Goal: Task Accomplishment & Management: Complete application form

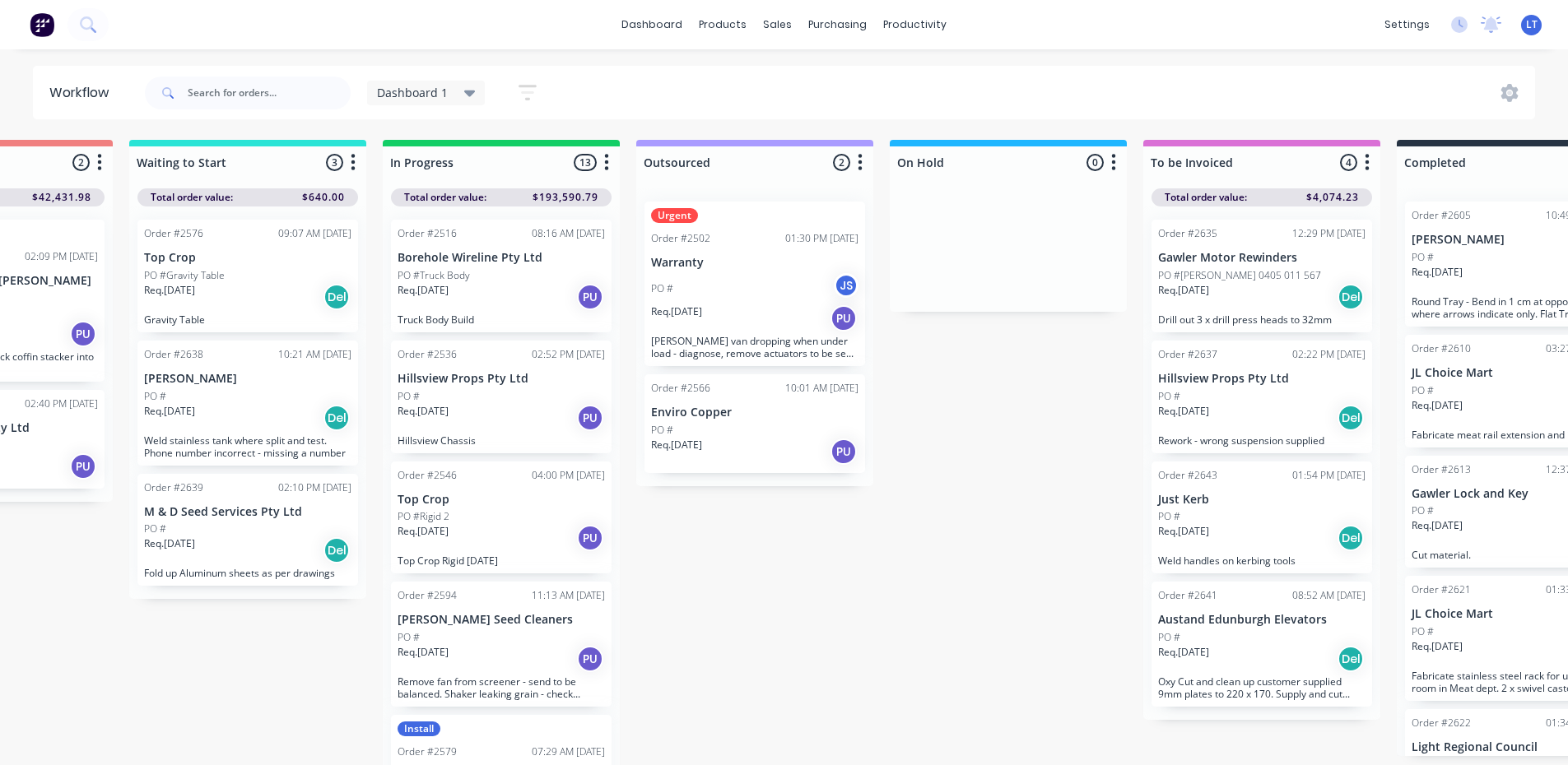
scroll to position [0, 420]
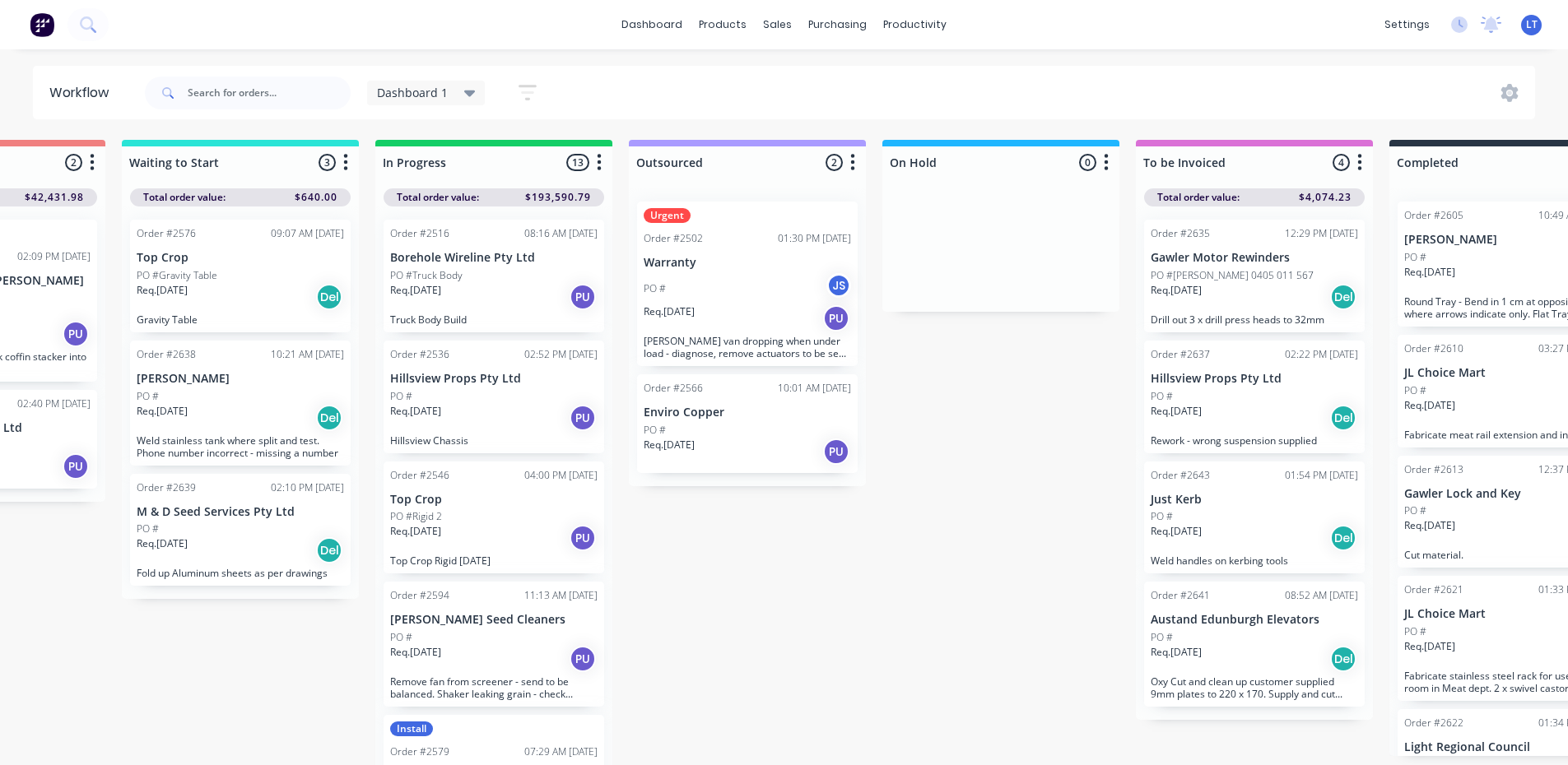
click at [1245, 657] on div "Req. [DATE] Del" at bounding box center [1254, 659] width 207 height 27
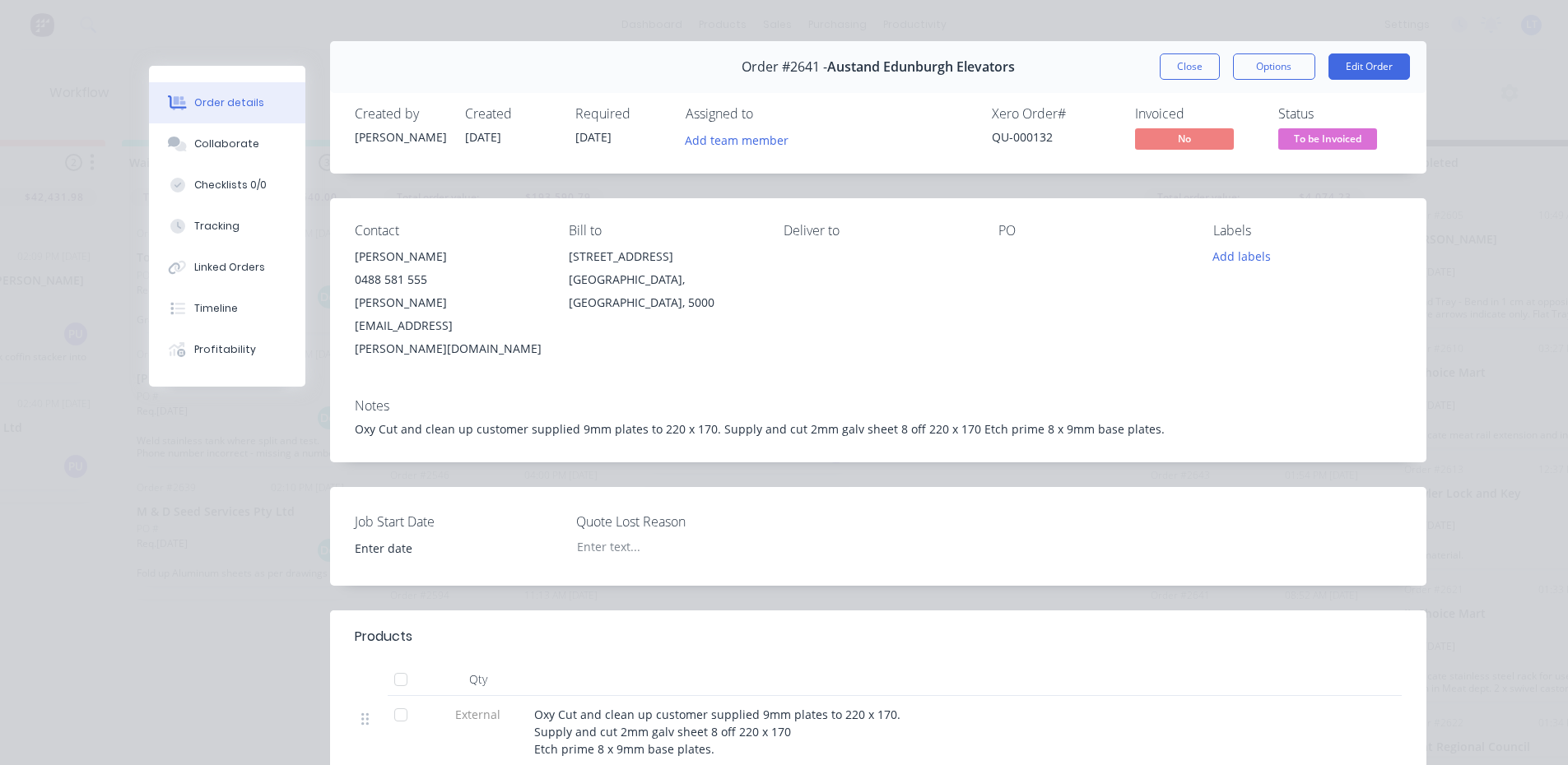
scroll to position [0, 0]
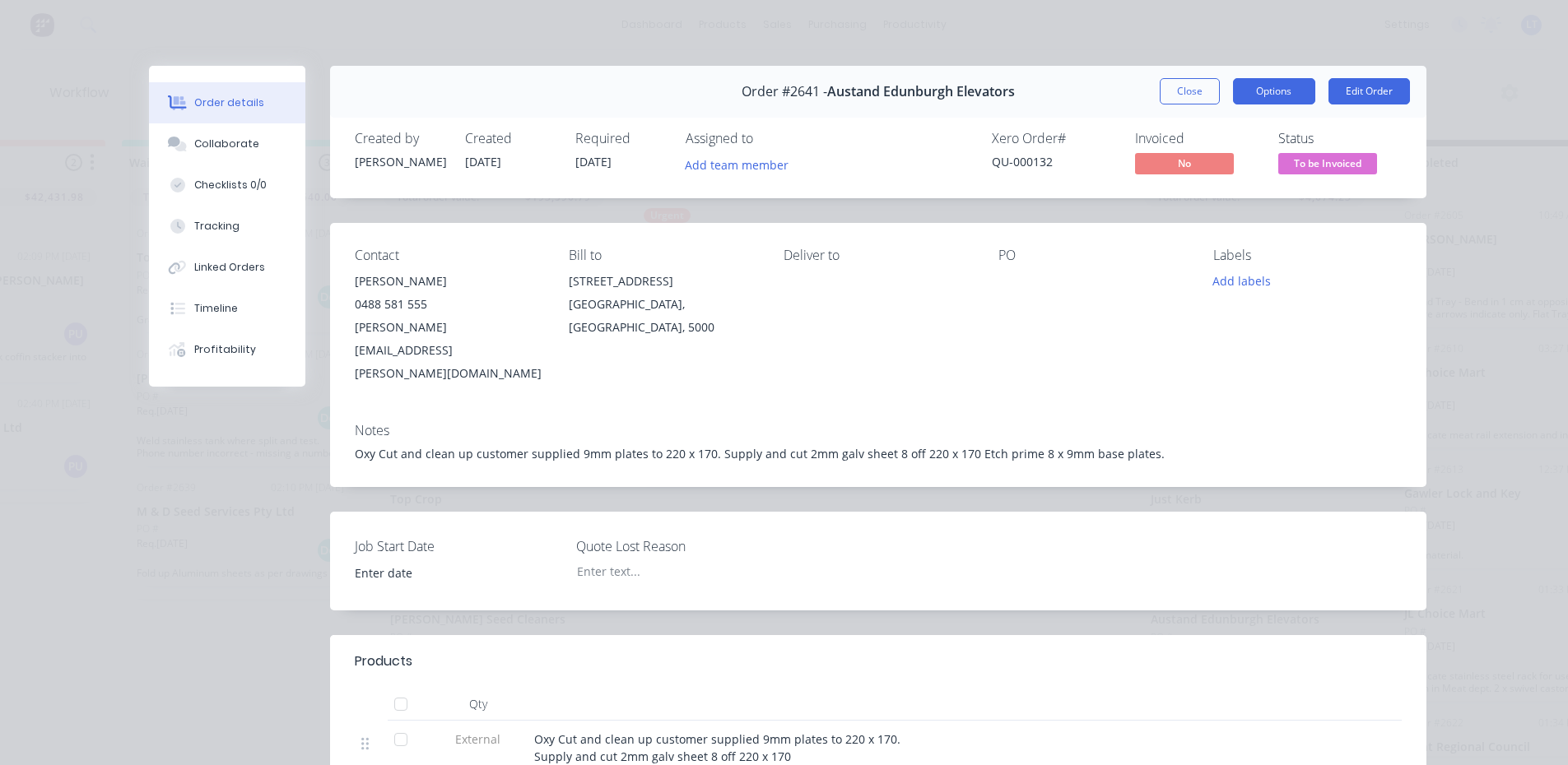
click at [1282, 93] on button "Options" at bounding box center [1274, 91] width 83 height 27
drag, startPoint x: 1431, startPoint y: 269, endPoint x: 1434, endPoint y: 260, distance: 9.5
click at [1431, 269] on div "Order details Collaborate Checklists 0/0 Tracking Linked Orders Timeline Profit…" at bounding box center [784, 705] width 1316 height 1279
click at [1181, 89] on button "Close" at bounding box center [1189, 91] width 60 height 27
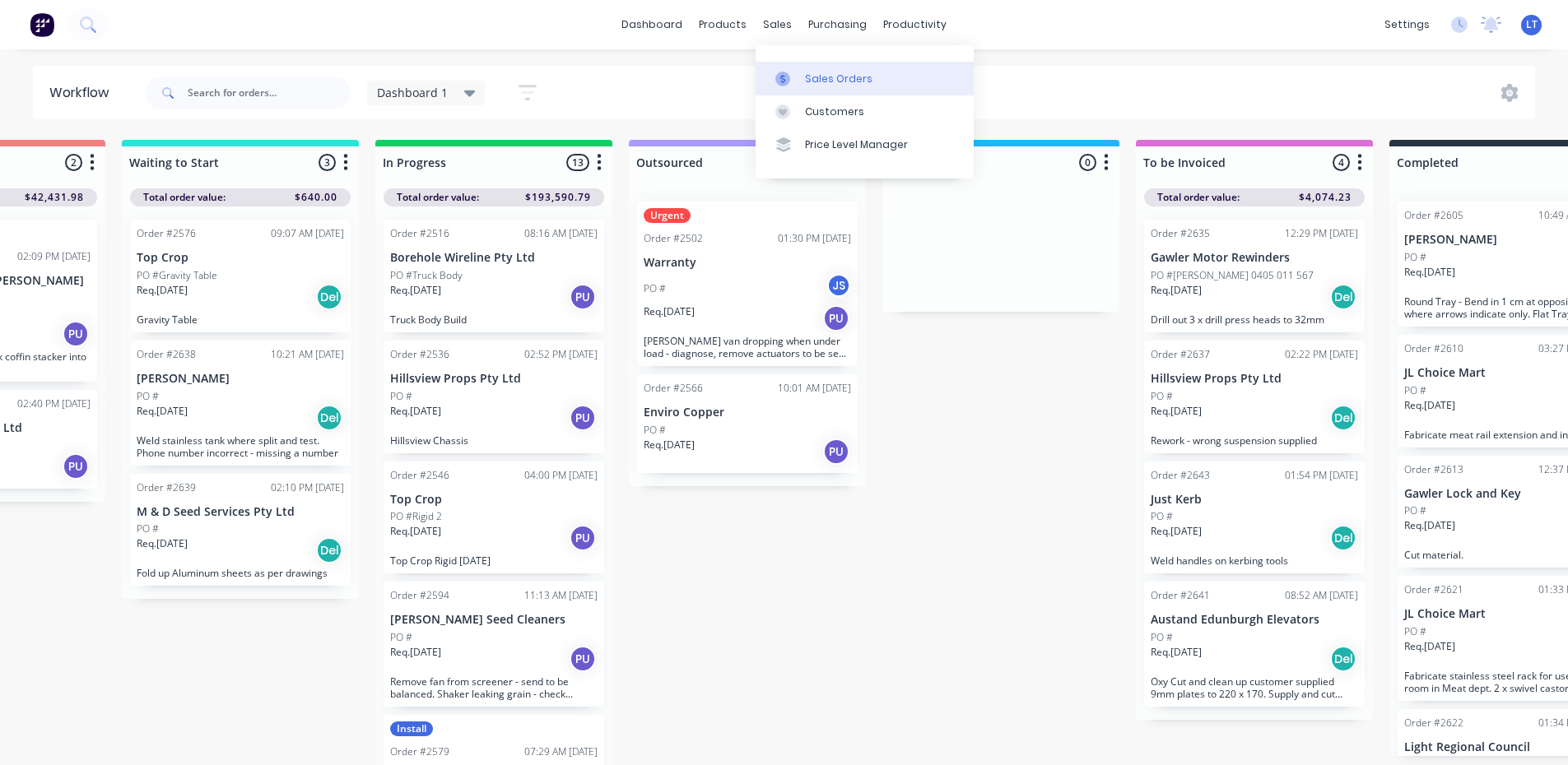
click at [822, 78] on div "Sales Orders" at bounding box center [838, 79] width 68 height 15
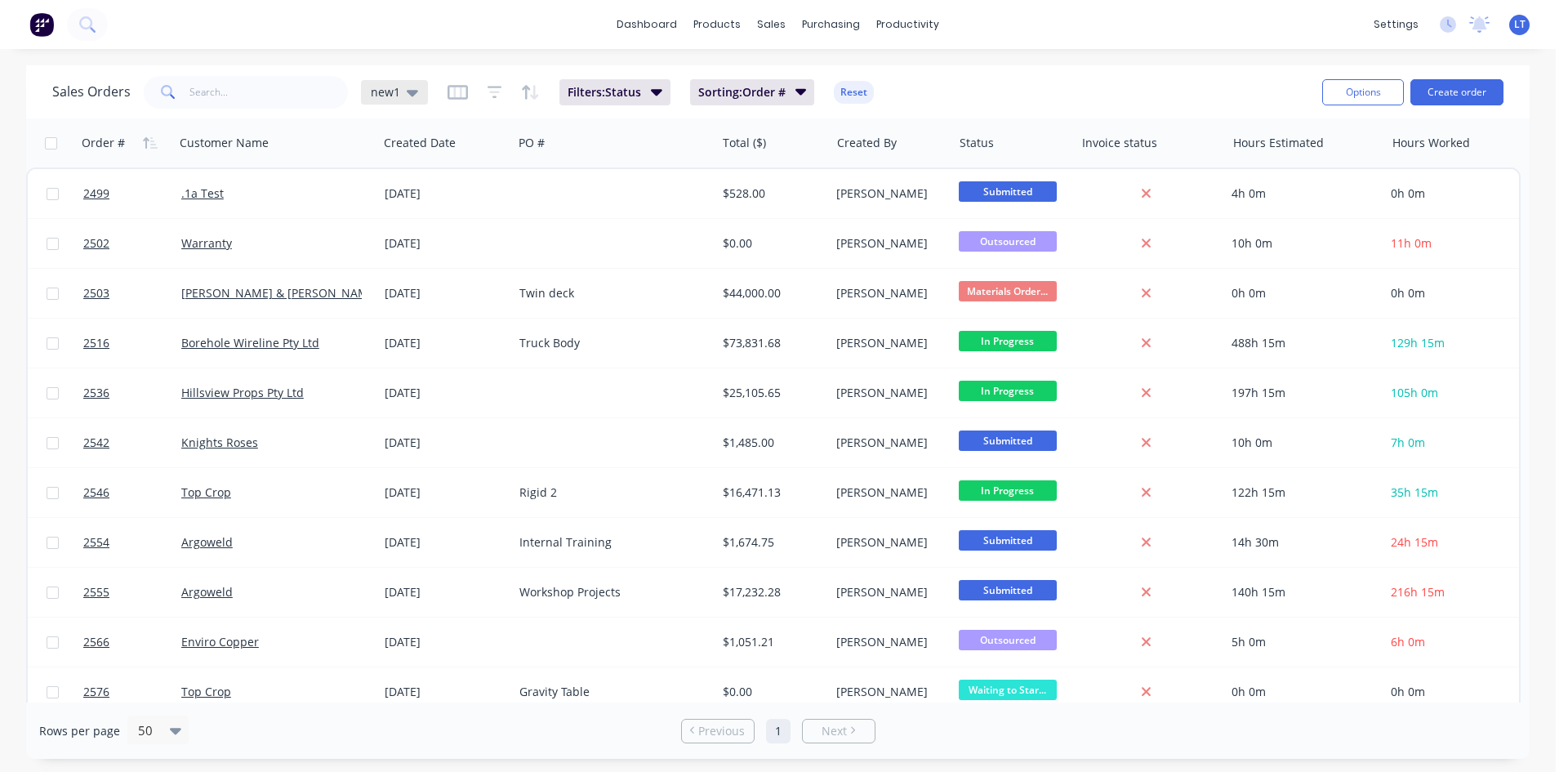
click at [413, 98] on icon at bounding box center [412, 92] width 12 height 18
click at [505, 56] on div "dashboard products sales purchasing productivity dashboard products Product Cat…" at bounding box center [778, 386] width 1556 height 772
click at [448, 93] on icon "button" at bounding box center [457, 92] width 20 height 15
click at [494, 96] on icon "button" at bounding box center [494, 92] width 15 height 17
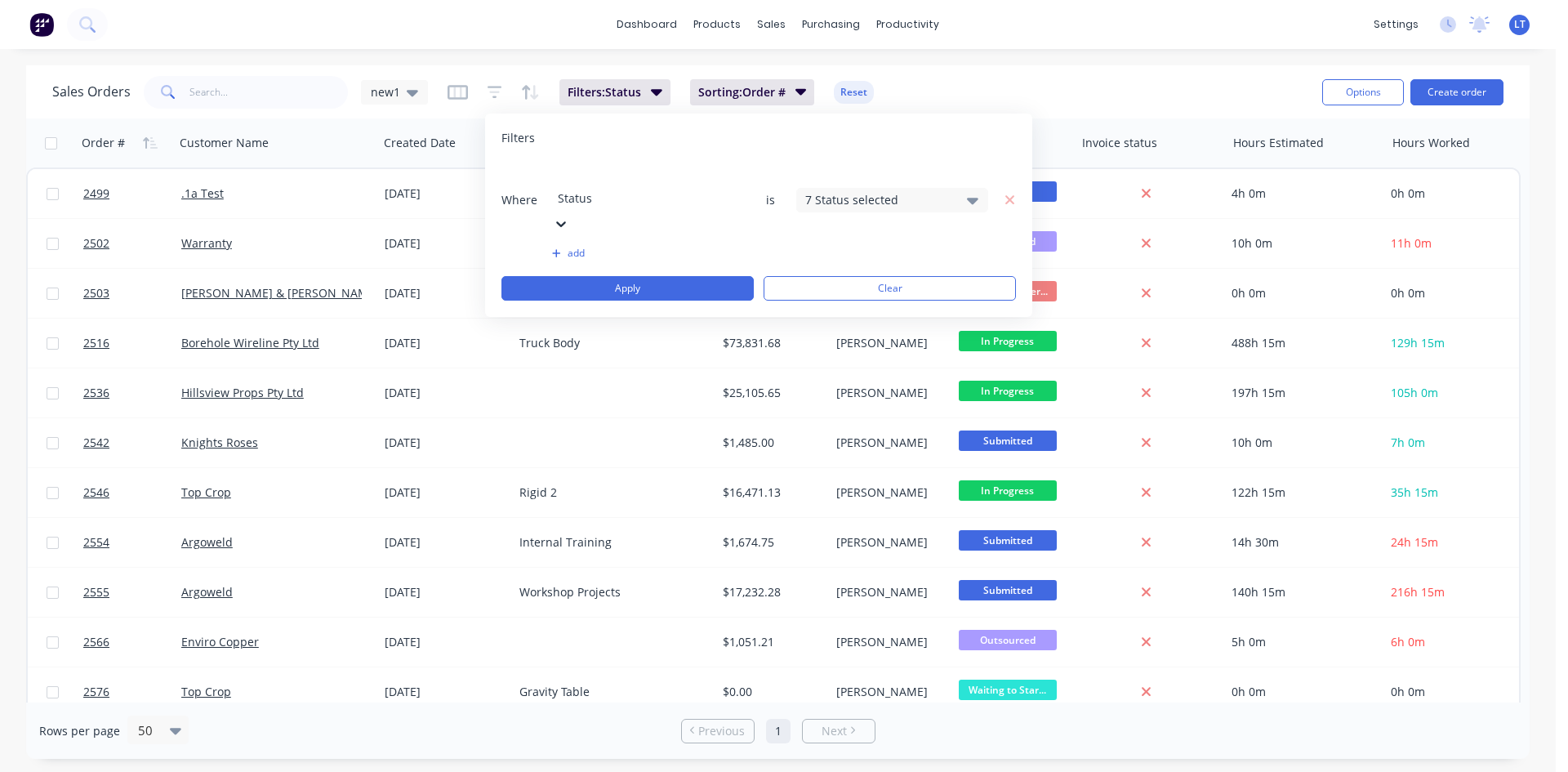
click at [974, 198] on icon at bounding box center [973, 201] width 12 height 7
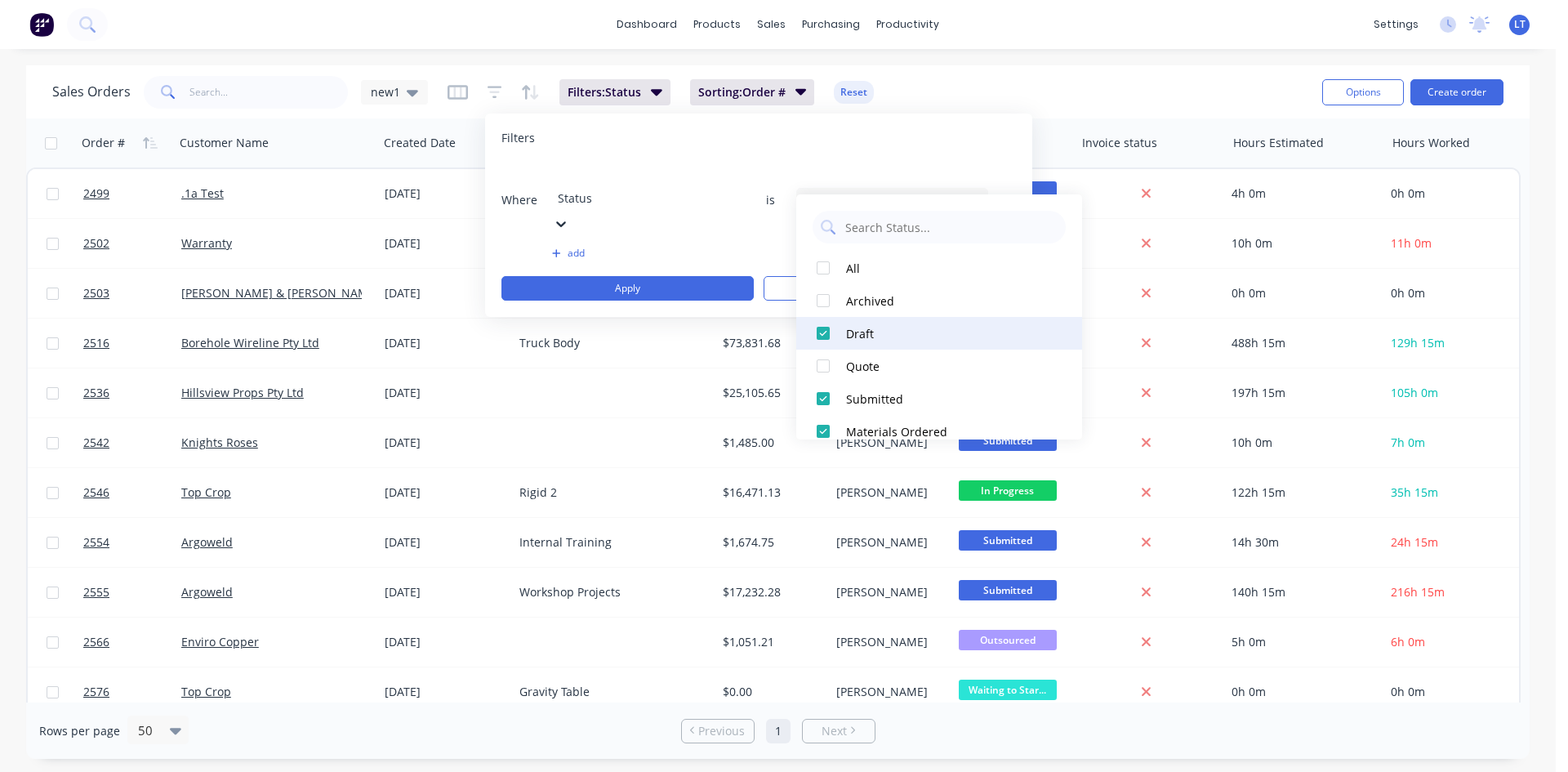
click at [820, 331] on div at bounding box center [824, 333] width 33 height 33
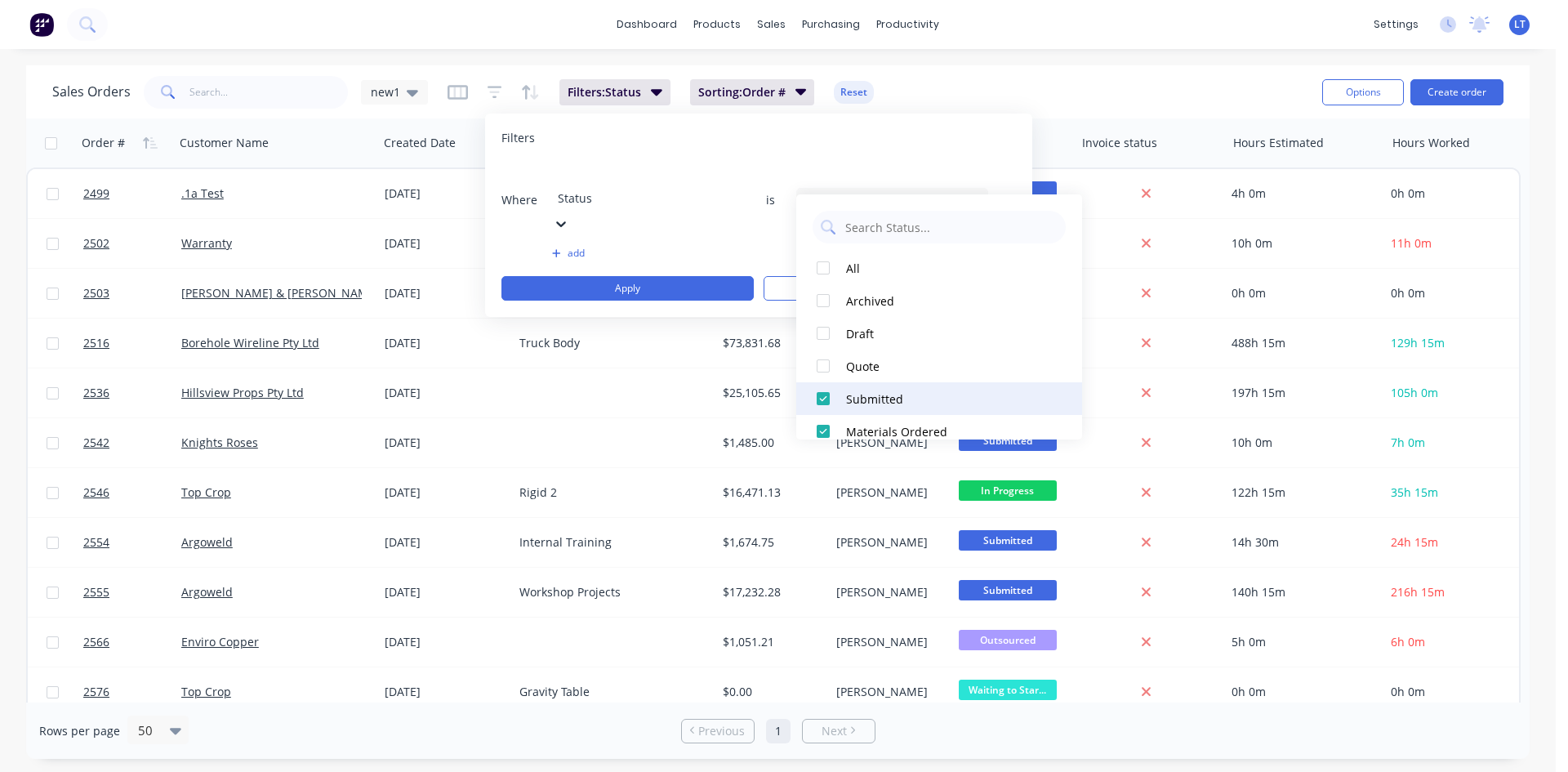
click at [819, 394] on div at bounding box center [824, 399] width 33 height 33
click at [823, 426] on div at bounding box center [824, 431] width 33 height 33
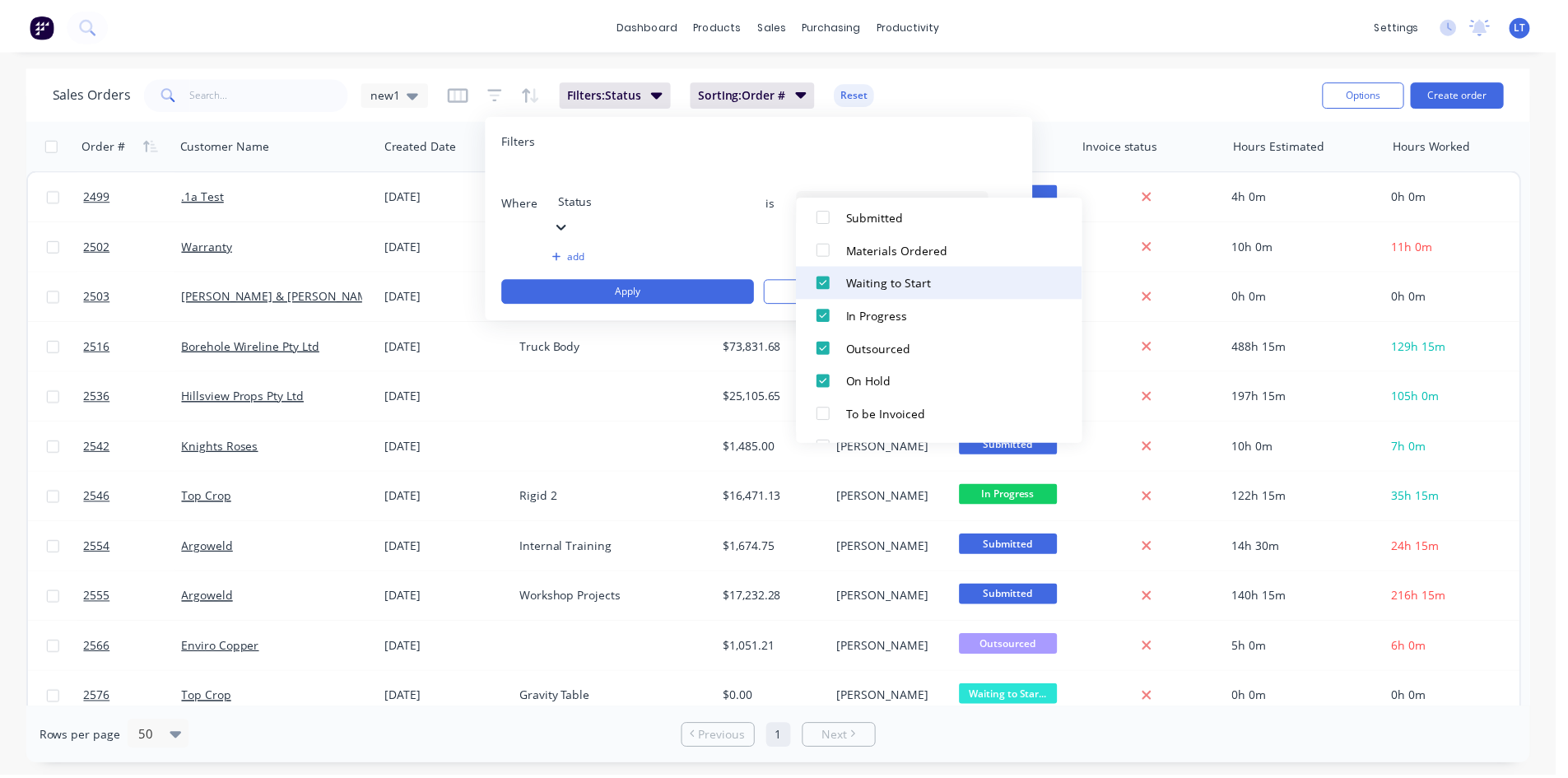
scroll to position [247, 0]
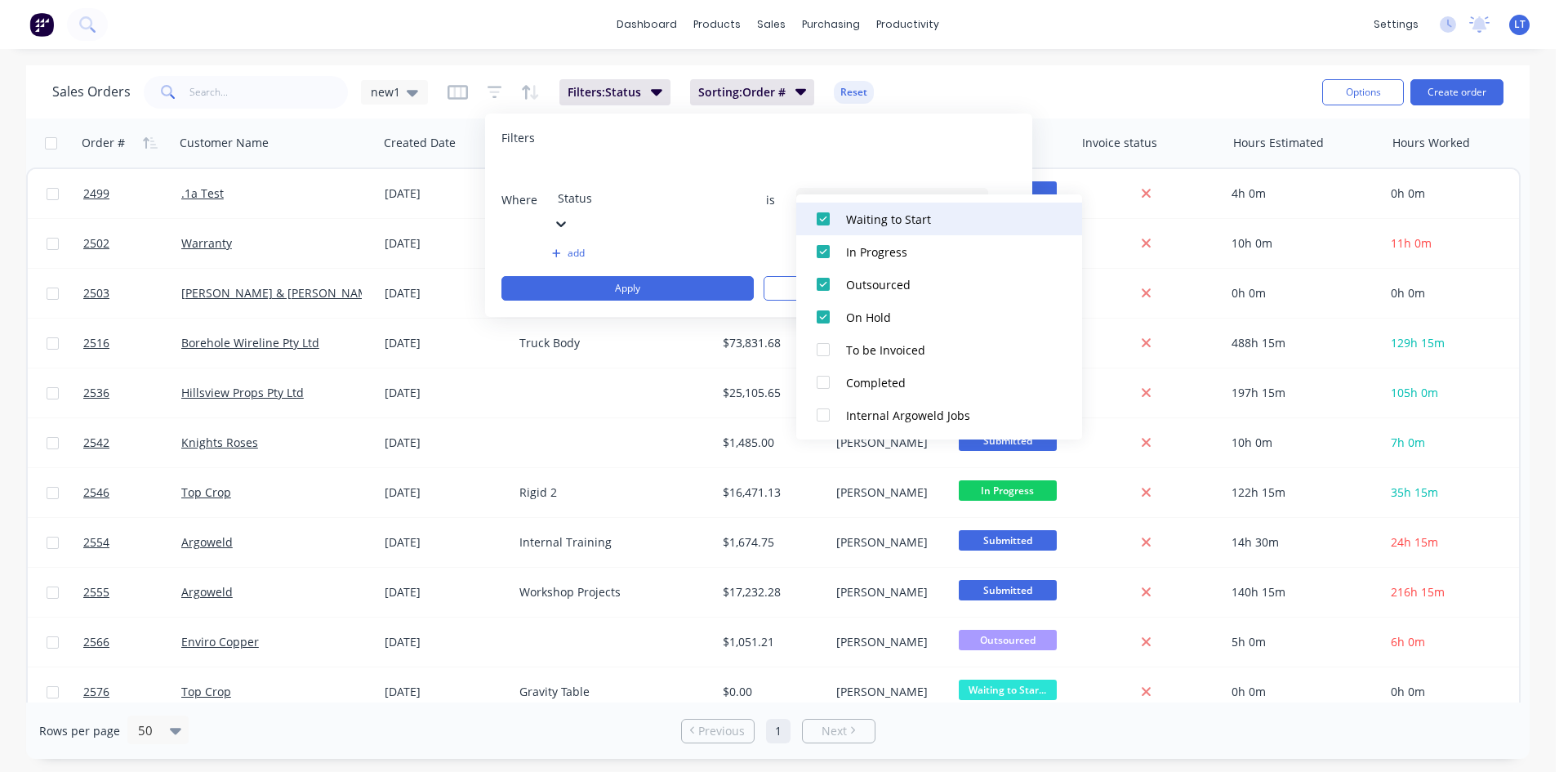
click at [825, 215] on div at bounding box center [824, 219] width 33 height 33
click at [819, 244] on div at bounding box center [824, 251] width 33 height 33
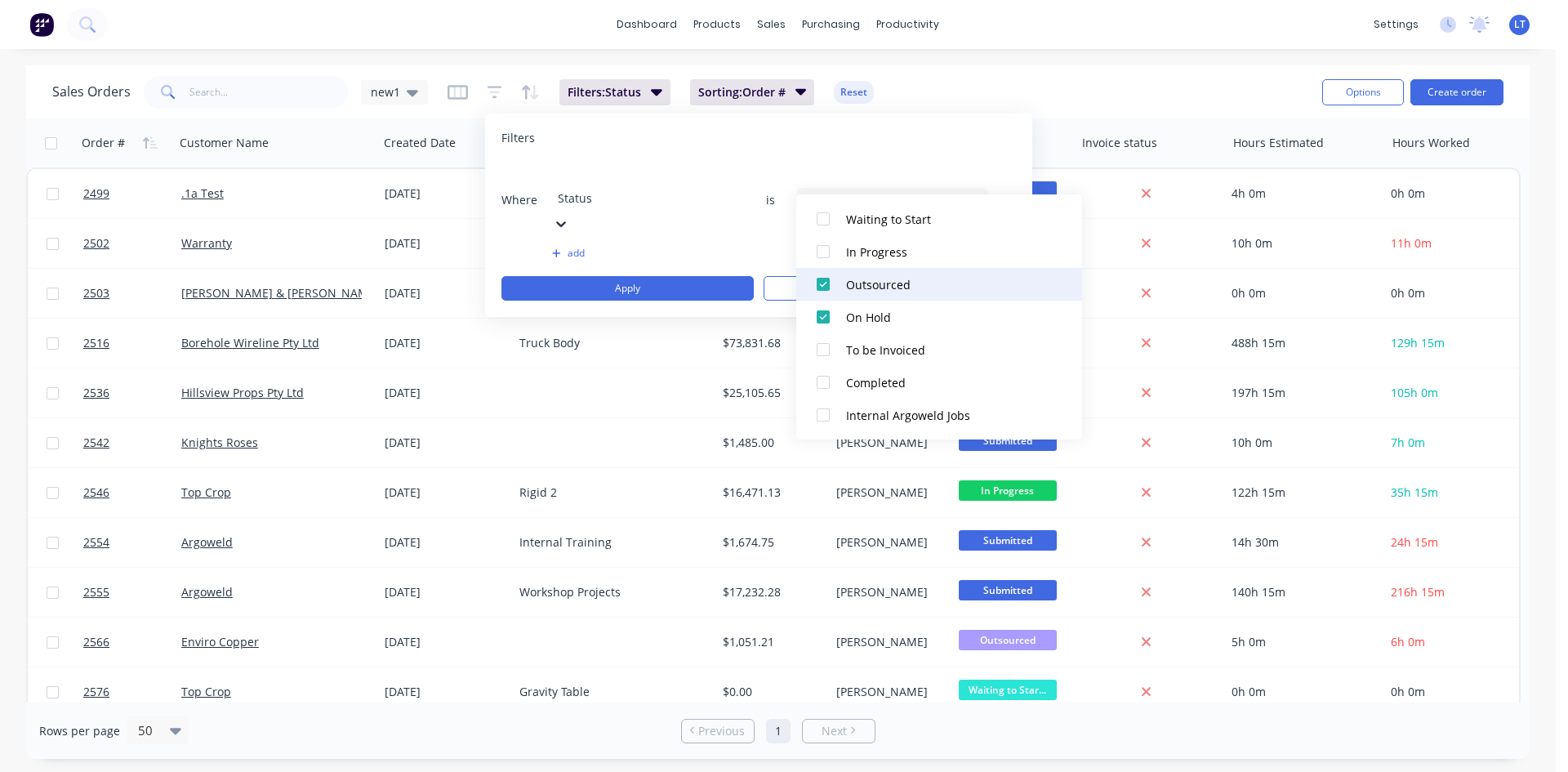
drag, startPoint x: 819, startPoint y: 276, endPoint x: 822, endPoint y: 300, distance: 24.2
click at [819, 277] on div at bounding box center [824, 285] width 33 height 33
click at [821, 309] on div at bounding box center [824, 317] width 33 height 33
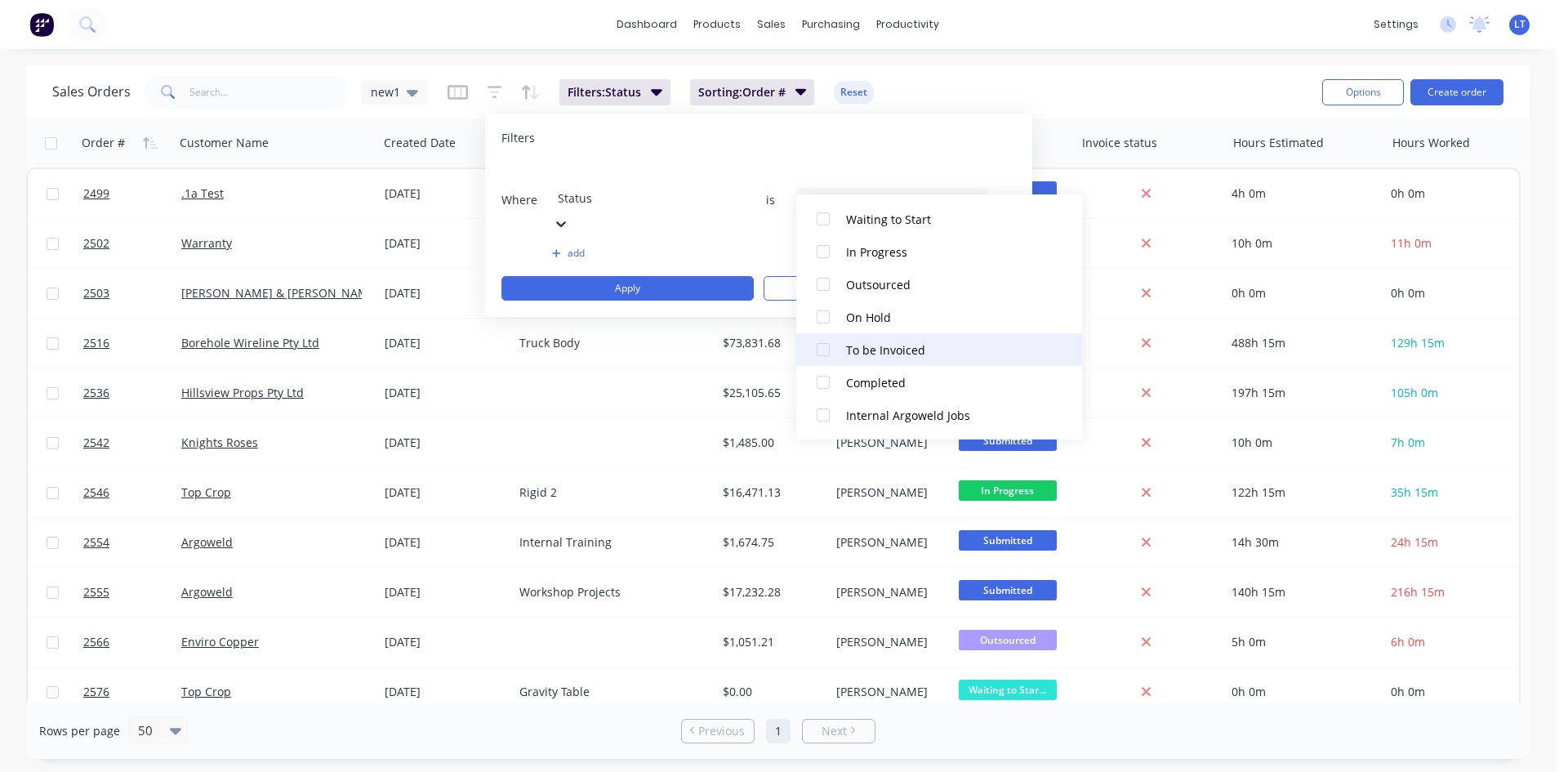
click at [830, 352] on div at bounding box center [824, 350] width 33 height 33
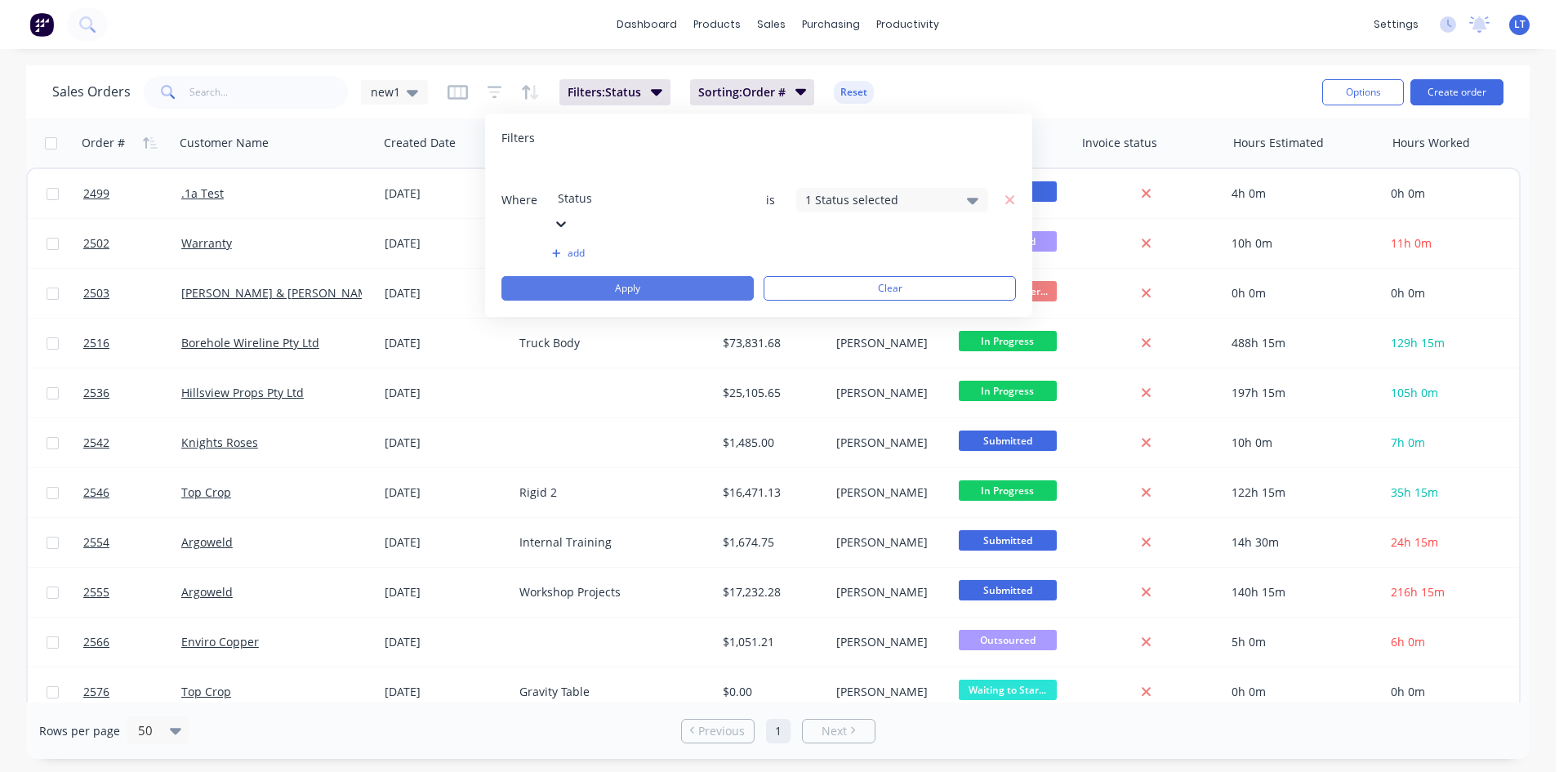
click at [681, 276] on button "Apply" at bounding box center [627, 288] width 253 height 24
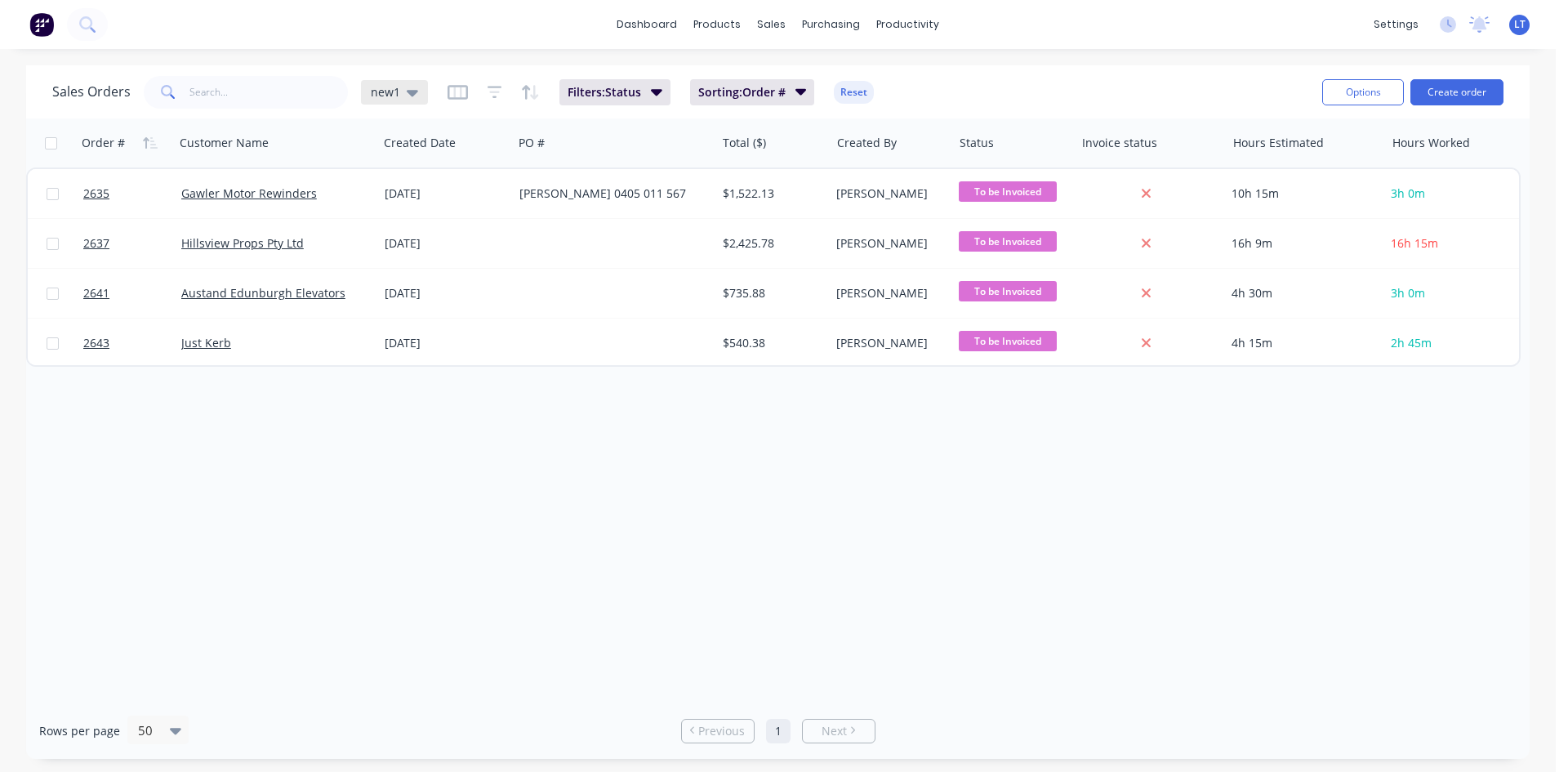
click at [417, 93] on div "new1" at bounding box center [394, 92] width 67 height 24
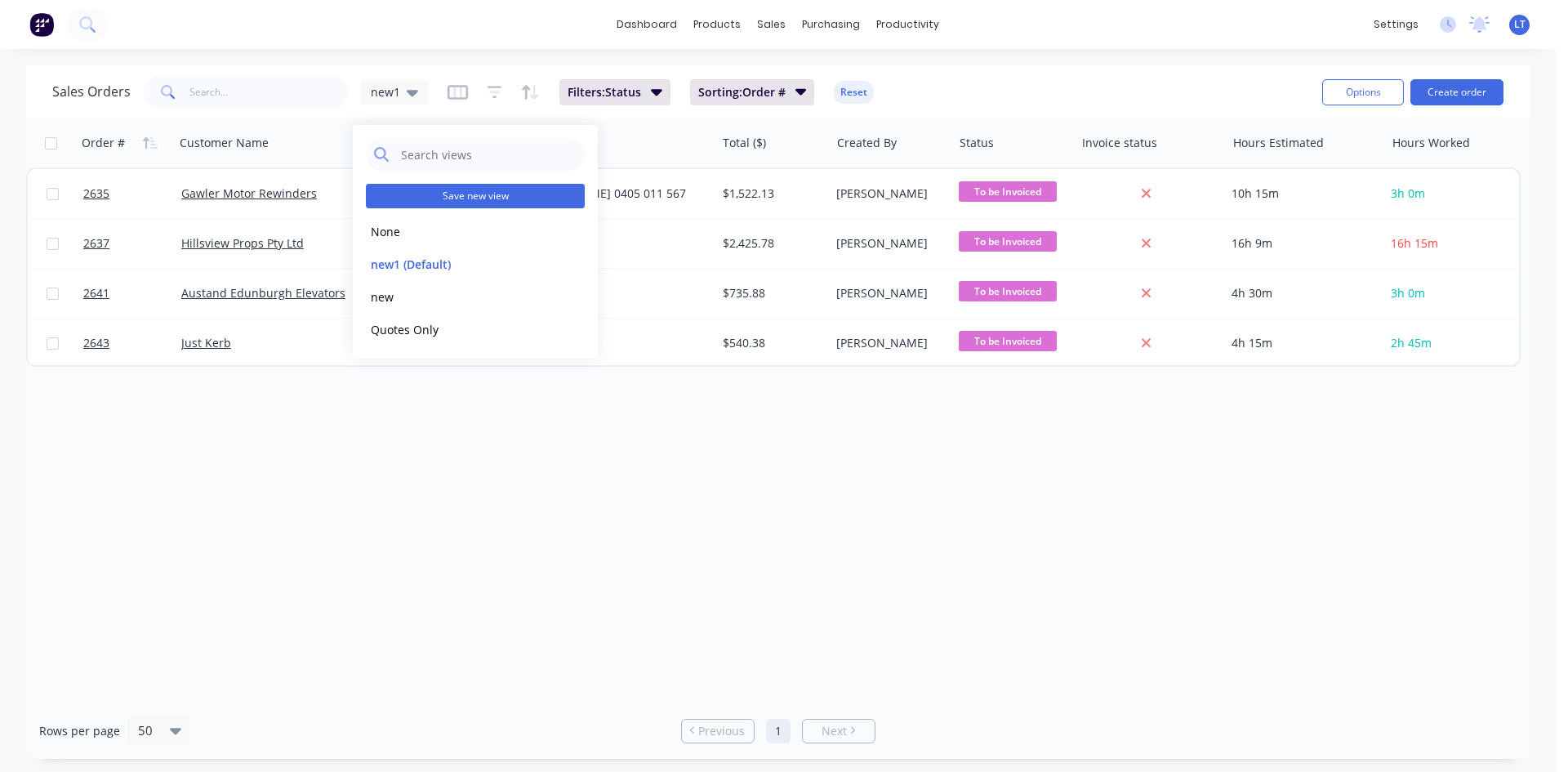
click at [453, 192] on button "Save new view" at bounding box center [475, 195] width 218 height 24
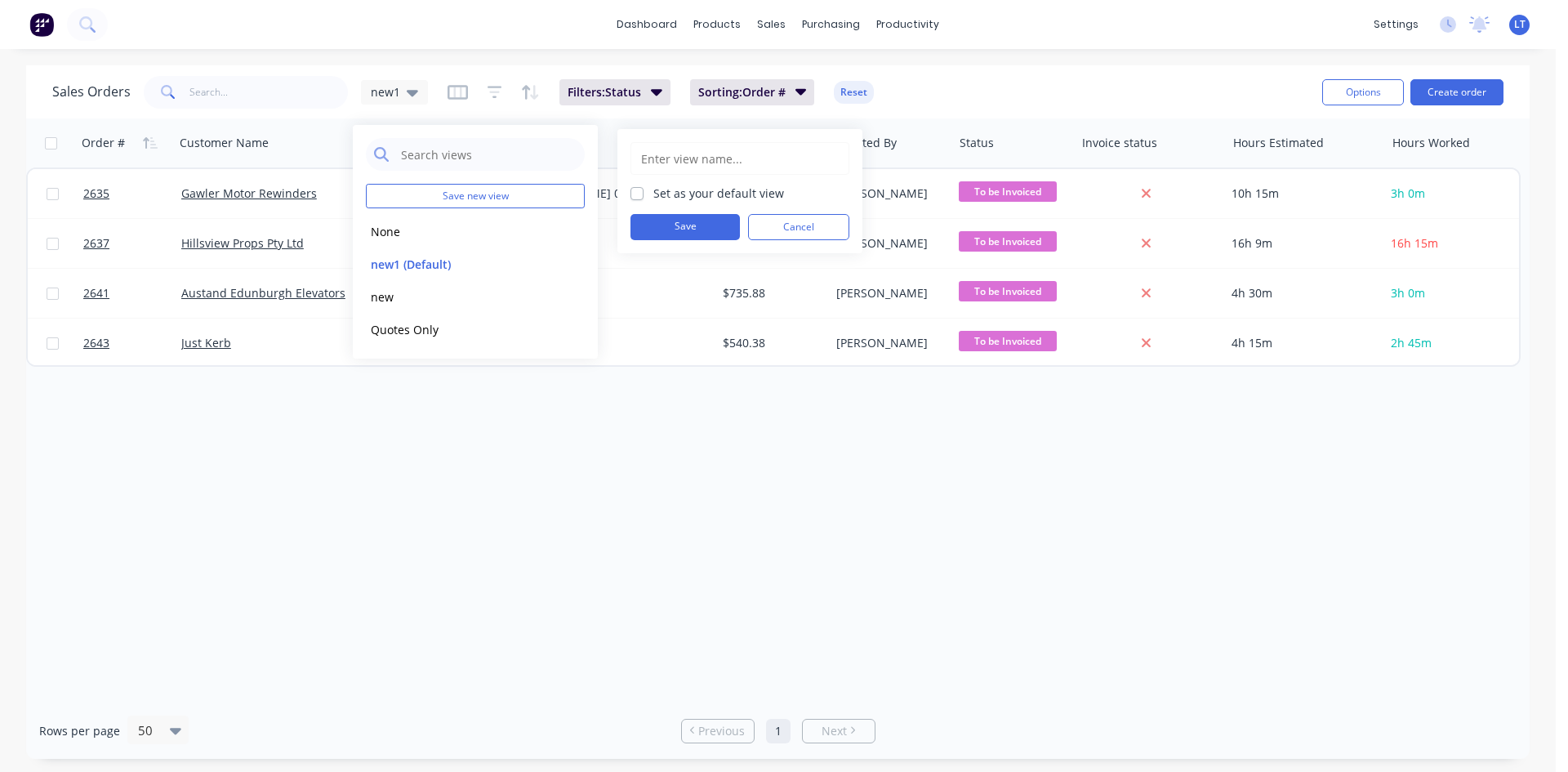
drag, startPoint x: 742, startPoint y: 156, endPoint x: 644, endPoint y: 150, distance: 98.2
click at [644, 150] on input "text" at bounding box center [740, 159] width 201 height 31
type input "to be invoiced"
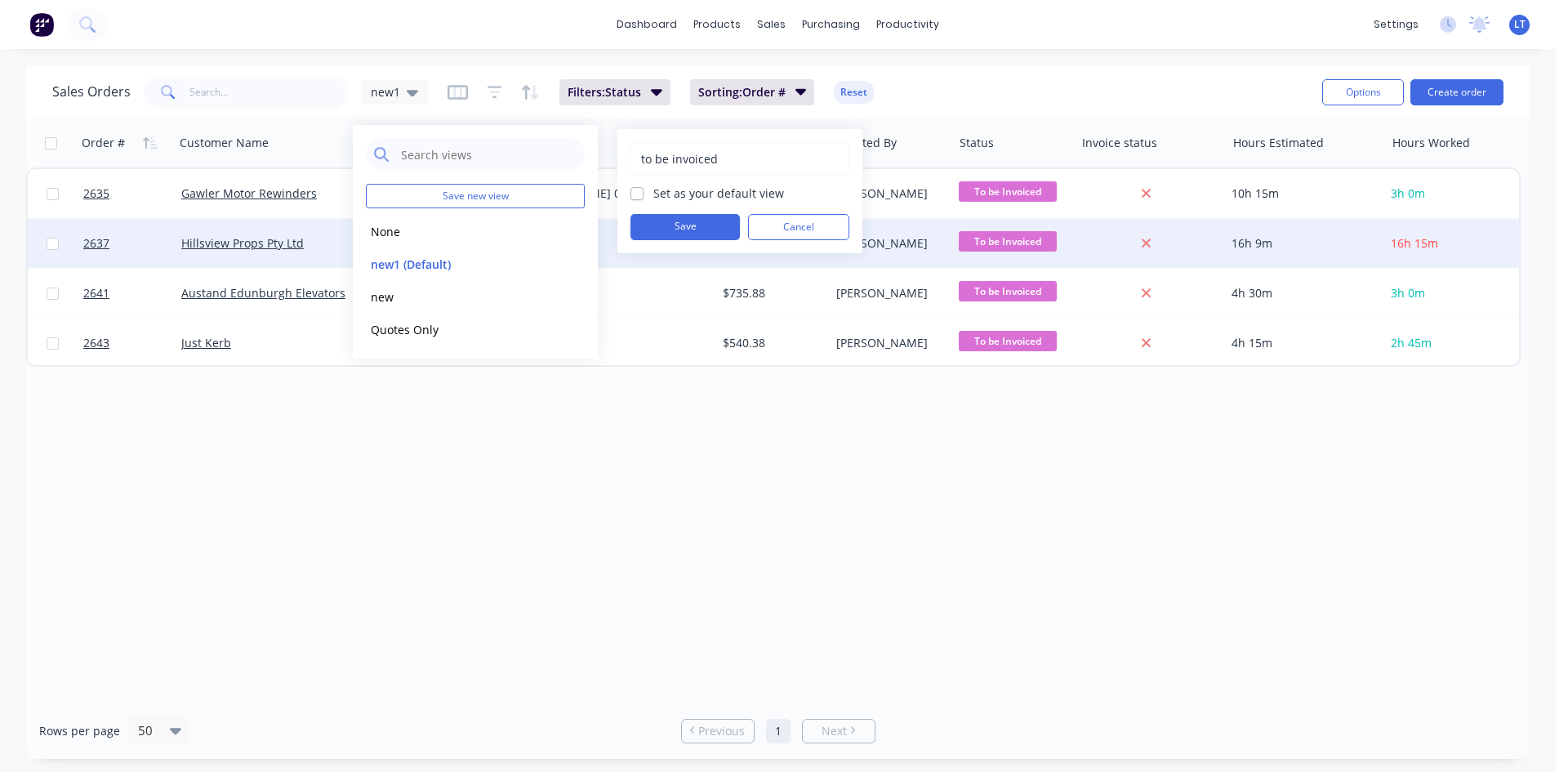
click at [698, 228] on button "Save" at bounding box center [686, 226] width 109 height 26
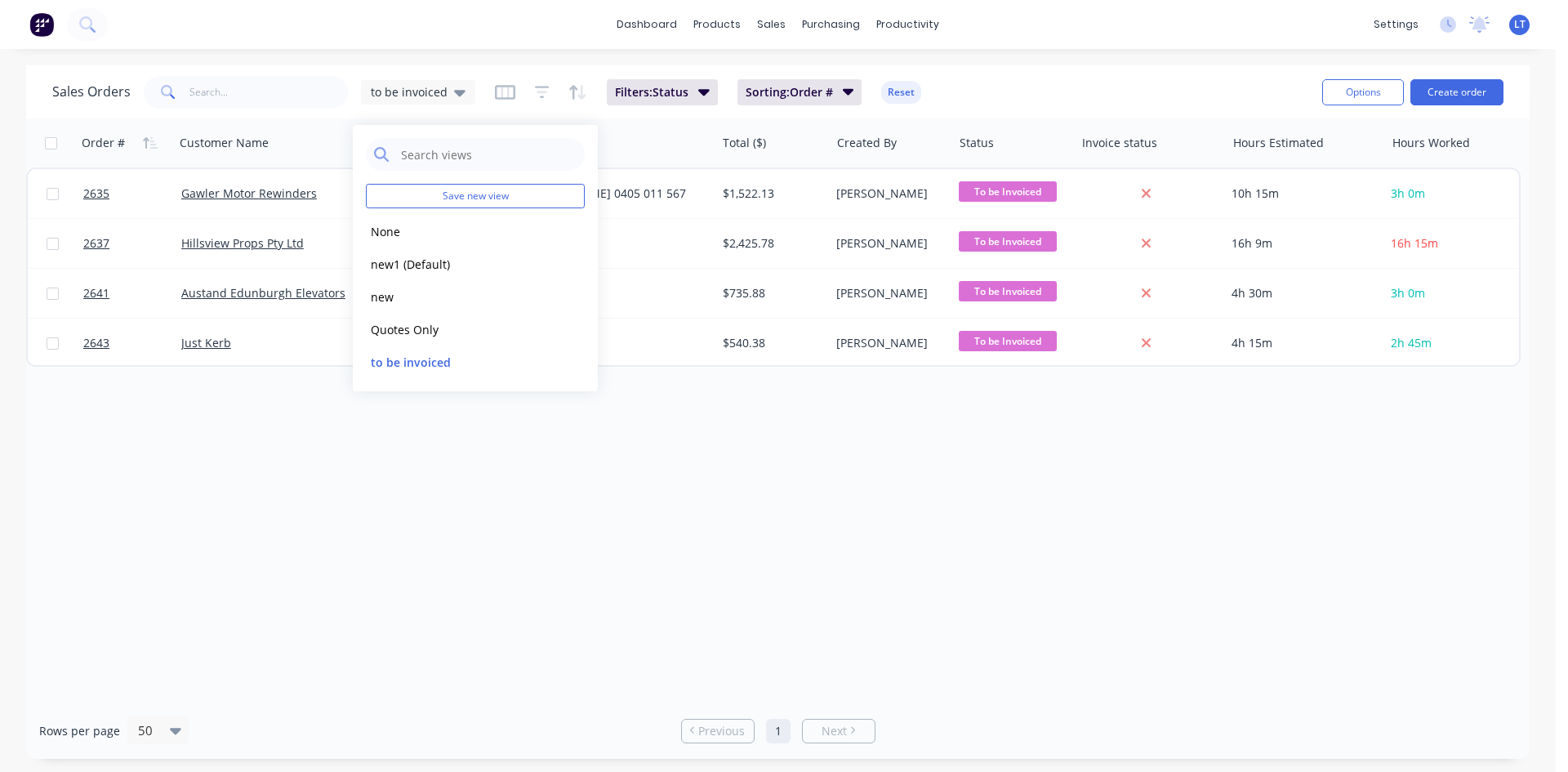
click at [599, 435] on div "Order # Customer Name Created Date PO # Total ($) Created By Status Invoice sta…" at bounding box center [778, 409] width 1504 height 584
drag, startPoint x: 318, startPoint y: 398, endPoint x: 817, endPoint y: 474, distance: 504.8
click at [826, 475] on div "Order # Customer Name Created Date PO # Total ($) Created By Status Invoice sta…" at bounding box center [778, 409] width 1504 height 584
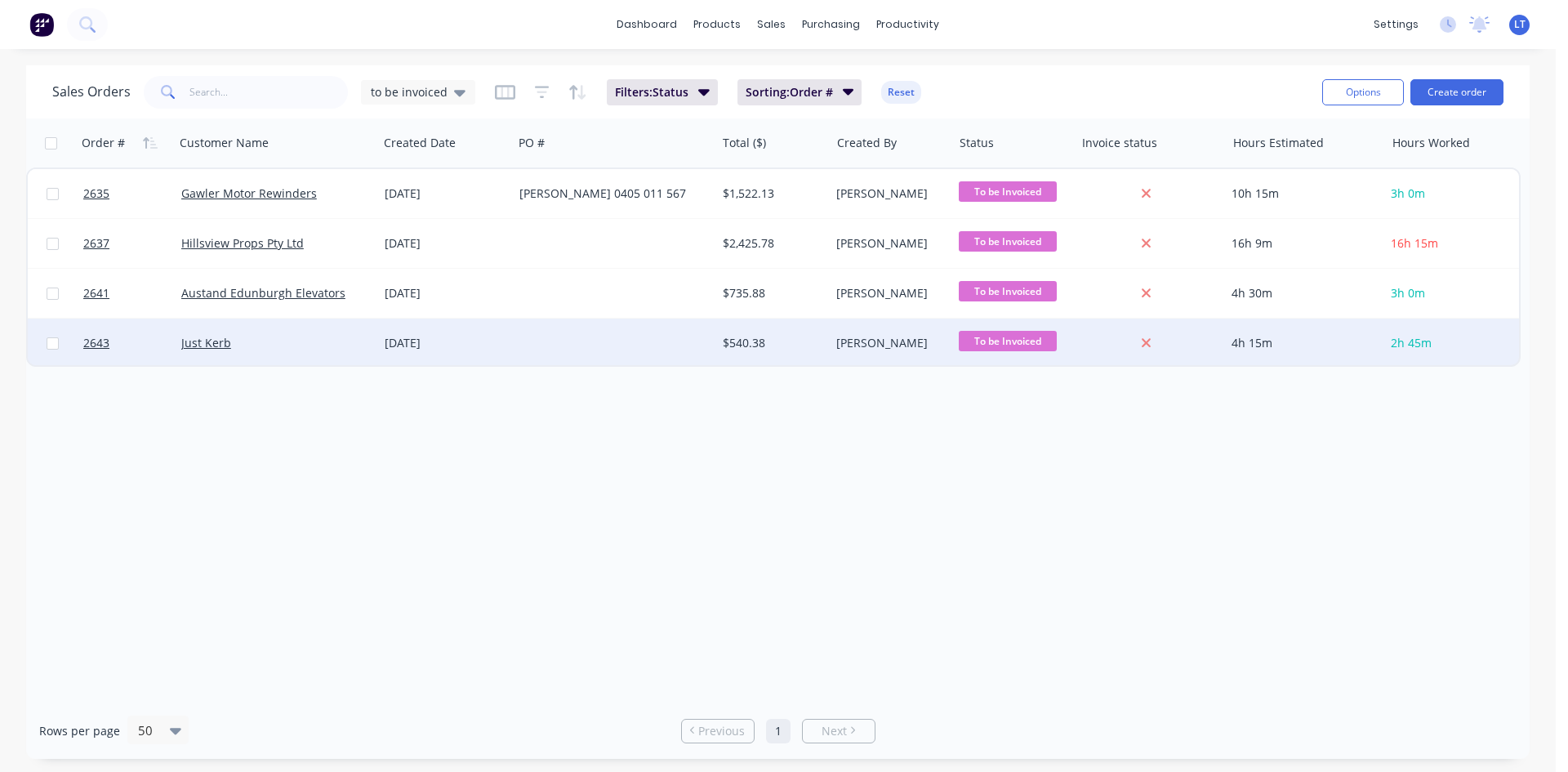
click at [266, 344] on div "Just Kerb" at bounding box center [271, 342] width 180 height 17
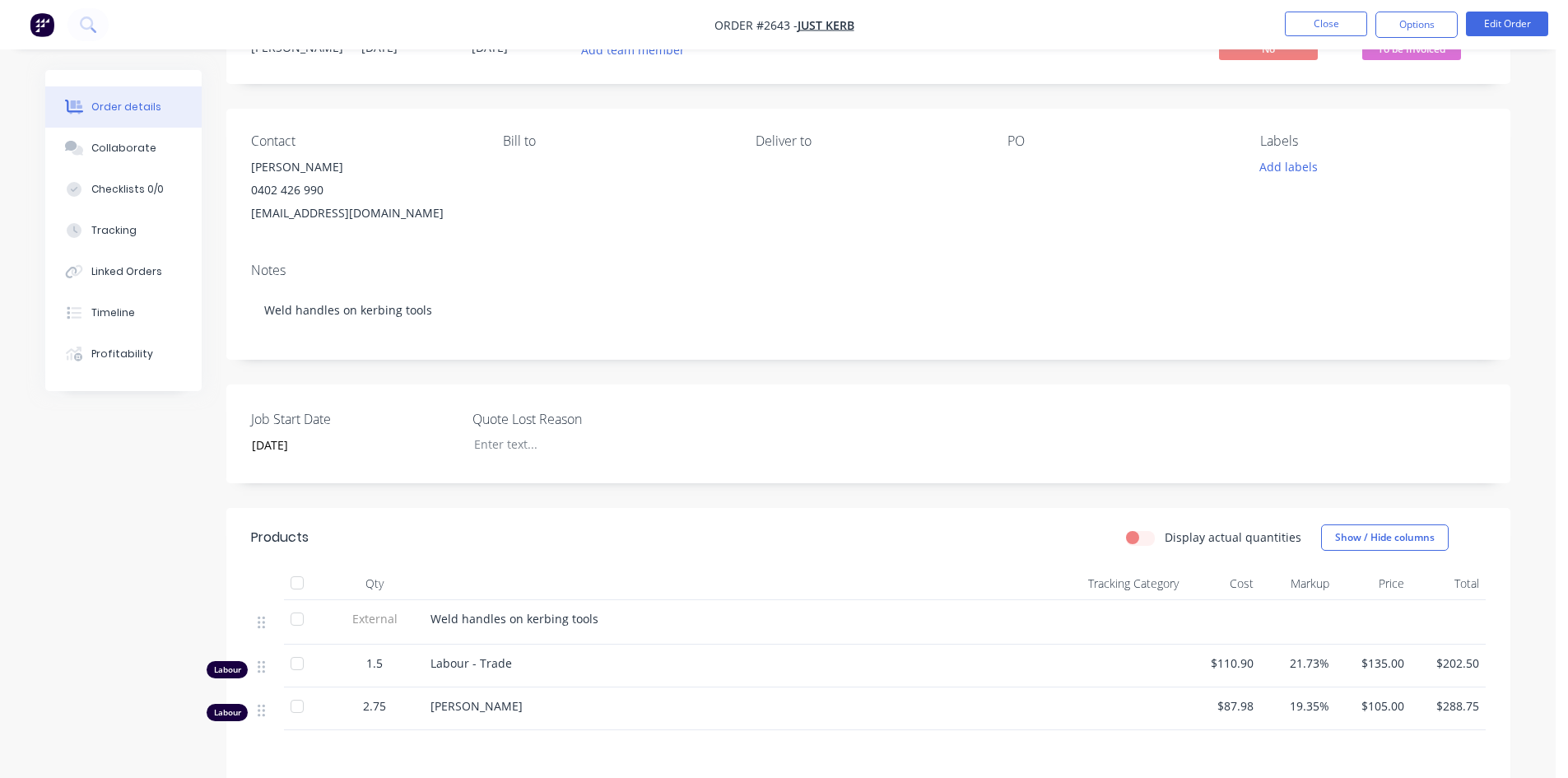
scroll to position [72, 0]
click at [1434, 28] on button "Options" at bounding box center [1417, 25] width 83 height 27
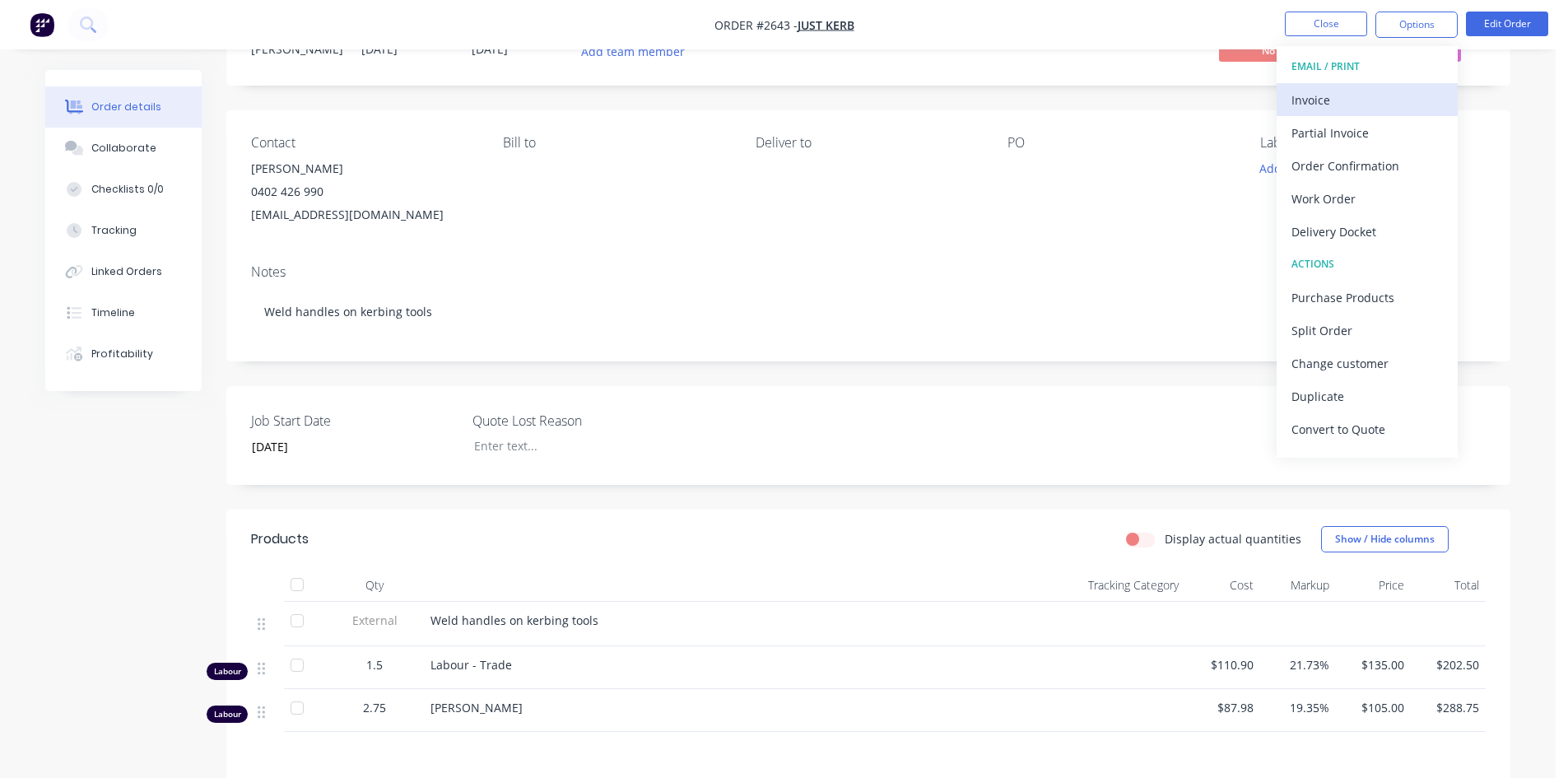
click at [1320, 102] on div "Invoice" at bounding box center [1367, 100] width 151 height 24
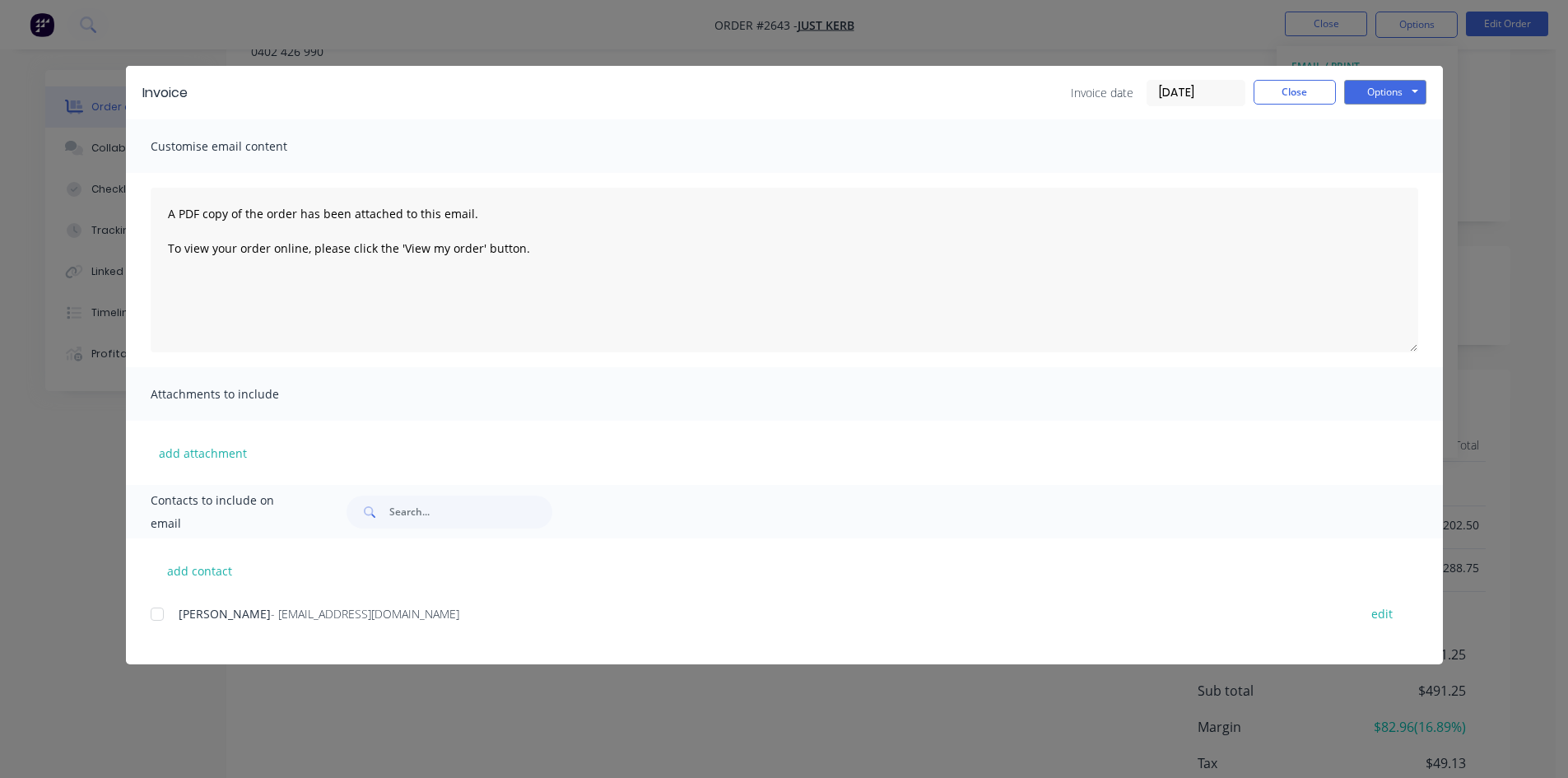
scroll to position [318, 0]
click at [1415, 97] on button "Options" at bounding box center [1385, 91] width 83 height 25
click at [1386, 175] on button "Email" at bounding box center [1396, 176] width 105 height 28
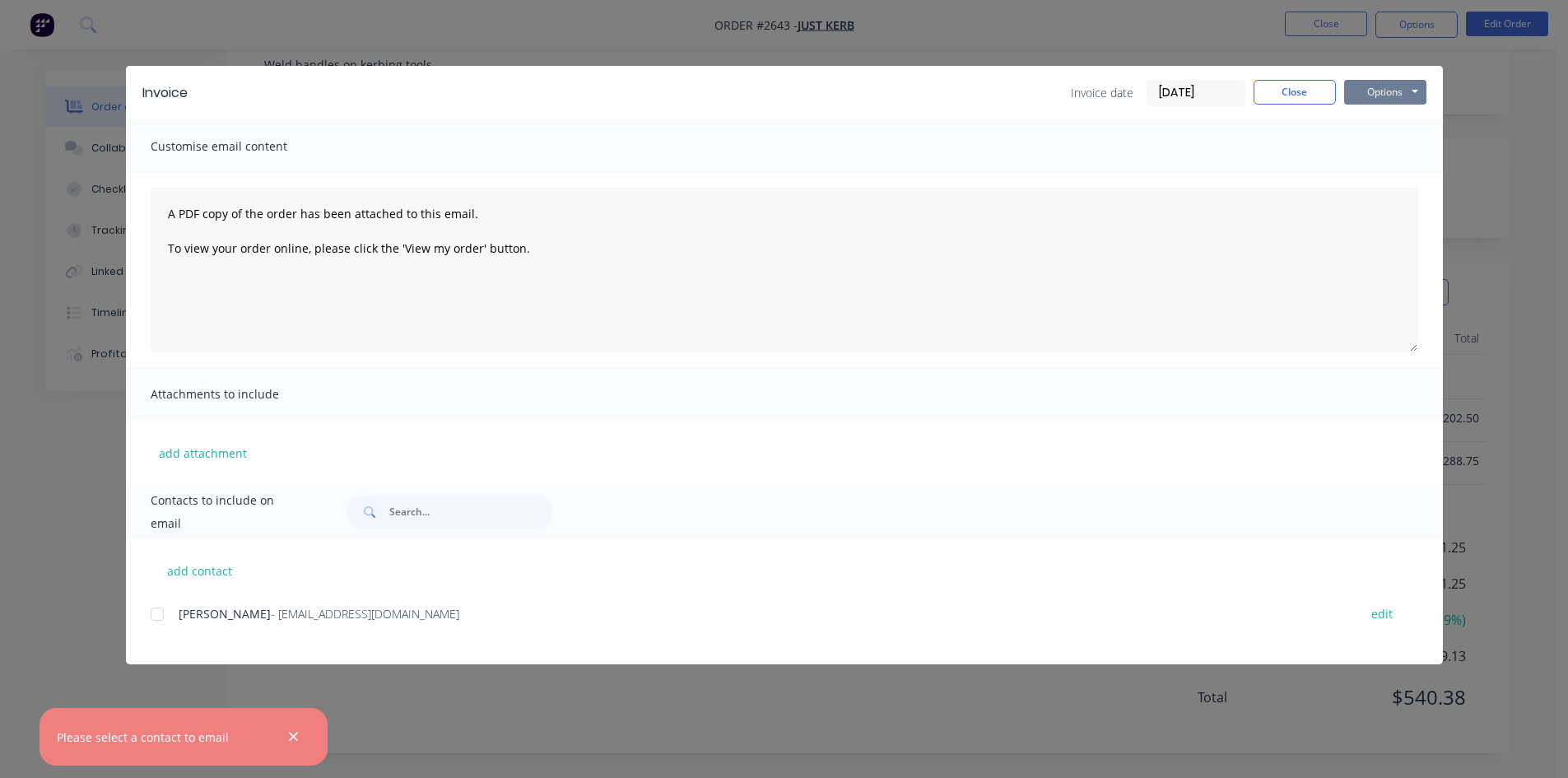
click at [1401, 93] on button "Options" at bounding box center [1385, 91] width 83 height 25
click at [1394, 146] on button "Print" at bounding box center [1396, 148] width 105 height 28
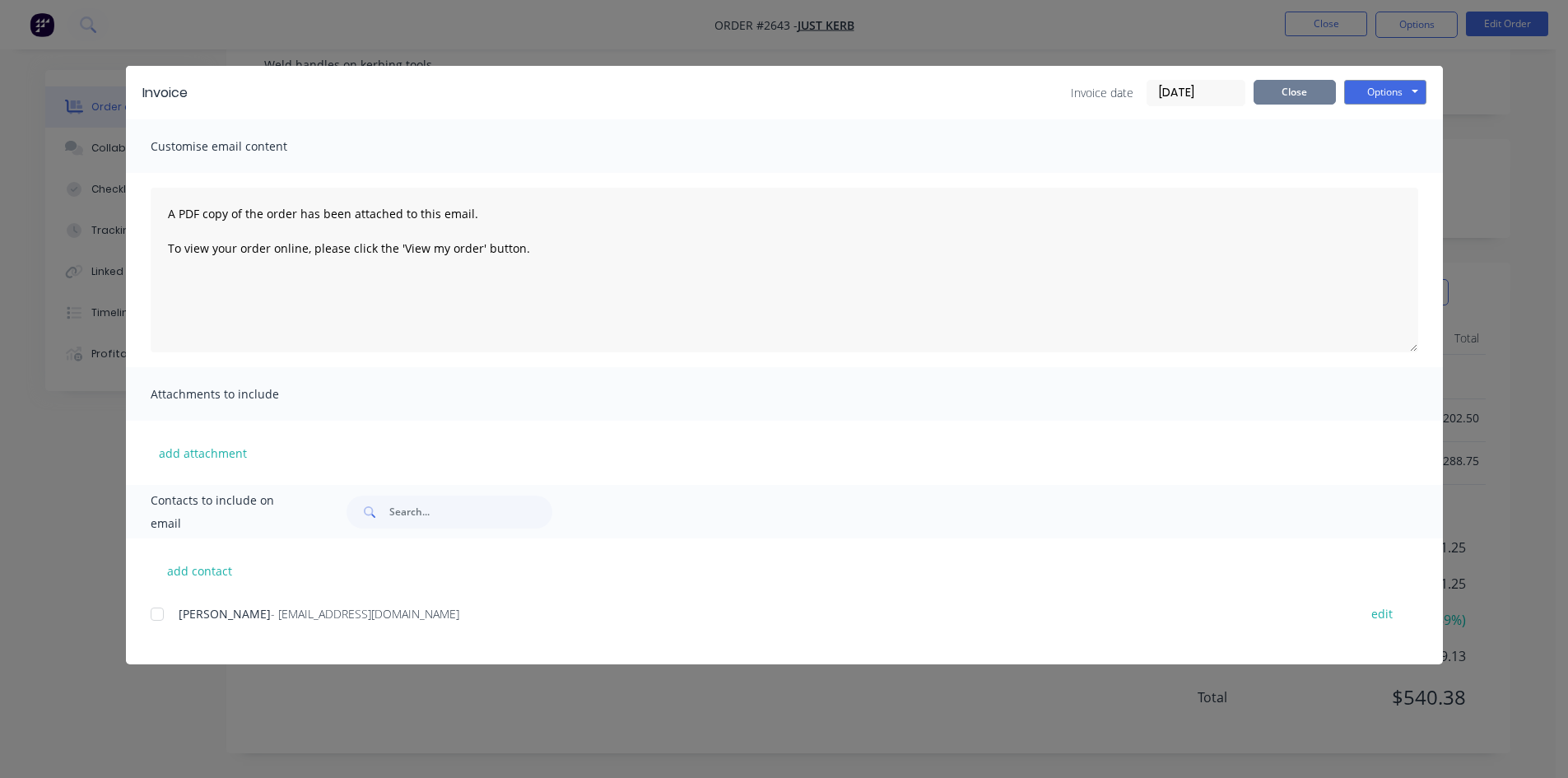
click at [1298, 93] on button "Close" at bounding box center [1295, 91] width 83 height 25
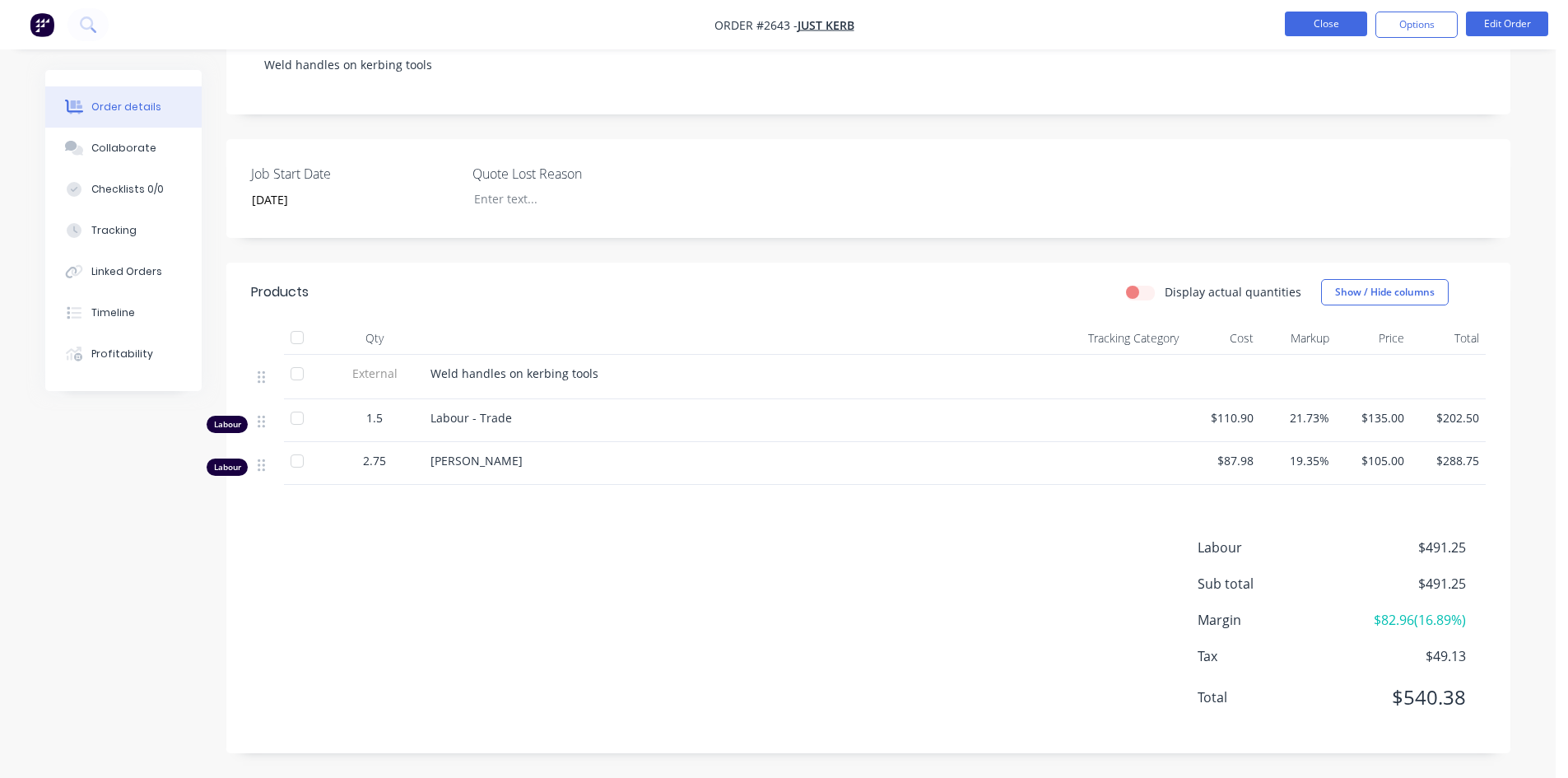
click at [1323, 29] on button "Close" at bounding box center [1325, 24] width 83 height 25
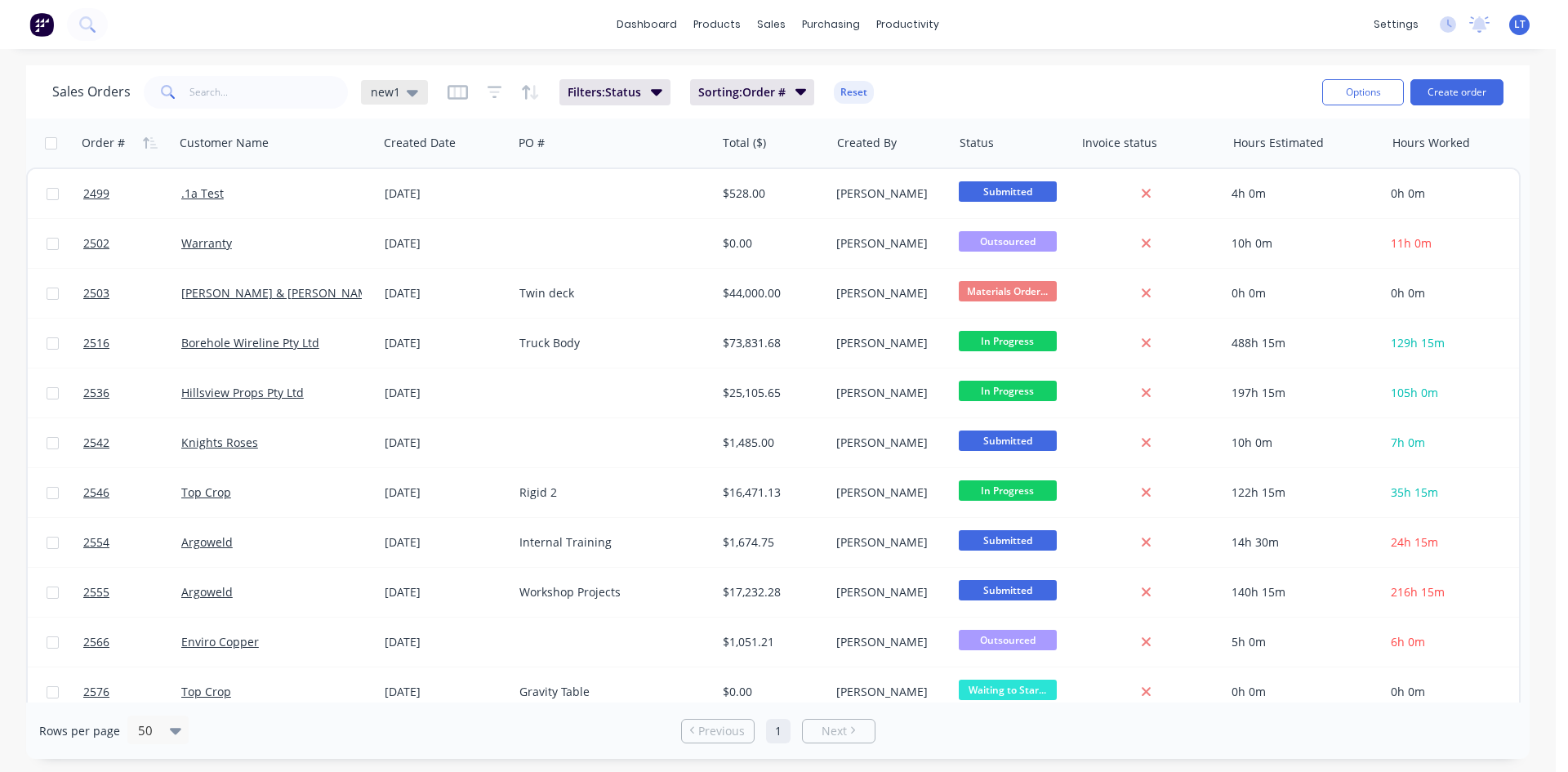
click at [420, 99] on div "new1" at bounding box center [394, 92] width 67 height 24
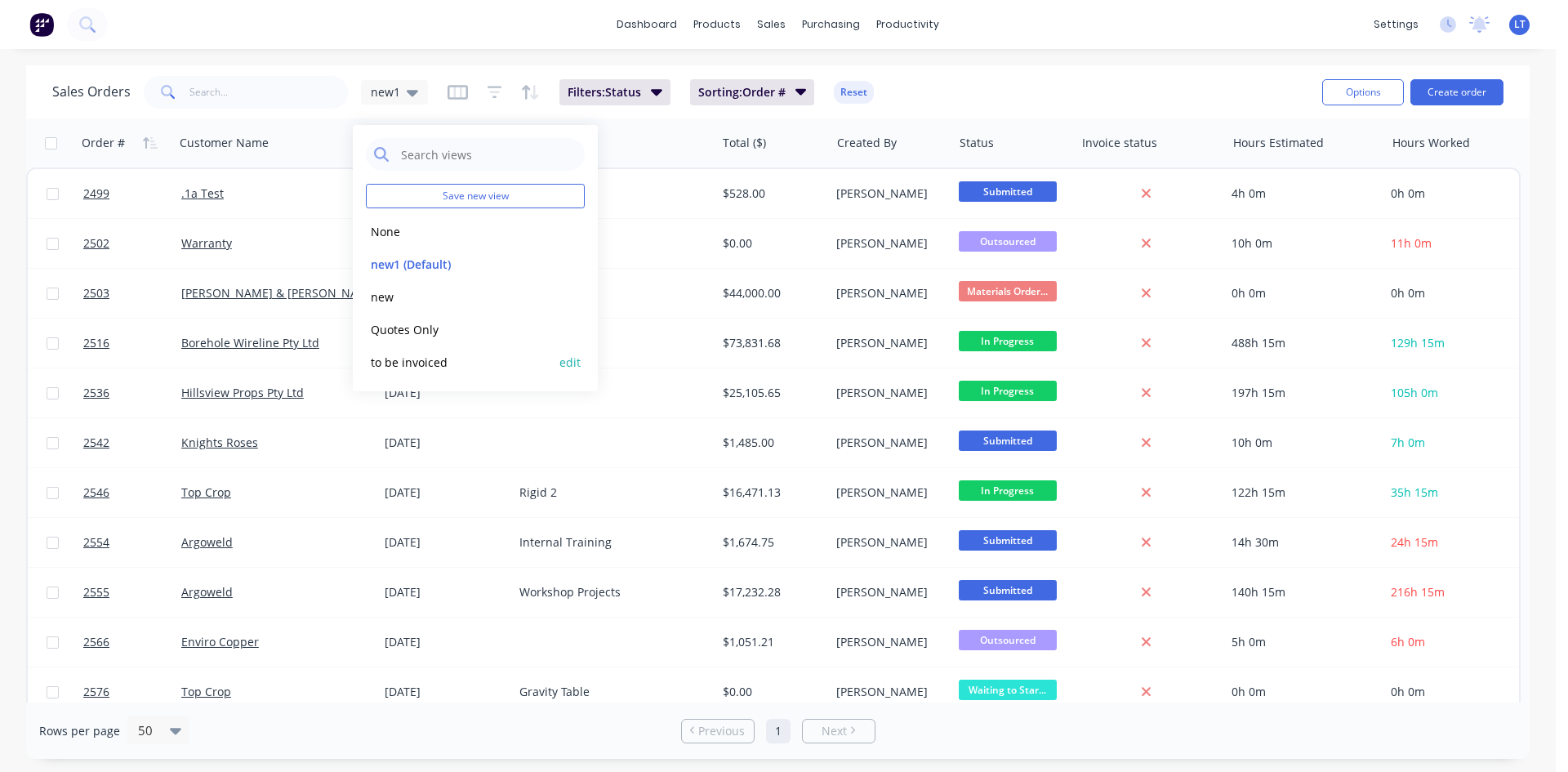
click at [408, 363] on button "to be invoiced" at bounding box center [458, 362] width 186 height 19
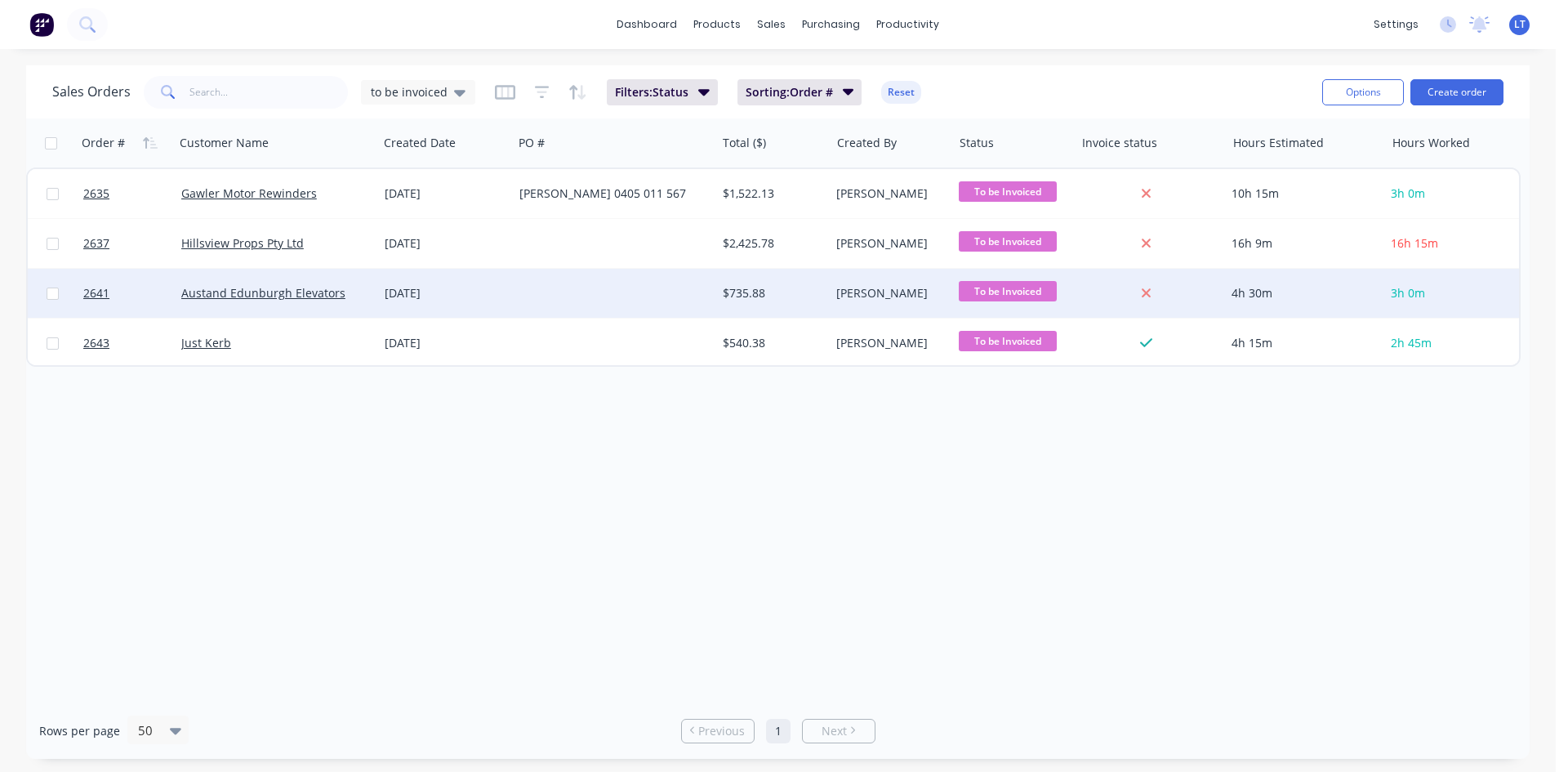
click at [621, 291] on div at bounding box center [614, 293] width 204 height 49
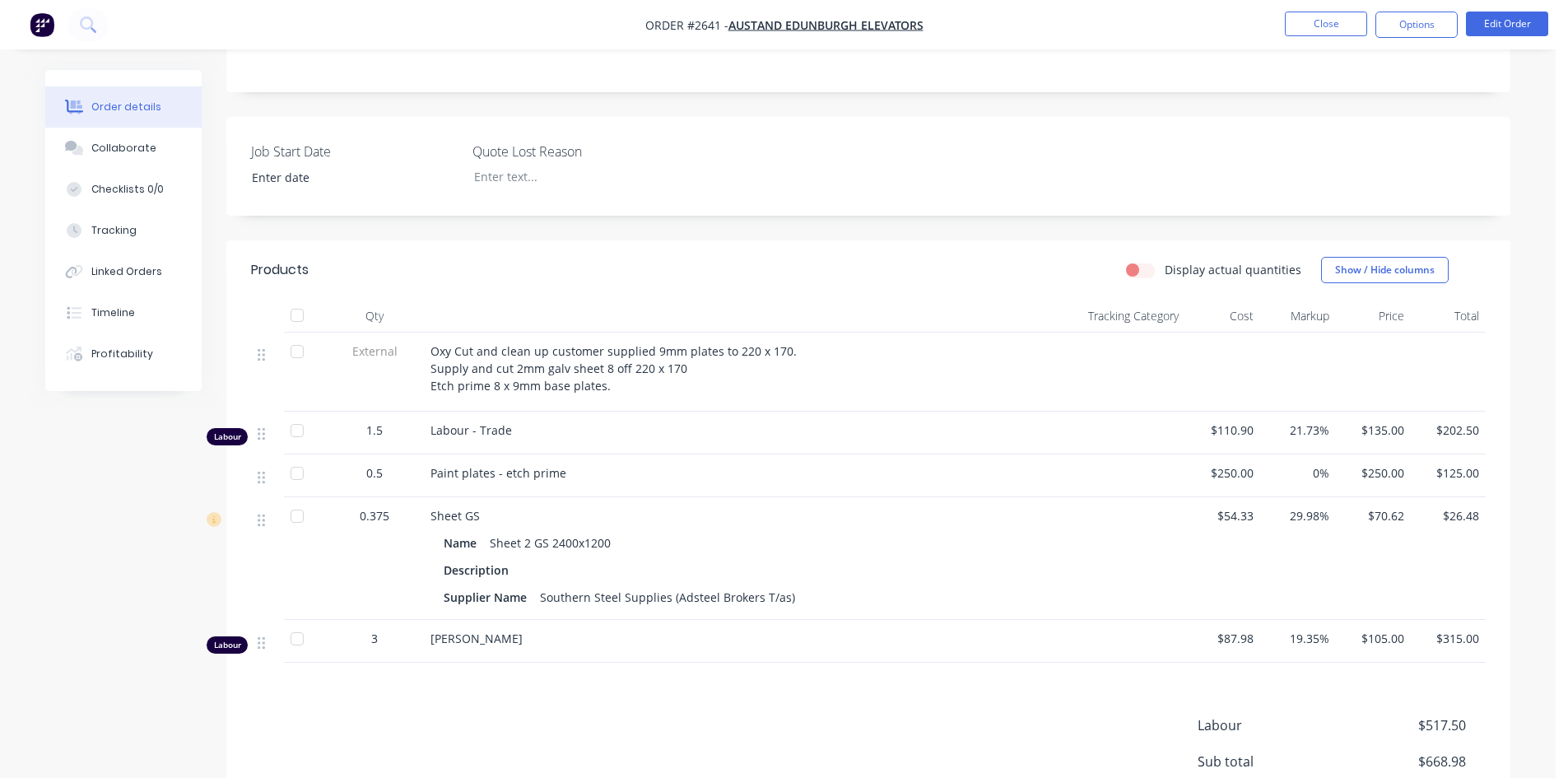
scroll to position [412, 0]
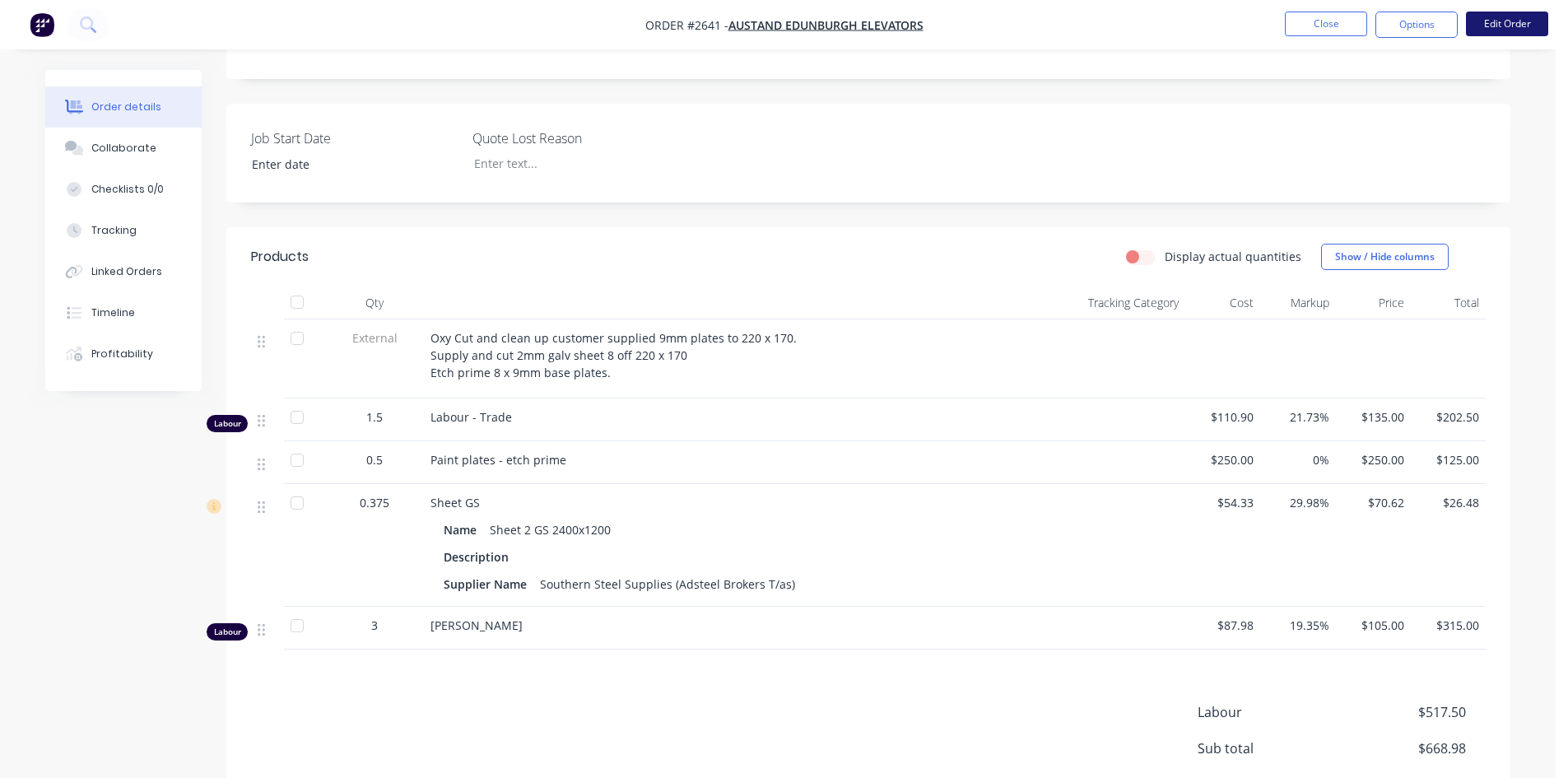
click at [1484, 24] on button "Edit Order" at bounding box center [1507, 24] width 83 height 25
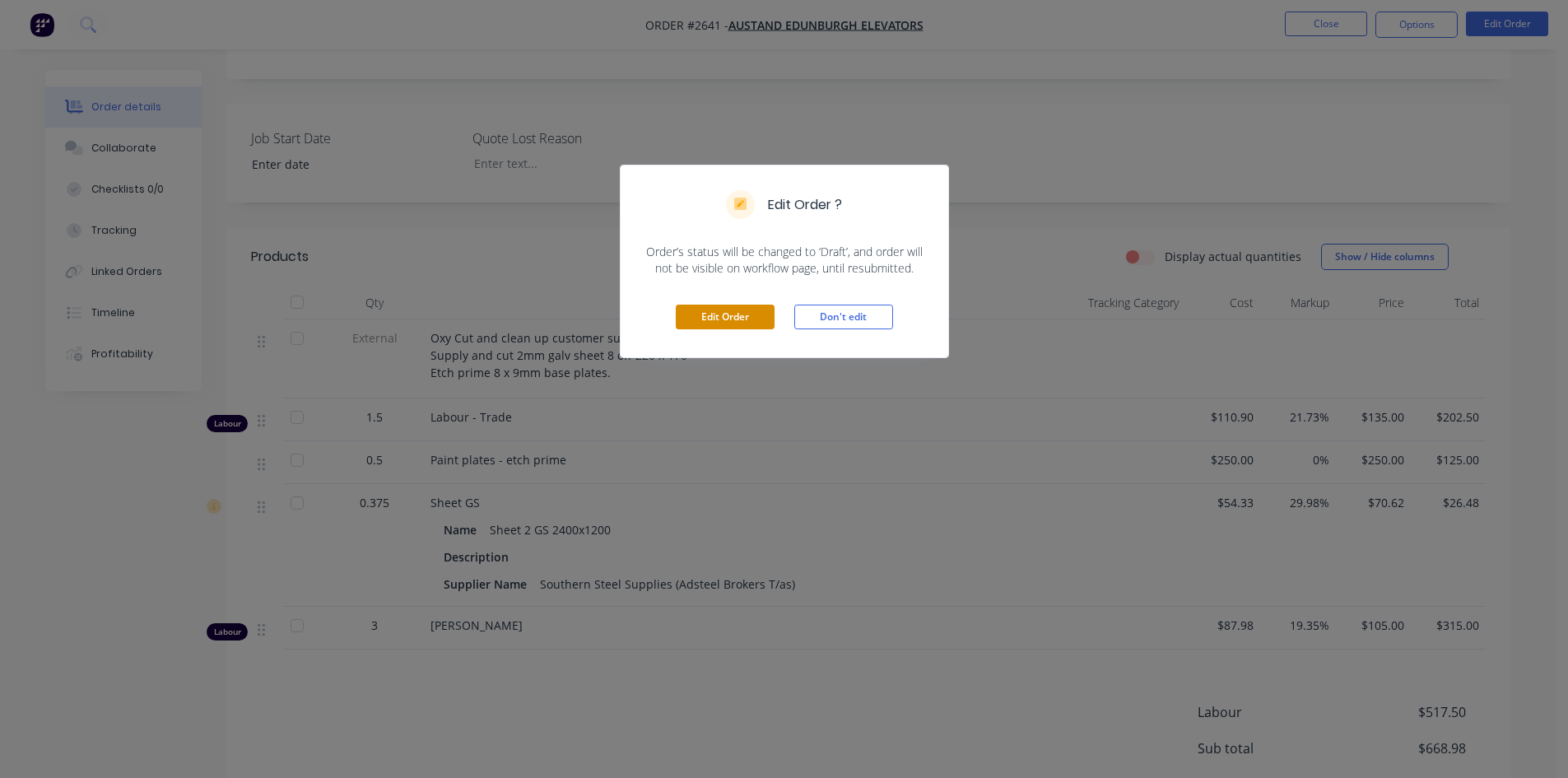
click at [741, 313] on button "Edit Order" at bounding box center [725, 316] width 99 height 25
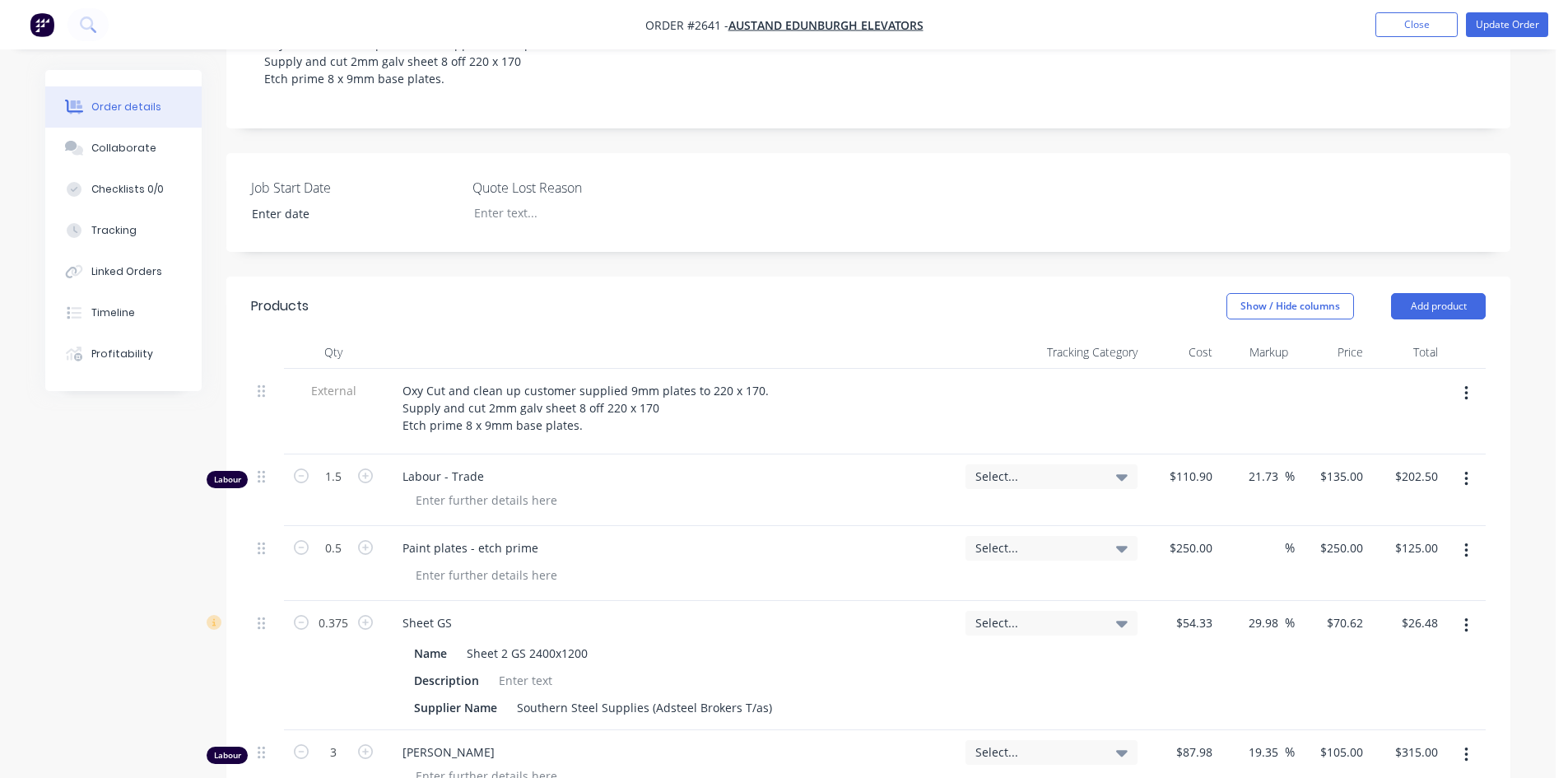
click at [1468, 740] on button "button" at bounding box center [1465, 754] width 38 height 29
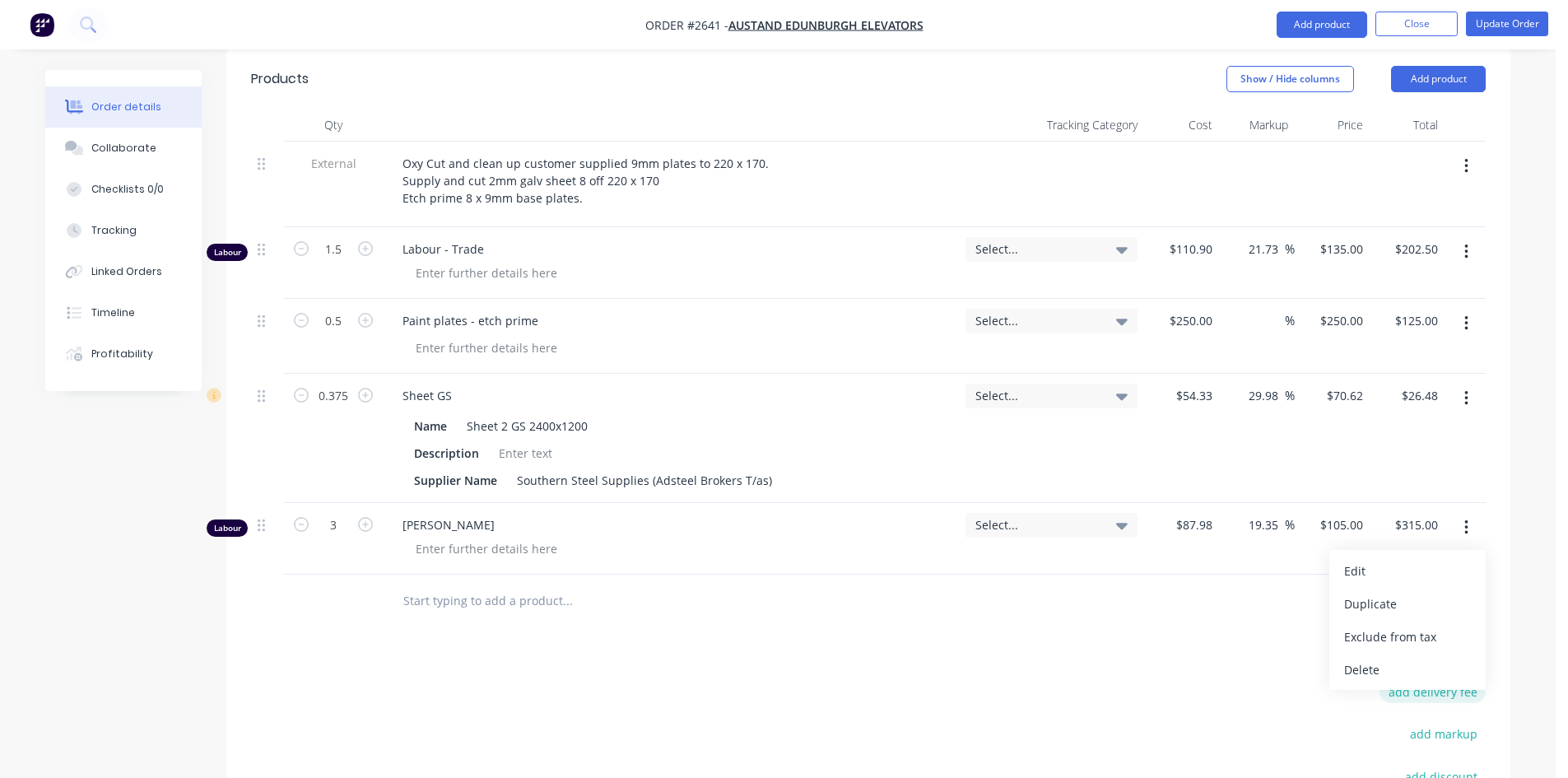
scroll to position [658, 0]
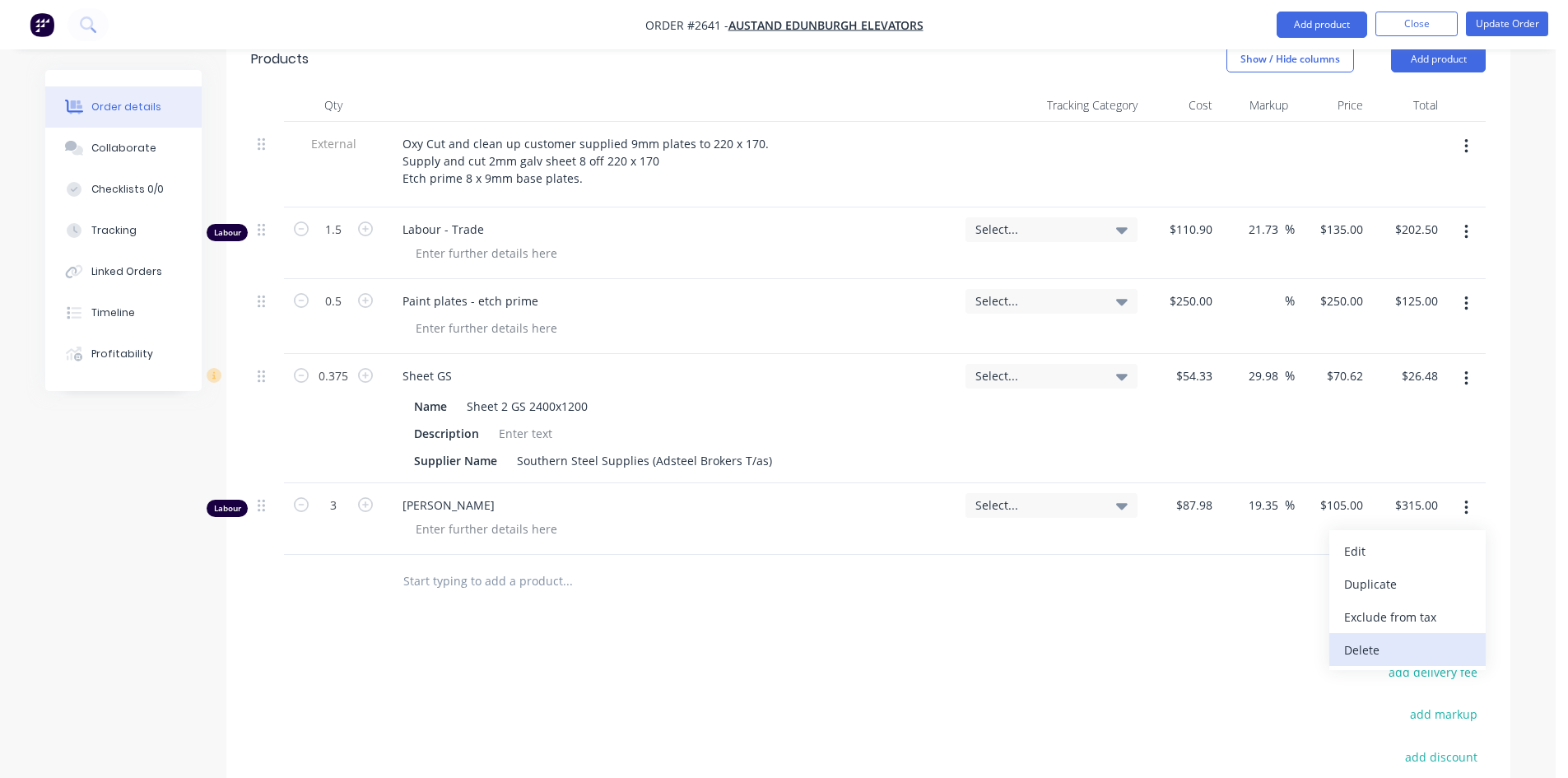
click at [1371, 638] on div "Delete" at bounding box center [1407, 649] width 127 height 24
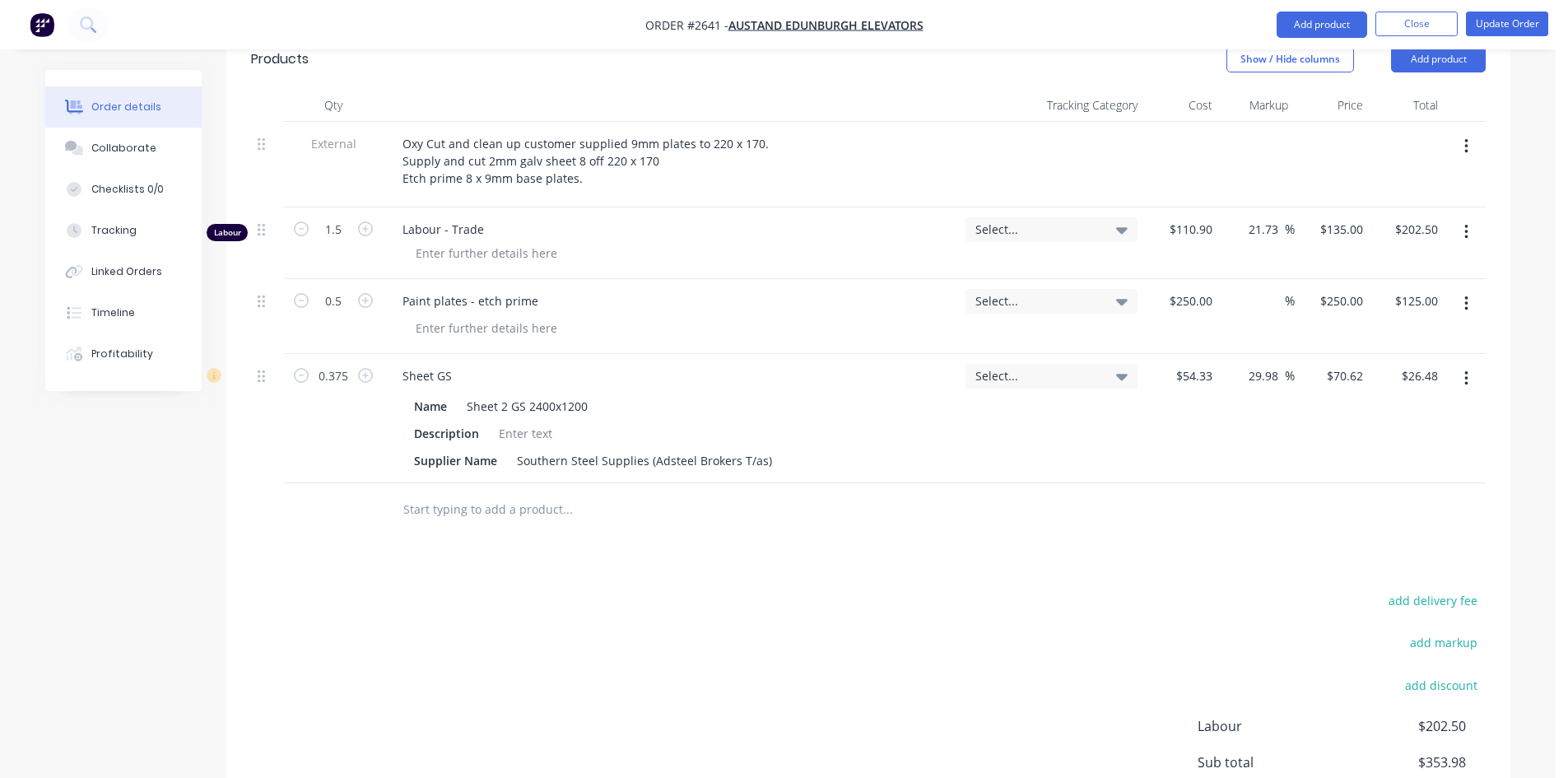
click at [695, 589] on div "add delivery fee add markup add discount Labour $202.50 Sub total $353.98 Margi…" at bounding box center [868, 748] width 1234 height 317
drag, startPoint x: 765, startPoint y: 395, endPoint x: 489, endPoint y: 398, distance: 276.0
click at [489, 448] on div "Supplier Name Southern Steel Supplies (Adsteel Brokers T/as)" at bounding box center [667, 460] width 520 height 24
click at [665, 589] on div "add delivery fee add markup add discount Labour $202.50 Sub total $353.98 Margi…" at bounding box center [868, 748] width 1234 height 317
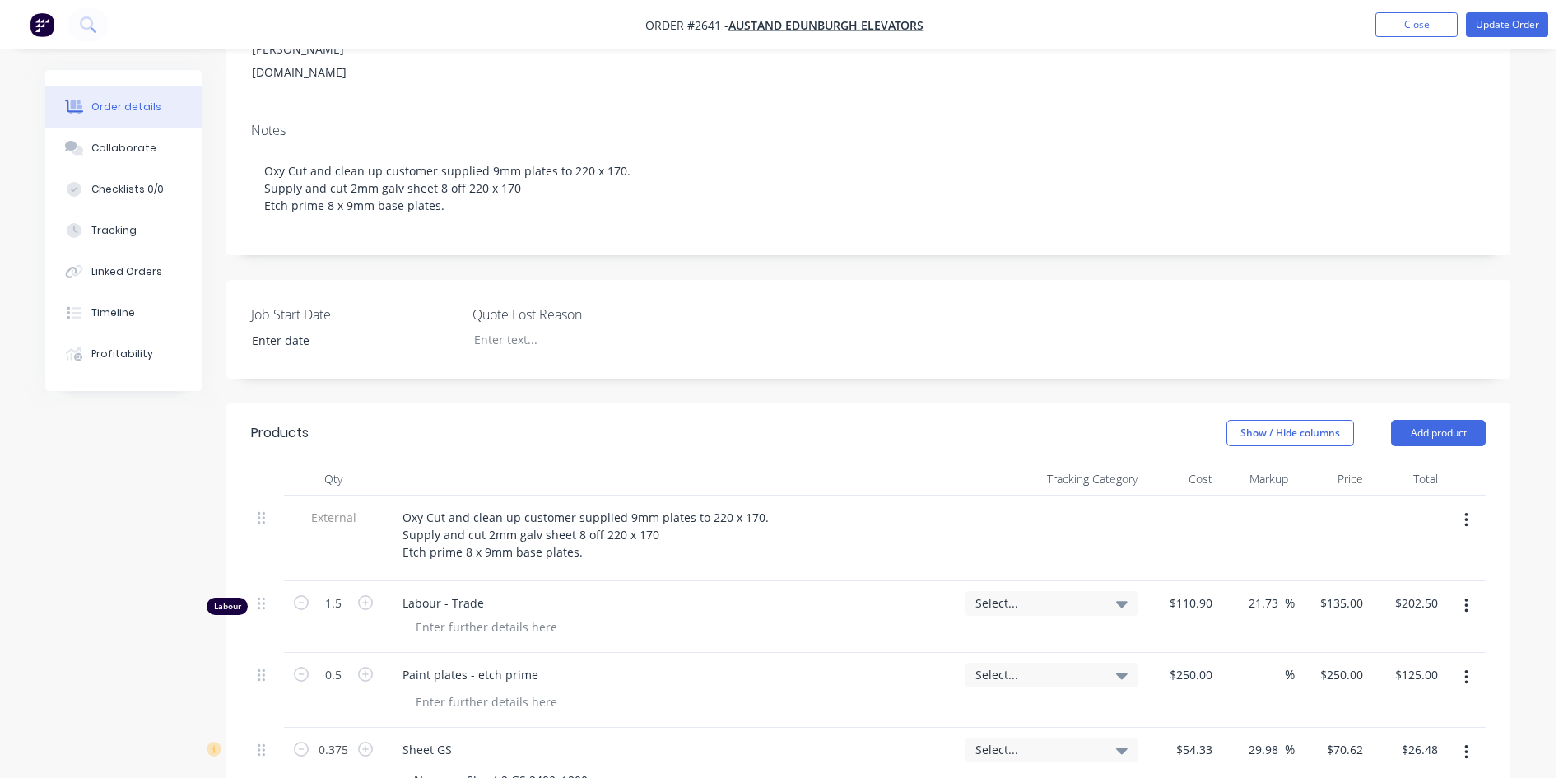
scroll to position [192, 0]
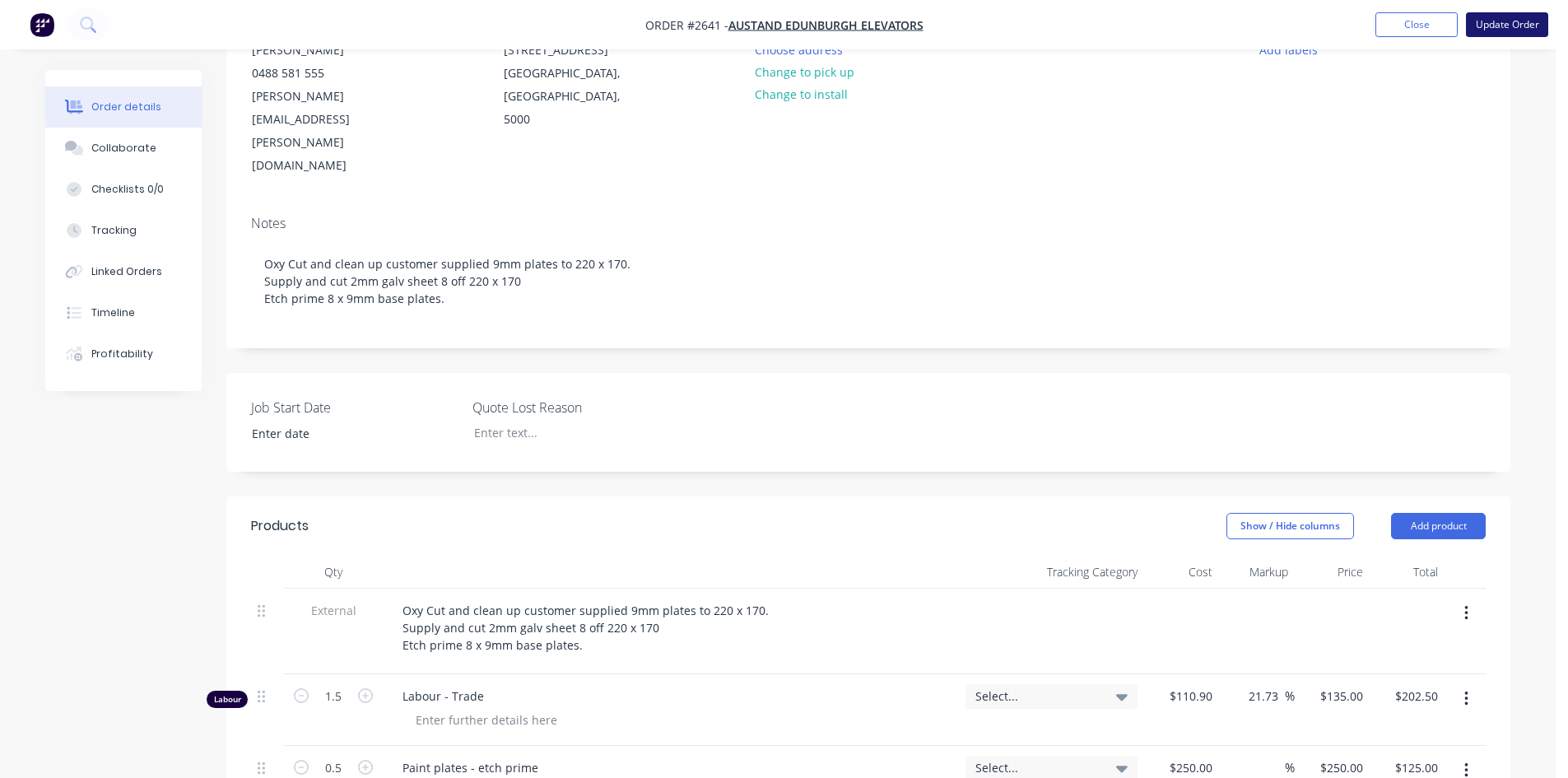
click at [1511, 29] on button "Update Order" at bounding box center [1507, 25] width 83 height 25
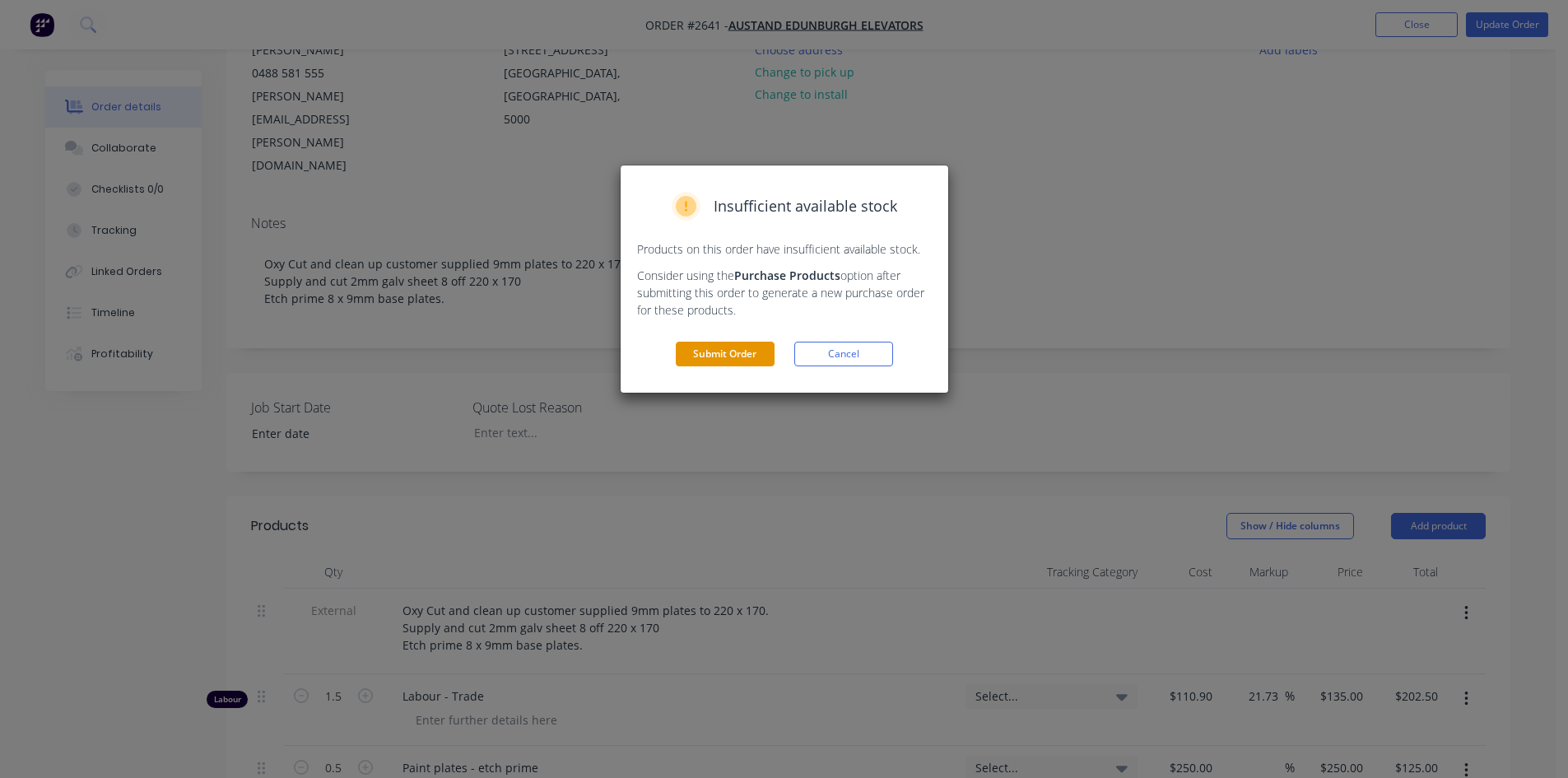
click at [748, 361] on button "Submit Order" at bounding box center [725, 354] width 99 height 25
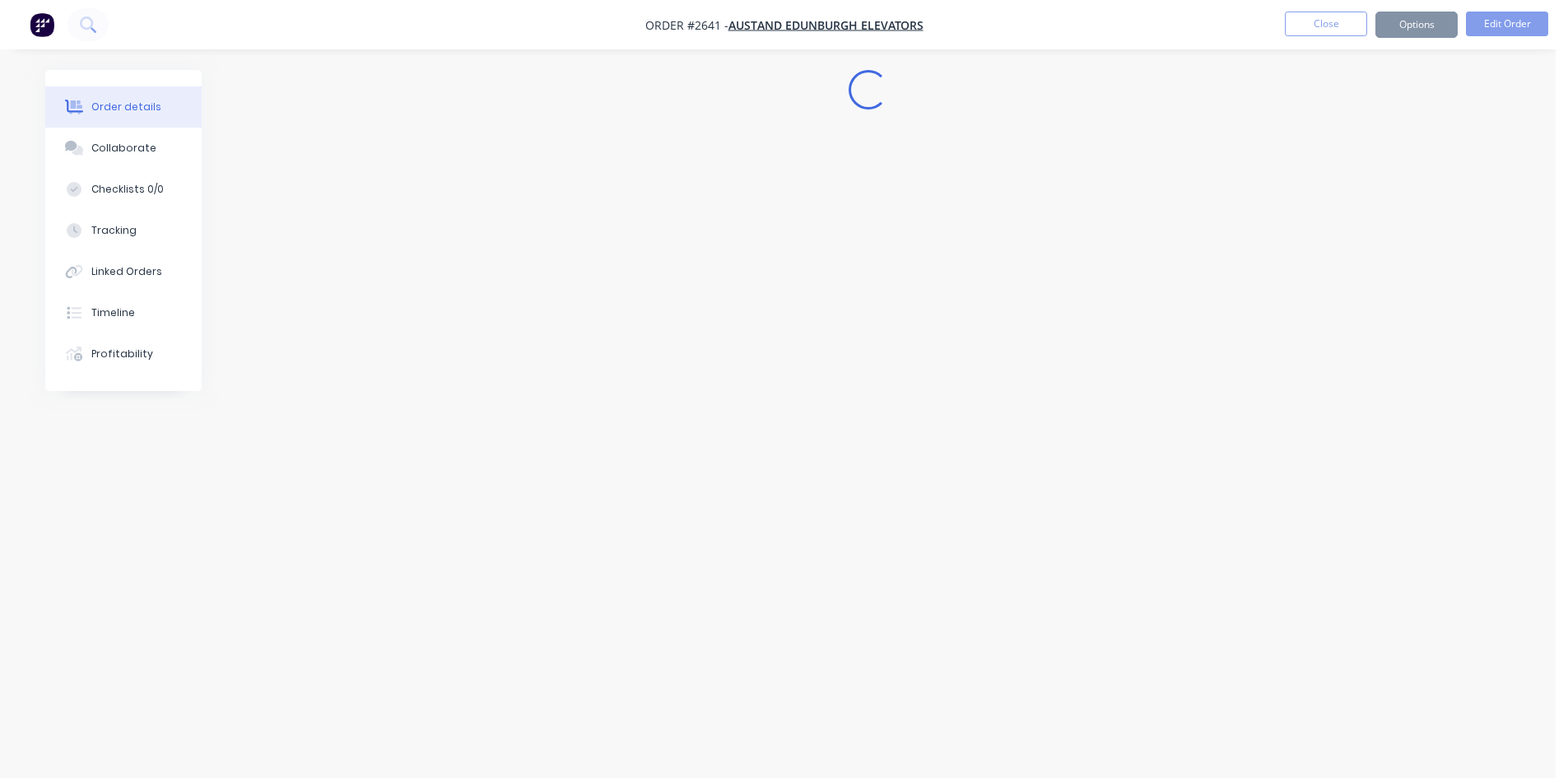
scroll to position [0, 0]
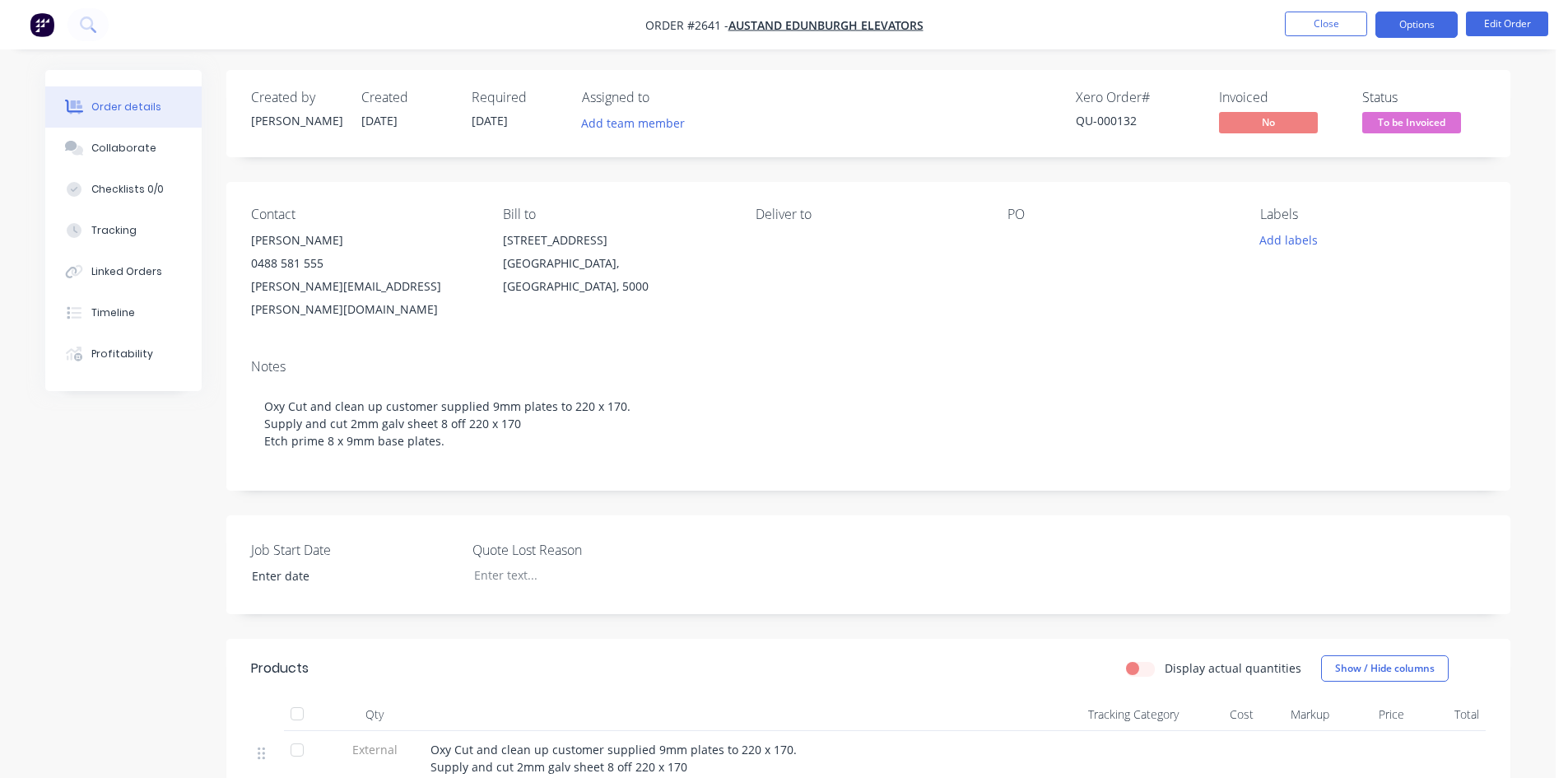
click at [1409, 27] on button "Options" at bounding box center [1417, 25] width 83 height 27
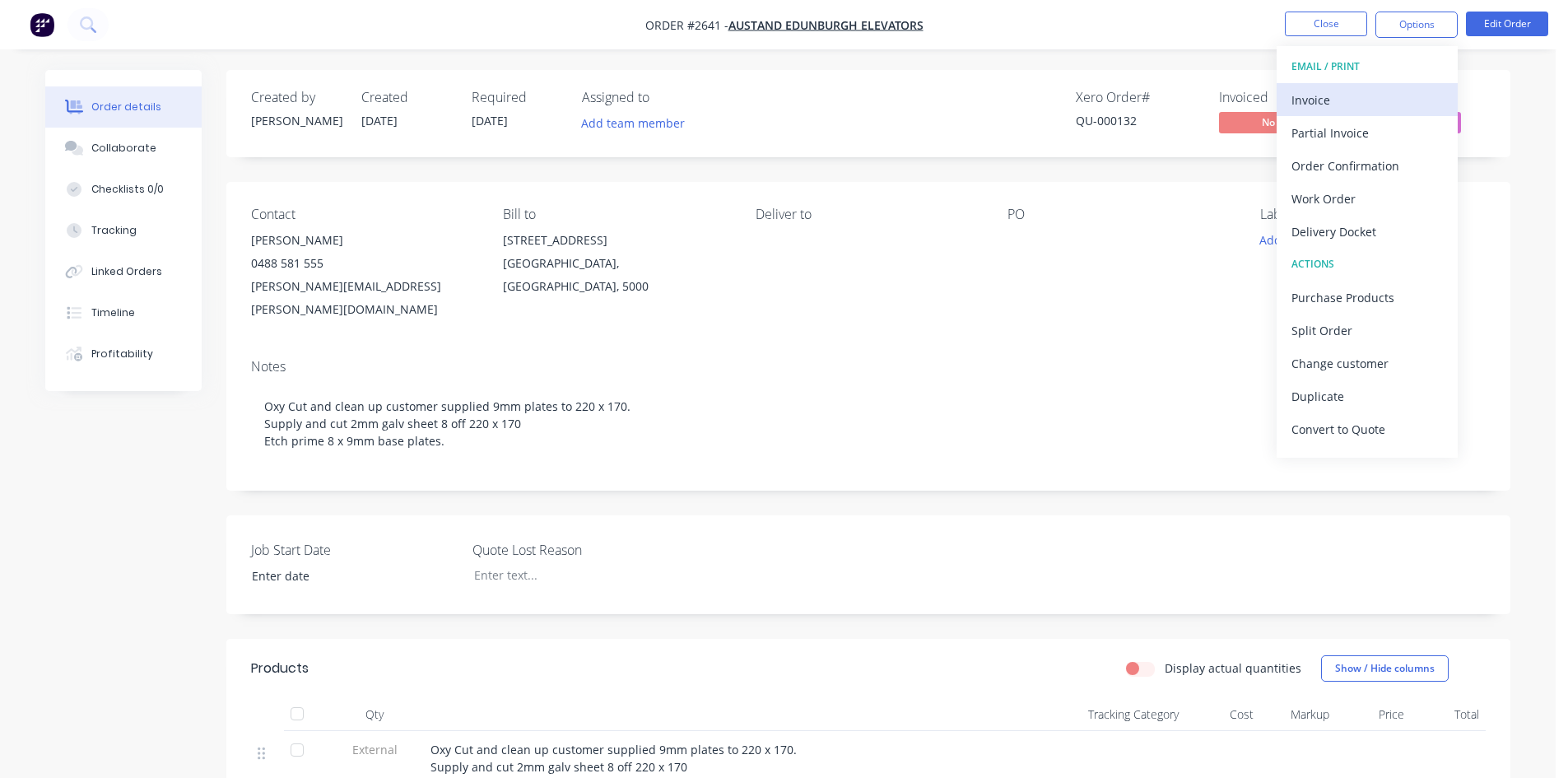
click at [1310, 97] on div "Invoice" at bounding box center [1367, 100] width 151 height 24
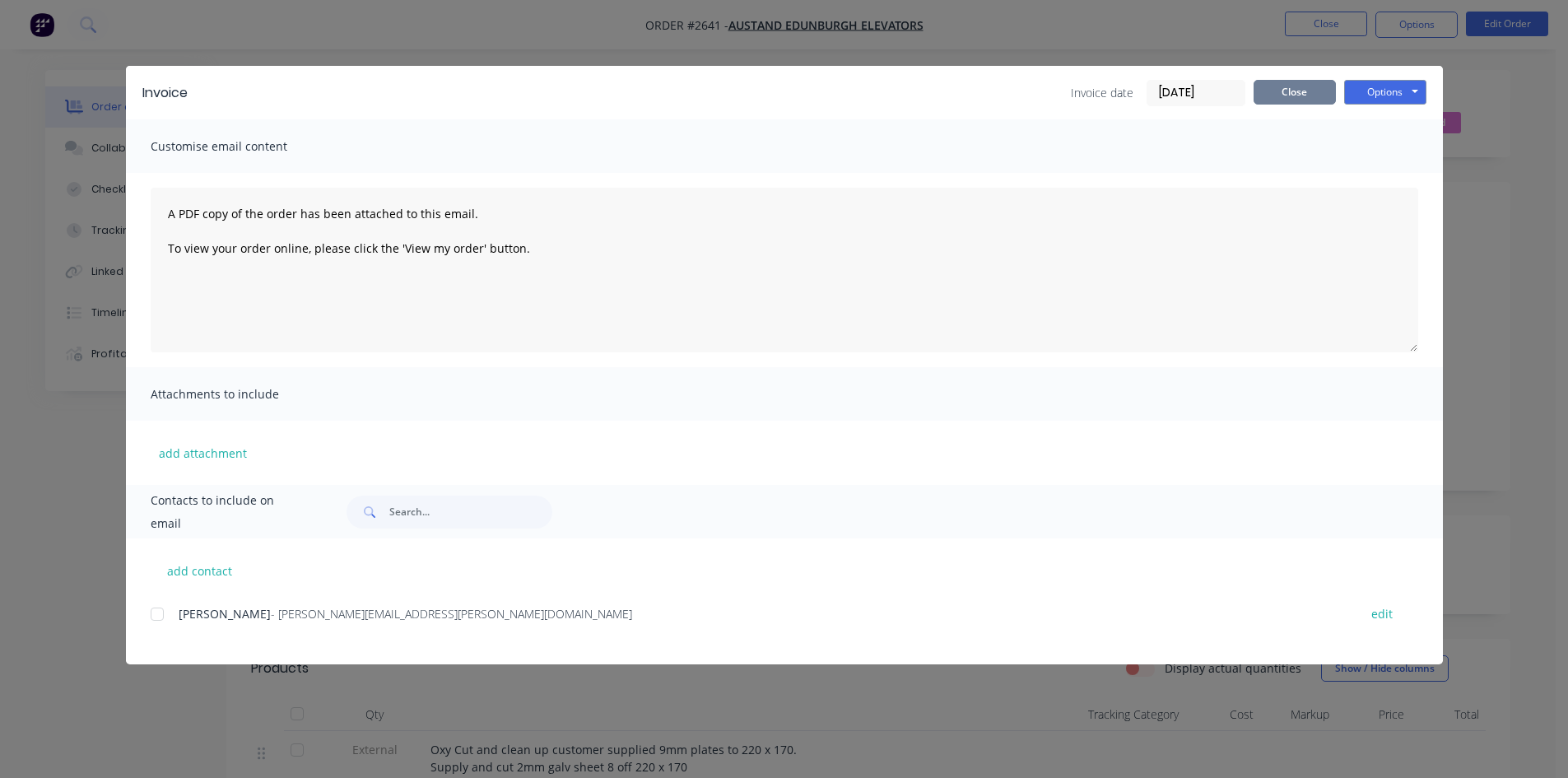
click at [1303, 93] on button "Close" at bounding box center [1295, 91] width 83 height 25
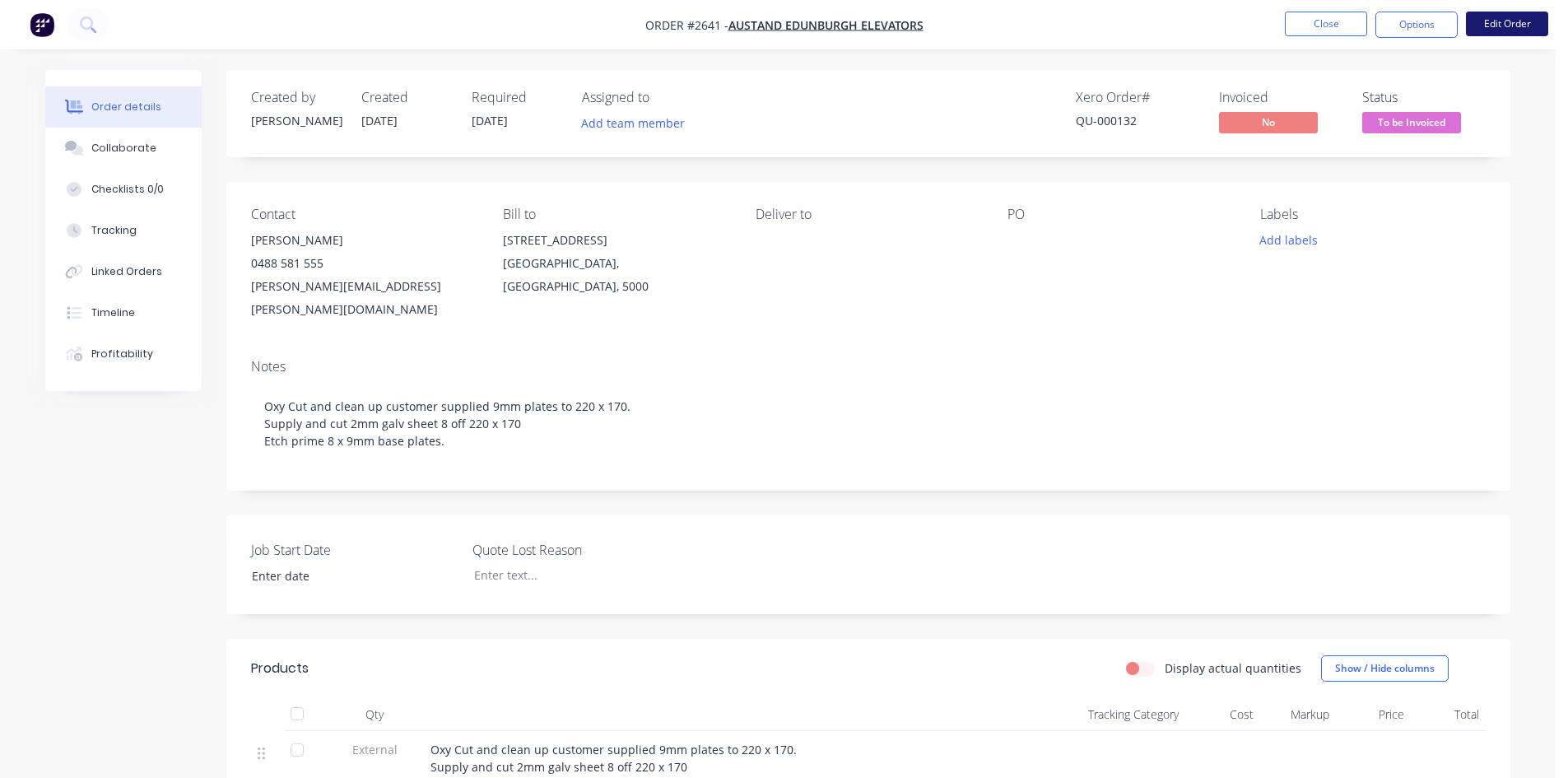
click at [1512, 17] on button "Edit Order" at bounding box center [1507, 24] width 83 height 25
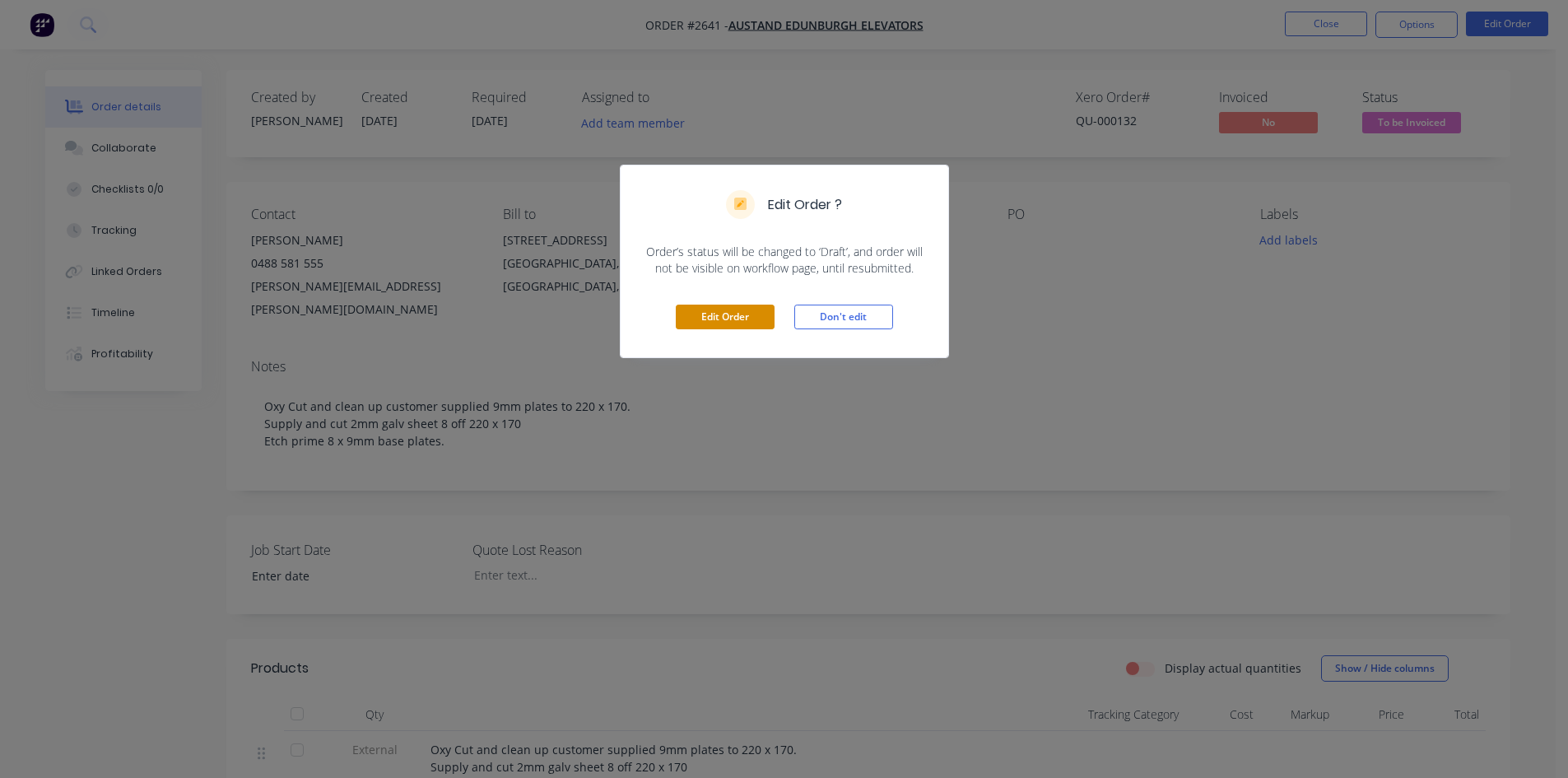
click at [742, 322] on button "Edit Order" at bounding box center [725, 316] width 99 height 25
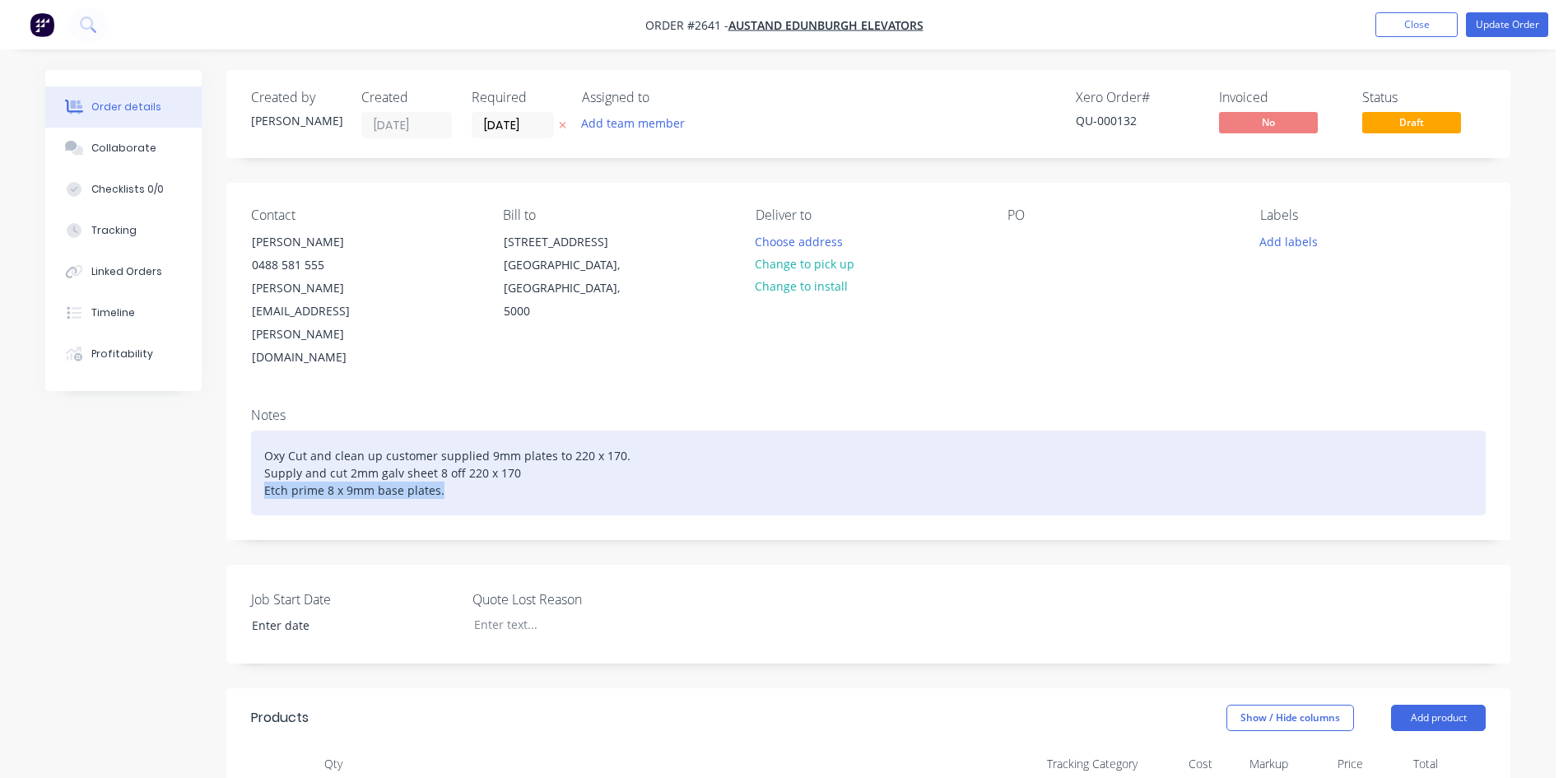
drag, startPoint x: 441, startPoint y: 422, endPoint x: 240, endPoint y: 424, distance: 201.0
click at [240, 424] on div "Notes Oxy Cut and clean up customer supplied 9mm plates to 220 x 170. Supply an…" at bounding box center [868, 466] width 1284 height 144
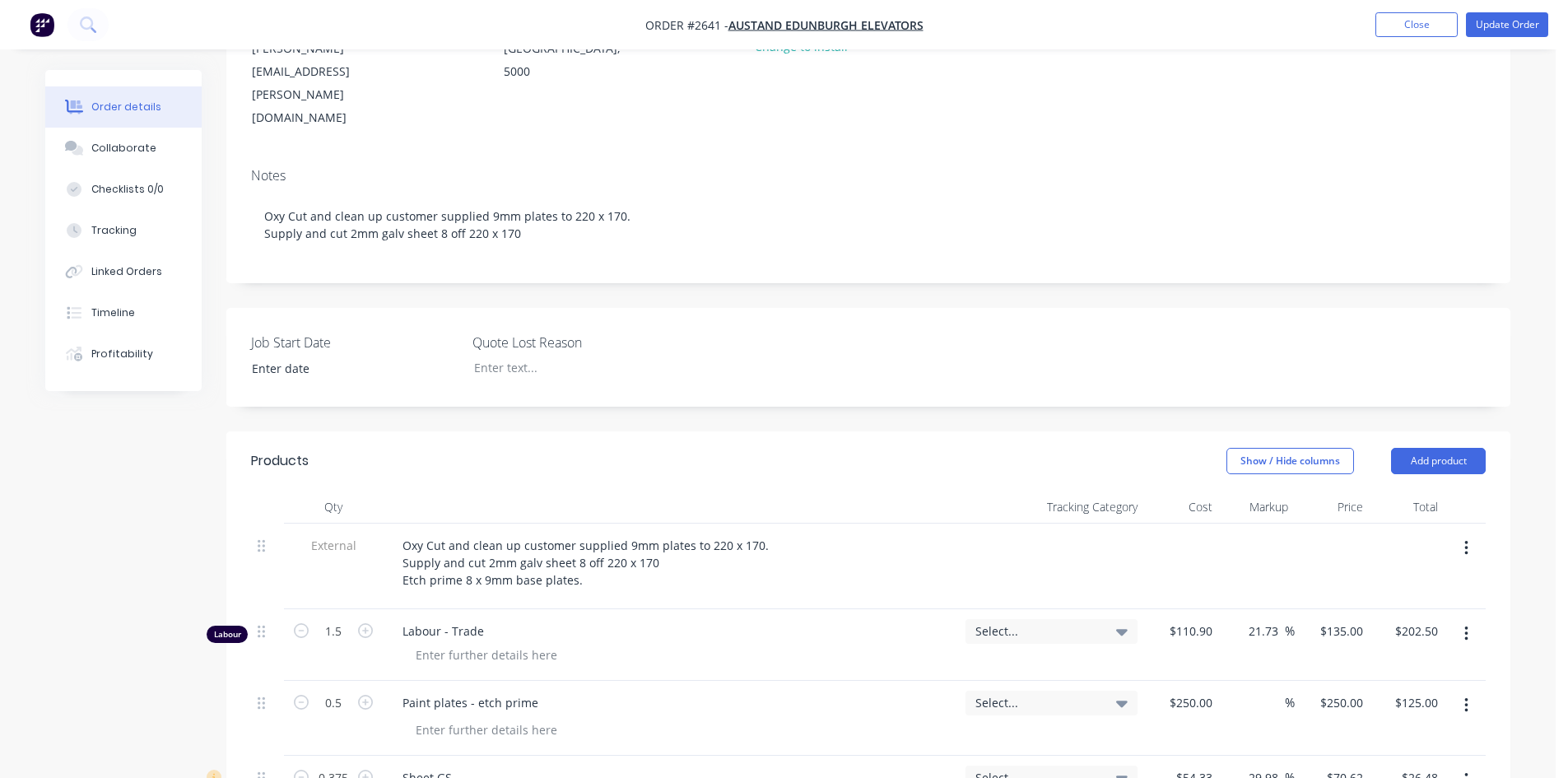
scroll to position [247, 0]
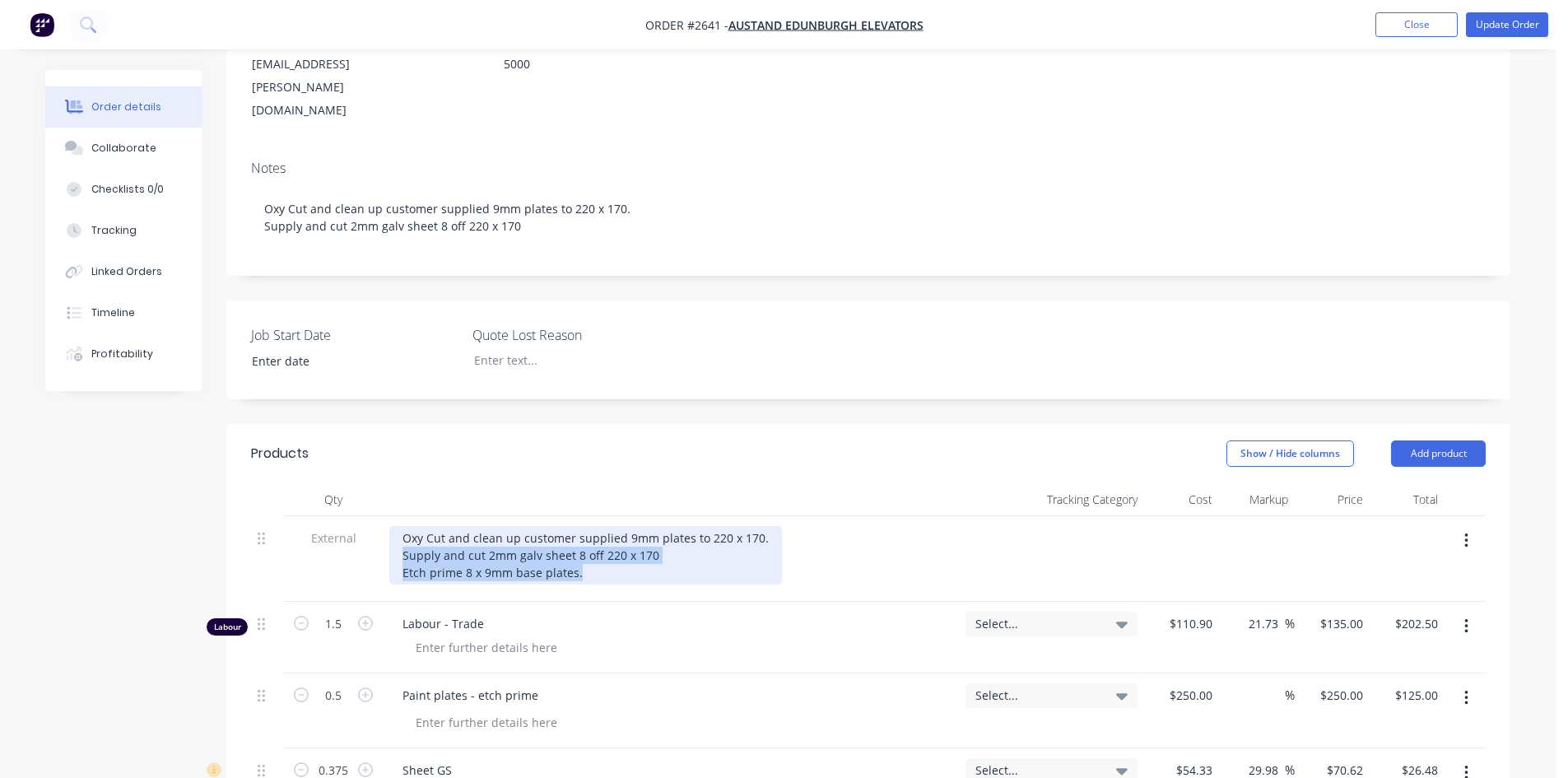
drag, startPoint x: 579, startPoint y: 528, endPoint x: 363, endPoint y: 509, distance: 216.8
click at [367, 516] on div "External Oxy Cut and clean up customer supplied 9mm plates to 220 x 170. Supply…" at bounding box center [868, 558] width 1234 height 85
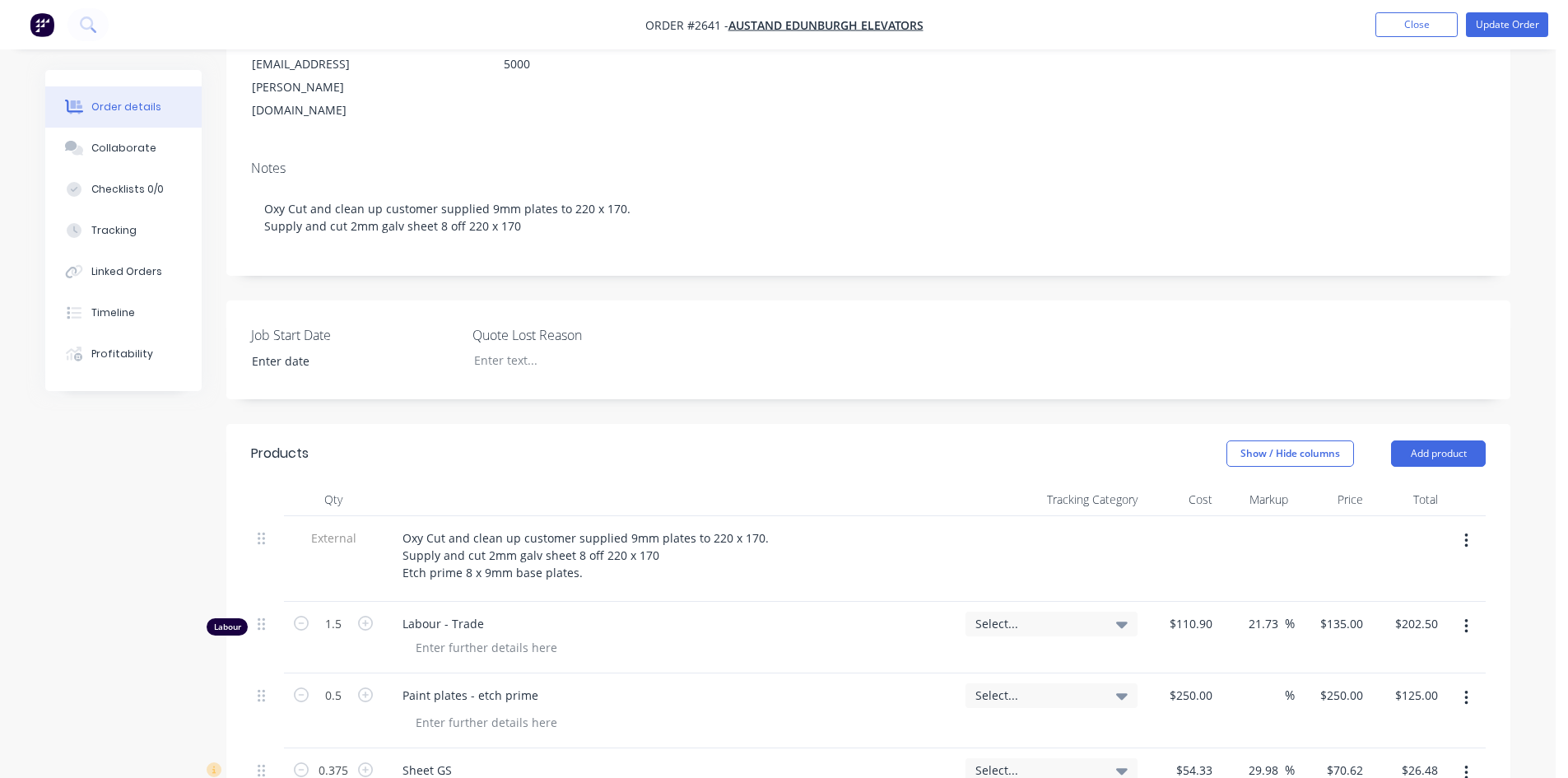
click at [602, 544] on div "Oxy Cut and clean up customer supplied 9mm plates to 220 x 170. Supply and cut …" at bounding box center [670, 558] width 576 height 85
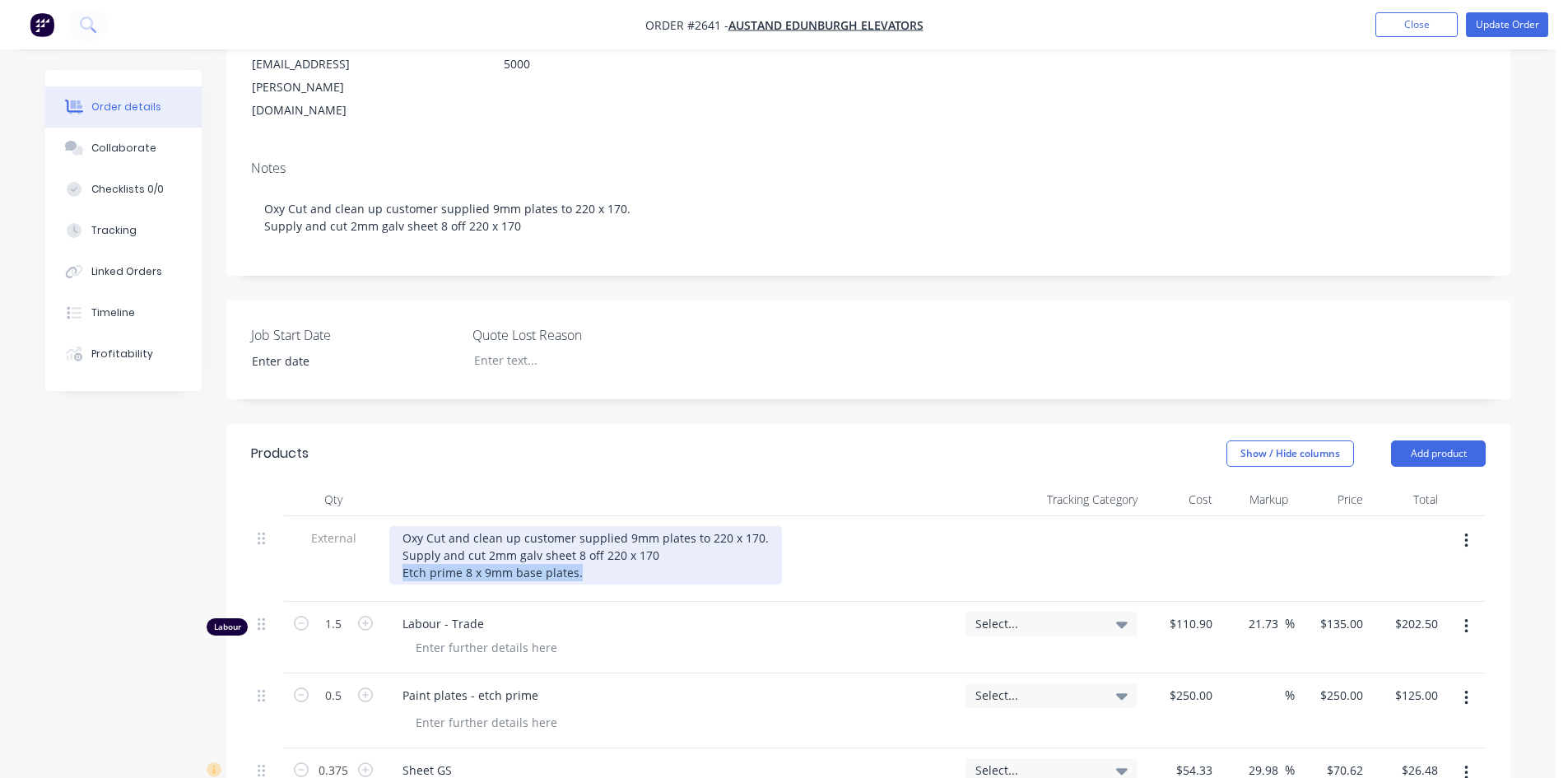
drag, startPoint x: 586, startPoint y: 519, endPoint x: 402, endPoint y: 524, distance: 184.1
click at [402, 526] on div "Oxy Cut and clean up customer supplied 9mm plates to 220 x 170. Supply and cut …" at bounding box center [586, 554] width 393 height 58
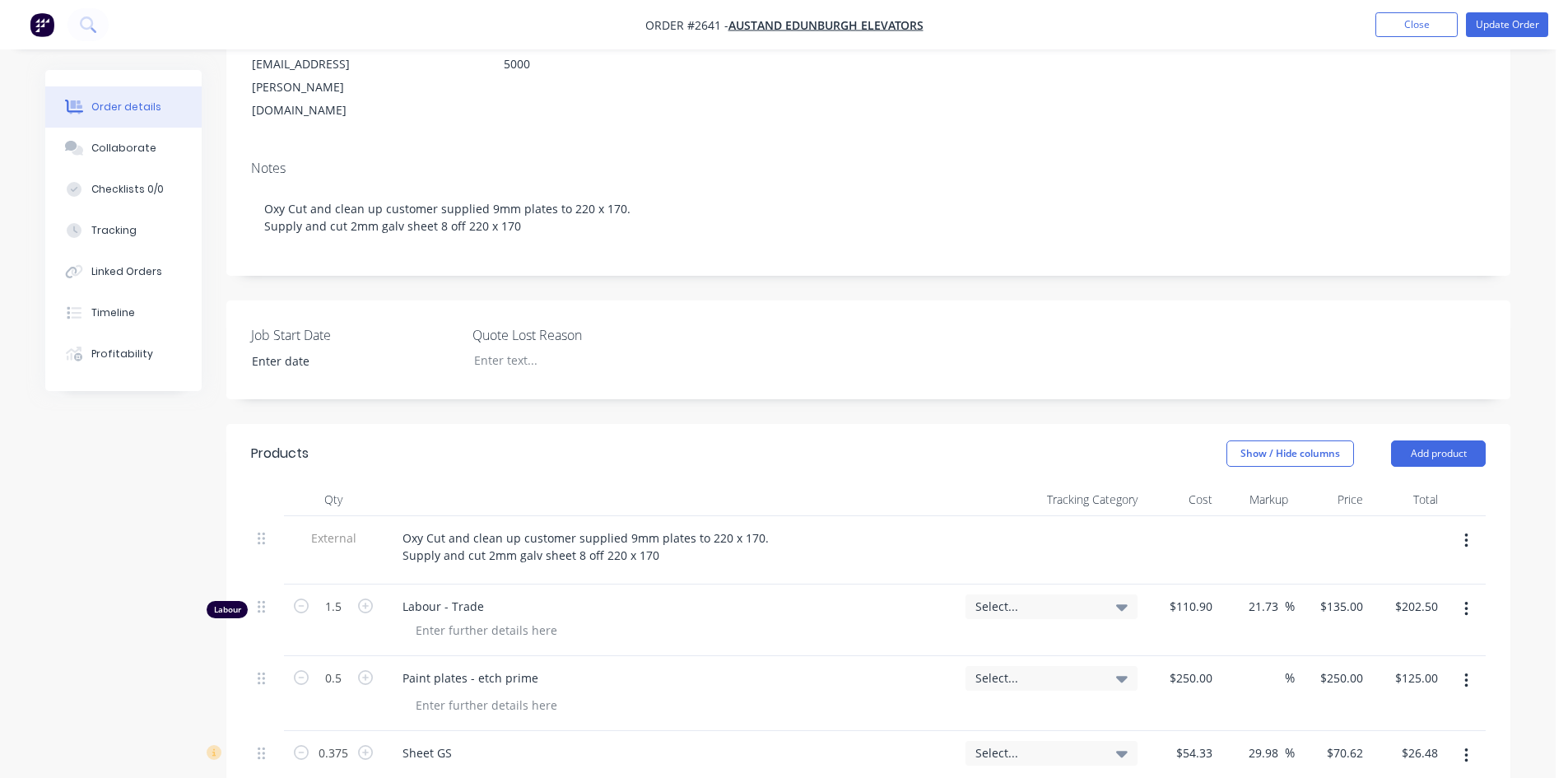
click at [881, 609] on div "External Oxy Cut and clean up customer supplied 9mm plates to 220 x 170. Supply…" at bounding box center [868, 688] width 1234 height 344
click at [1465, 671] on icon "button" at bounding box center [1466, 680] width 4 height 18
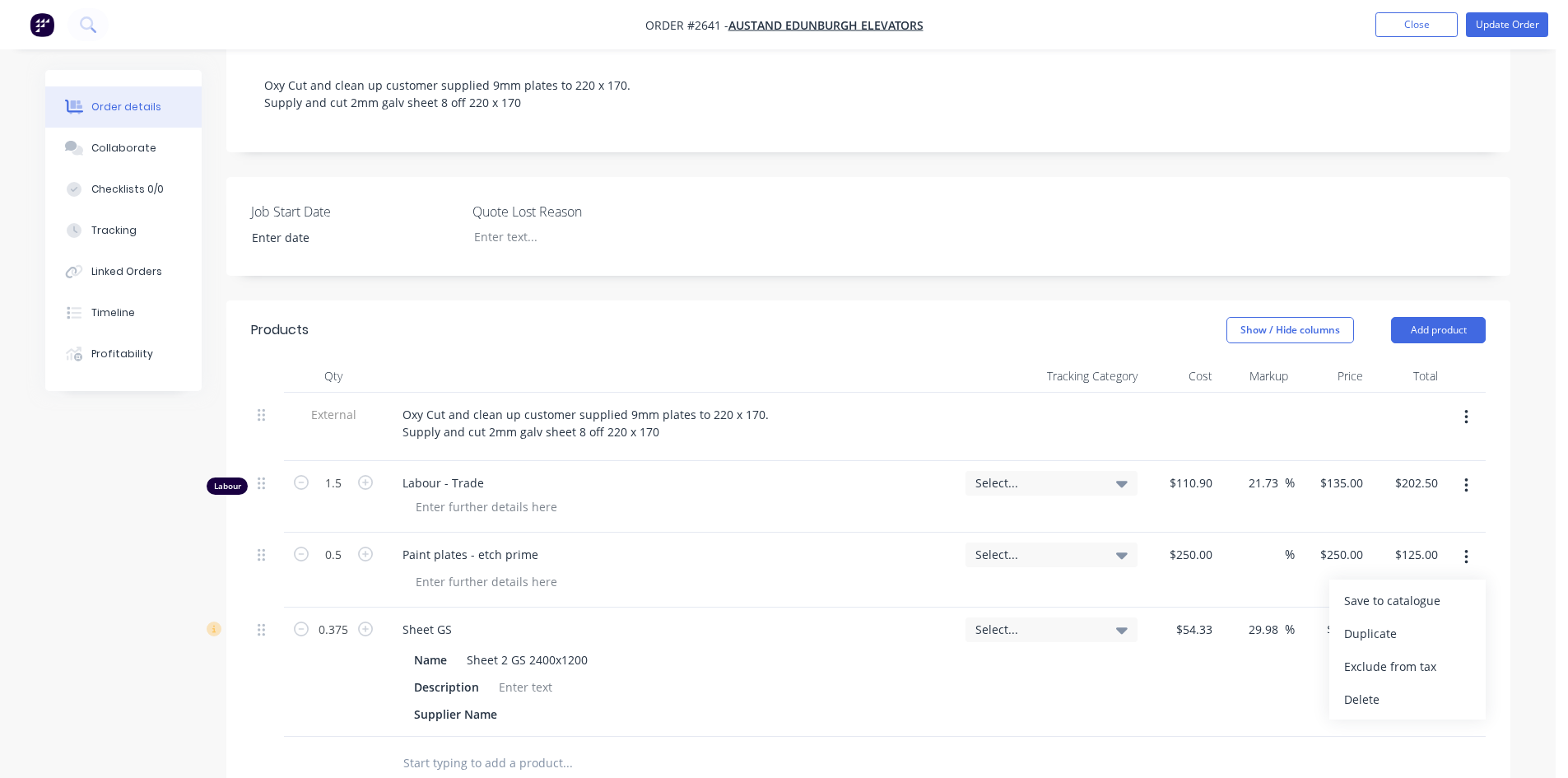
scroll to position [412, 0]
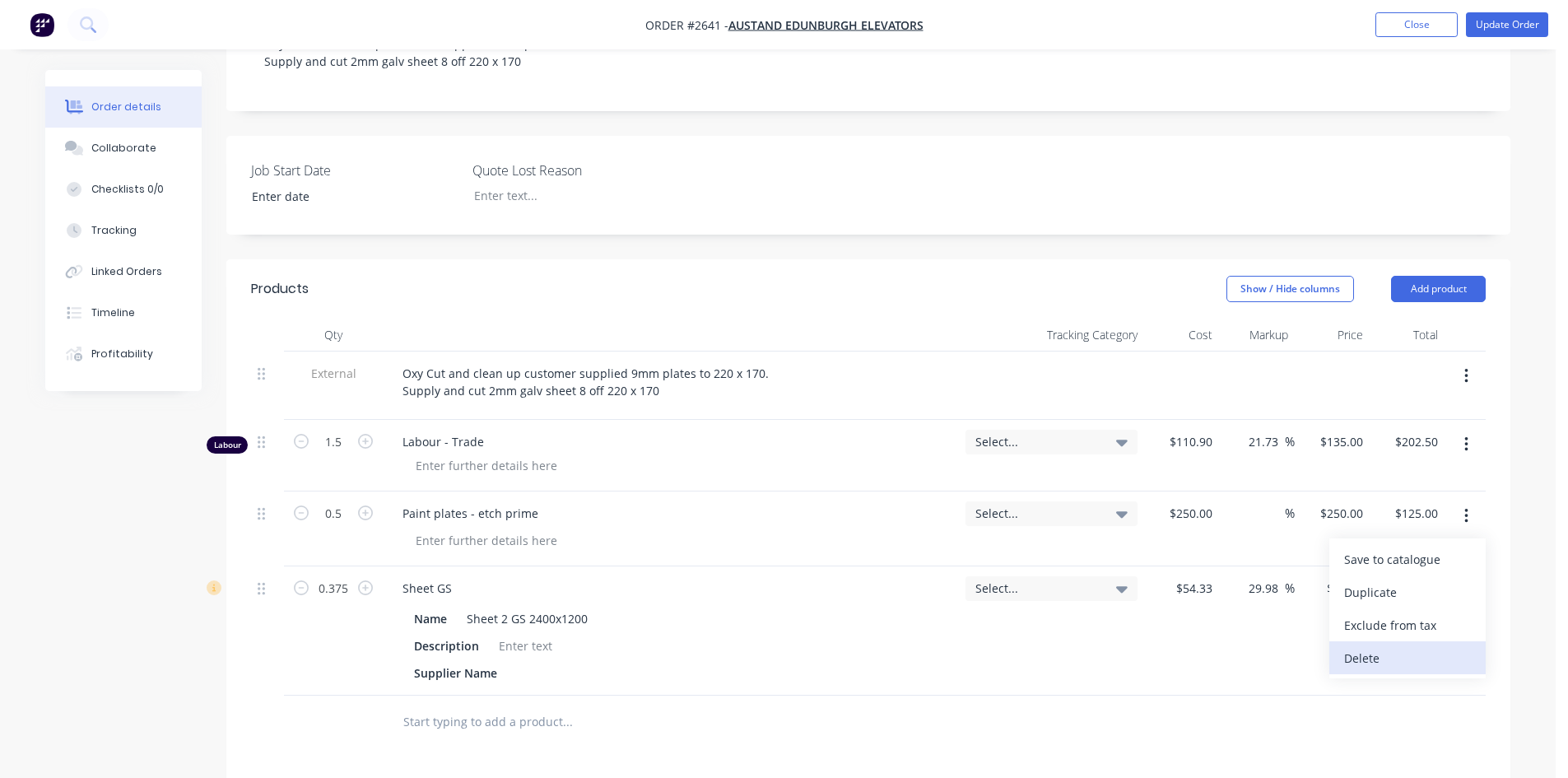
click at [1375, 645] on div "Delete" at bounding box center [1407, 657] width 127 height 24
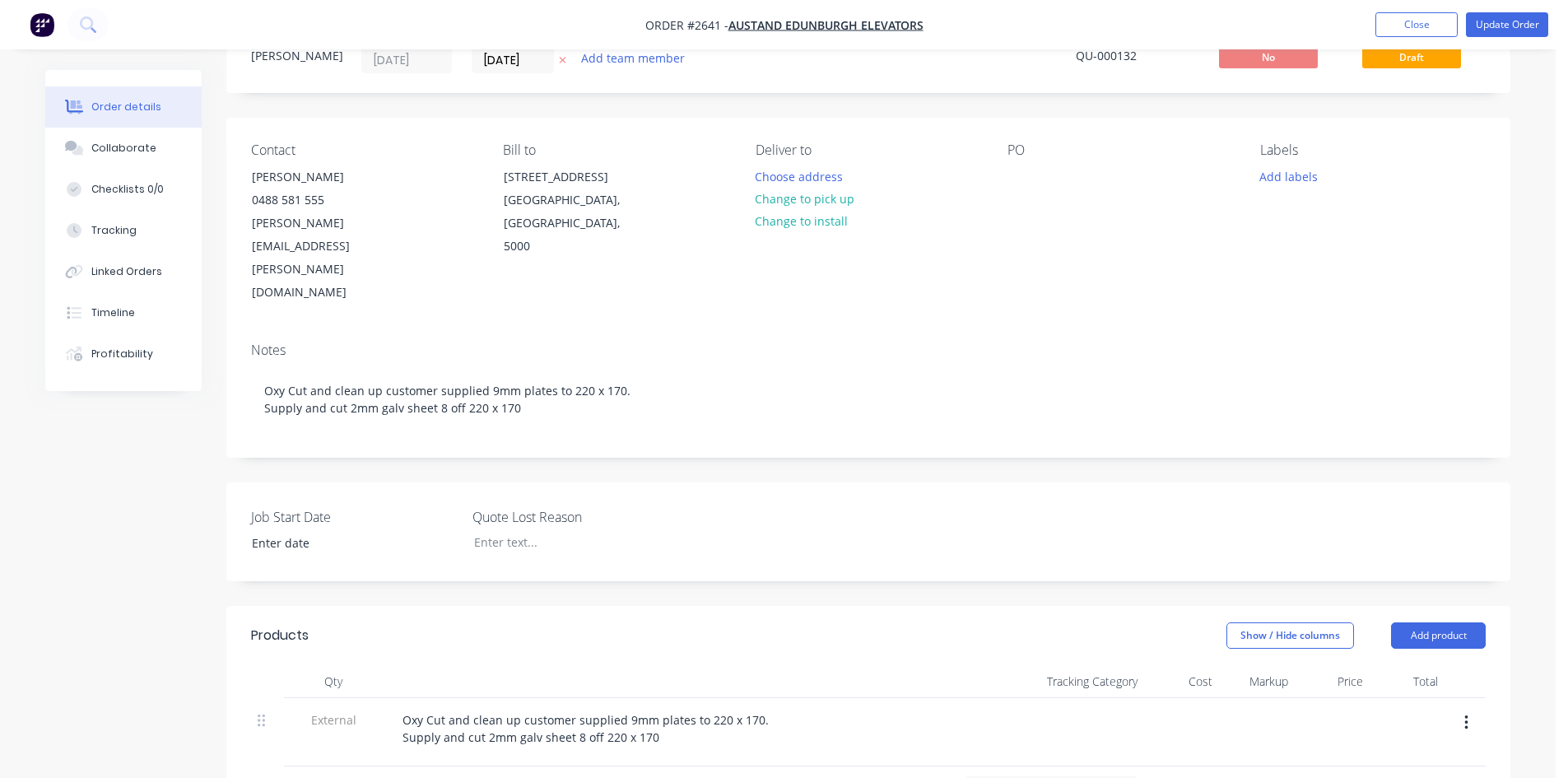
scroll to position [18, 0]
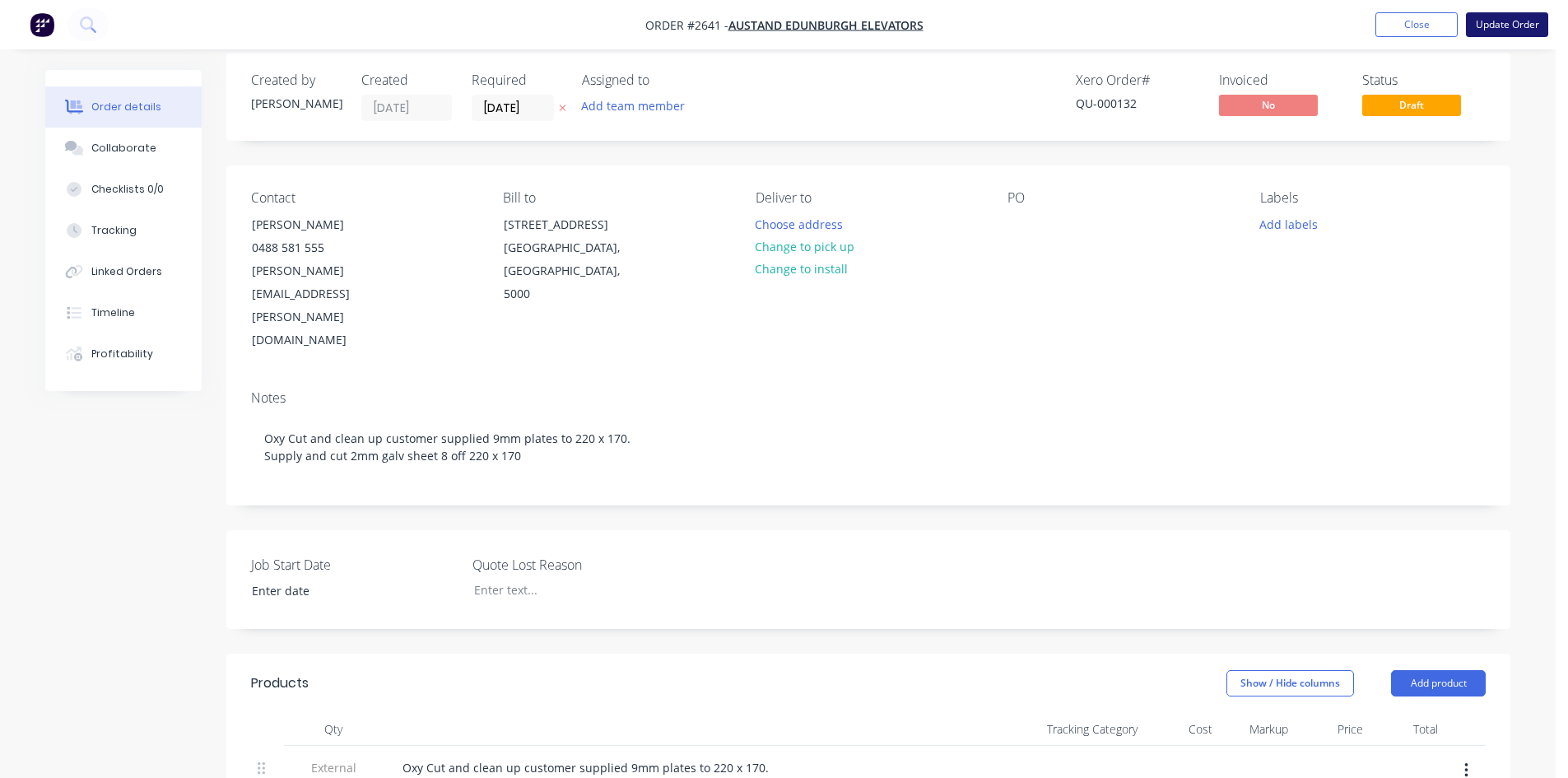
click at [1533, 17] on button "Update Order" at bounding box center [1507, 25] width 83 height 25
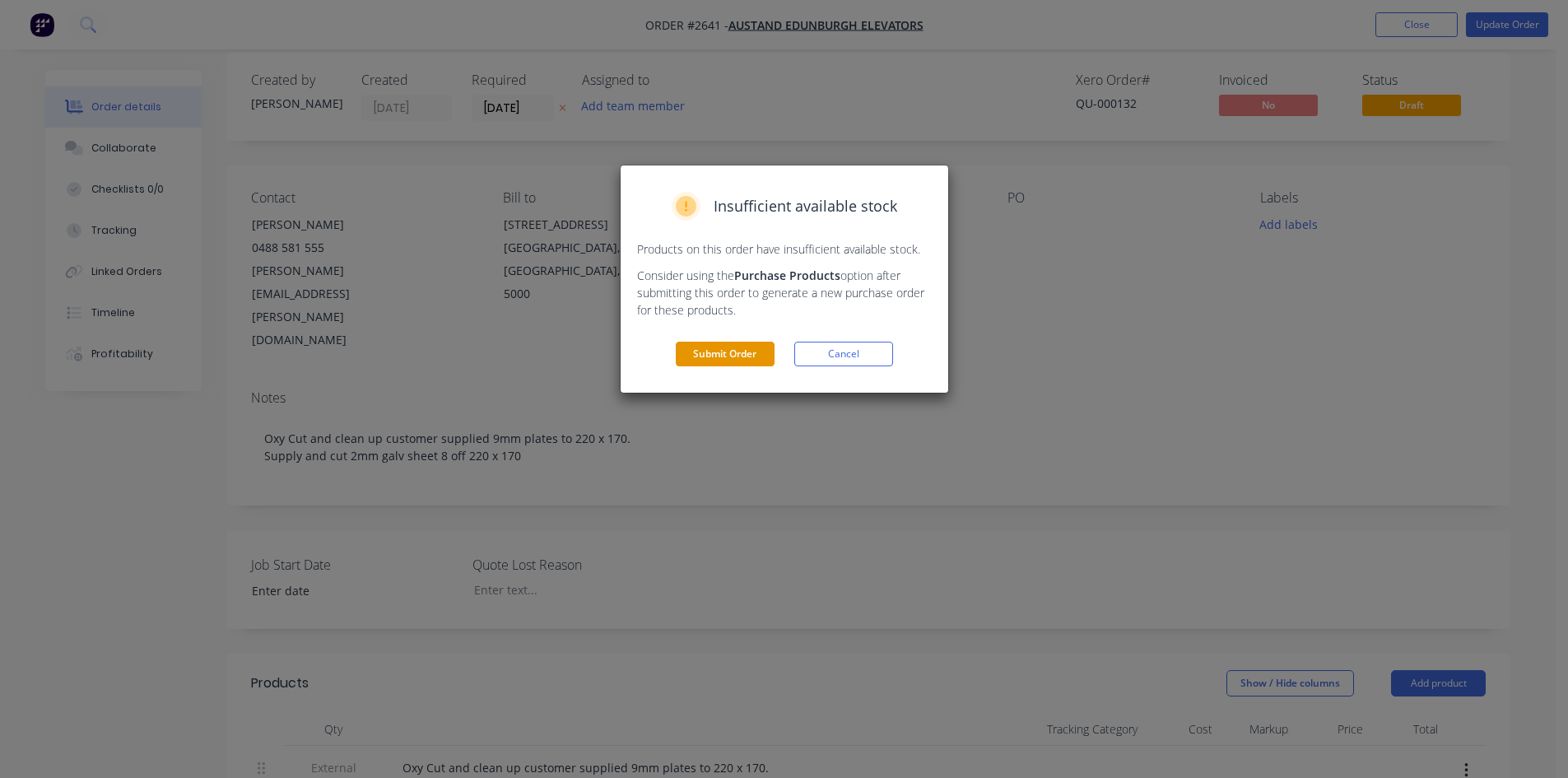
click at [733, 356] on button "Submit Order" at bounding box center [725, 354] width 99 height 25
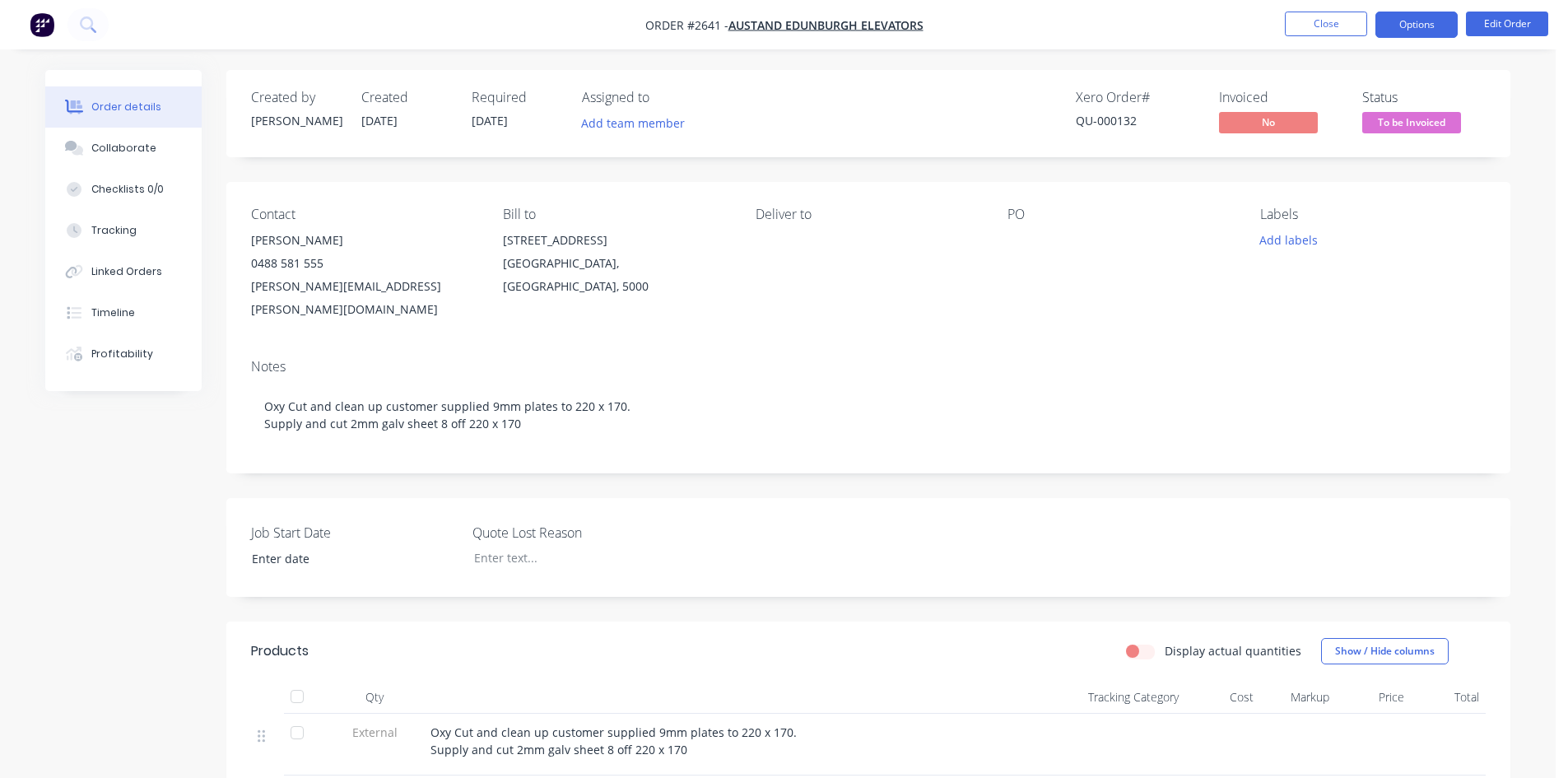
click at [1417, 27] on button "Options" at bounding box center [1417, 25] width 83 height 27
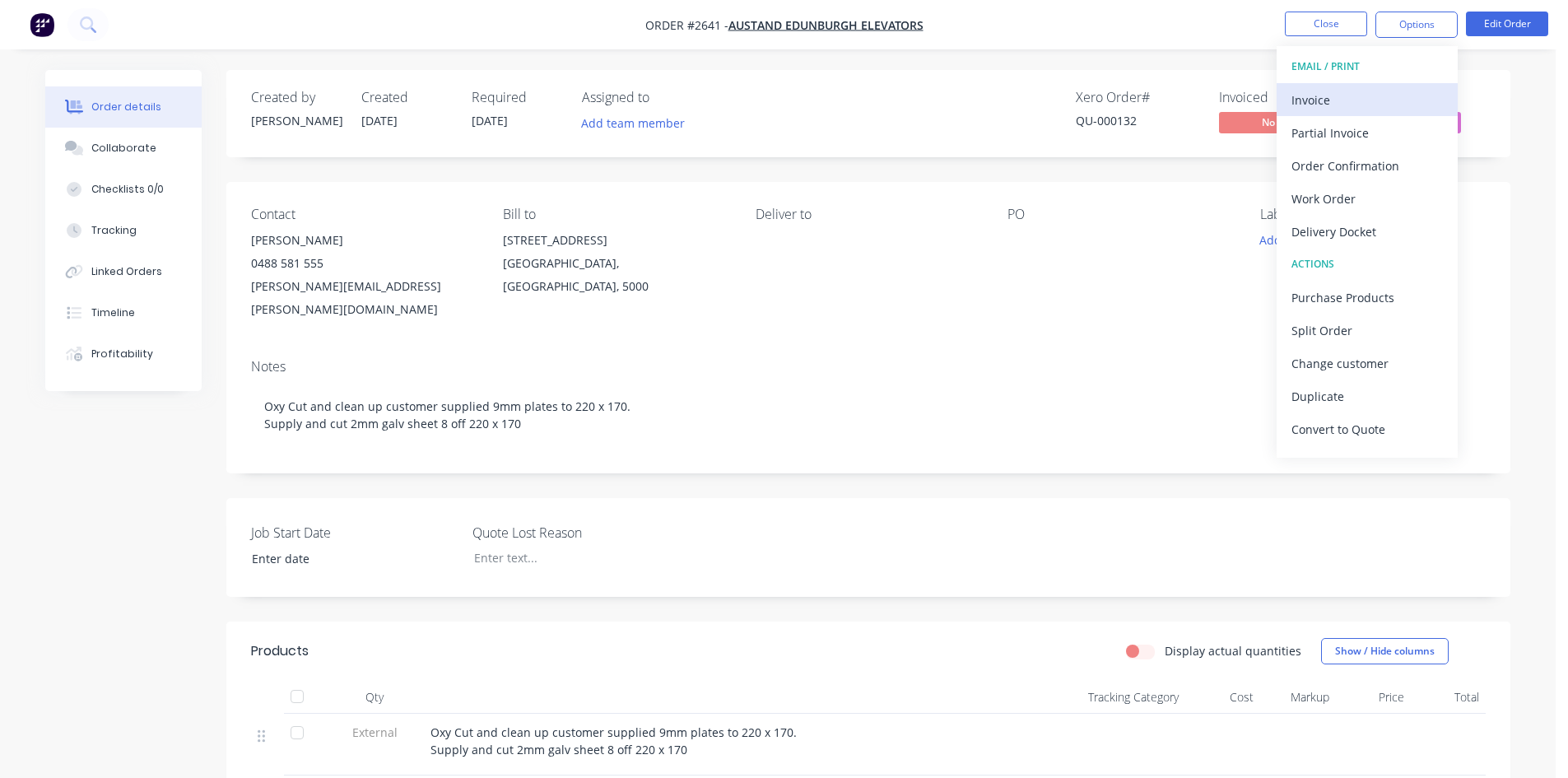
click at [1340, 112] on button "Invoice" at bounding box center [1367, 100] width 181 height 33
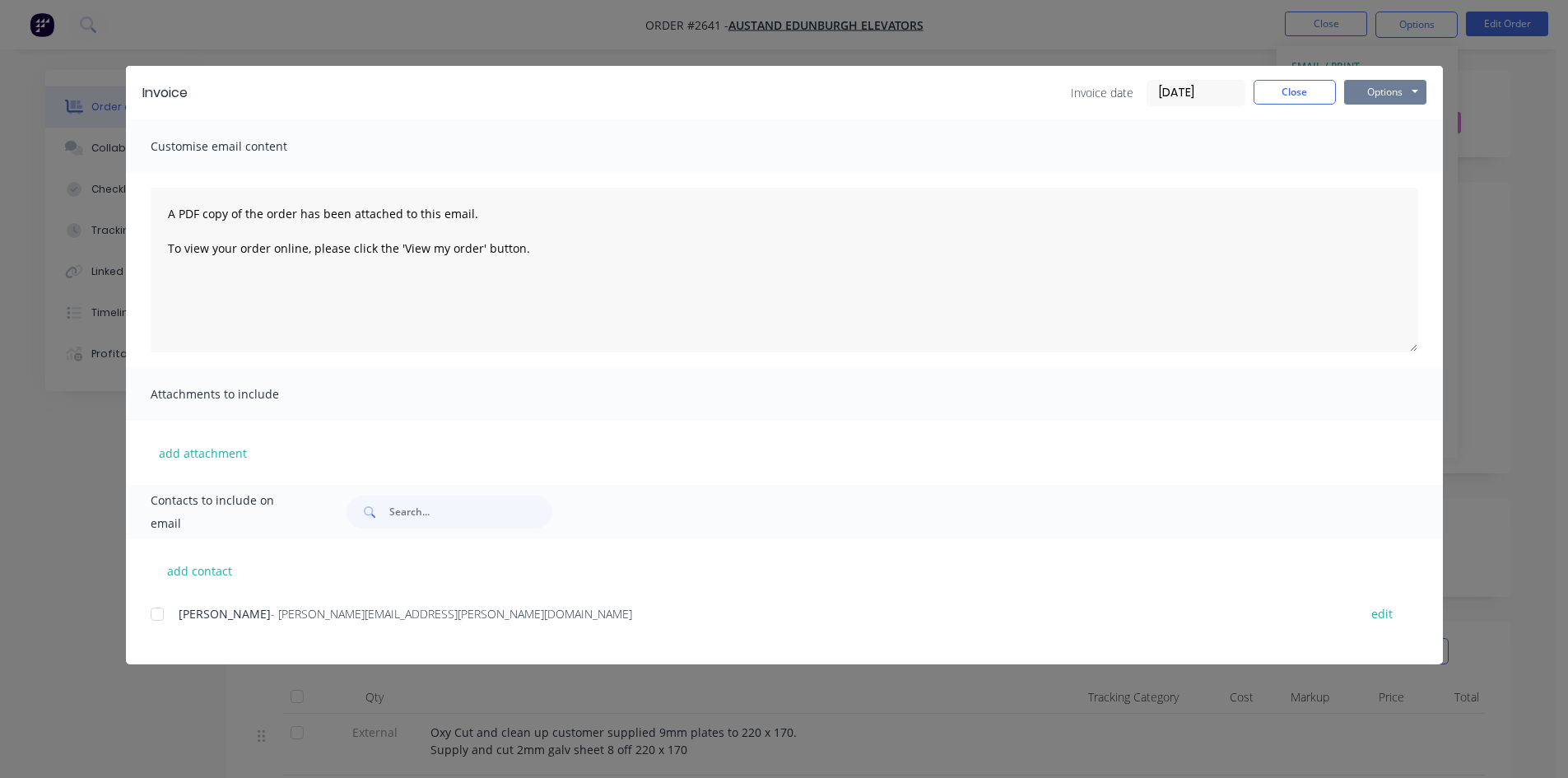
click at [1382, 88] on button "Options" at bounding box center [1385, 91] width 83 height 25
click at [1393, 147] on button "Print" at bounding box center [1396, 148] width 105 height 28
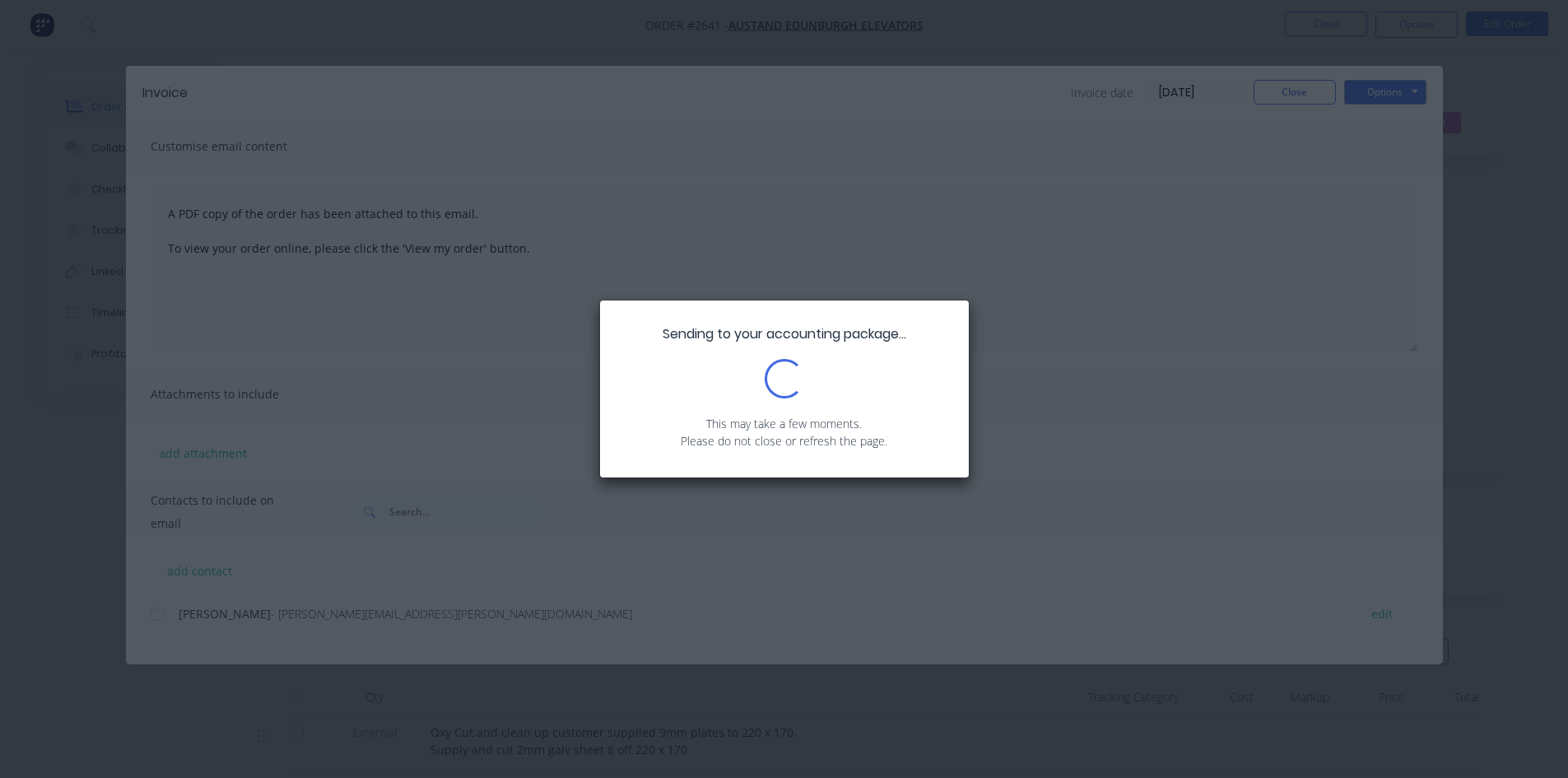
drag, startPoint x: 903, startPoint y: 250, endPoint x: 924, endPoint y: 198, distance: 56.1
click at [924, 198] on div "Sending to your accounting package... Loading... This may take a few moments. P…" at bounding box center [784, 389] width 1568 height 778
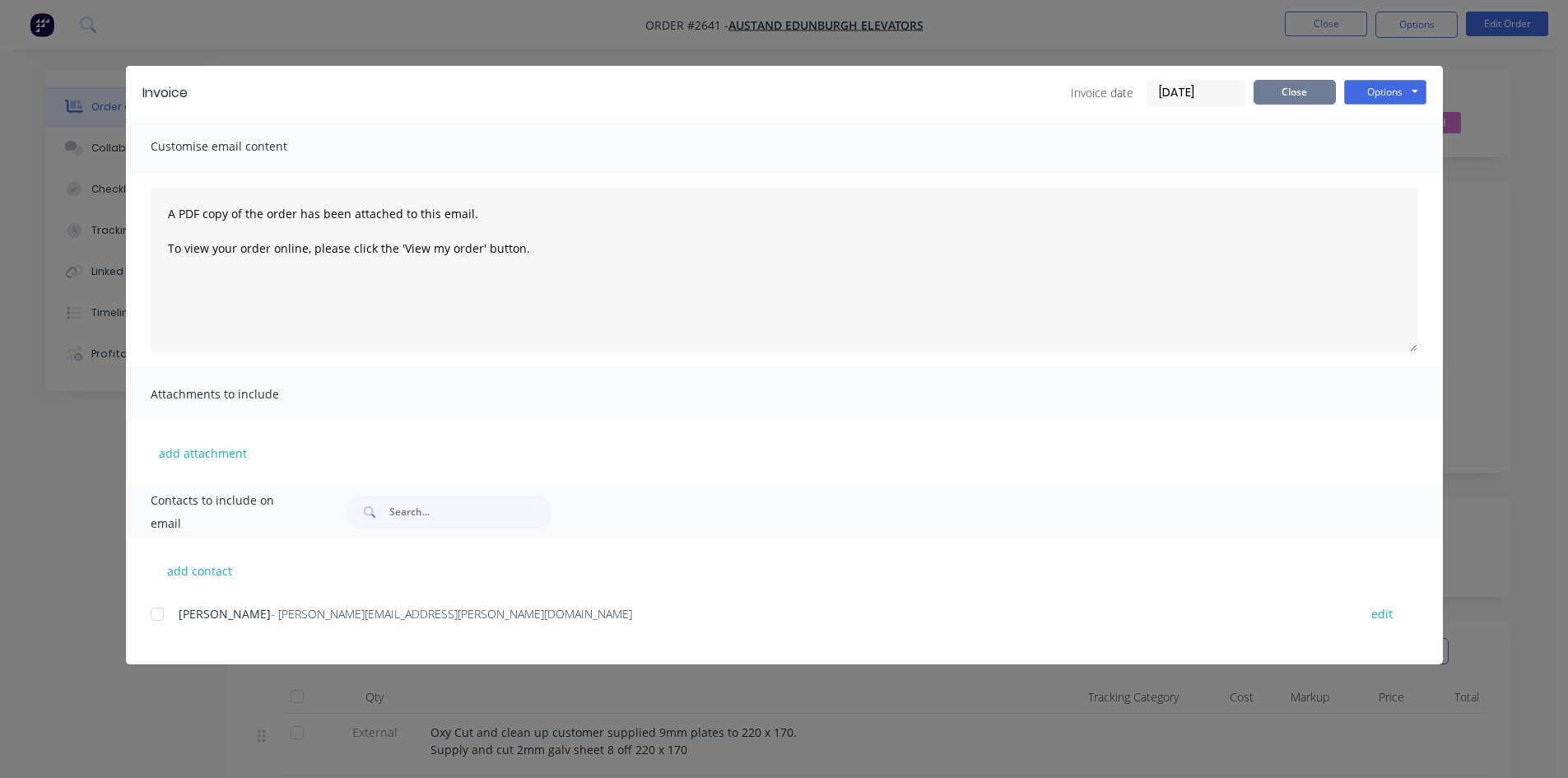
click at [1264, 88] on button "Close" at bounding box center [1295, 91] width 83 height 25
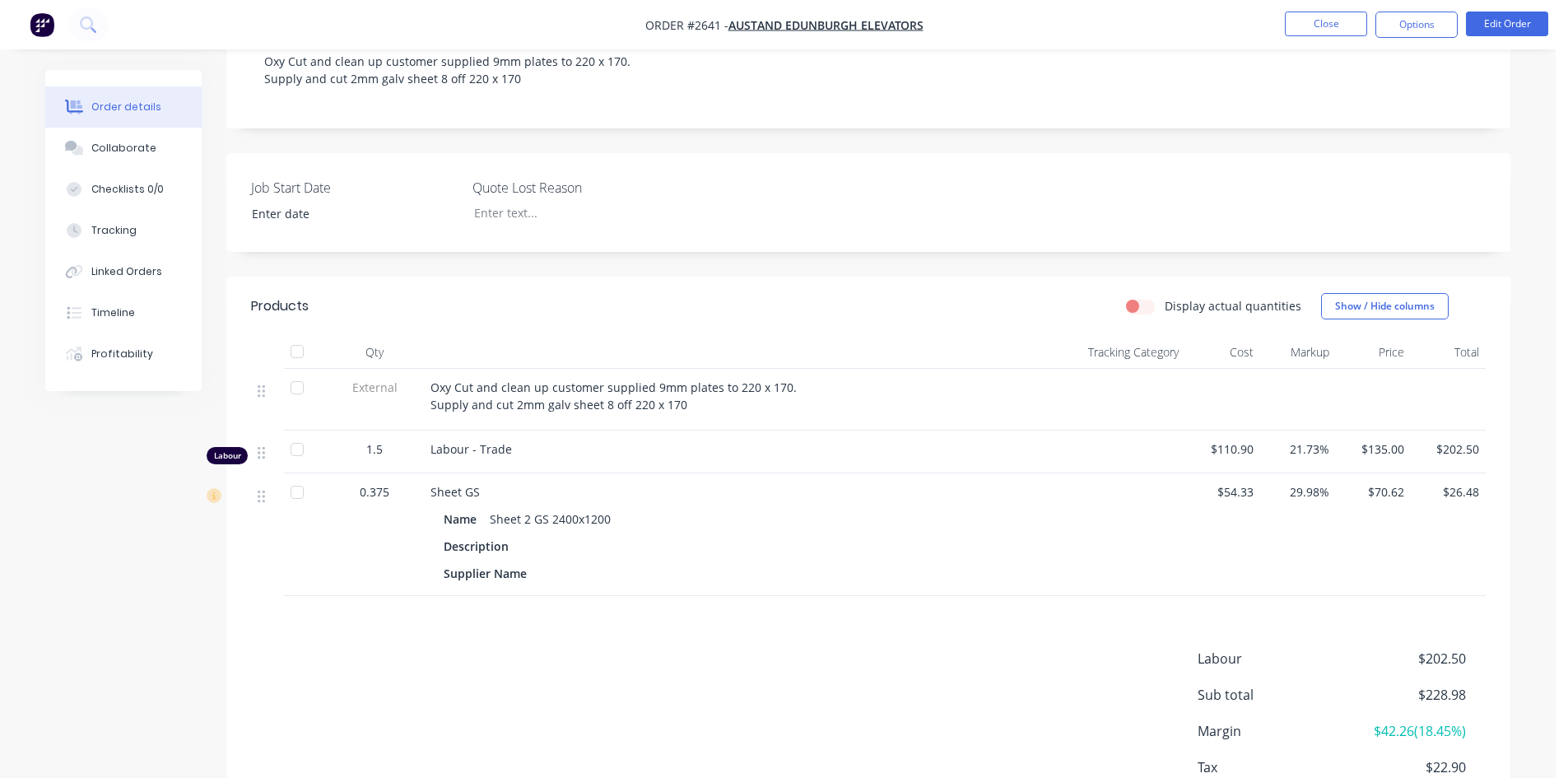
scroll to position [450, 0]
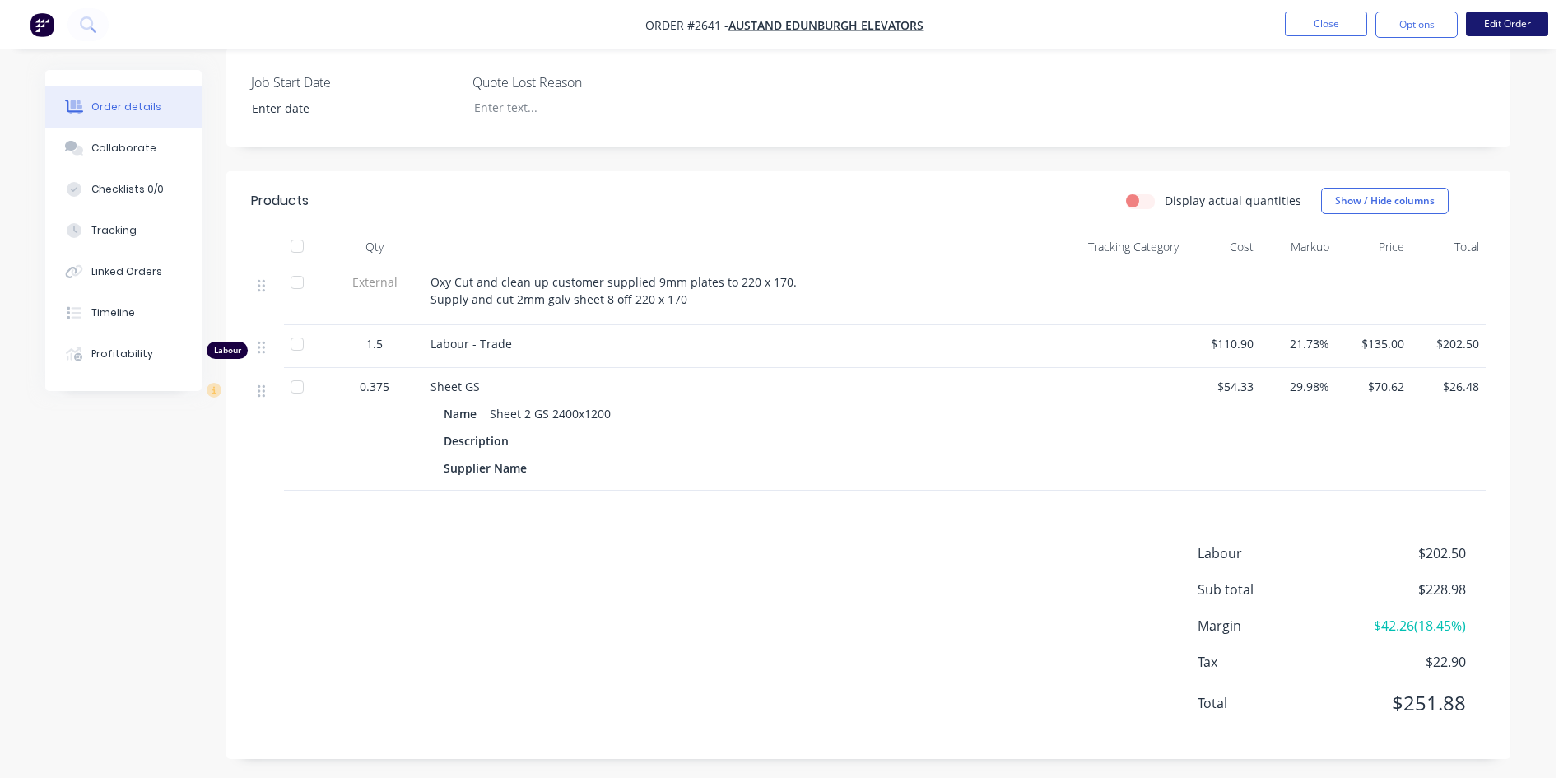
click at [1512, 28] on button "Edit Order" at bounding box center [1507, 24] width 83 height 25
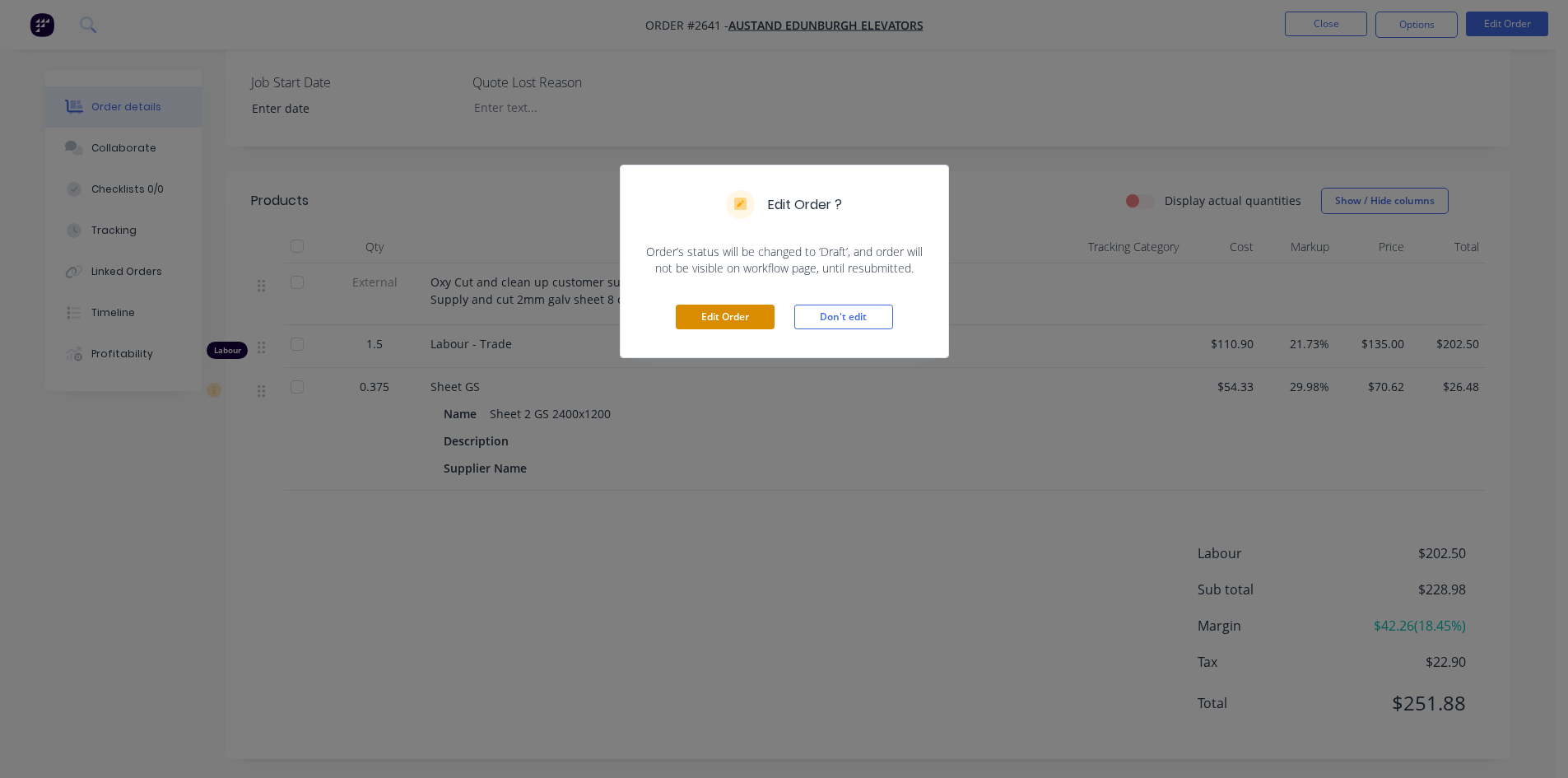
click at [719, 320] on button "Edit Order" at bounding box center [725, 316] width 99 height 25
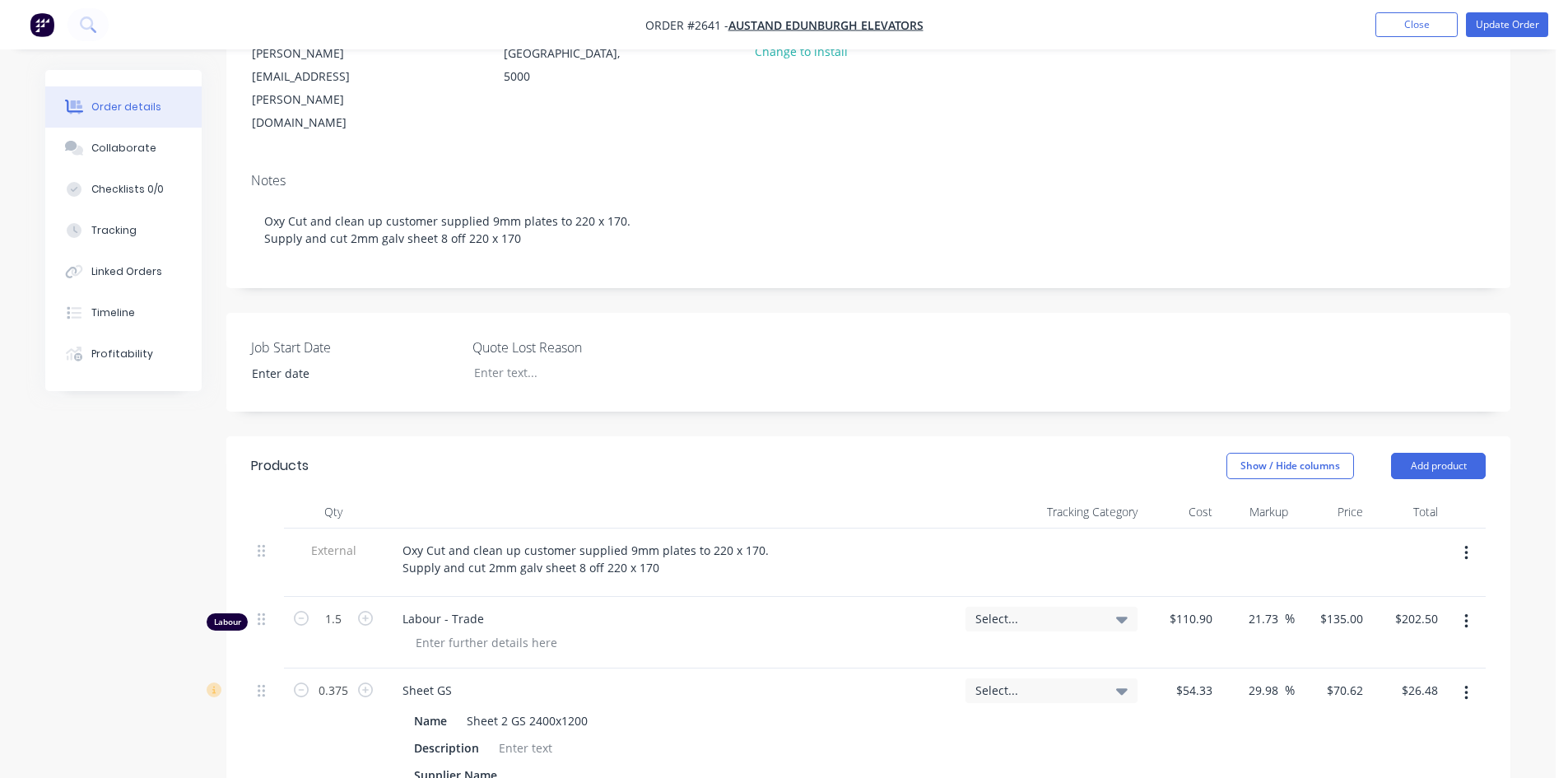
scroll to position [329, 0]
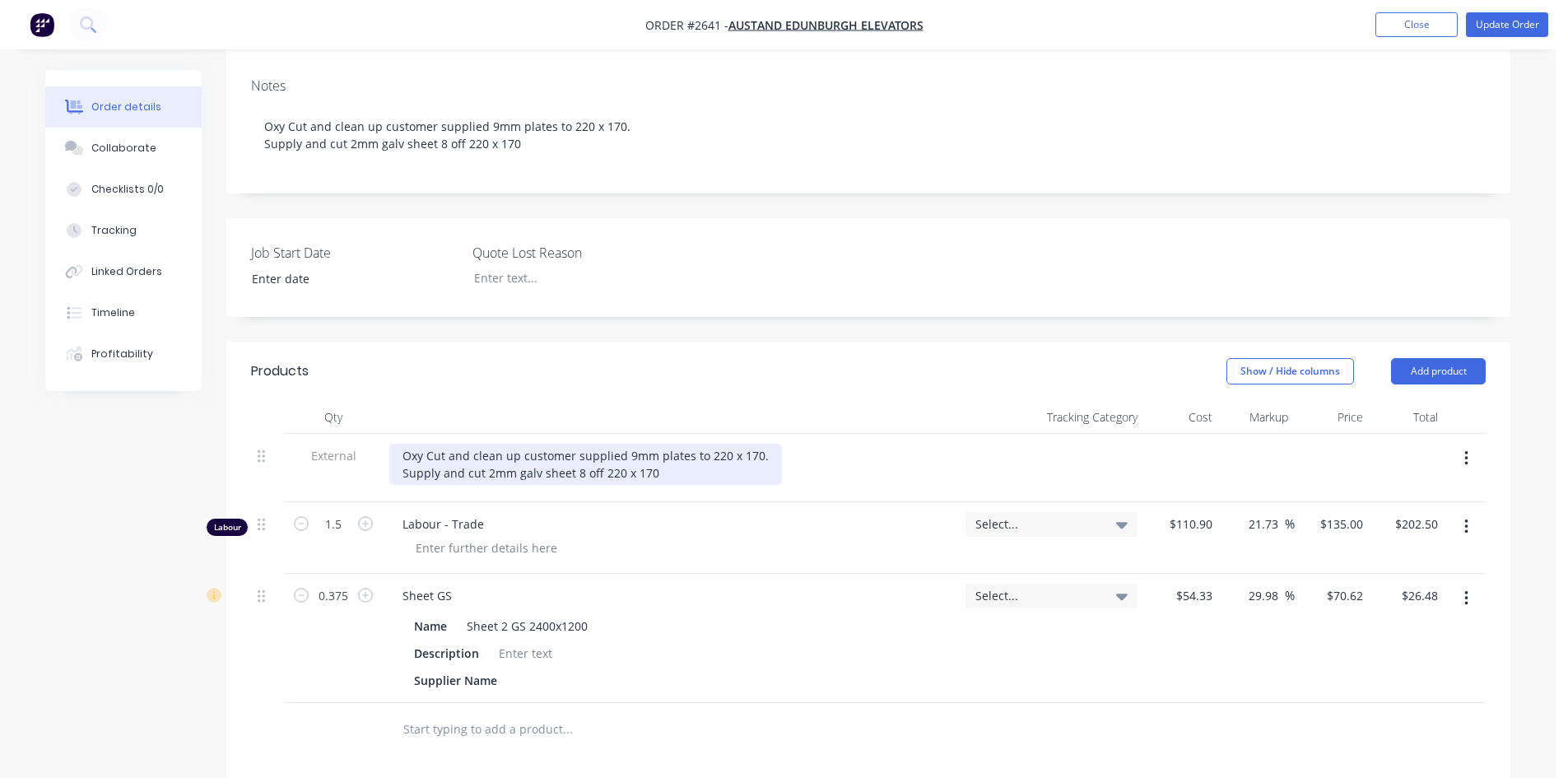
click at [654, 443] on div "Oxy Cut and clean up customer supplied 9mm plates to 220 x 170. Supply and cut …" at bounding box center [586, 464] width 393 height 41
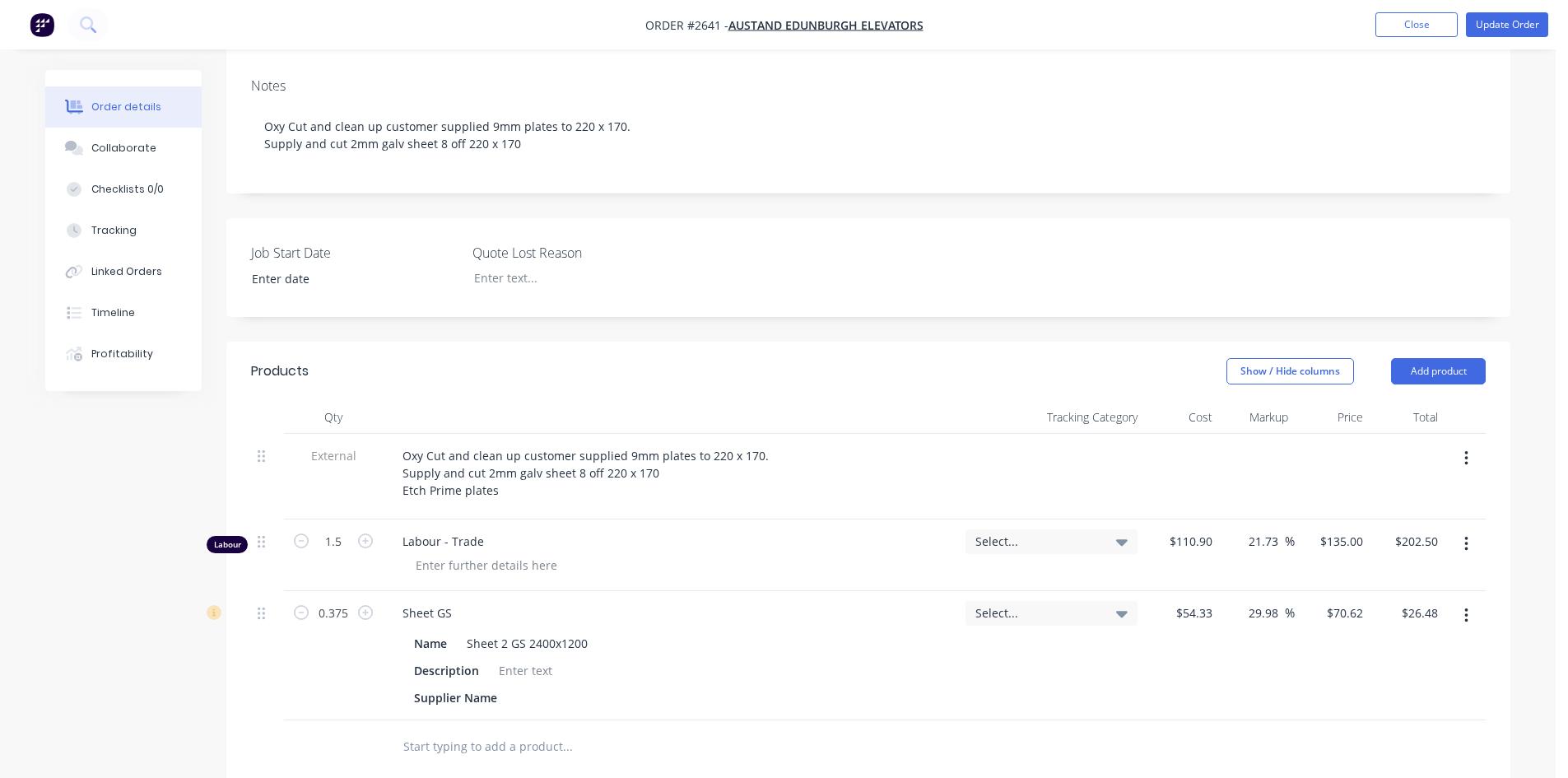
click at [813, 720] on div at bounding box center [678, 747] width 592 height 53
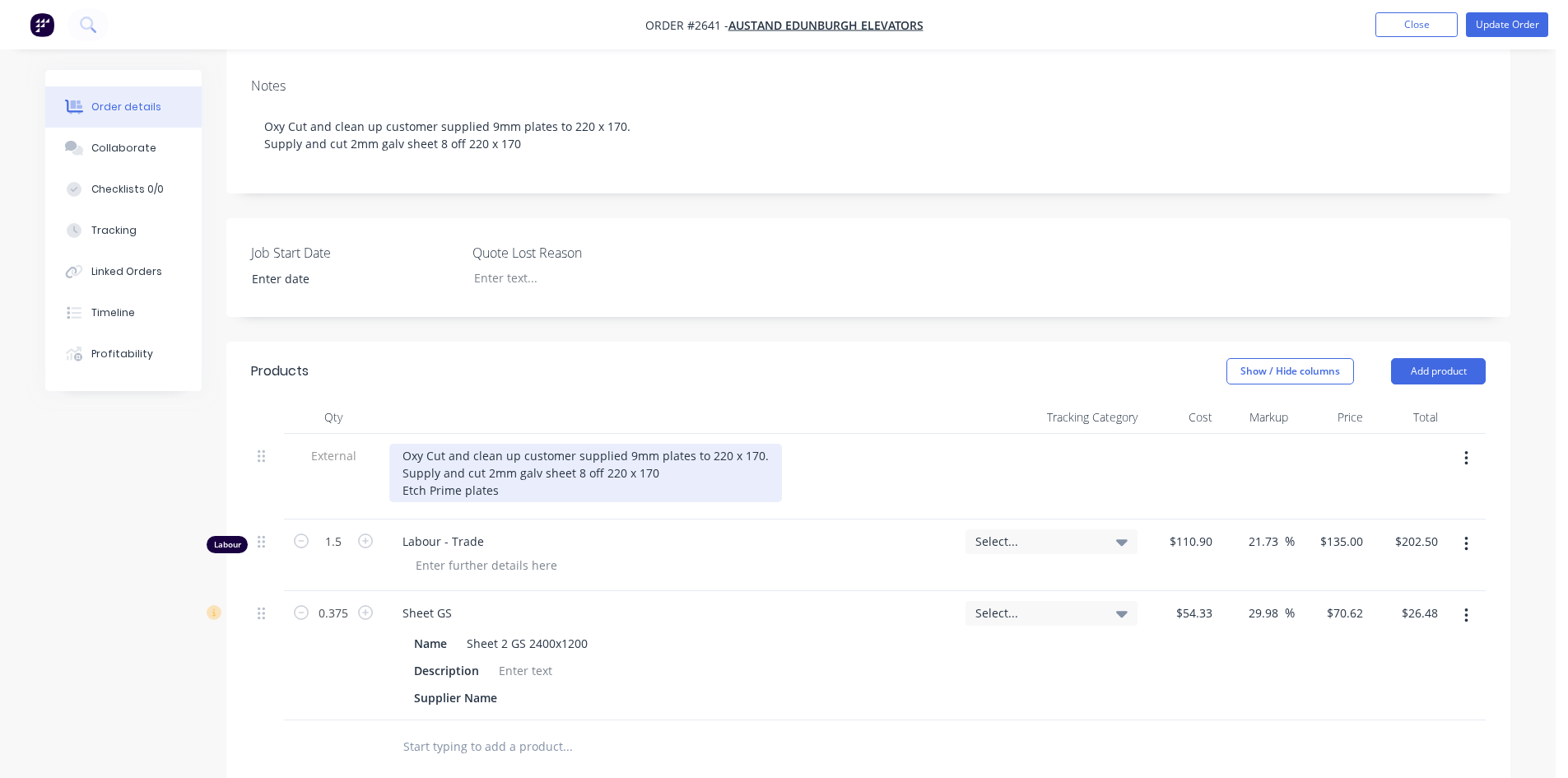
click at [509, 445] on div "Oxy Cut and clean up customer supplied 9mm plates to 220 x 170. Supply and cut …" at bounding box center [586, 472] width 393 height 58
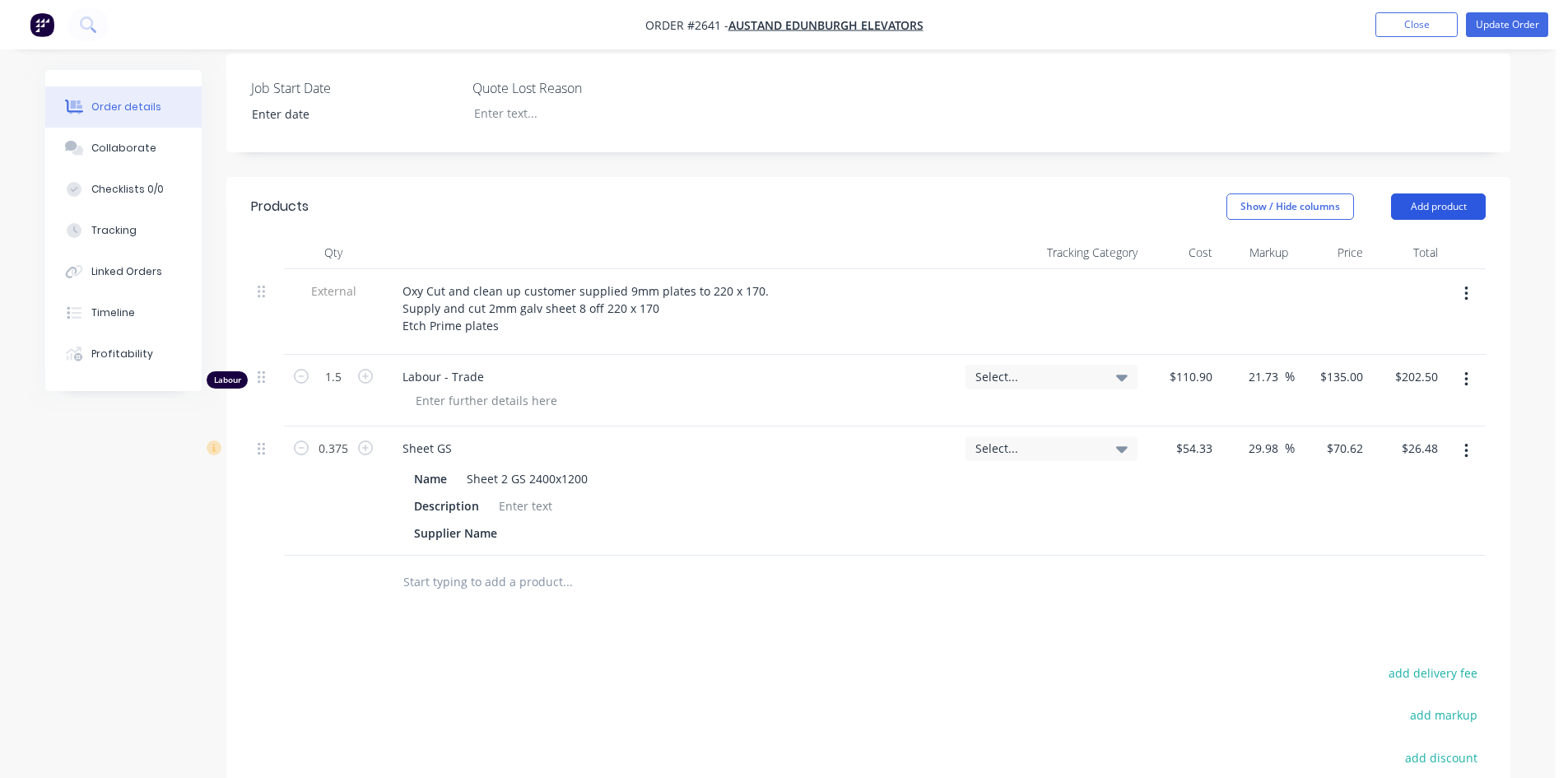
click at [1428, 194] on button "Add product" at bounding box center [1438, 206] width 94 height 27
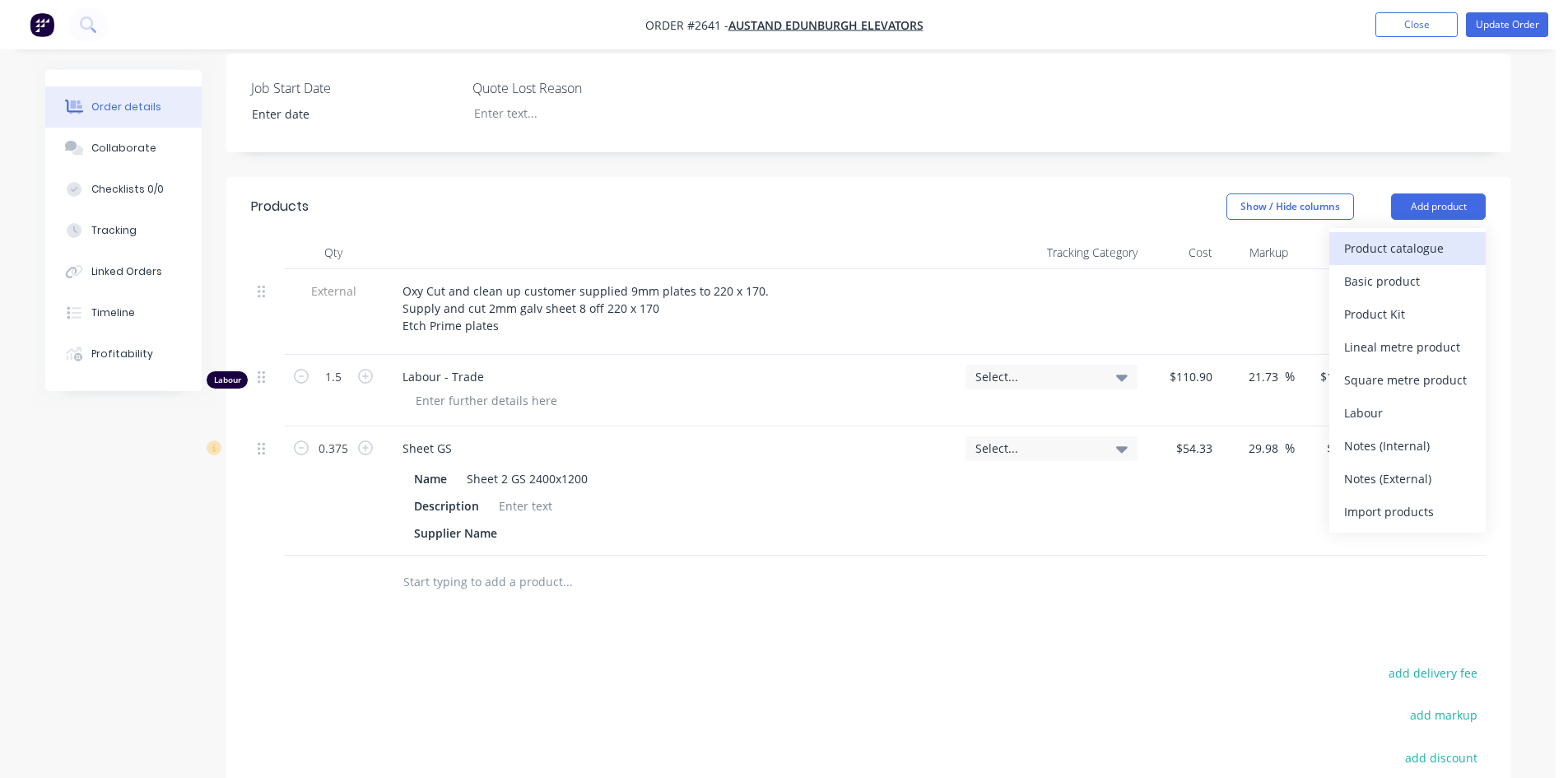
click at [1361, 236] on div "Product catalogue" at bounding box center [1407, 248] width 127 height 24
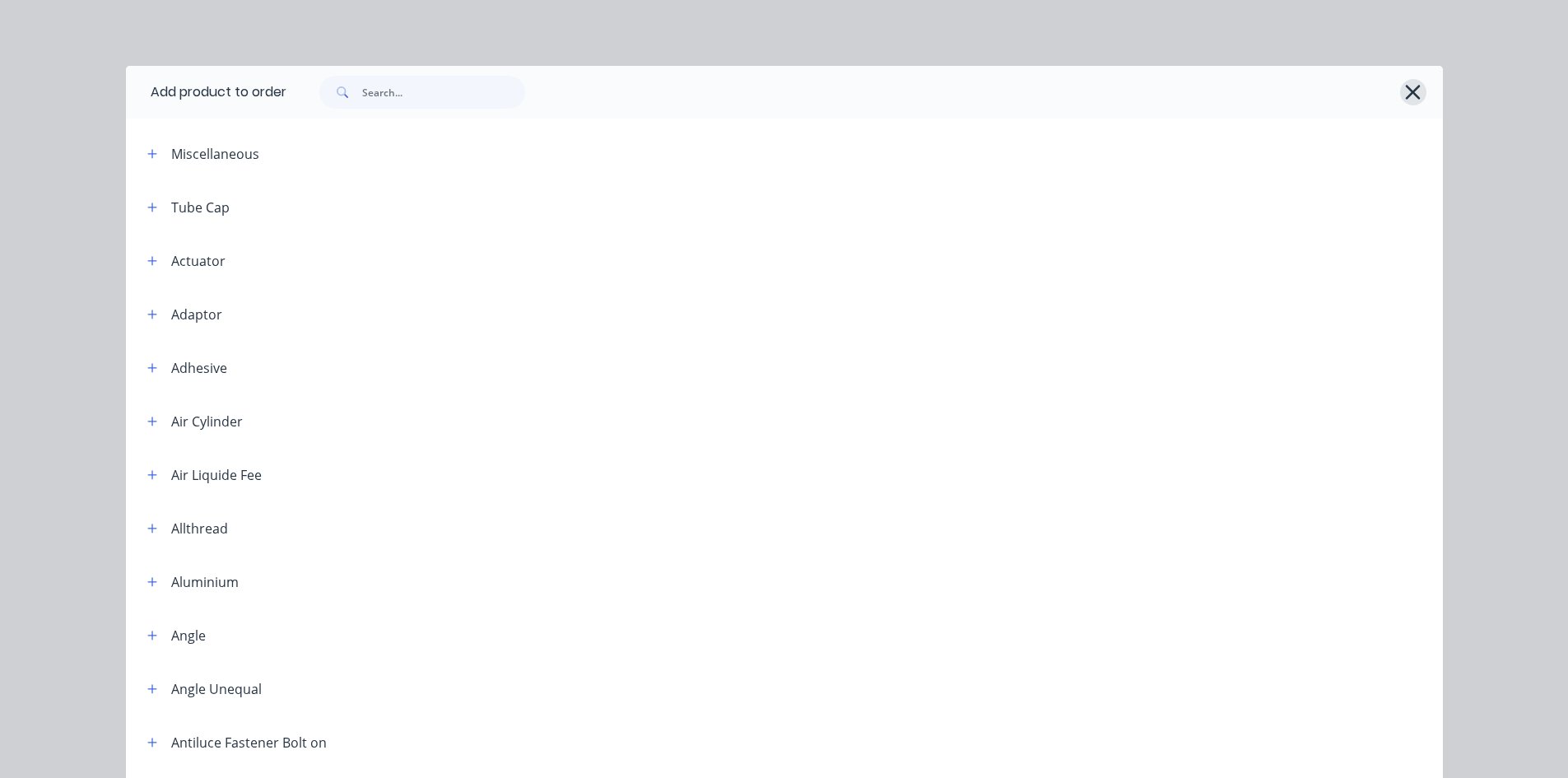
click at [1406, 97] on icon "button" at bounding box center [1413, 91] width 18 height 23
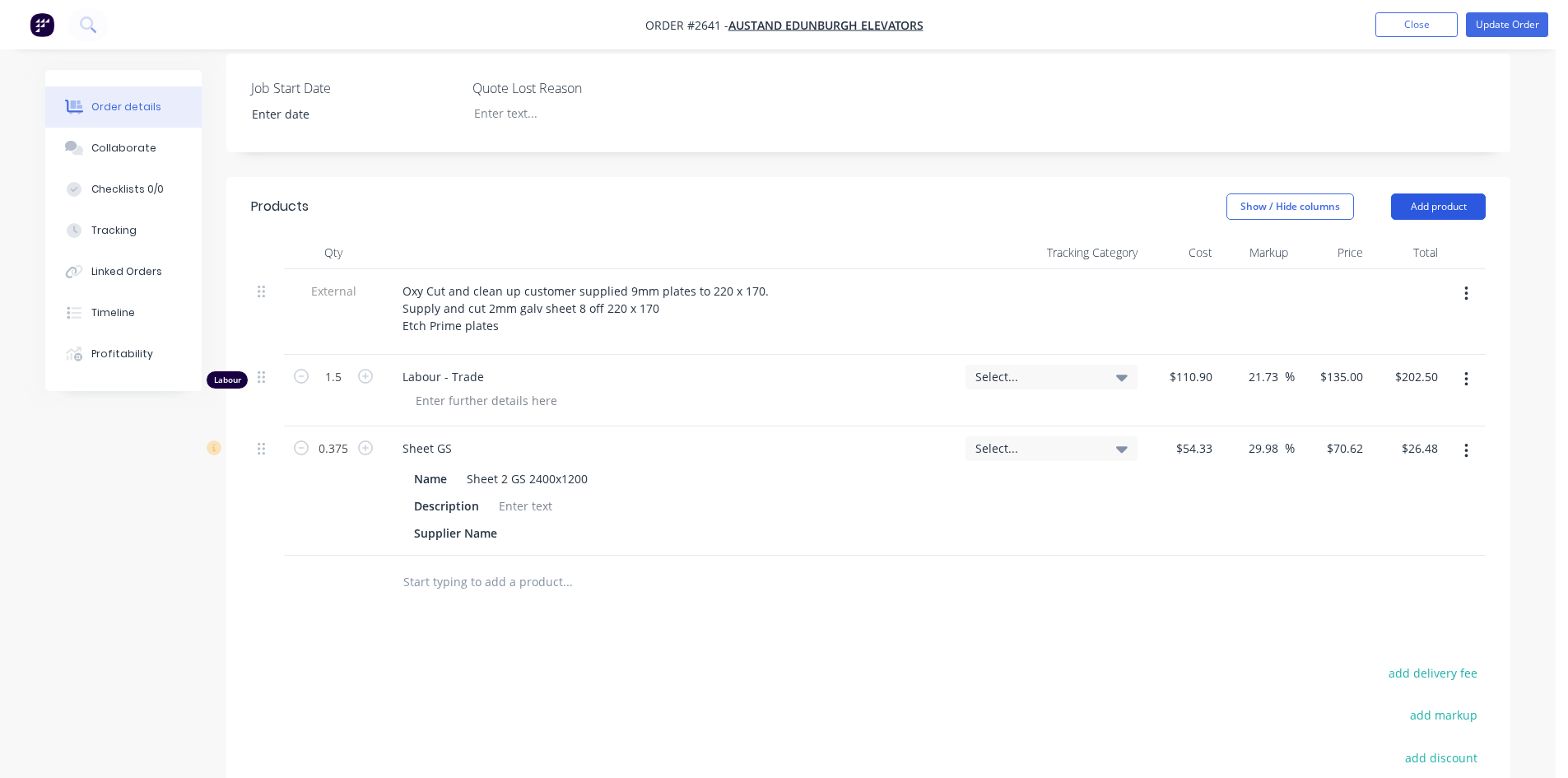
click at [1464, 194] on button "Add product" at bounding box center [1438, 206] width 94 height 27
drag, startPoint x: 906, startPoint y: 706, endPoint x: 730, endPoint y: 591, distance: 210.2
click at [545, 565] on input "text" at bounding box center [567, 582] width 329 height 33
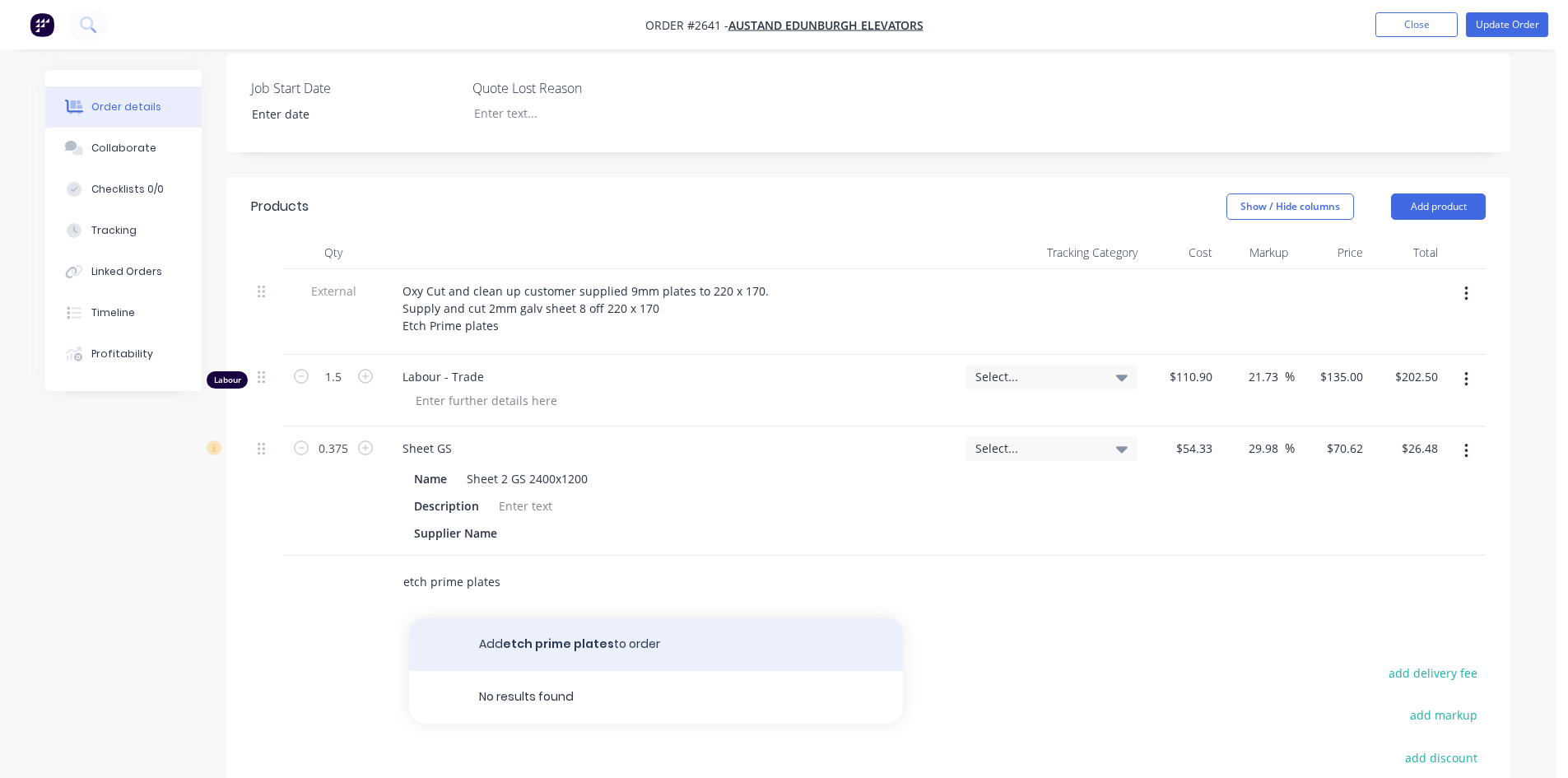
type input "etch prime plates"
click at [618, 618] on button "Add etch prime plates to order" at bounding box center [655, 644] width 494 height 53
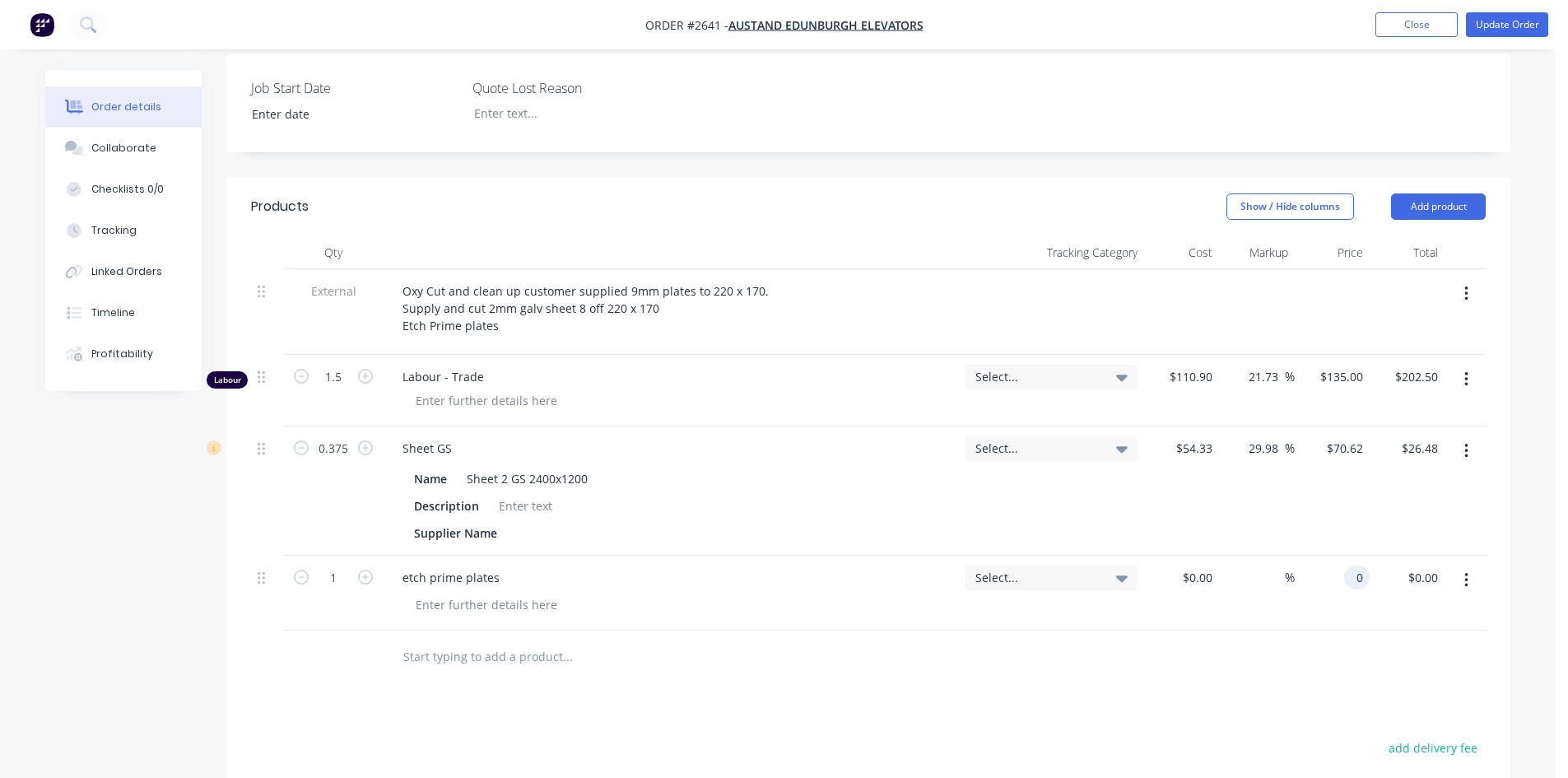
click at [1348, 565] on div "0 0" at bounding box center [1357, 577] width 26 height 24
type input "$125.00"
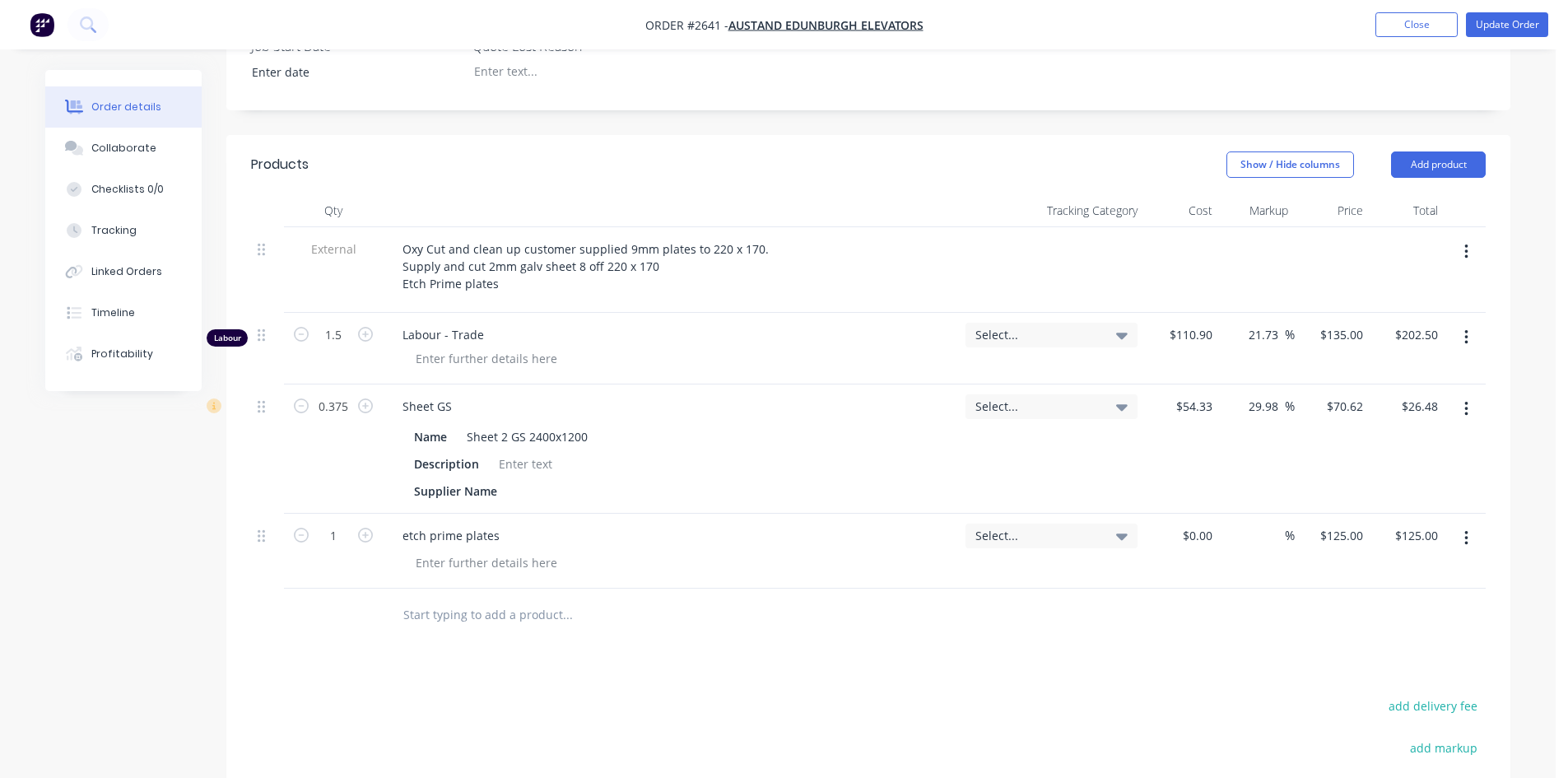
scroll to position [109, 0]
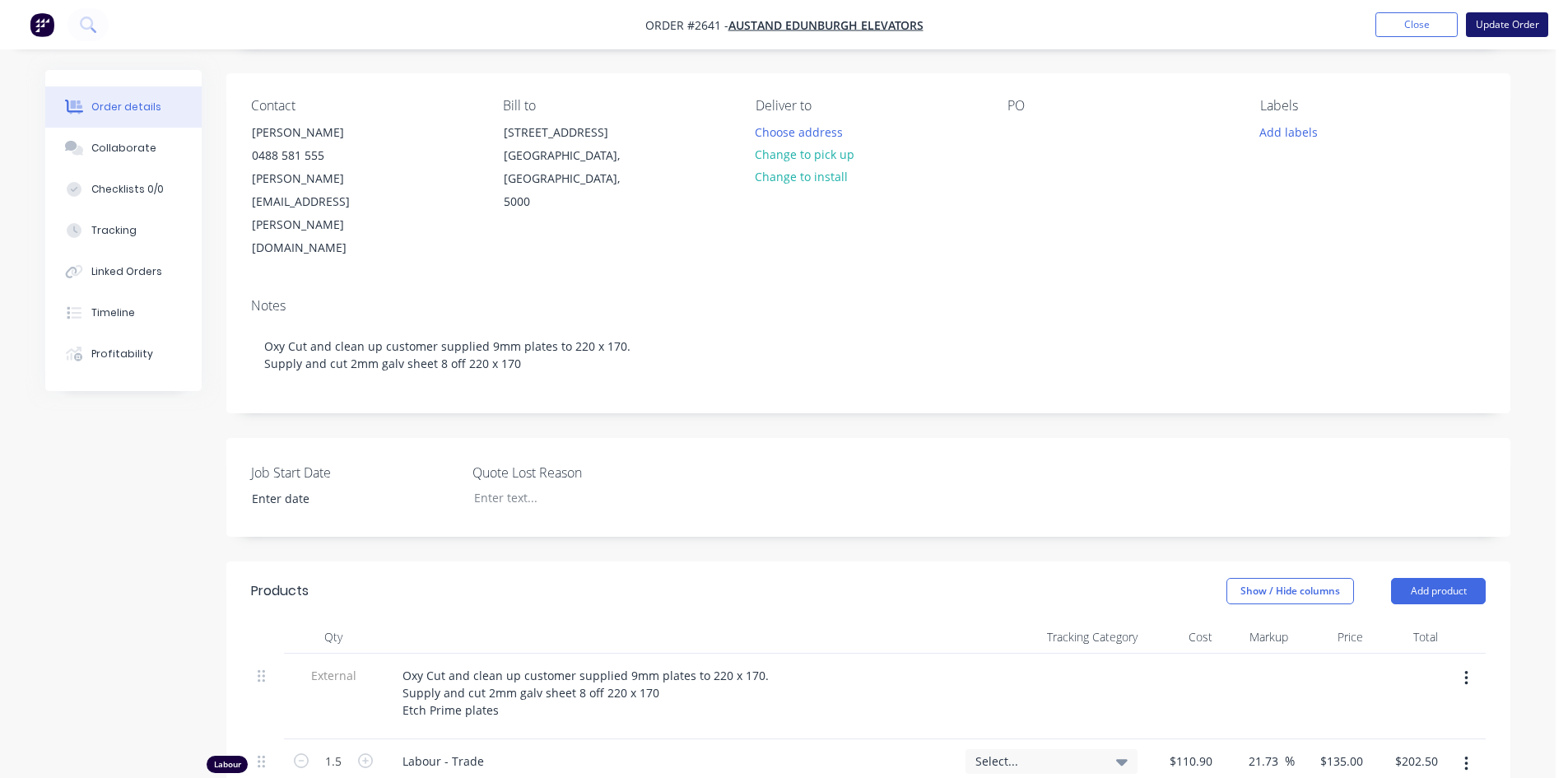
click at [1507, 26] on button "Update Order" at bounding box center [1507, 25] width 83 height 25
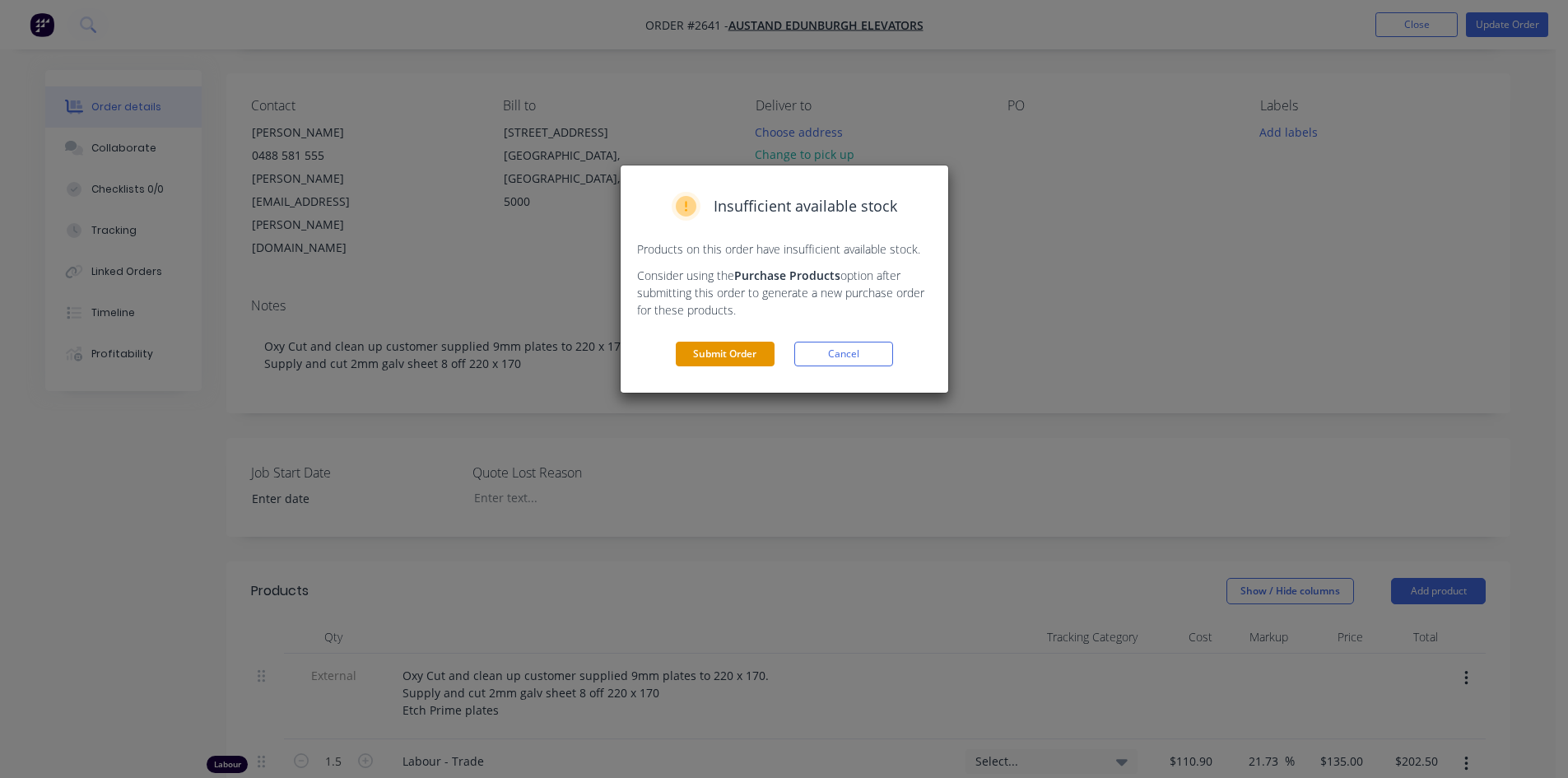
click at [729, 356] on button "Submit Order" at bounding box center [725, 354] width 99 height 25
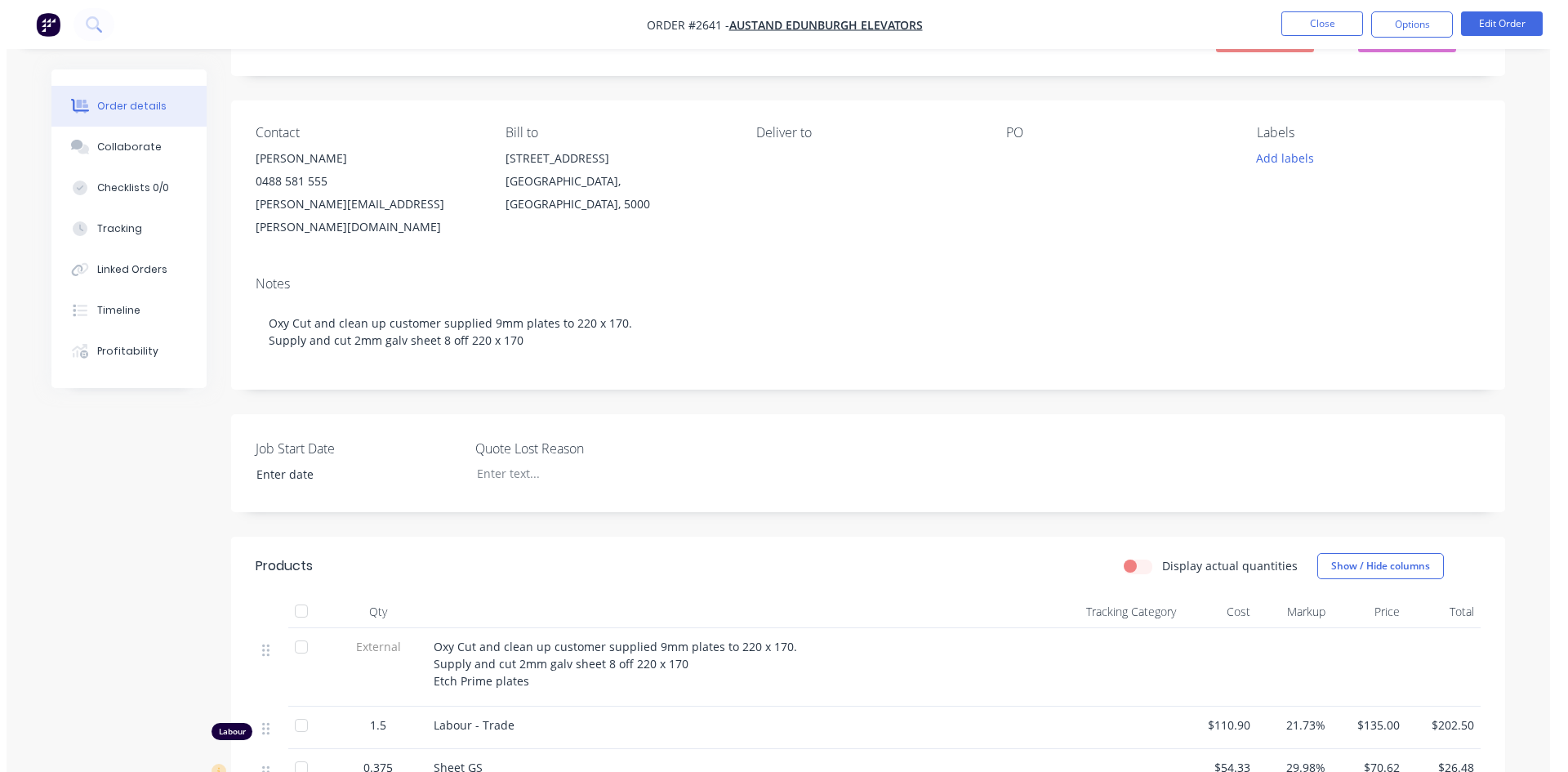
scroll to position [0, 0]
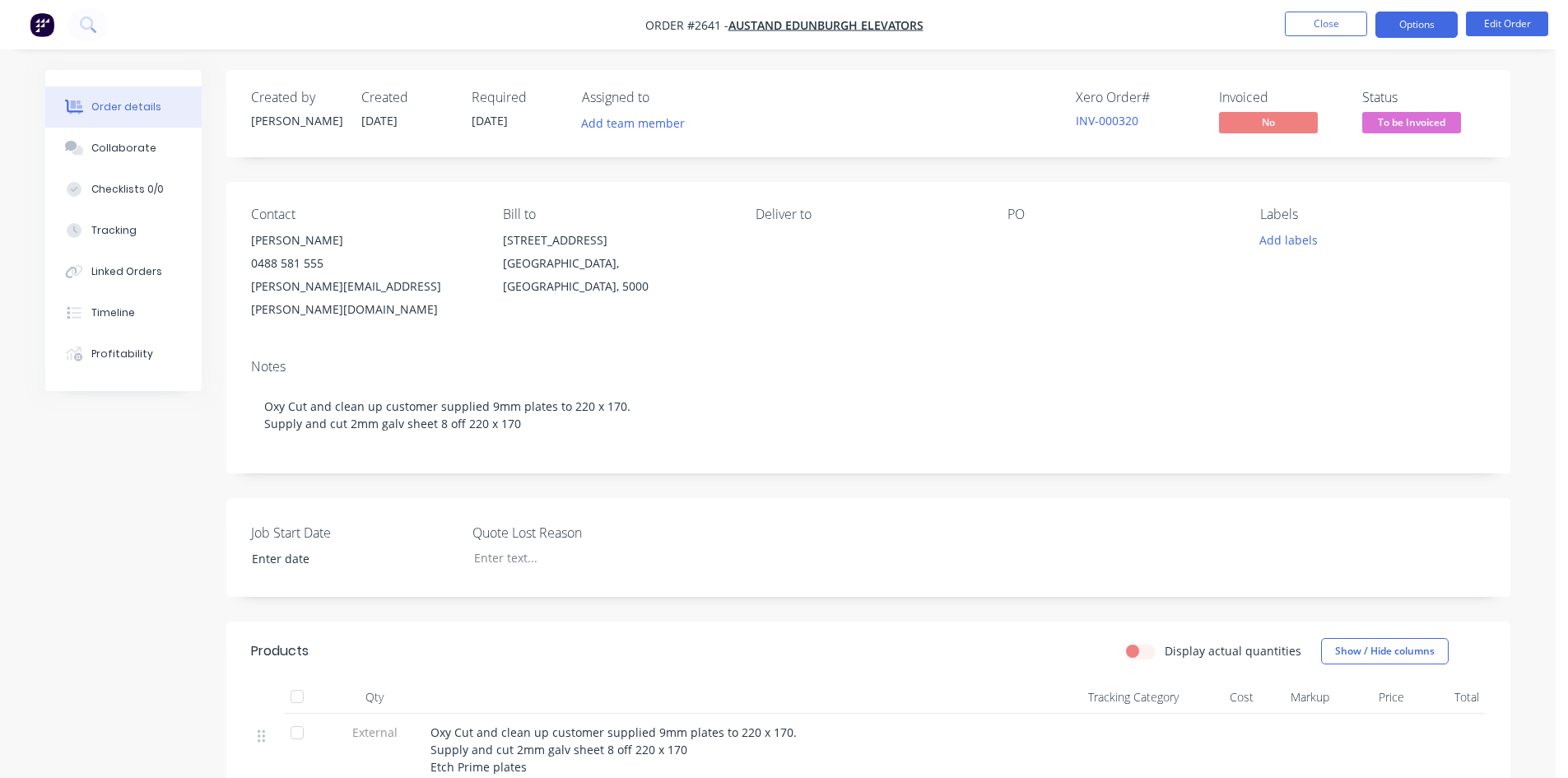
click at [1422, 26] on button "Options" at bounding box center [1417, 25] width 83 height 27
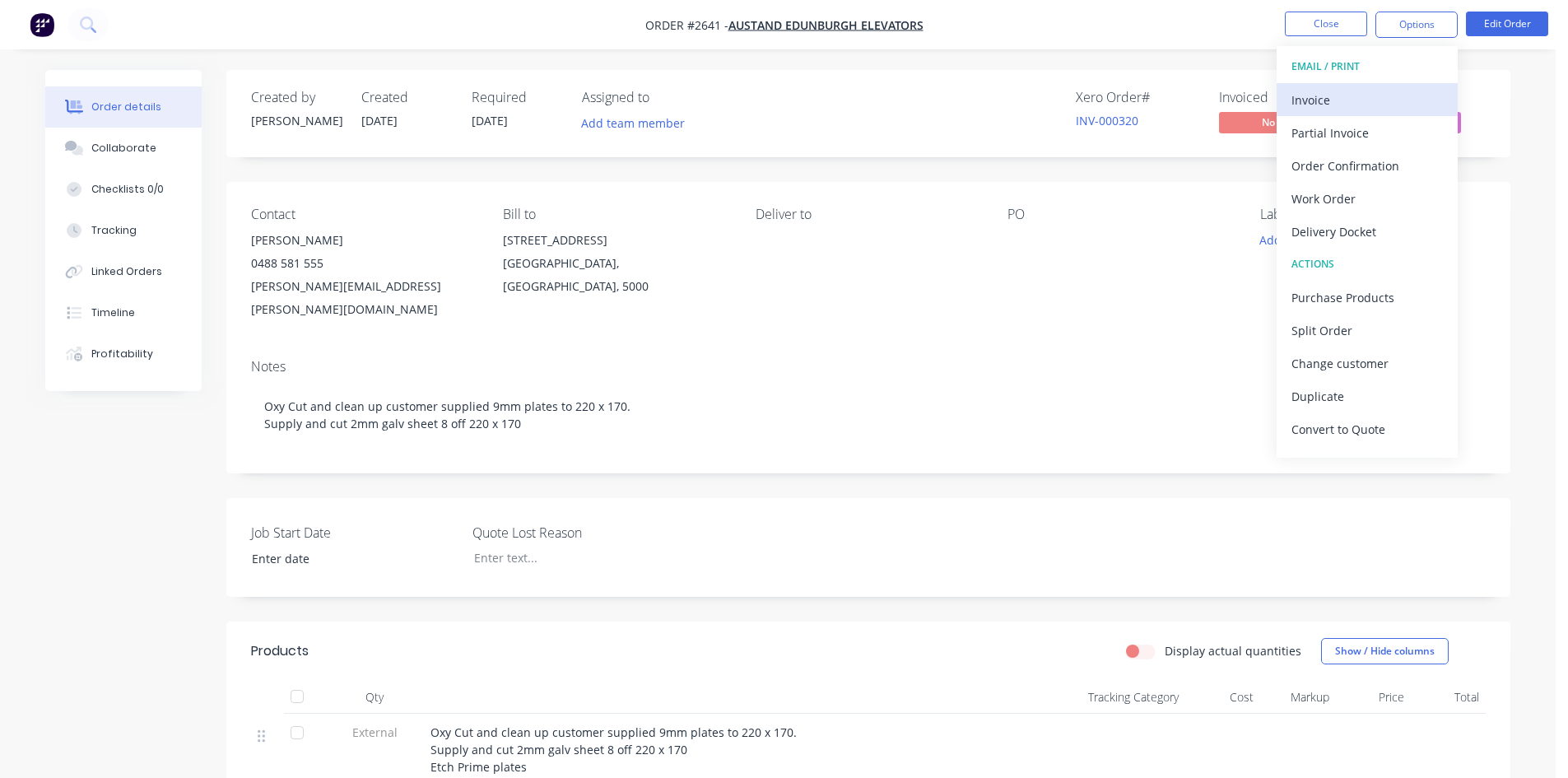
click at [1319, 97] on div "Invoice" at bounding box center [1367, 100] width 151 height 24
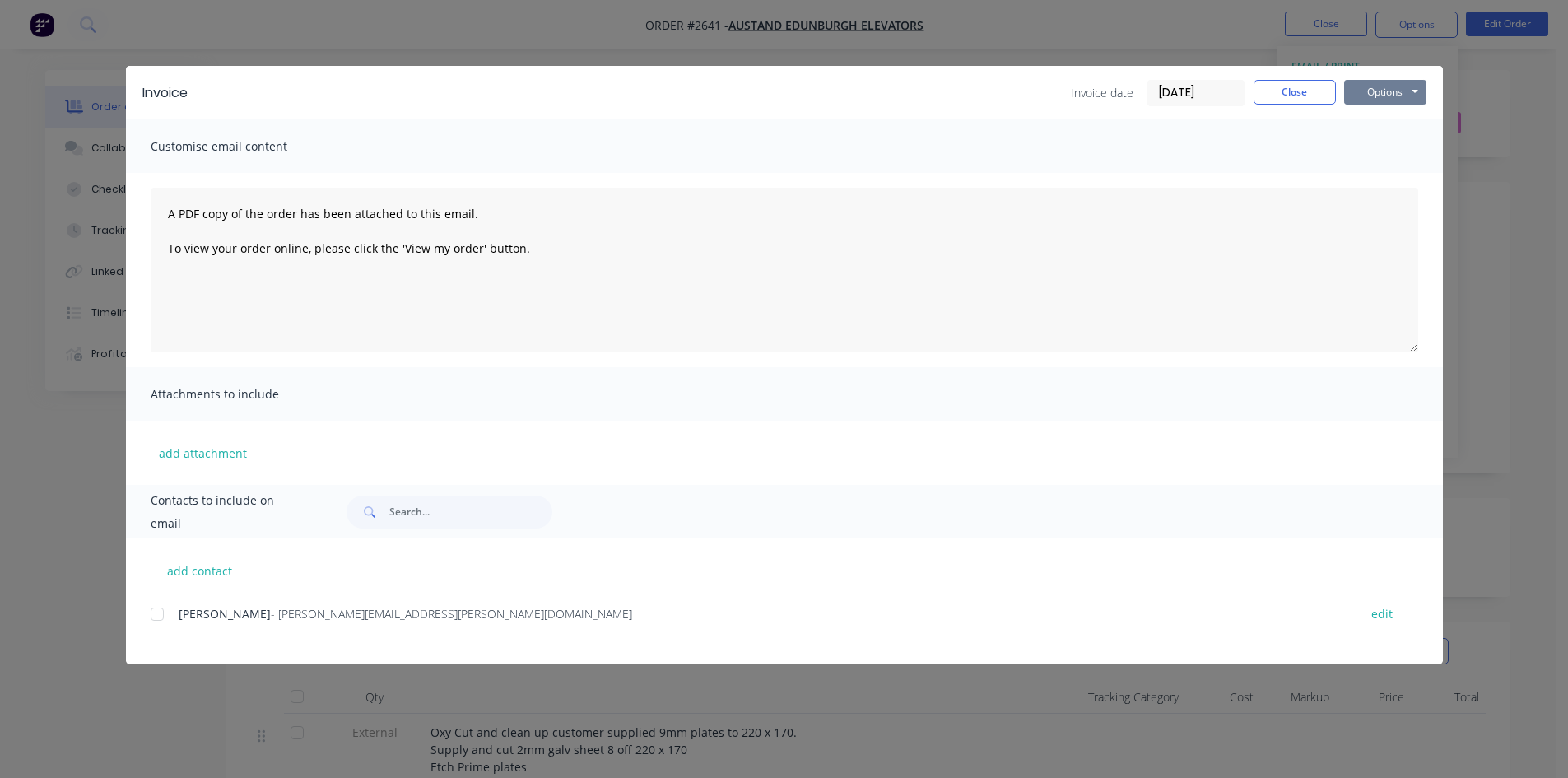
click at [1396, 86] on button "Options" at bounding box center [1385, 91] width 83 height 25
click at [1401, 156] on button "Print" at bounding box center [1396, 148] width 105 height 28
click at [1284, 99] on button "Close" at bounding box center [1295, 91] width 83 height 25
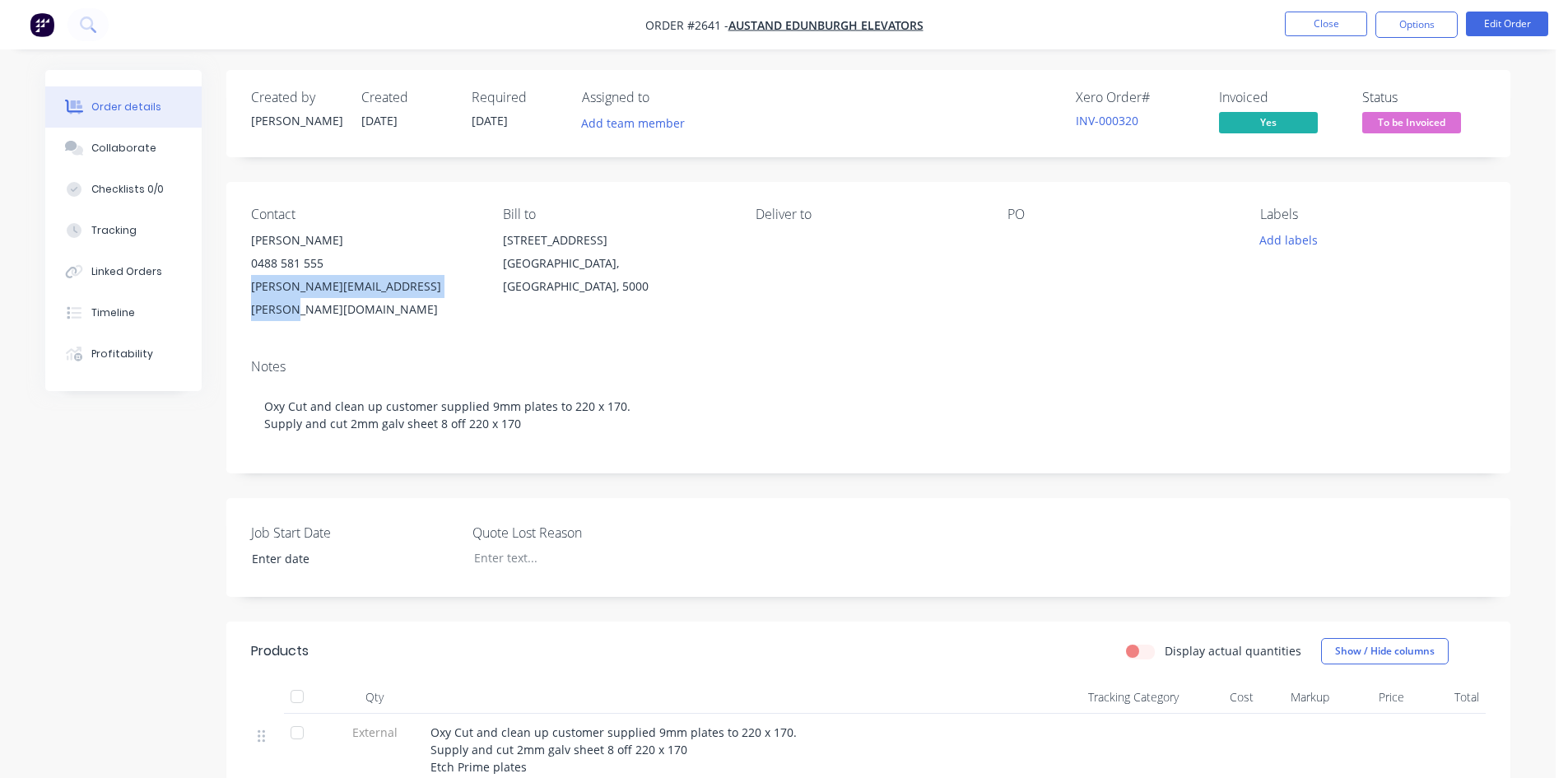
drag, startPoint x: 462, startPoint y: 287, endPoint x: 252, endPoint y: 287, distance: 210.0
click at [252, 287] on div "[PERSON_NAME][EMAIL_ADDRESS][PERSON_NAME][DOMAIN_NAME]" at bounding box center [363, 298] width 225 height 46
copy div "[PERSON_NAME][EMAIL_ADDRESS][PERSON_NAME][DOMAIN_NAME]"
click at [1342, 32] on button "Close" at bounding box center [1325, 24] width 83 height 25
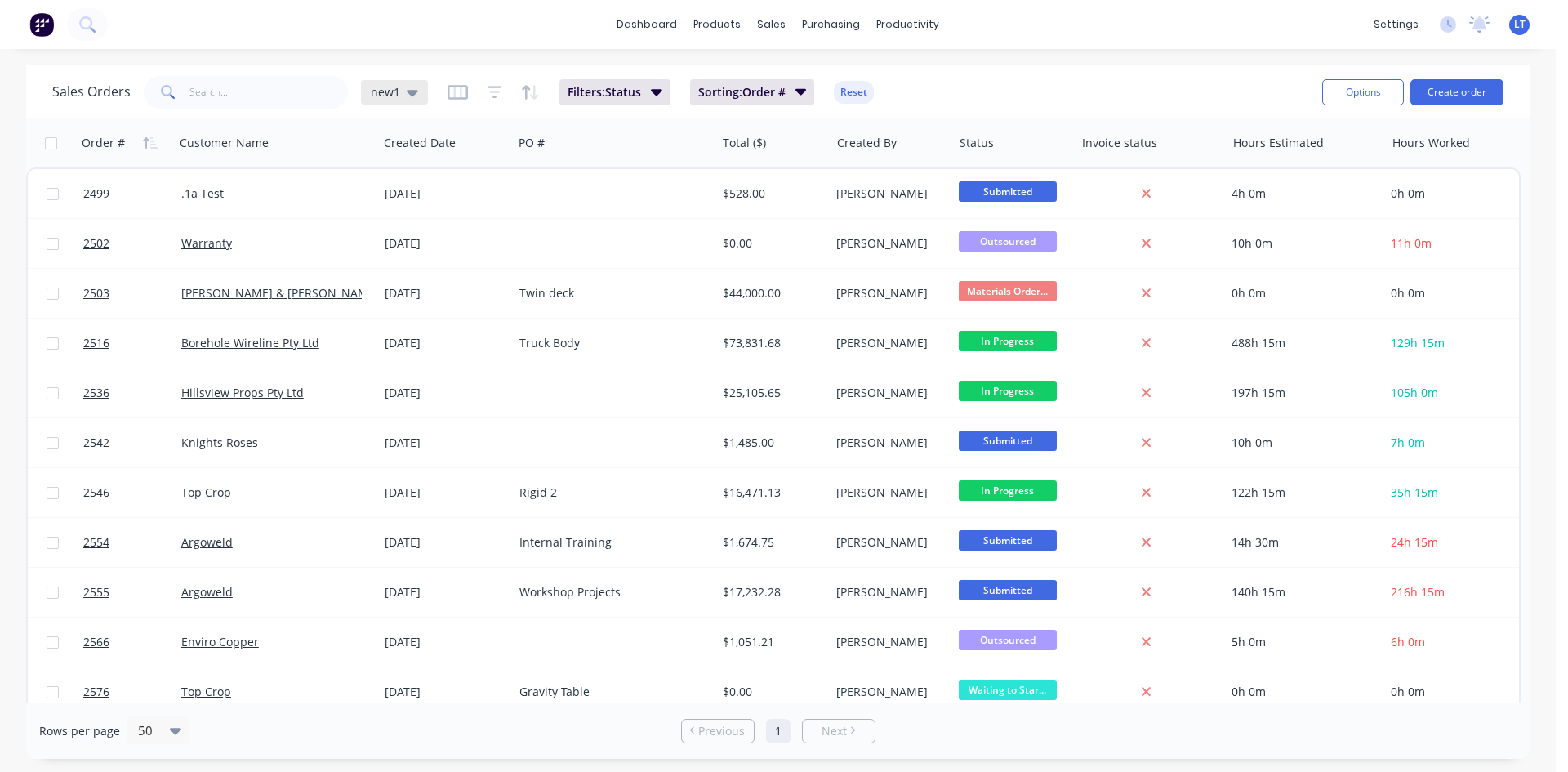
click at [410, 95] on icon at bounding box center [412, 93] width 12 height 7
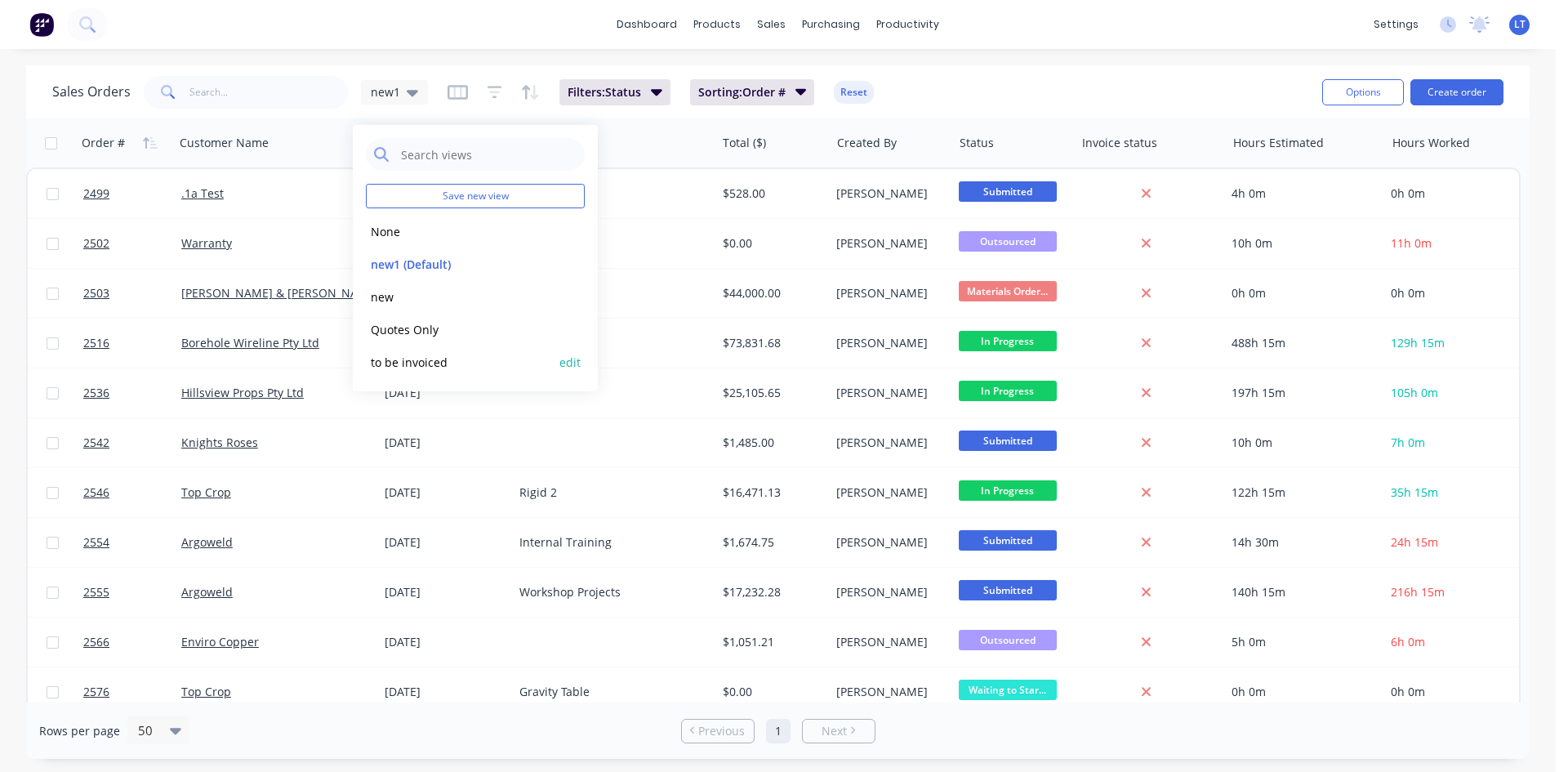
click at [419, 367] on button "to be invoiced" at bounding box center [458, 362] width 186 height 19
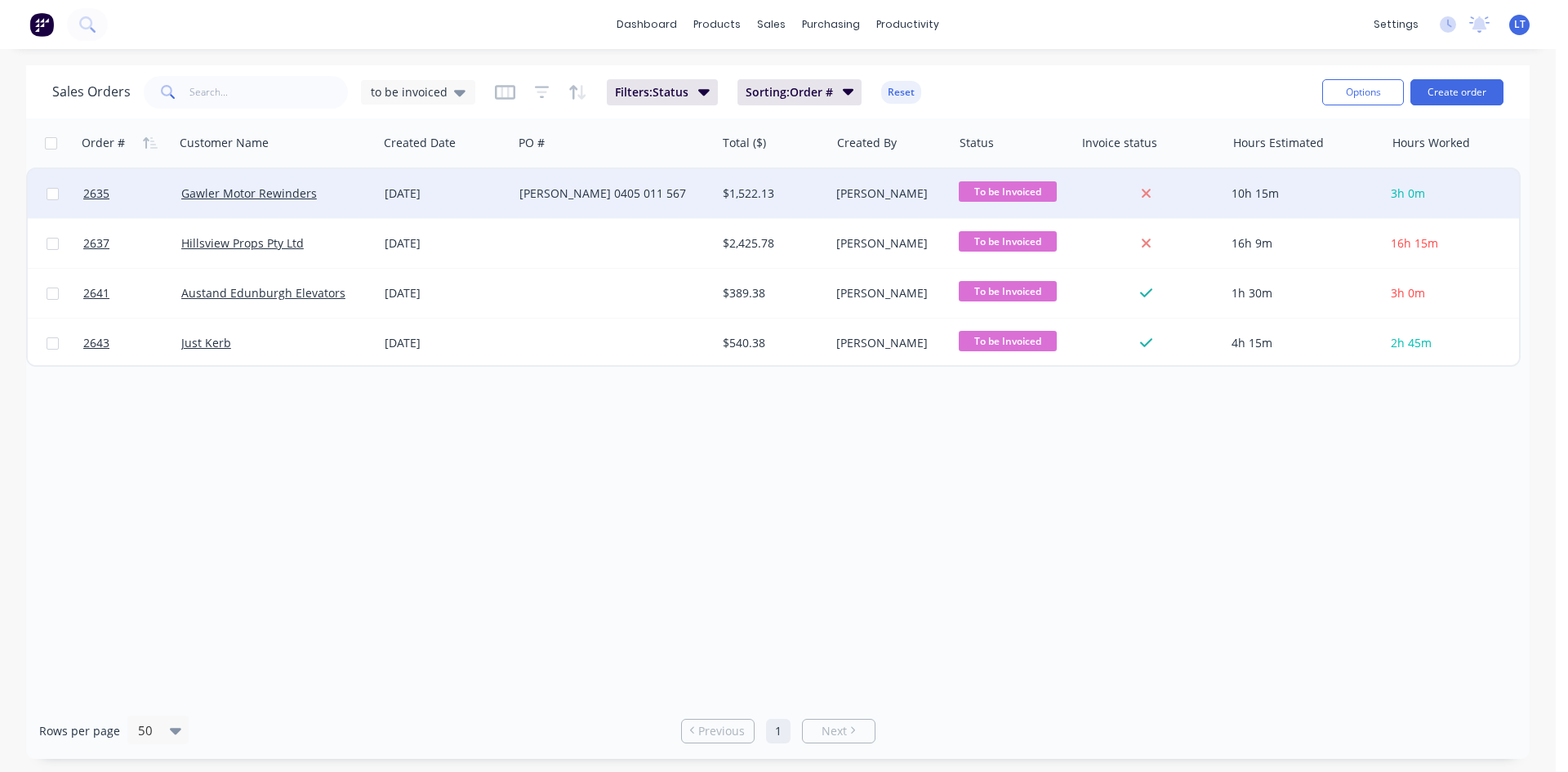
click at [662, 184] on div "[PERSON_NAME] 0405 011 567" at bounding box center [614, 193] width 204 height 49
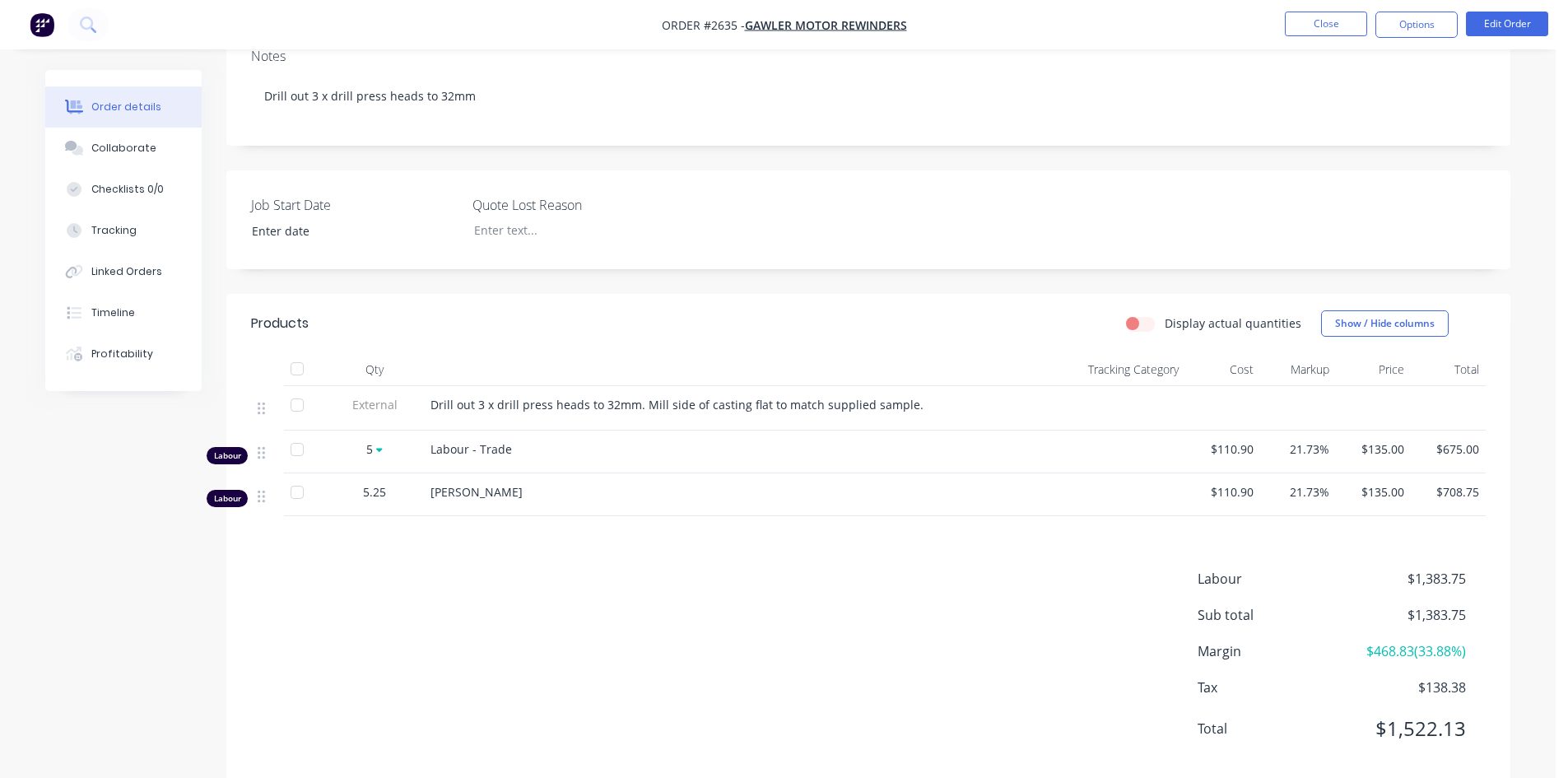
scroll to position [342, 0]
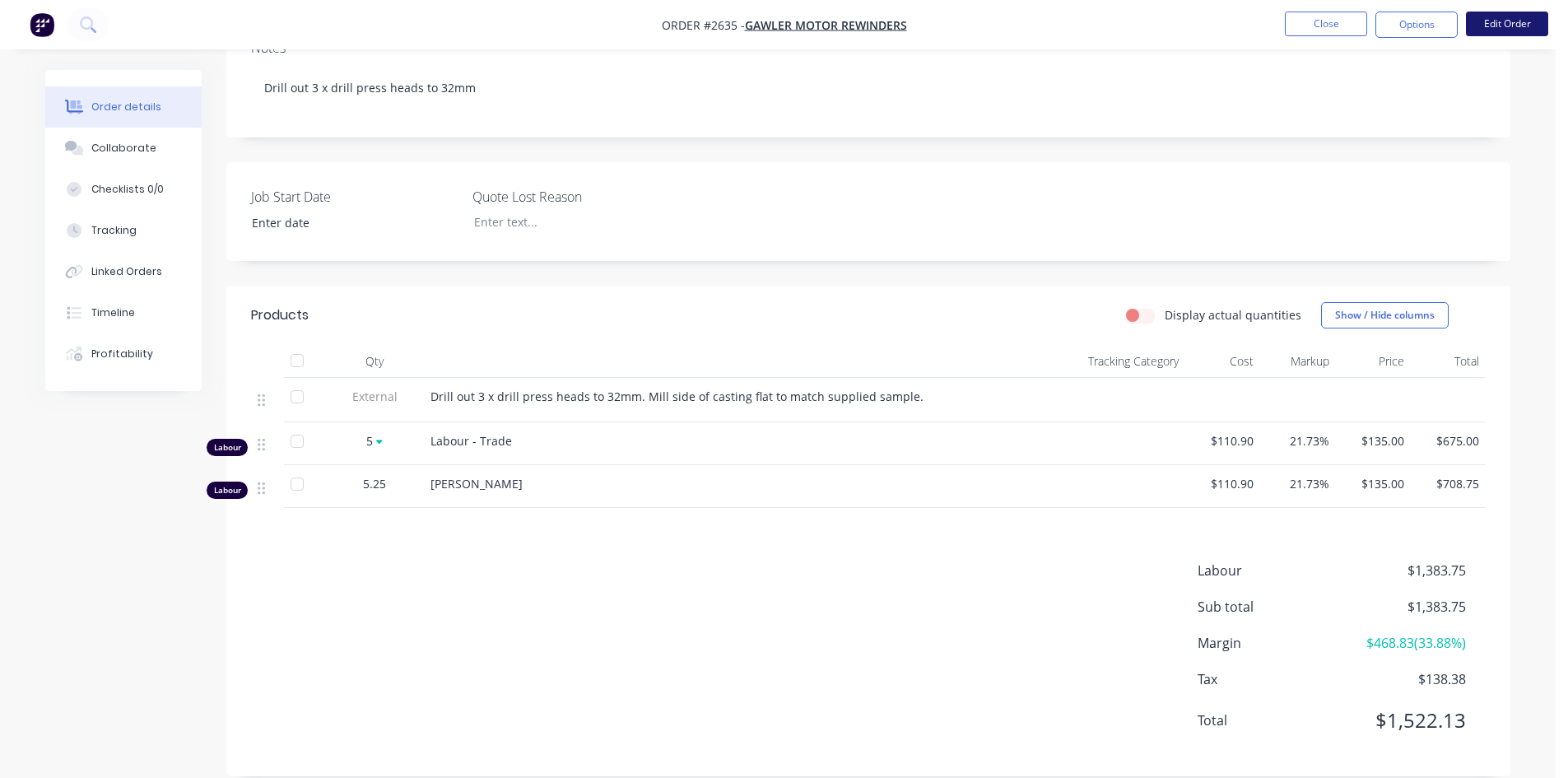
click at [1493, 28] on button "Edit Order" at bounding box center [1507, 24] width 83 height 25
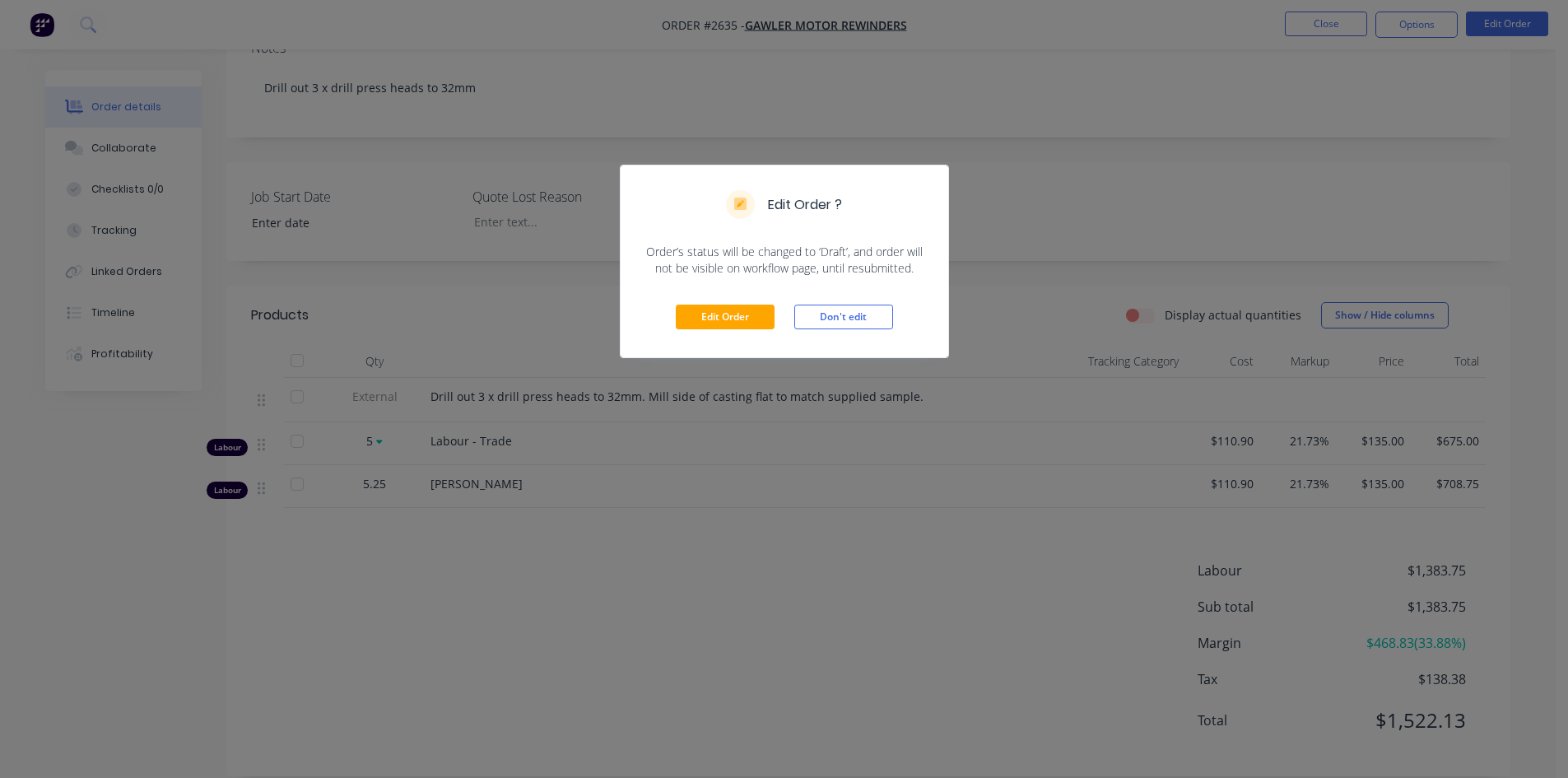
click at [828, 519] on div "Edit Order ? Order’s status will be changed to ‘Draft’, and order will not be v…" at bounding box center [784, 389] width 1568 height 778
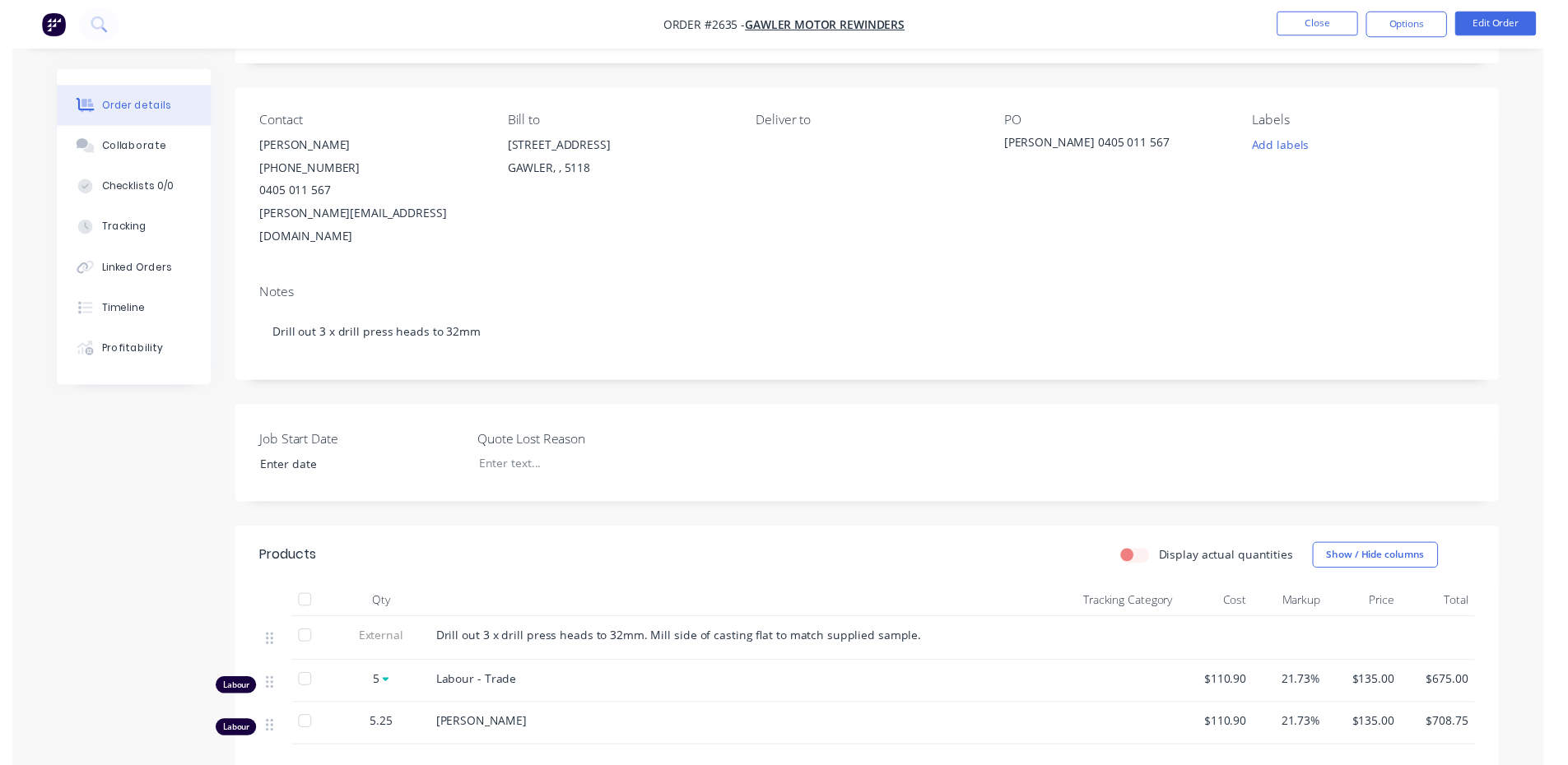
scroll to position [0, 0]
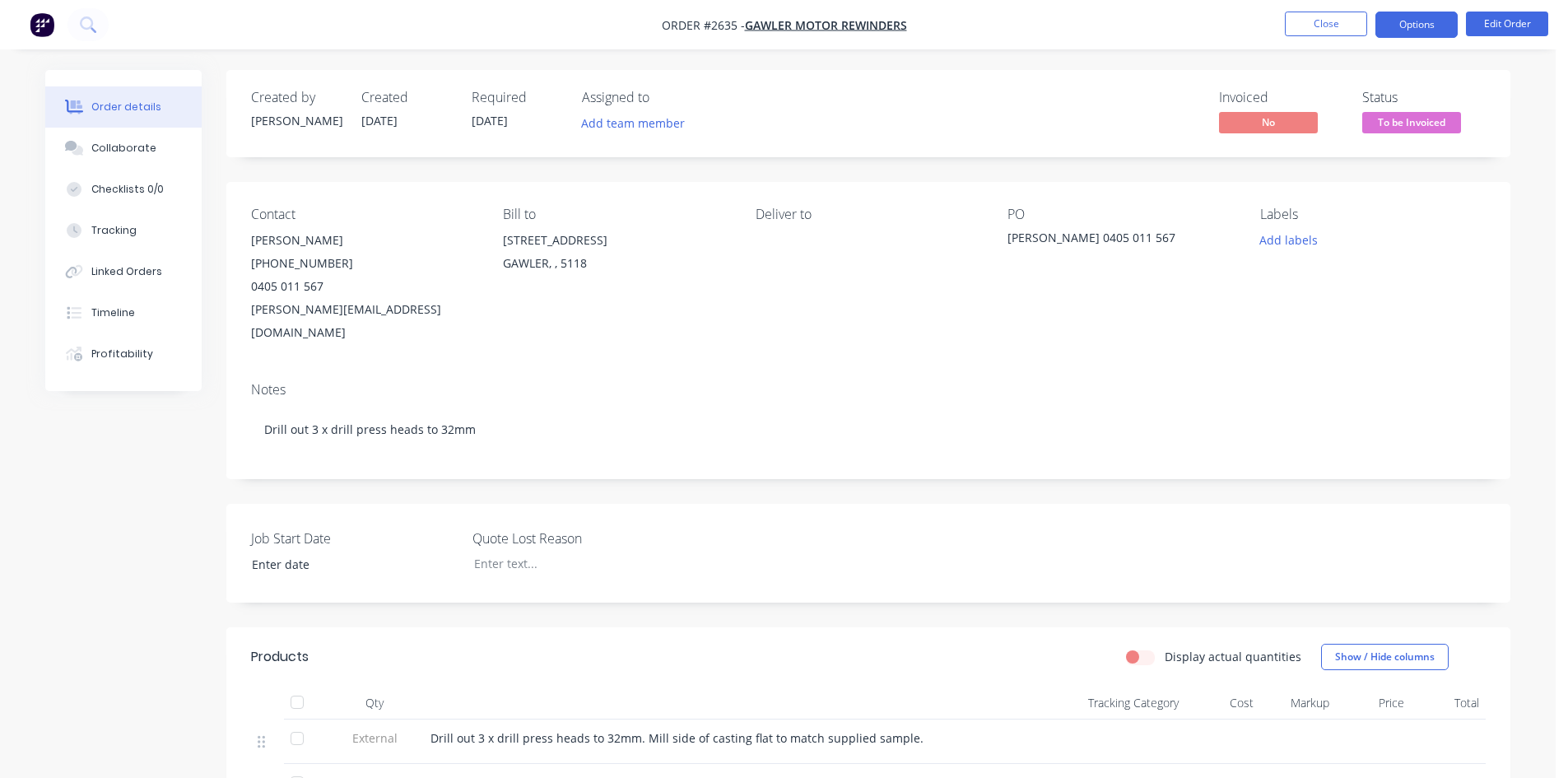
click at [1430, 23] on button "Options" at bounding box center [1417, 25] width 83 height 27
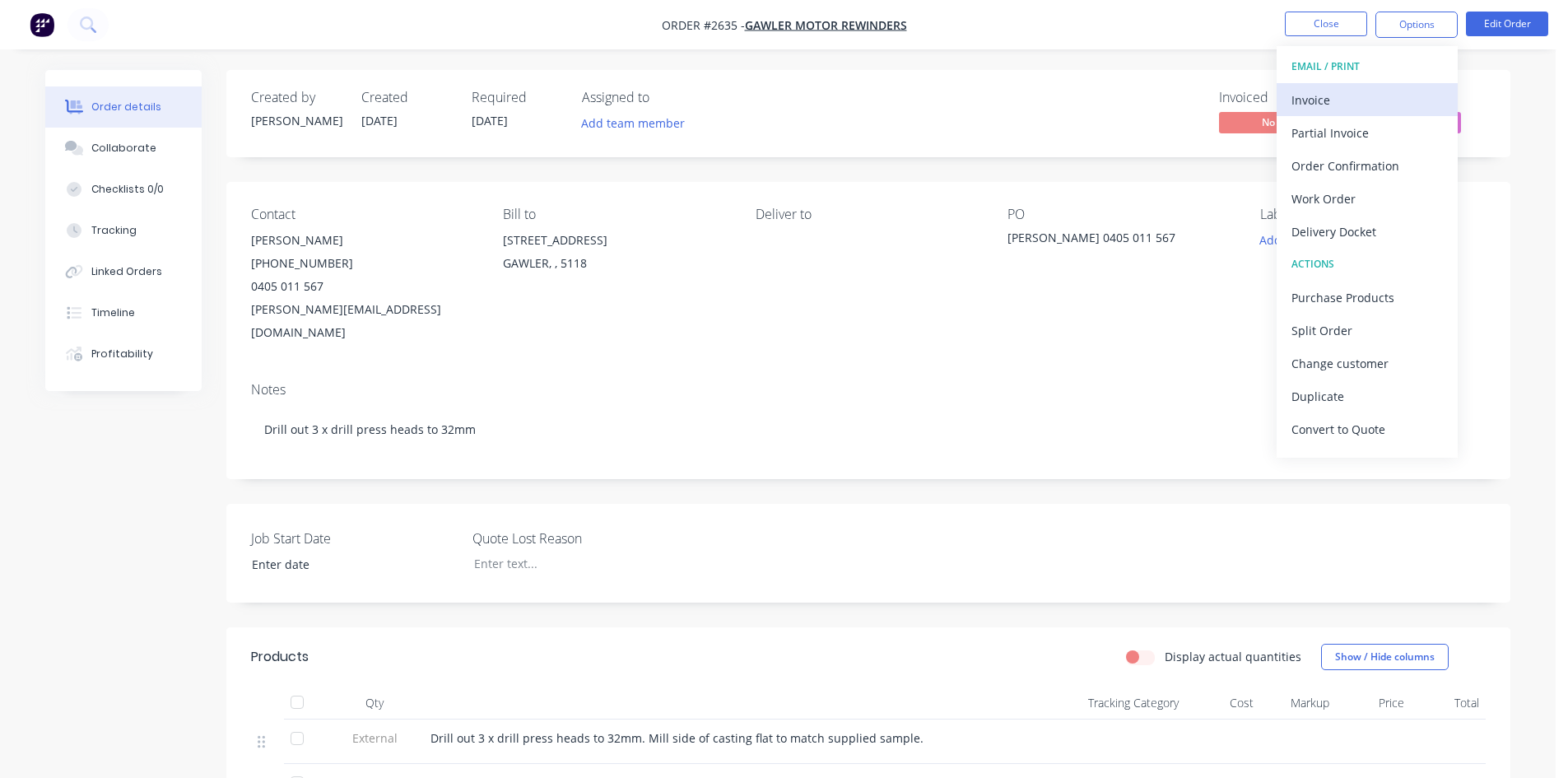
click at [1329, 107] on div "Invoice" at bounding box center [1367, 100] width 151 height 24
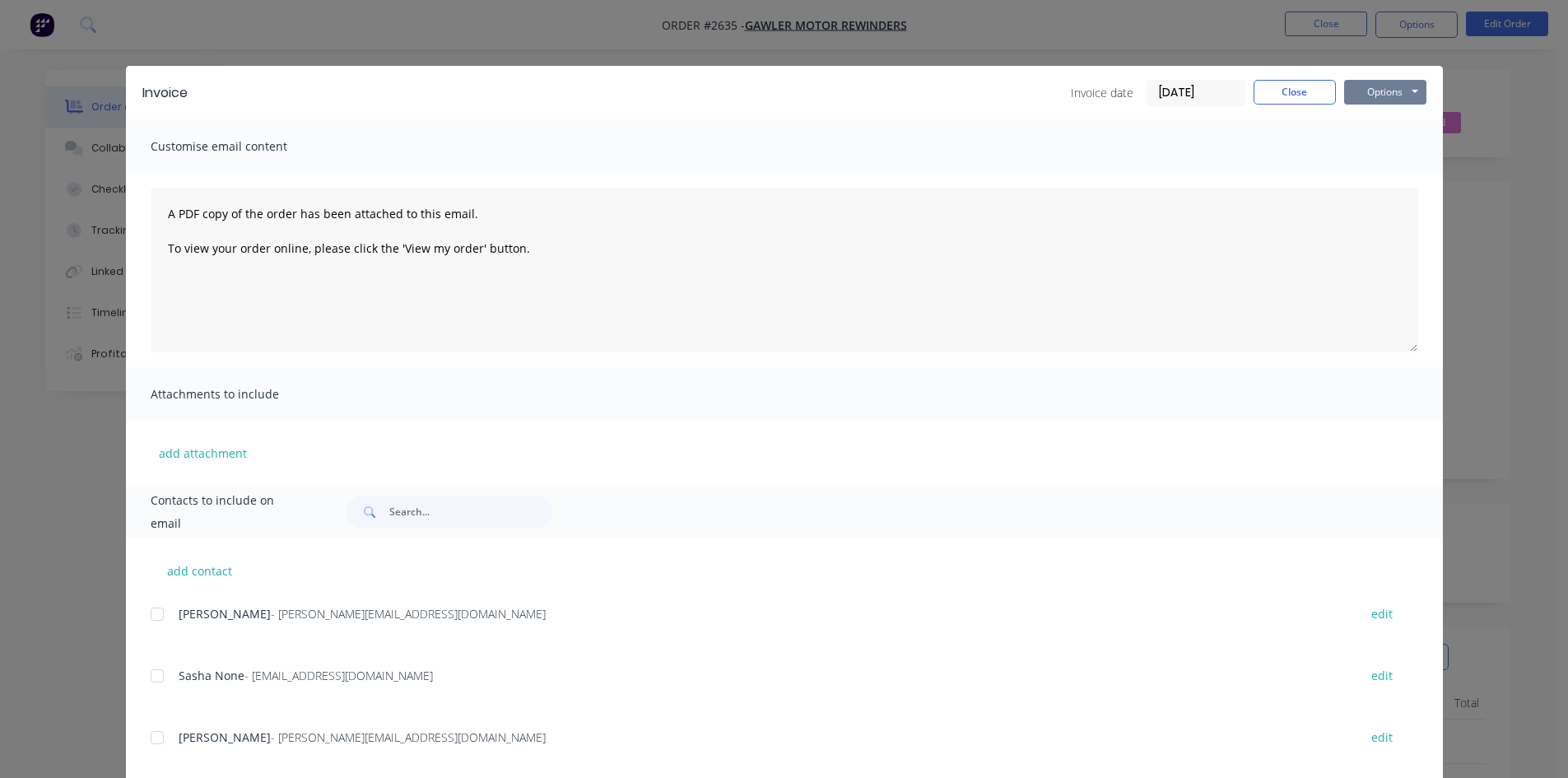
click at [1386, 84] on button "Options" at bounding box center [1385, 91] width 83 height 25
click at [1391, 152] on button "Print" at bounding box center [1396, 148] width 105 height 28
click at [1299, 93] on button "Close" at bounding box center [1295, 91] width 83 height 25
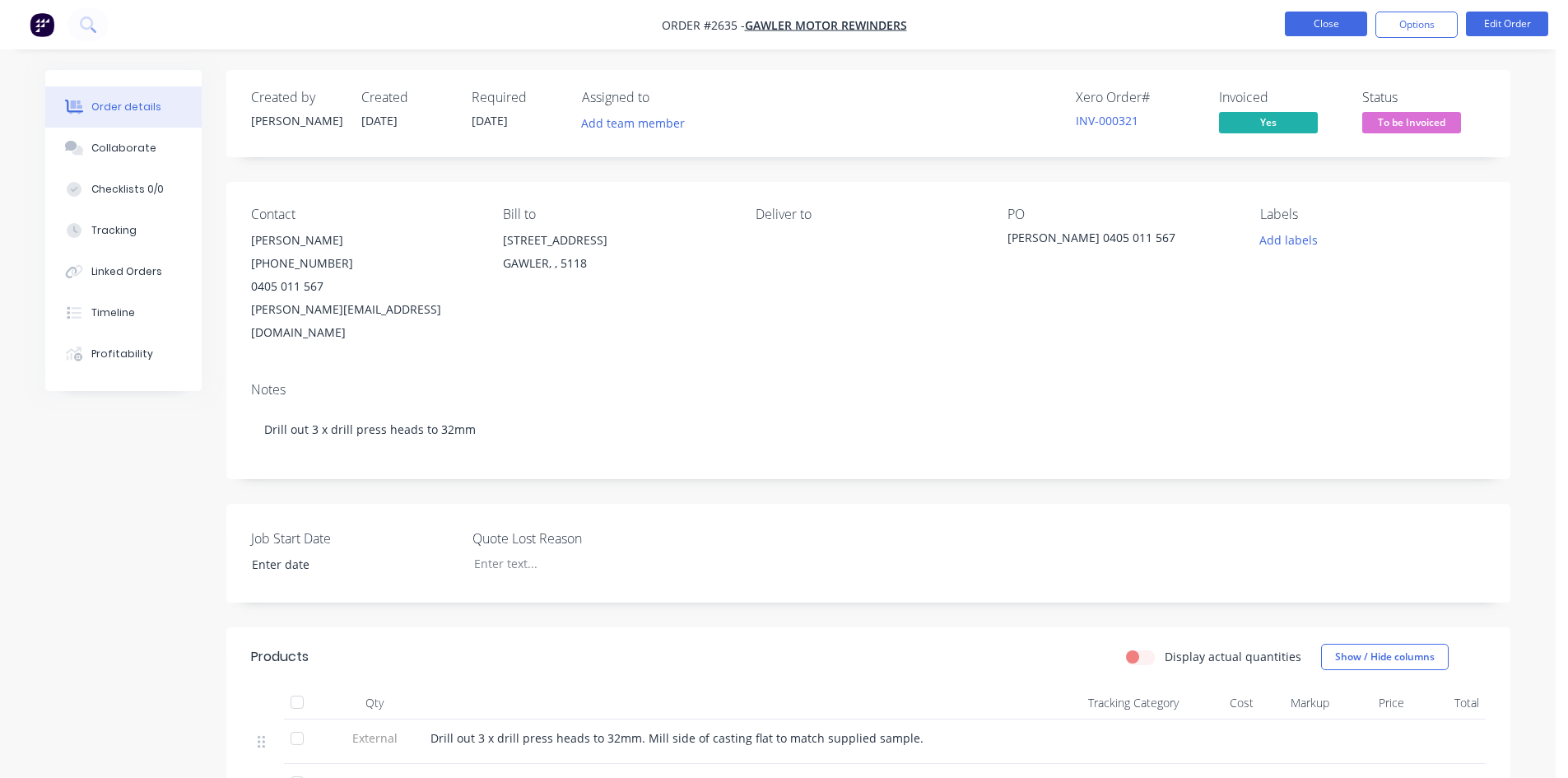
click at [1310, 22] on button "Close" at bounding box center [1325, 24] width 83 height 25
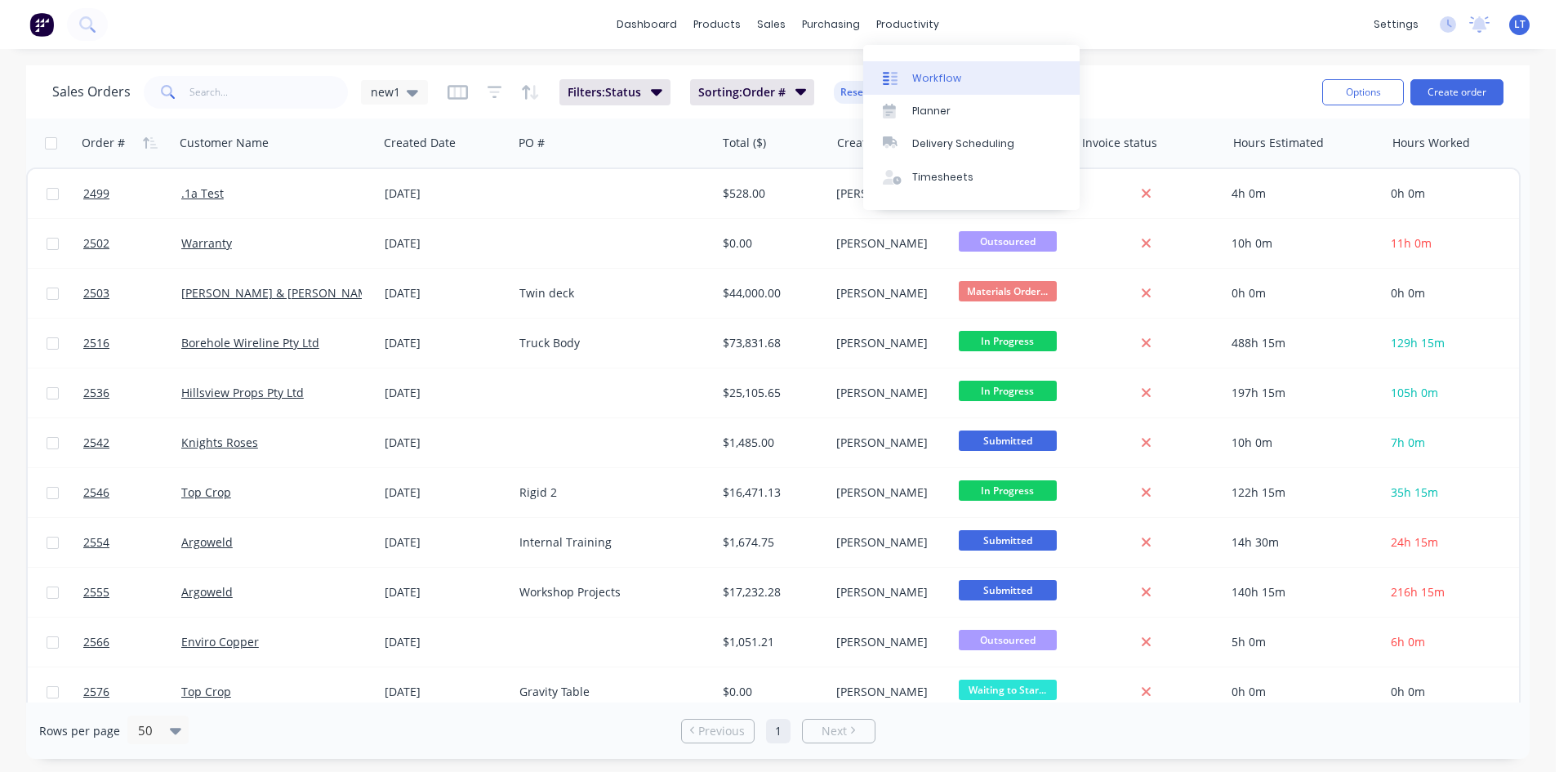
click at [930, 81] on div "Workflow" at bounding box center [937, 78] width 49 height 15
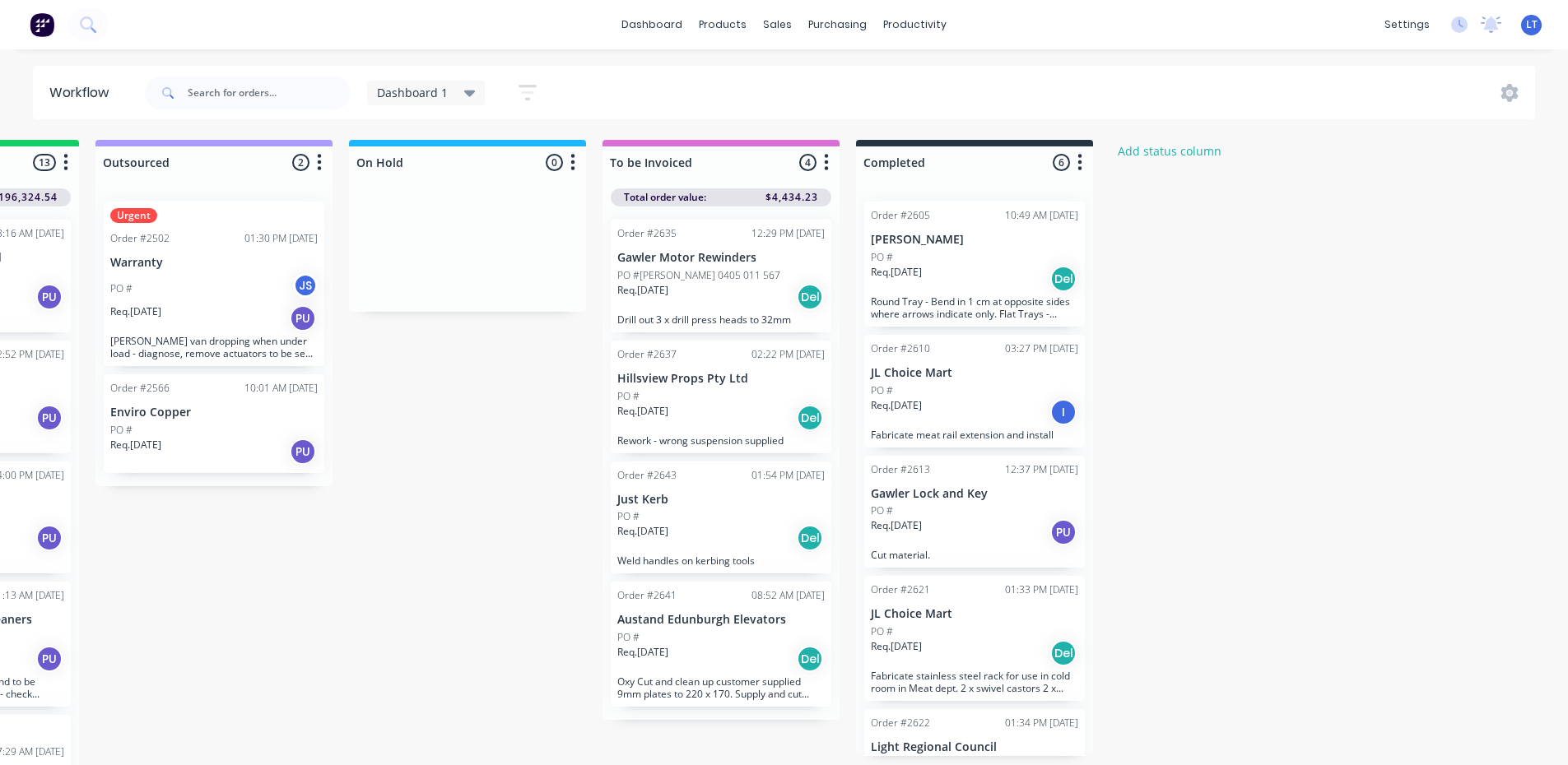
scroll to position [0, 962]
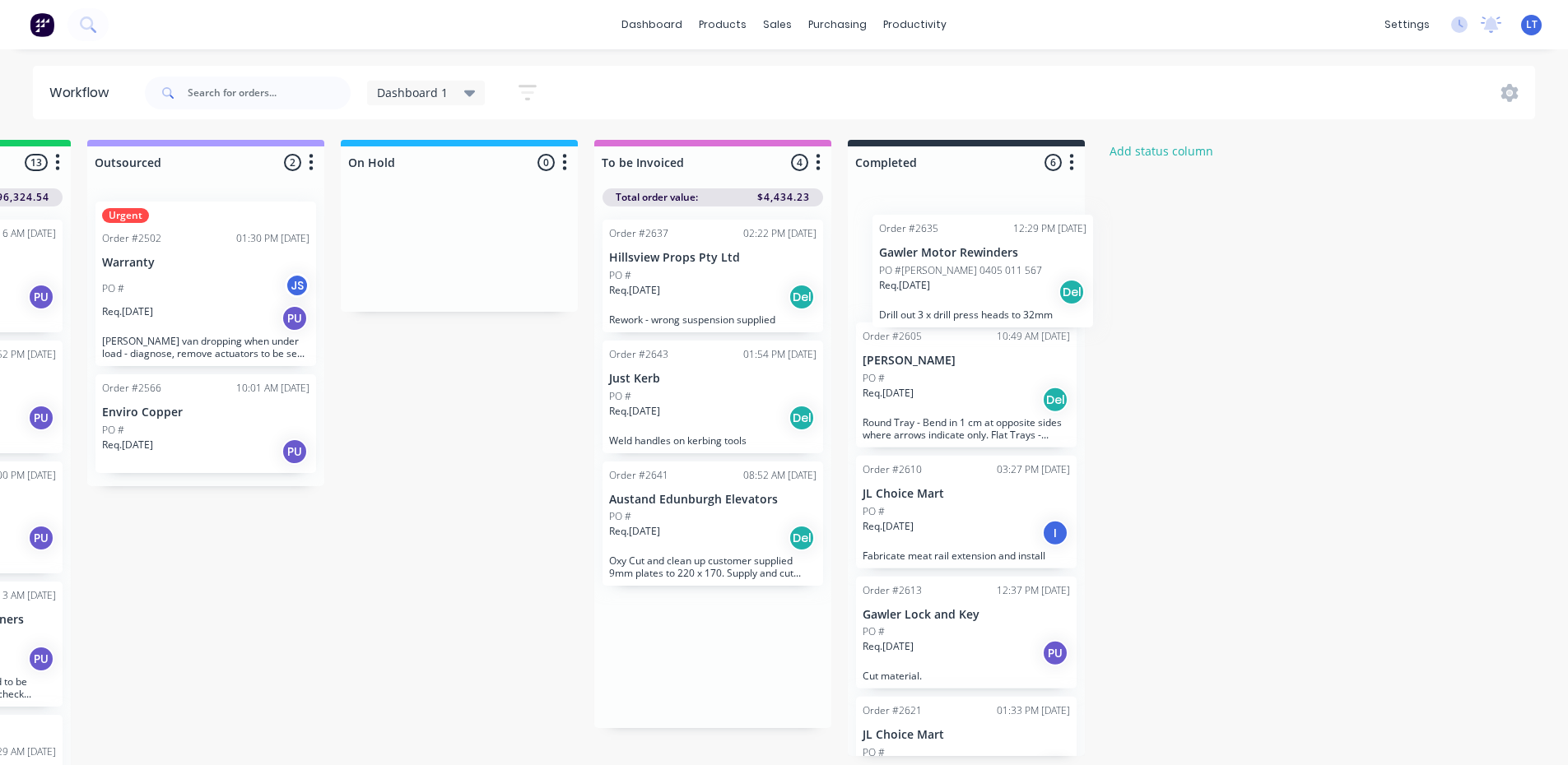
drag, startPoint x: 701, startPoint y: 288, endPoint x: 976, endPoint y: 283, distance: 275.0
click at [976, 283] on div "Submitted 8 Status colour #4169E1 hex #4169E1 Save Cancel Summaries Total order…" at bounding box center [397, 457] width 2744 height 634
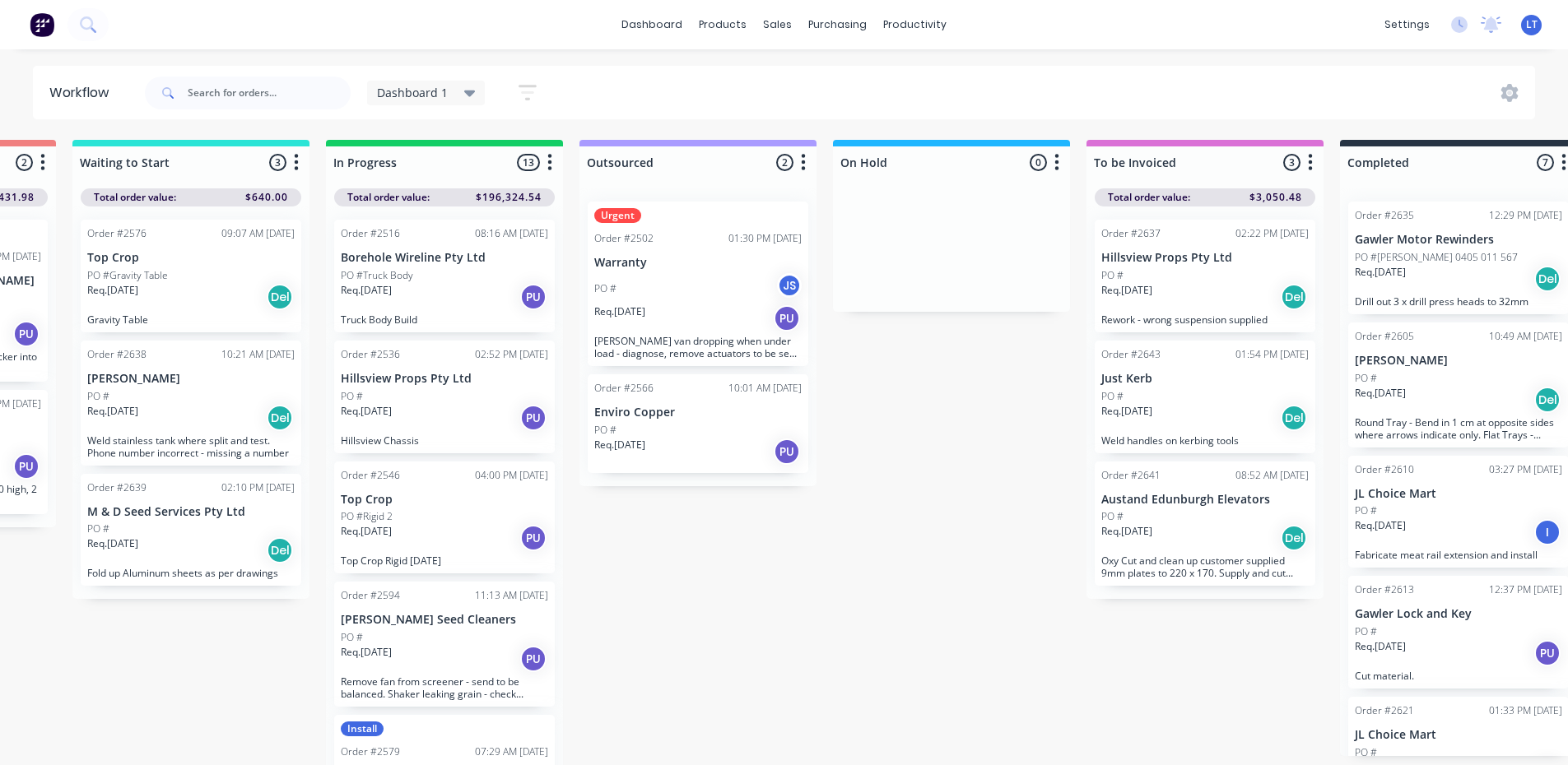
scroll to position [0, 715]
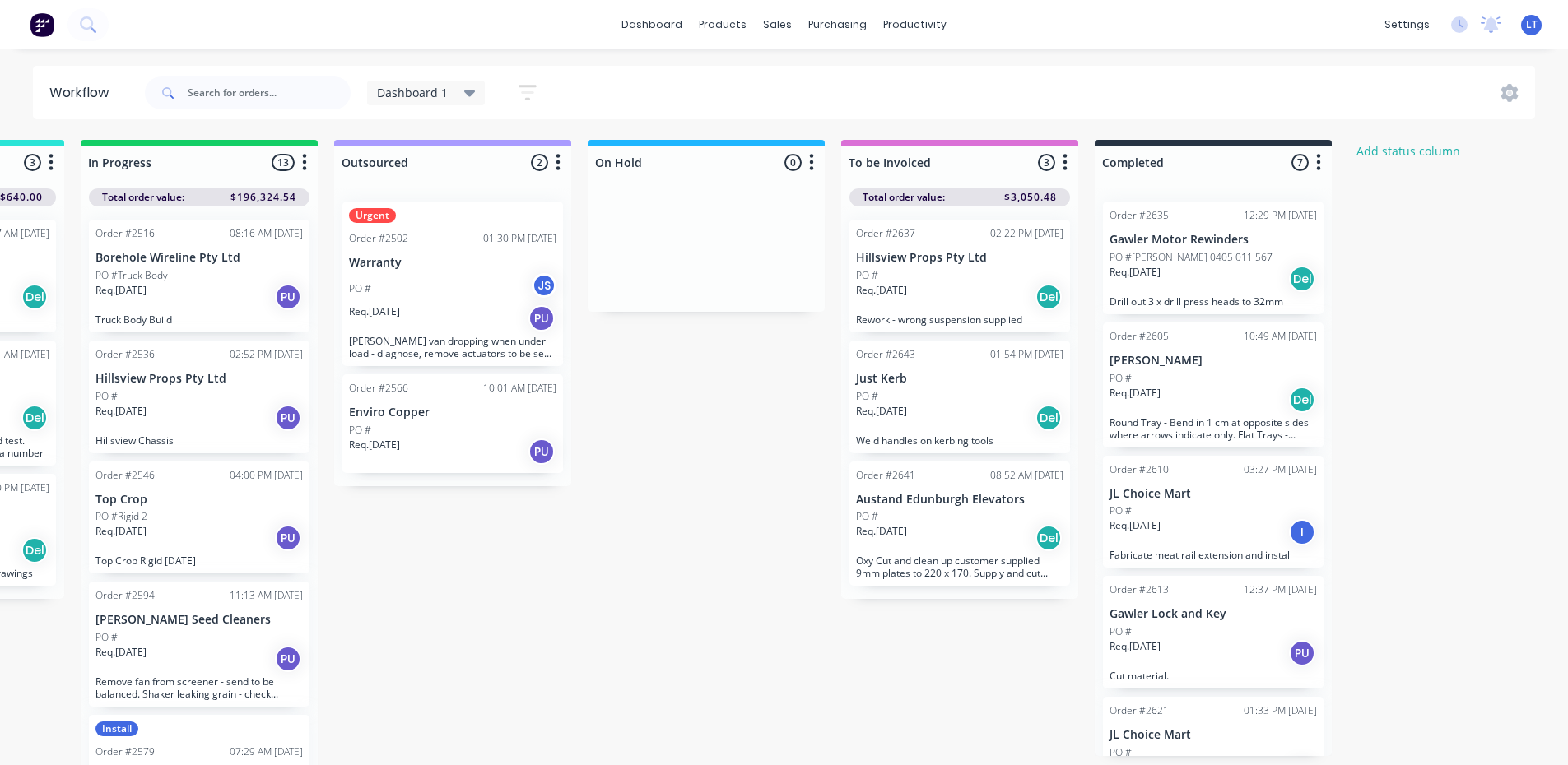
click at [922, 384] on p "Just Kerb" at bounding box center [959, 379] width 207 height 14
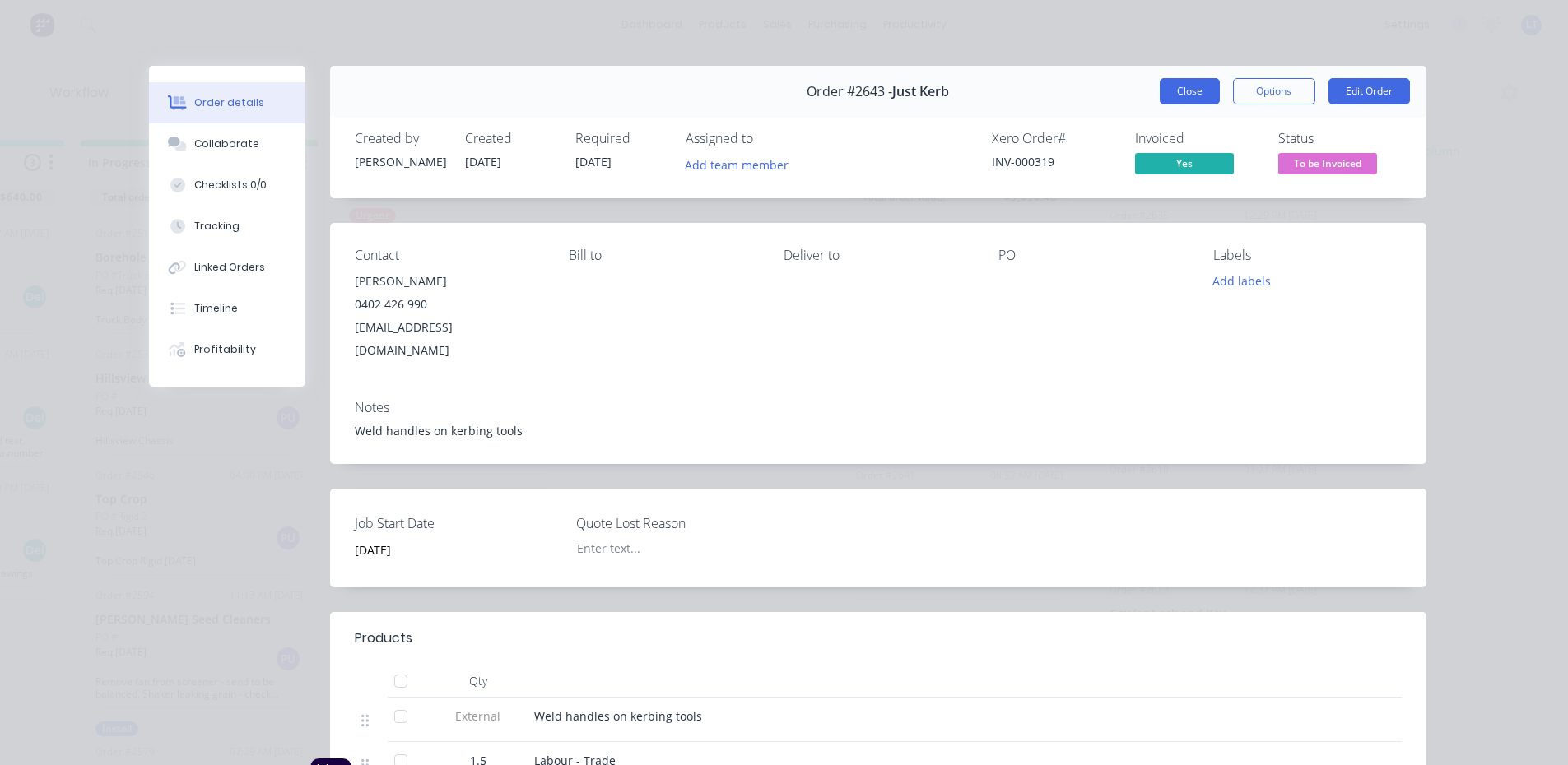
click at [1169, 88] on button "Close" at bounding box center [1189, 91] width 60 height 27
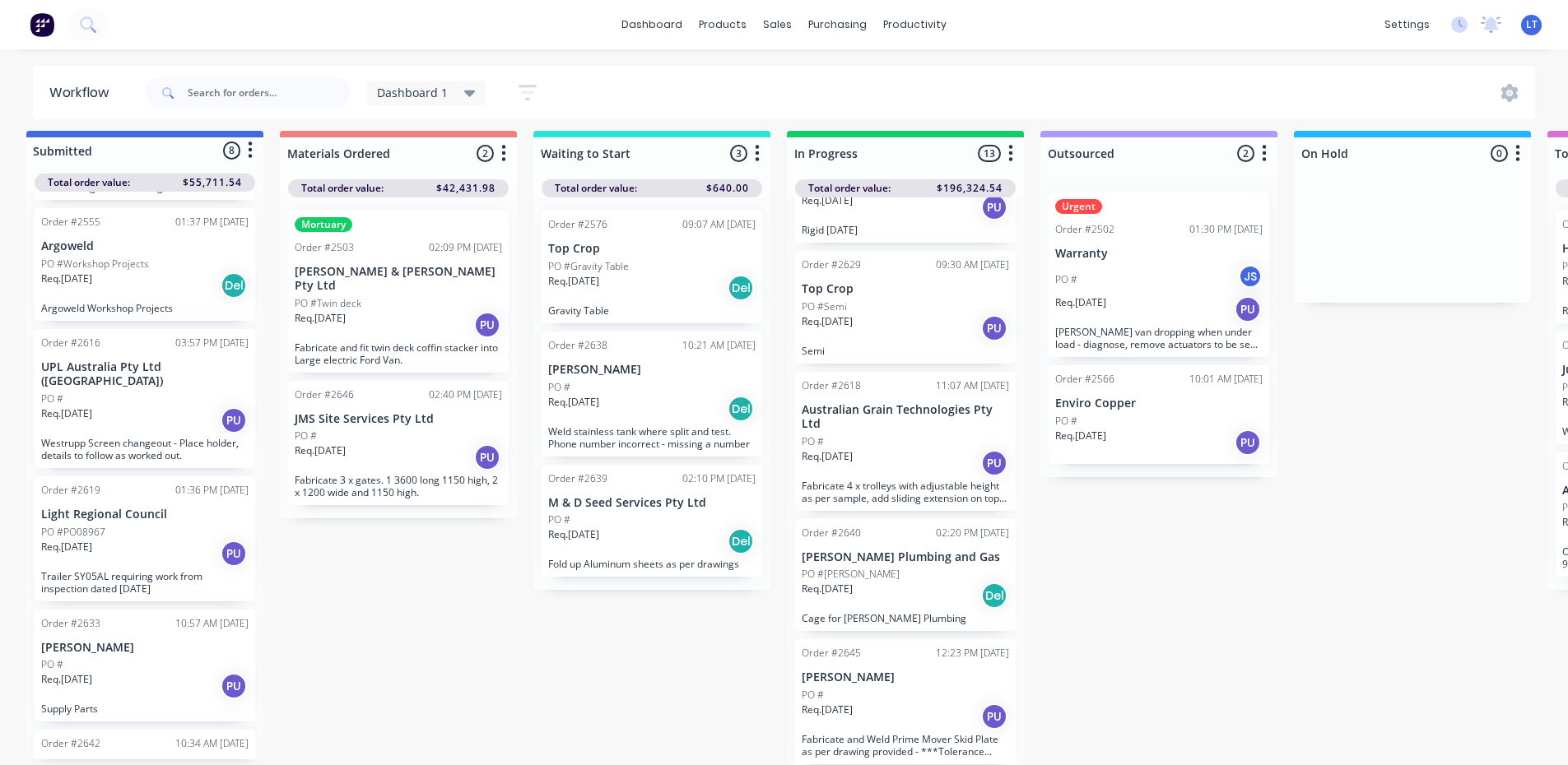
scroll to position [194, 0]
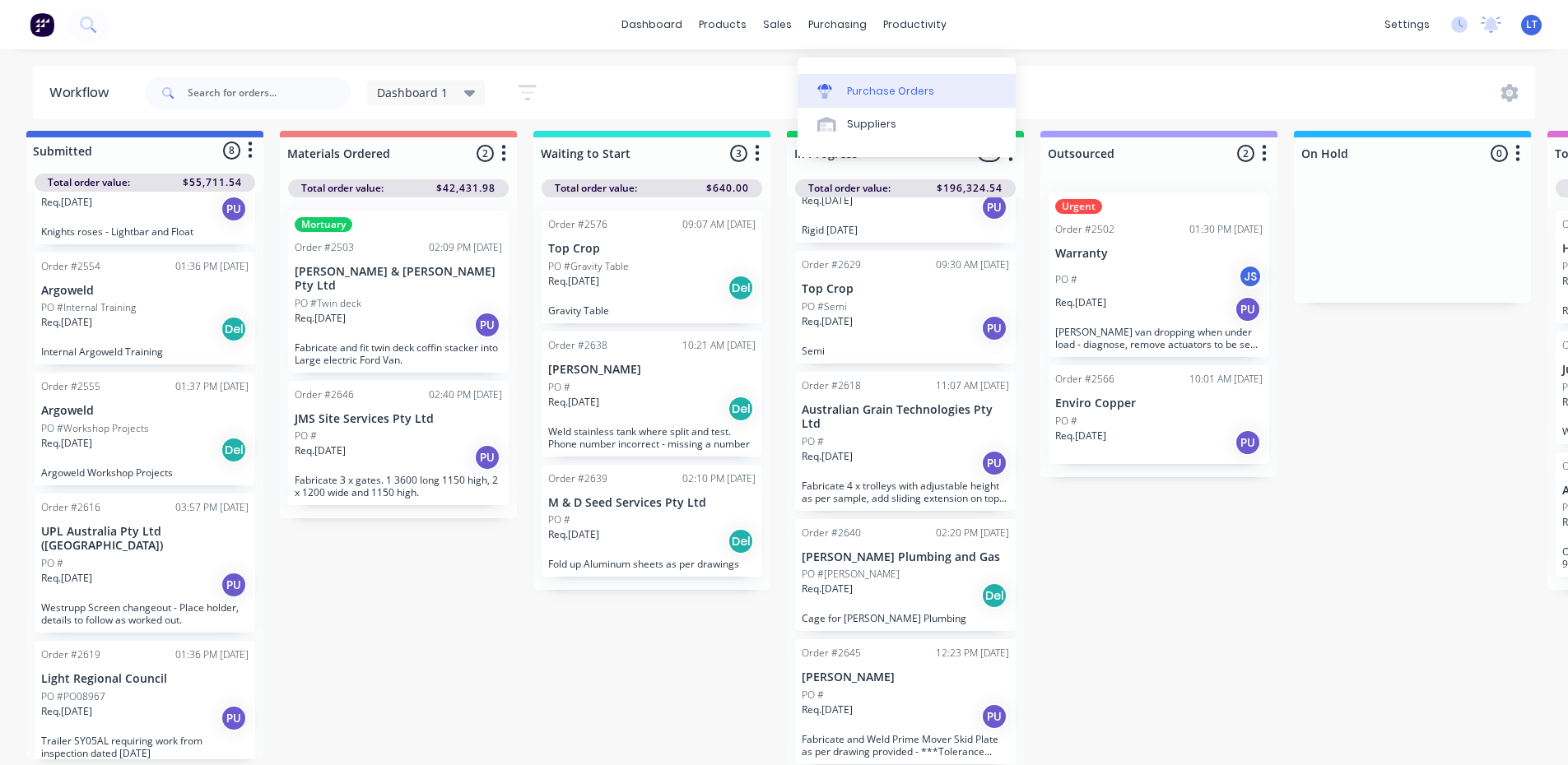
click at [896, 85] on div "Purchase Orders" at bounding box center [890, 90] width 87 height 15
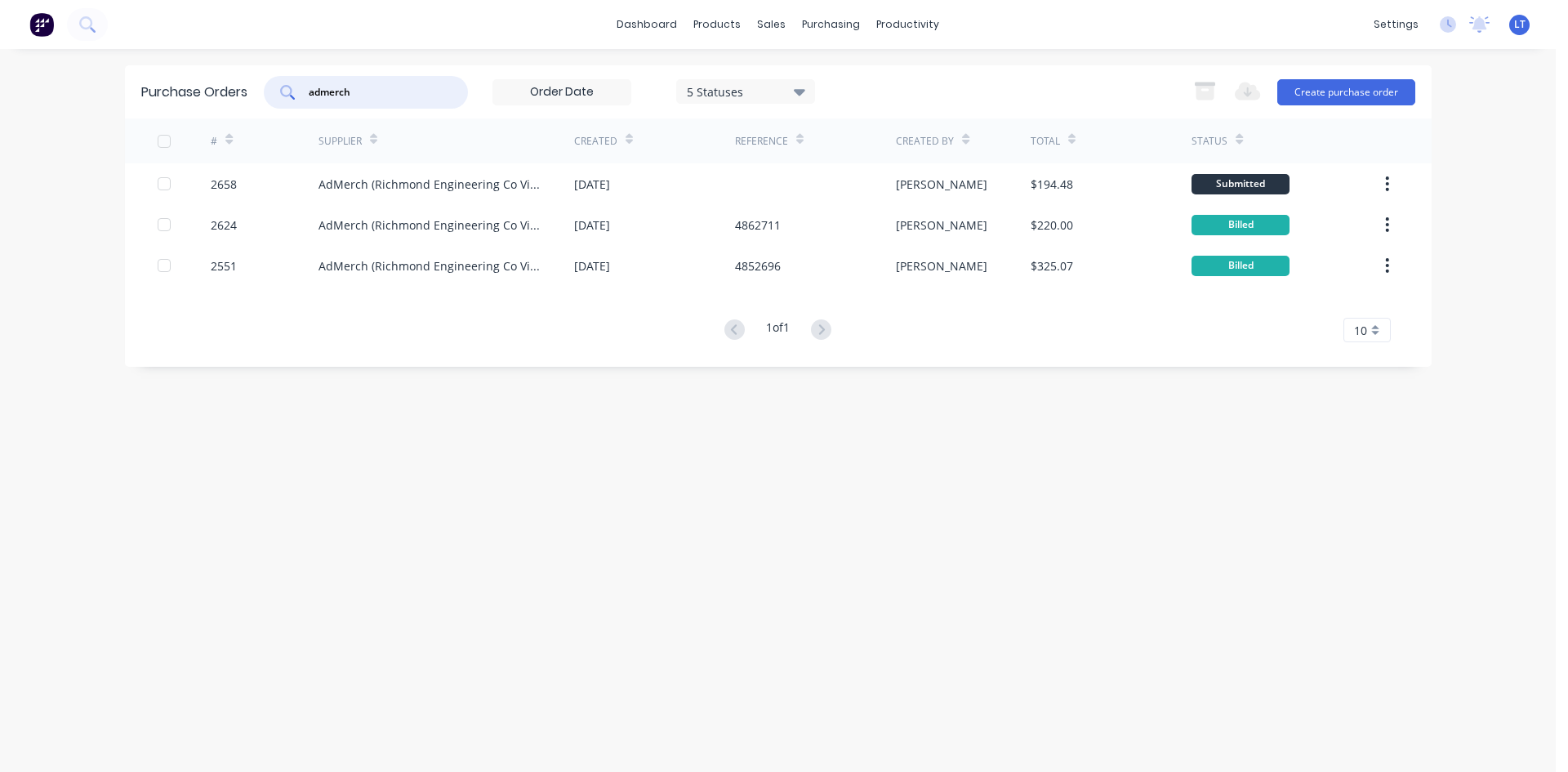
drag, startPoint x: 372, startPoint y: 93, endPoint x: 271, endPoint y: 89, distance: 101.1
click at [274, 88] on div "admerch" at bounding box center [366, 93] width 204 height 33
type input "2650"
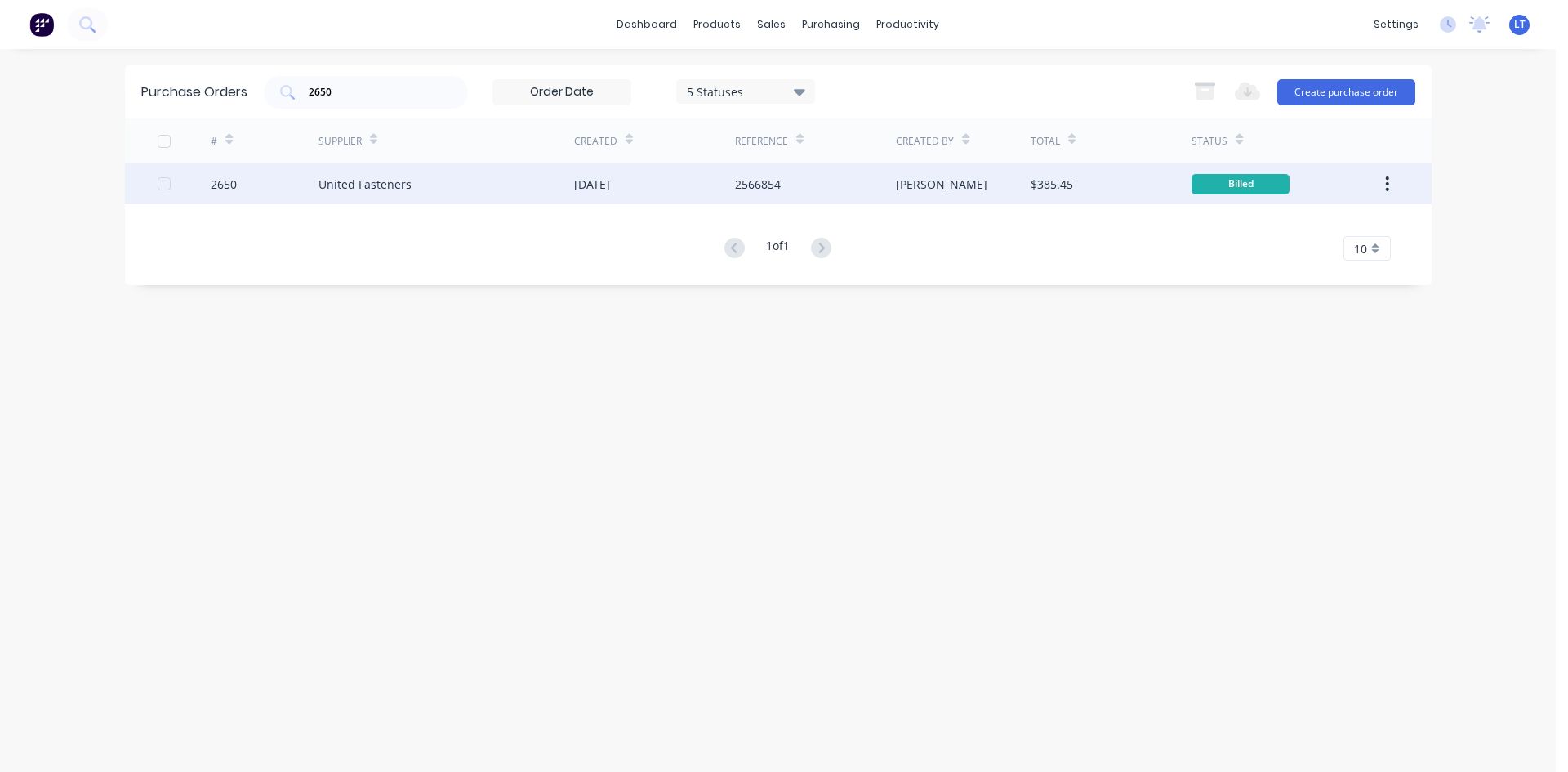
click at [389, 192] on div "United Fasteners" at bounding box center [365, 184] width 93 height 18
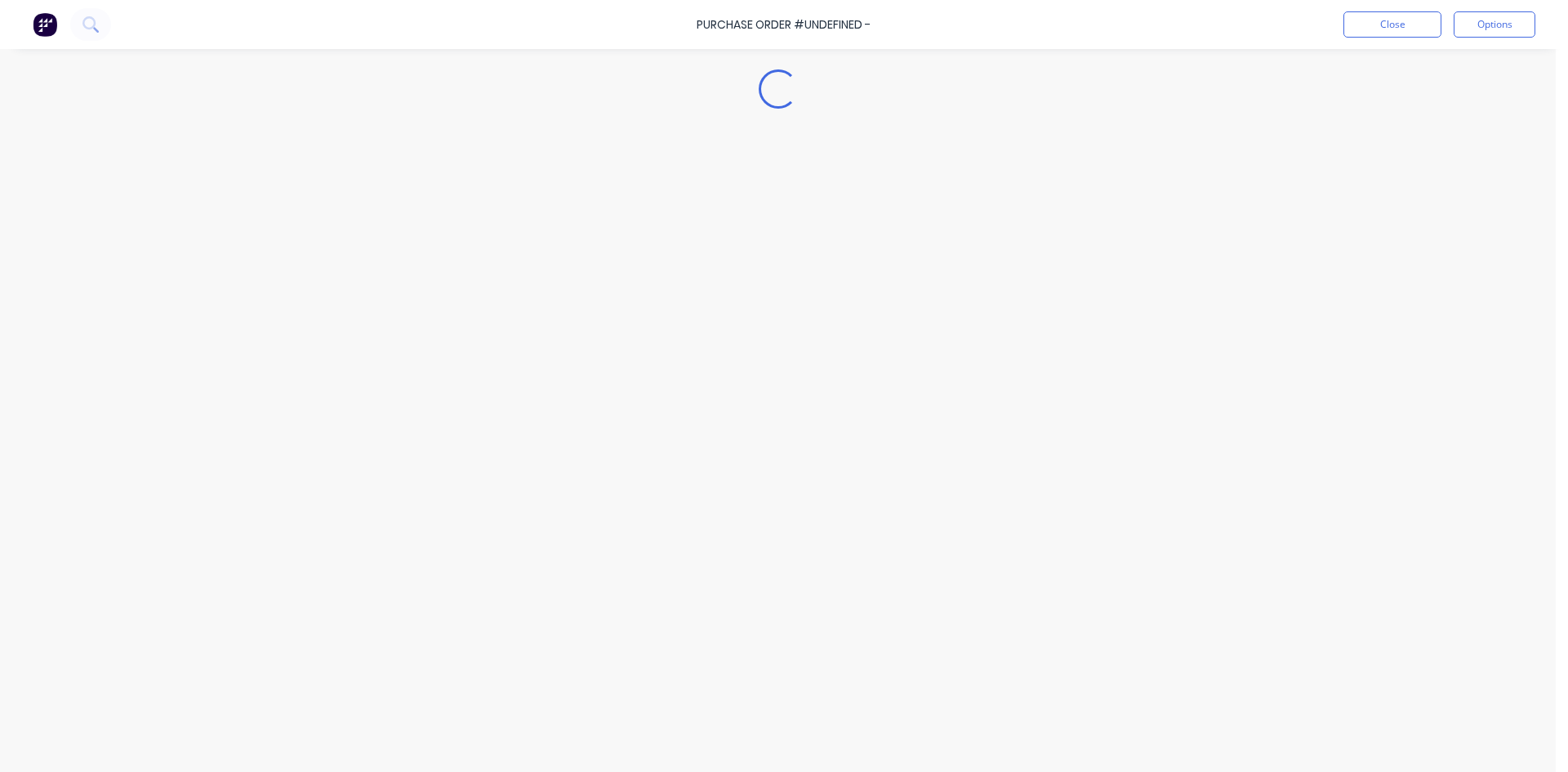
type textarea "x"
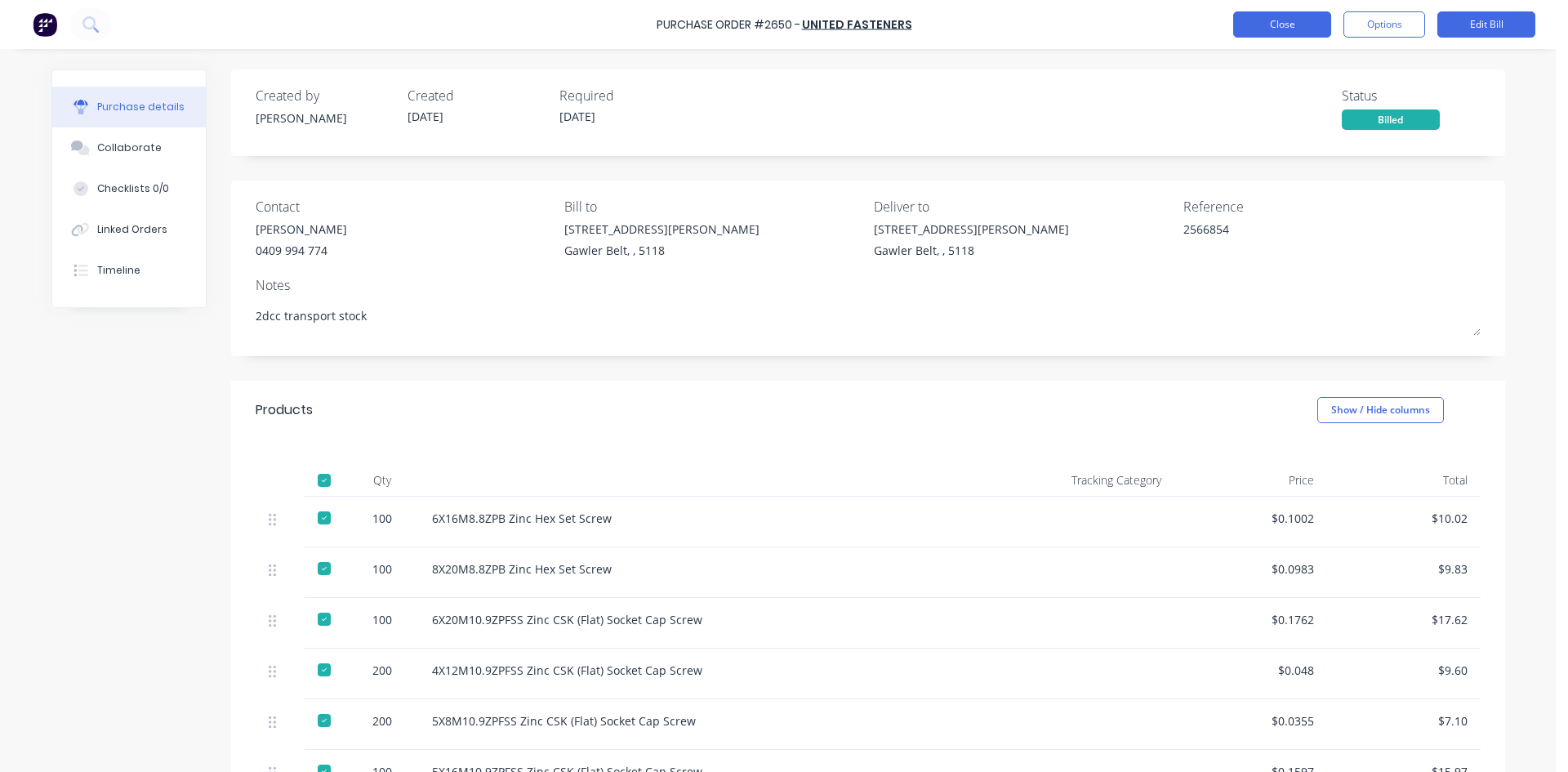
click at [1271, 24] on button "Close" at bounding box center [1282, 24] width 98 height 26
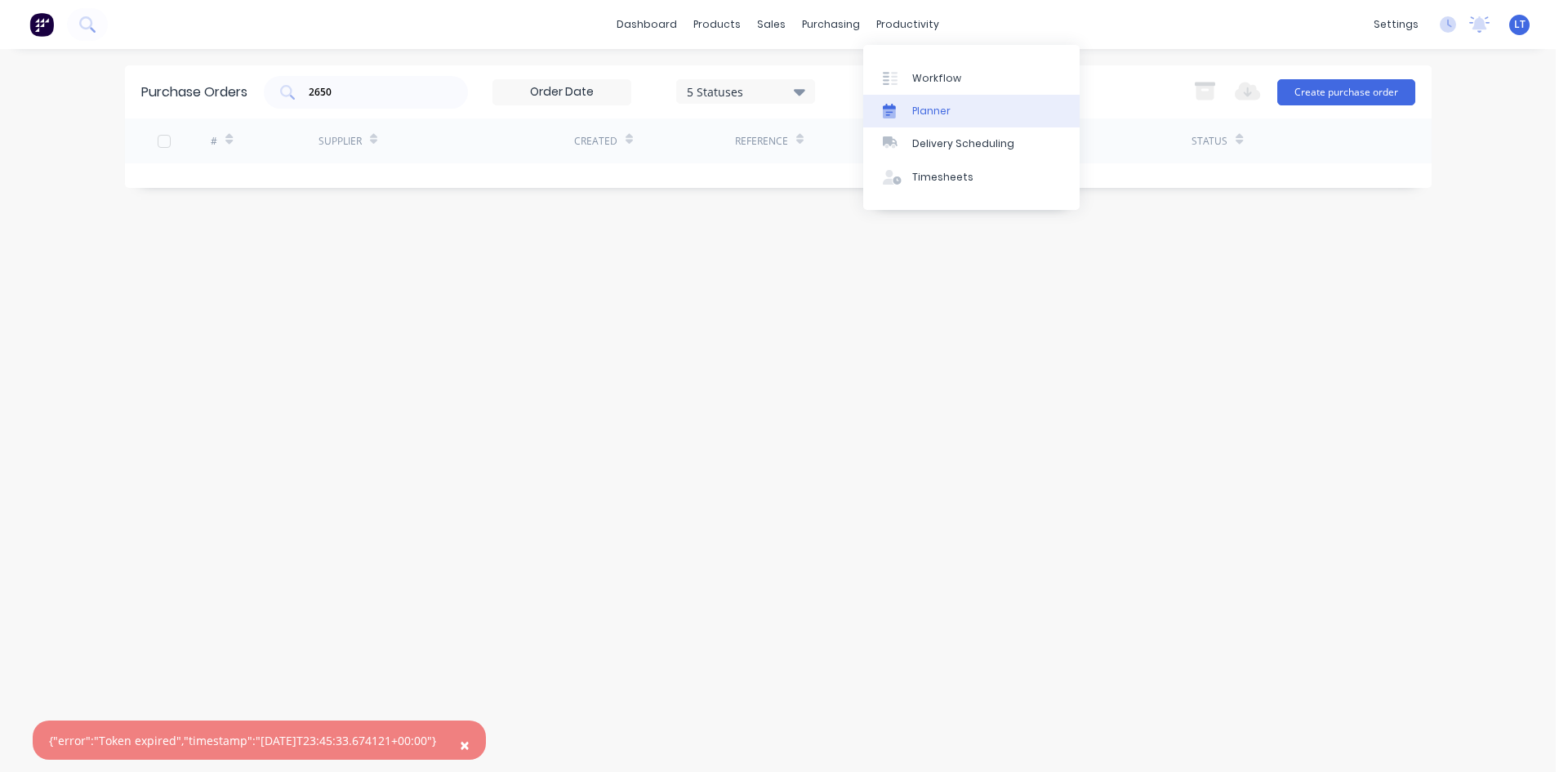
click at [944, 109] on div "Planner" at bounding box center [931, 110] width 38 height 15
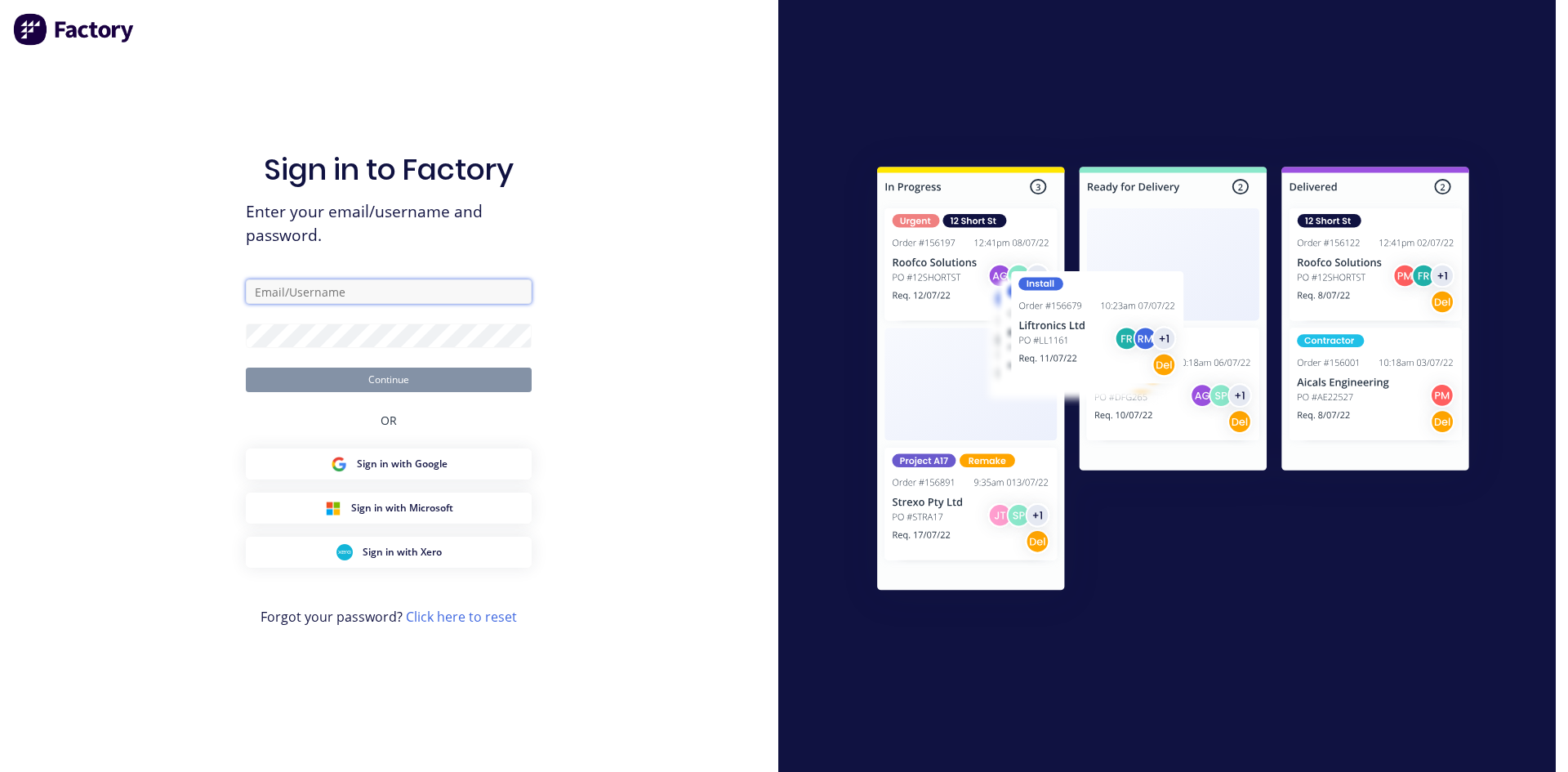
click at [424, 291] on input "text" at bounding box center [388, 290] width 286 height 24
type input "[PERSON_NAME][EMAIL_ADDRESS][DOMAIN_NAME]"
click at [445, 384] on button "Continue" at bounding box center [388, 379] width 286 height 24
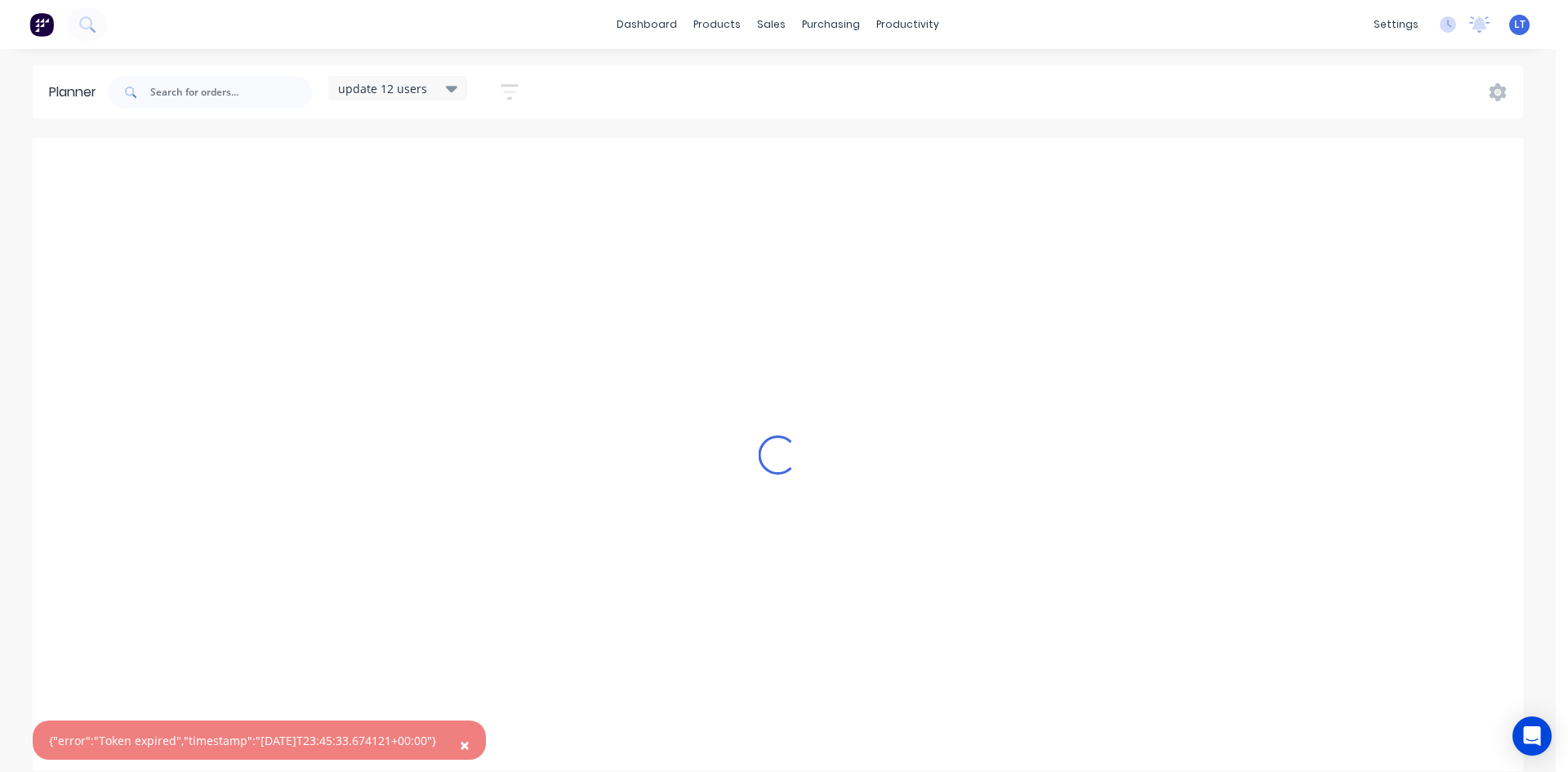
scroll to position [0, 1]
click at [470, 743] on span "×" at bounding box center [465, 744] width 10 height 22
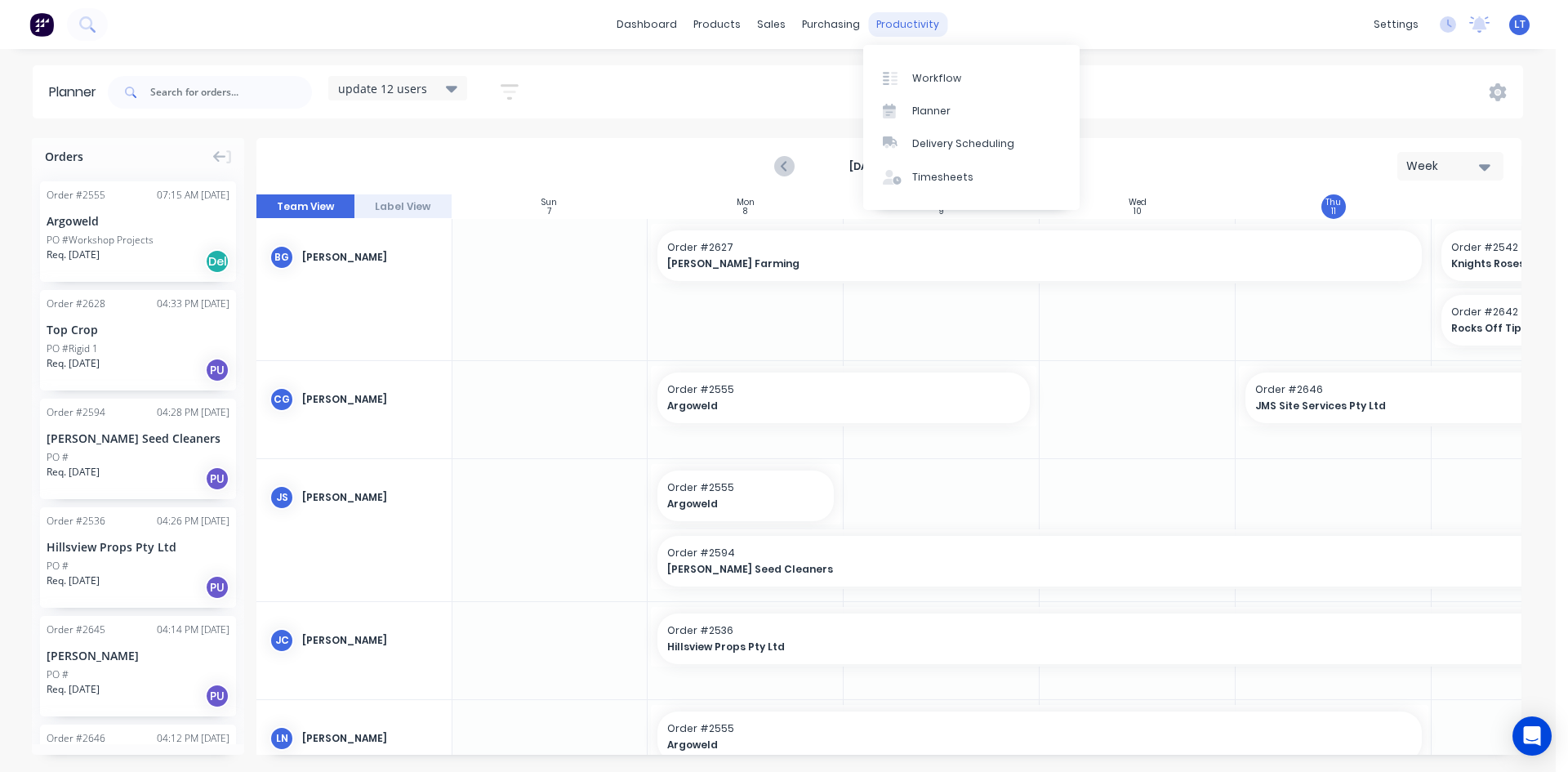
click at [911, 24] on div "productivity" at bounding box center [907, 24] width 79 height 24
click at [944, 114] on div "Planner" at bounding box center [931, 110] width 38 height 15
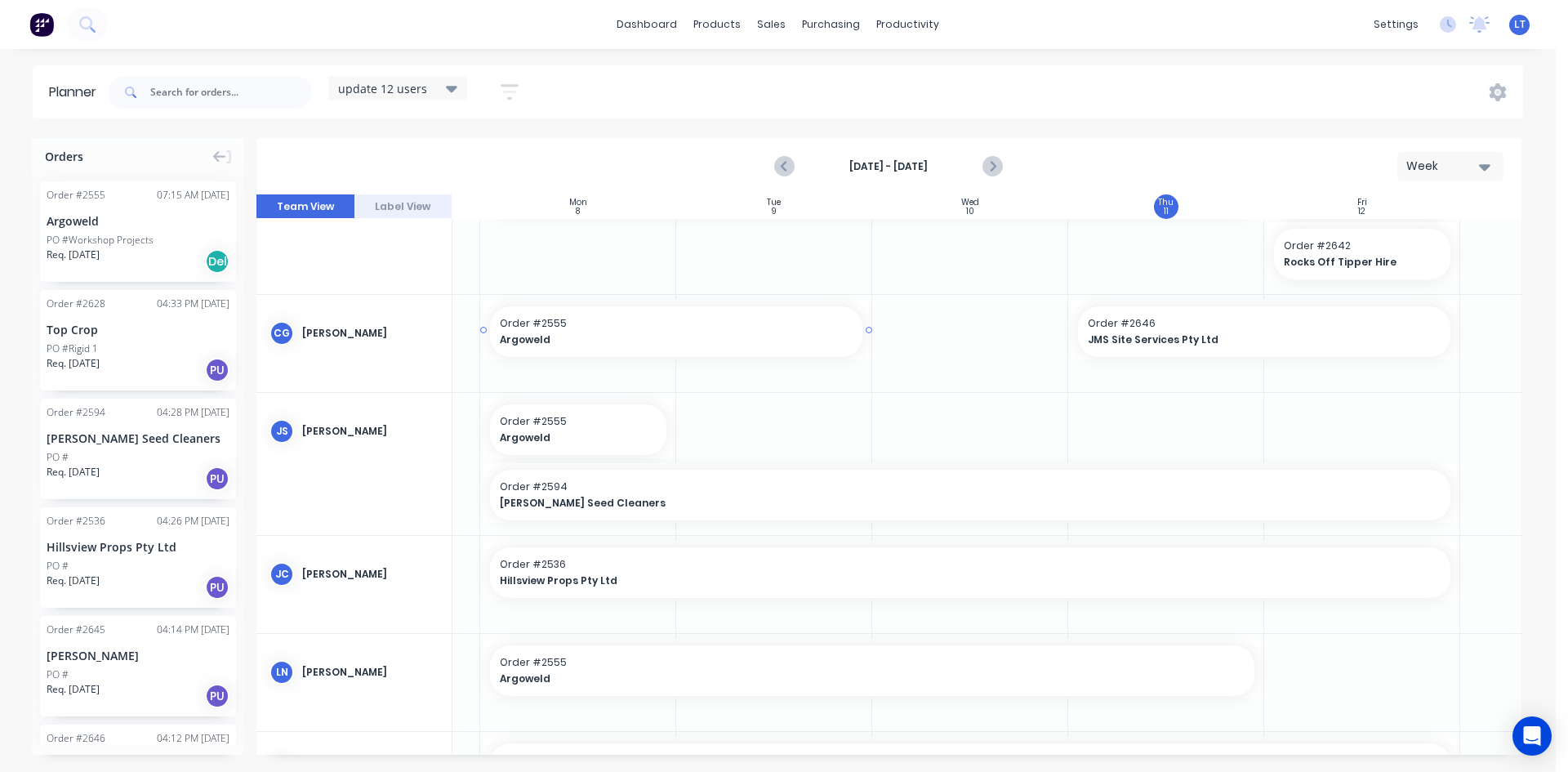
scroll to position [63, 169]
click at [668, 22] on link "dashboard" at bounding box center [647, 24] width 77 height 24
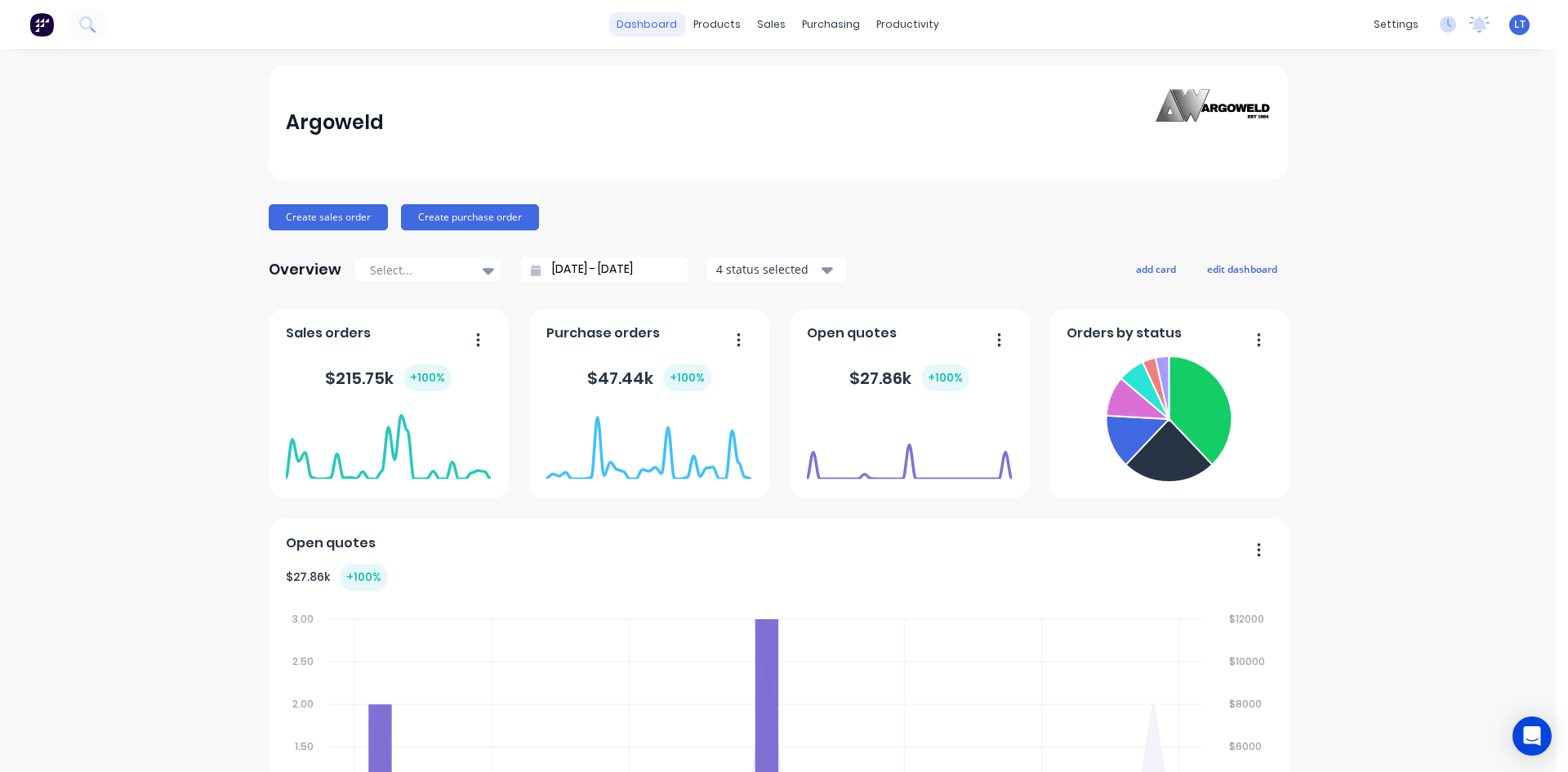
click at [670, 18] on link "dashboard" at bounding box center [647, 24] width 77 height 24
click at [807, 107] on div "Customers" at bounding box center [821, 110] width 59 height 15
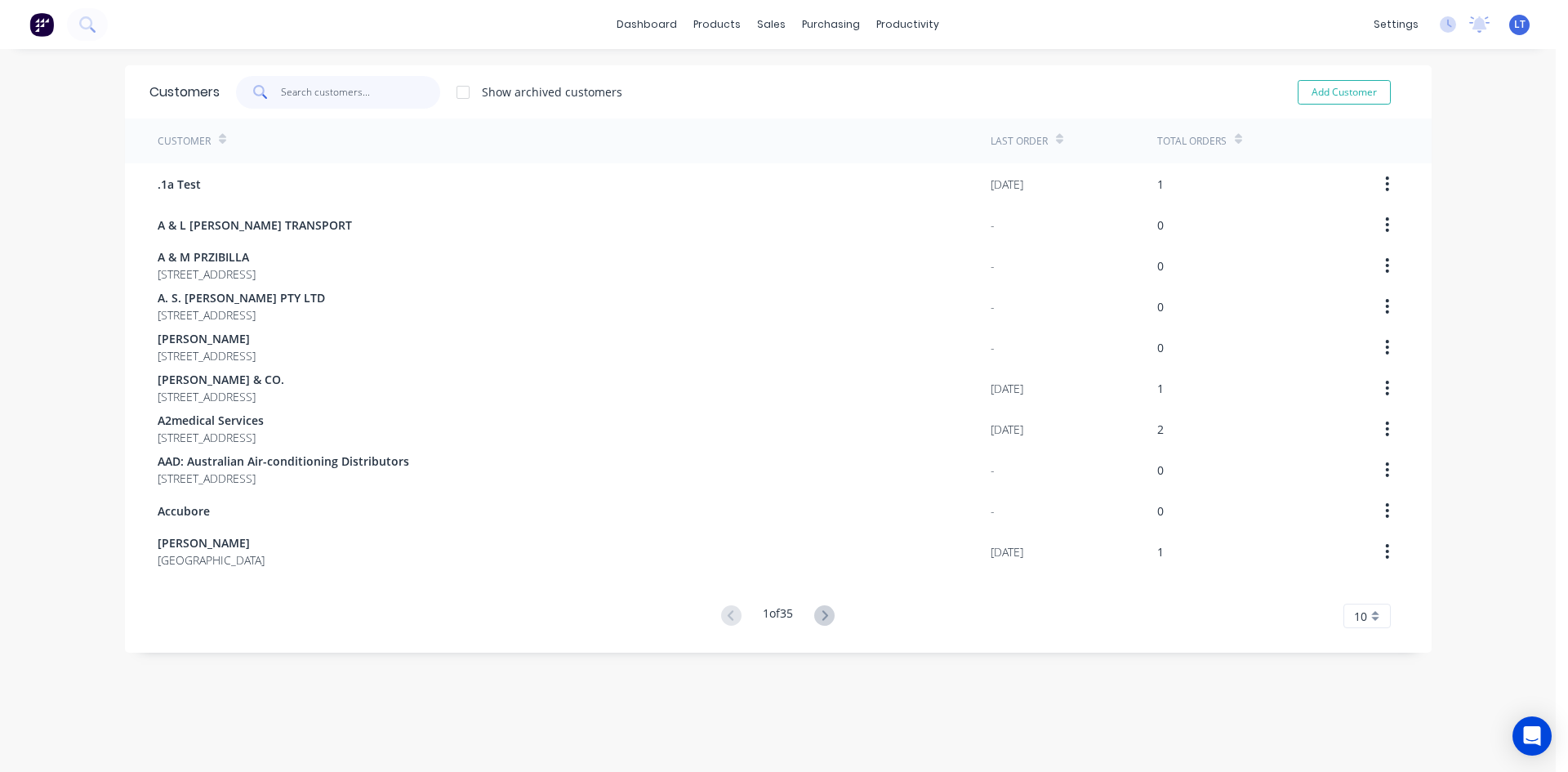
click at [321, 93] on input "text" at bounding box center [360, 93] width 159 height 33
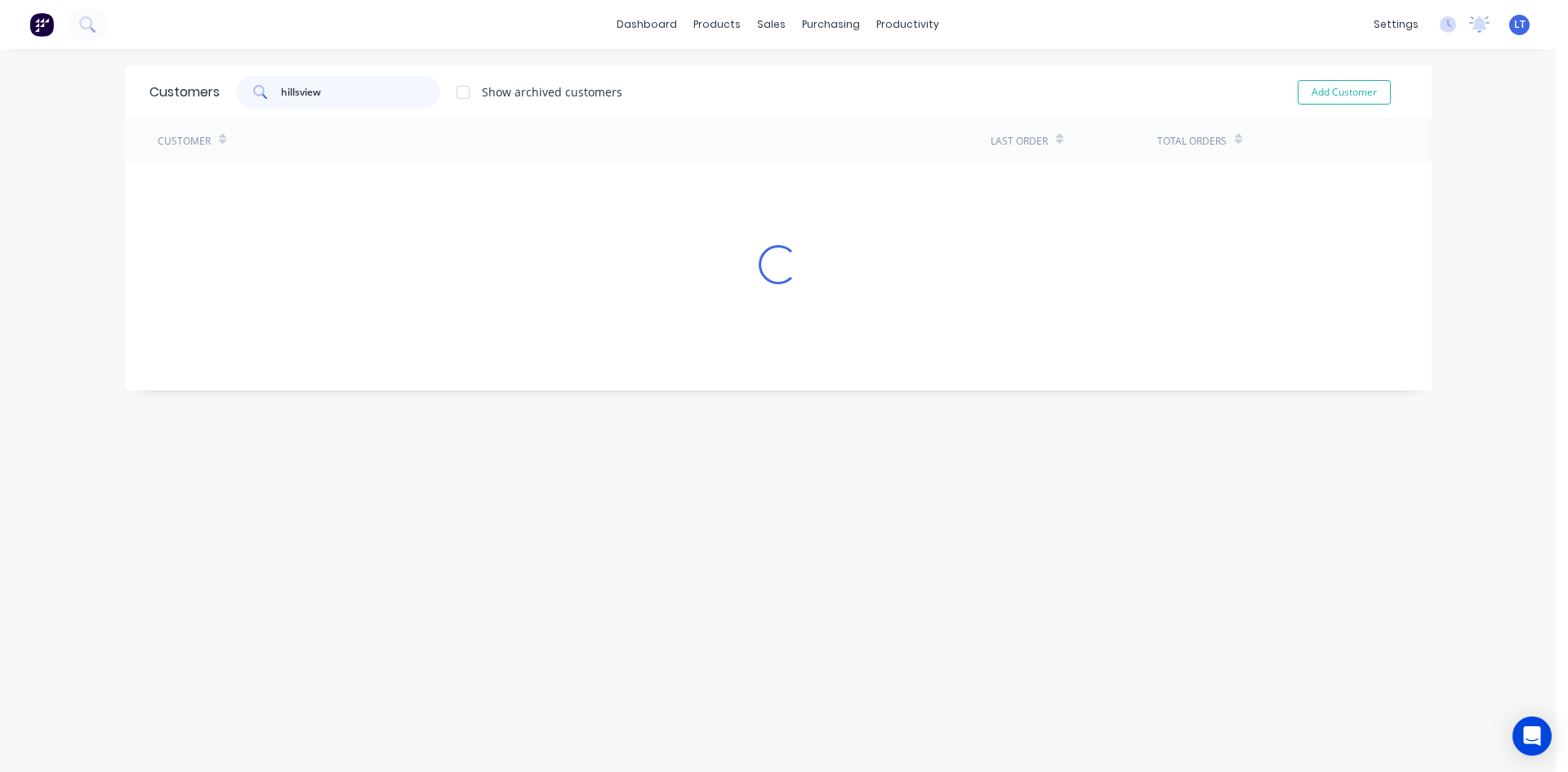
type input "hillsview"
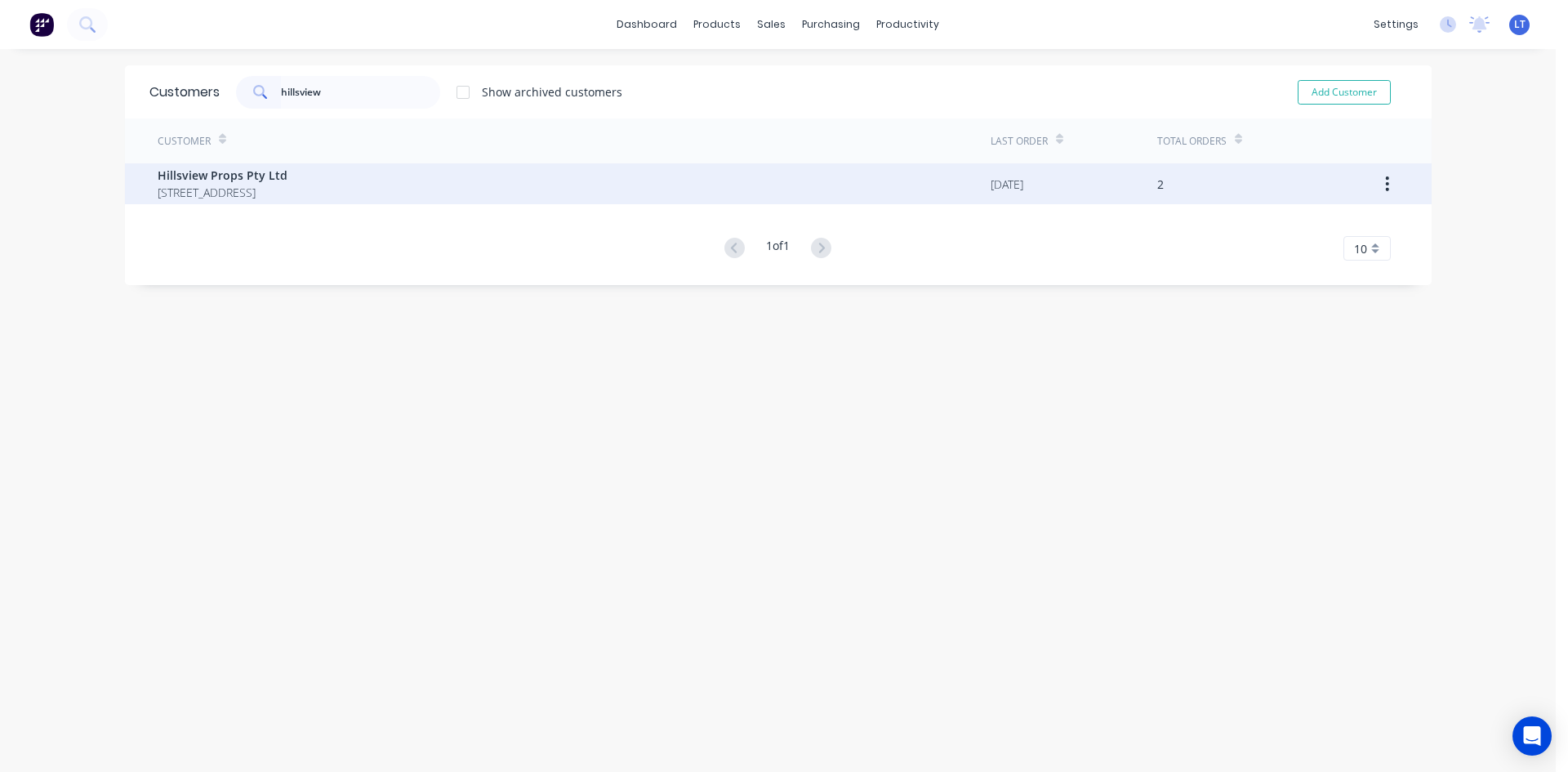
click at [288, 177] on span "Hillsview Props Pty Ltd" at bounding box center [222, 175] width 130 height 18
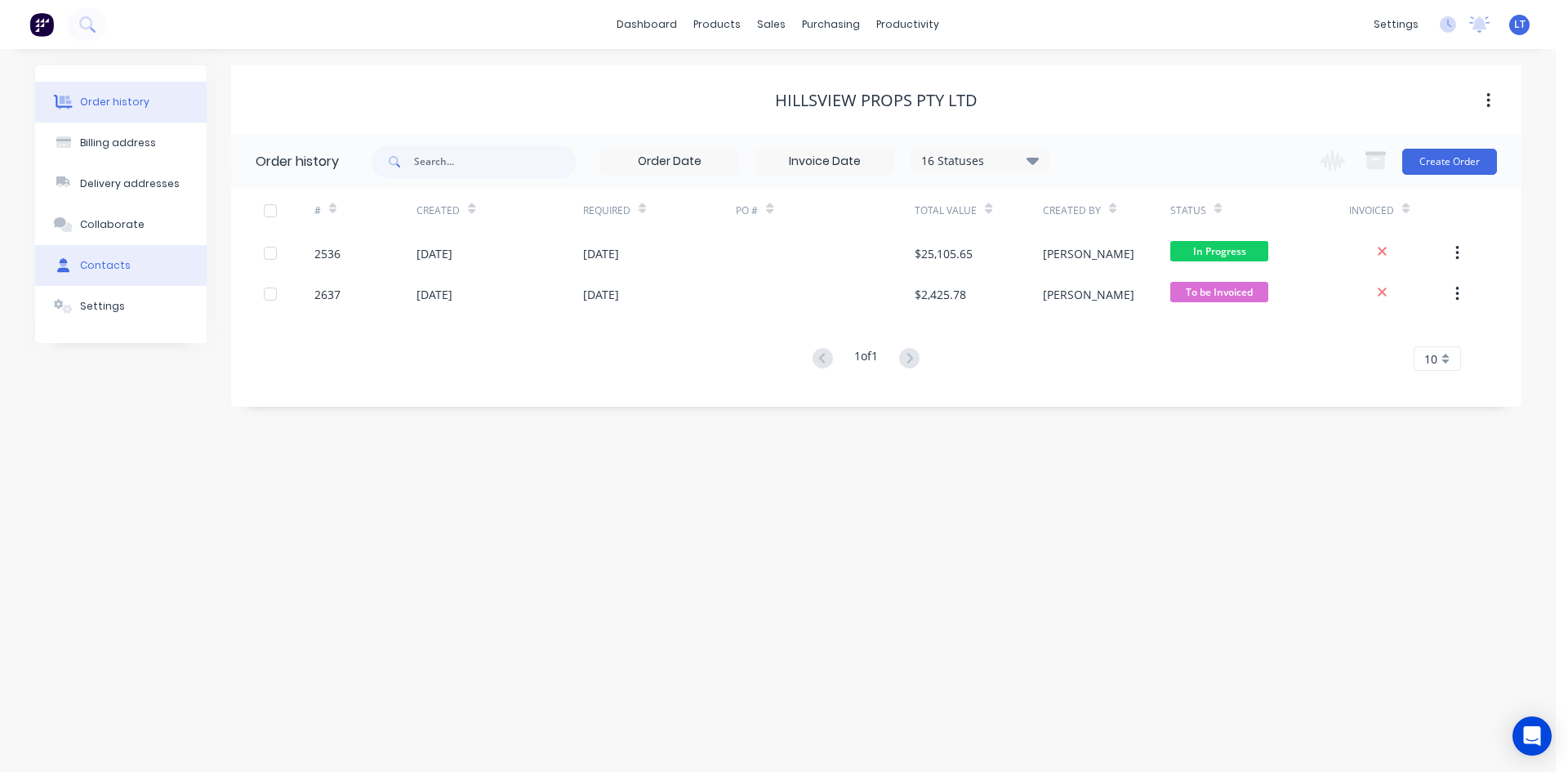
click at [104, 261] on div "Contacts" at bounding box center [105, 265] width 51 height 15
select select "AU"
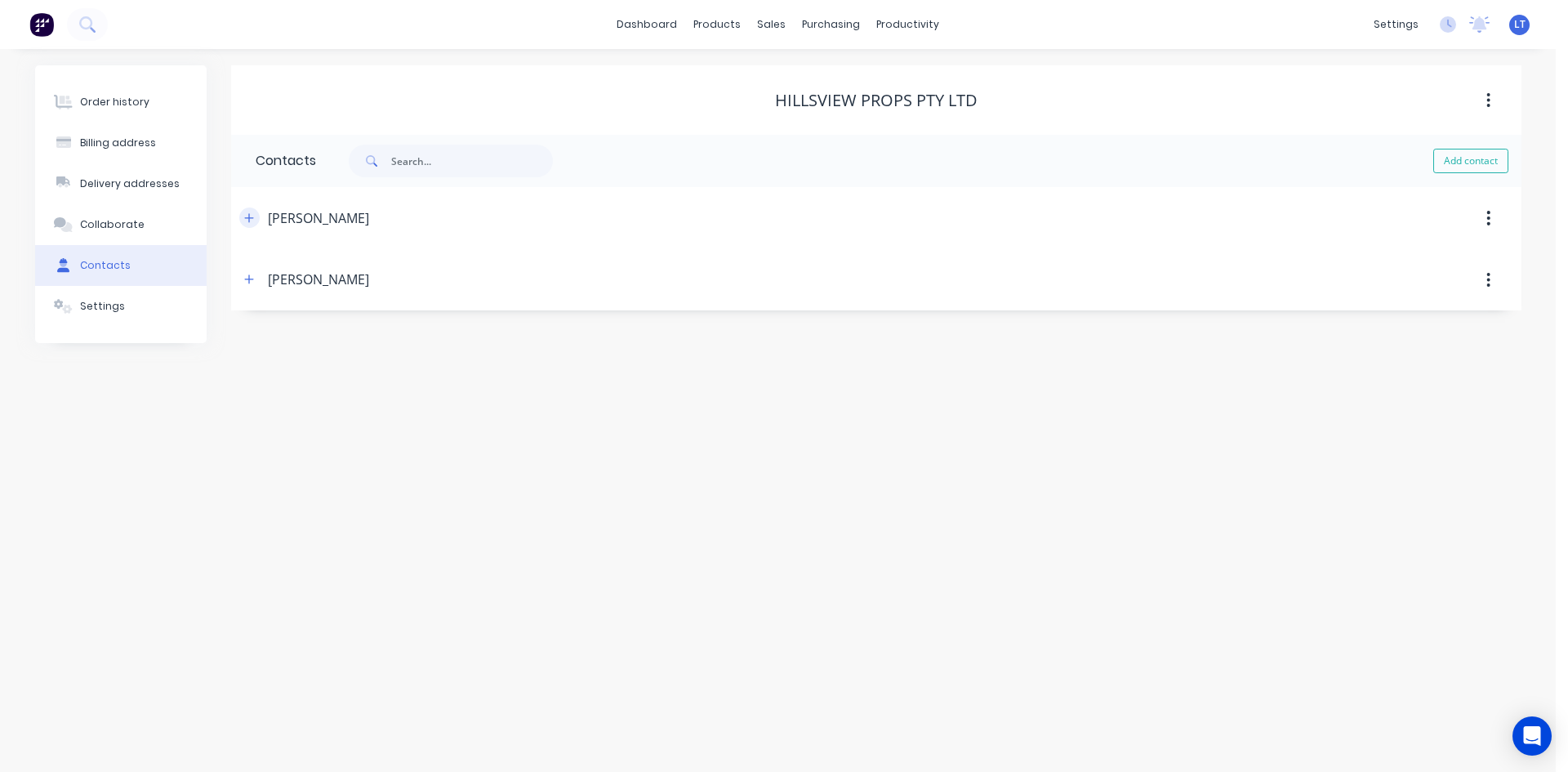
click at [249, 216] on icon "button" at bounding box center [249, 218] width 10 height 12
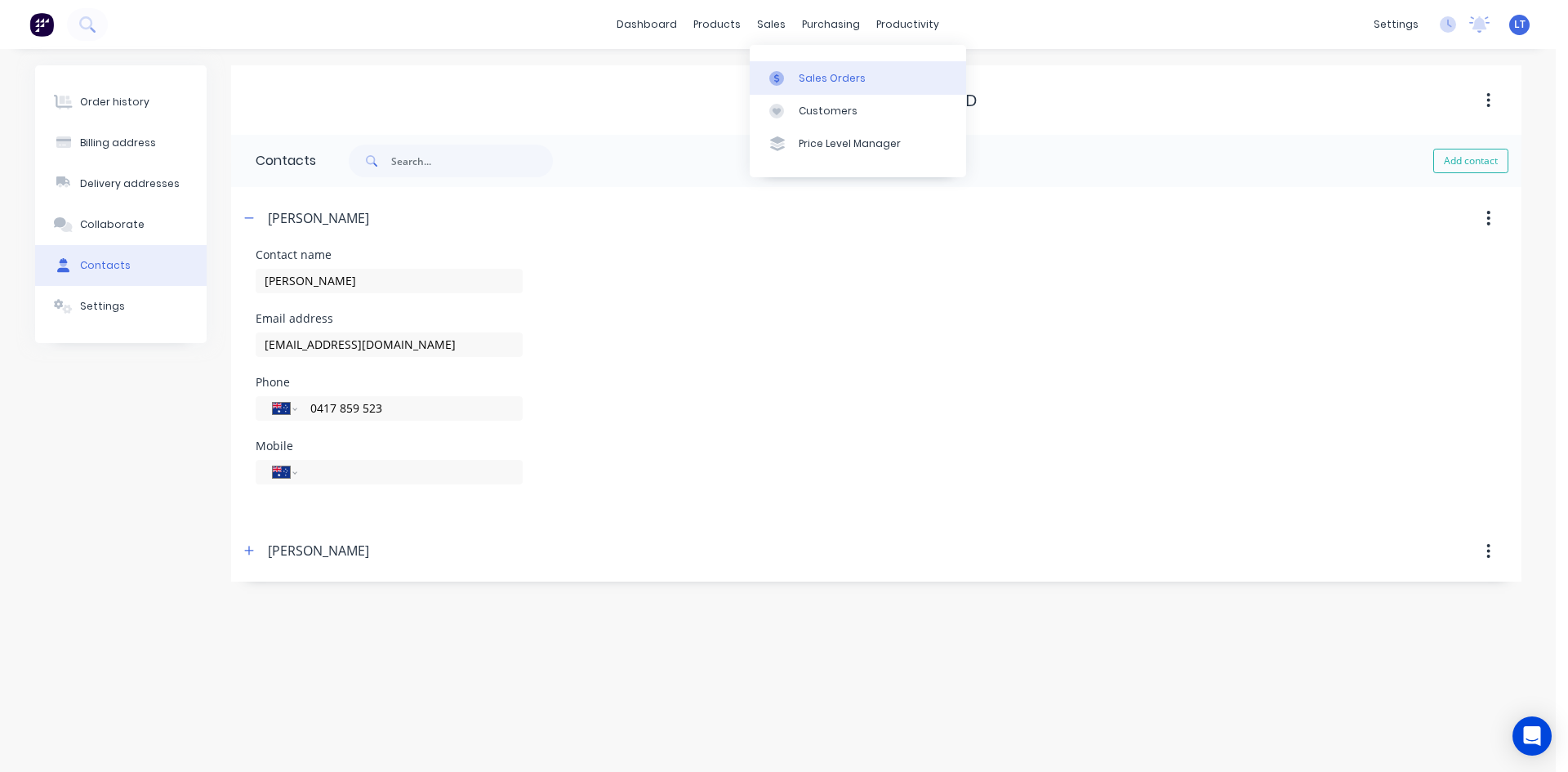
click at [803, 72] on div "Sales Orders" at bounding box center [832, 78] width 67 height 15
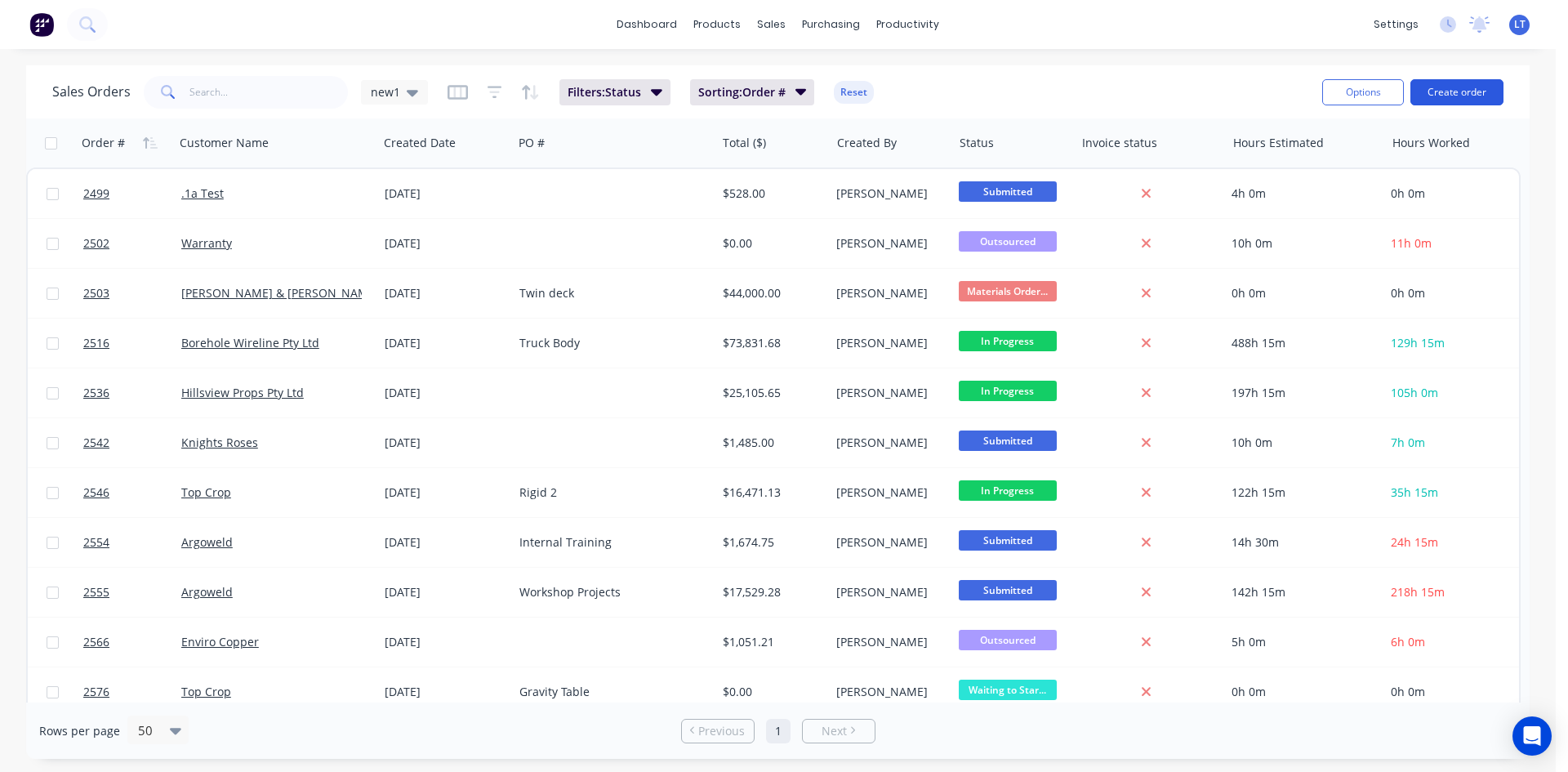
click at [1462, 95] on button "Create order" at bounding box center [1456, 92] width 93 height 26
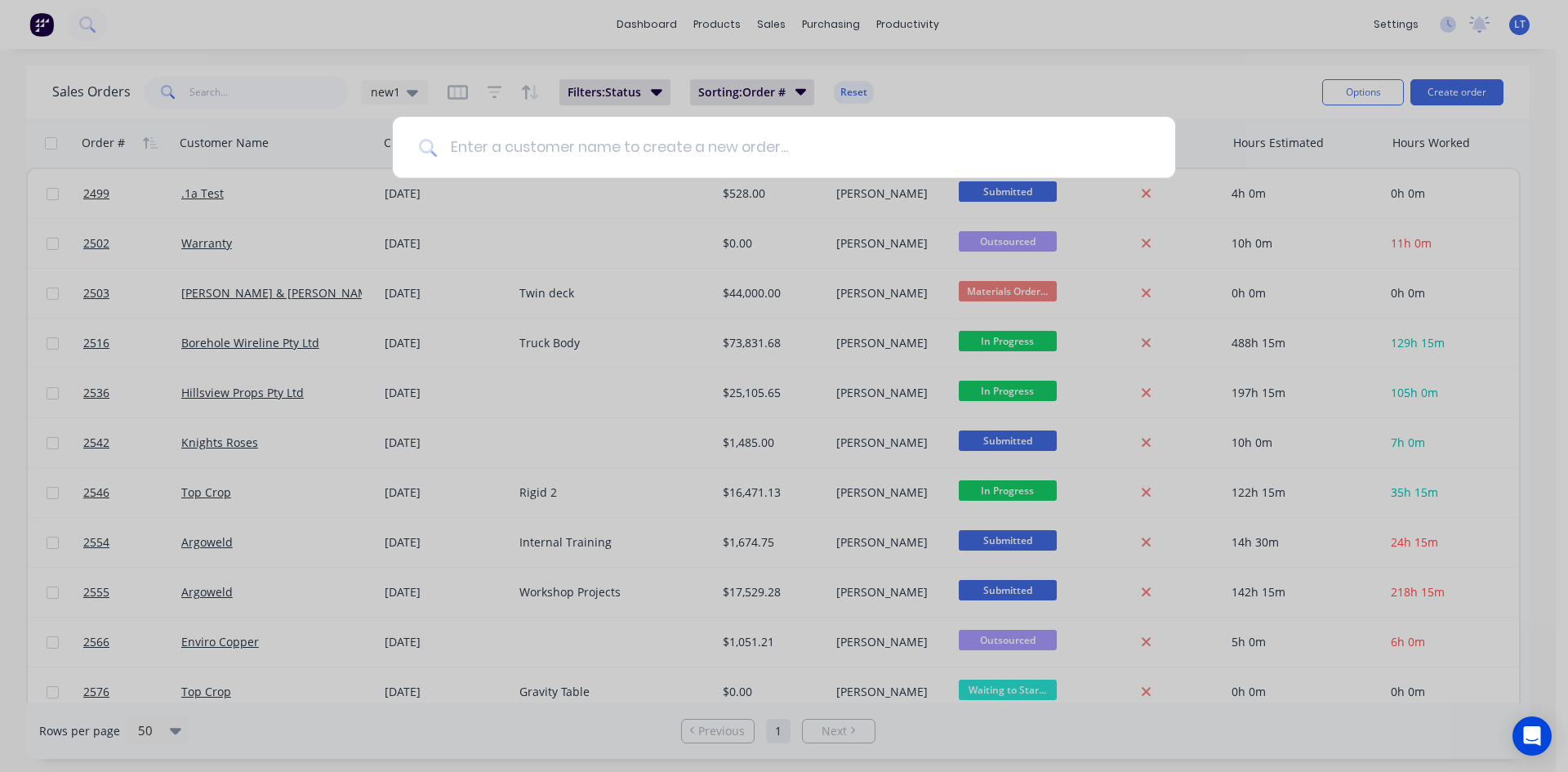
click at [561, 158] on input at bounding box center [793, 147] width 712 height 61
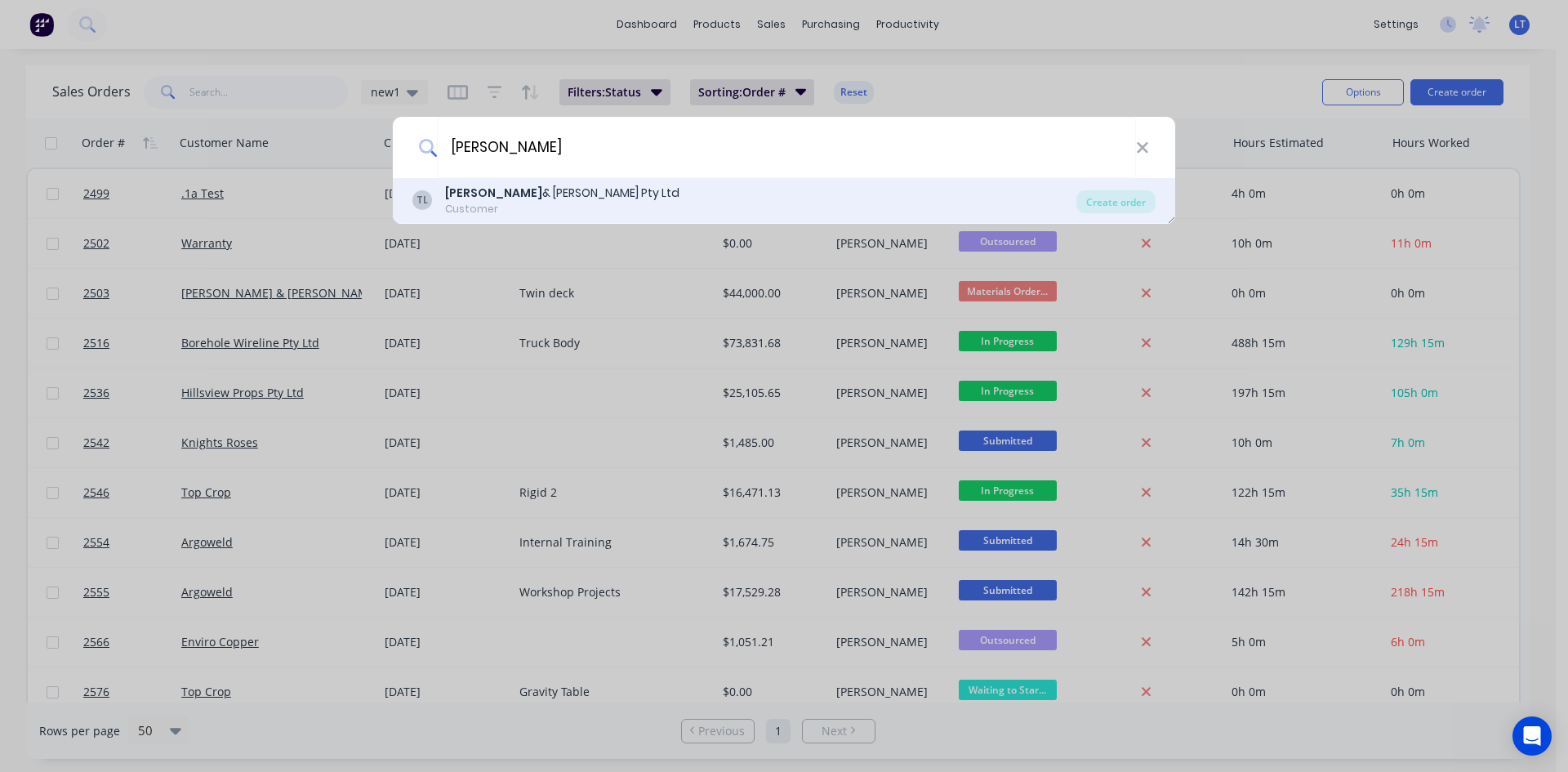
type input "[PERSON_NAME]"
click at [543, 194] on div "[PERSON_NAME] & [PERSON_NAME] Pty Ltd" at bounding box center [562, 193] width 234 height 18
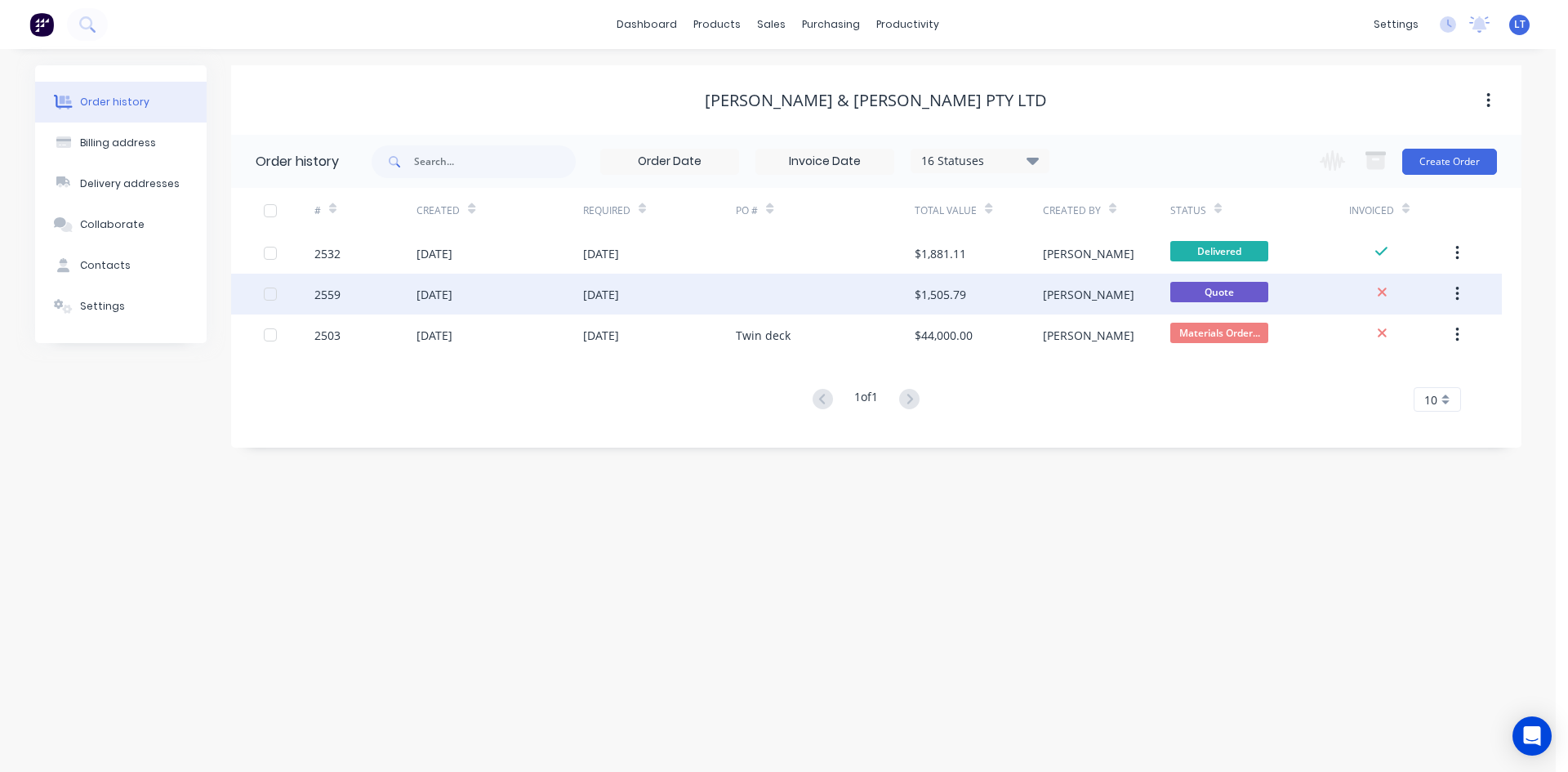
click at [820, 309] on div at bounding box center [825, 294] width 178 height 41
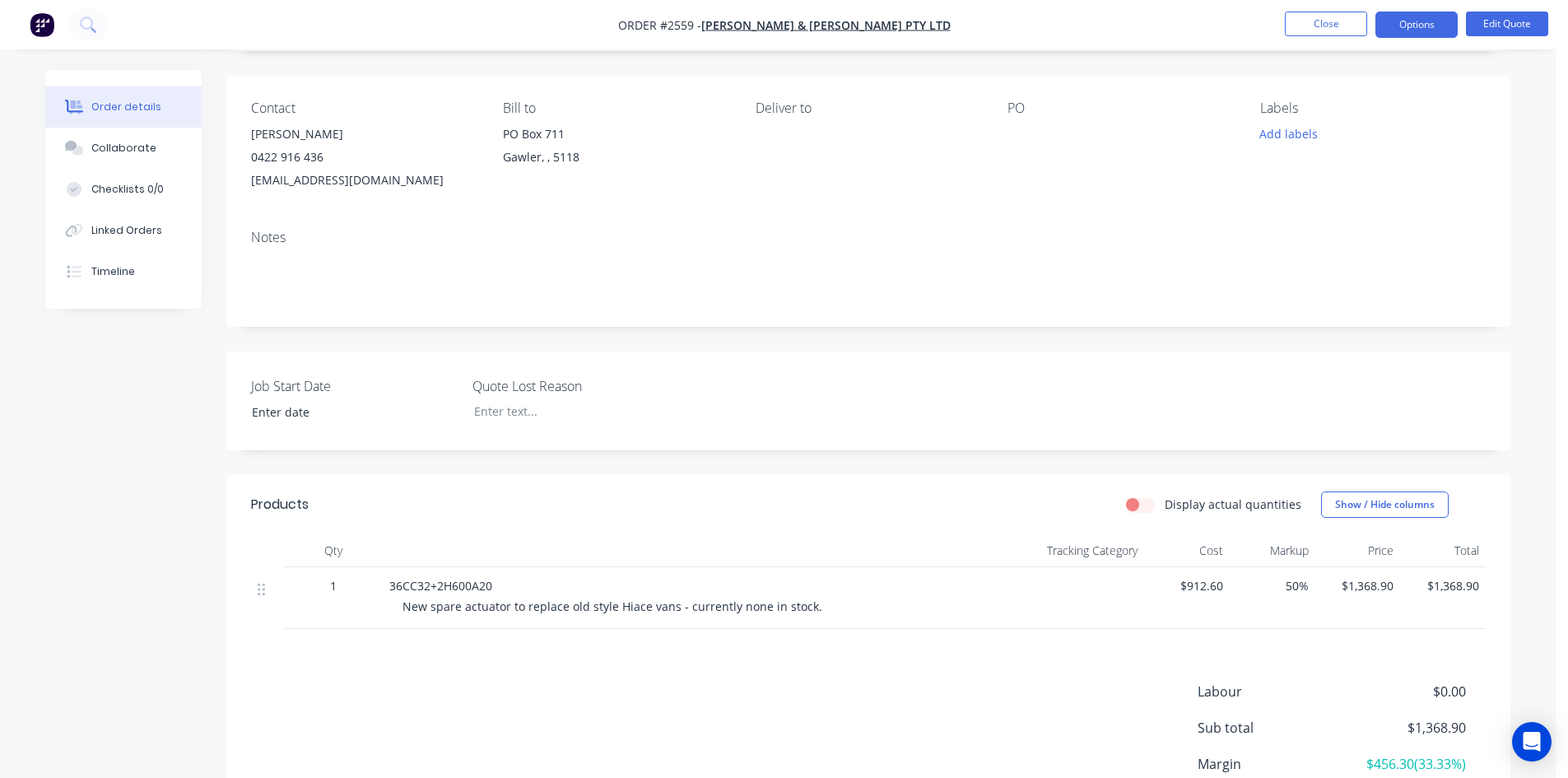
scroll to position [250, 0]
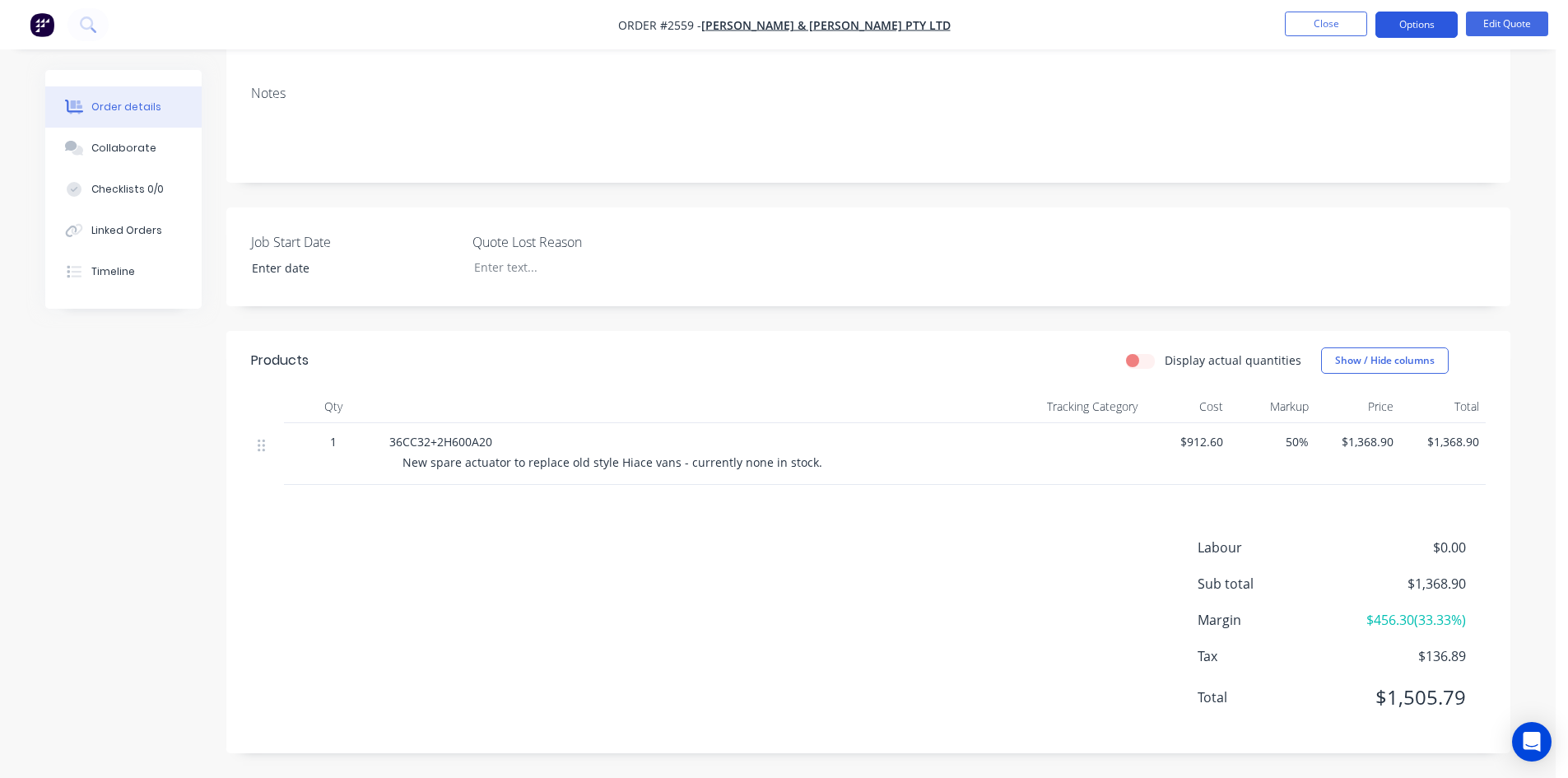
click at [1409, 30] on button "Options" at bounding box center [1417, 25] width 83 height 27
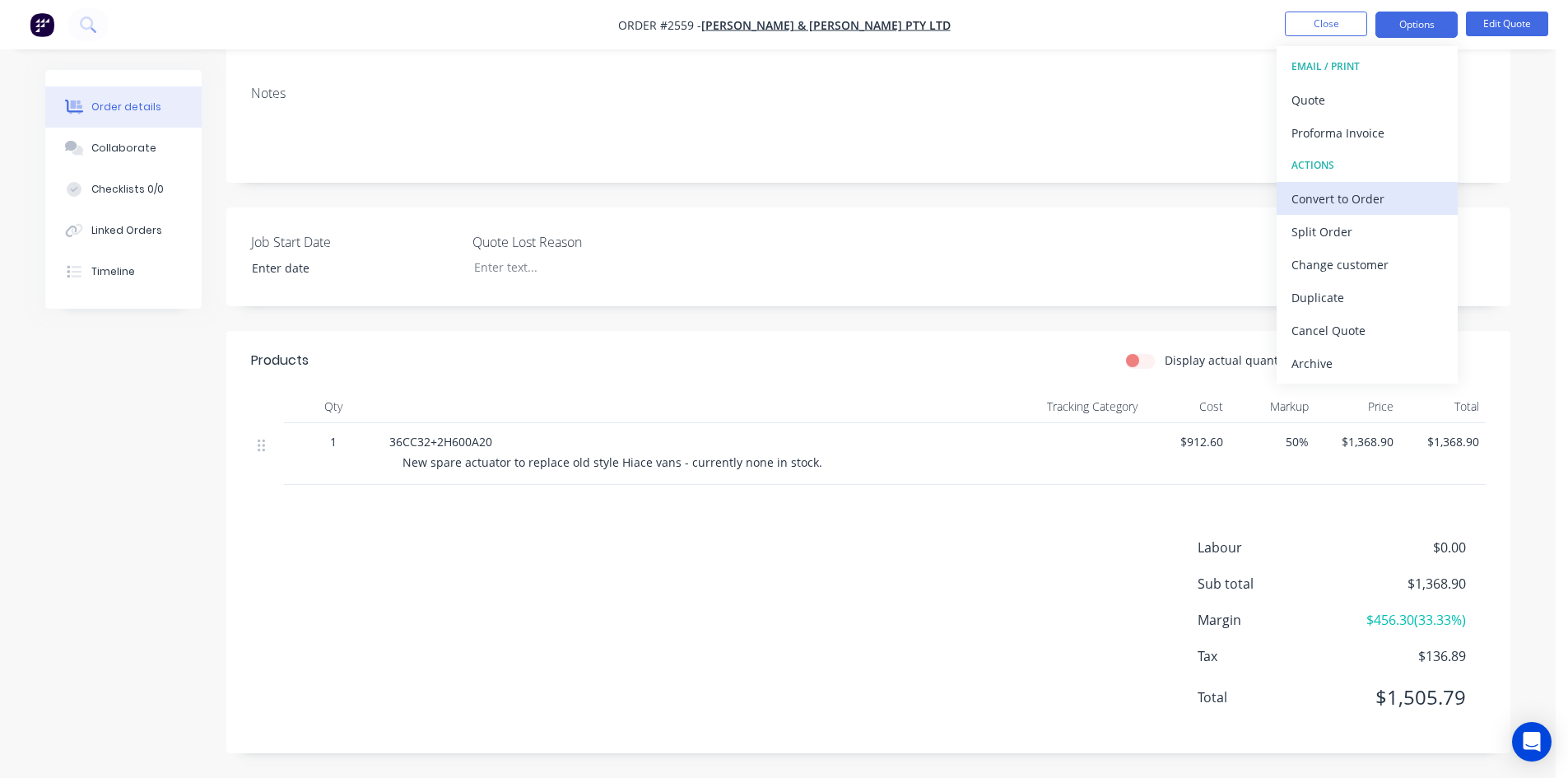
click at [1347, 192] on div "Convert to Order" at bounding box center [1367, 198] width 151 height 24
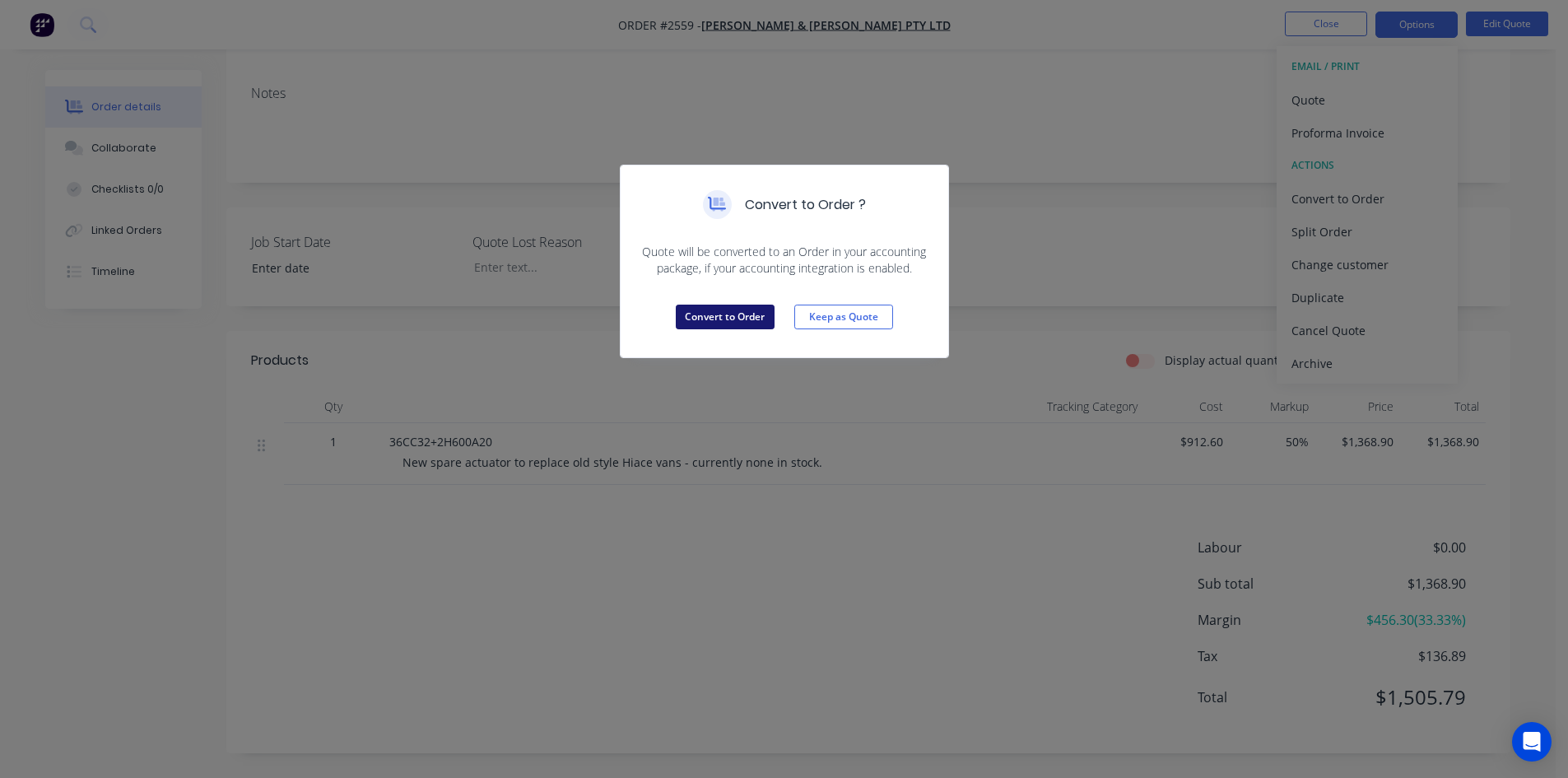
click at [742, 324] on button "Convert to Order" at bounding box center [725, 316] width 99 height 25
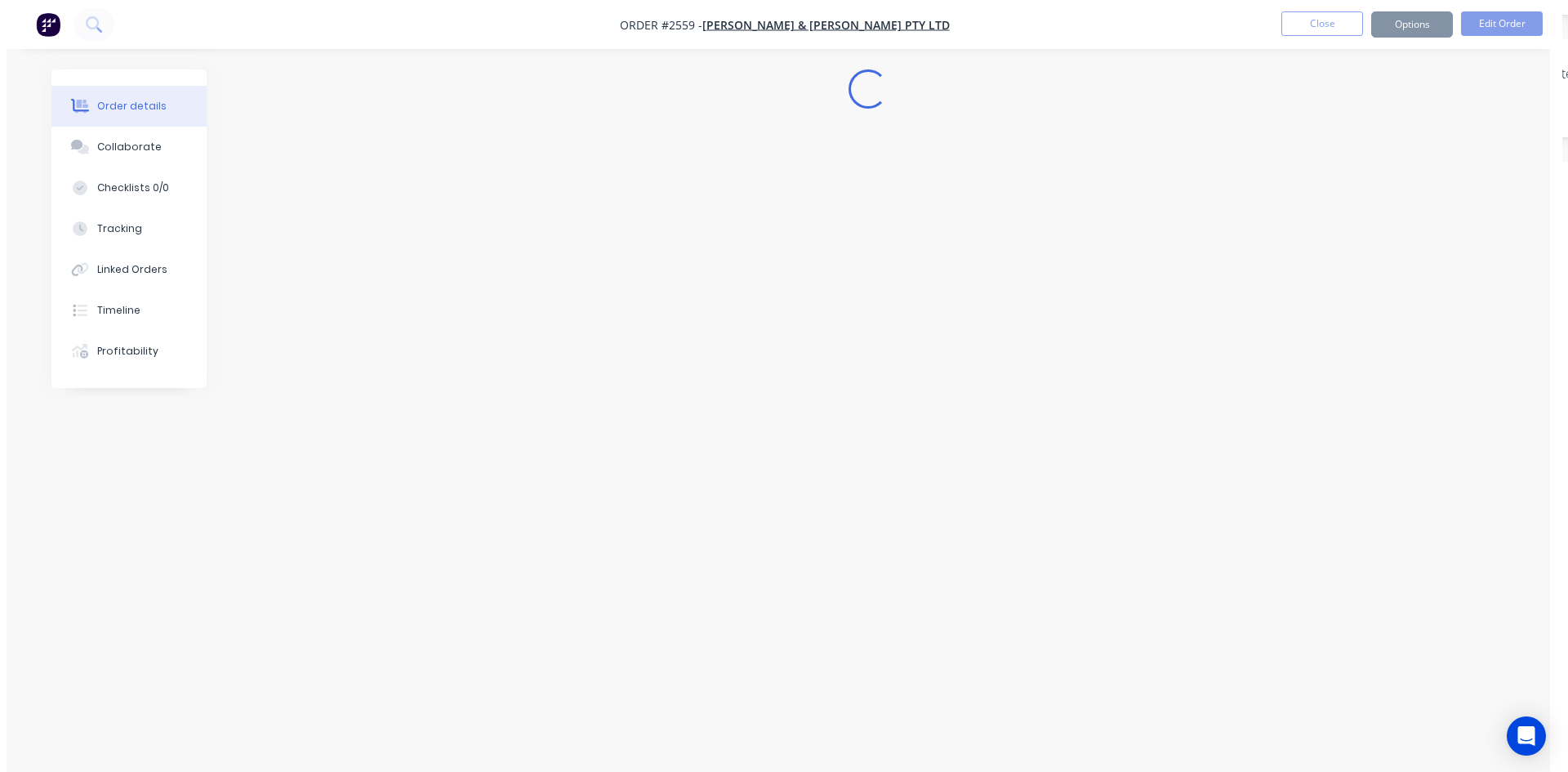
scroll to position [0, 0]
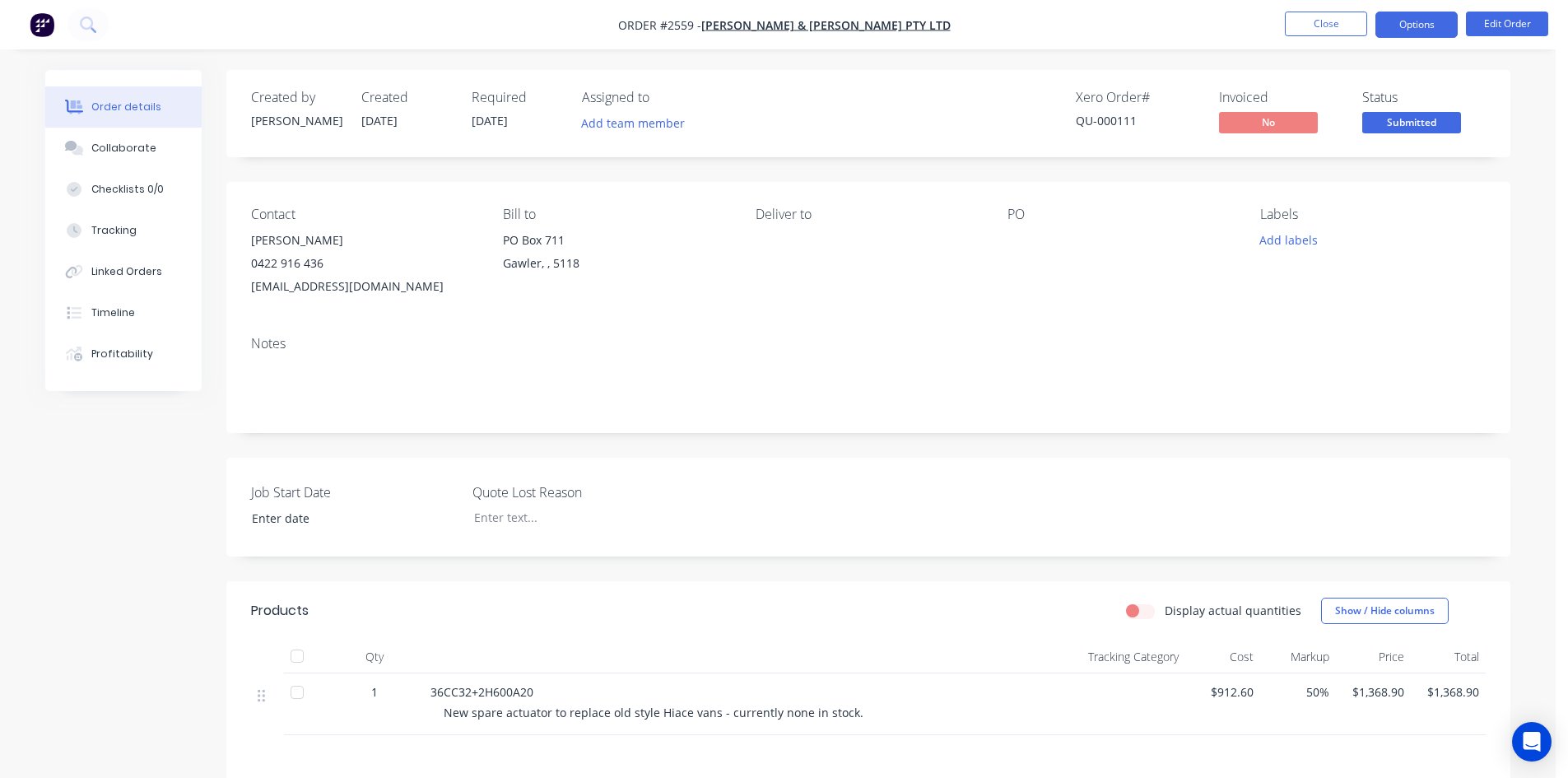
click at [1420, 28] on button "Options" at bounding box center [1417, 25] width 83 height 27
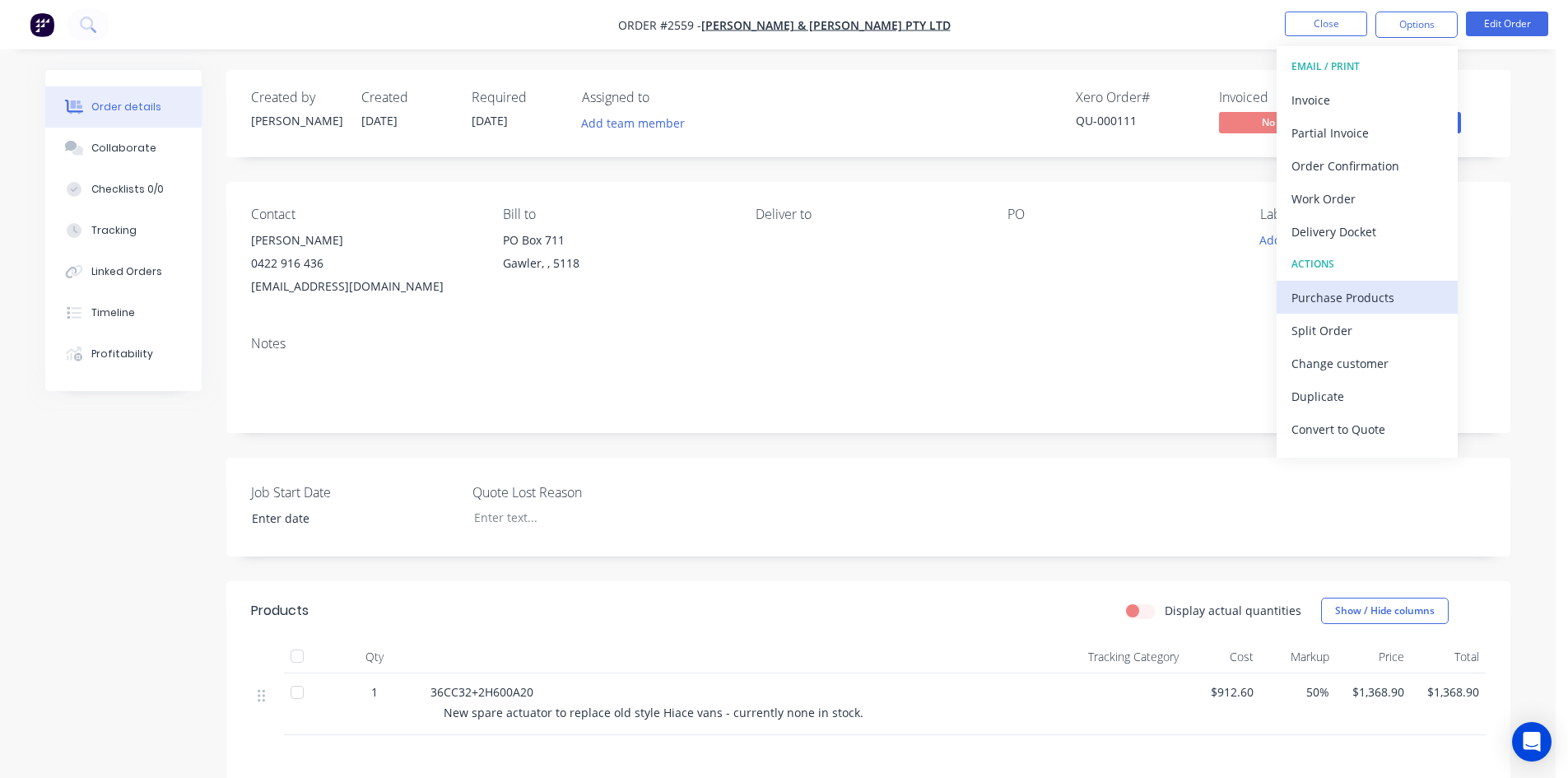
click at [1345, 304] on div "Purchase Products" at bounding box center [1367, 298] width 151 height 24
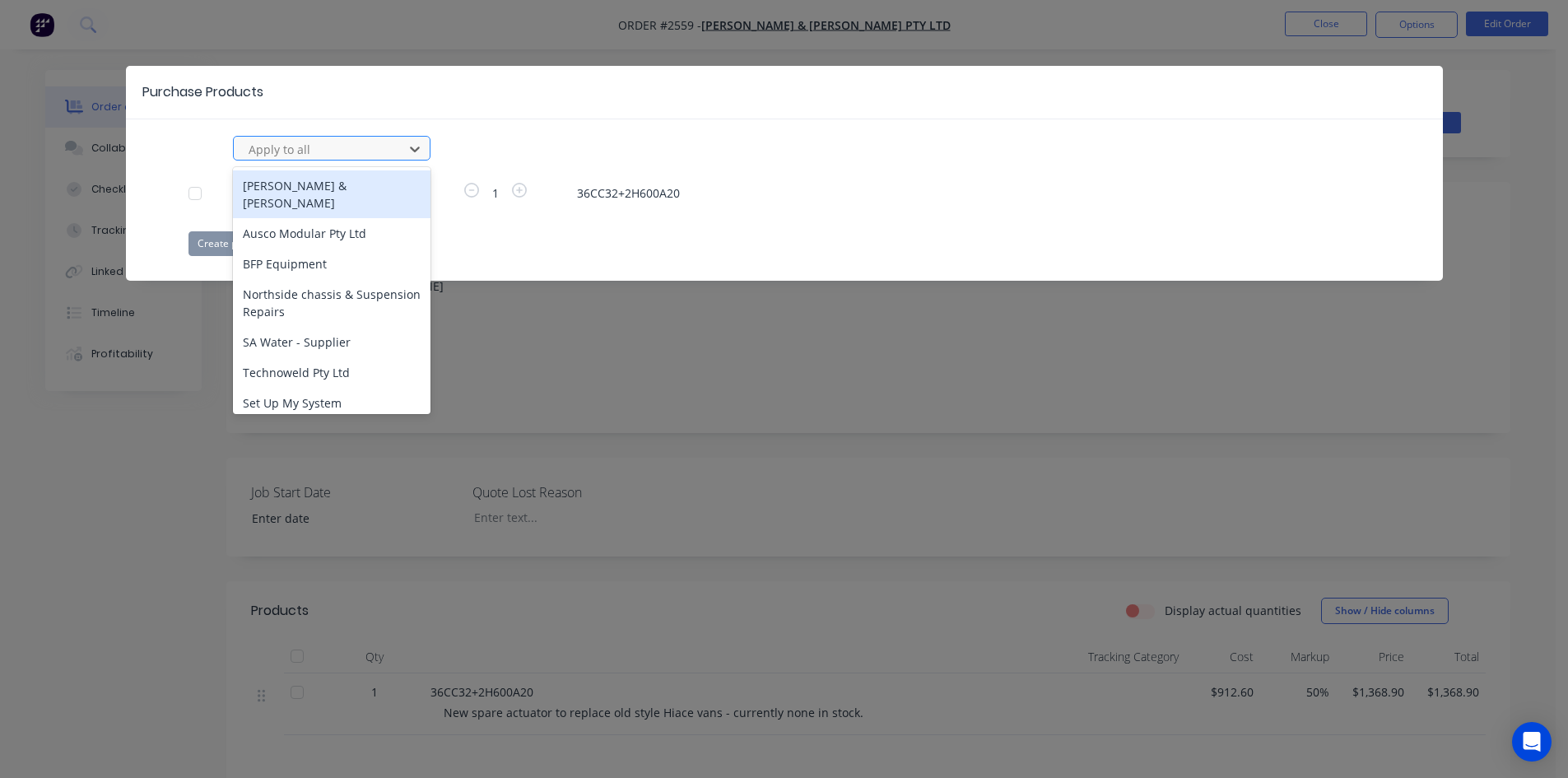
click at [367, 147] on div at bounding box center [320, 149] width 148 height 21
type input "linak"
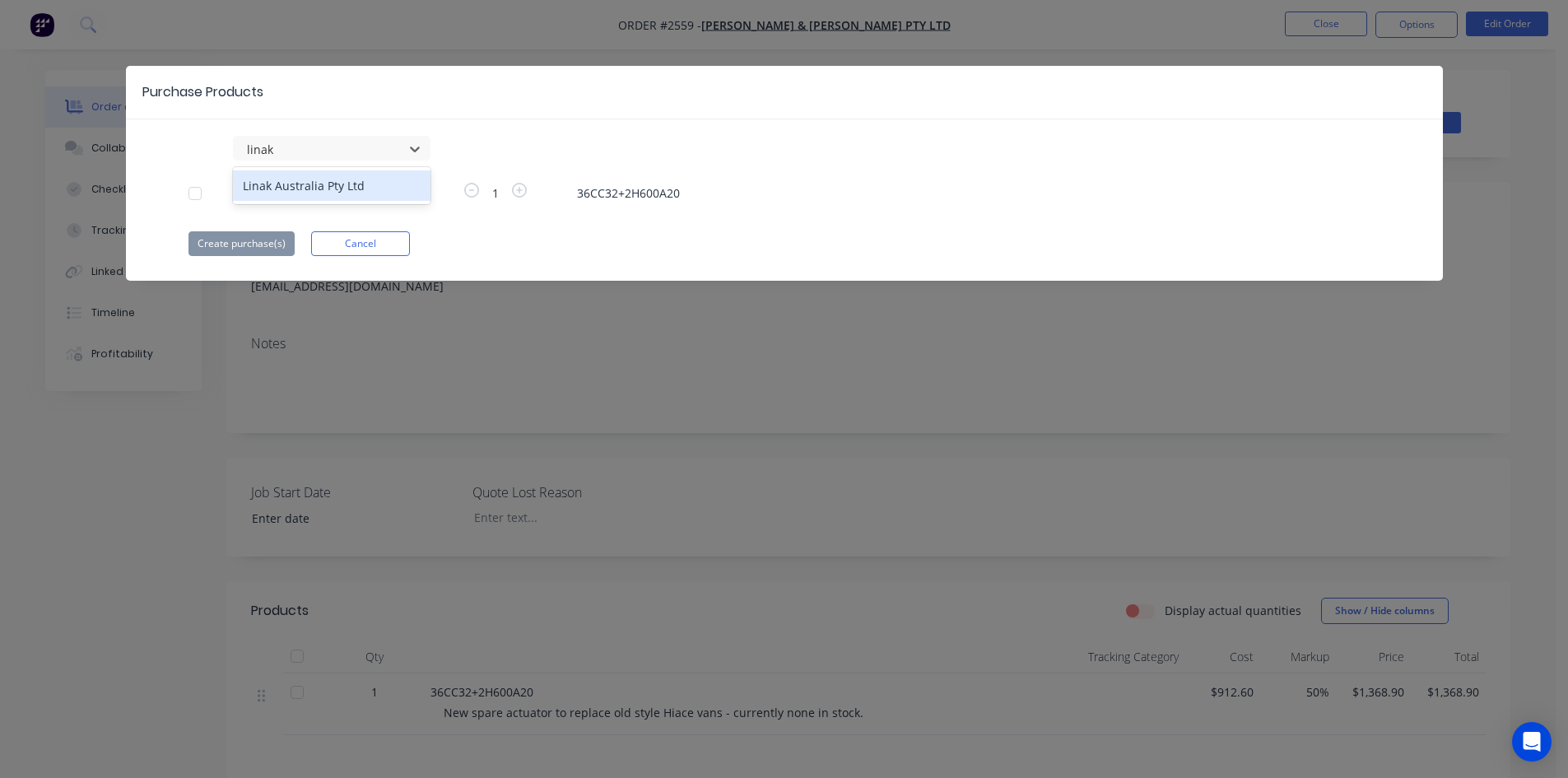
click at [350, 190] on div "Linak Australia Pty Ltd" at bounding box center [331, 185] width 197 height 30
click at [255, 242] on button "Create purchase(s)" at bounding box center [242, 243] width 106 height 25
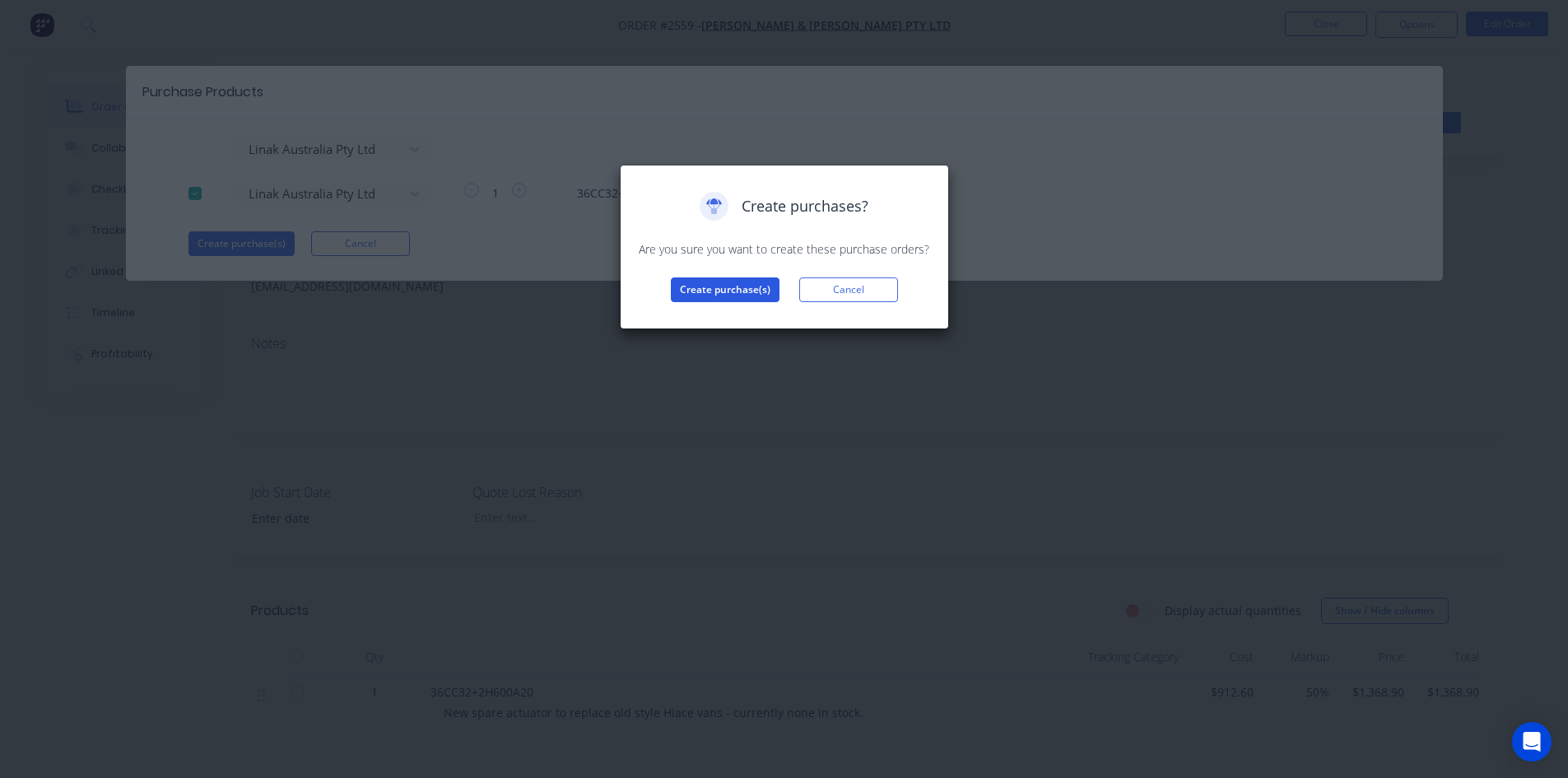
click at [731, 290] on button "Create purchase(s)" at bounding box center [725, 289] width 109 height 25
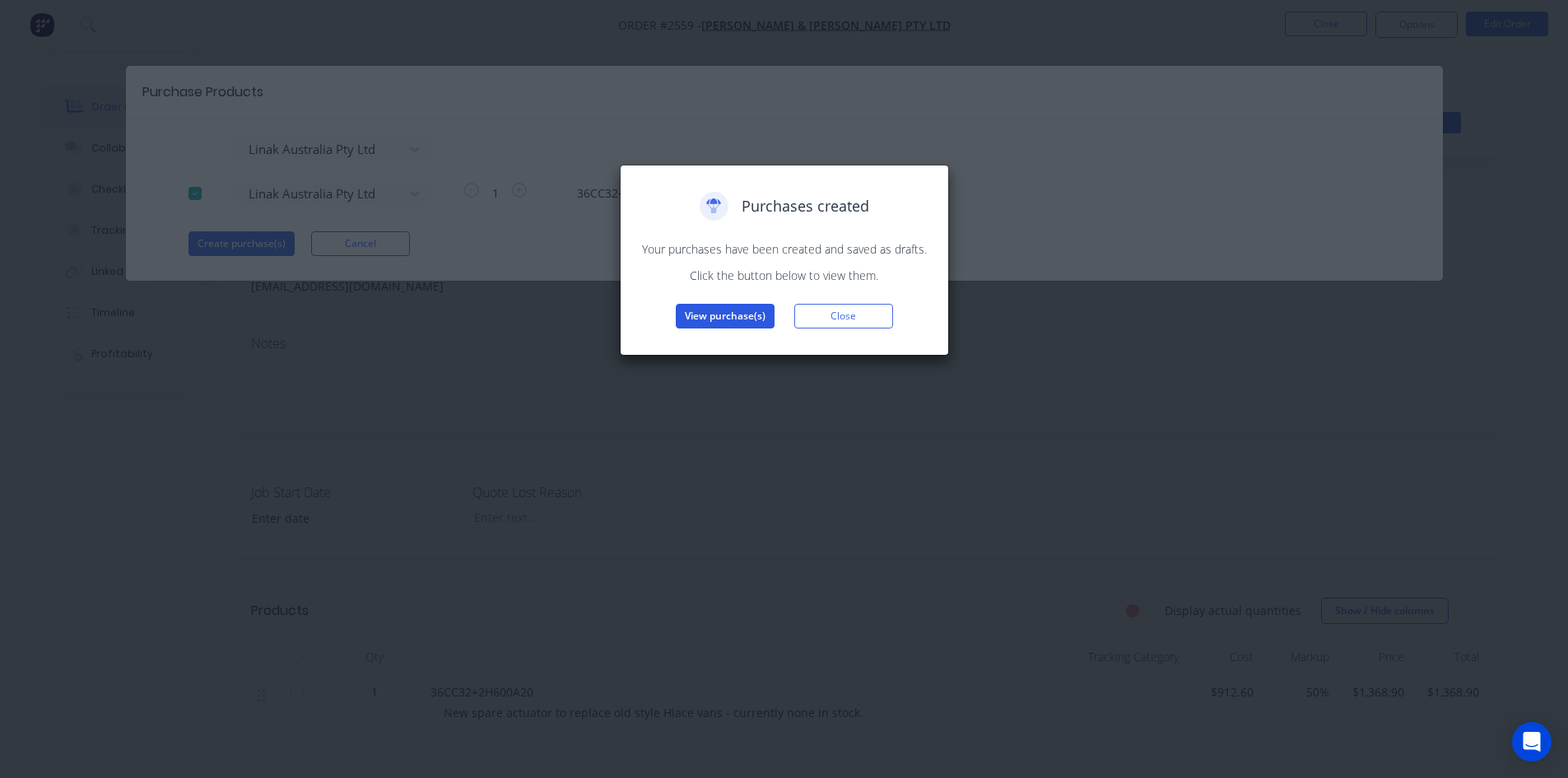
click at [755, 318] on button "View purchase(s)" at bounding box center [725, 315] width 99 height 25
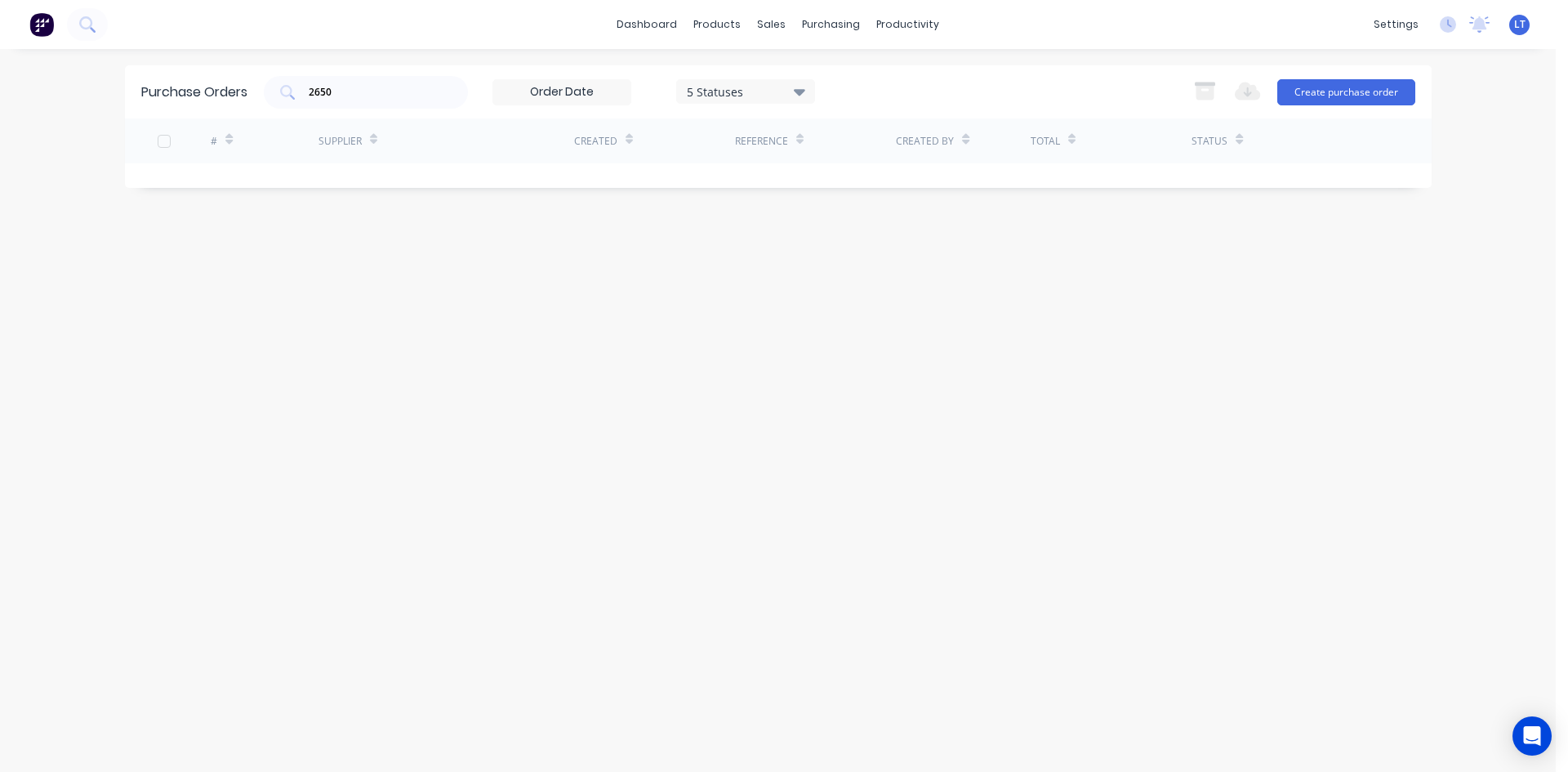
click at [799, 88] on icon at bounding box center [800, 92] width 12 height 18
click at [782, 128] on div "All" at bounding box center [764, 135] width 131 height 18
click at [1092, 365] on div "Purchase Orders 2650 7 Statuses 7 Statuses Export to Excel (XLSX) Create purcha…" at bounding box center [778, 410] width 1307 height 690
drag, startPoint x: 366, startPoint y: 99, endPoint x: 254, endPoint y: 91, distance: 112.3
click at [254, 91] on div "Purchase Orders 2650 7 Statuses 7 Statuses Export to Excel (XLSX) Create purcha…" at bounding box center [778, 92] width 1307 height 53
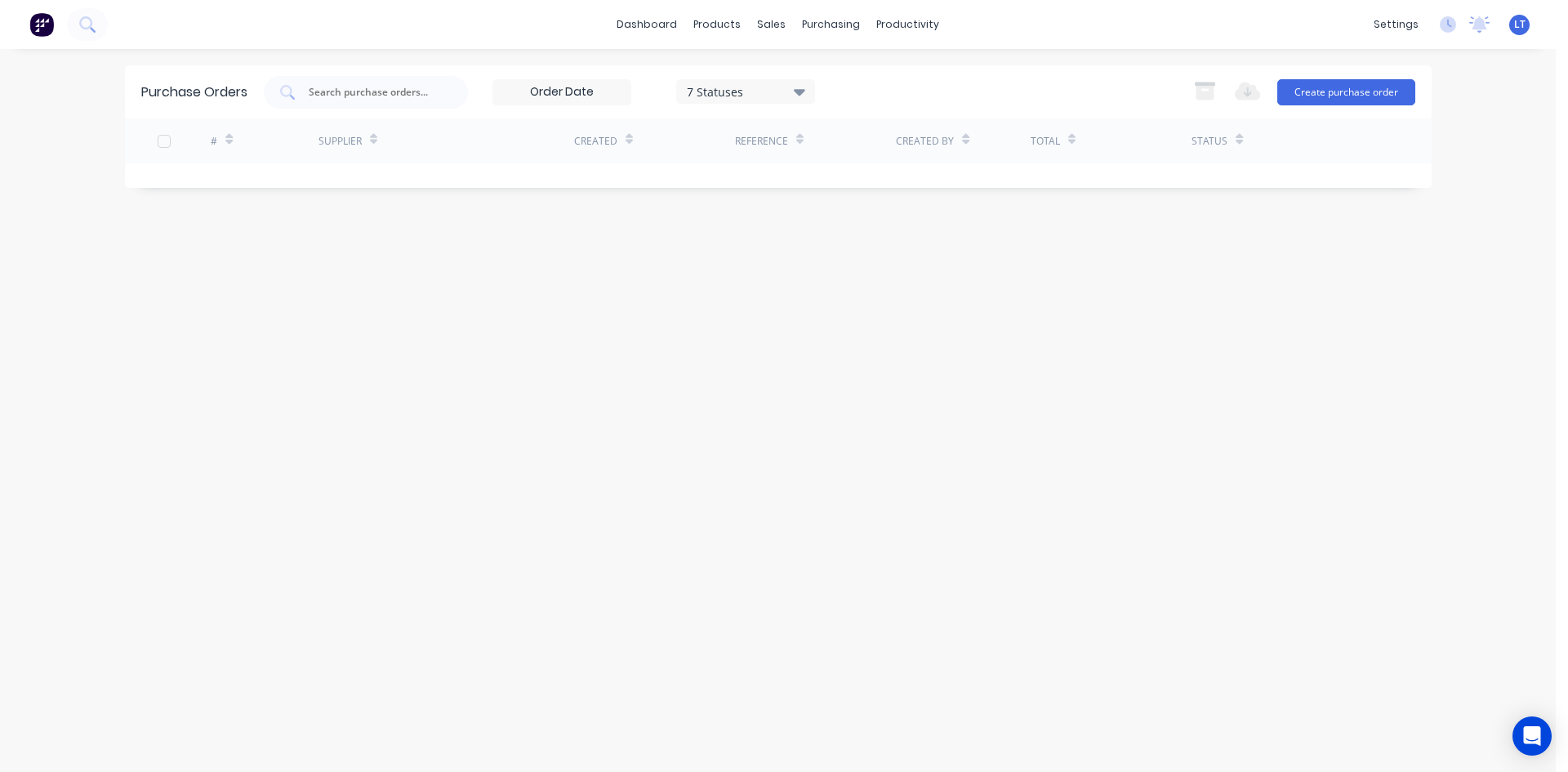
click at [844, 400] on div "Purchase Orders 7 Statuses 7 Statuses Export to Excel (XLSX) Create purchase or…" at bounding box center [778, 410] width 1307 height 690
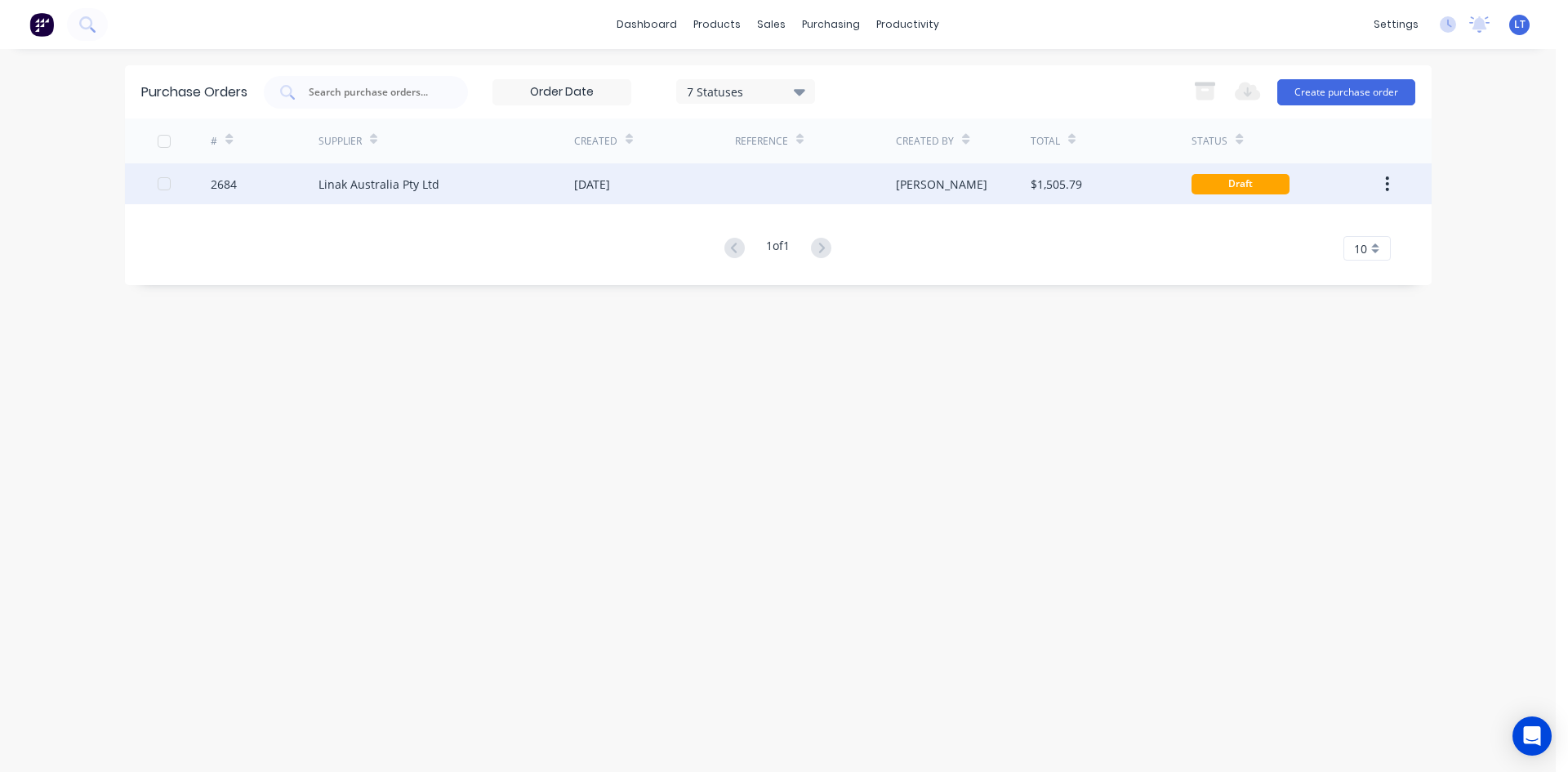
click at [396, 174] on div "Linak Australia Pty Ltd" at bounding box center [447, 184] width 255 height 41
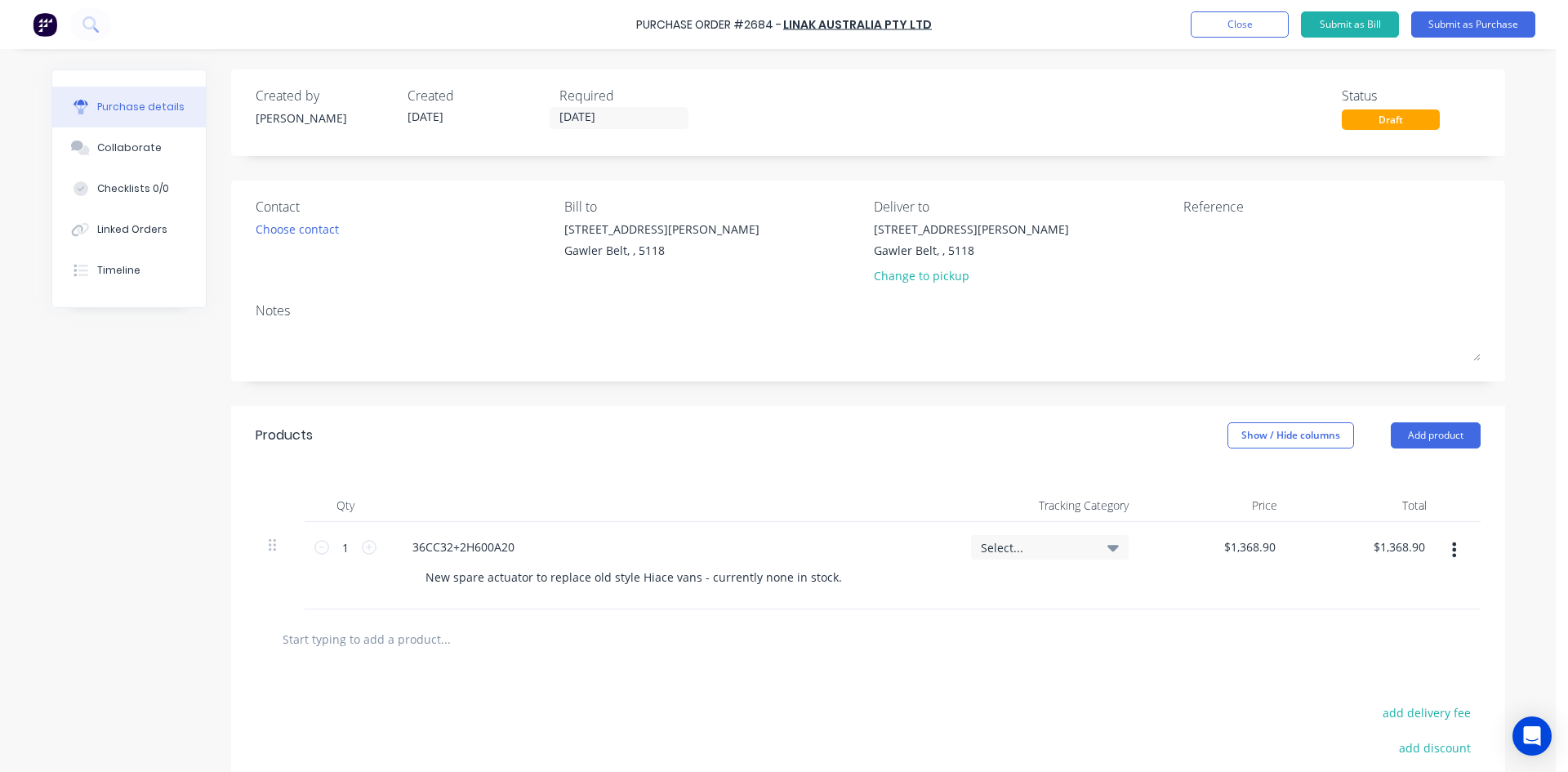
drag, startPoint x: 1277, startPoint y: 552, endPoint x: 1160, endPoint y: 537, distance: 118.0
click at [1161, 538] on div "$1,368.90 $1,368.90" at bounding box center [1216, 565] width 149 height 88
click at [1201, 652] on div at bounding box center [869, 638] width 1199 height 33
click at [1262, 557] on input "1368.90" at bounding box center [1254, 547] width 51 height 23
drag, startPoint x: 1270, startPoint y: 545, endPoint x: 1187, endPoint y: 545, distance: 83.0
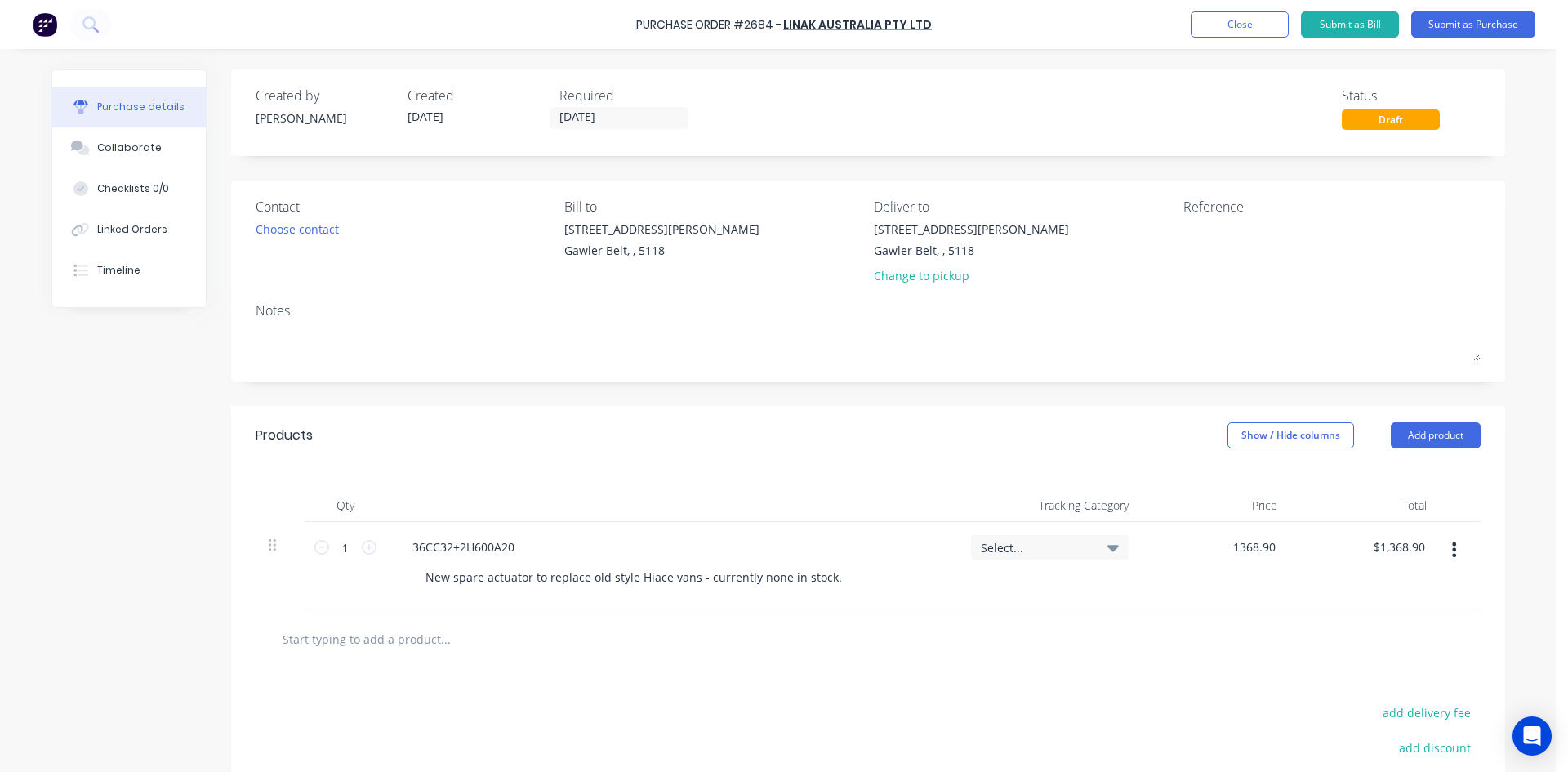
click at [1187, 545] on div "1368.90 1368.90" at bounding box center [1216, 565] width 149 height 88
type input "$912.60"
click at [1222, 707] on div "add delivery fee" at bounding box center [1337, 712] width 286 height 21
drag, startPoint x: 823, startPoint y: 578, endPoint x: 691, endPoint y: 571, distance: 132.2
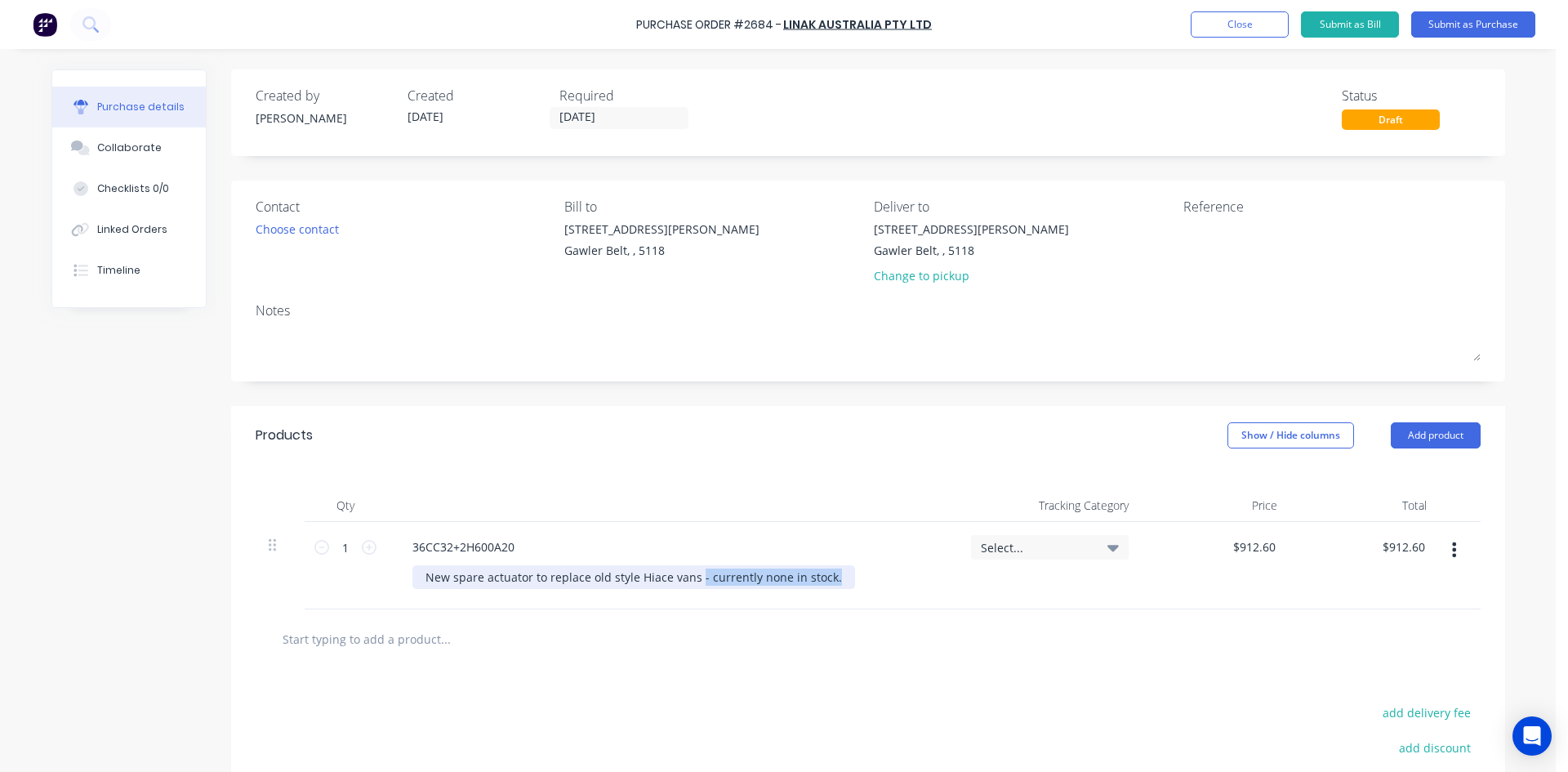
click at [691, 571] on div "New spare actuator to replace old style Hiace vans - currently none in stock." at bounding box center [634, 577] width 443 height 23
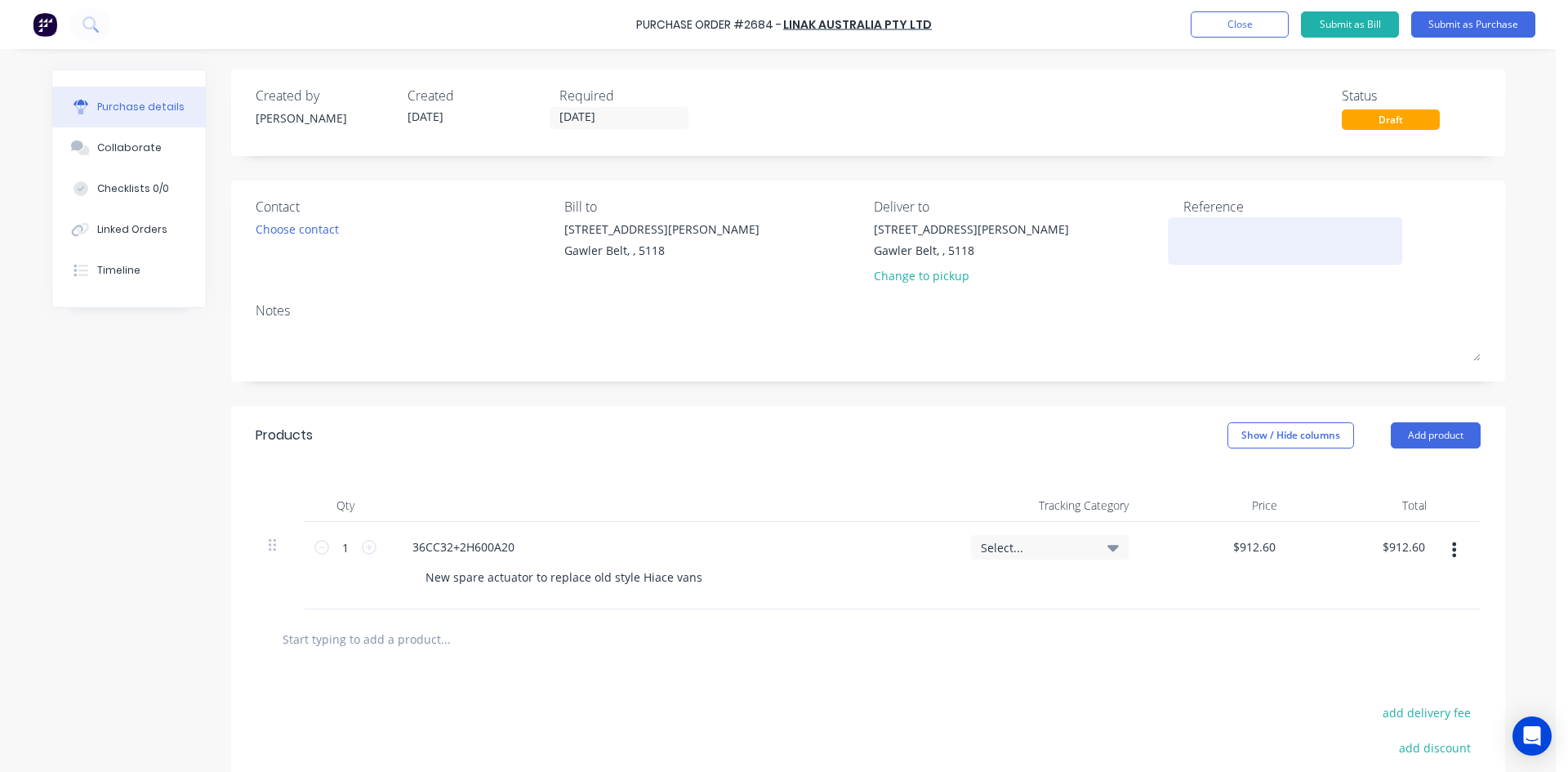
click at [1224, 233] on textarea at bounding box center [1285, 239] width 204 height 37
paste textarea "438006338-1"
type textarea "438006338-1"
type textarea "x"
click at [1184, 230] on textarea "438006338-1" at bounding box center [1285, 239] width 204 height 37
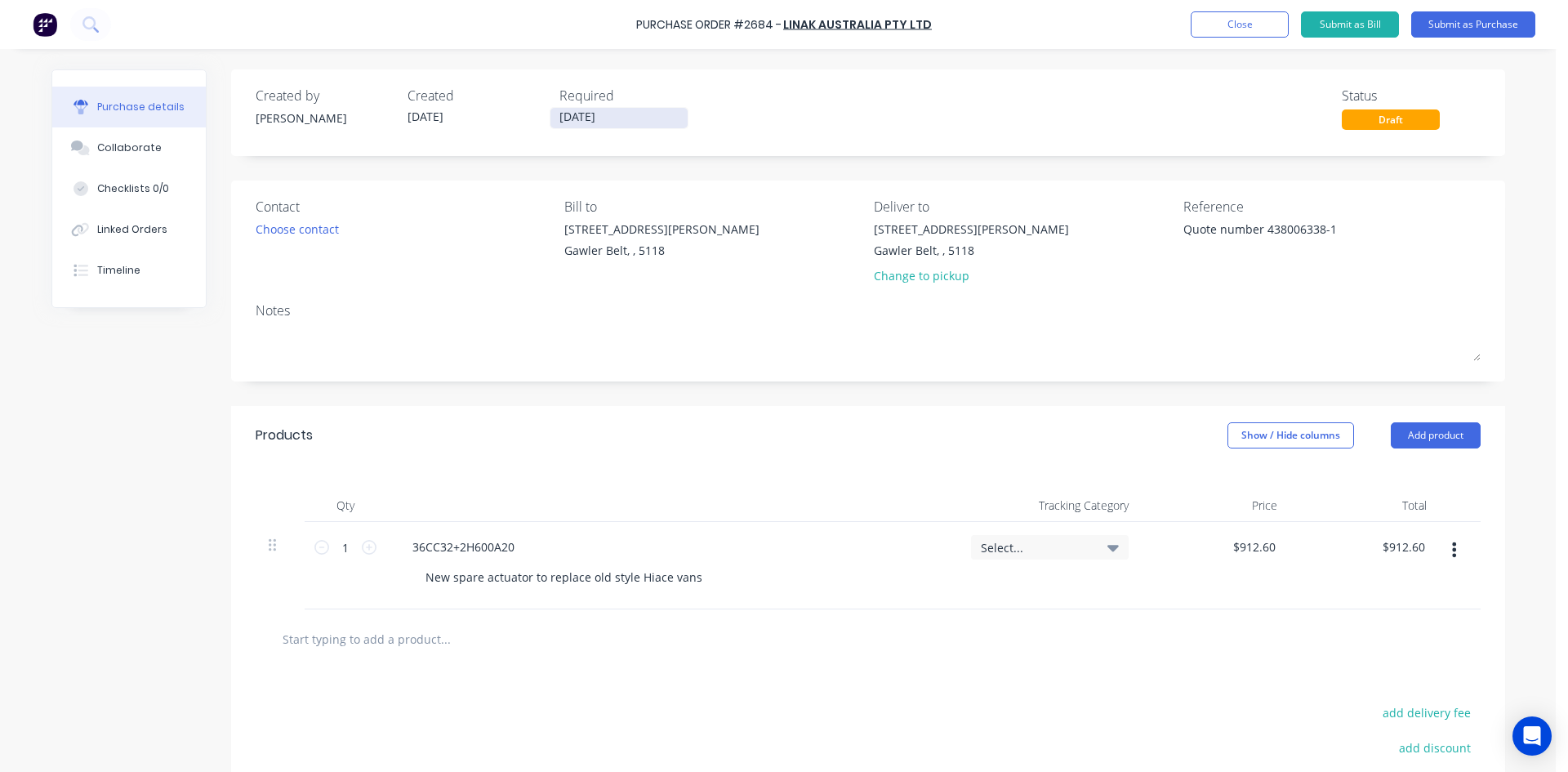
type textarea "Quote number 438006338-1"
type textarea "x"
type textarea "Quote number 438006338-1"
click at [606, 123] on input "[DATE]" at bounding box center [619, 118] width 137 height 20
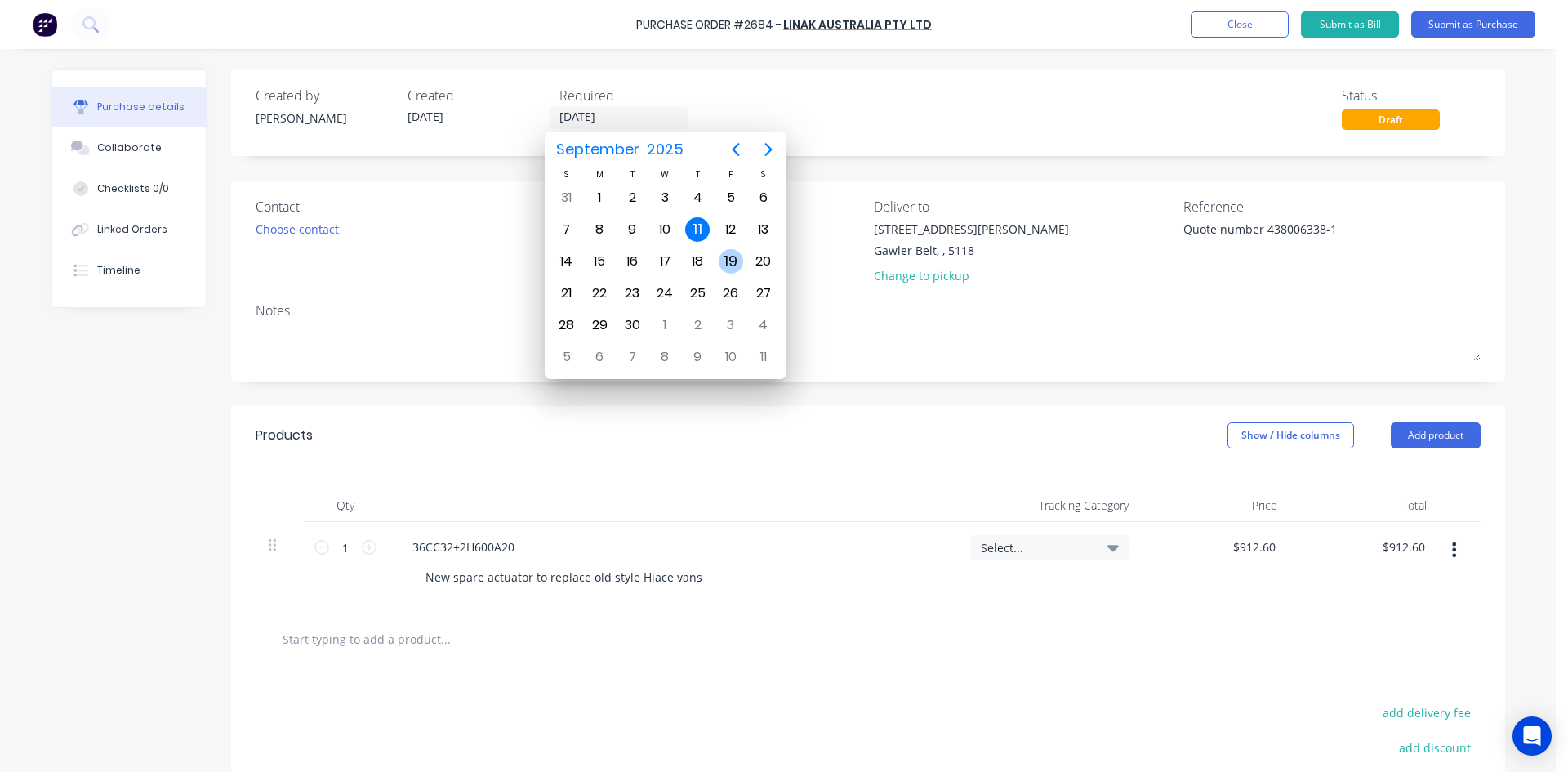
click at [730, 267] on div "19" at bounding box center [730, 260] width 24 height 24
type textarea "x"
type input "[DATE]"
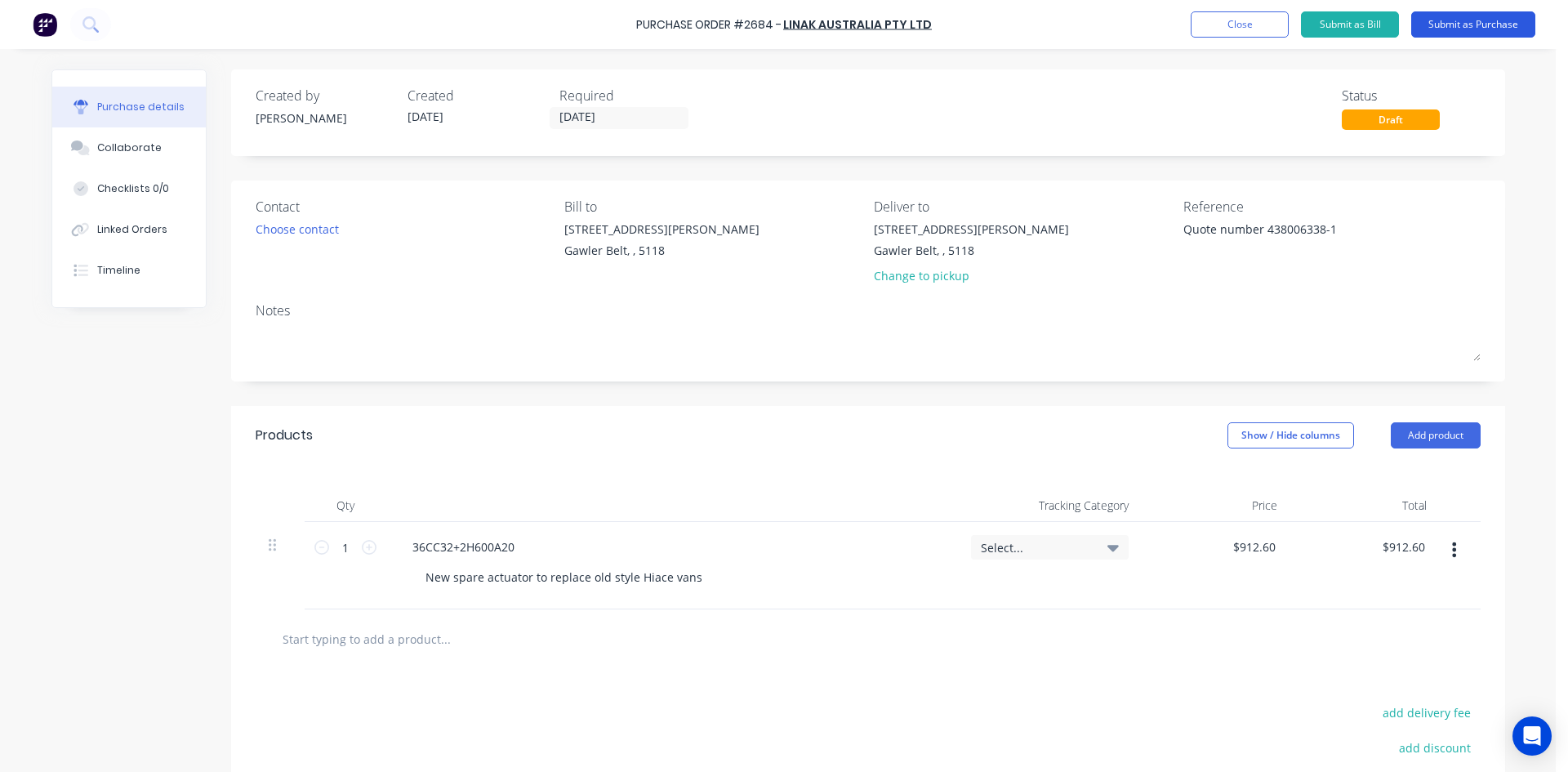
click at [1471, 33] on button "Submit as Purchase" at bounding box center [1472, 24] width 124 height 26
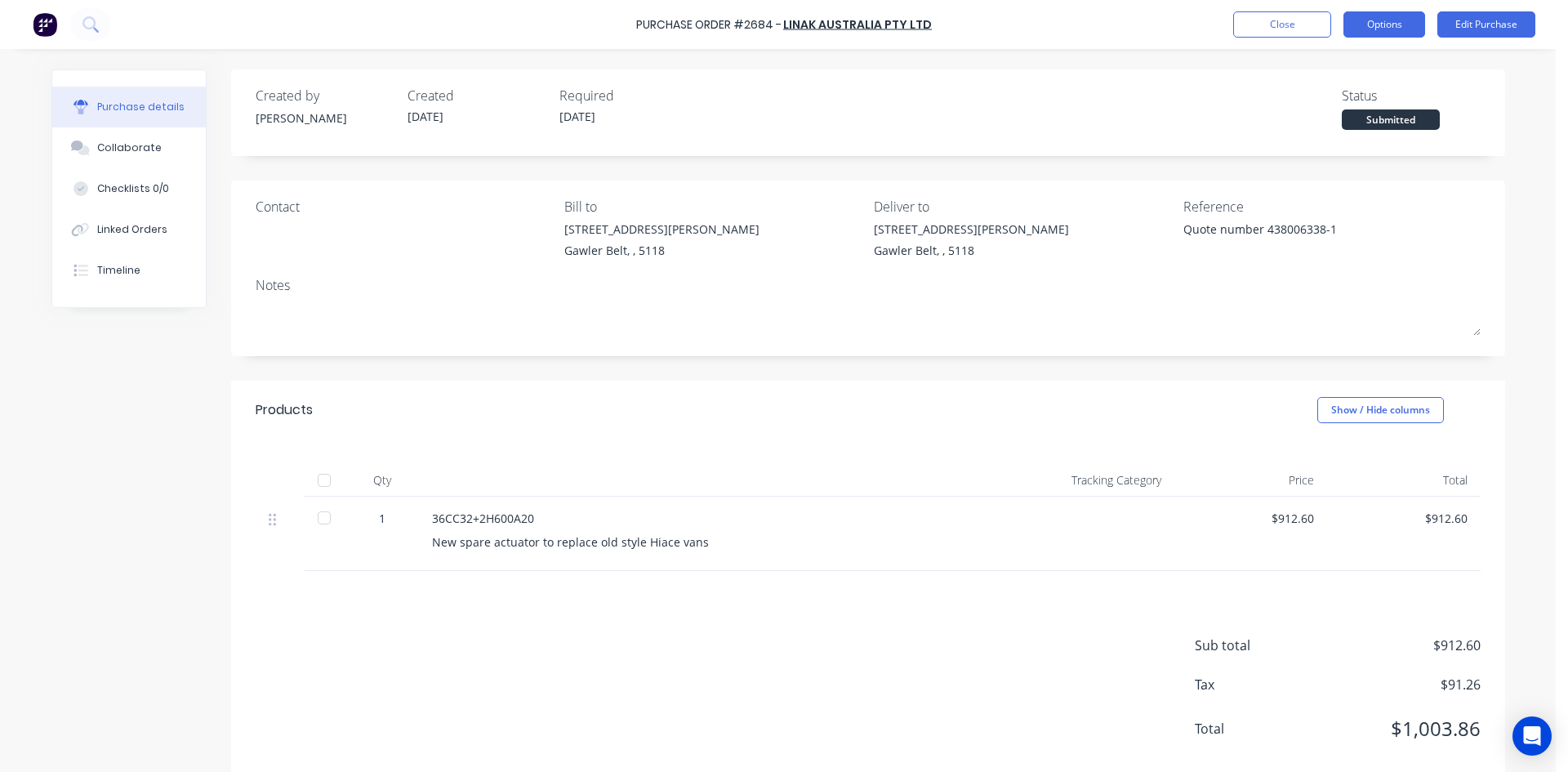
click at [1371, 20] on button "Options" at bounding box center [1385, 24] width 82 height 26
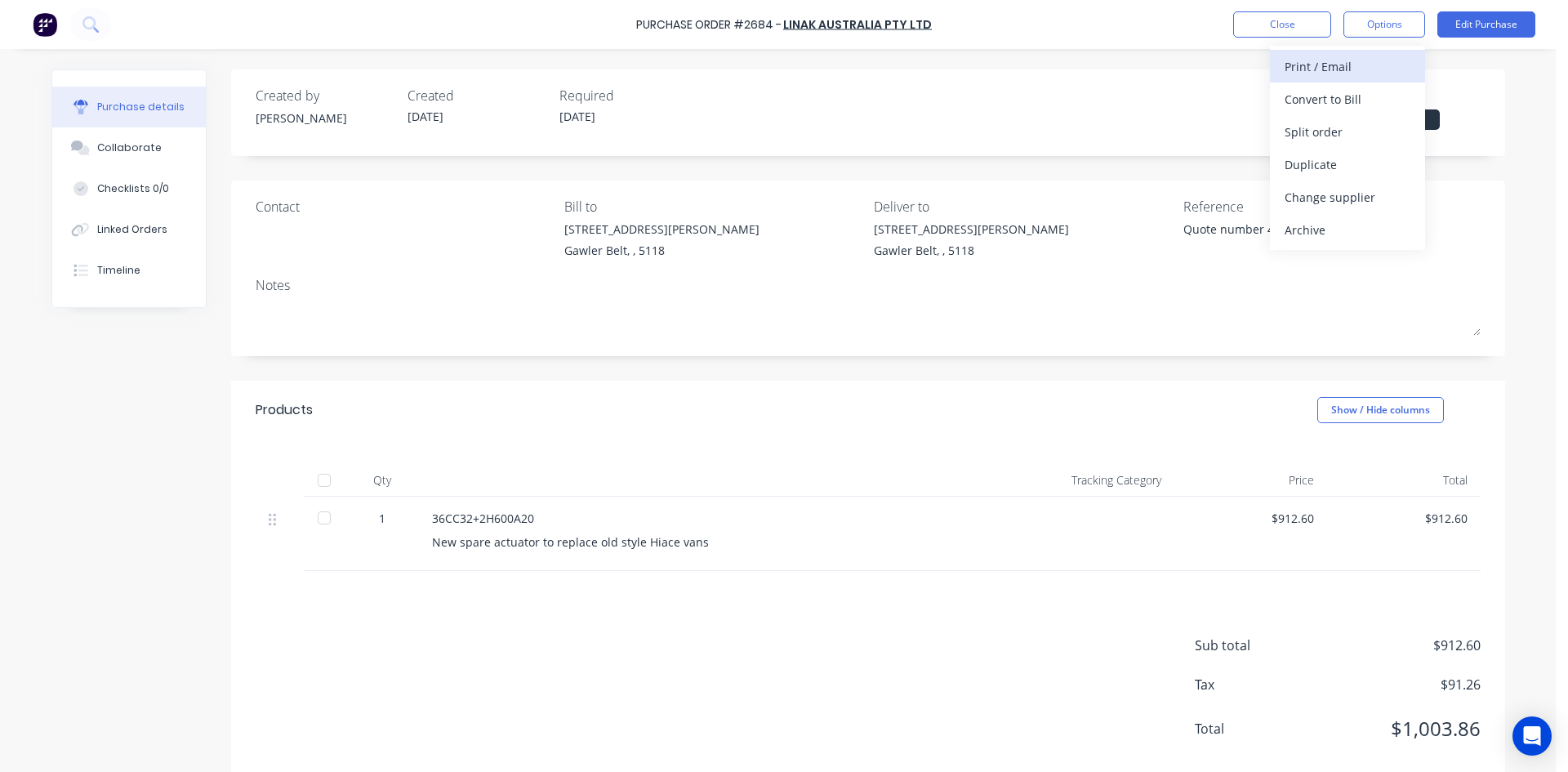
click at [1355, 59] on div "Print / Email" at bounding box center [1348, 66] width 126 height 23
click at [1330, 108] on div "With pricing" at bounding box center [1348, 99] width 126 height 23
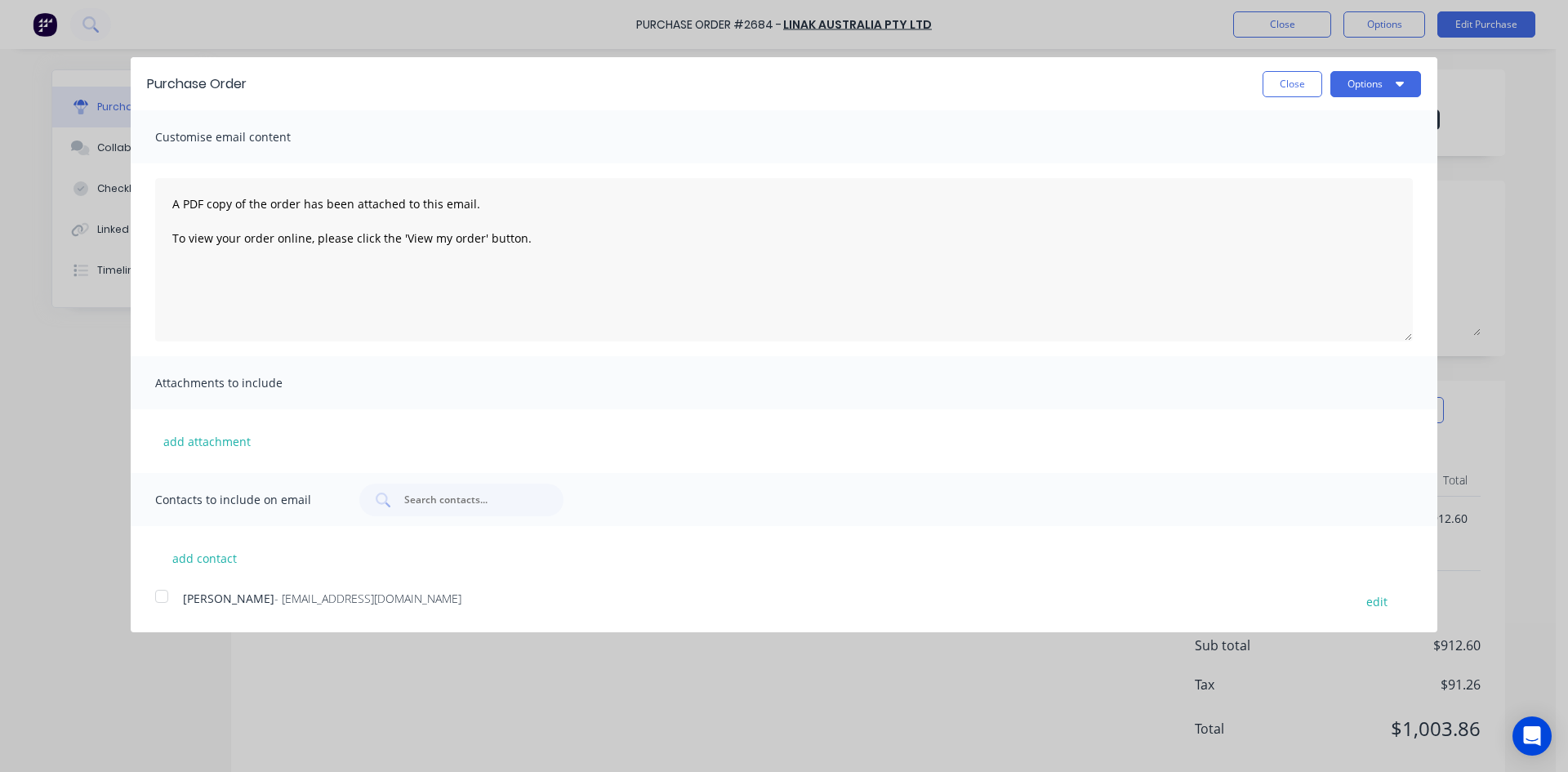
click at [166, 597] on div at bounding box center [162, 597] width 33 height 33
click at [1395, 80] on icon "button" at bounding box center [1399, 83] width 8 height 13
click at [1314, 154] on div "Email" at bounding box center [1343, 158] width 126 height 23
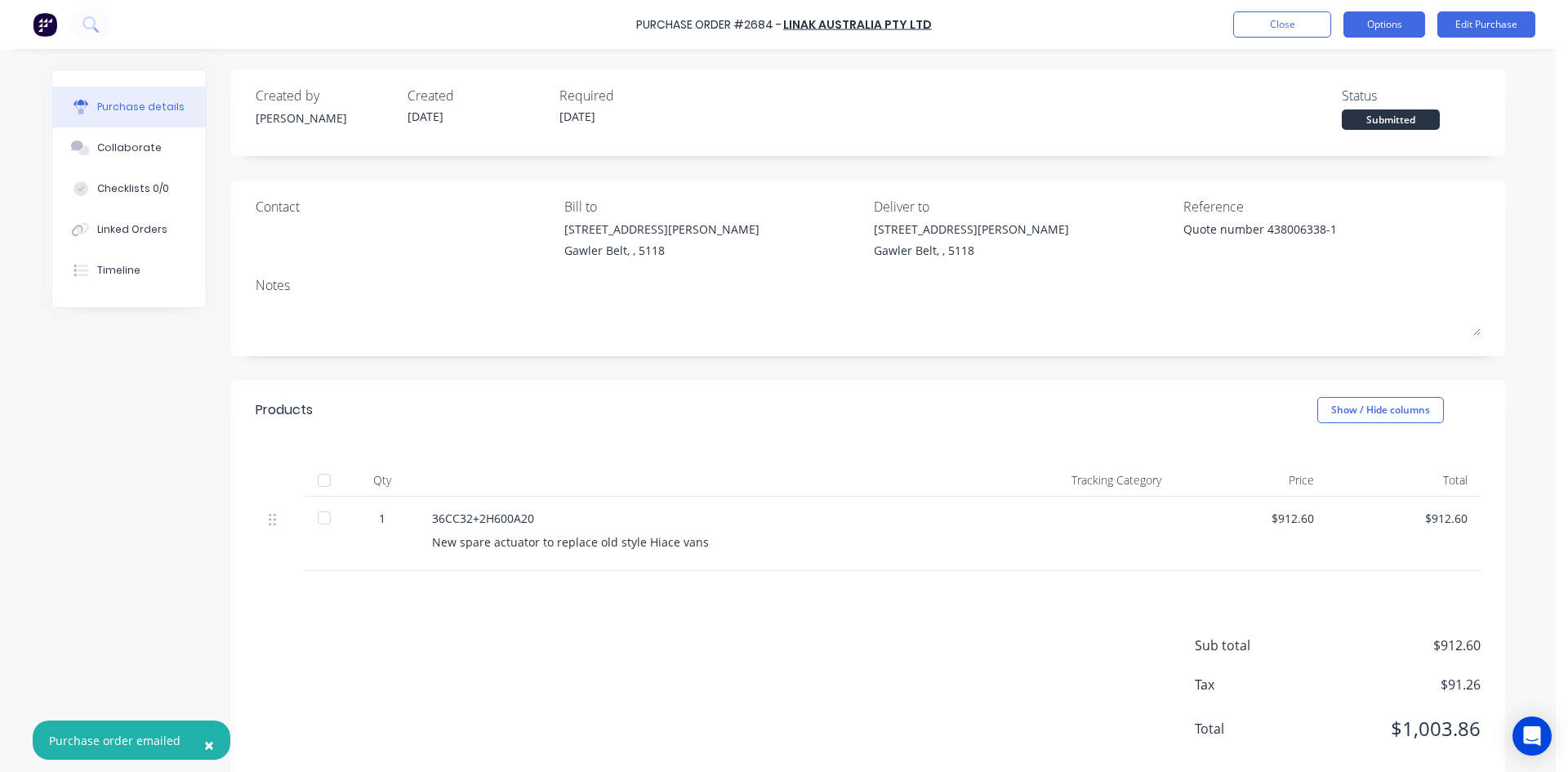
click at [1408, 31] on button "Options" at bounding box center [1385, 24] width 82 height 26
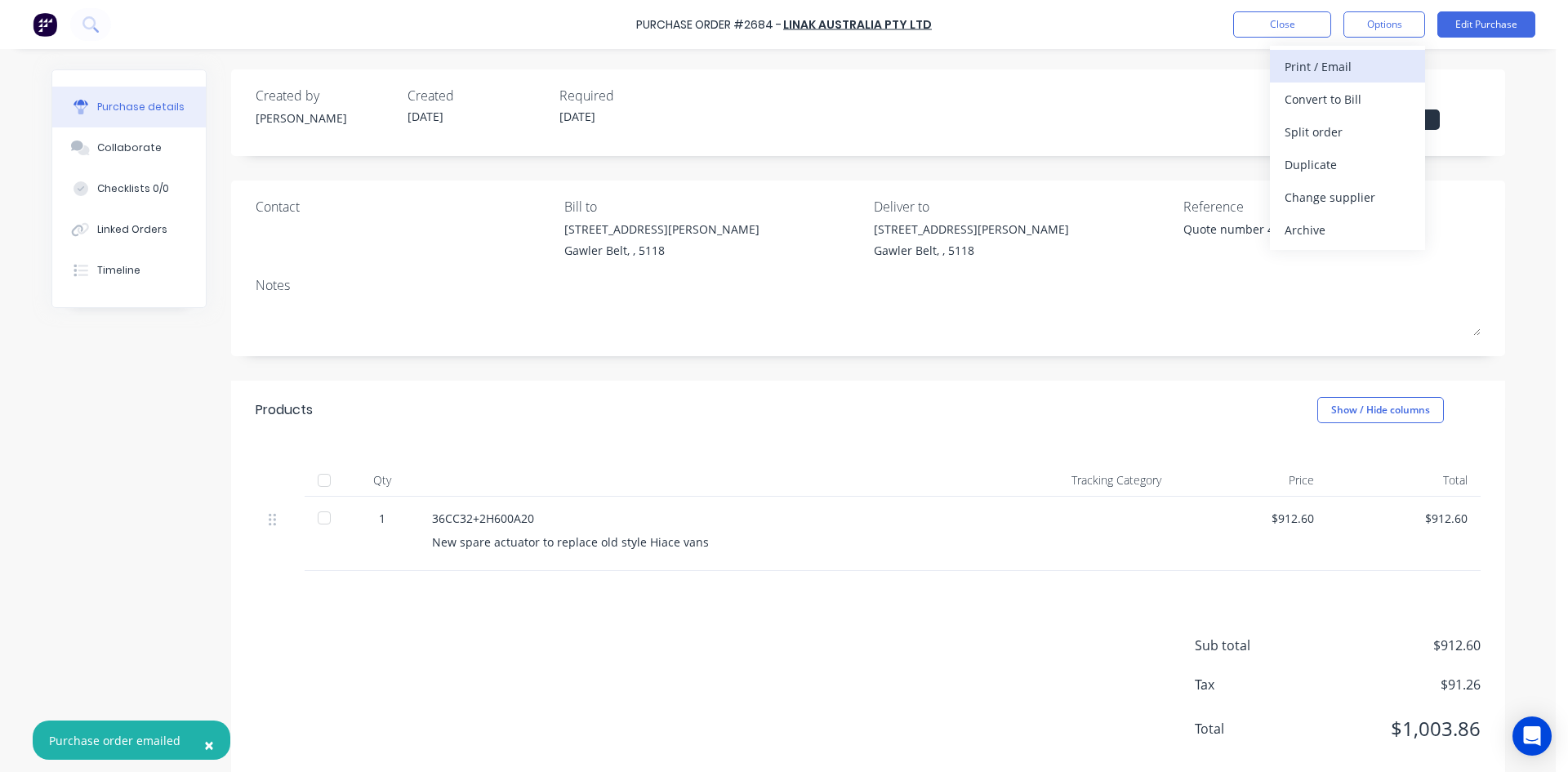
click at [1357, 73] on div "Print / Email" at bounding box center [1348, 66] width 126 height 23
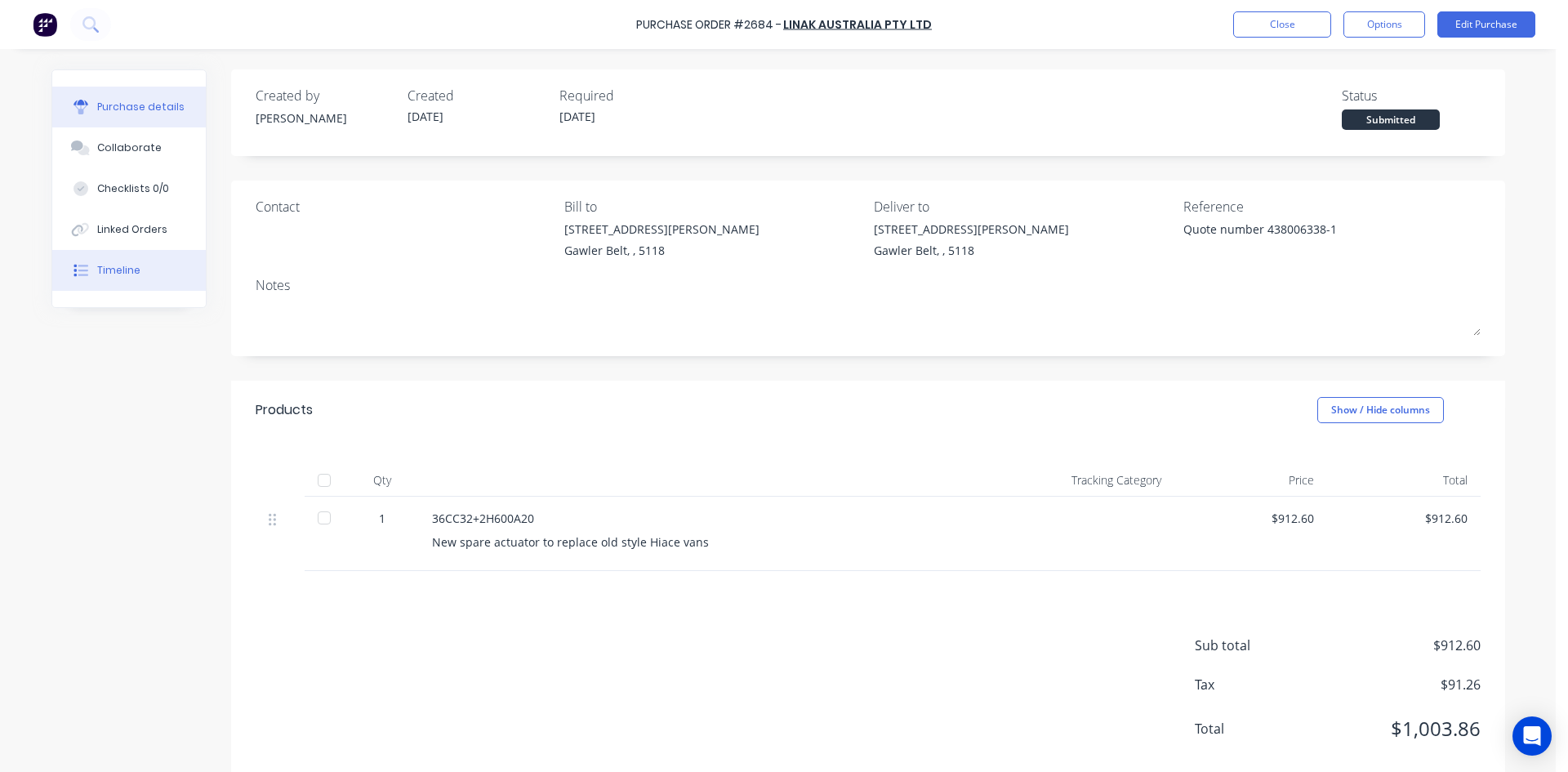
click at [109, 283] on button "Timeline" at bounding box center [129, 270] width 153 height 41
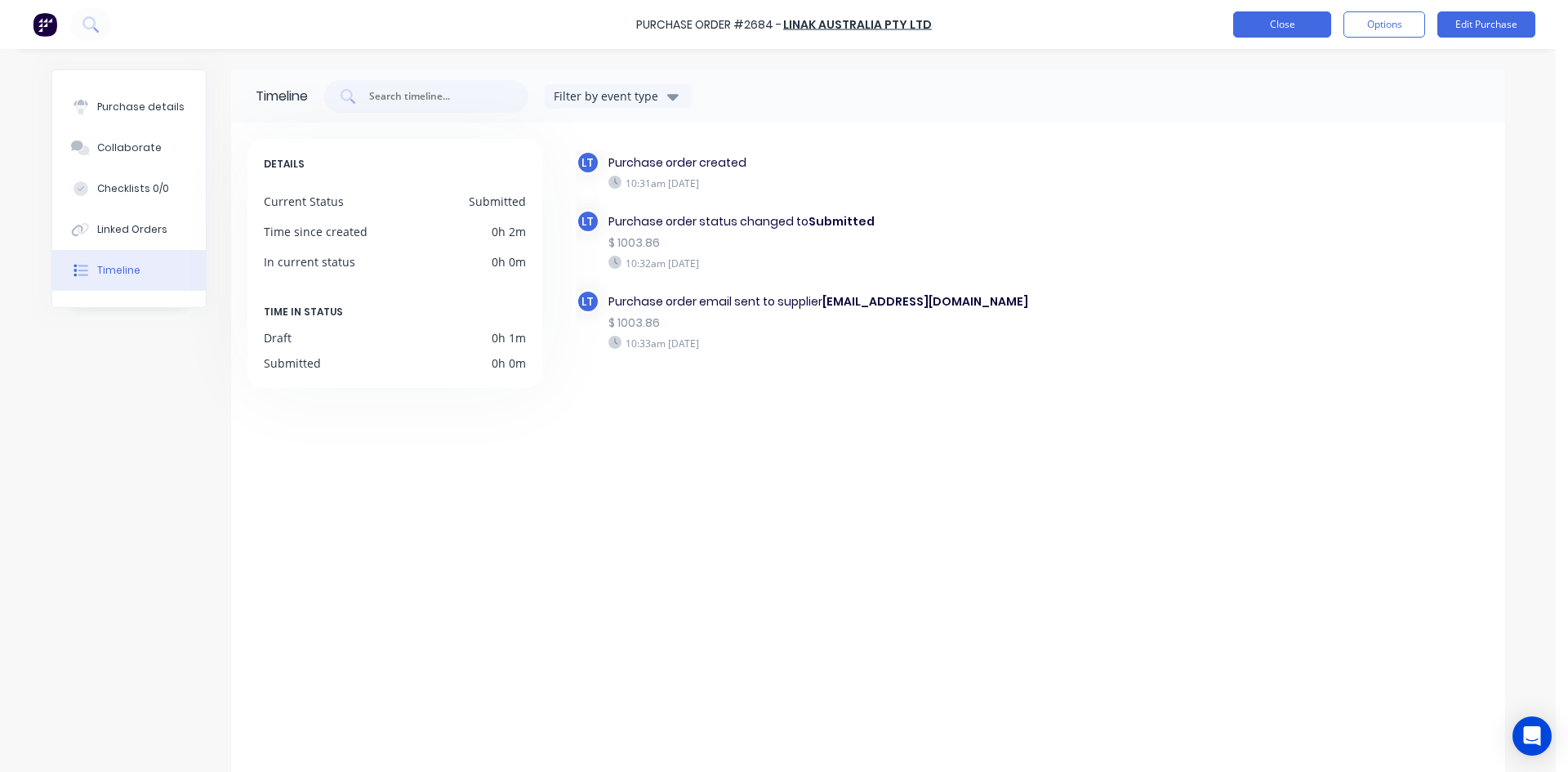
click at [1288, 18] on button "Close" at bounding box center [1282, 24] width 98 height 26
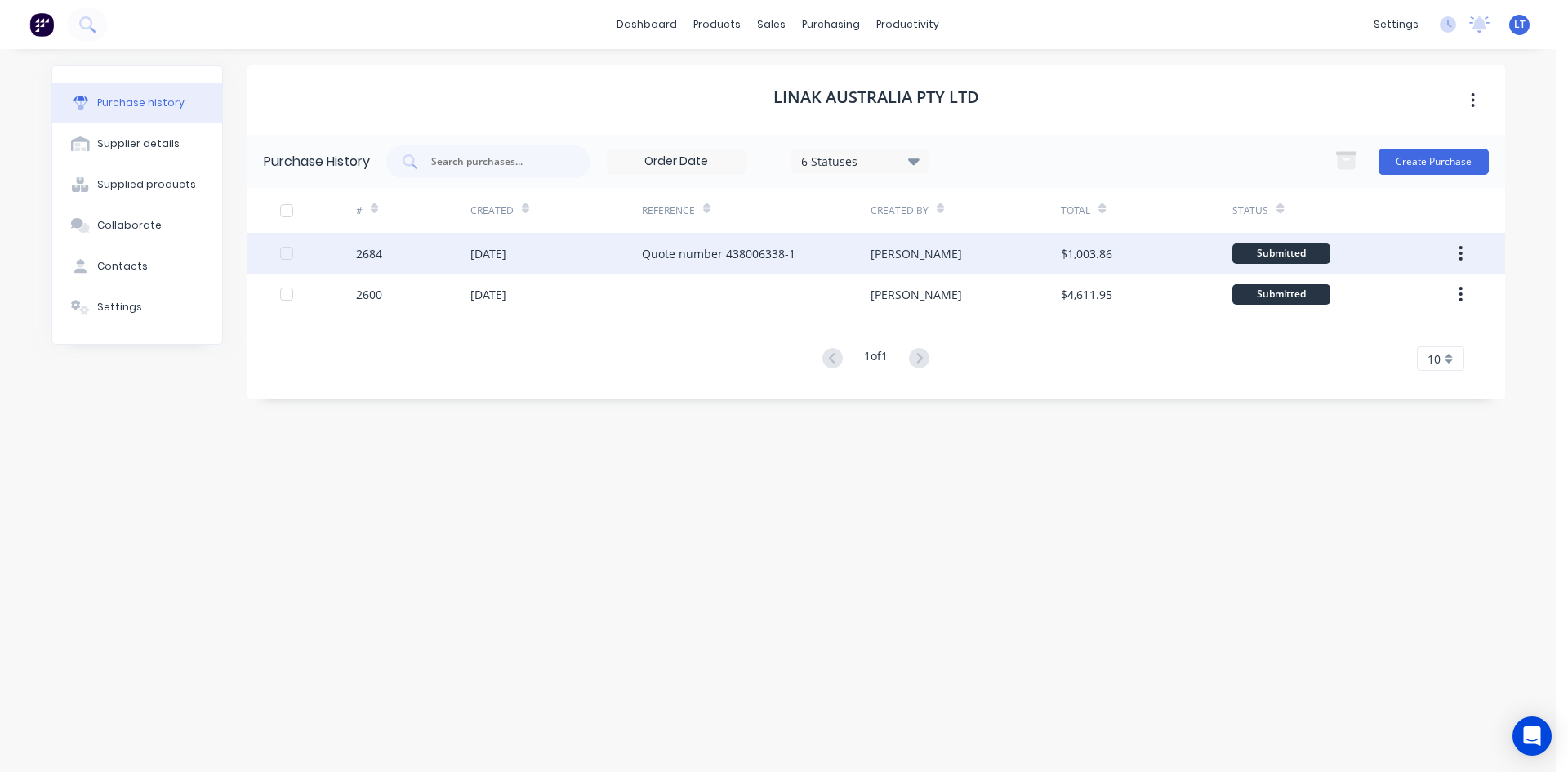
click at [809, 251] on div "Quote number 438006338-1" at bounding box center [756, 253] width 229 height 41
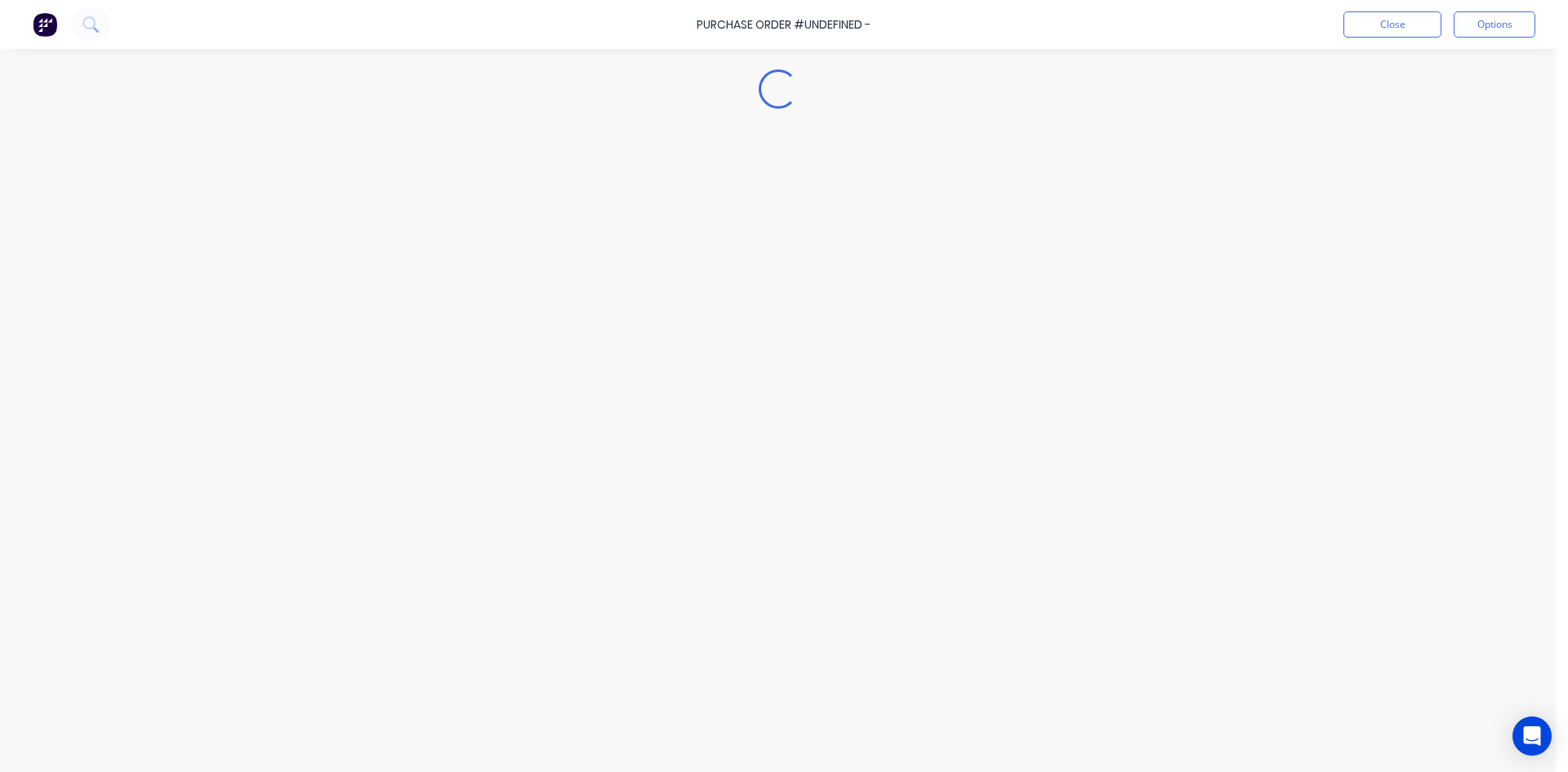
type textarea "x"
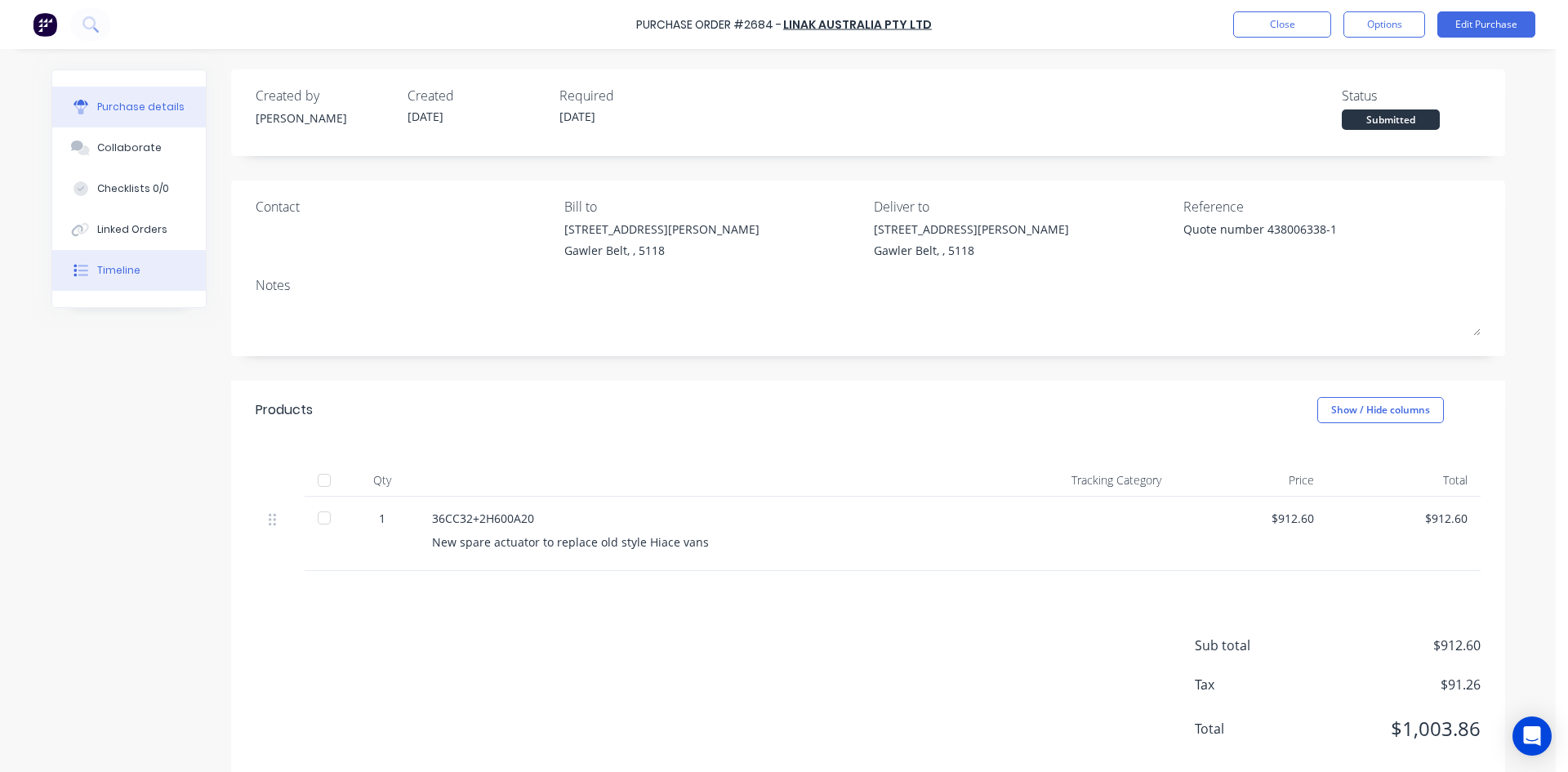
click at [120, 269] on div "Timeline" at bounding box center [119, 270] width 43 height 15
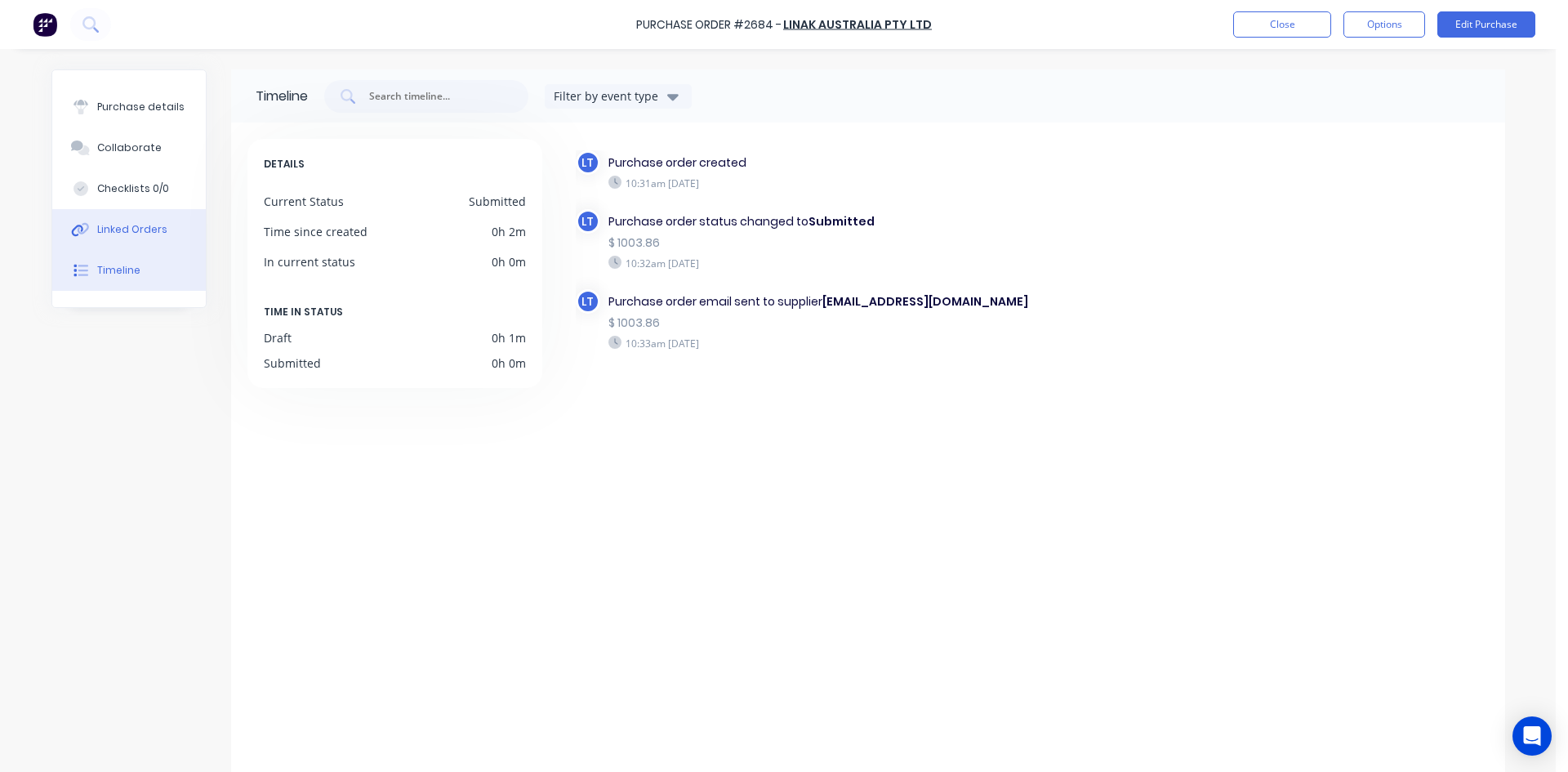
click at [108, 235] on div "Linked Orders" at bounding box center [133, 229] width 70 height 15
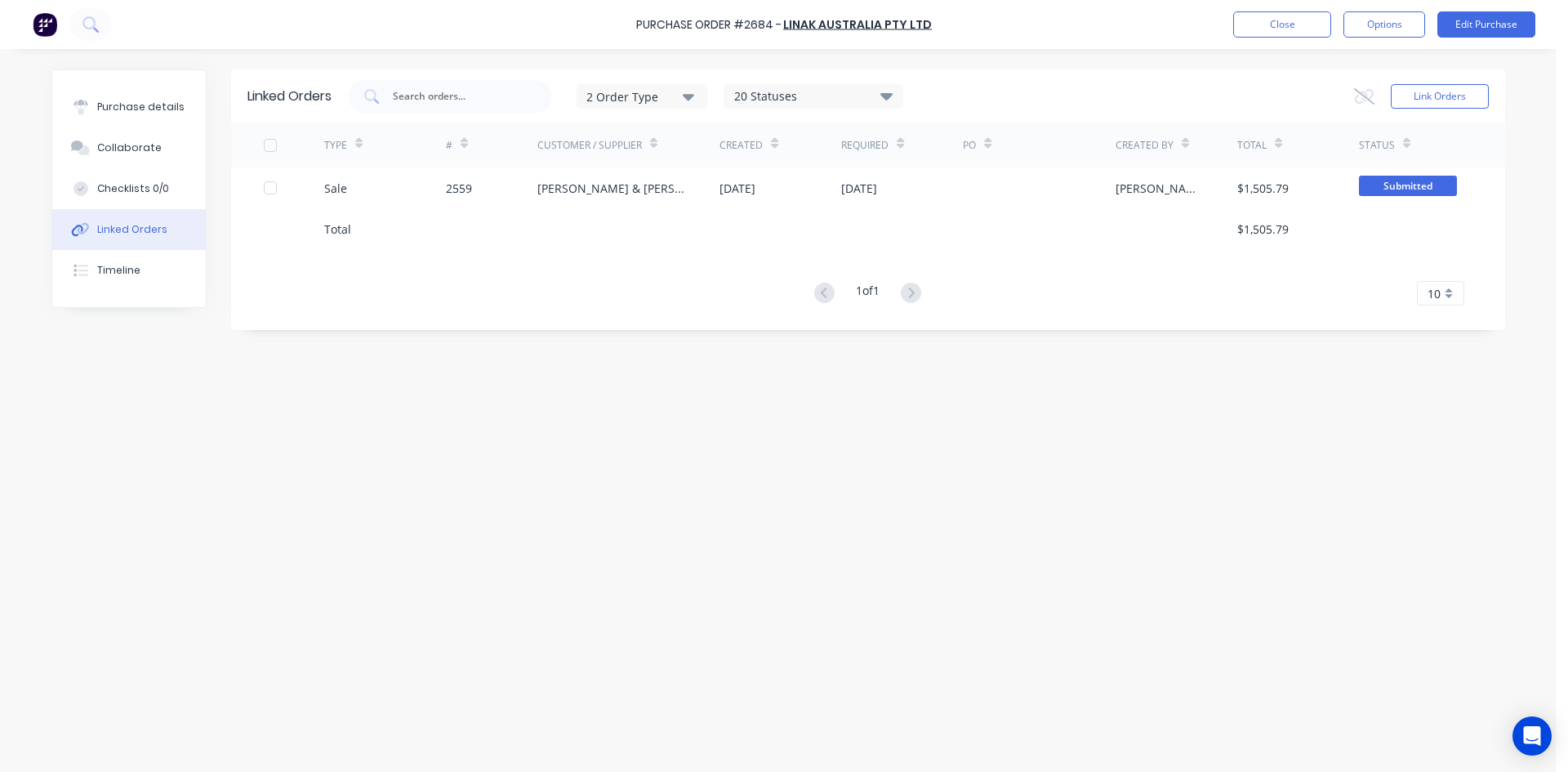
click at [1159, 546] on div "Linked Orders 2 Order Type 20 Statuses Sales Order Status All Archived Draft Qu…" at bounding box center [778, 405] width 1454 height 674
click at [1290, 22] on button "Close" at bounding box center [1282, 24] width 98 height 26
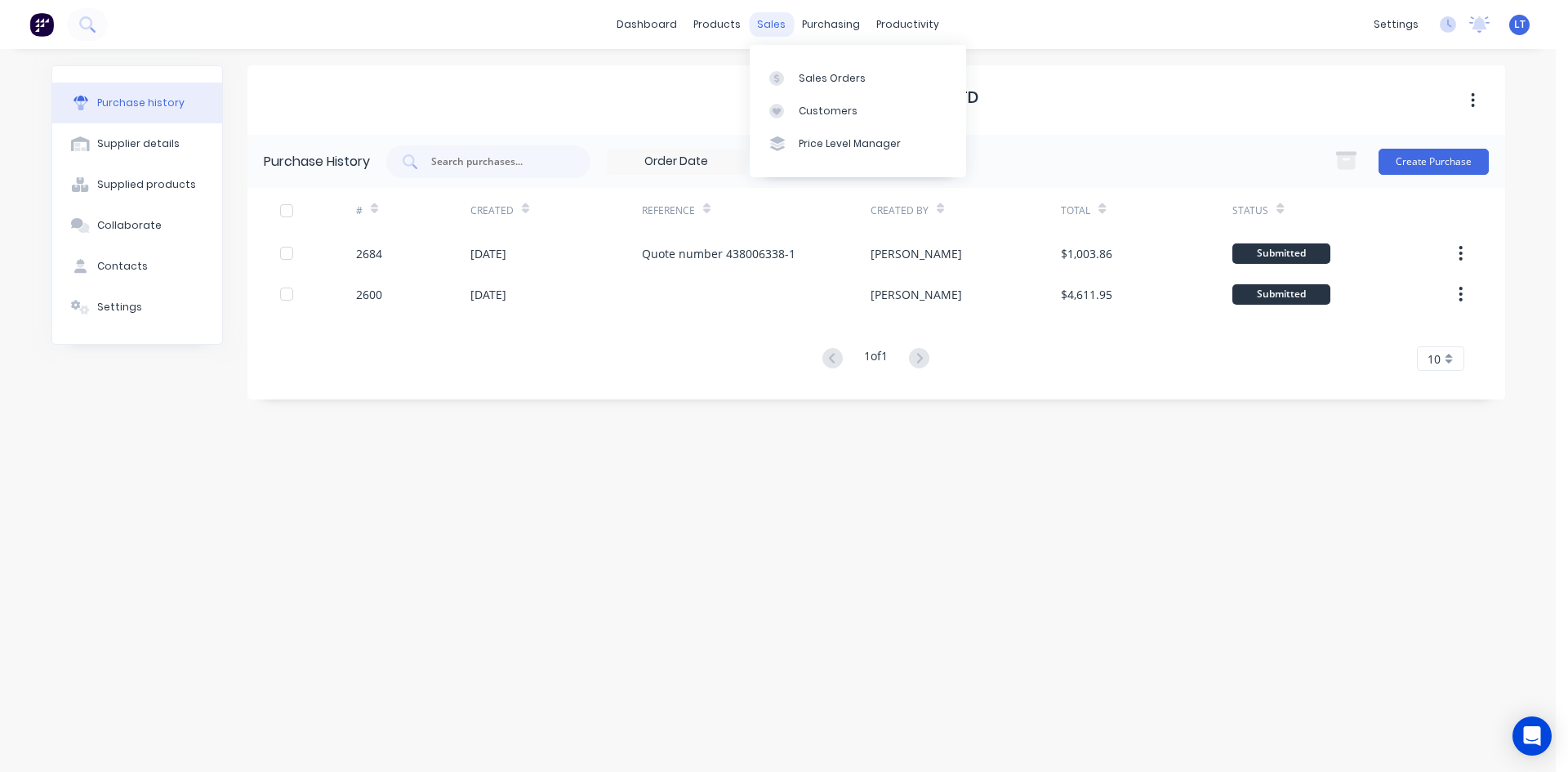
click at [756, 26] on div "sales" at bounding box center [771, 24] width 45 height 24
click at [863, 95] on link "Customers" at bounding box center [858, 111] width 216 height 33
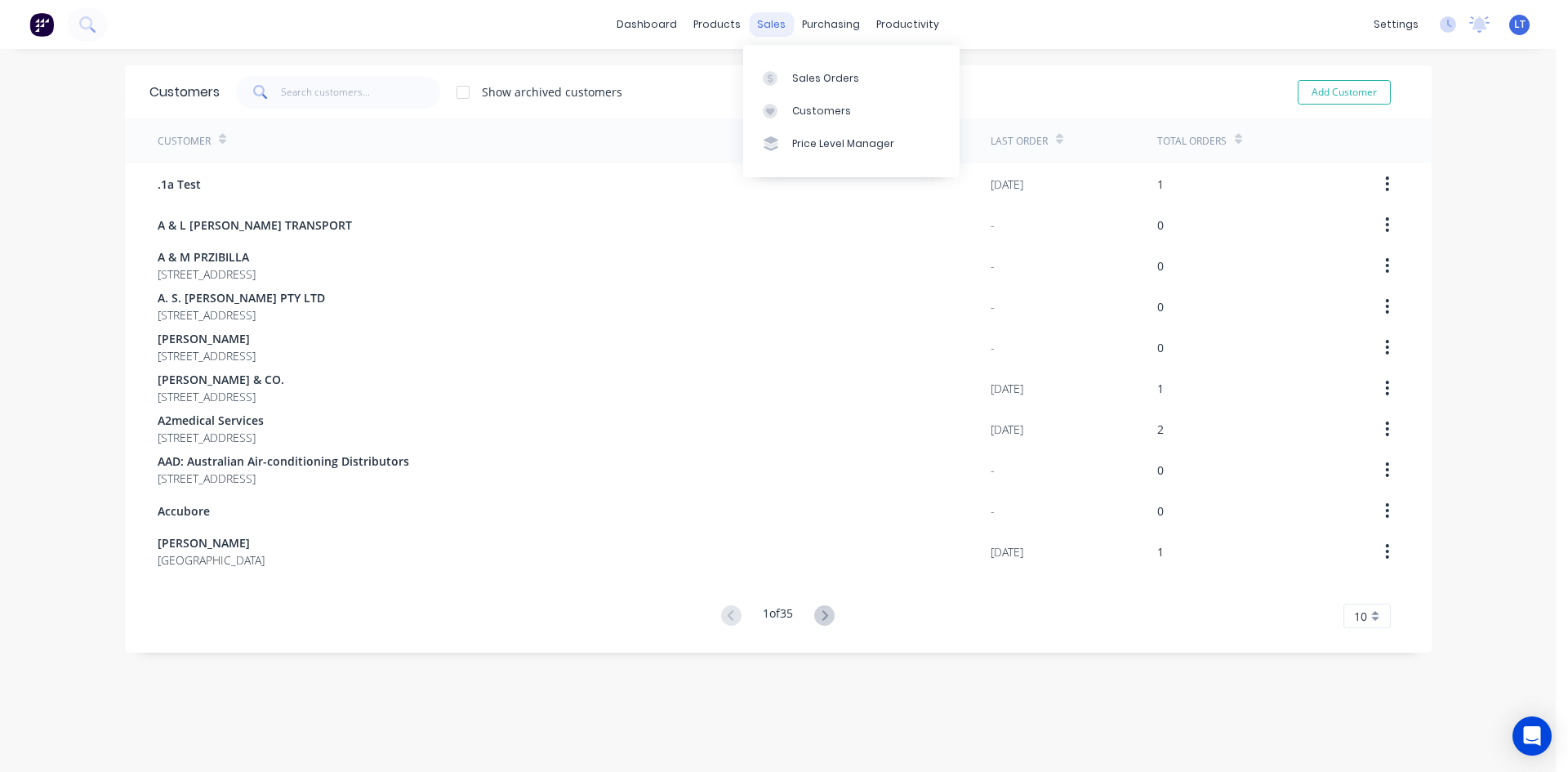
click at [772, 26] on div "sales" at bounding box center [771, 24] width 45 height 24
click at [807, 71] on div "Sales Orders" at bounding box center [825, 78] width 67 height 15
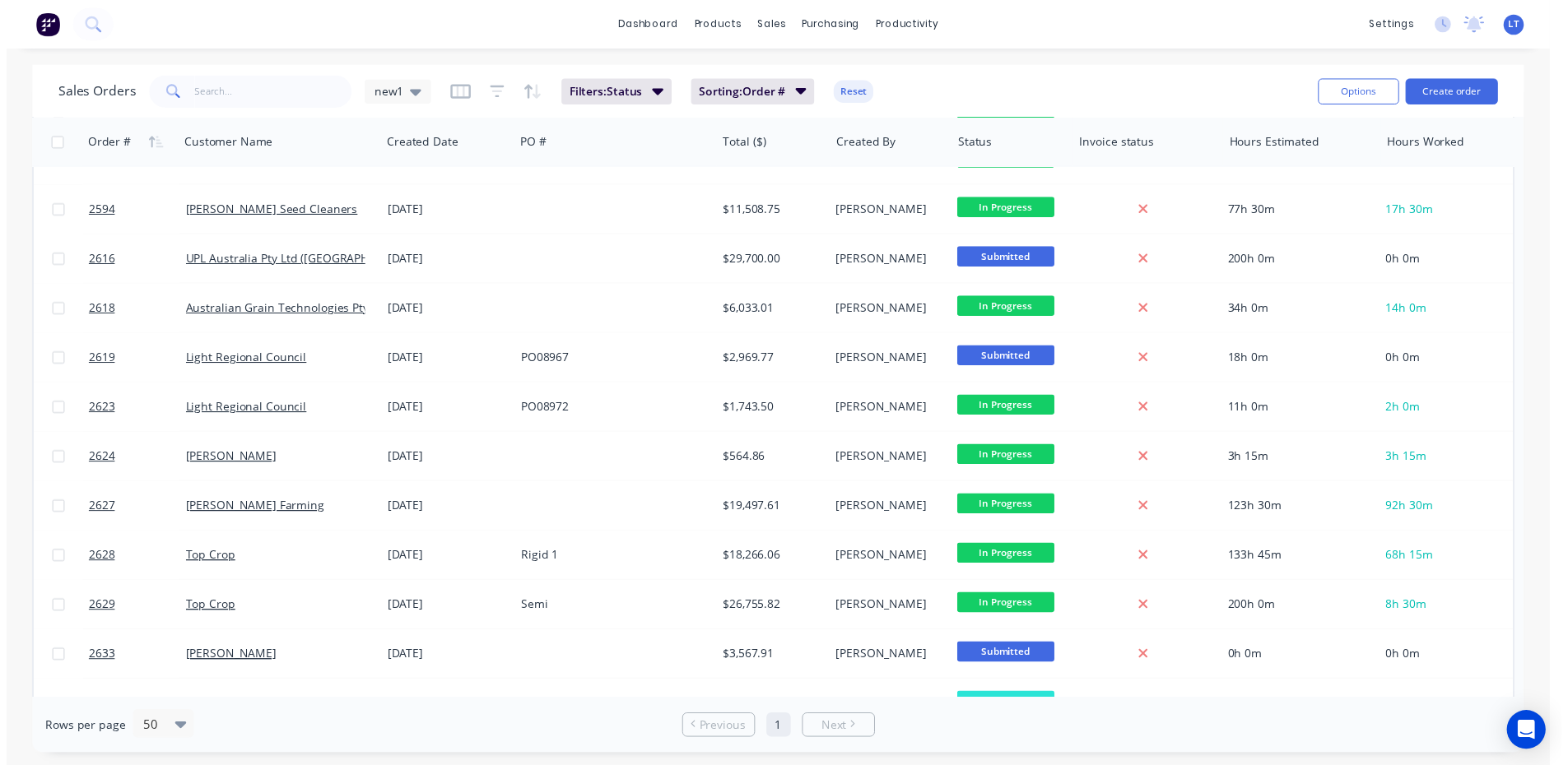
scroll to position [417, 0]
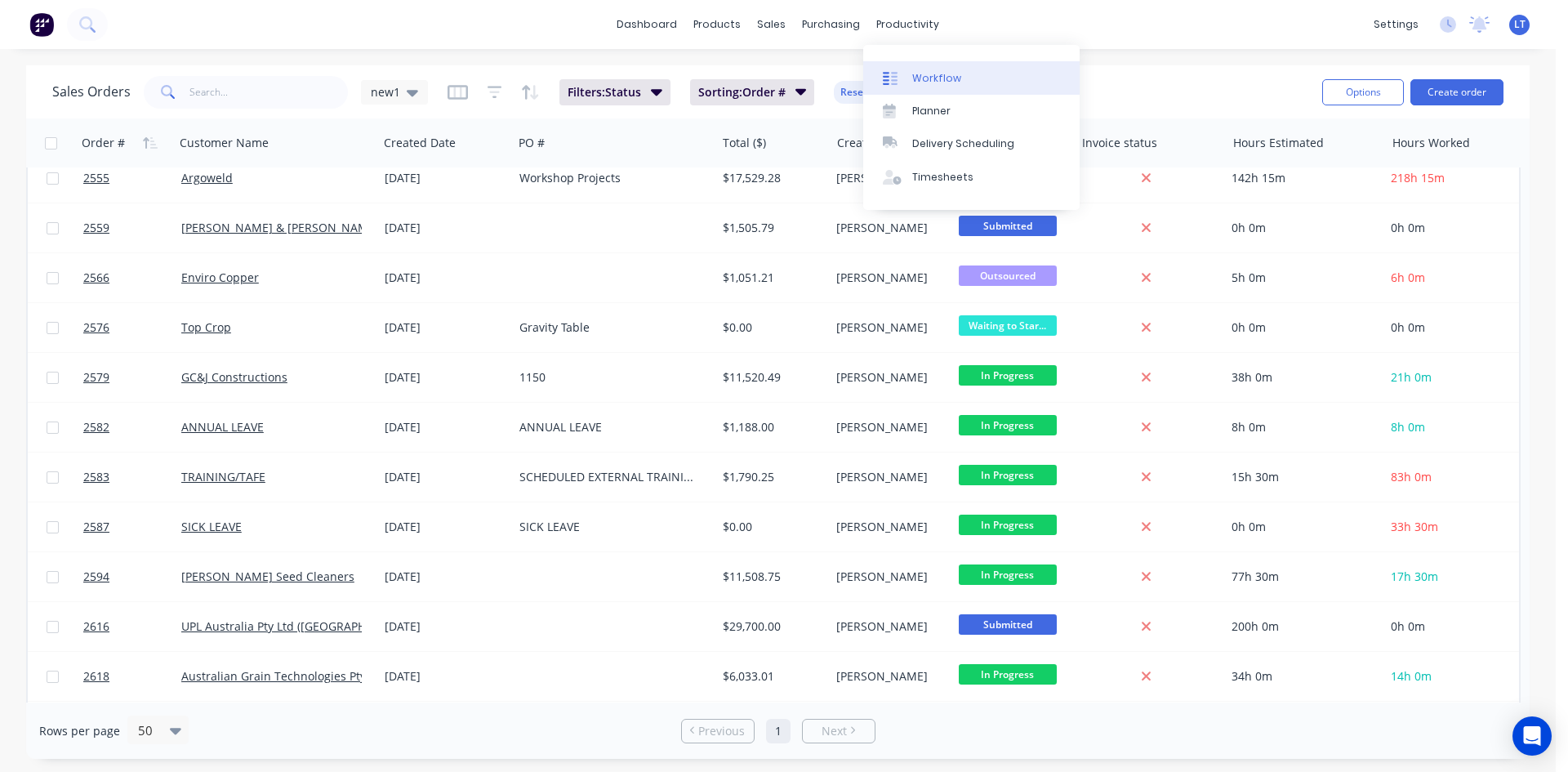
click at [932, 73] on div "Workflow" at bounding box center [937, 78] width 49 height 15
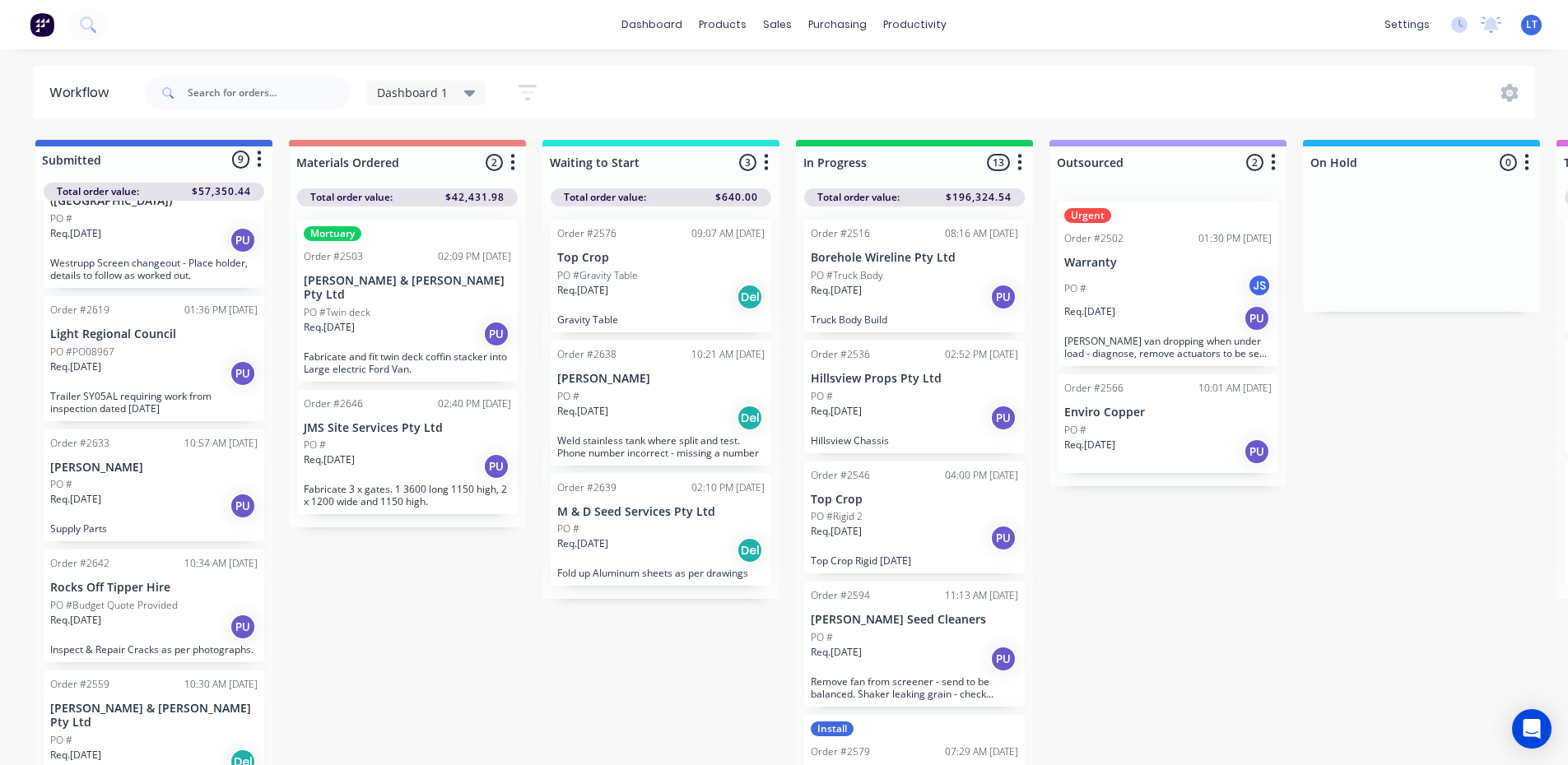
scroll to position [22, 0]
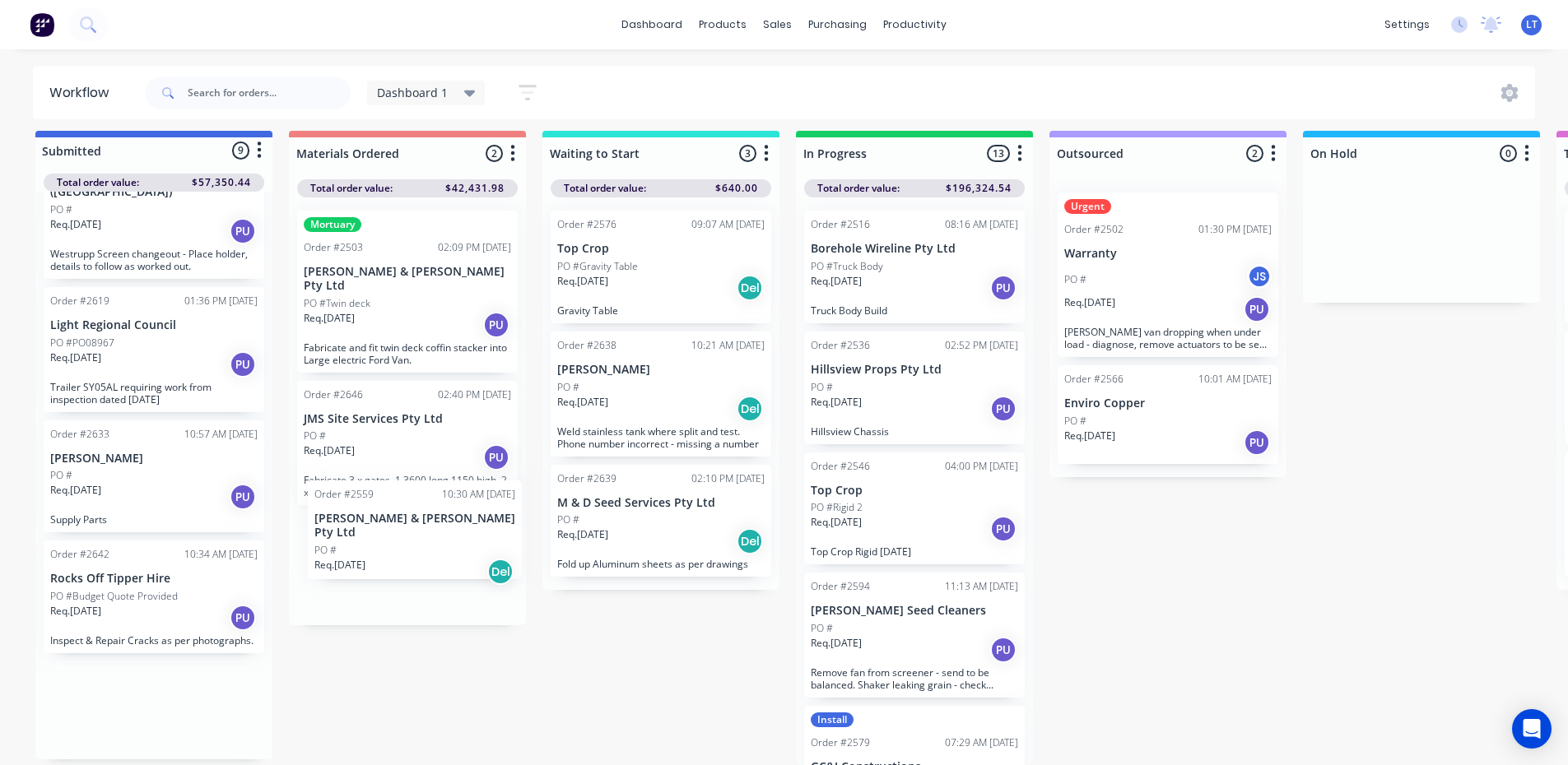
drag, startPoint x: 142, startPoint y: 705, endPoint x: 413, endPoint y: 536, distance: 319.4
click at [413, 536] on div "Submitted 9 Status colour #4169E1 hex #4169E1 Save Cancel Summaries Total order…" at bounding box center [1359, 448] width 2744 height 634
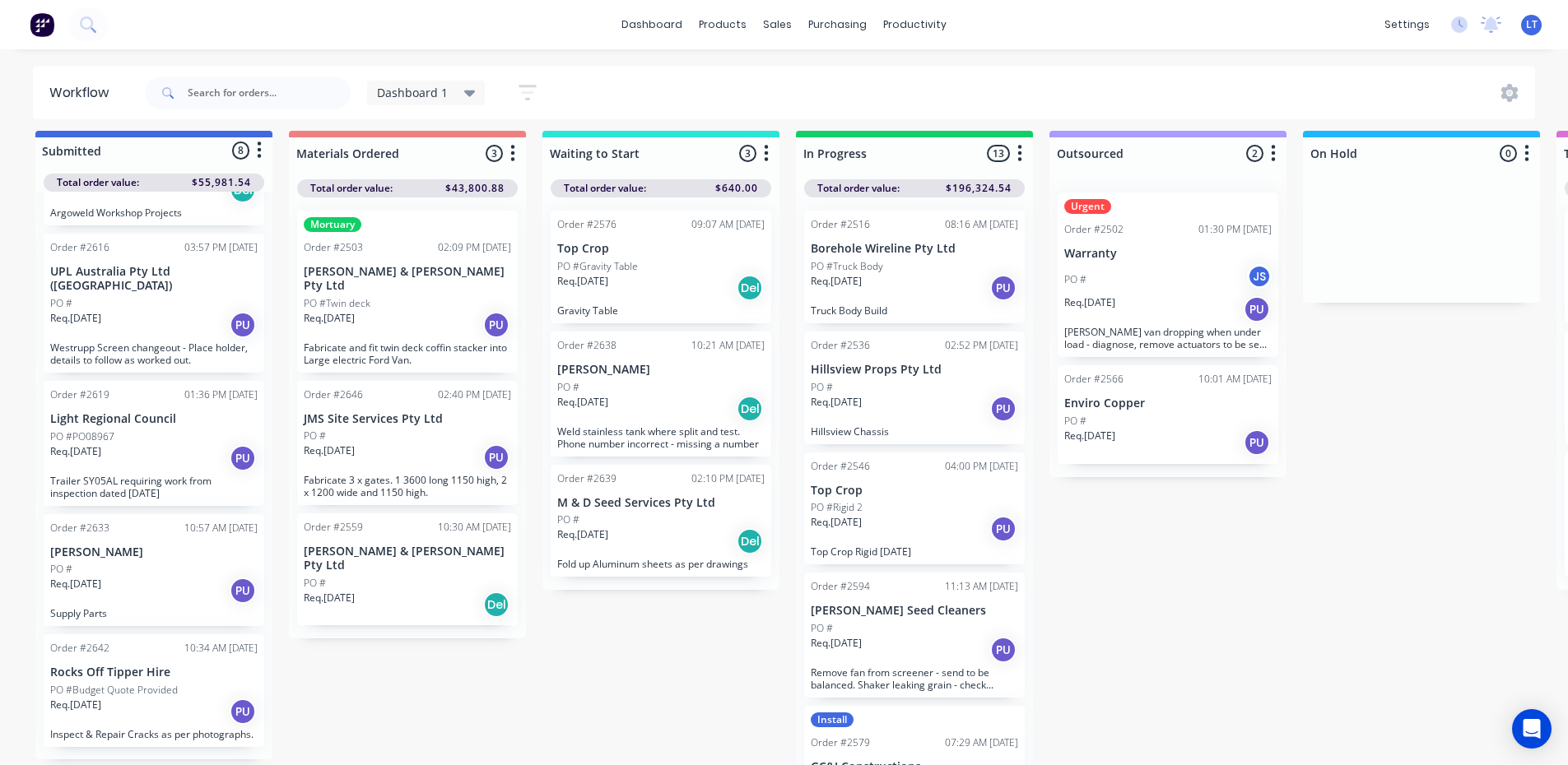
scroll to position [441, 0]
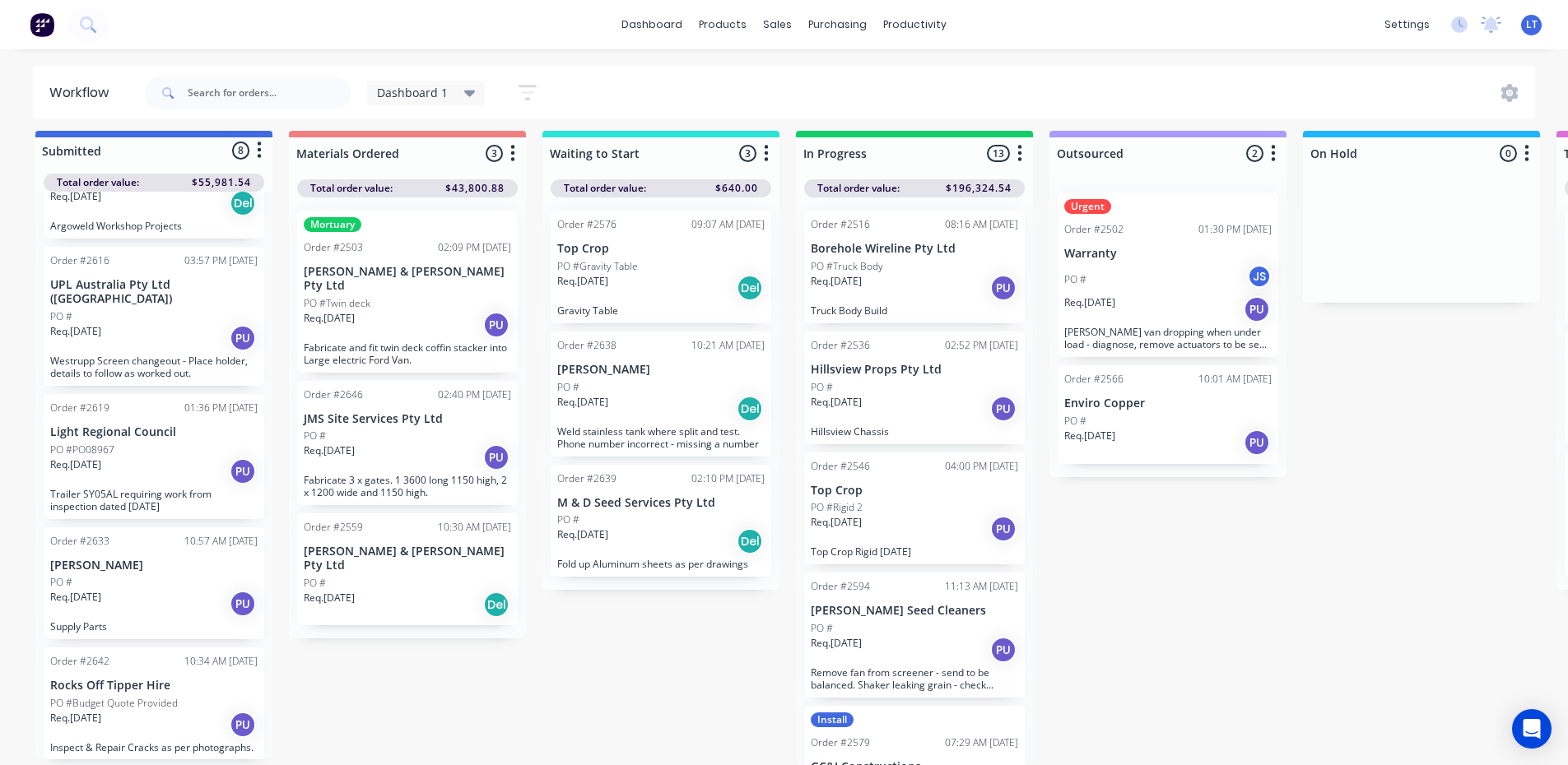
click at [415, 590] on div "Req. [DATE] Del" at bounding box center [407, 604] width 207 height 27
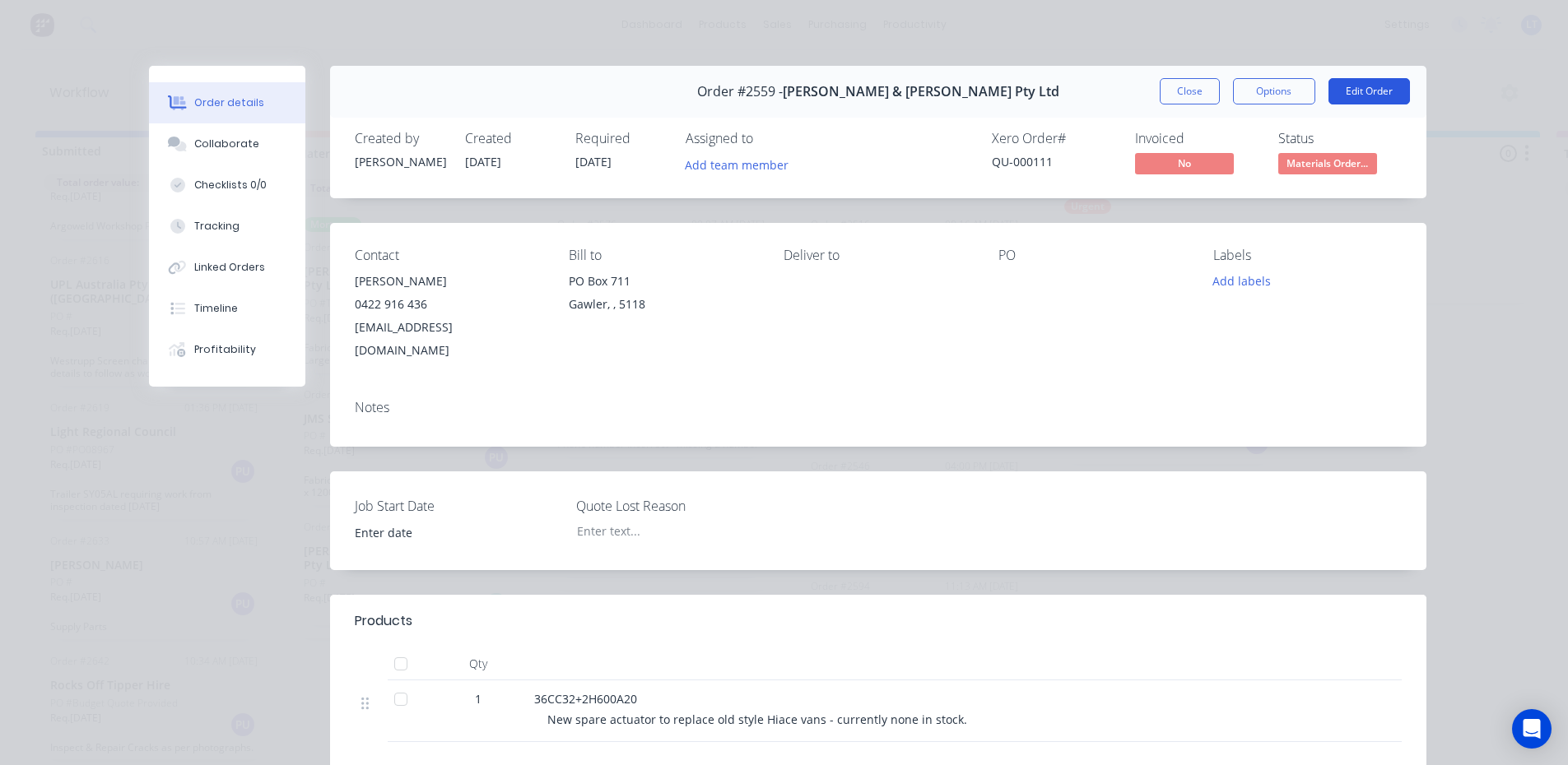
click at [1366, 99] on button "Edit Order" at bounding box center [1369, 91] width 82 height 27
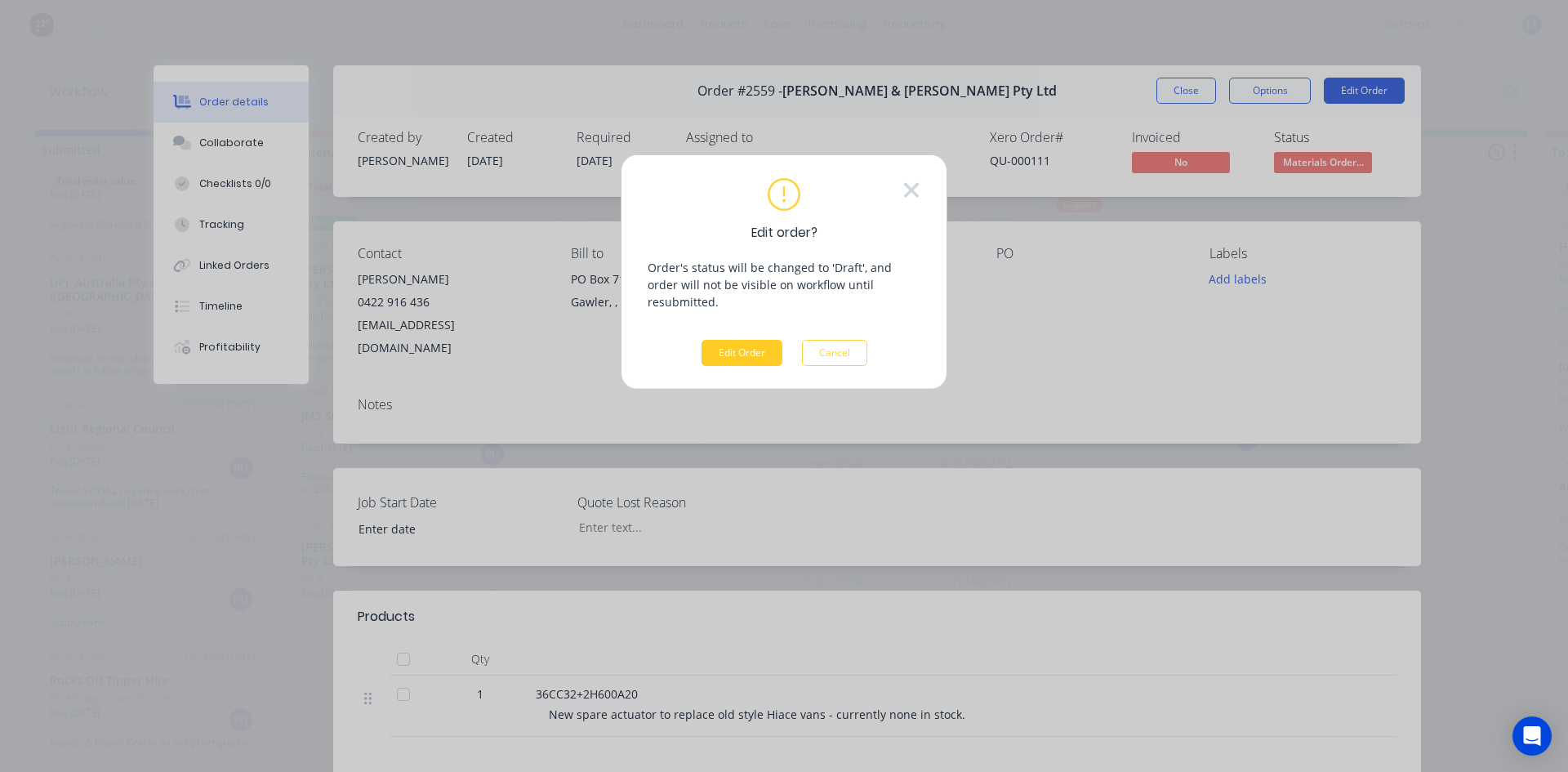
click at [740, 339] on button "Edit Order" at bounding box center [741, 352] width 81 height 26
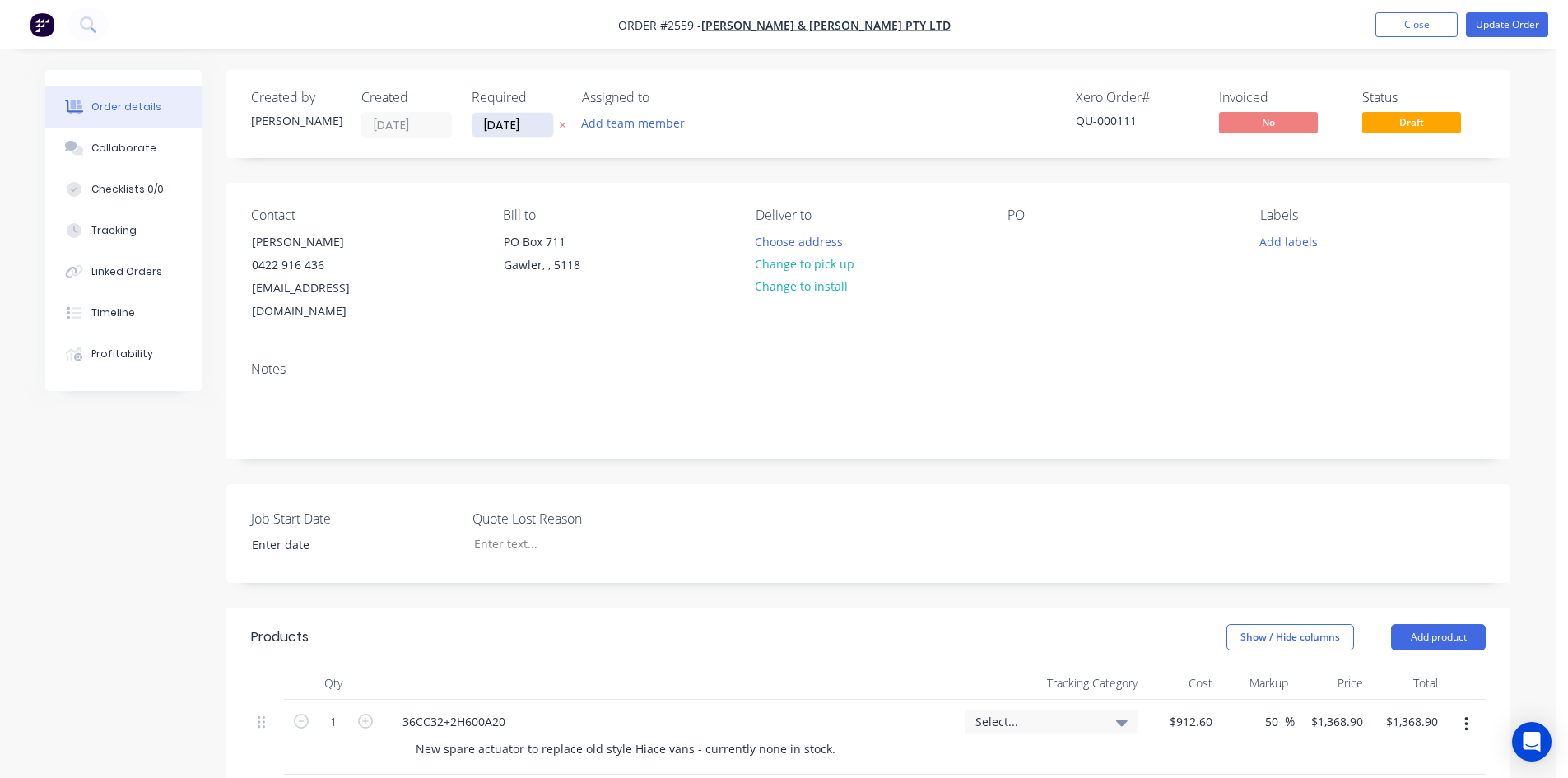
click at [544, 126] on input "[DATE]" at bounding box center [513, 125] width 81 height 25
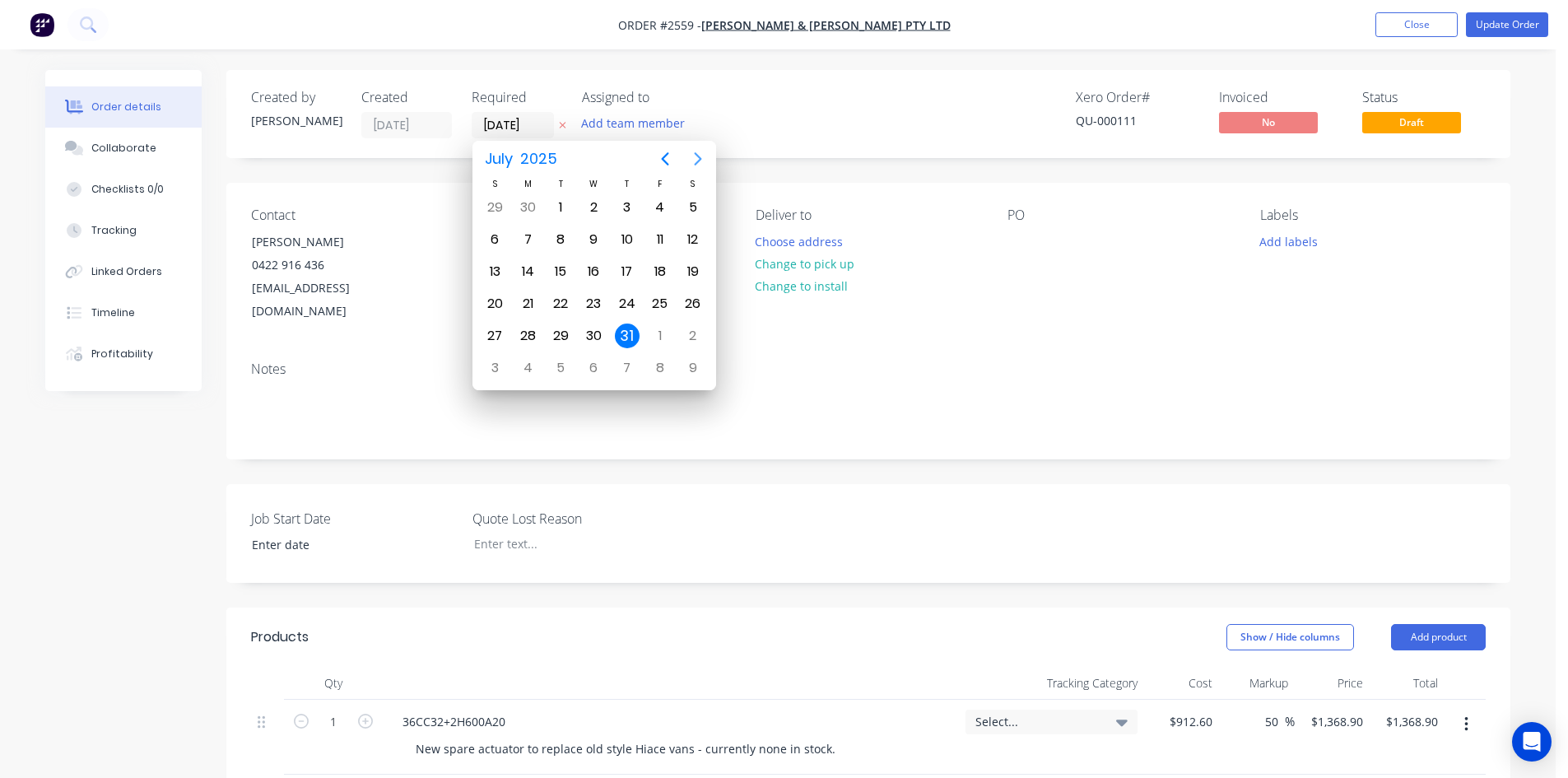
click at [696, 151] on icon "Next page" at bounding box center [698, 159] width 20 height 20
click at [566, 339] on div "30" at bounding box center [560, 335] width 25 height 25
type input "[DATE]"
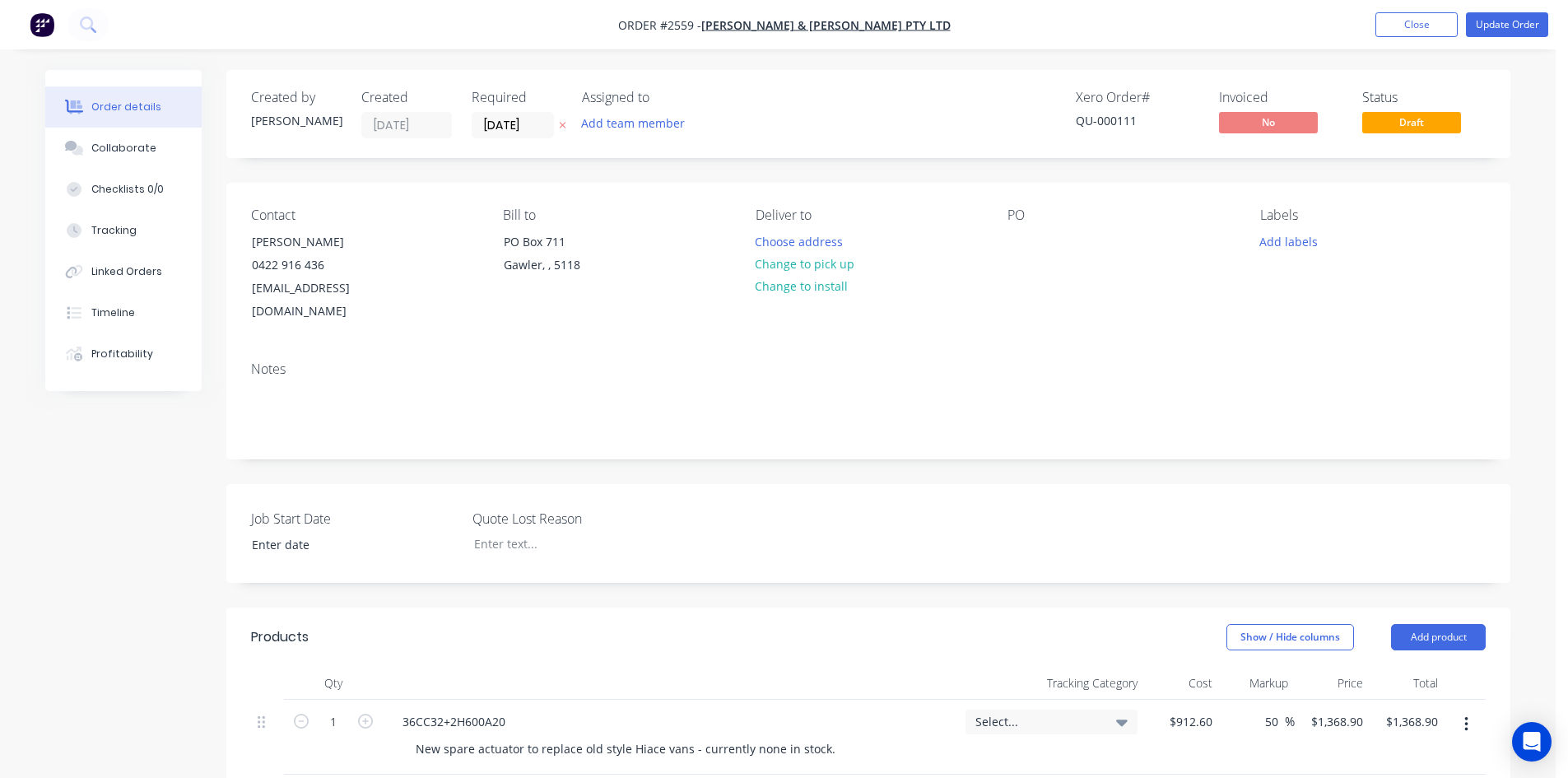
click at [1036, 450] on div "Created by [PERSON_NAME] Created [DATE] Required [DATE] Assigned to Add team me…" at bounding box center [868, 645] width 1284 height 1152
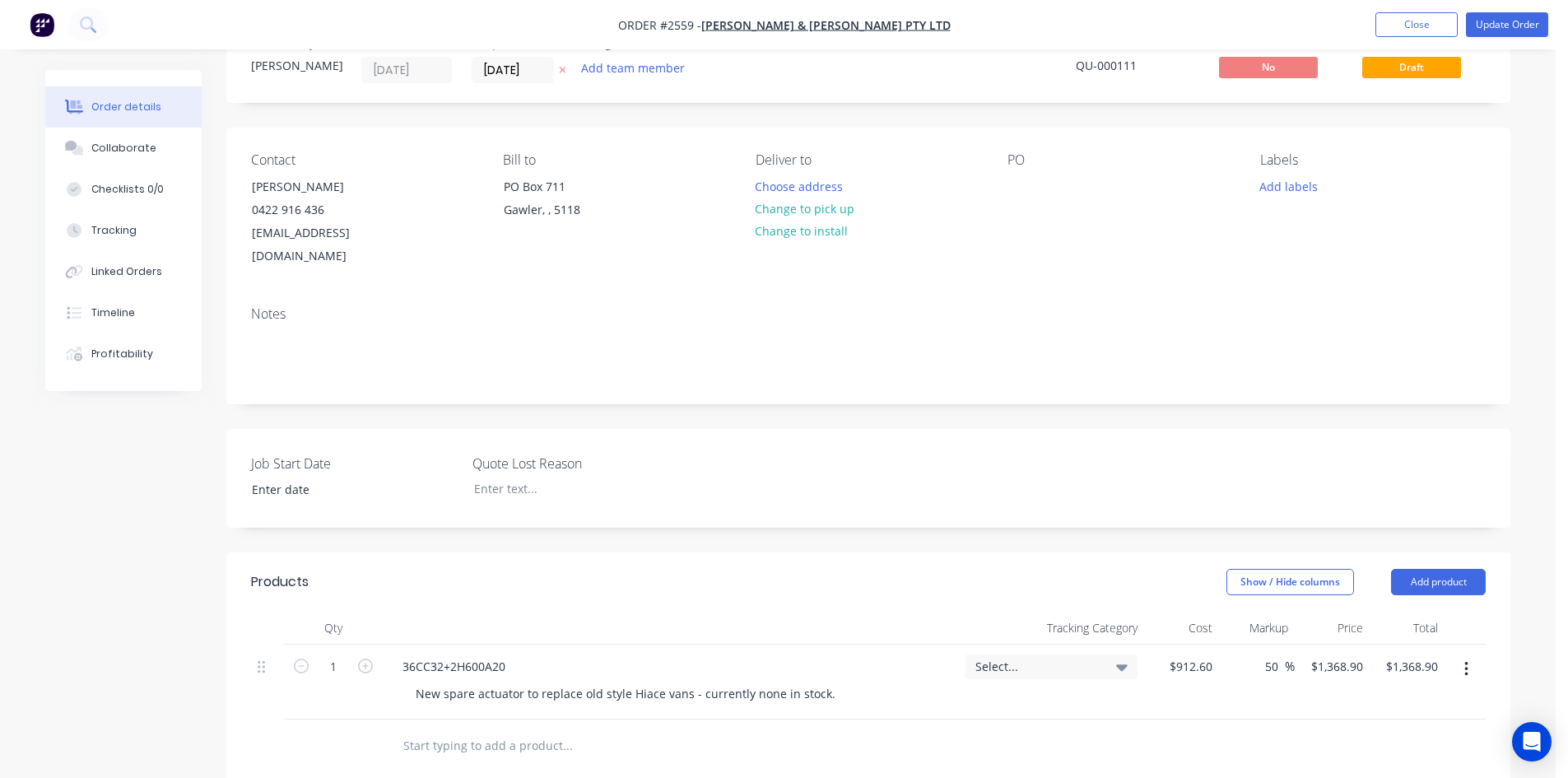
scroll to position [83, 0]
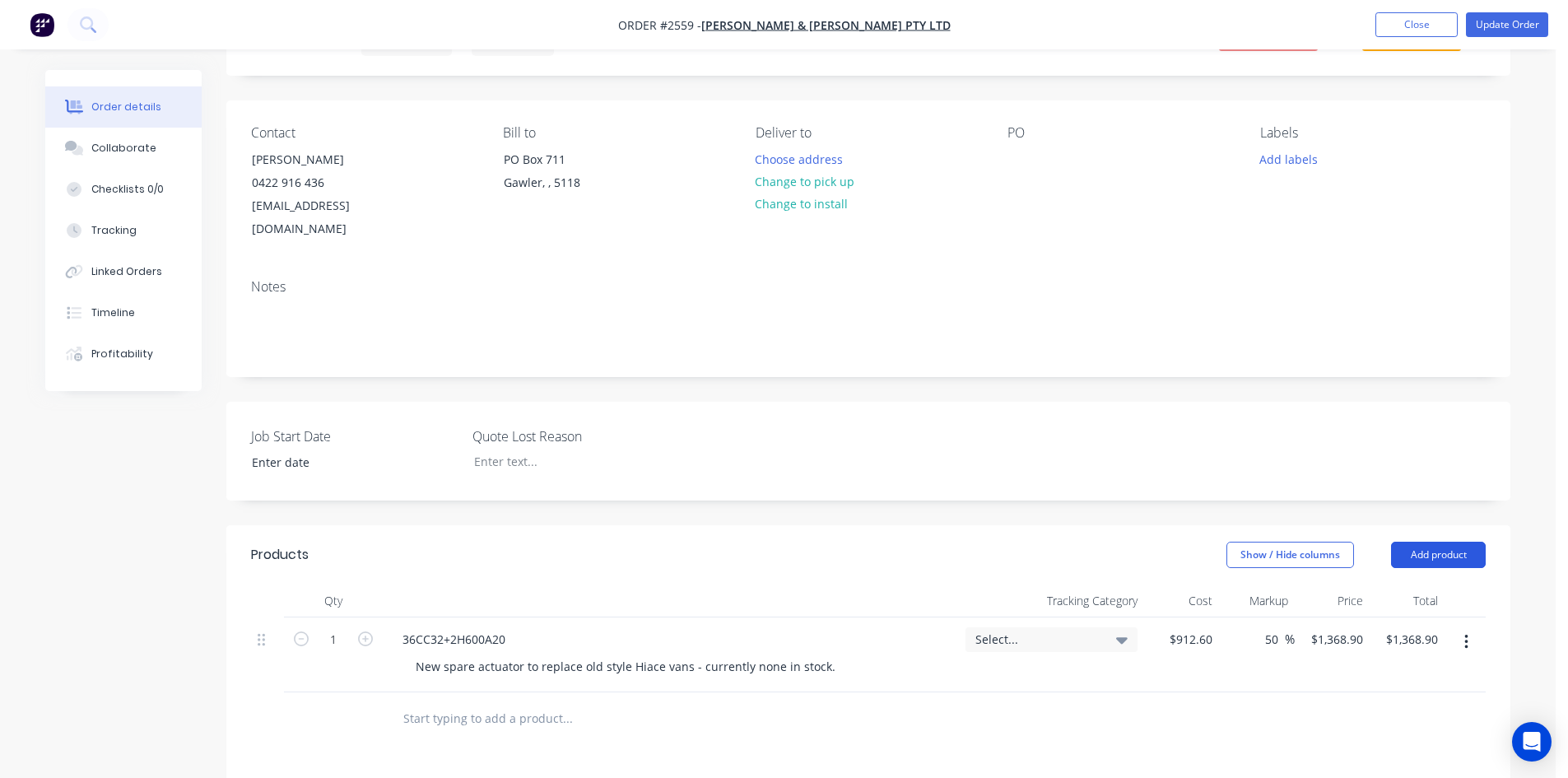
click at [1439, 541] on button "Add product" at bounding box center [1438, 554] width 94 height 27
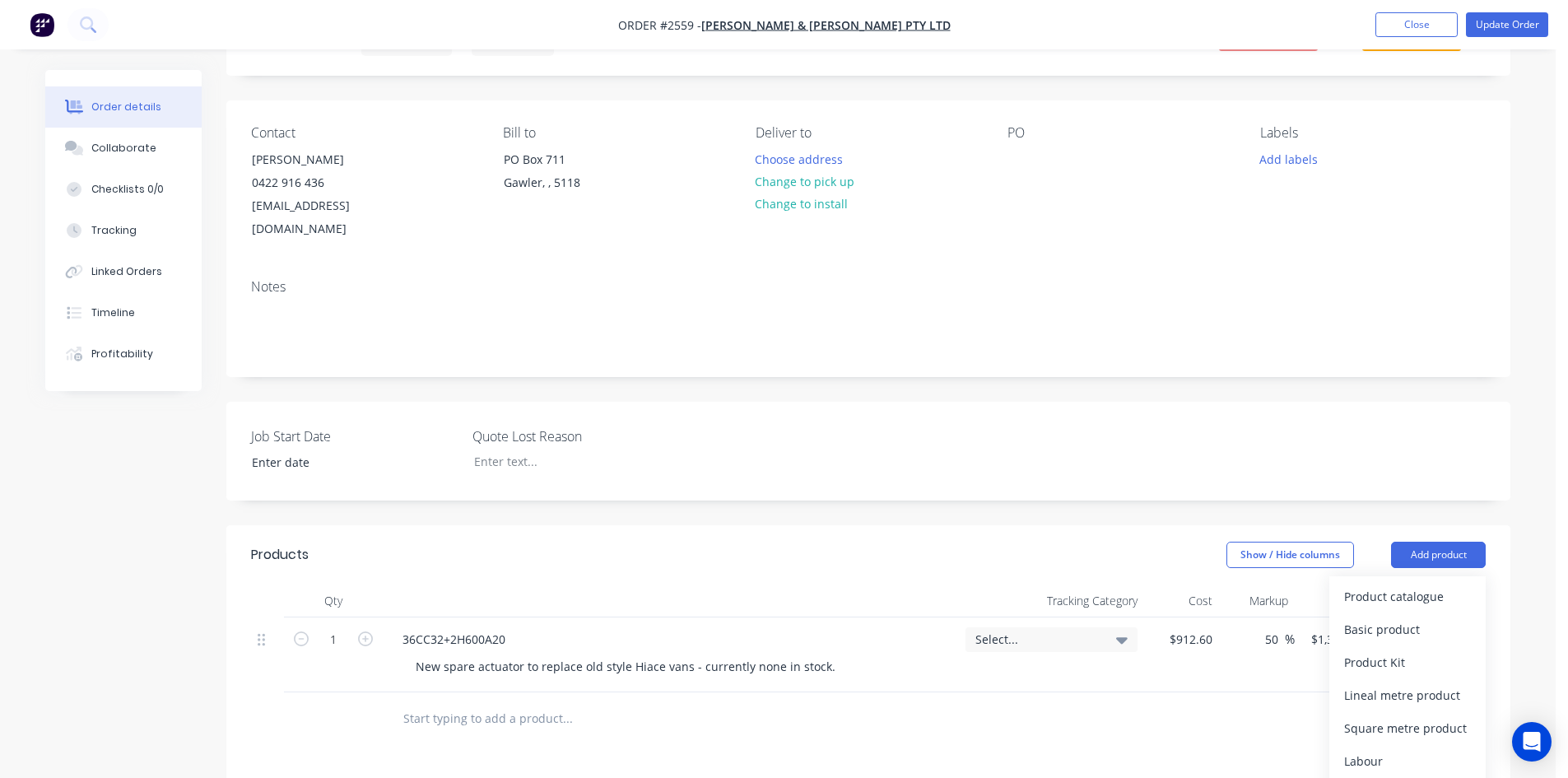
scroll to position [165, 0]
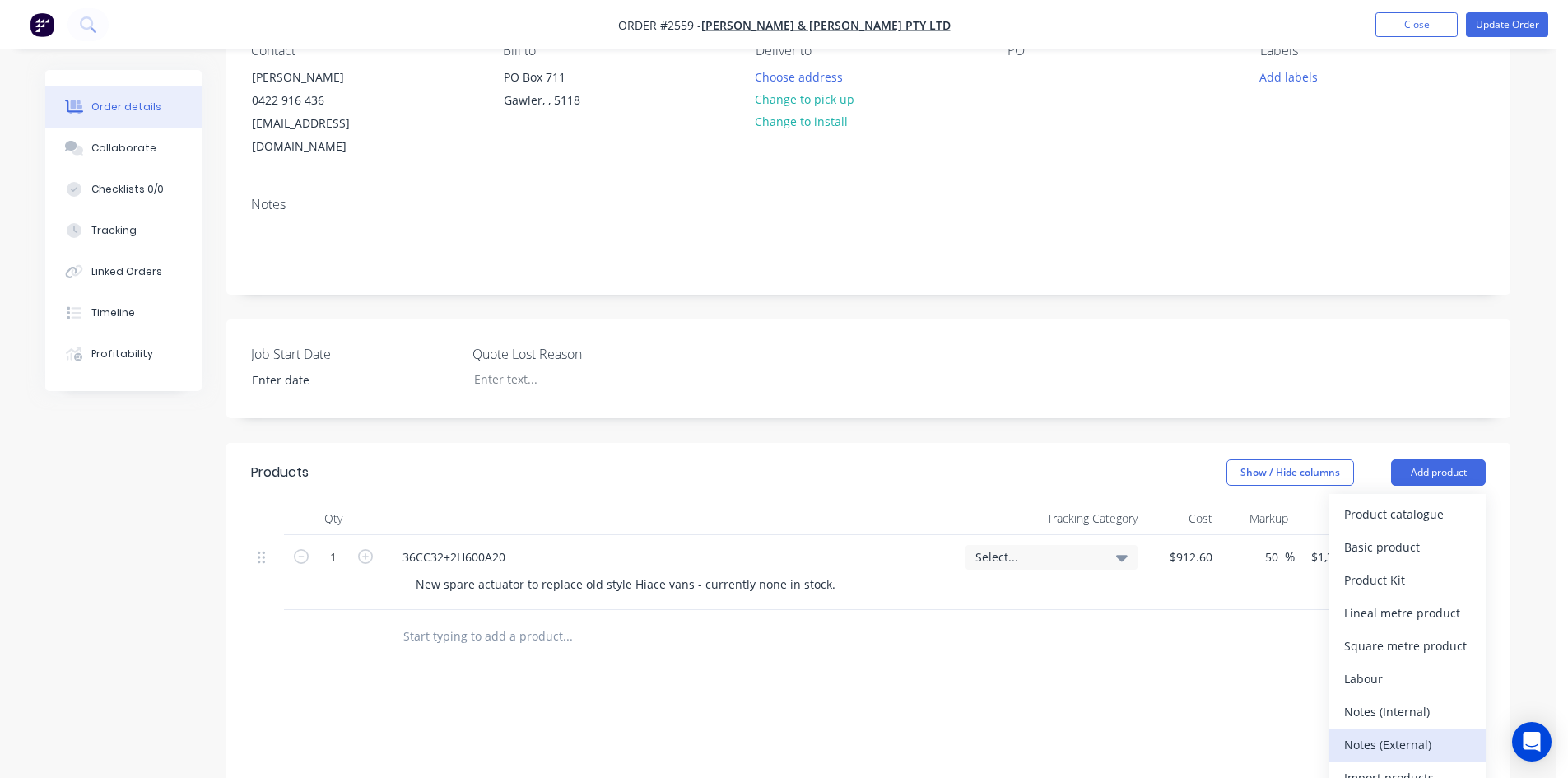
click at [1412, 732] on div "Notes (External)" at bounding box center [1407, 744] width 127 height 24
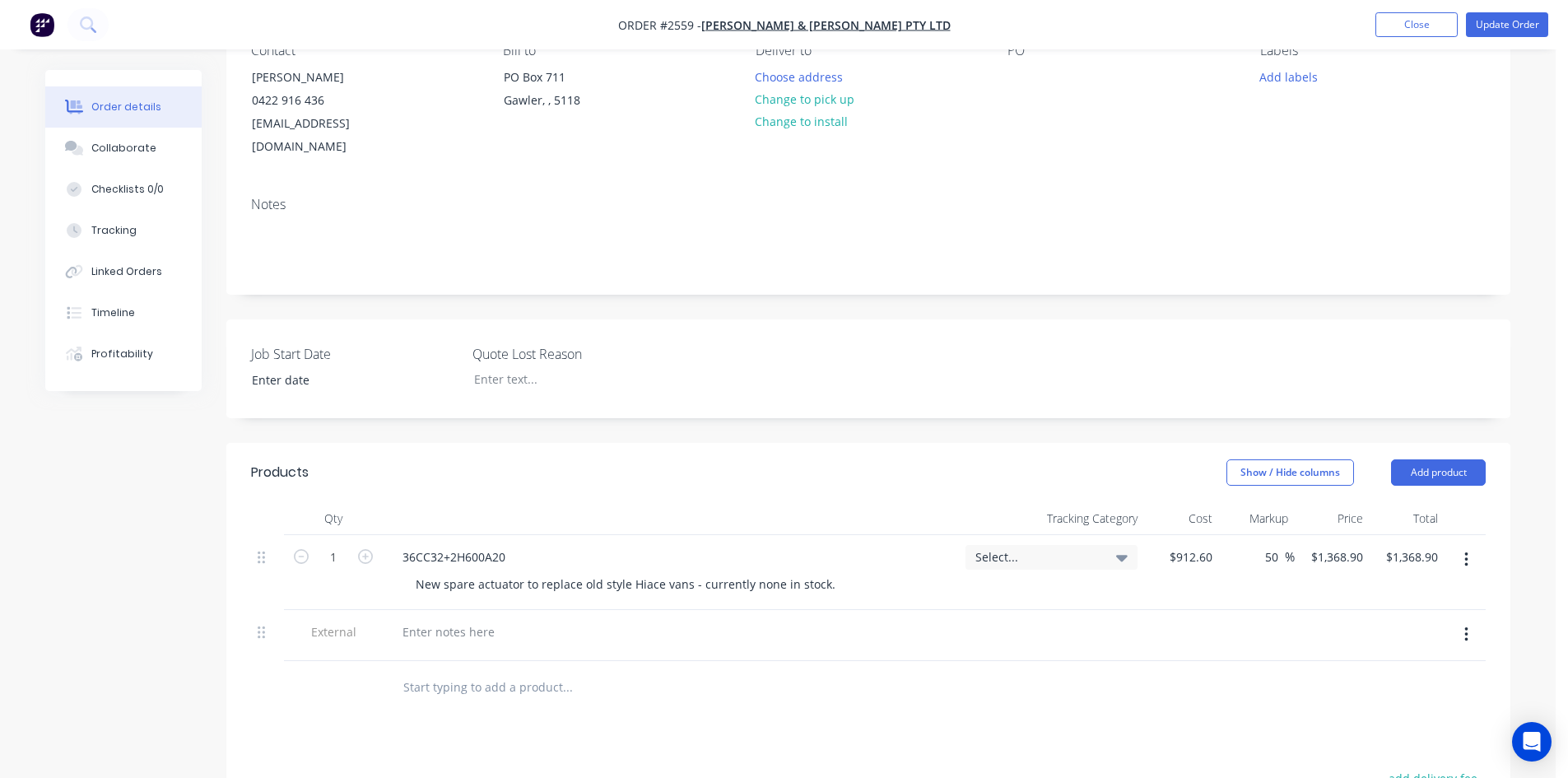
scroll to position [168, 0]
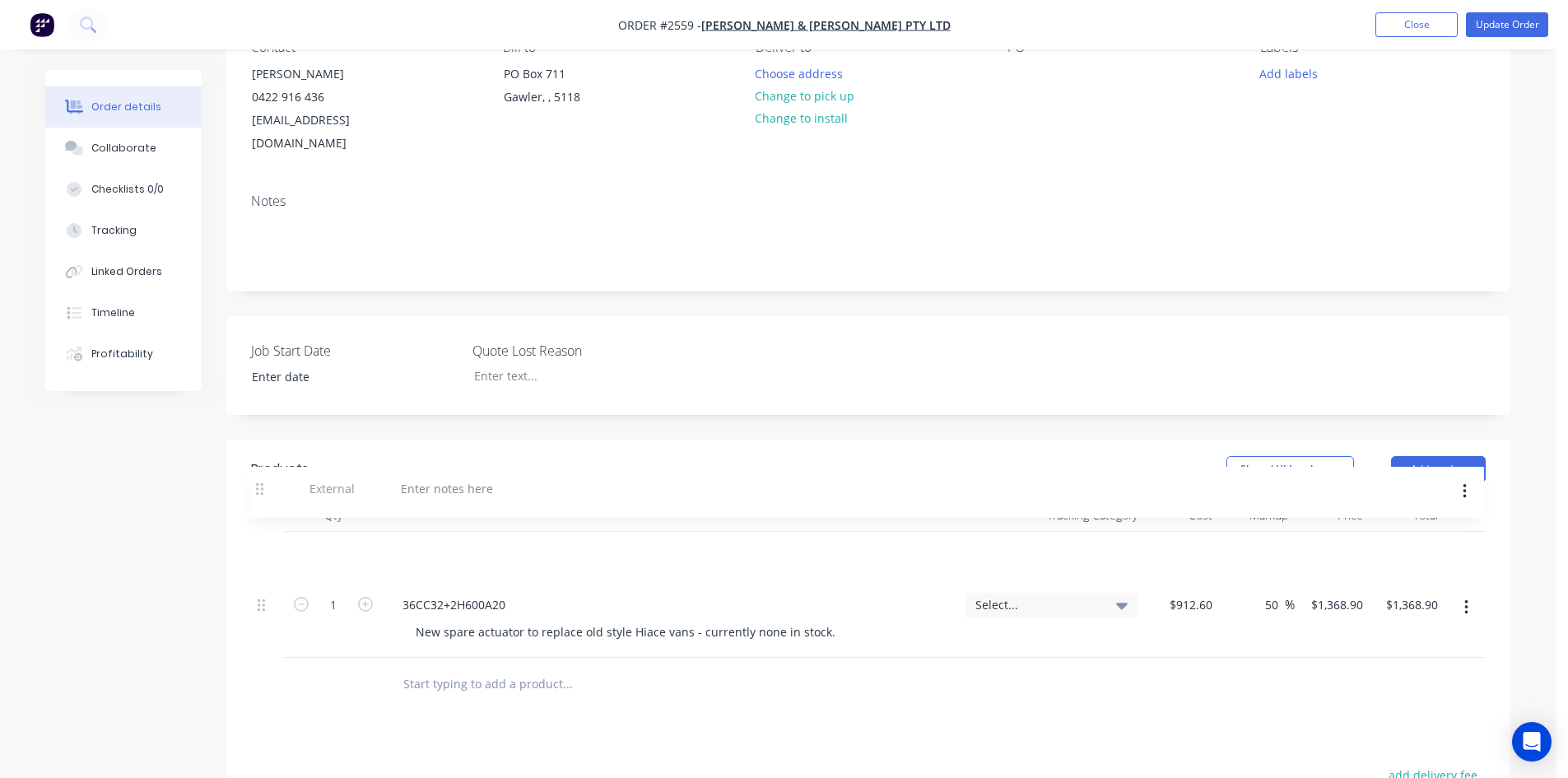
drag, startPoint x: 264, startPoint y: 610, endPoint x: 262, endPoint y: 480, distance: 130.0
click at [262, 499] on div "Qty Tracking Category Cost Markup Price Total 1 36CC32+2H600A20 New spare actua…" at bounding box center [868, 579] width 1234 height 159
click at [457, 541] on div at bounding box center [448, 553] width 119 height 24
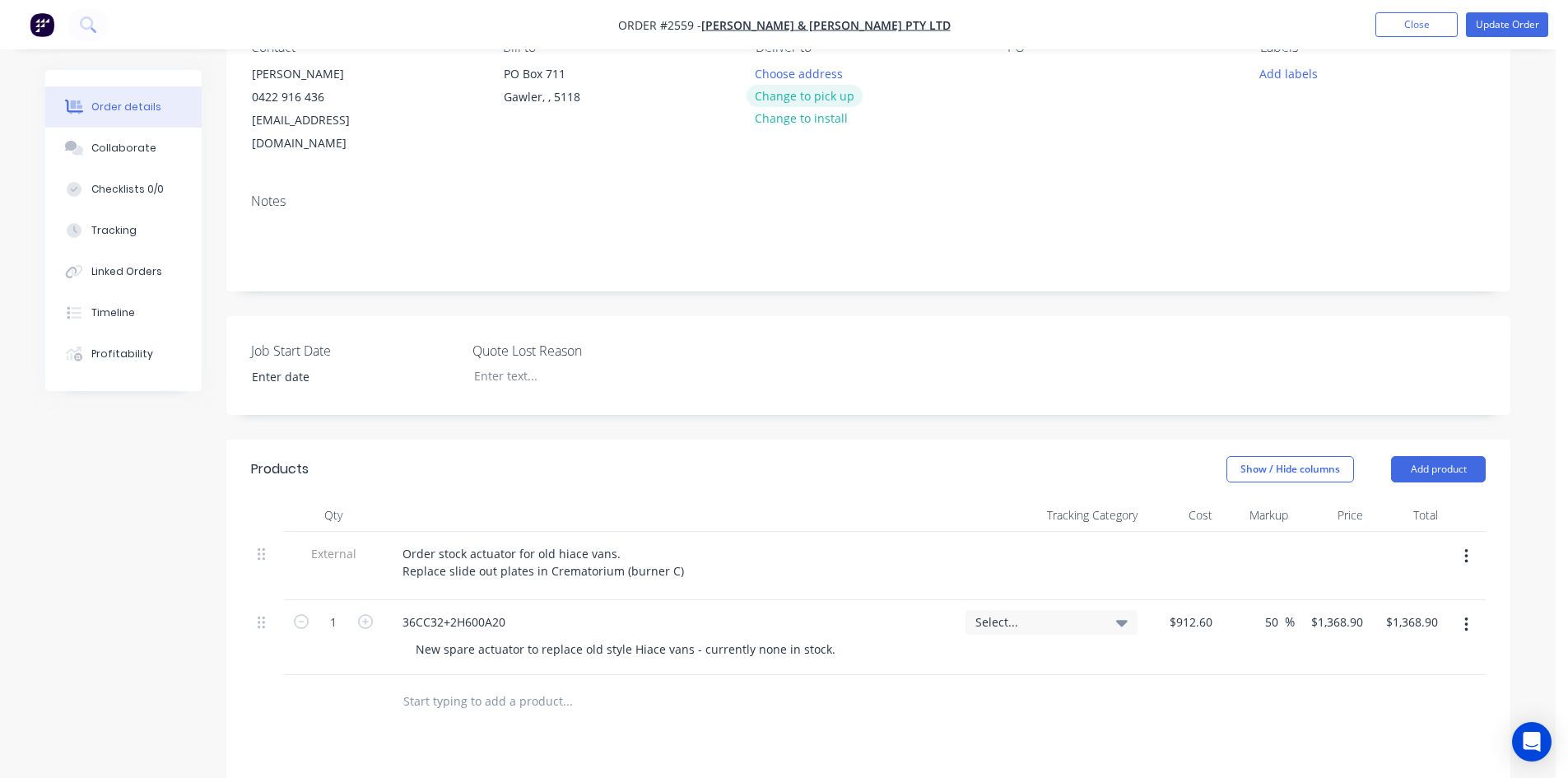
click at [837, 97] on button "Change to pick up" at bounding box center [805, 95] width 117 height 23
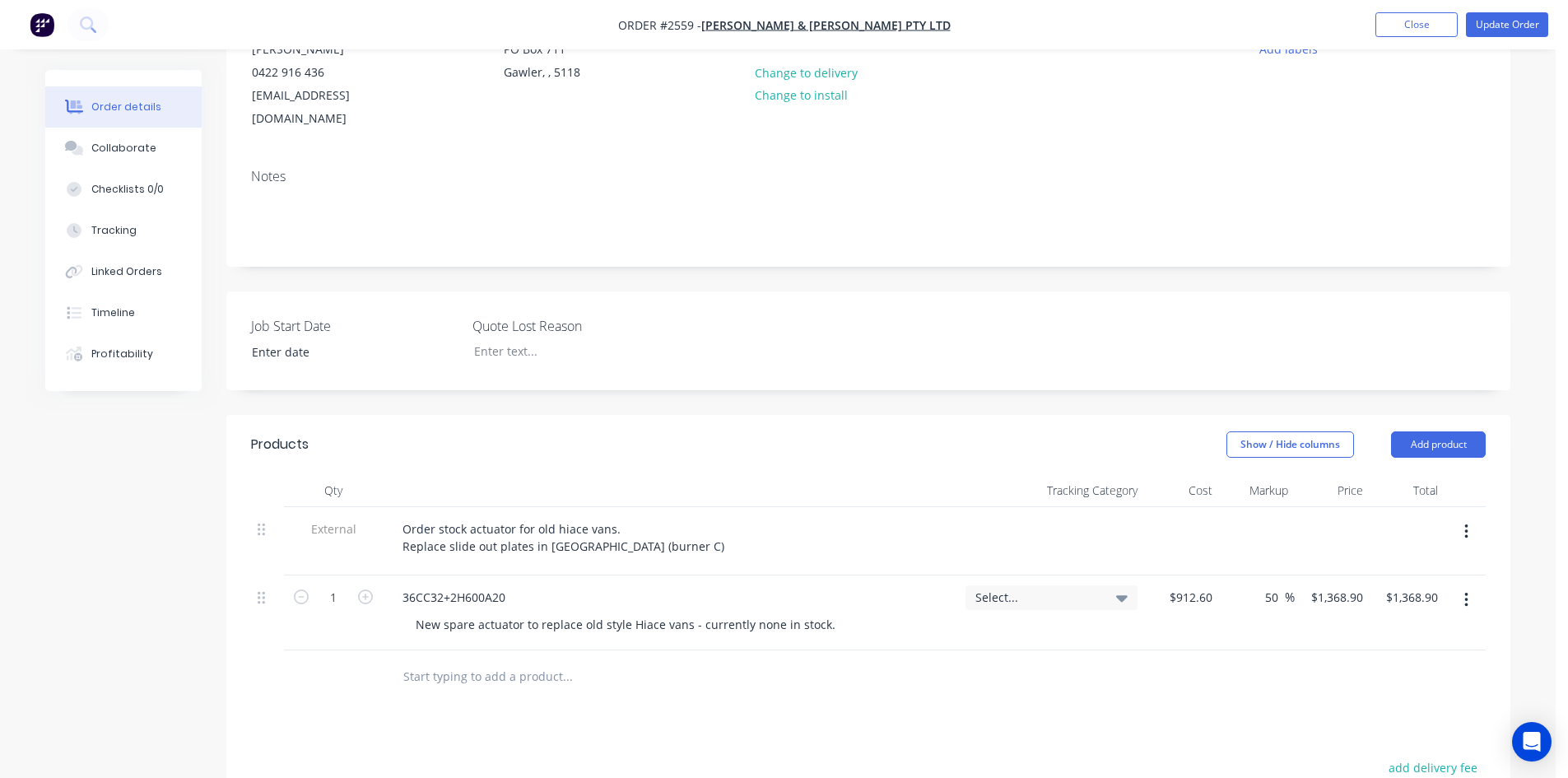
scroll to position [83, 0]
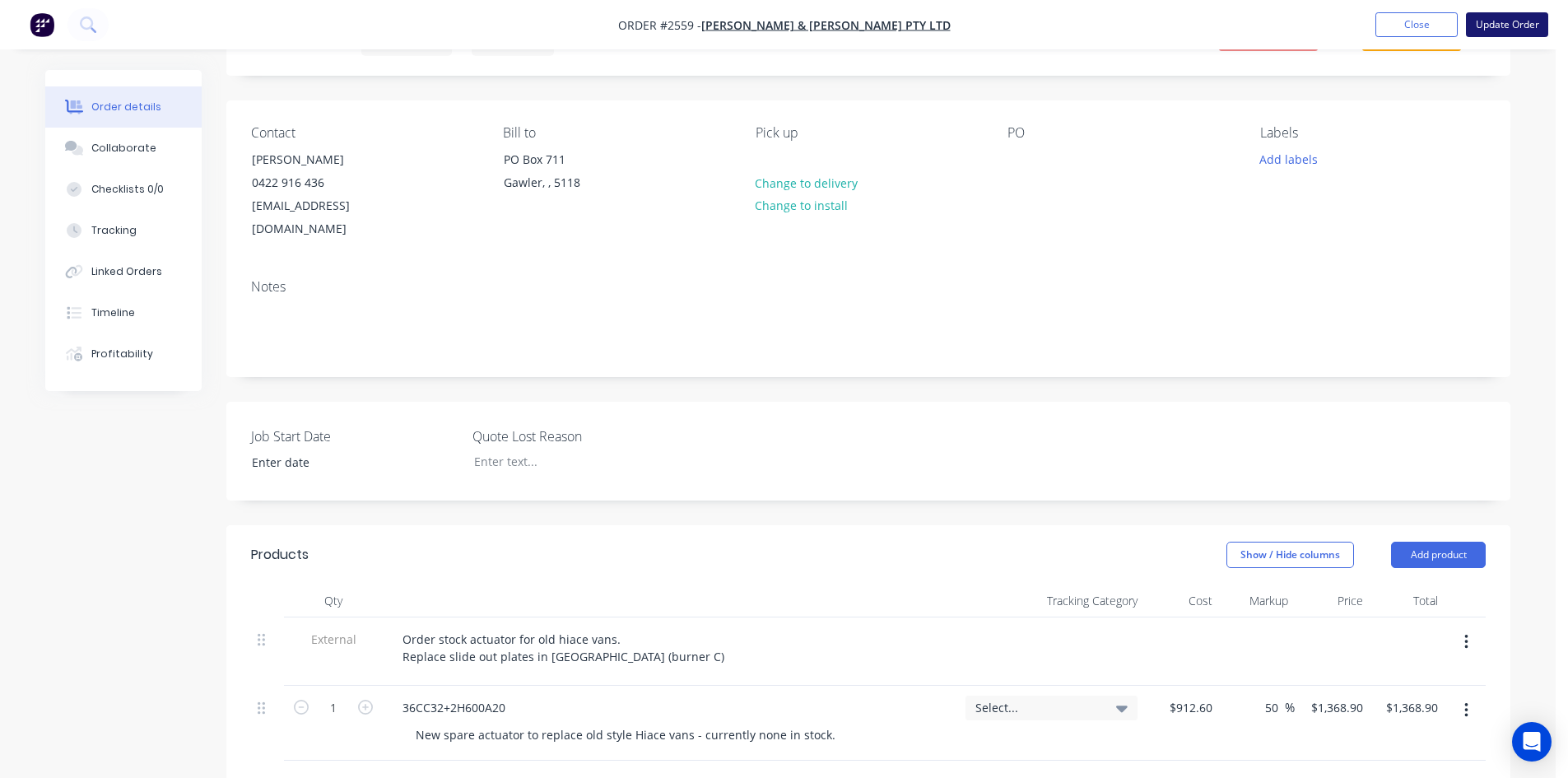
click at [1496, 26] on button "Update Order" at bounding box center [1507, 25] width 83 height 25
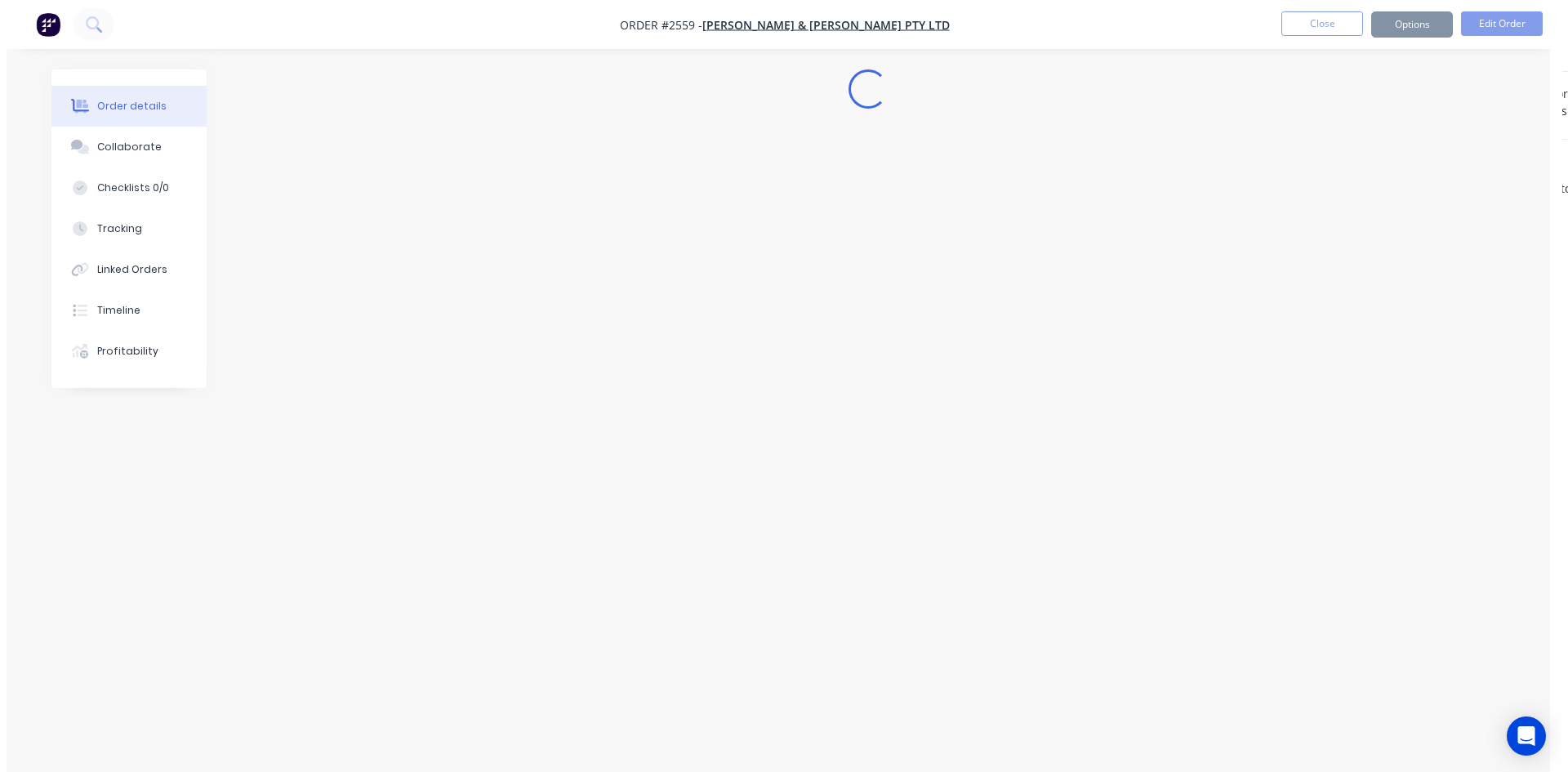
scroll to position [0, 0]
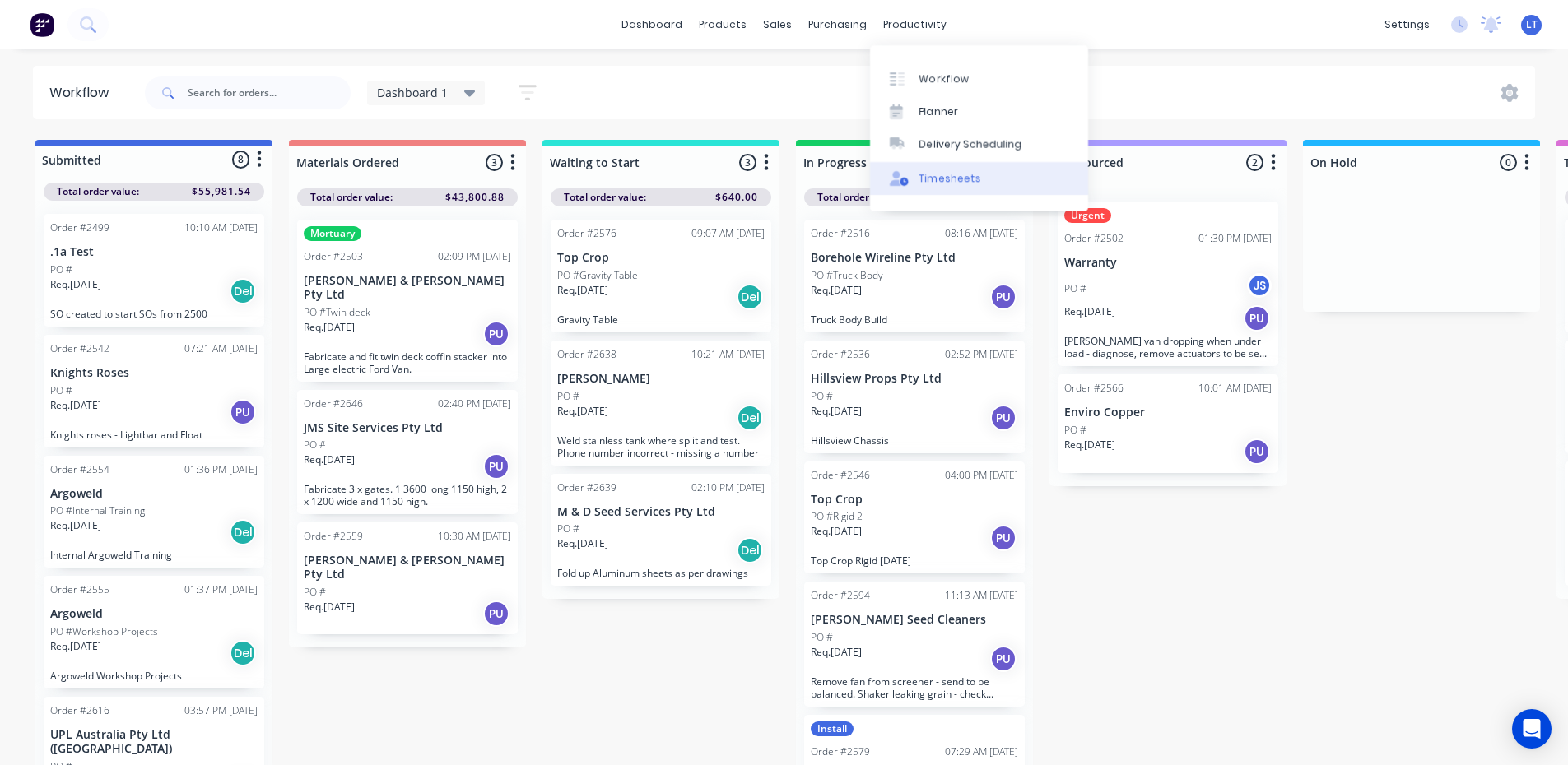
click at [971, 176] on div "Timesheets" at bounding box center [950, 178] width 62 height 15
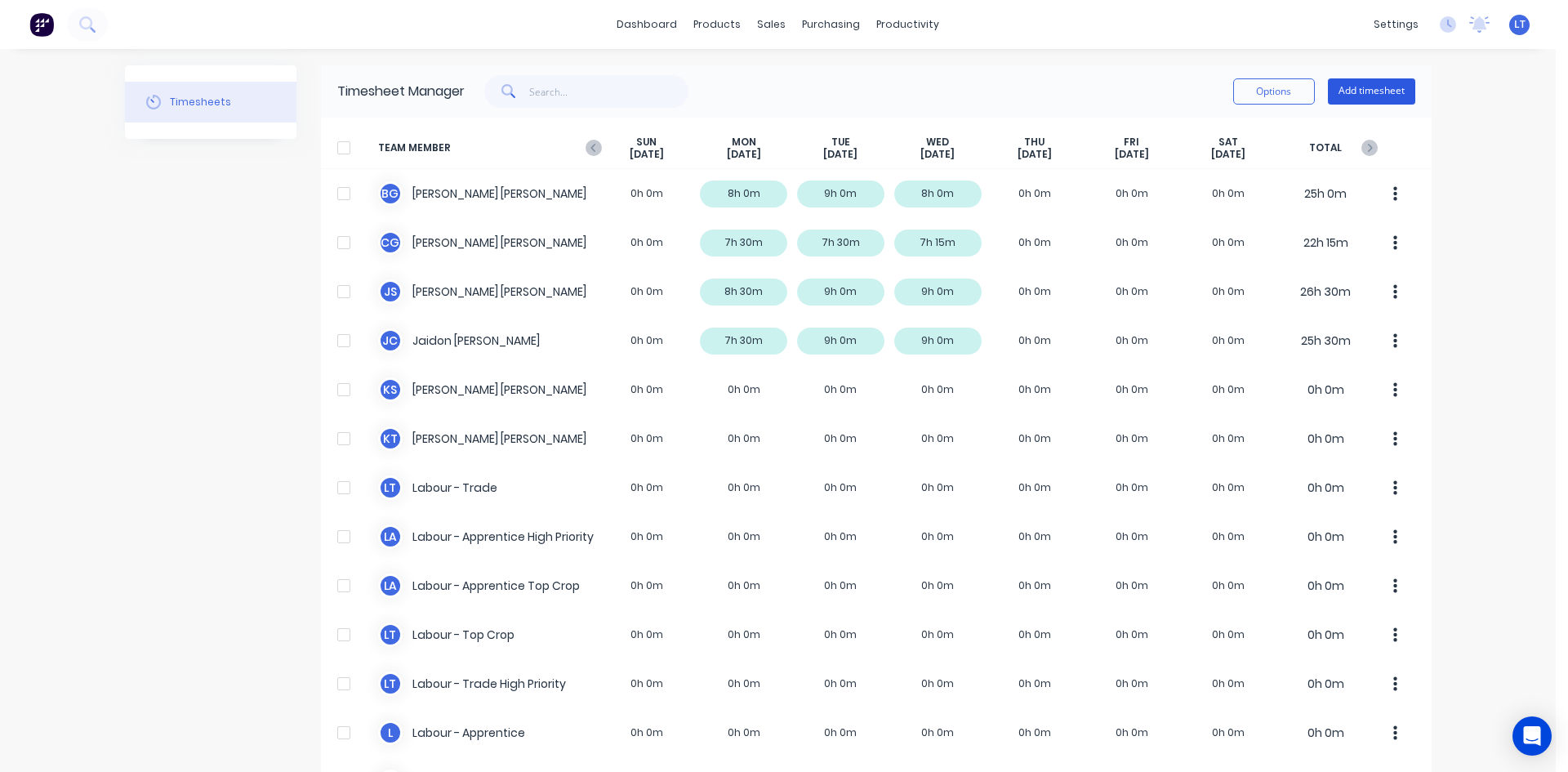
click at [1369, 97] on button "Add timesheet" at bounding box center [1372, 91] width 88 height 26
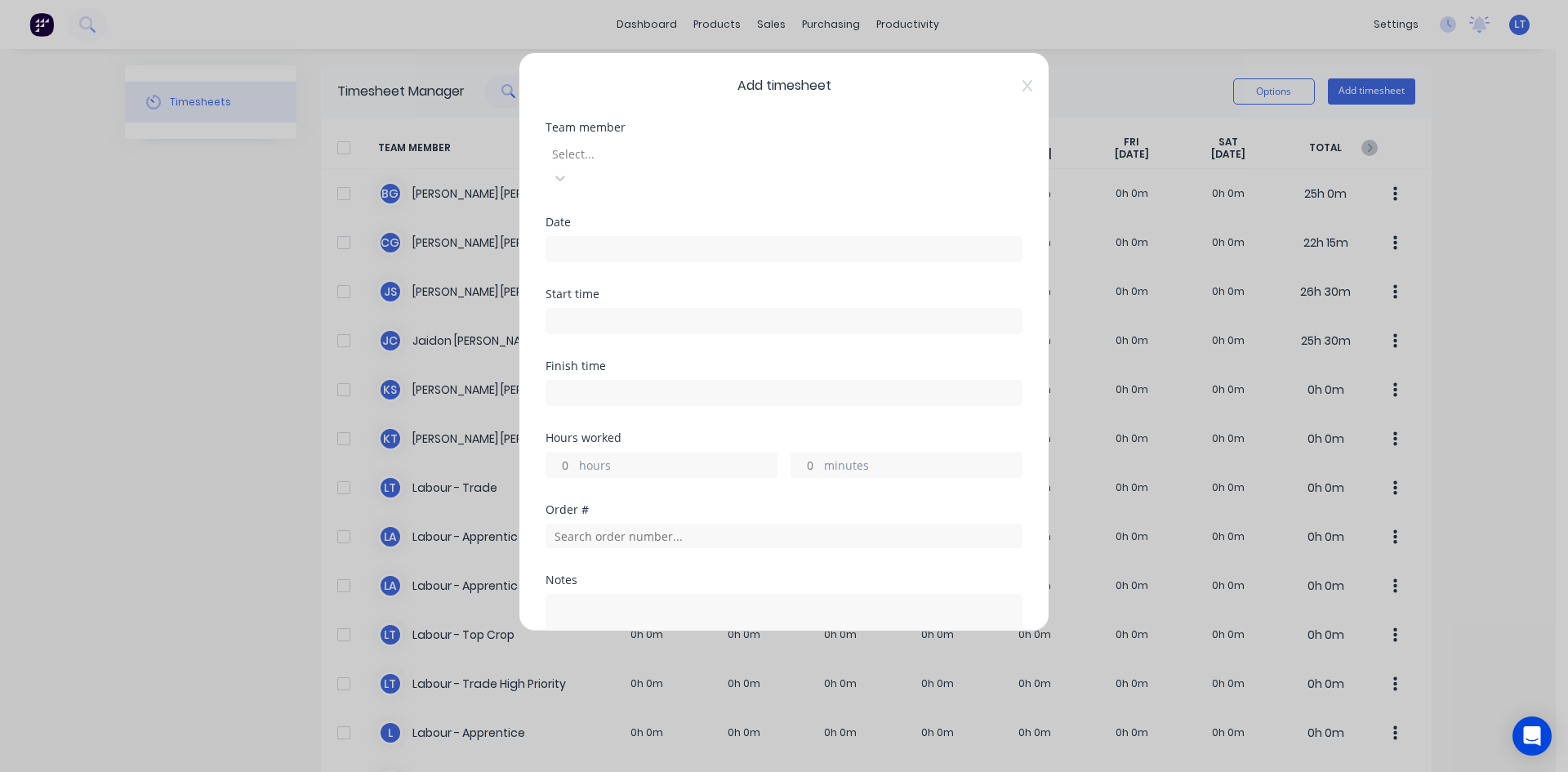
click at [647, 151] on div at bounding box center [668, 153] width 235 height 20
click at [624, 523] on input "text" at bounding box center [784, 535] width 477 height 24
click at [787, 237] on input at bounding box center [783, 249] width 475 height 24
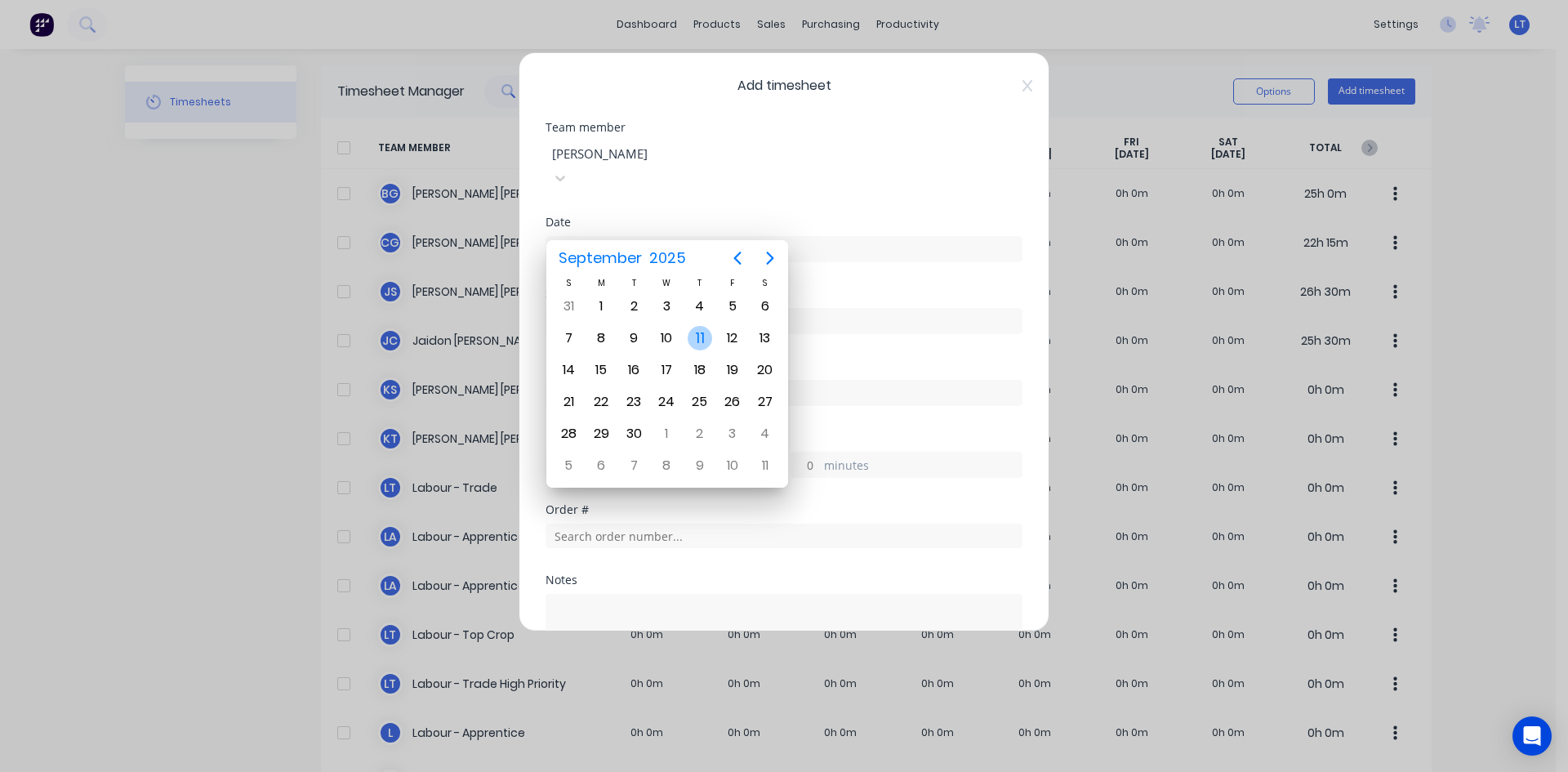
click at [703, 332] on div "11" at bounding box center [699, 337] width 24 height 24
type input "[DATE]"
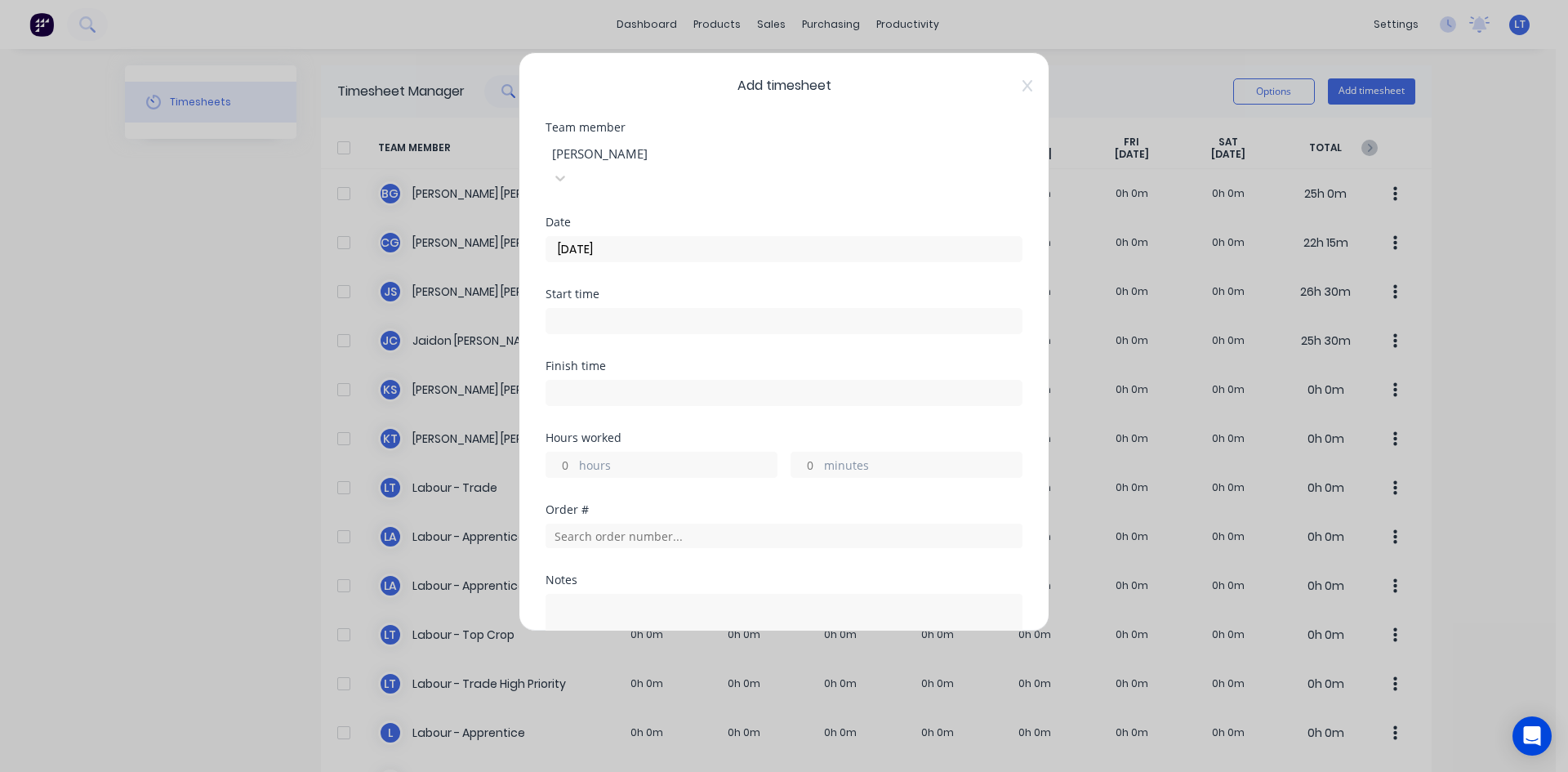
click at [707, 309] on input at bounding box center [783, 321] width 475 height 24
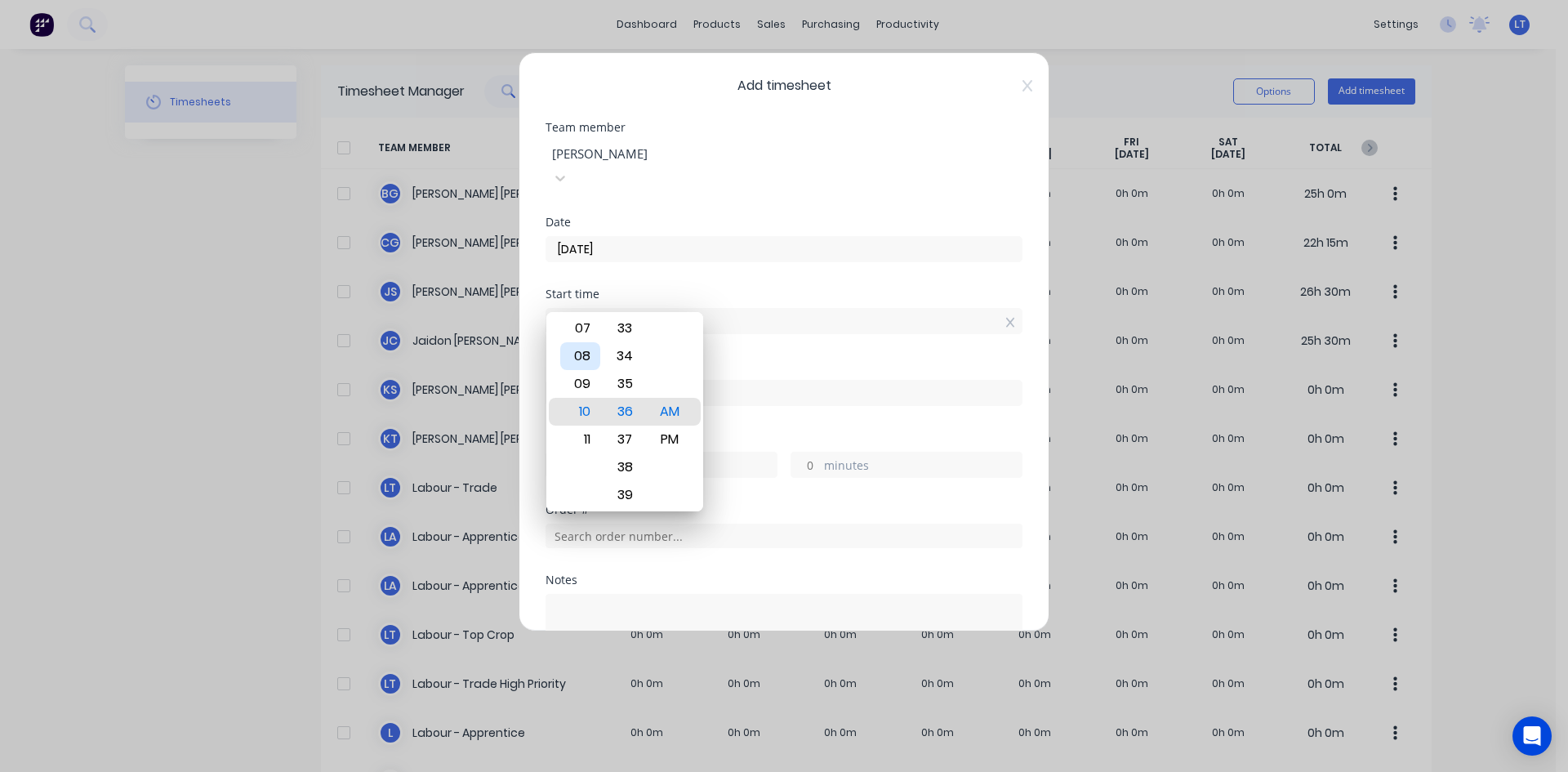
click at [591, 349] on div "08" at bounding box center [580, 356] width 40 height 27
click at [636, 328] on div "30" at bounding box center [625, 328] width 40 height 27
type input "08:30 AM"
click at [808, 360] on div "Finish time" at bounding box center [784, 366] width 477 height 12
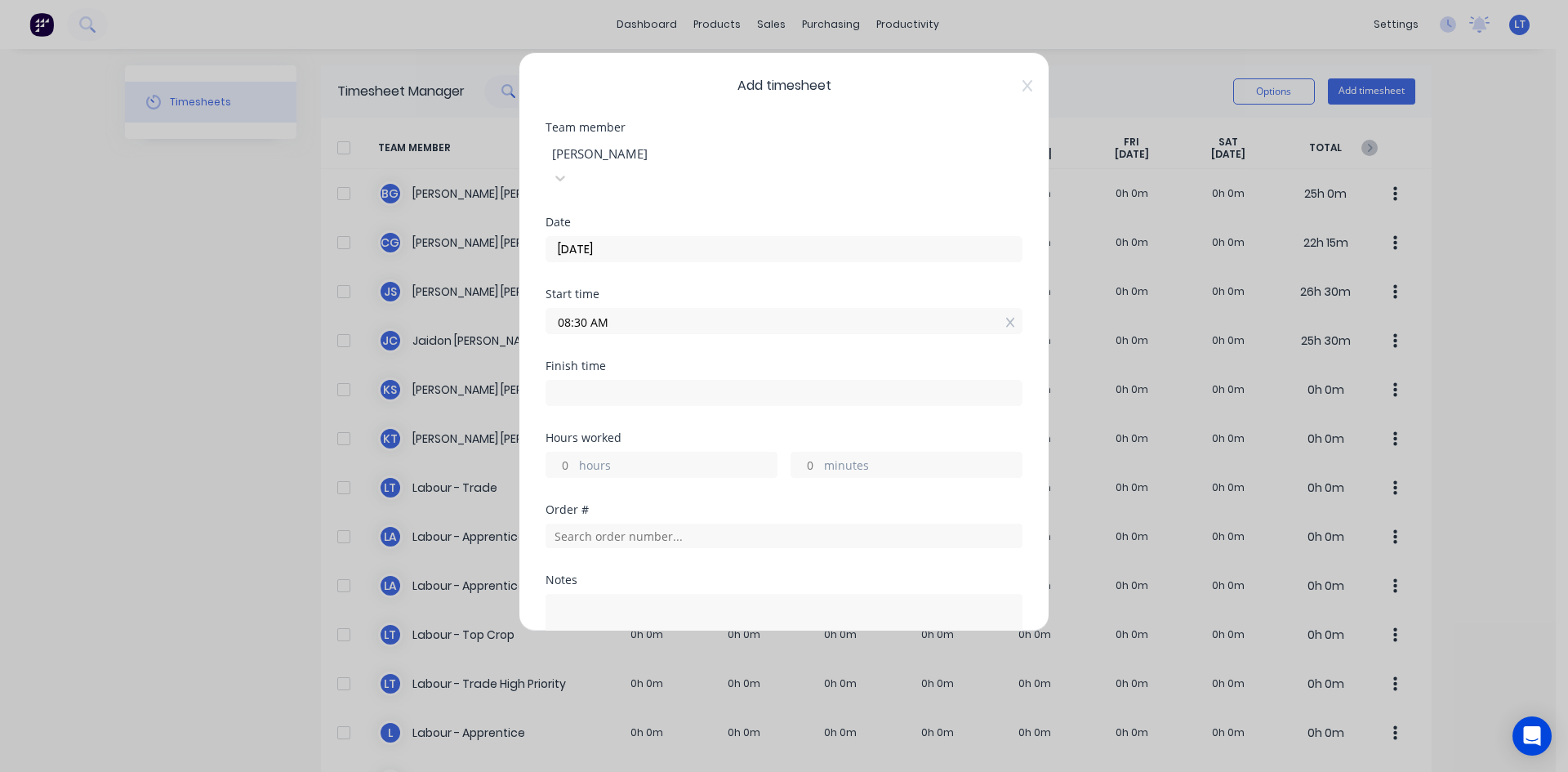
click at [620, 380] on input at bounding box center [783, 392] width 475 height 24
type input "10:37 AM"
type input "2"
type input "7"
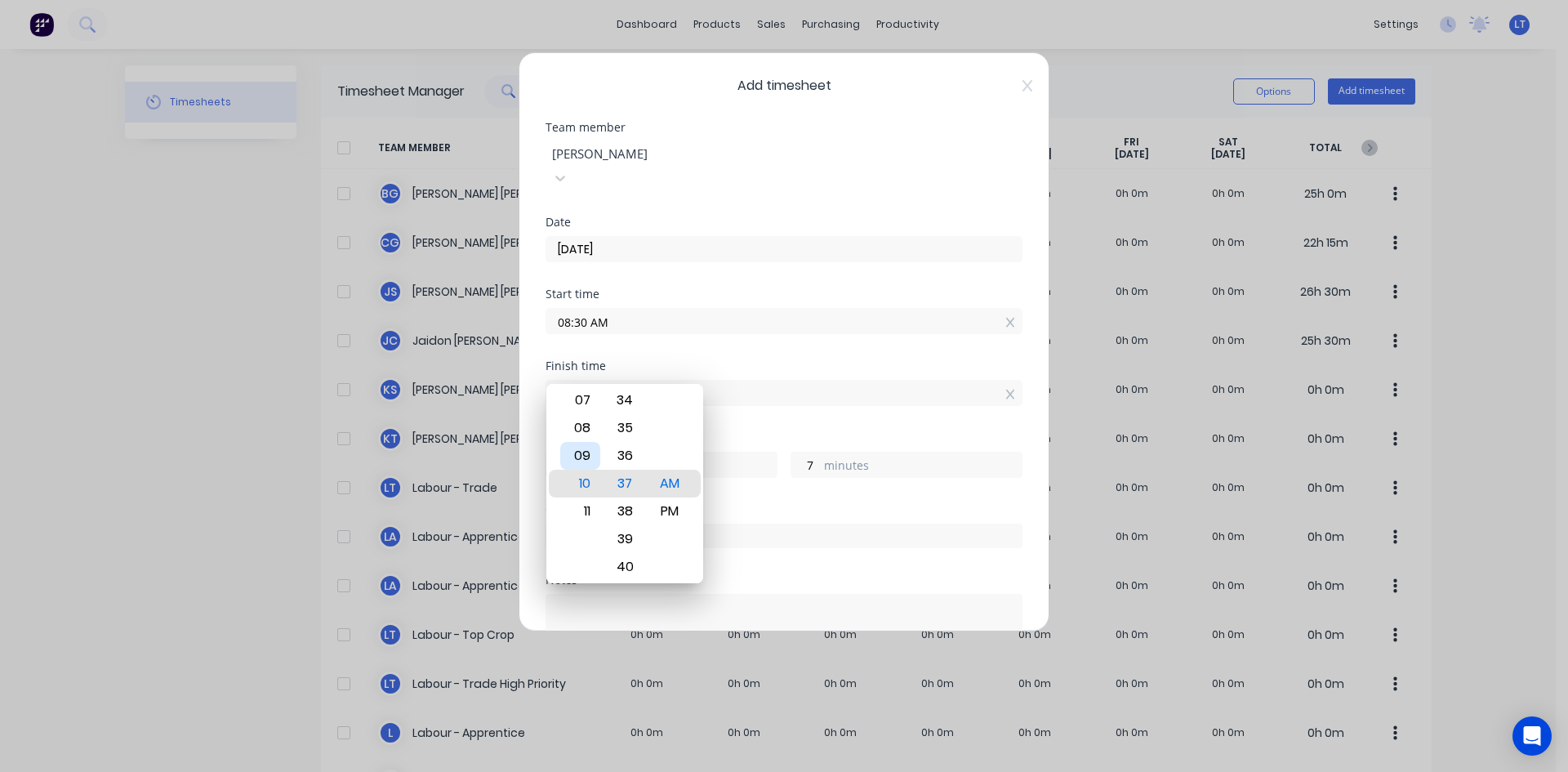
click at [589, 455] on div "09" at bounding box center [580, 455] width 40 height 27
type input "09:37 AM"
type input "1"
type input "09:38 AM"
type input "8"
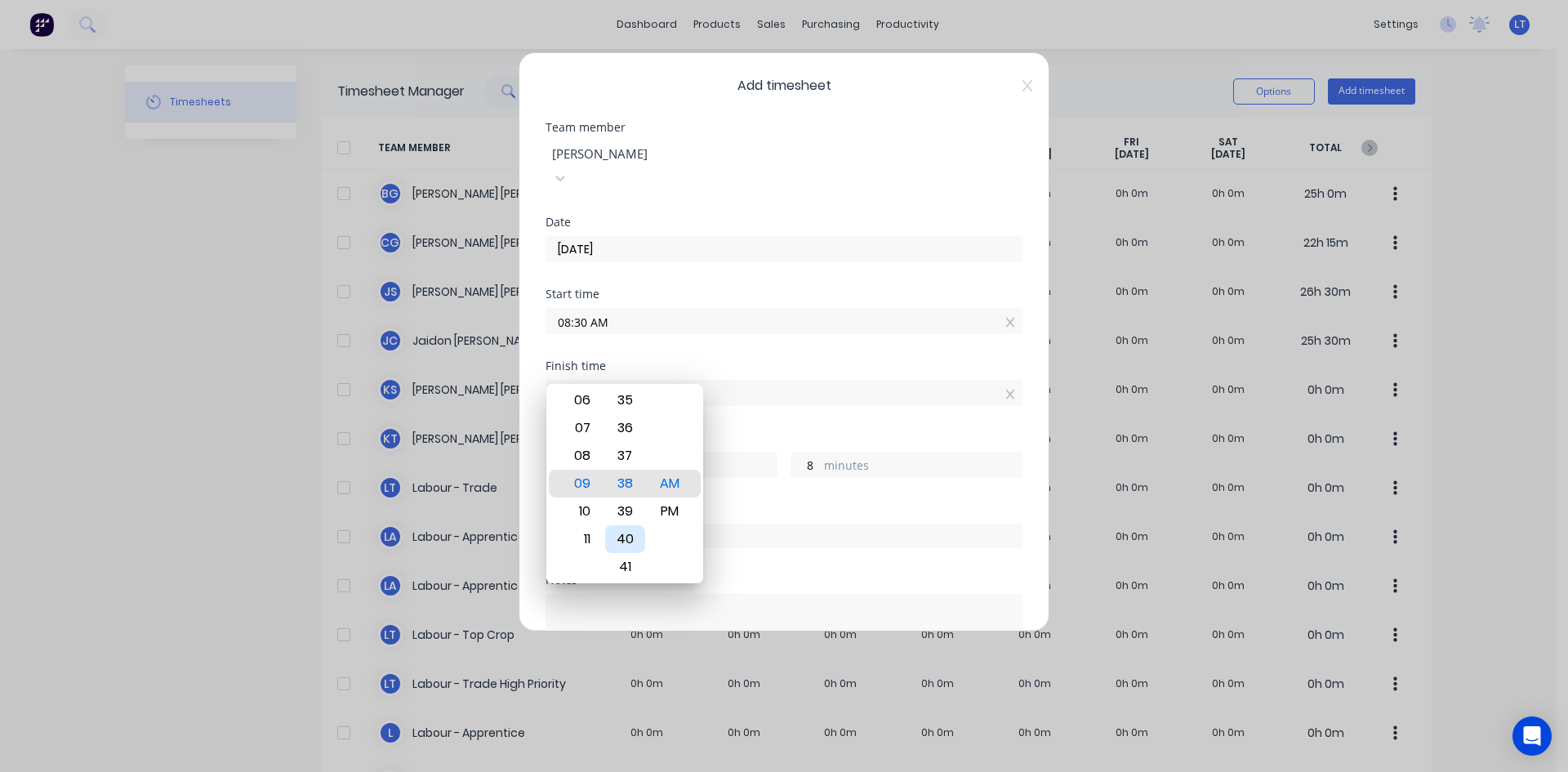
type input "09:39 AM"
type input "9"
type input "09:34 AM"
type input "4"
type input "09:29 AM"
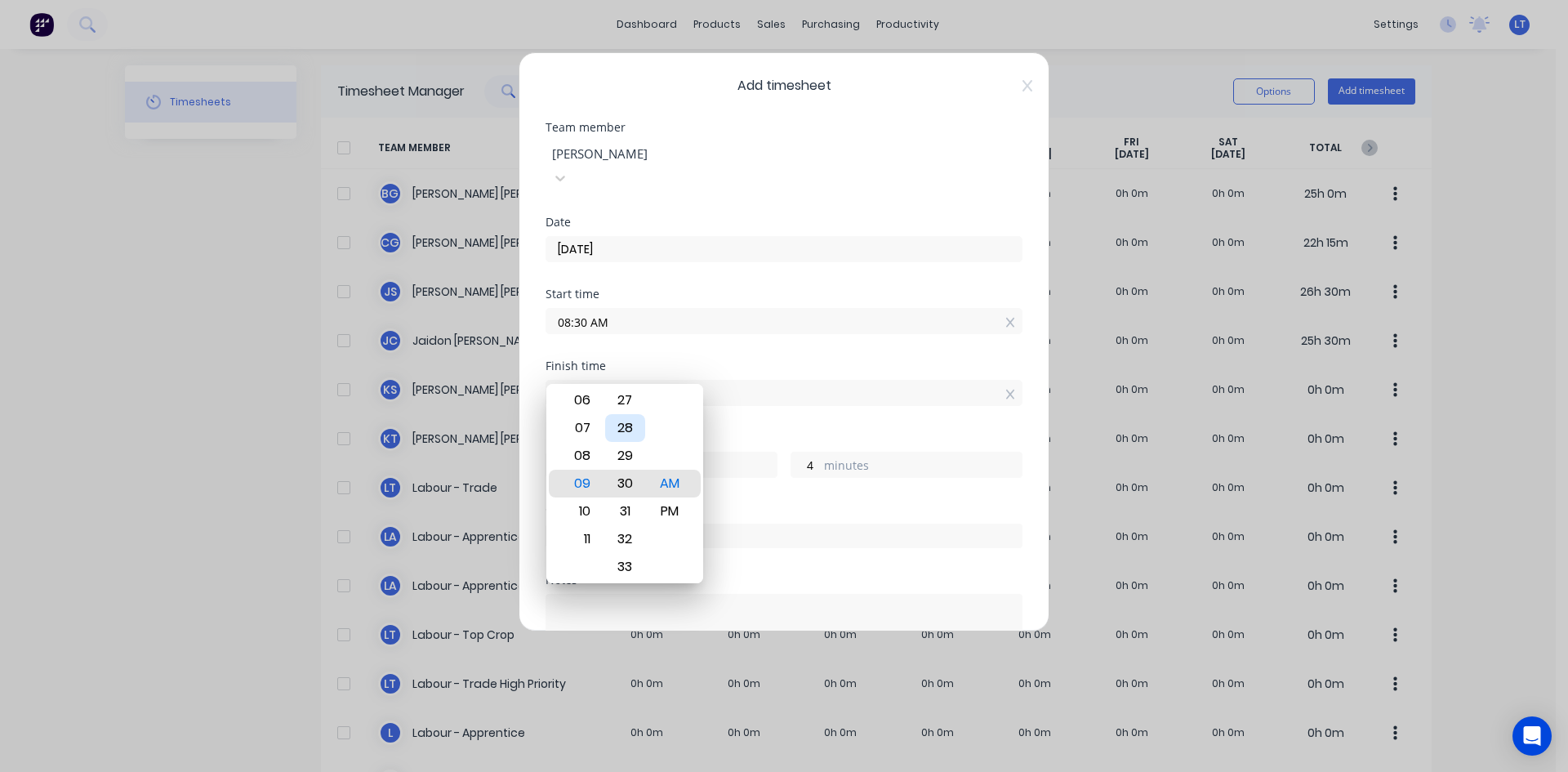
type input "0"
type input "59"
type input "09:24 AM"
type input "54"
type input "09:18 AM"
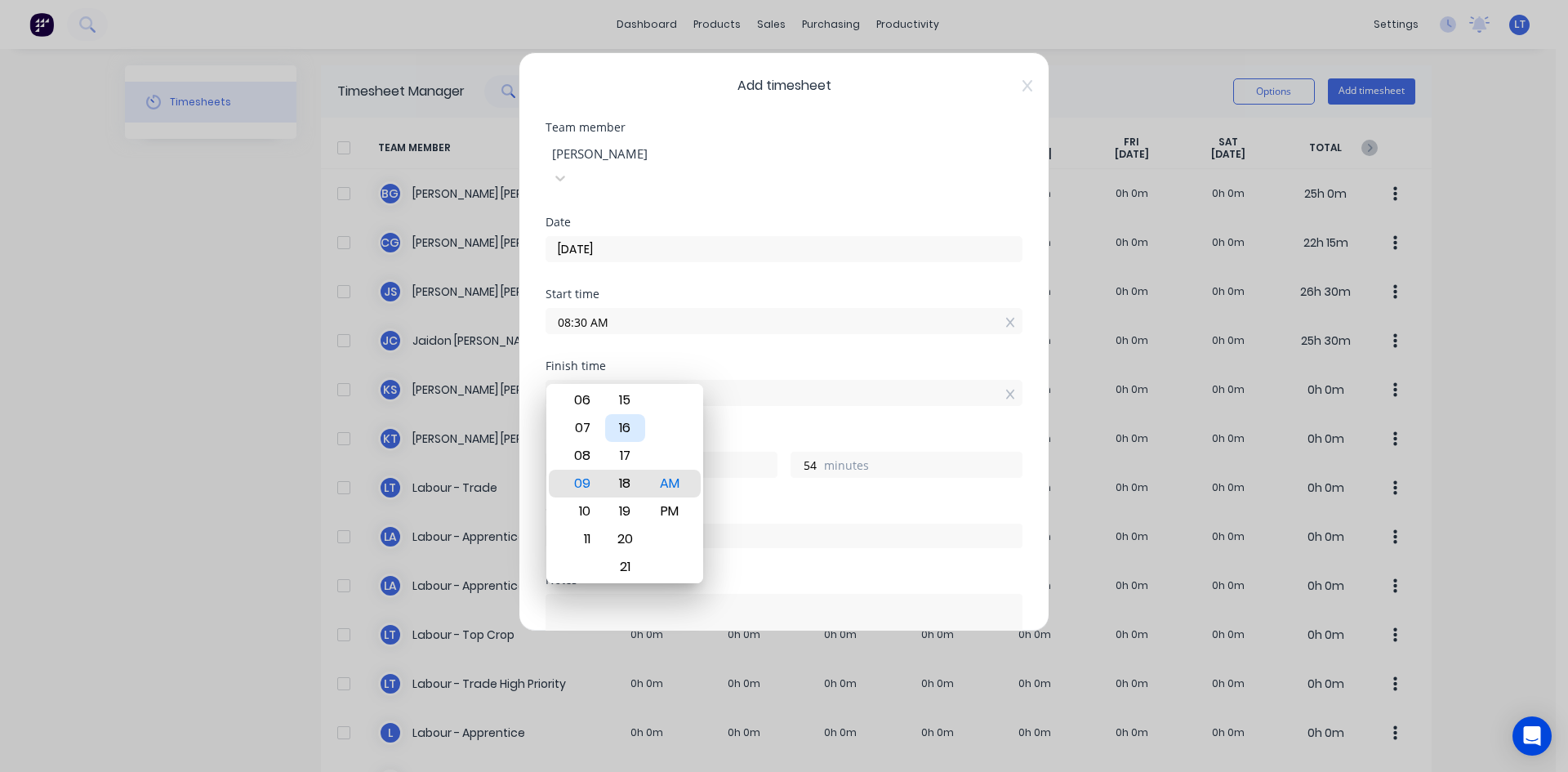
type input "48"
click at [630, 405] on div "15" at bounding box center [625, 400] width 40 height 27
type input "09:15 AM"
type input "45"
click at [829, 321] on div "Start time 08:30 AM" at bounding box center [784, 325] width 477 height 72
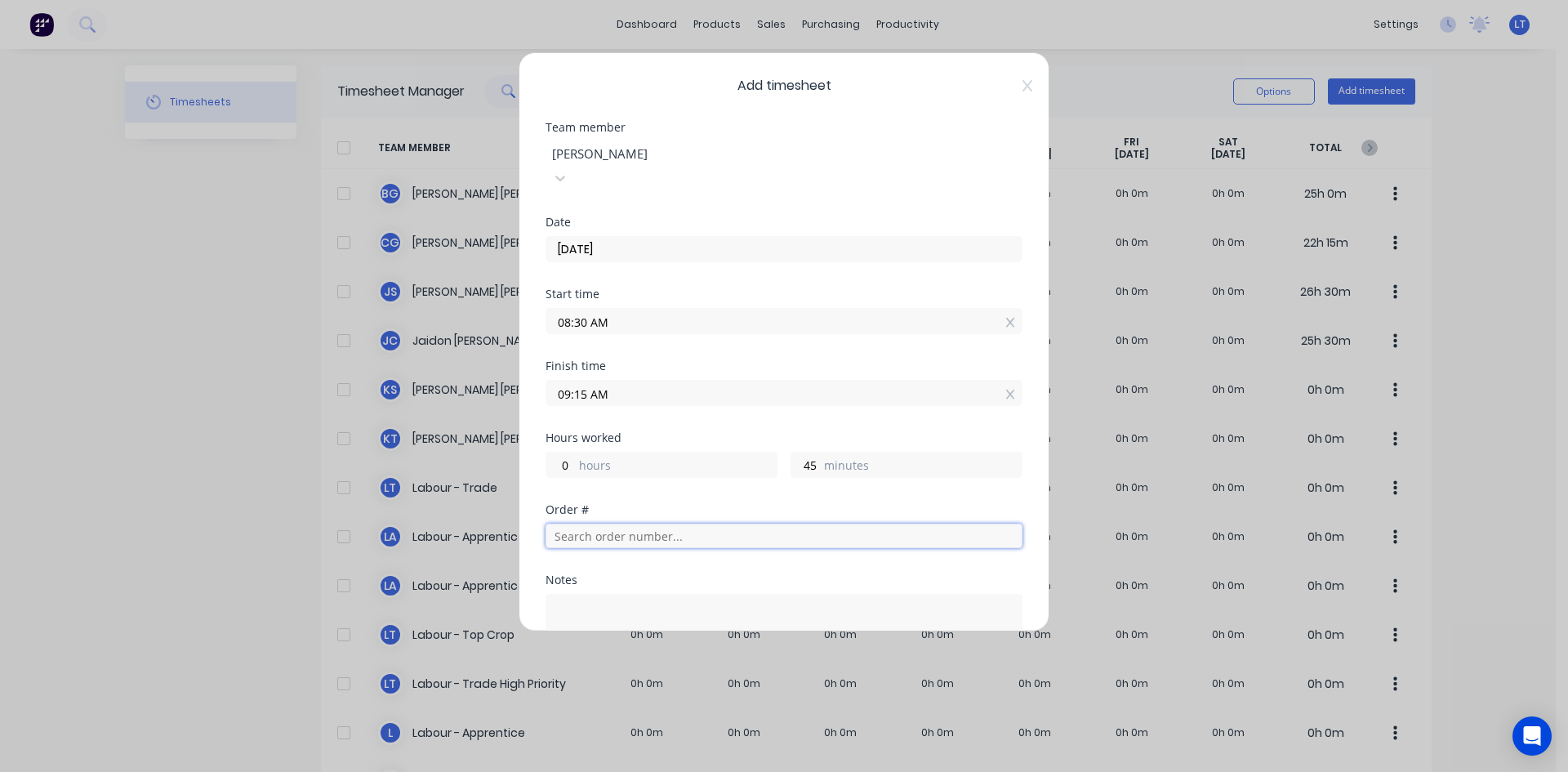
click at [646, 523] on input "text" at bounding box center [784, 535] width 477 height 24
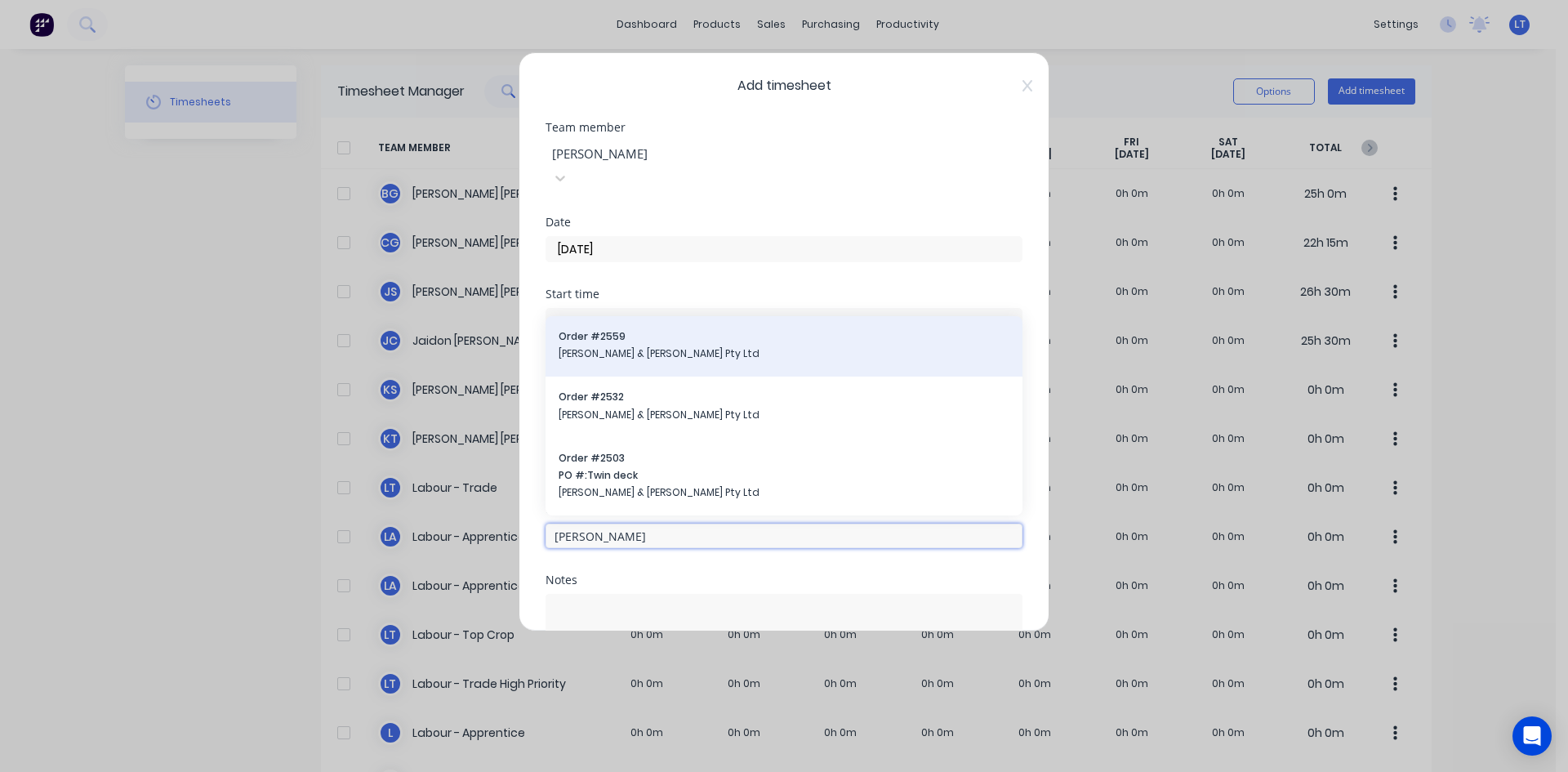
type input "[PERSON_NAME]"
click at [684, 329] on span "Order # 2559" at bounding box center [784, 336] width 451 height 15
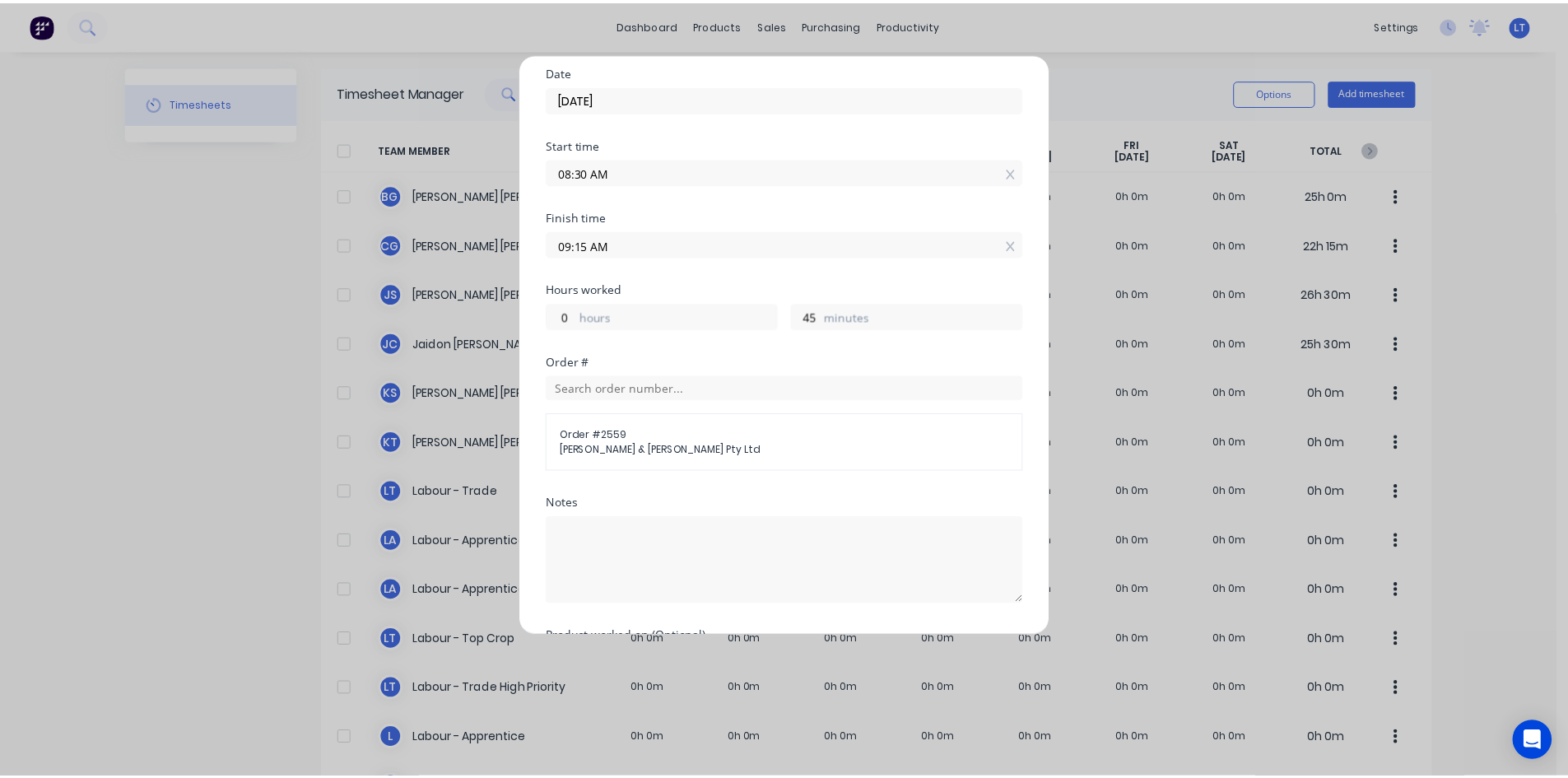
scroll to position [243, 0]
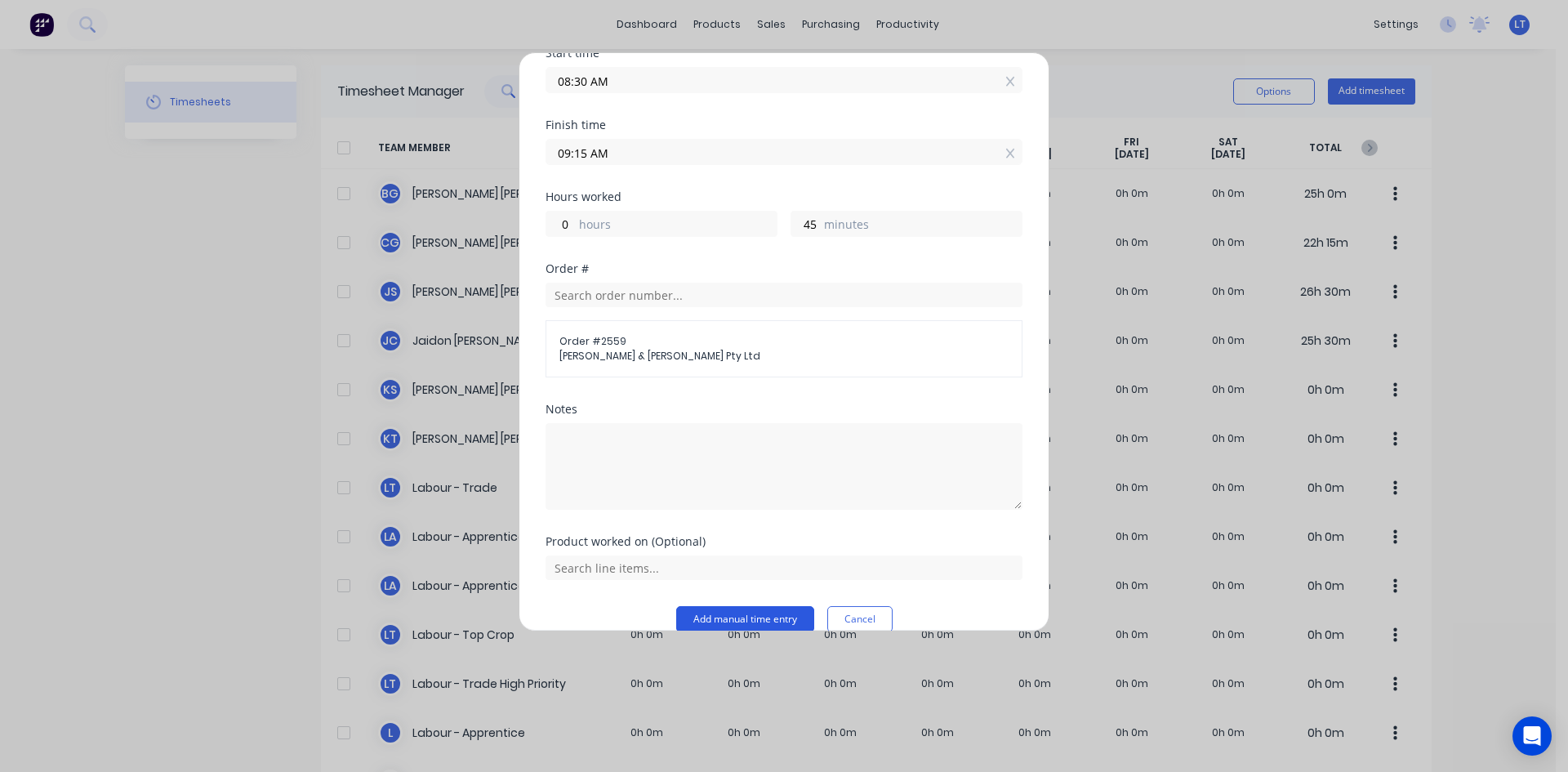
click at [775, 605] on button "Add manual time entry" at bounding box center [746, 618] width 138 height 26
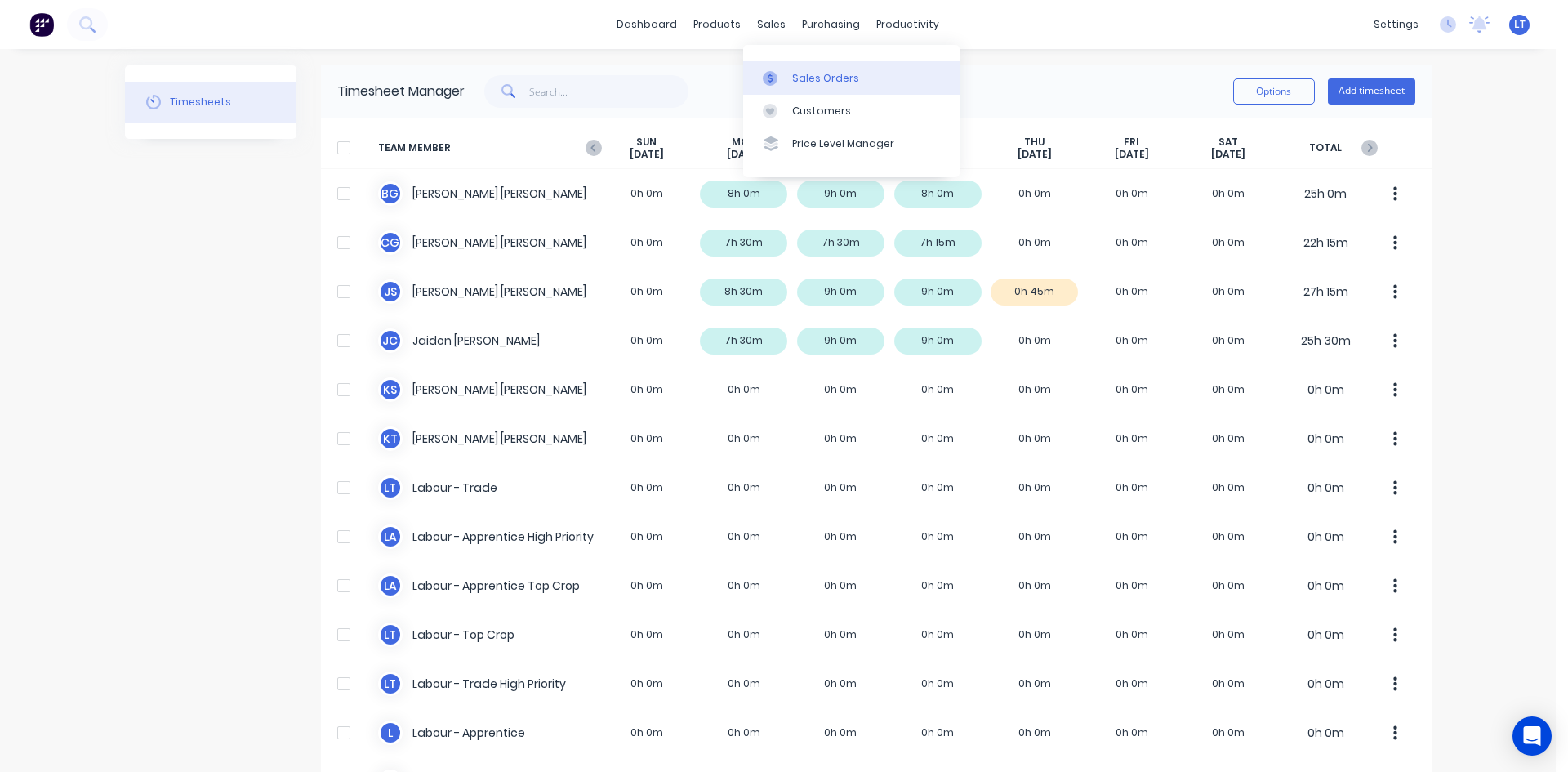
click at [796, 76] on div "Sales Orders" at bounding box center [825, 78] width 67 height 15
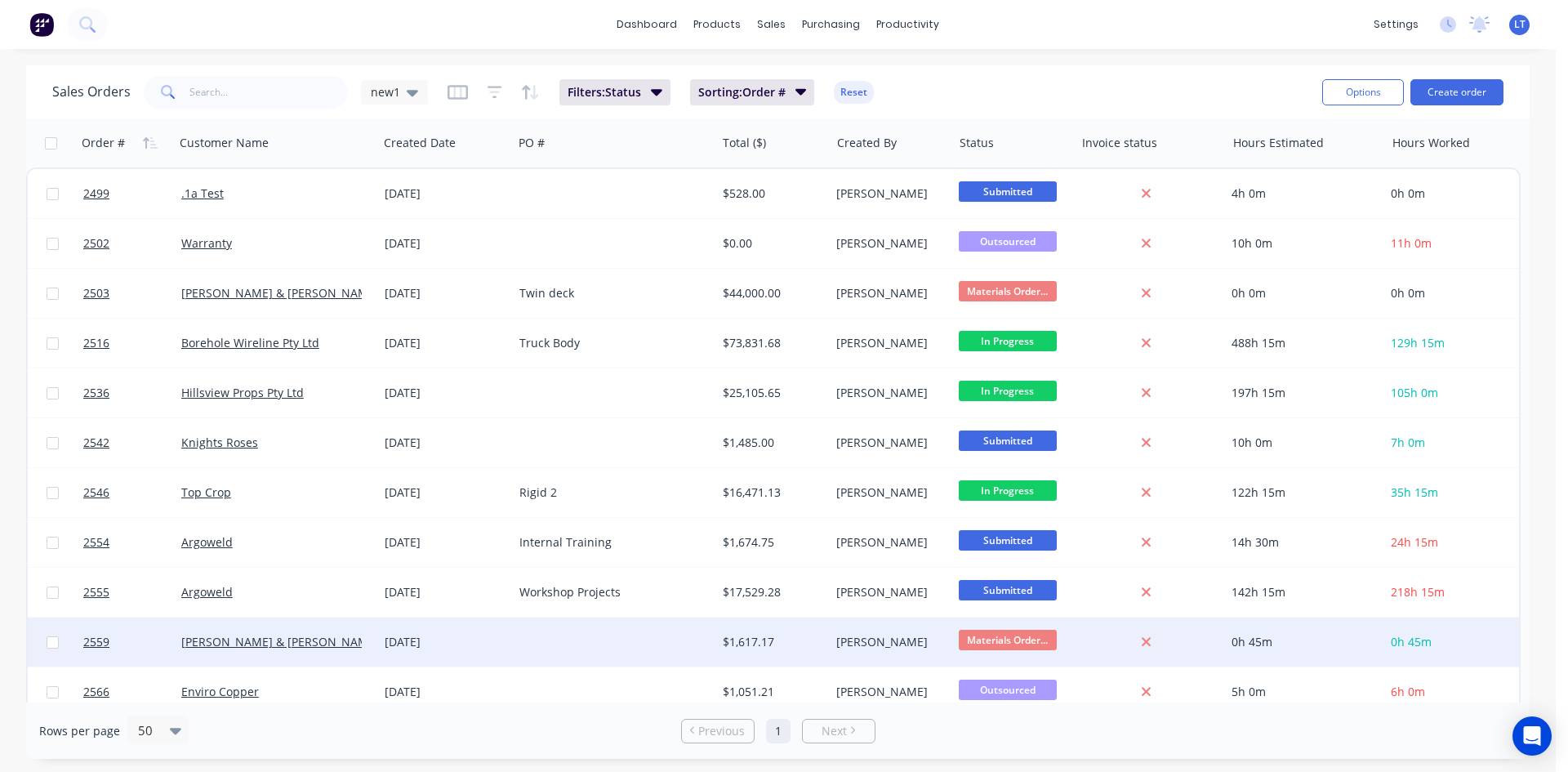
click at [509, 646] on div "[DATE]" at bounding box center [446, 641] width 135 height 49
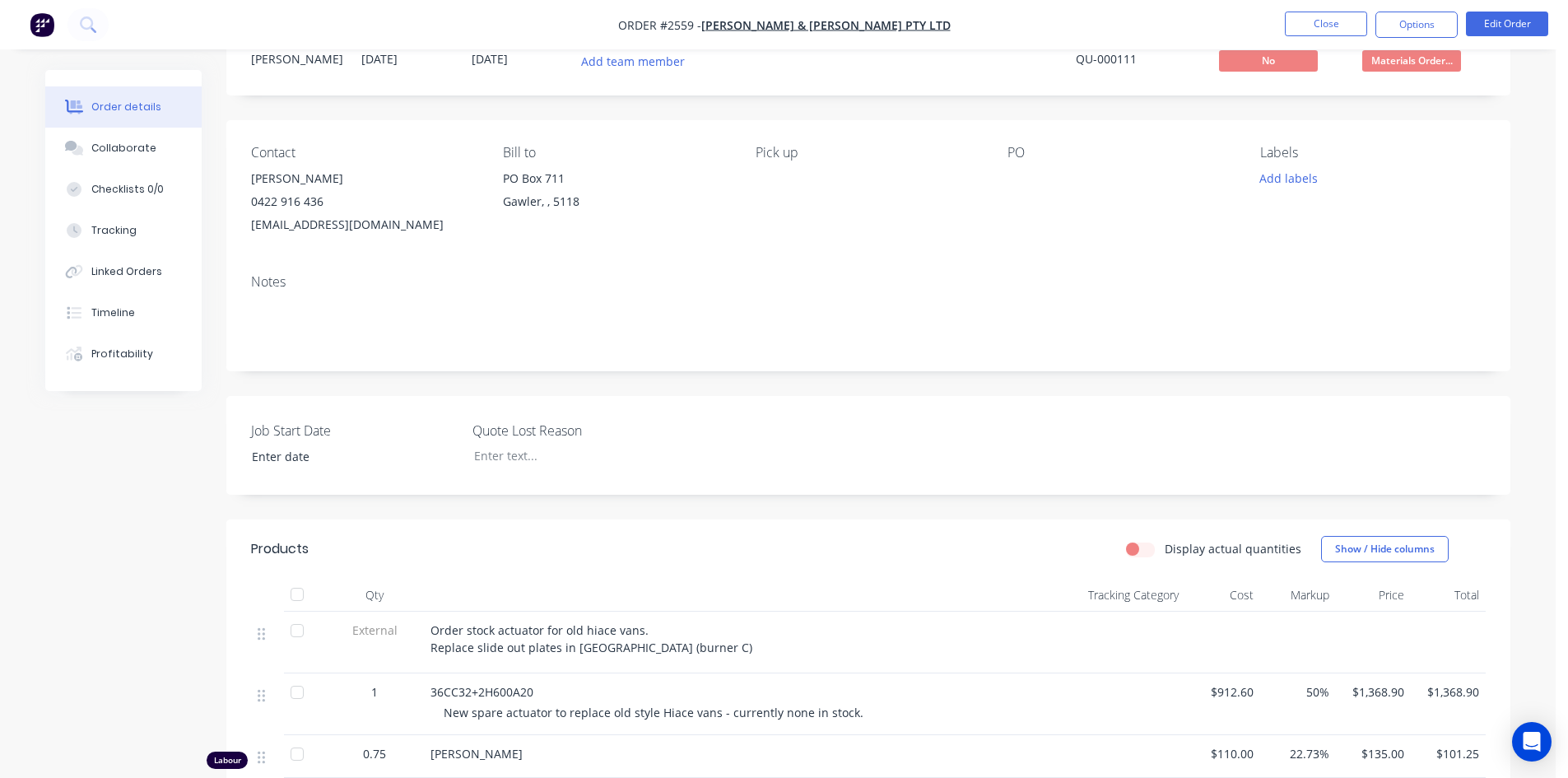
scroll to position [165, 0]
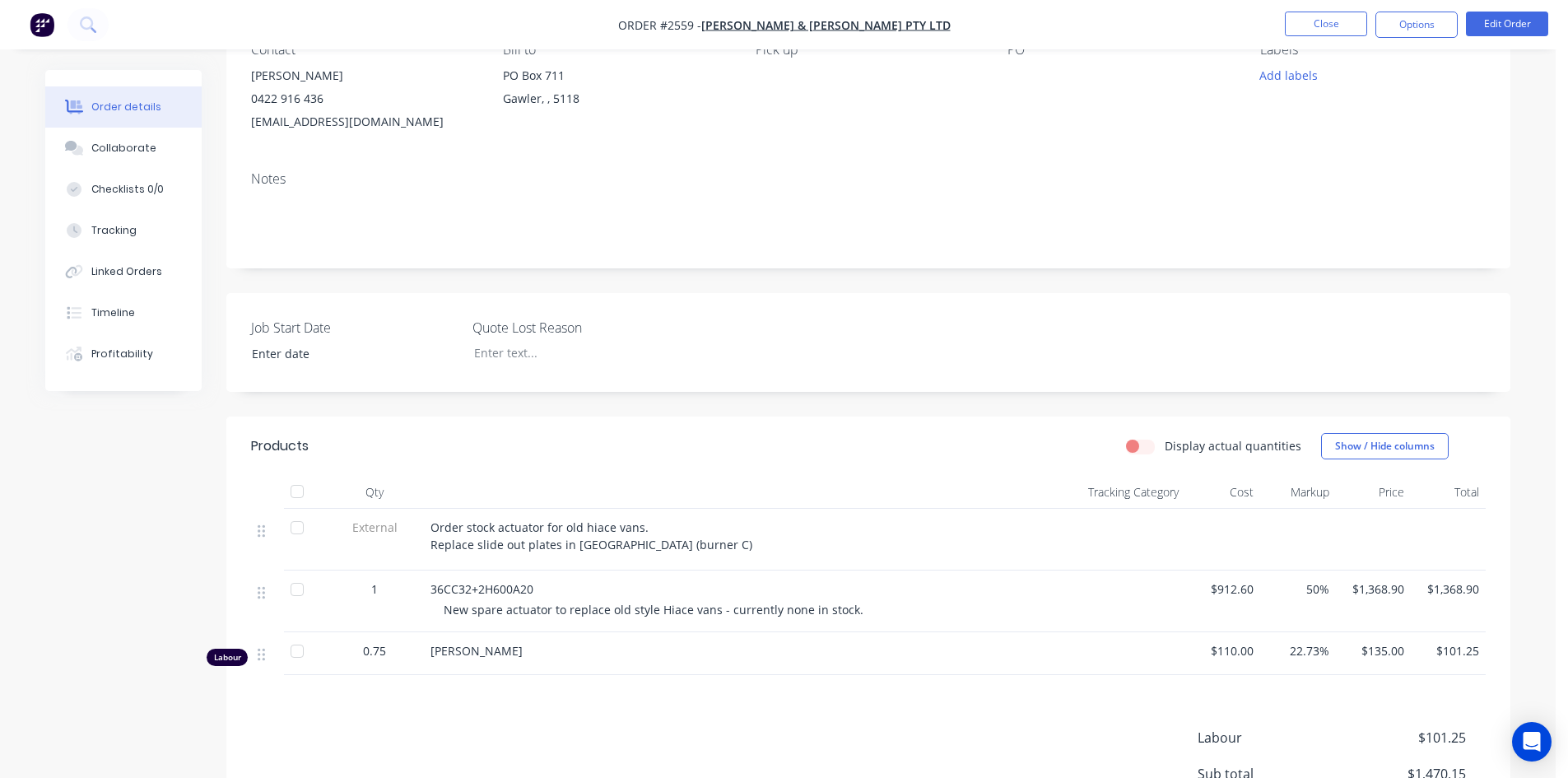
click at [387, 594] on div "1" at bounding box center [374, 588] width 85 height 18
click at [1508, 21] on button "Edit Order" at bounding box center [1507, 24] width 83 height 25
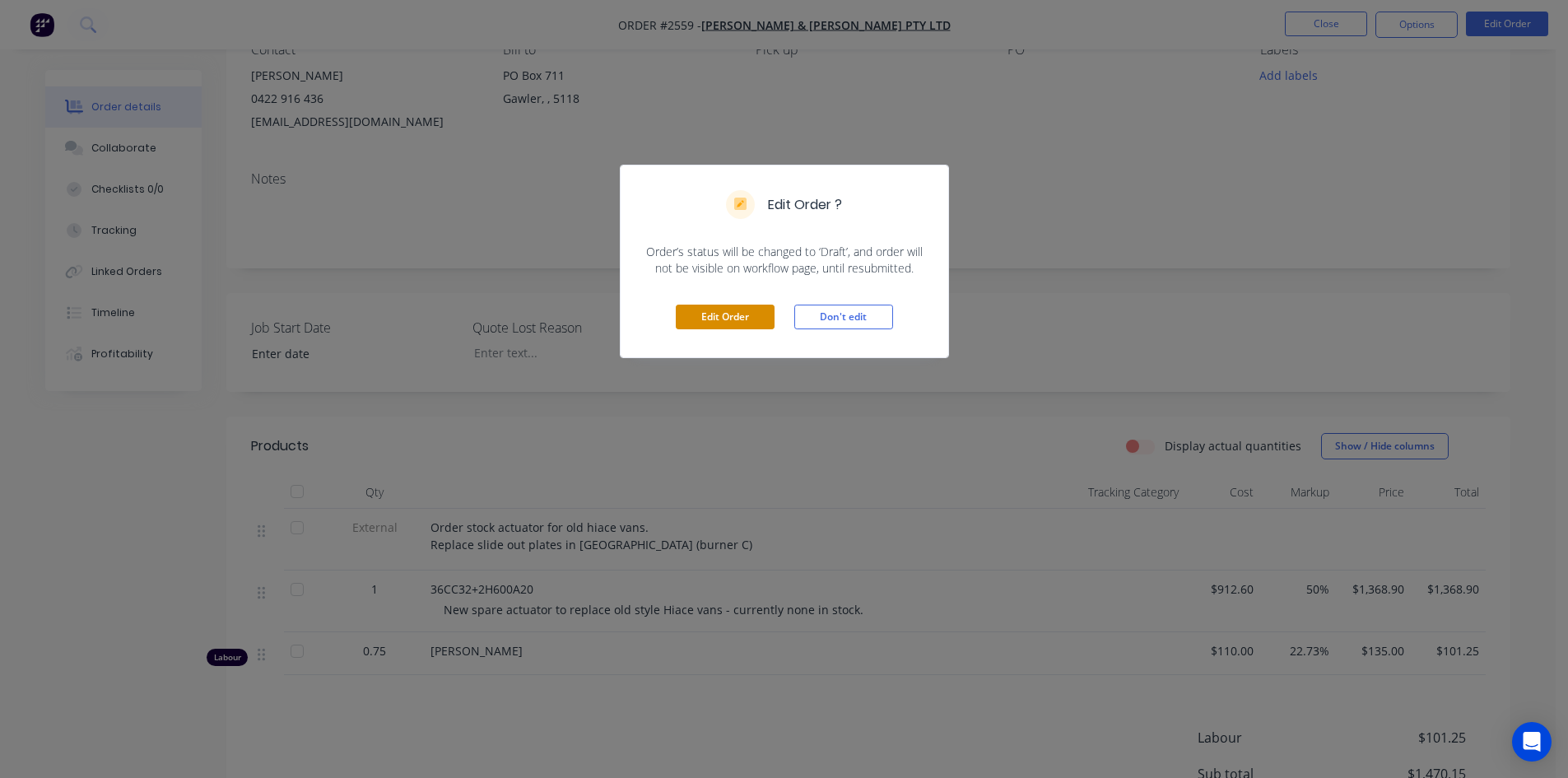
click at [747, 315] on button "Edit Order" at bounding box center [725, 316] width 99 height 25
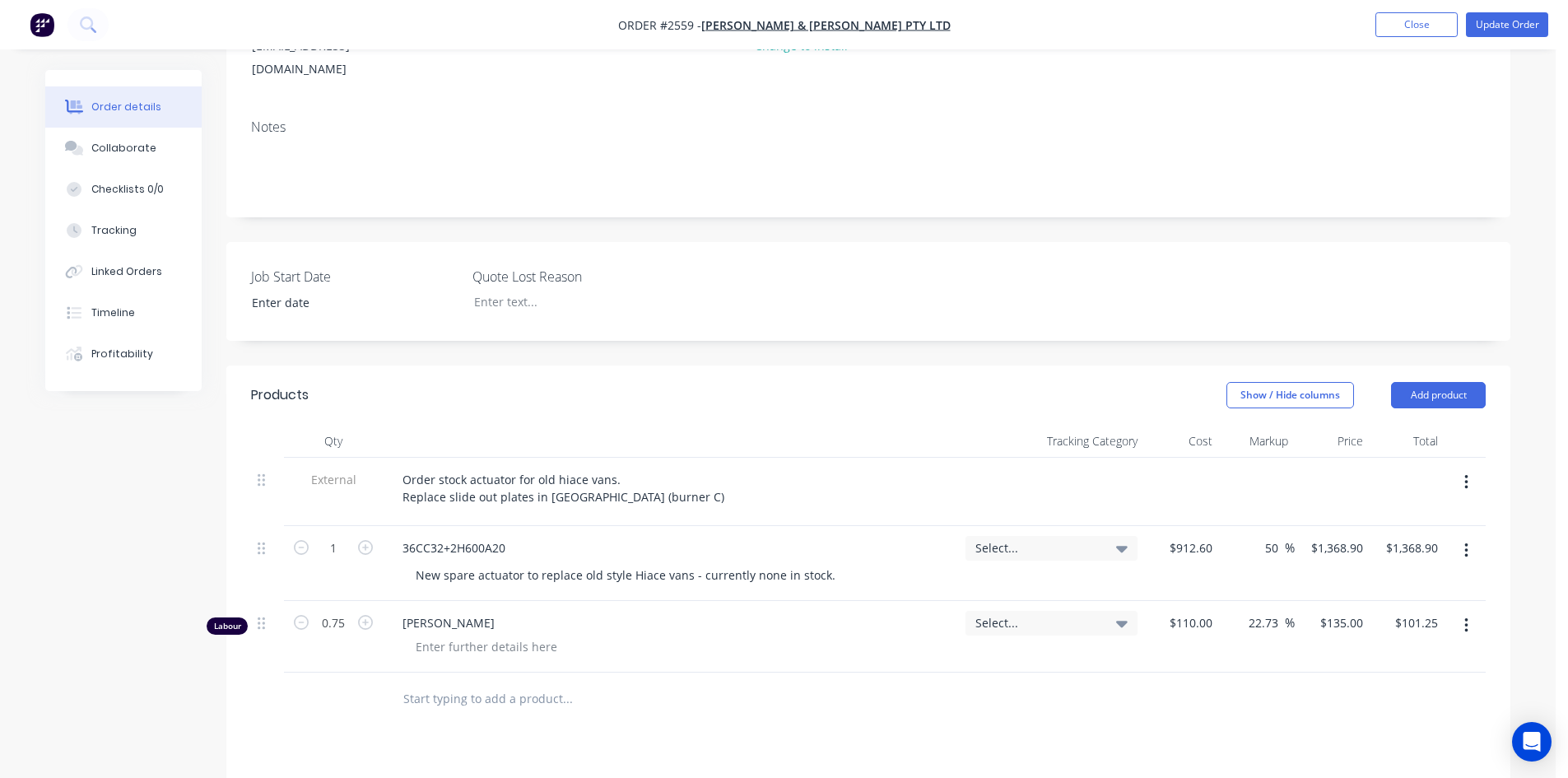
scroll to position [247, 0]
click at [1416, 23] on button "Close" at bounding box center [1417, 25] width 83 height 25
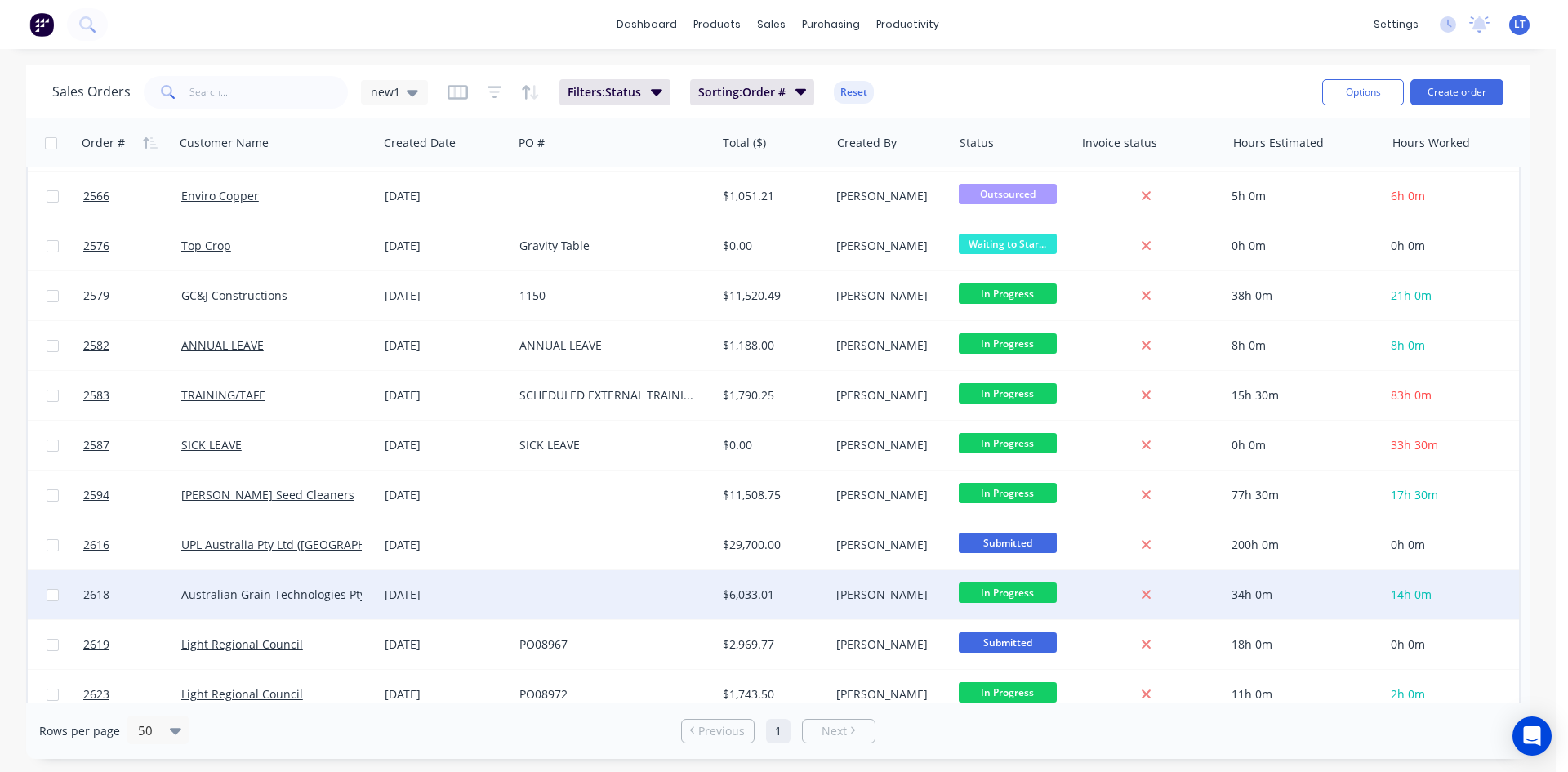
scroll to position [327, 0]
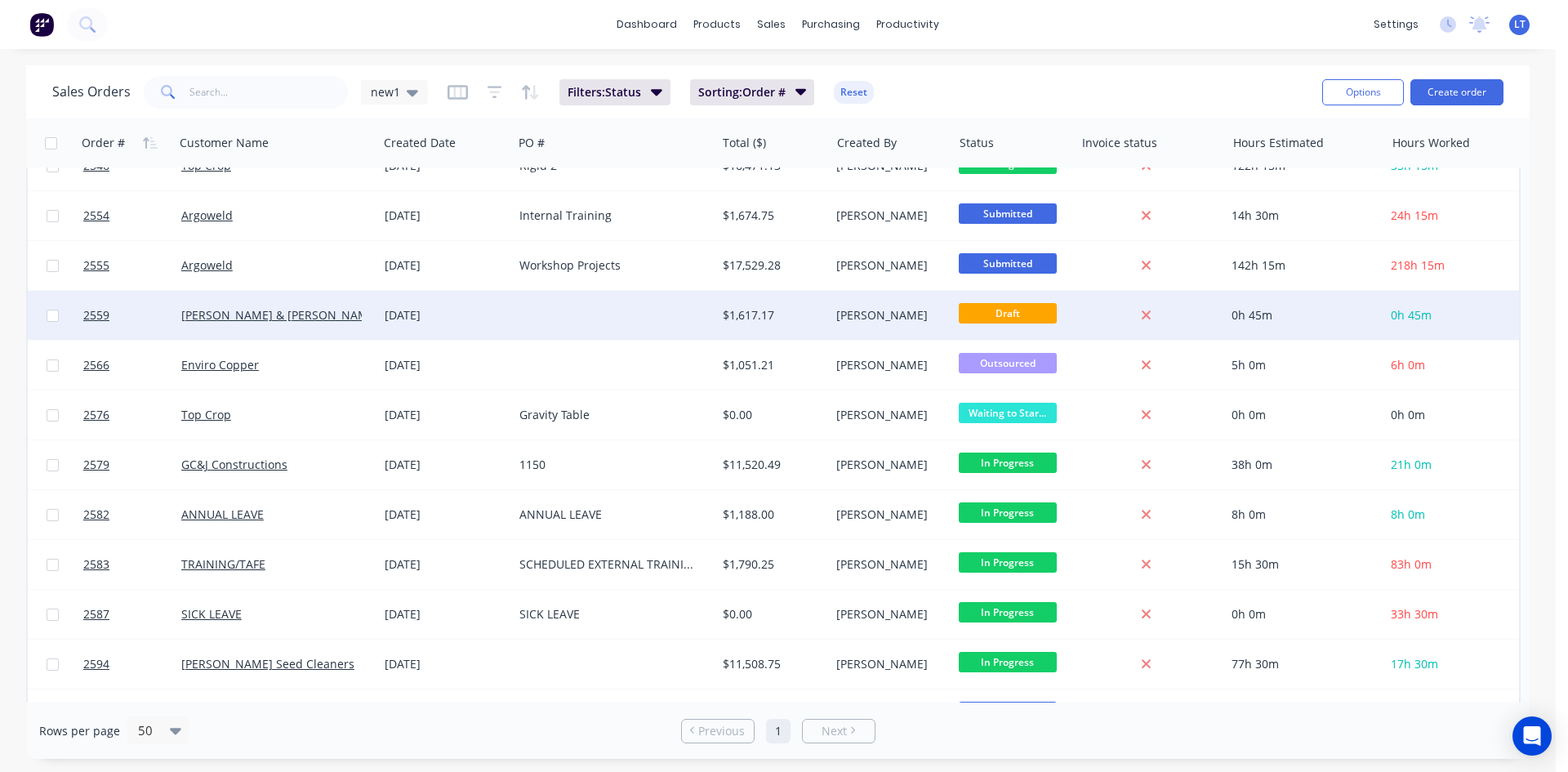
click at [521, 312] on div at bounding box center [614, 315] width 204 height 49
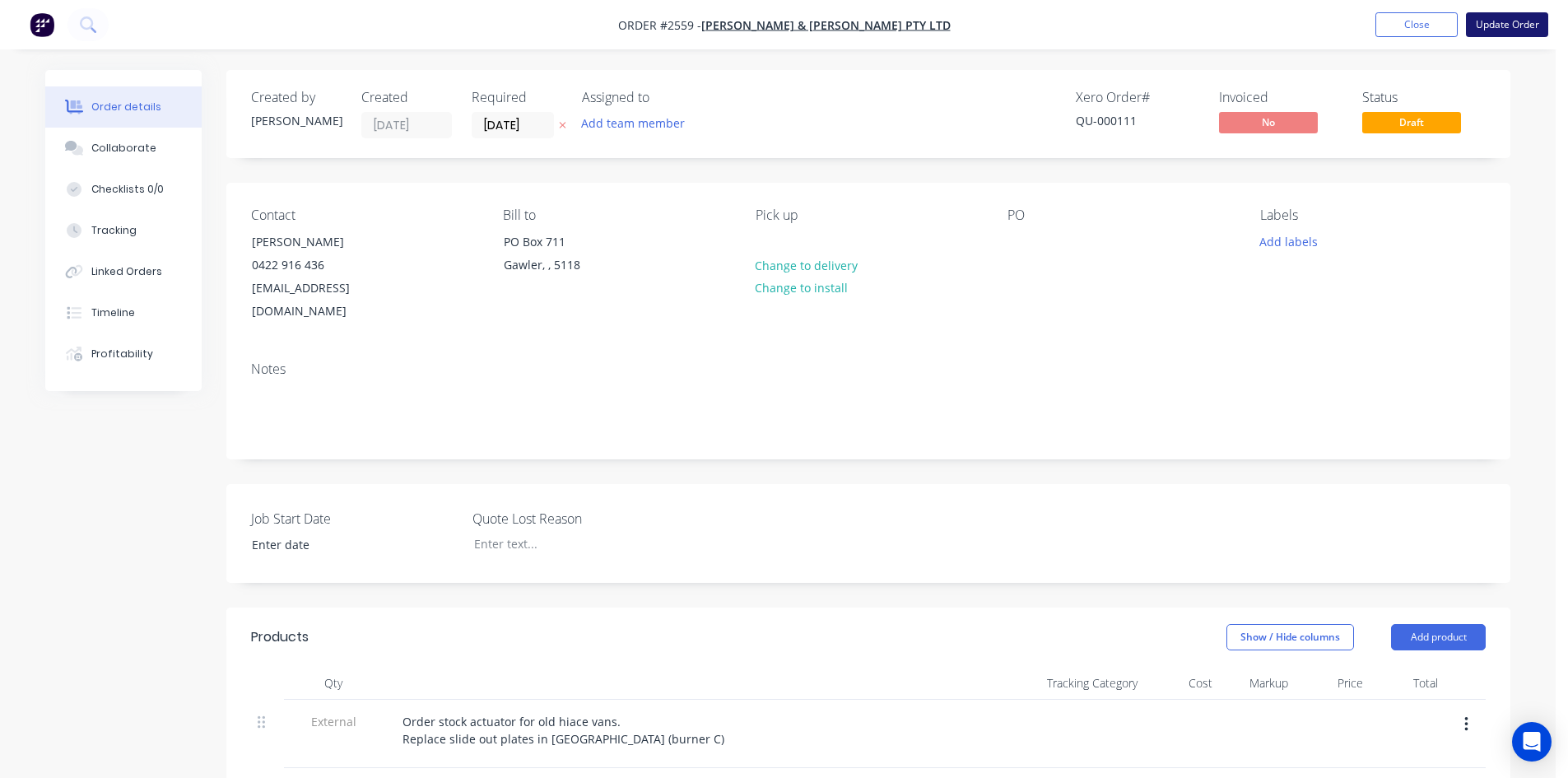
click at [1503, 26] on button "Update Order" at bounding box center [1507, 25] width 83 height 25
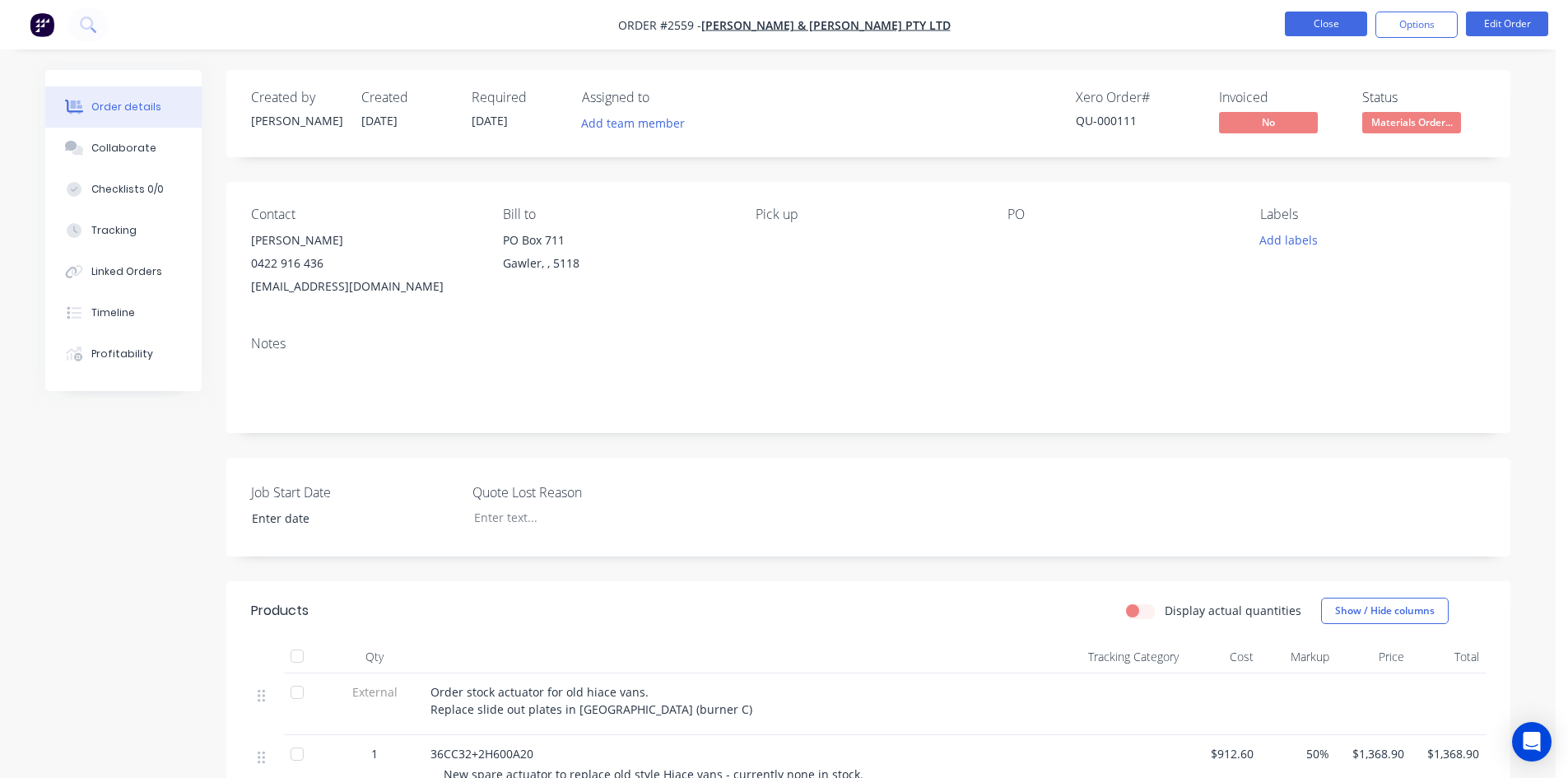
click at [1357, 27] on button "Close" at bounding box center [1325, 24] width 83 height 25
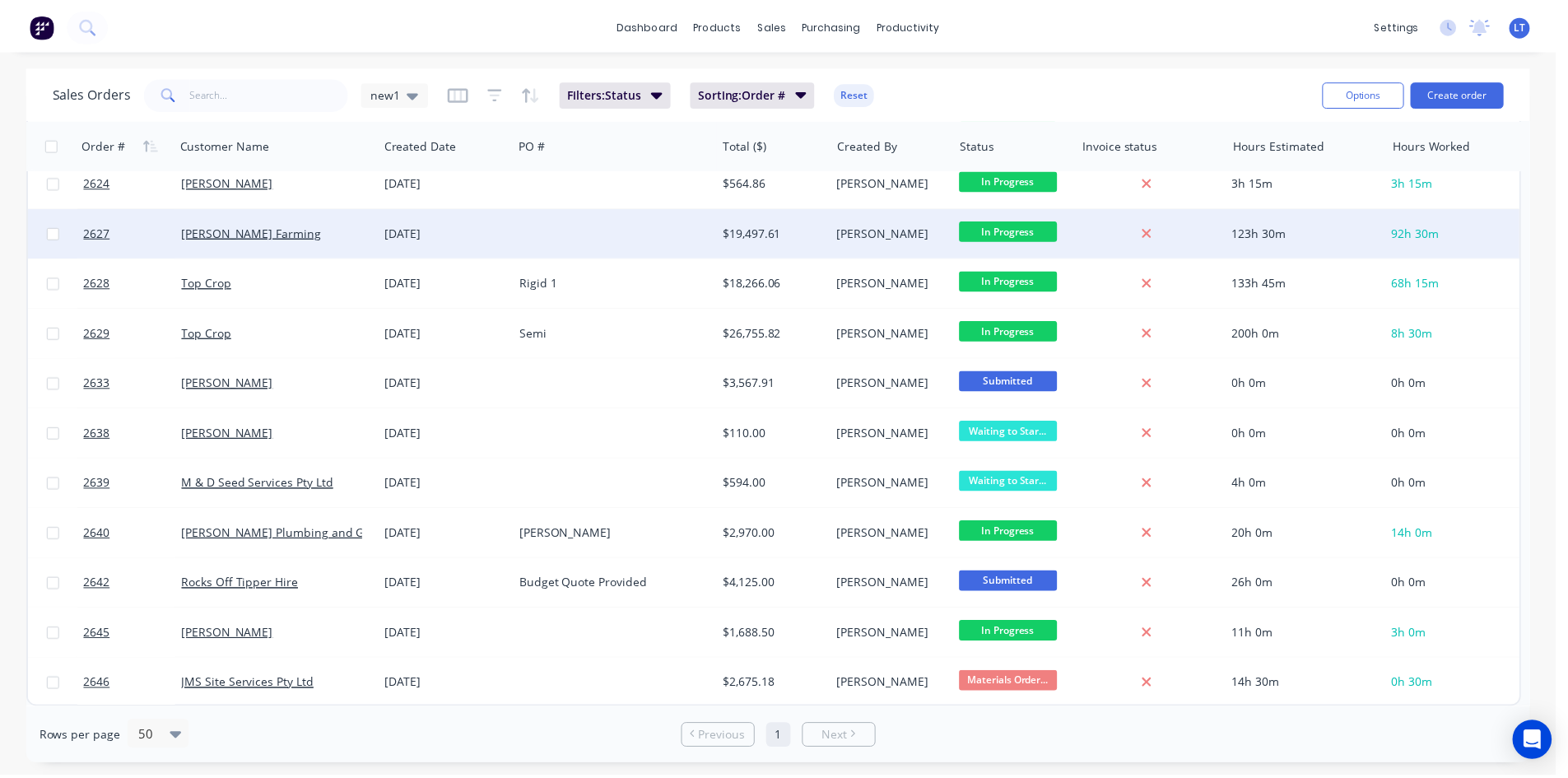
scroll to position [1076, 0]
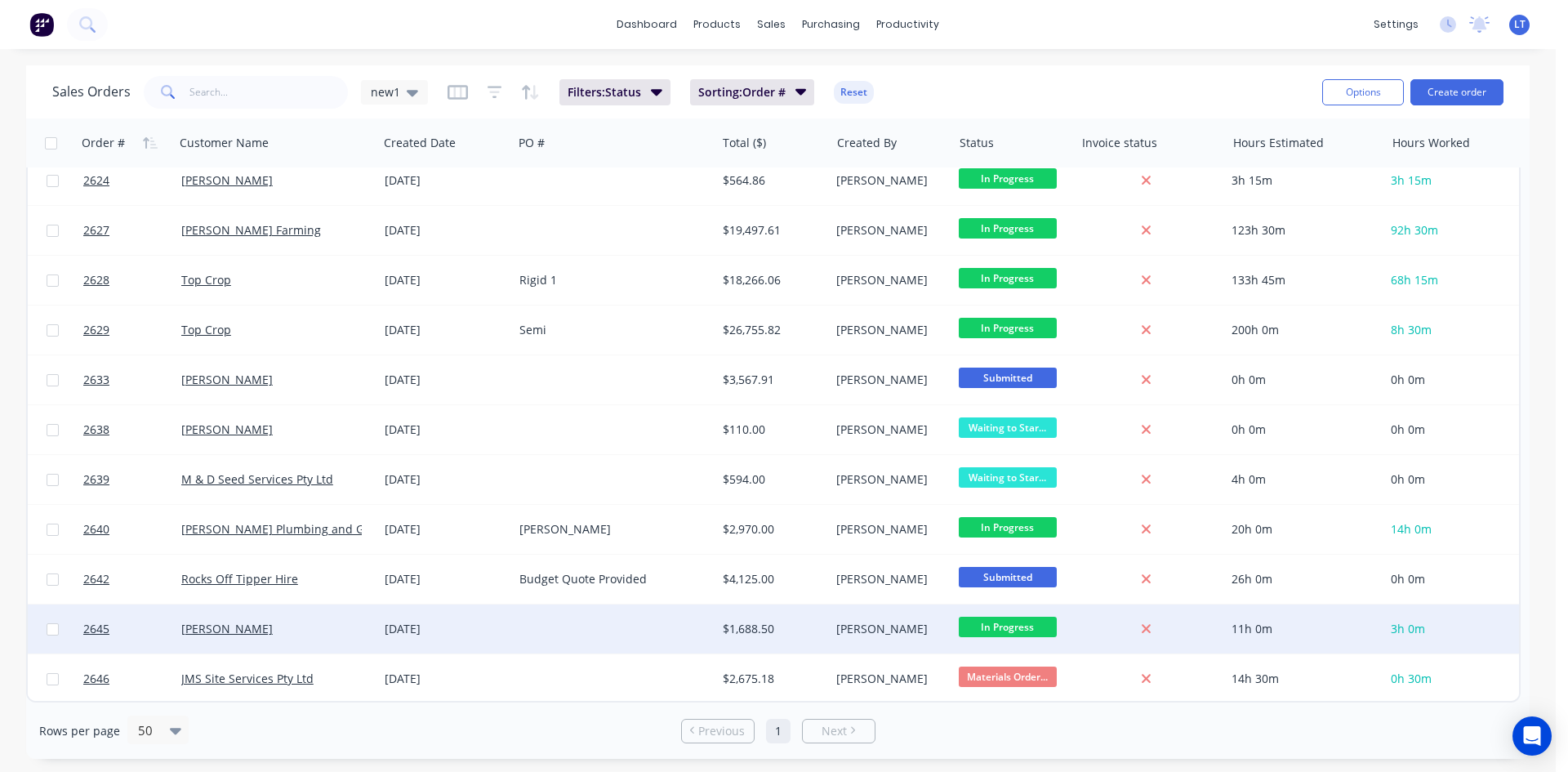
click at [662, 622] on div at bounding box center [614, 629] width 204 height 49
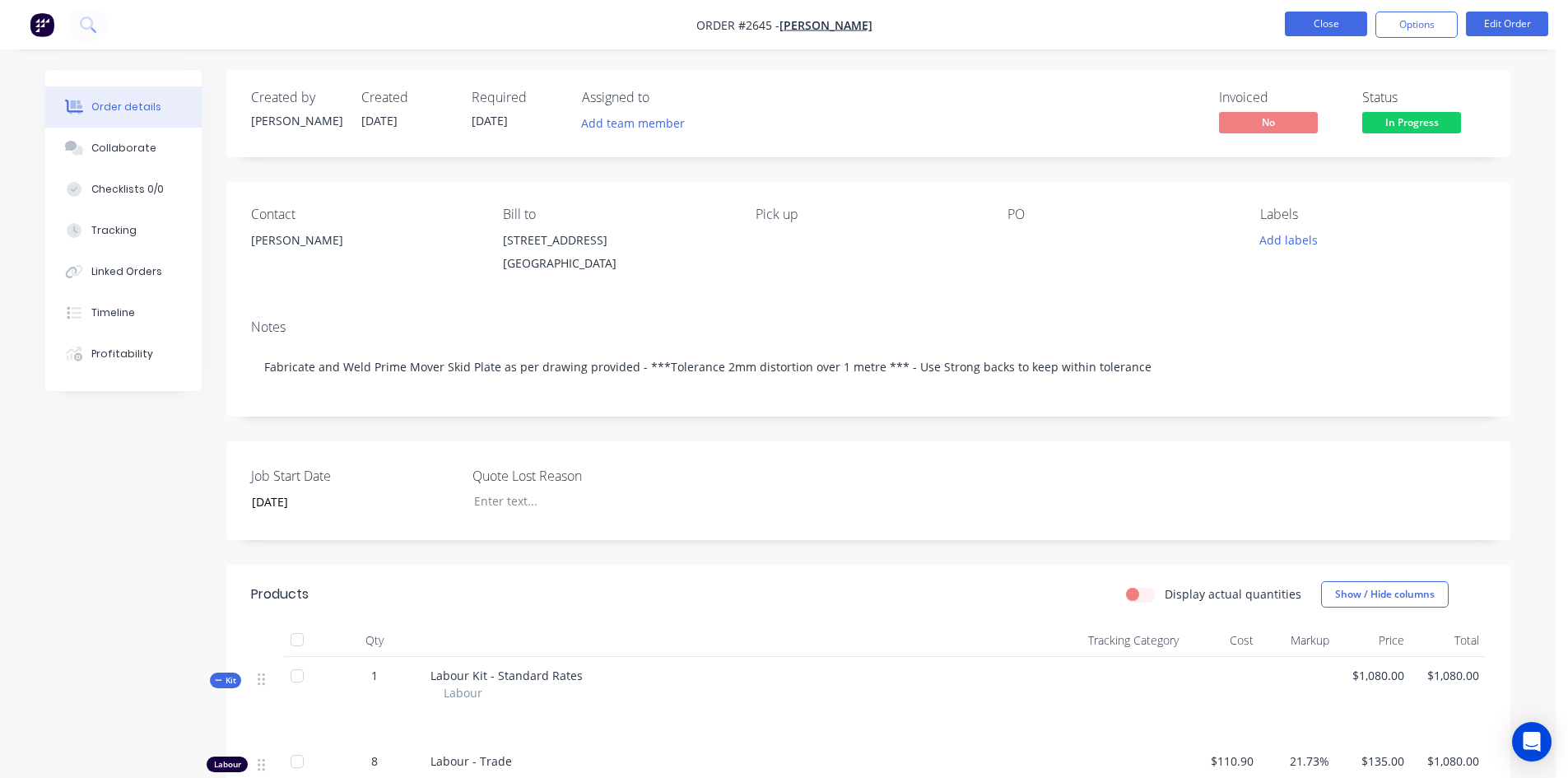
click at [1293, 24] on button "Close" at bounding box center [1325, 24] width 83 height 25
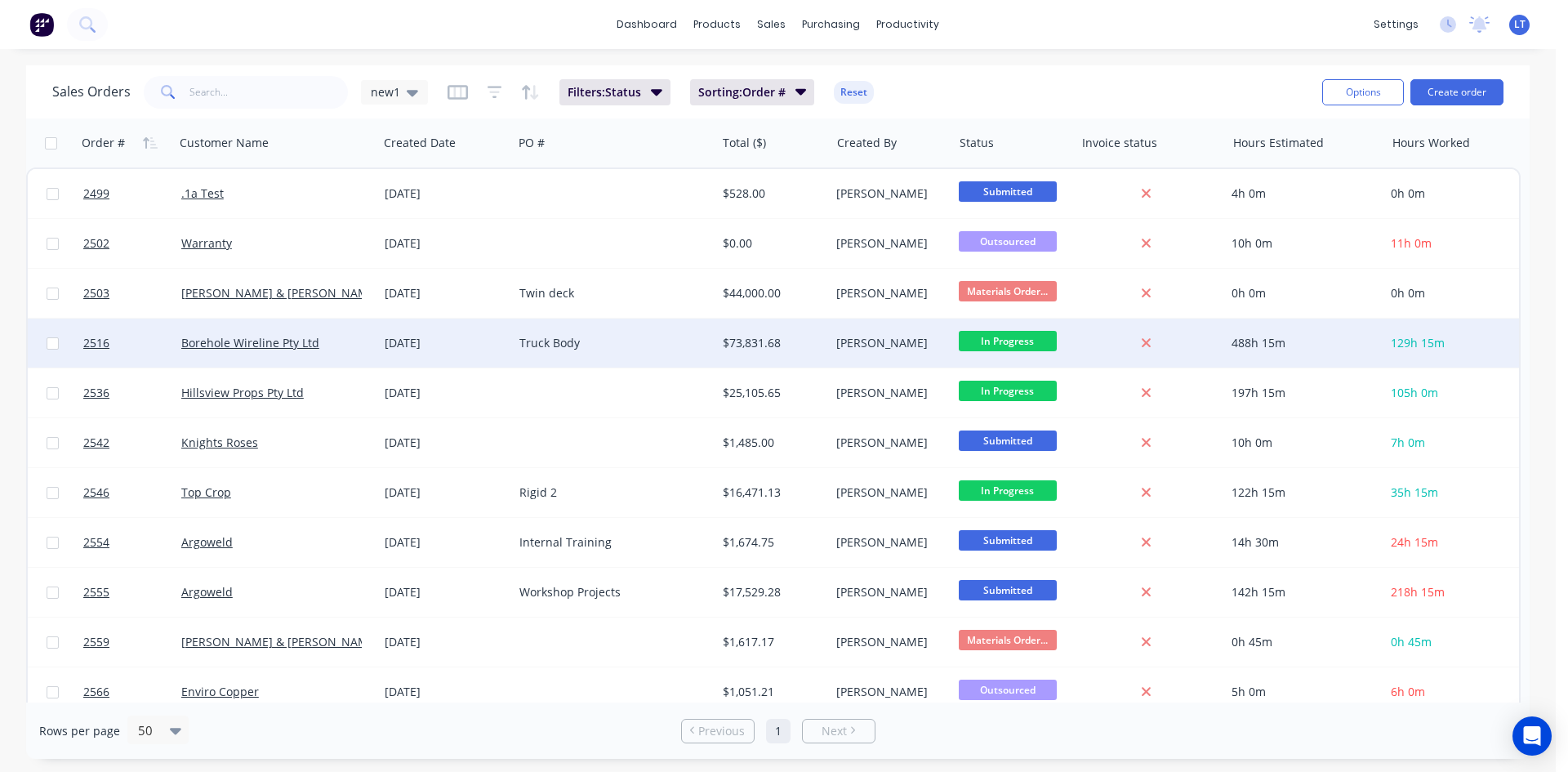
click at [604, 331] on div "Truck Body" at bounding box center [614, 343] width 204 height 49
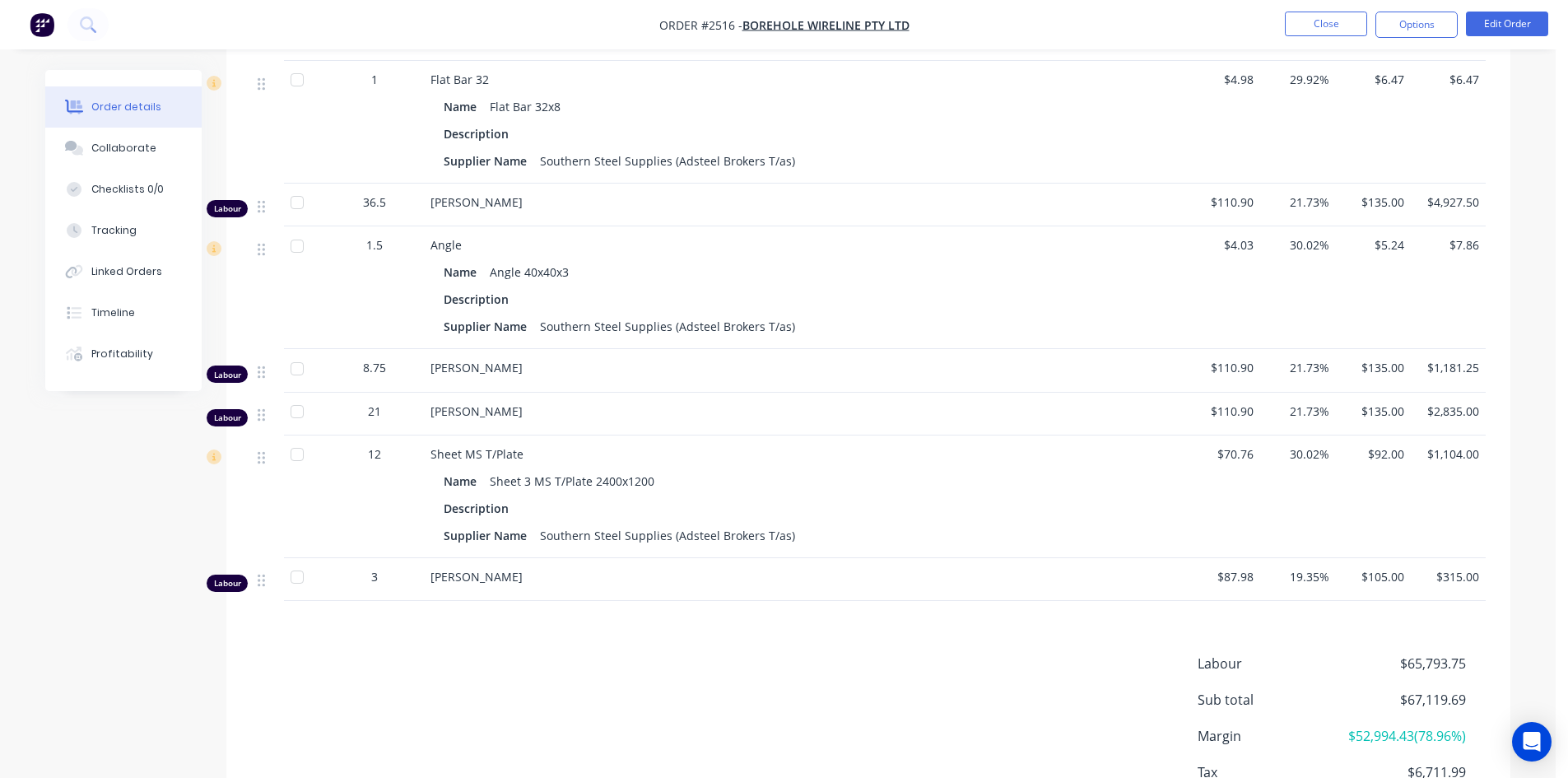
scroll to position [1082, 0]
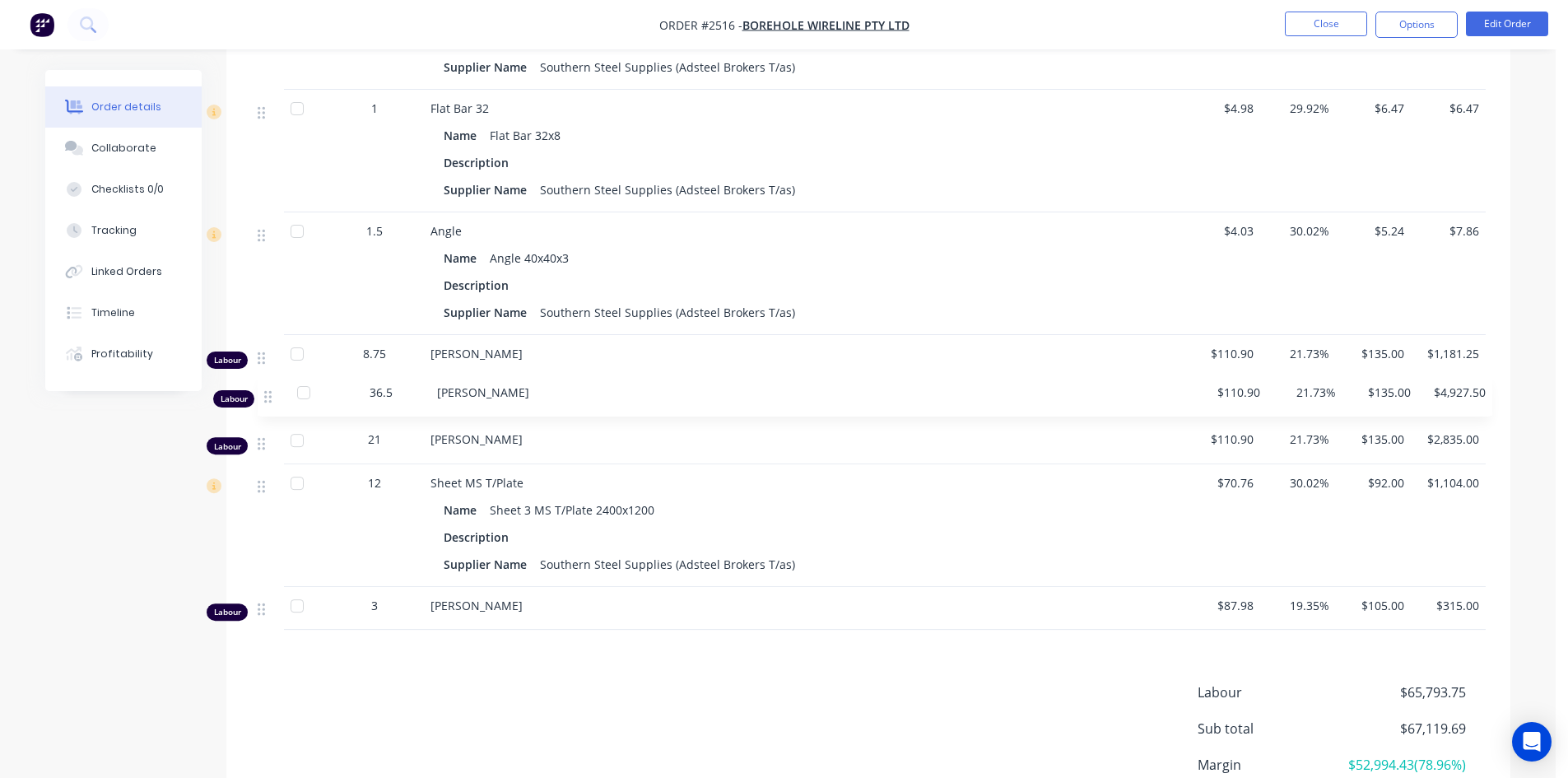
drag, startPoint x: 261, startPoint y: 234, endPoint x: 267, endPoint y: 400, distance: 166.1
click at [267, 400] on div "Internal Fabricate tray, Crane toolboxes, ladders and office on tray of truck. …" at bounding box center [868, 111] width 1234 height 1037
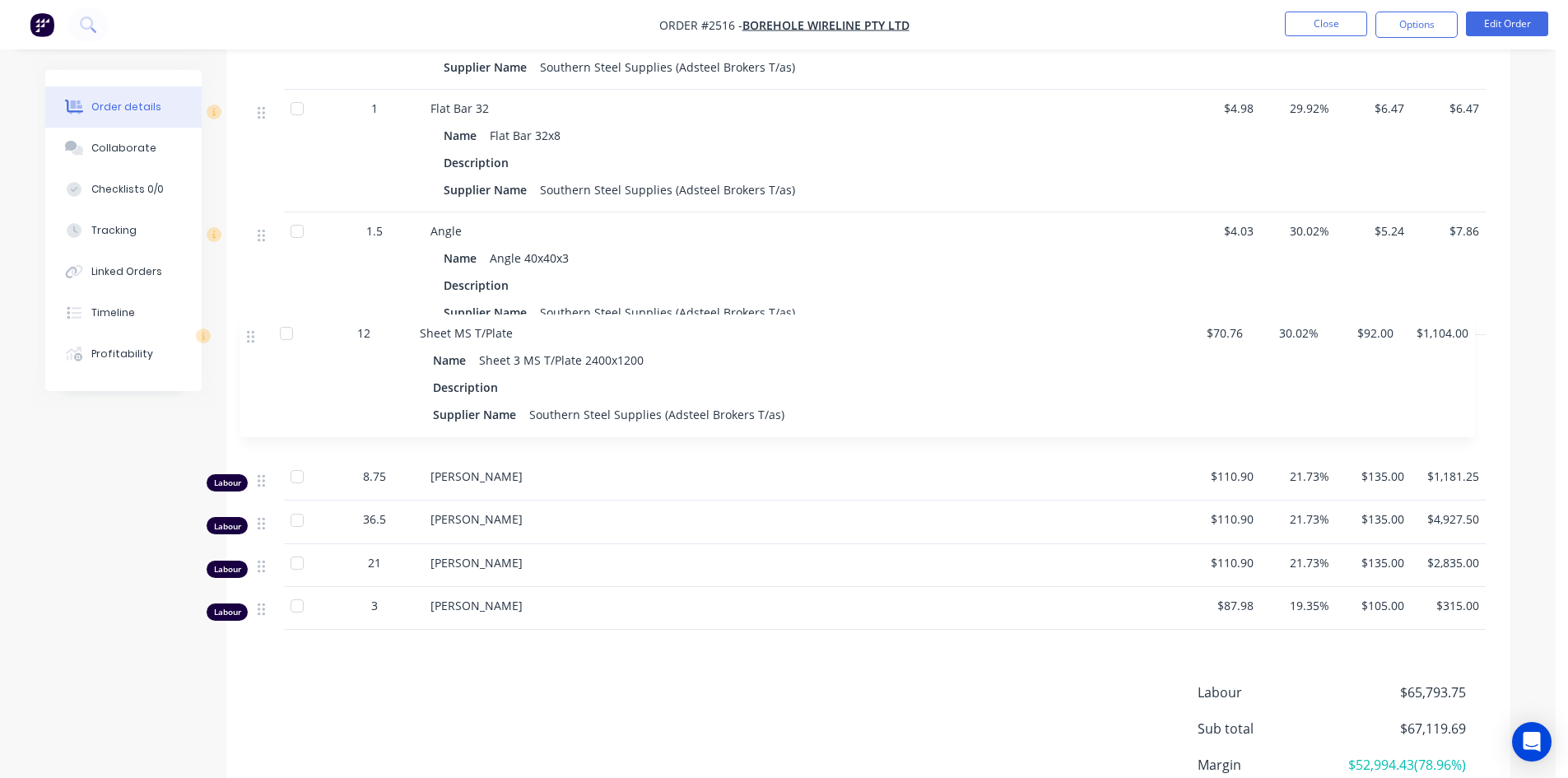
drag, startPoint x: 265, startPoint y: 492, endPoint x: 255, endPoint y: 338, distance: 154.3
click at [255, 338] on div "Internal Fabricate tray, Crane toolboxes, ladders and office on tray of truck. …" at bounding box center [868, 111] width 1234 height 1037
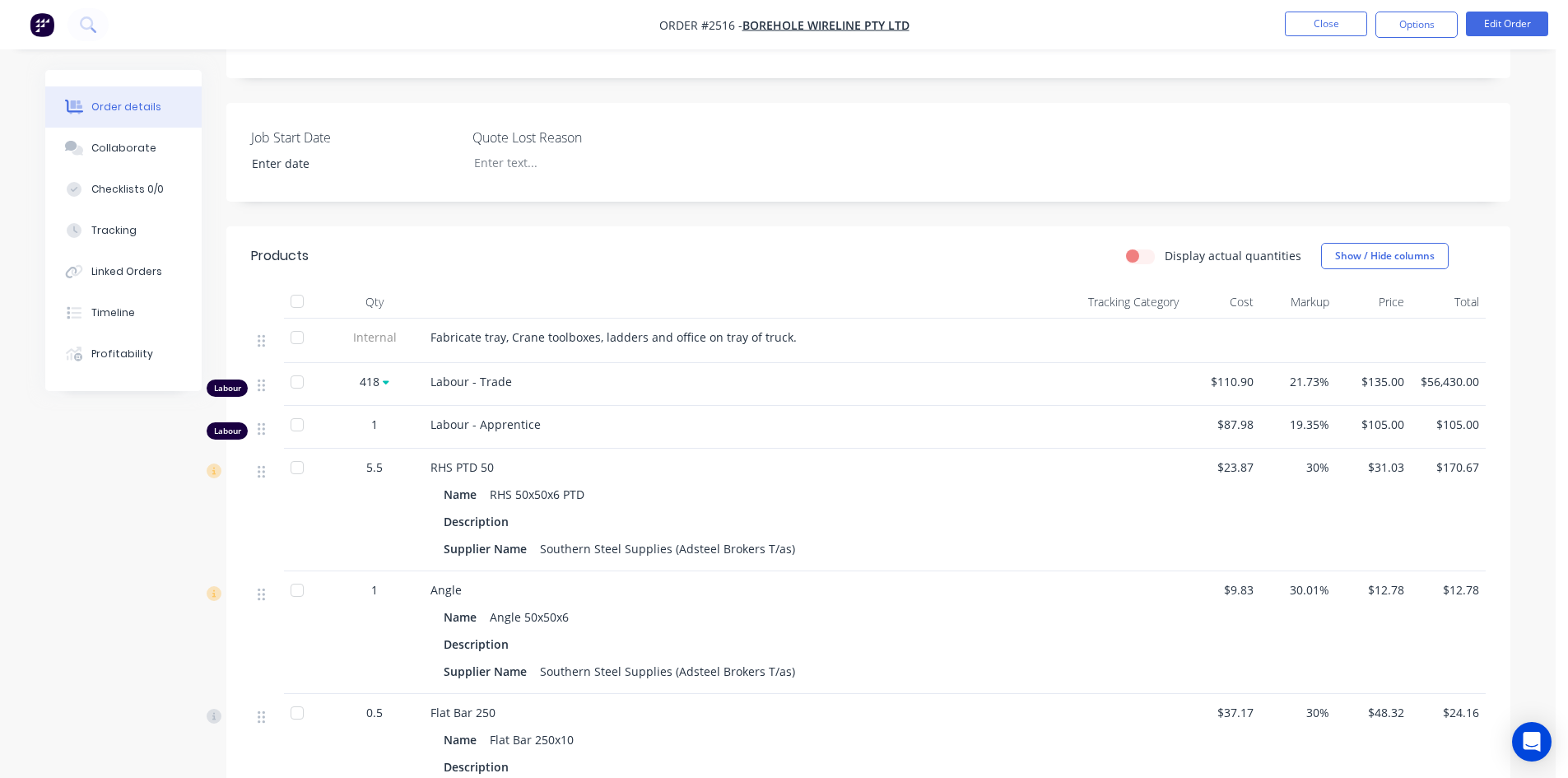
scroll to position [93, 0]
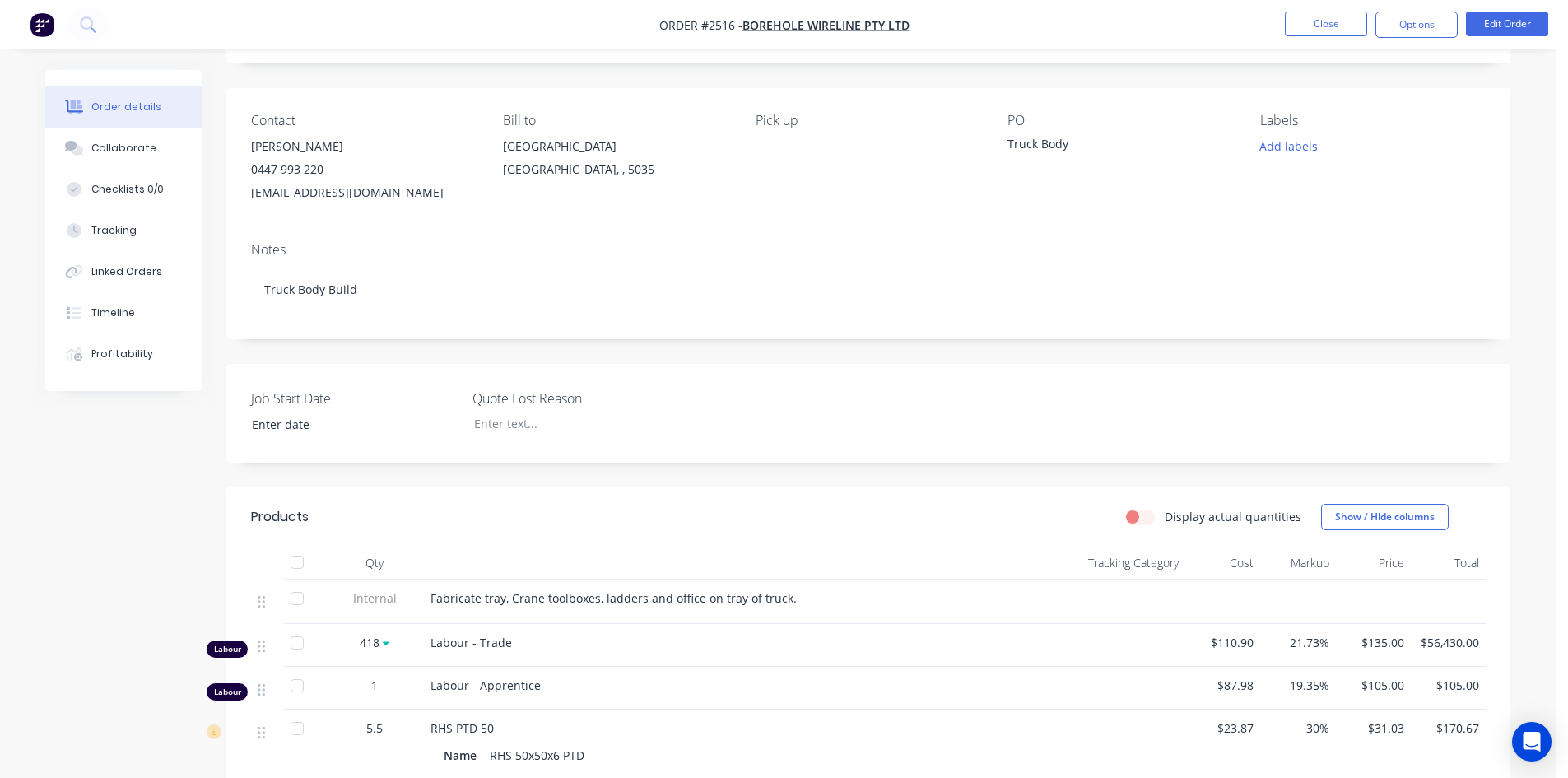
drag, startPoint x: 538, startPoint y: 600, endPoint x: 593, endPoint y: 595, distance: 55.2
click at [538, 599] on span "Fabricate tray, Crane toolboxes, ladders and office on tray of truck." at bounding box center [613, 598] width 366 height 16
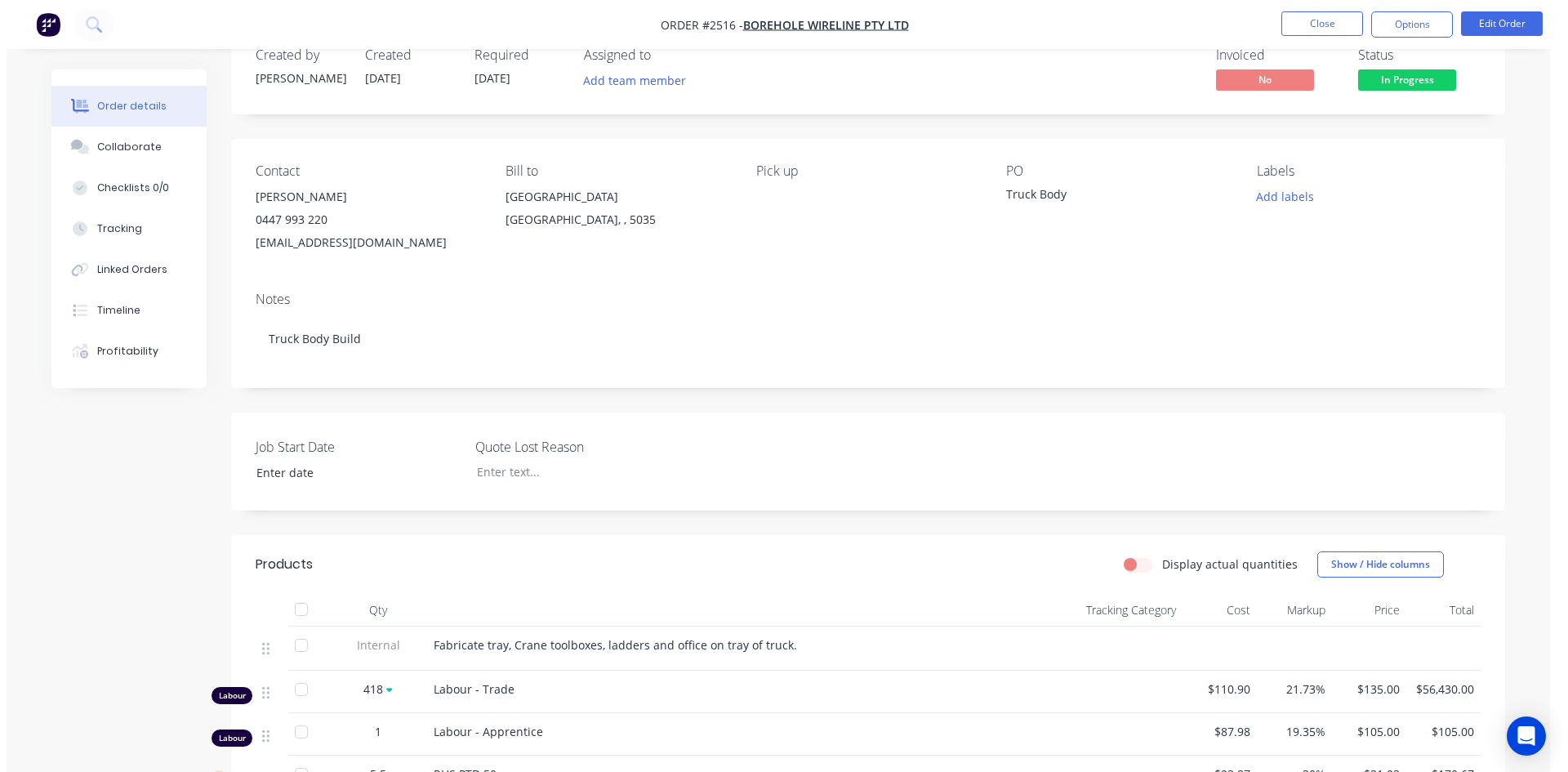
scroll to position [0, 0]
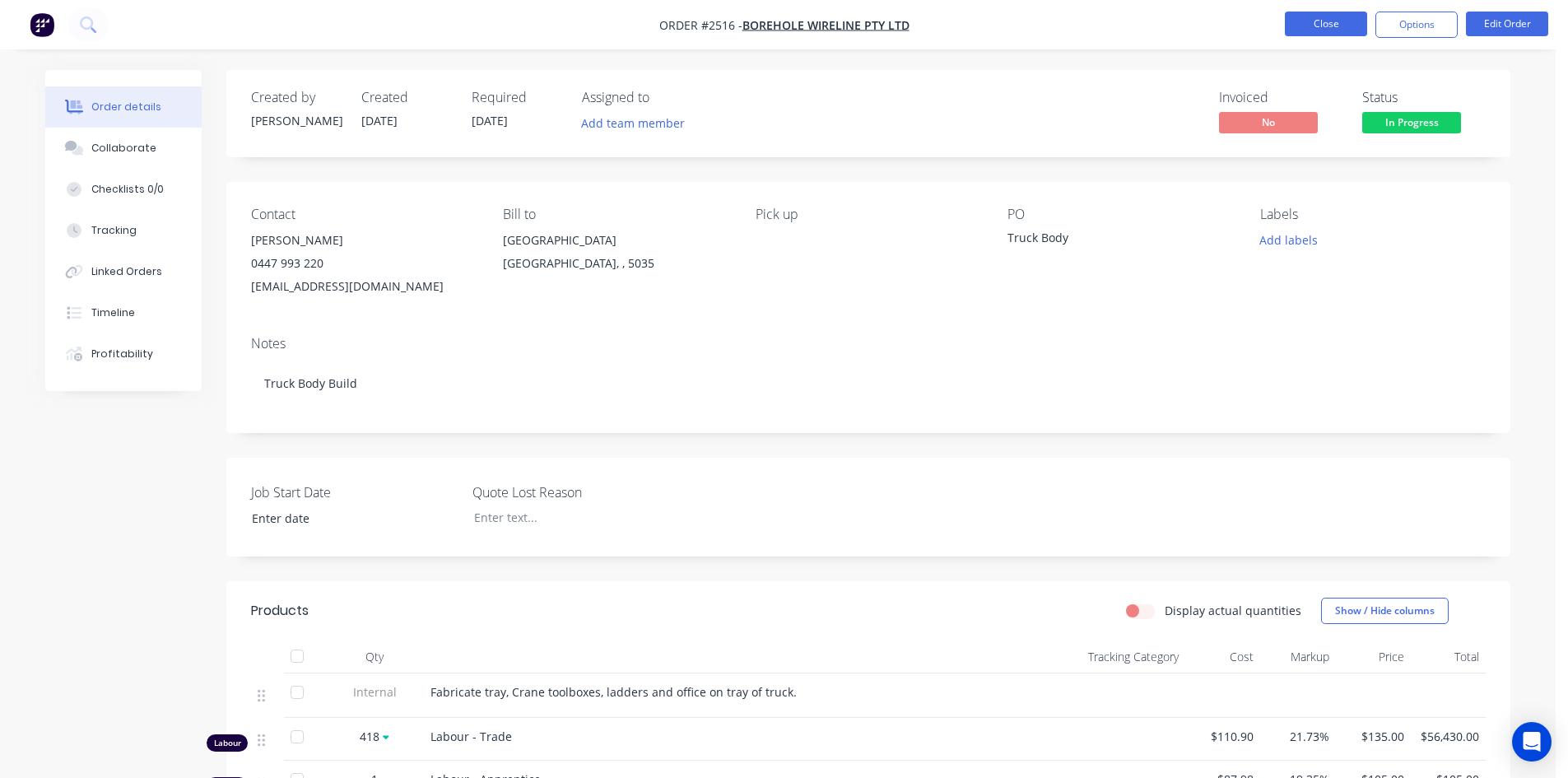
click at [1345, 28] on button "Close" at bounding box center [1325, 24] width 83 height 25
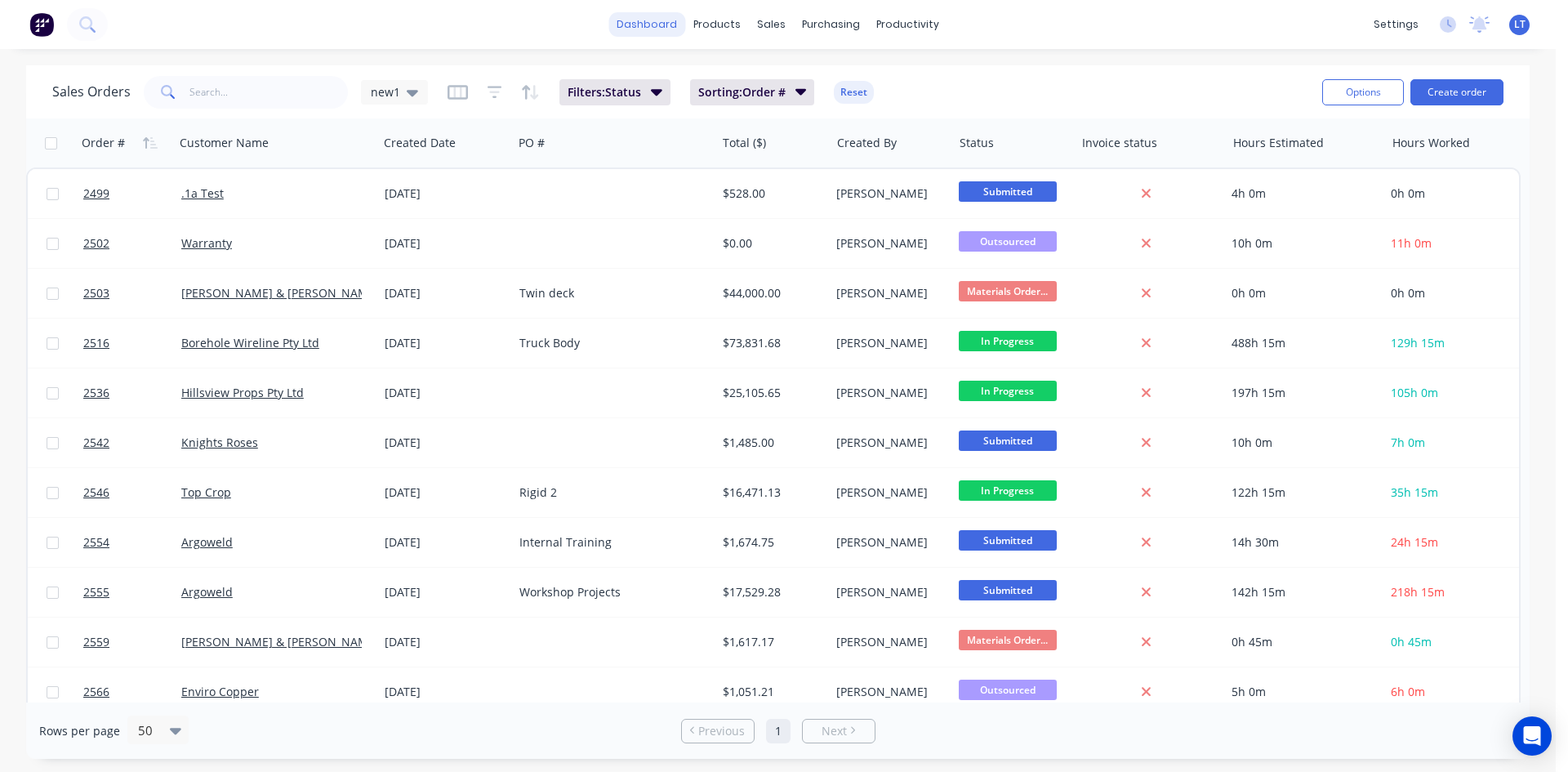
click at [646, 29] on link "dashboard" at bounding box center [647, 24] width 77 height 24
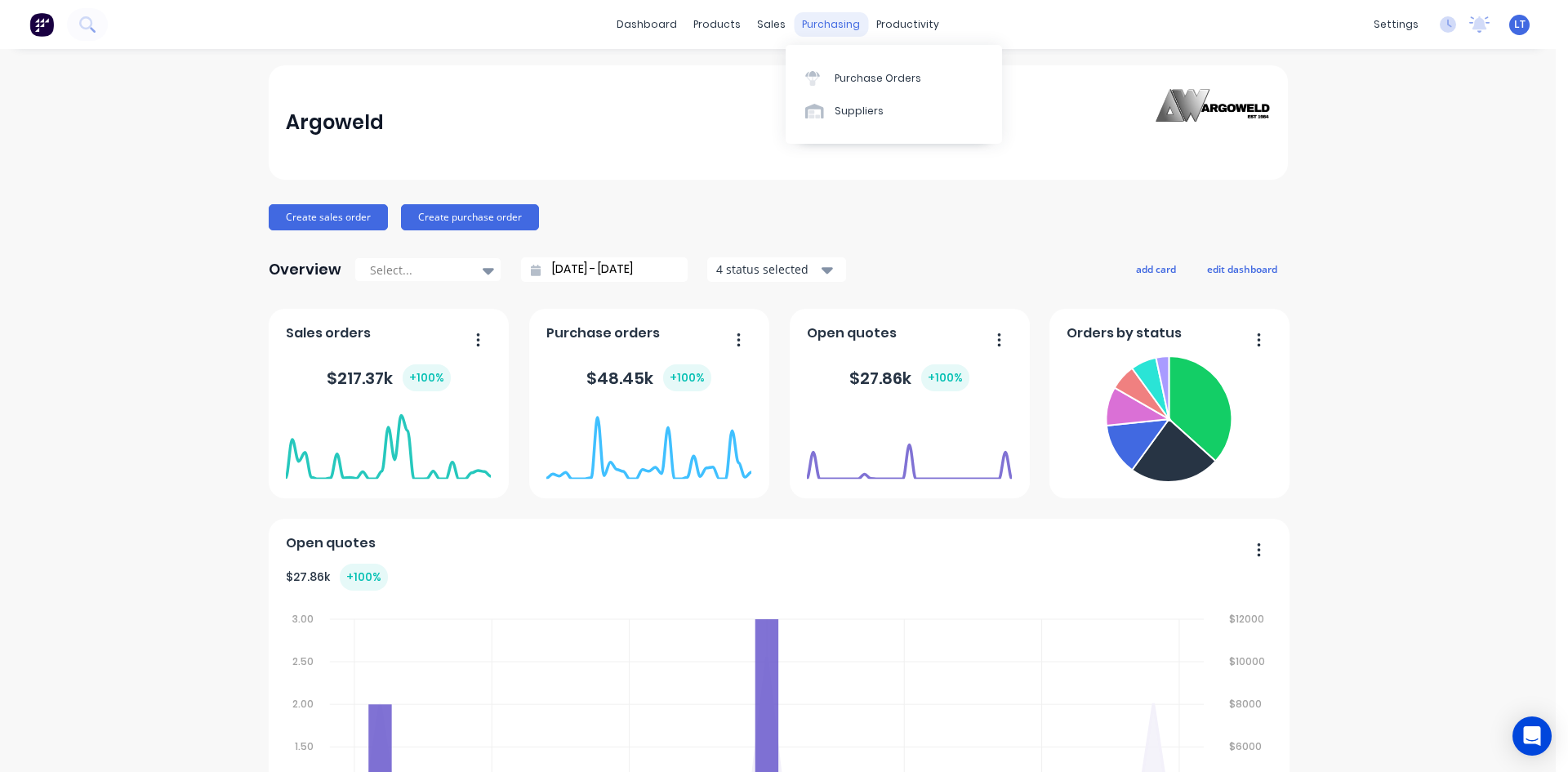
click at [806, 22] on div "purchasing" at bounding box center [831, 24] width 74 height 24
click at [860, 75] on div "Purchase Orders" at bounding box center [878, 78] width 87 height 15
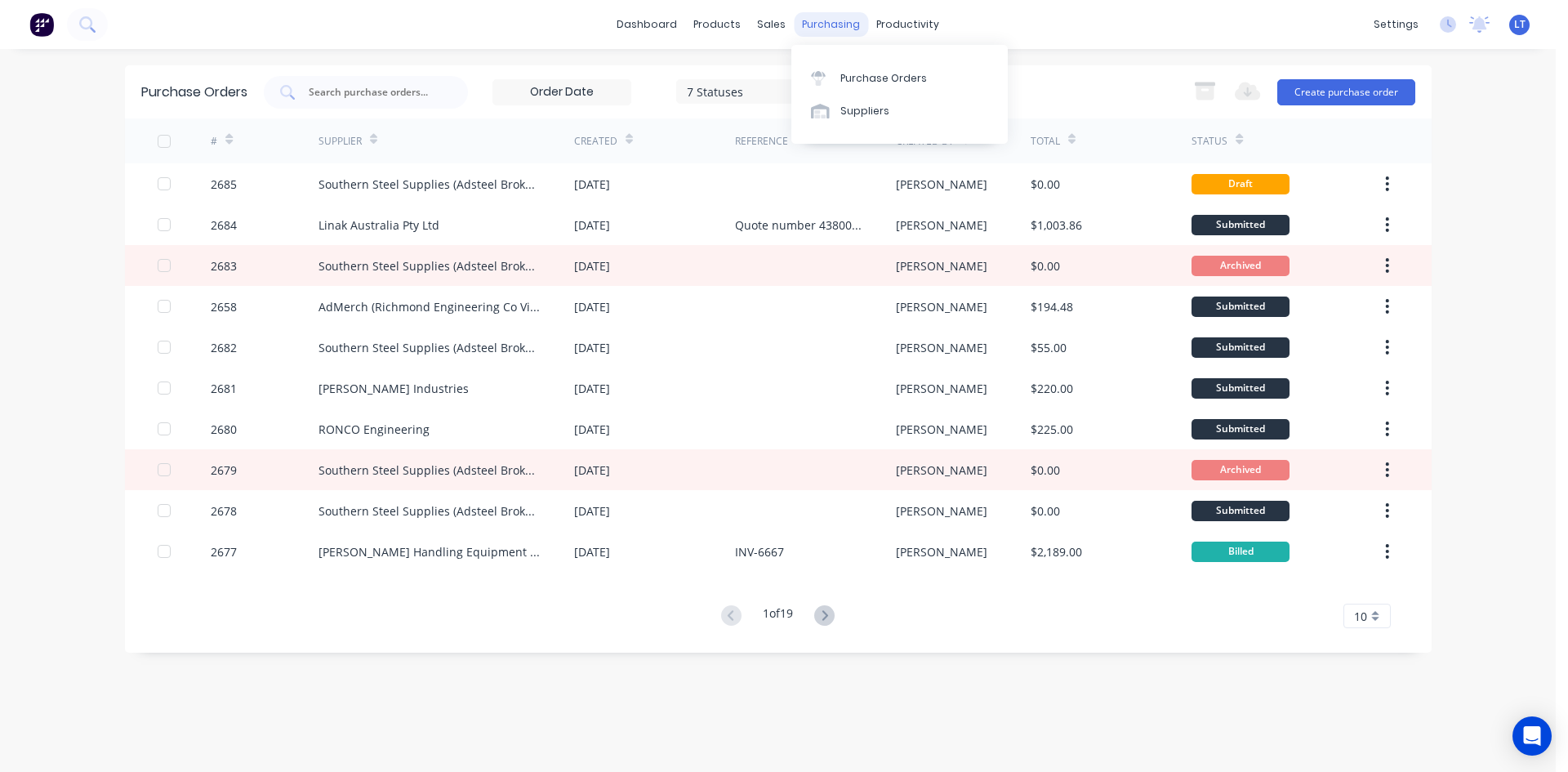
click at [818, 22] on div "purchasing" at bounding box center [831, 24] width 74 height 24
click at [890, 75] on div "Purchase Orders" at bounding box center [883, 78] width 87 height 15
click at [1383, 90] on button "Create purchase order" at bounding box center [1347, 92] width 138 height 26
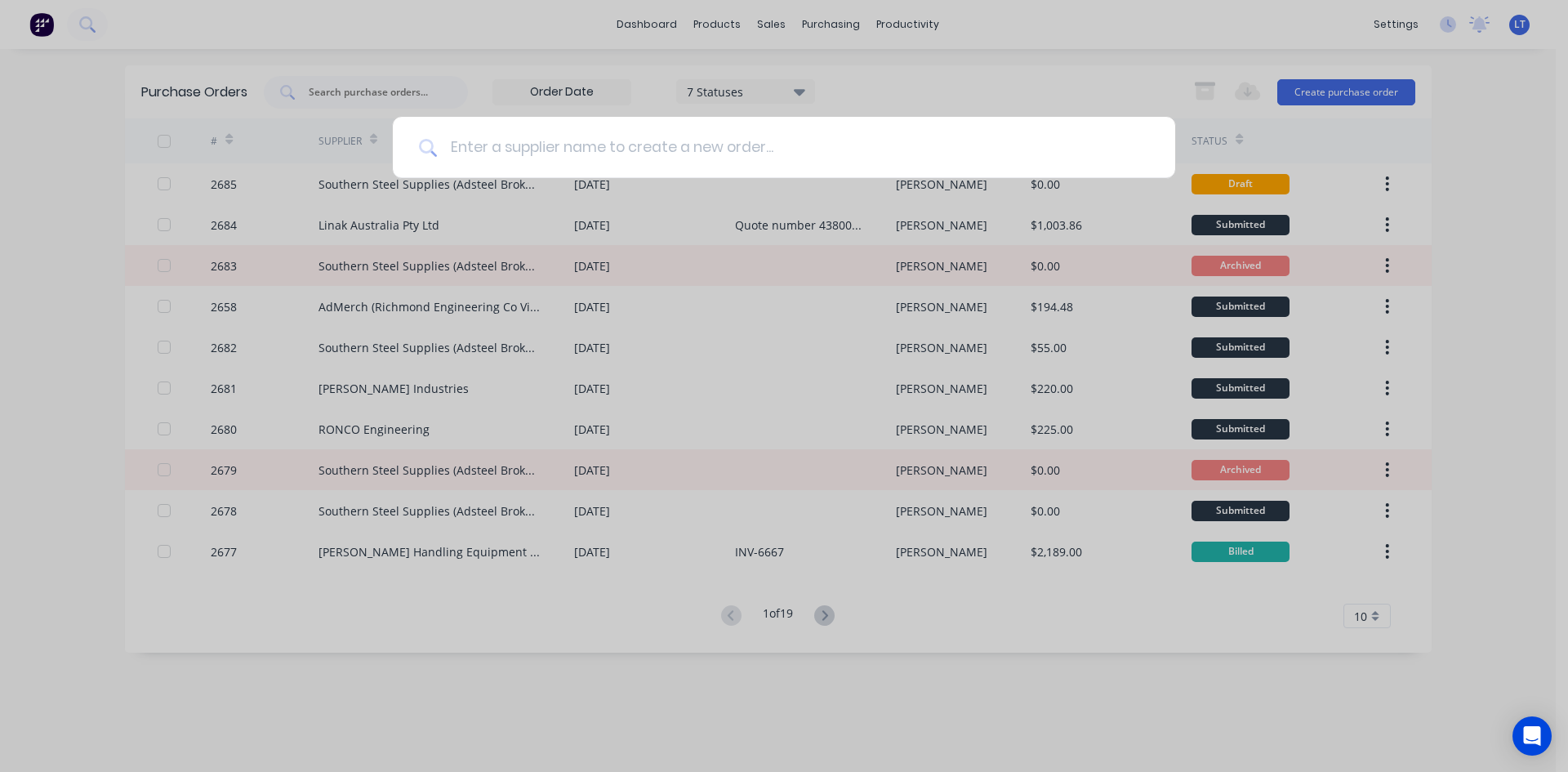
click at [762, 163] on input at bounding box center [793, 147] width 712 height 61
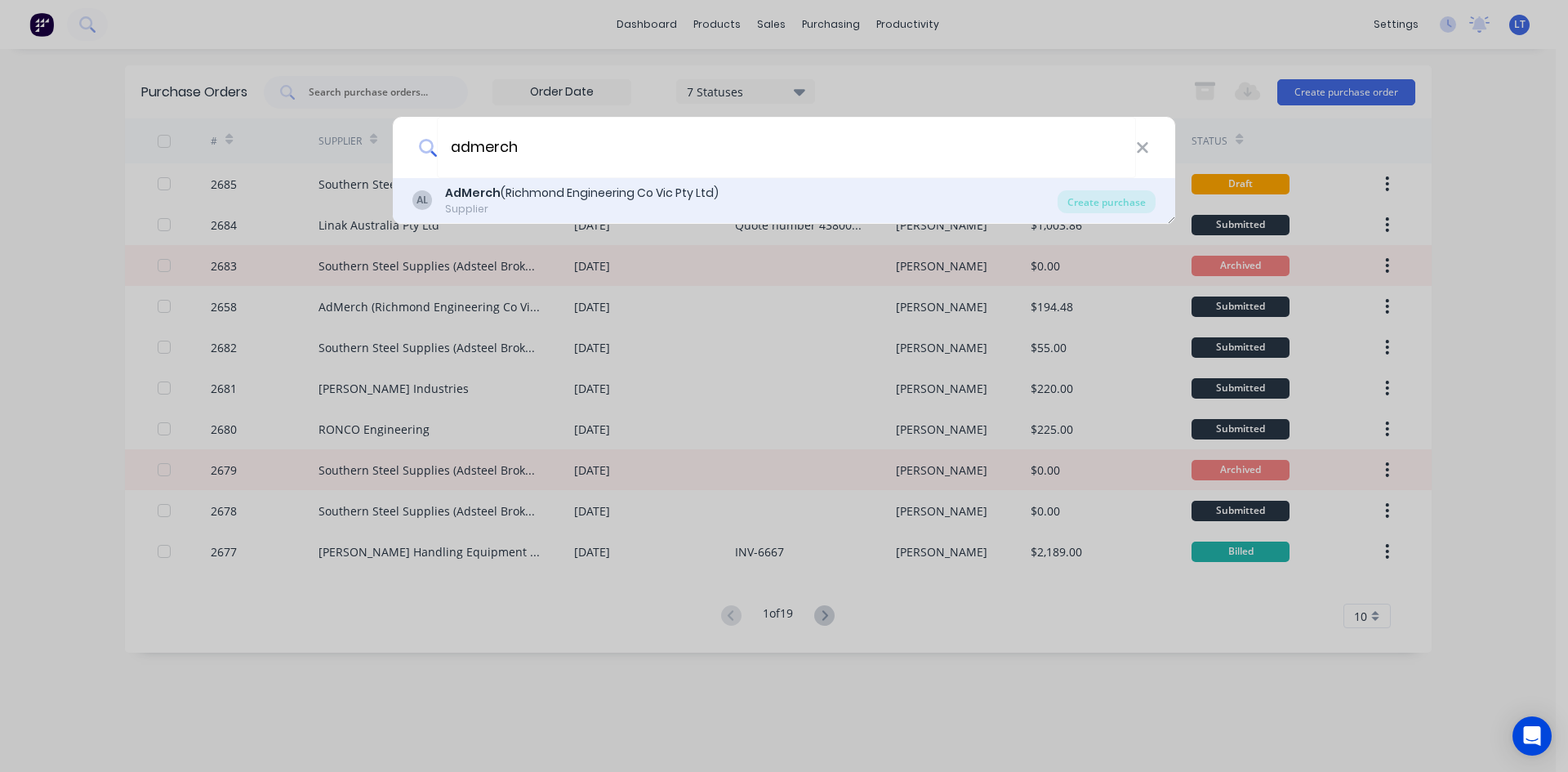
type input "admerch"
click at [636, 202] on div "Supplier" at bounding box center [581, 209] width 274 height 15
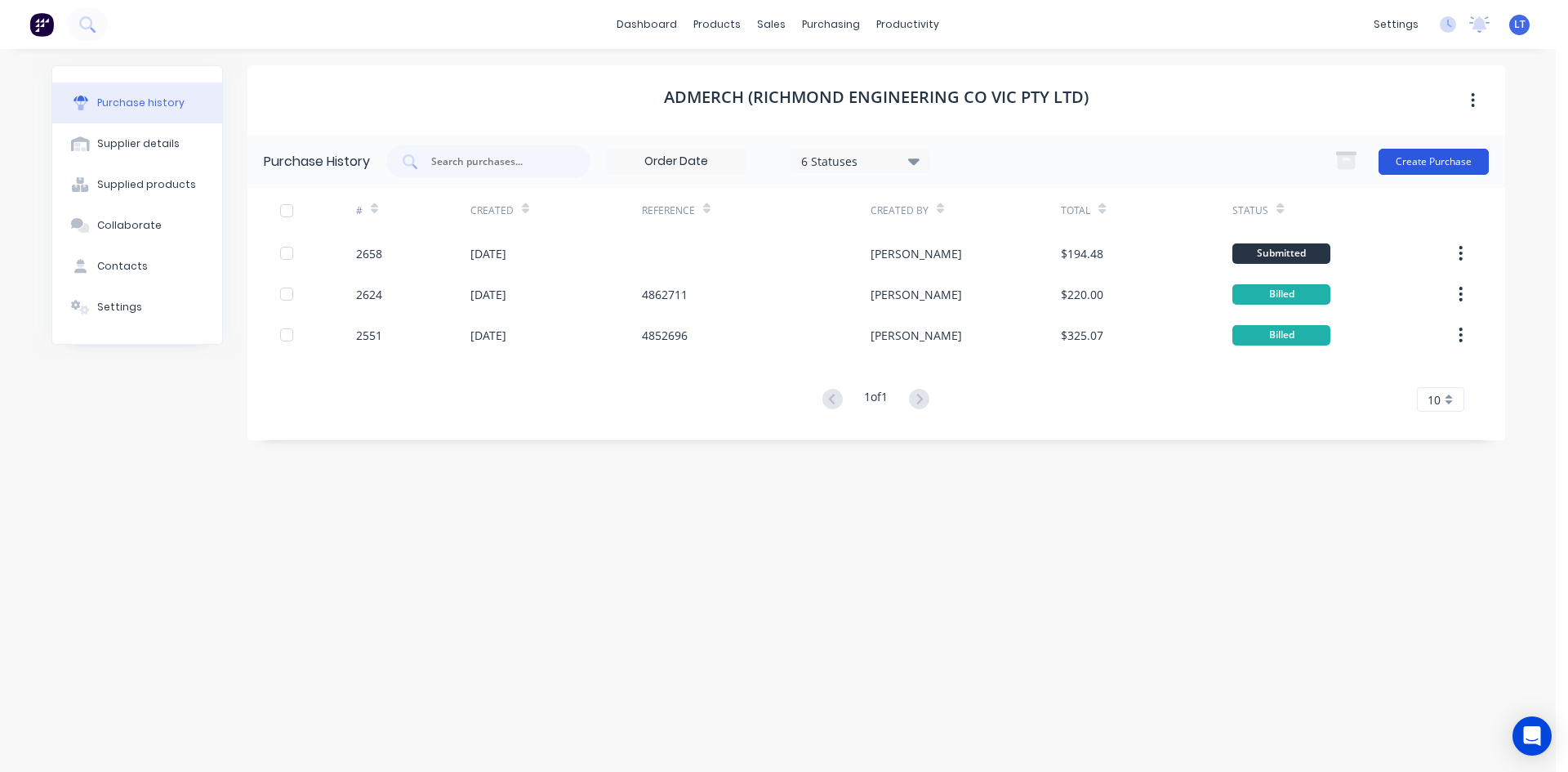
click at [1452, 159] on button "Create Purchase" at bounding box center [1433, 161] width 110 height 26
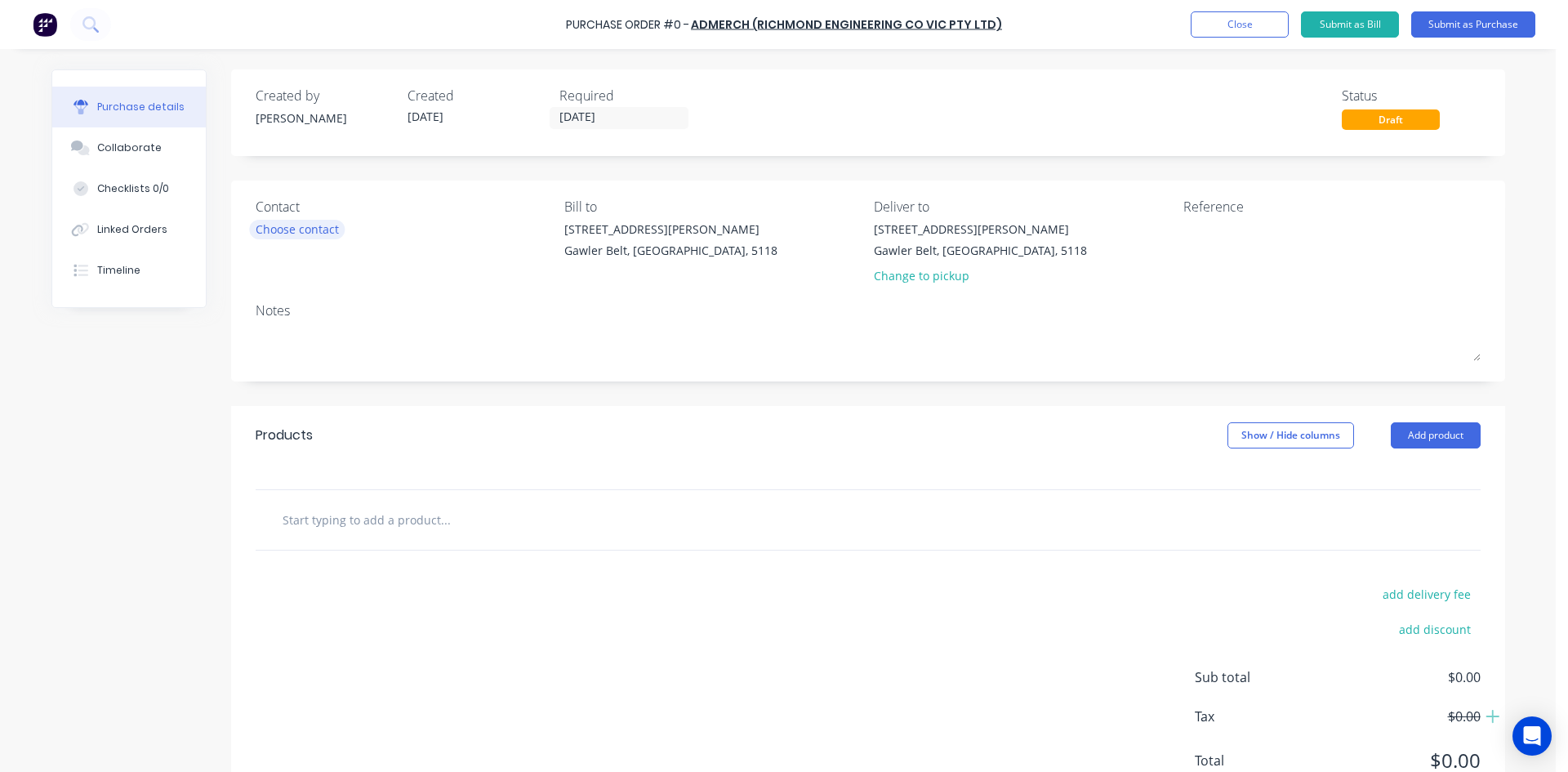
click at [330, 229] on div "Choose contact" at bounding box center [296, 229] width 83 height 18
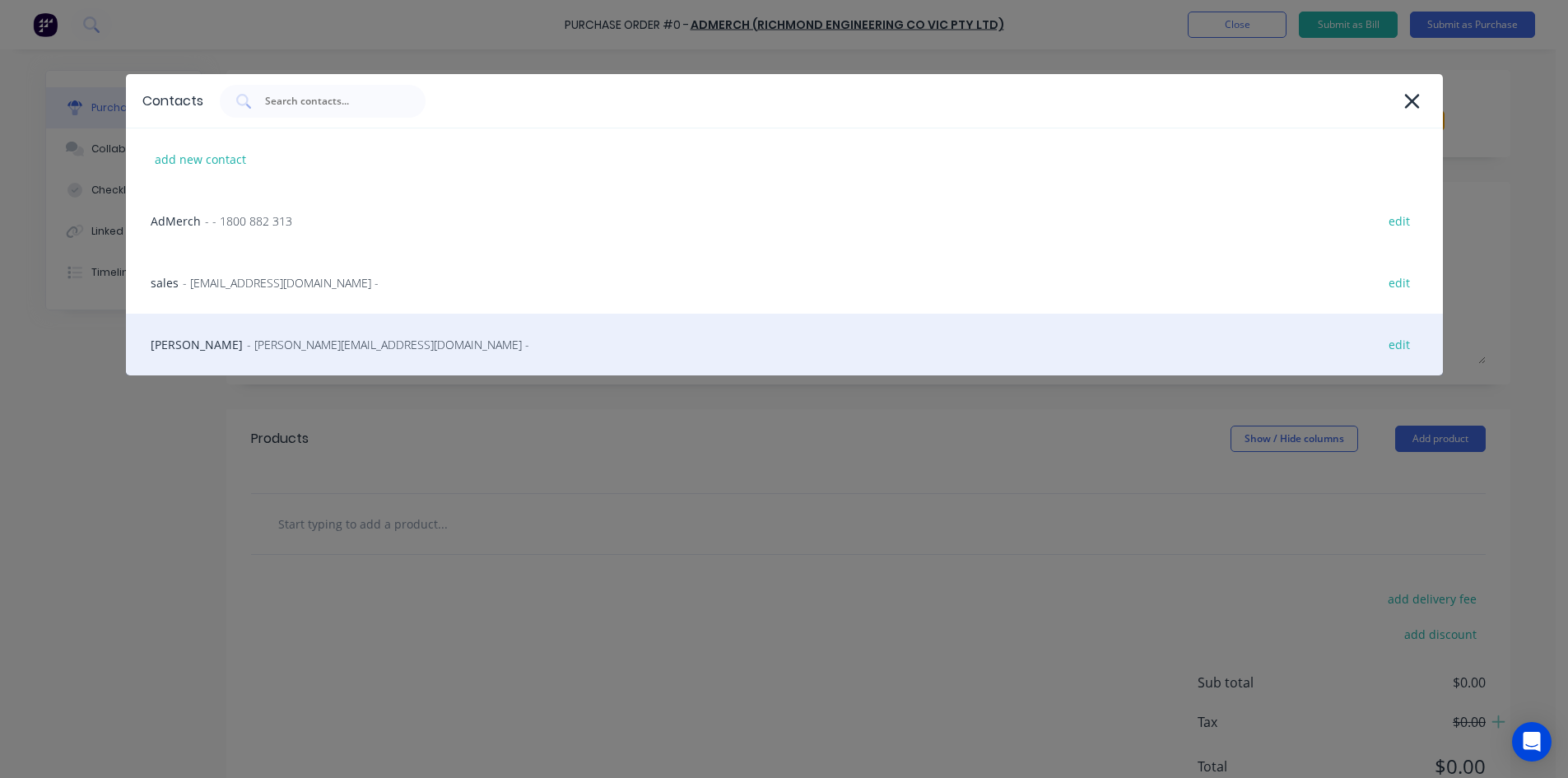
click at [251, 344] on span "- [PERSON_NAME][EMAIL_ADDRESS][DOMAIN_NAME] -" at bounding box center [387, 345] width 282 height 18
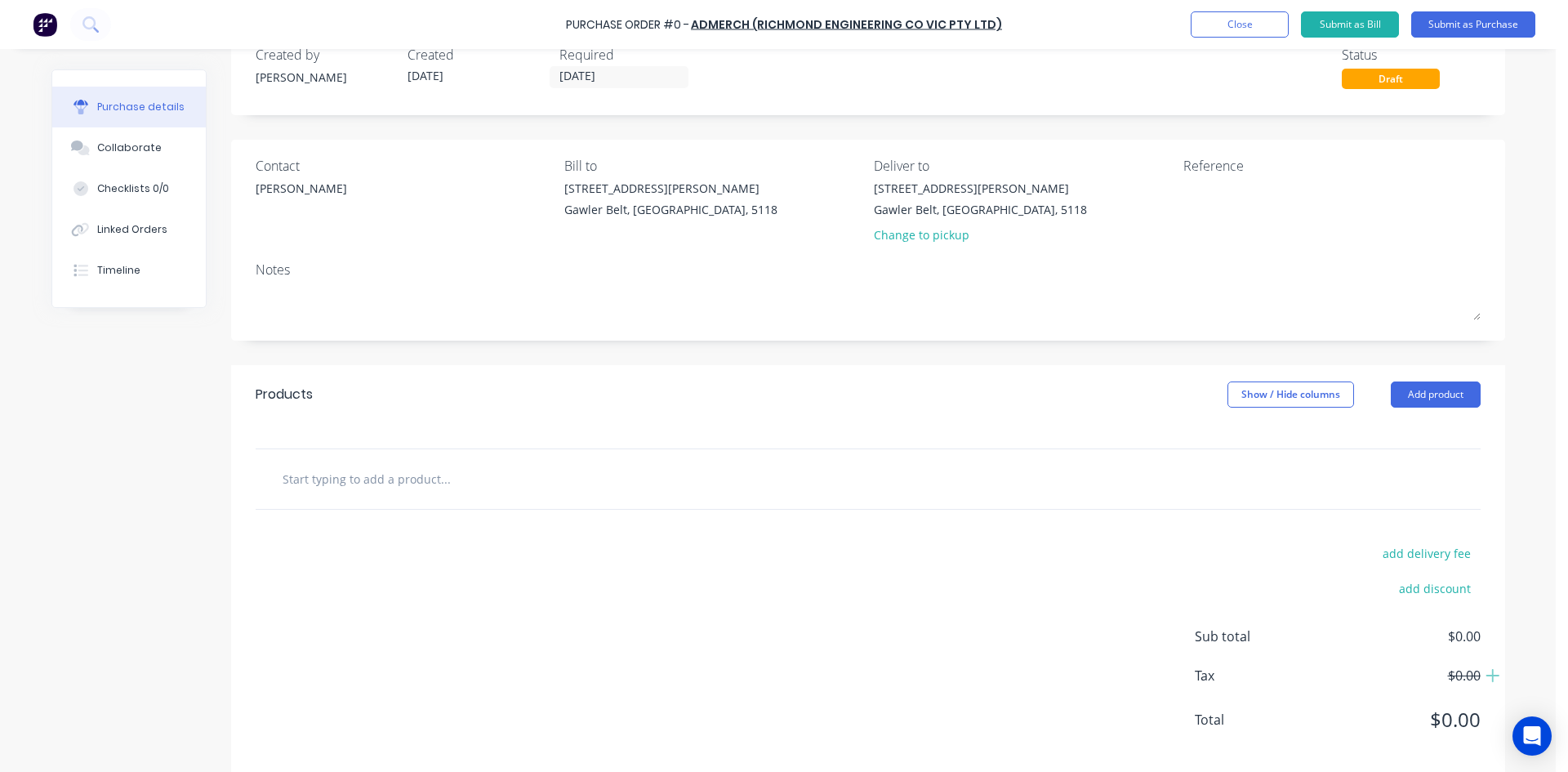
scroll to position [63, 0]
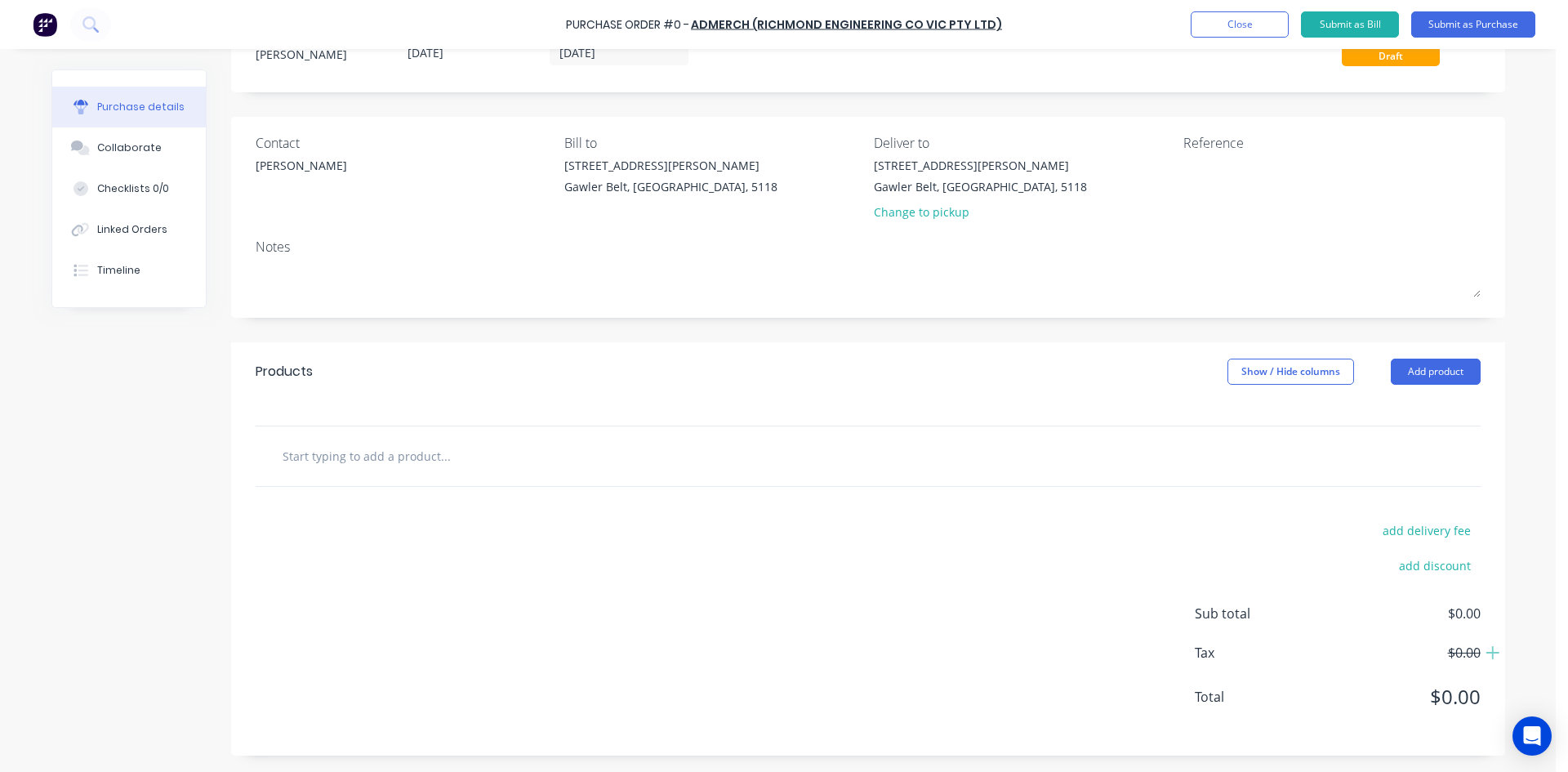
click at [423, 456] on input "text" at bounding box center [445, 456] width 327 height 33
click at [359, 462] on input "text" at bounding box center [445, 456] width 327 height 33
paste input "25.4mm (1") Square Tube End Cap (ENDCP1-000SQ)"
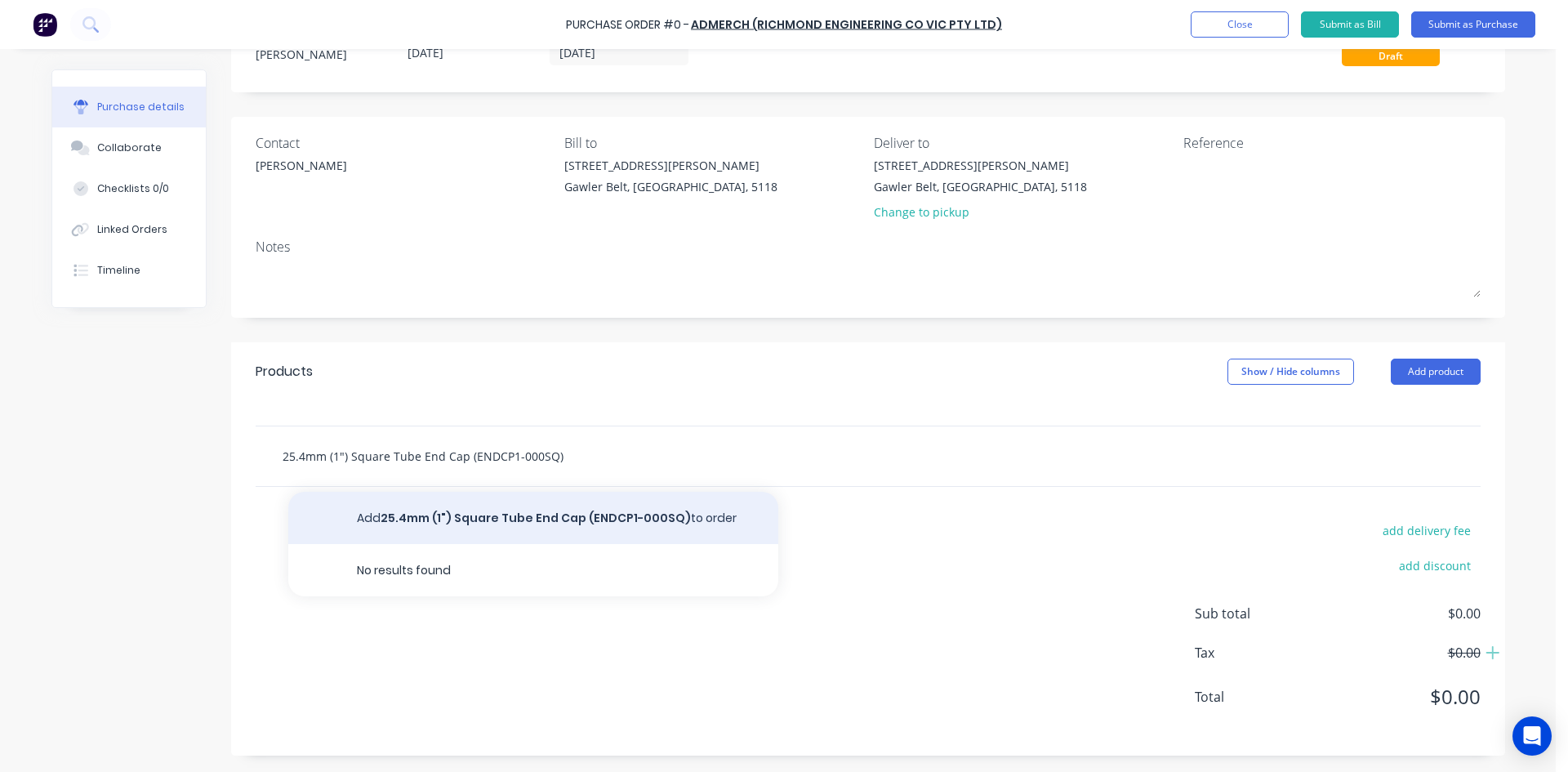
type input "25.4mm (1") Square Tube End Cap (ENDCP1-000SQ)"
click at [548, 519] on button "Add 25.4mm (1") Square Tube End Cap (ENDCP1-000SQ) to order" at bounding box center [533, 518] width 490 height 53
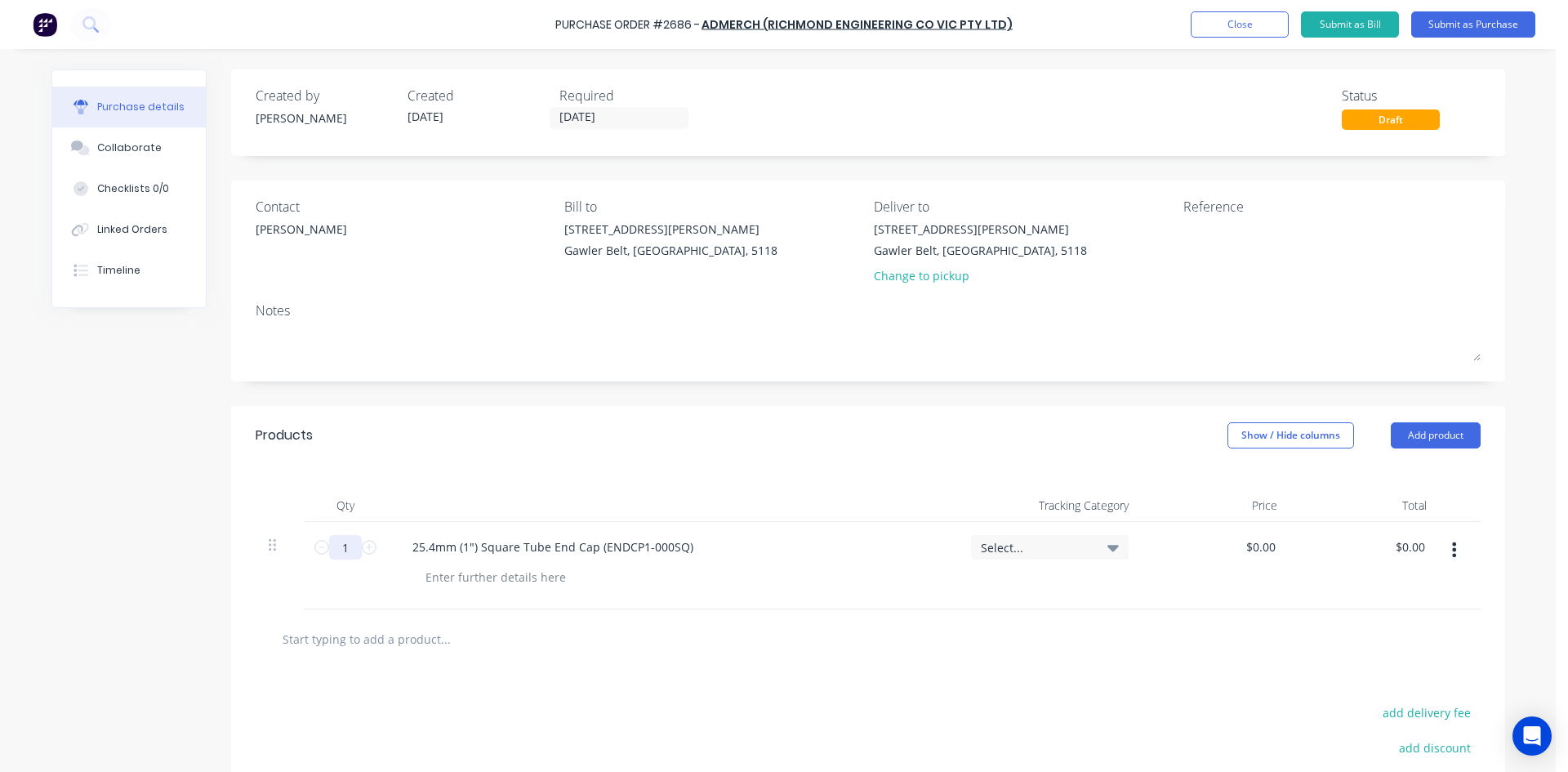
drag, startPoint x: 344, startPoint y: 548, endPoint x: 333, endPoint y: 546, distance: 11.2
click at [333, 546] on input "1" at bounding box center [346, 547] width 33 height 24
type input "30"
click at [845, 601] on div "25.4mm (1") Square Tube End Cap (ENDCP1-000SQ)" at bounding box center [672, 565] width 571 height 88
click at [422, 624] on input "text" at bounding box center [445, 638] width 327 height 33
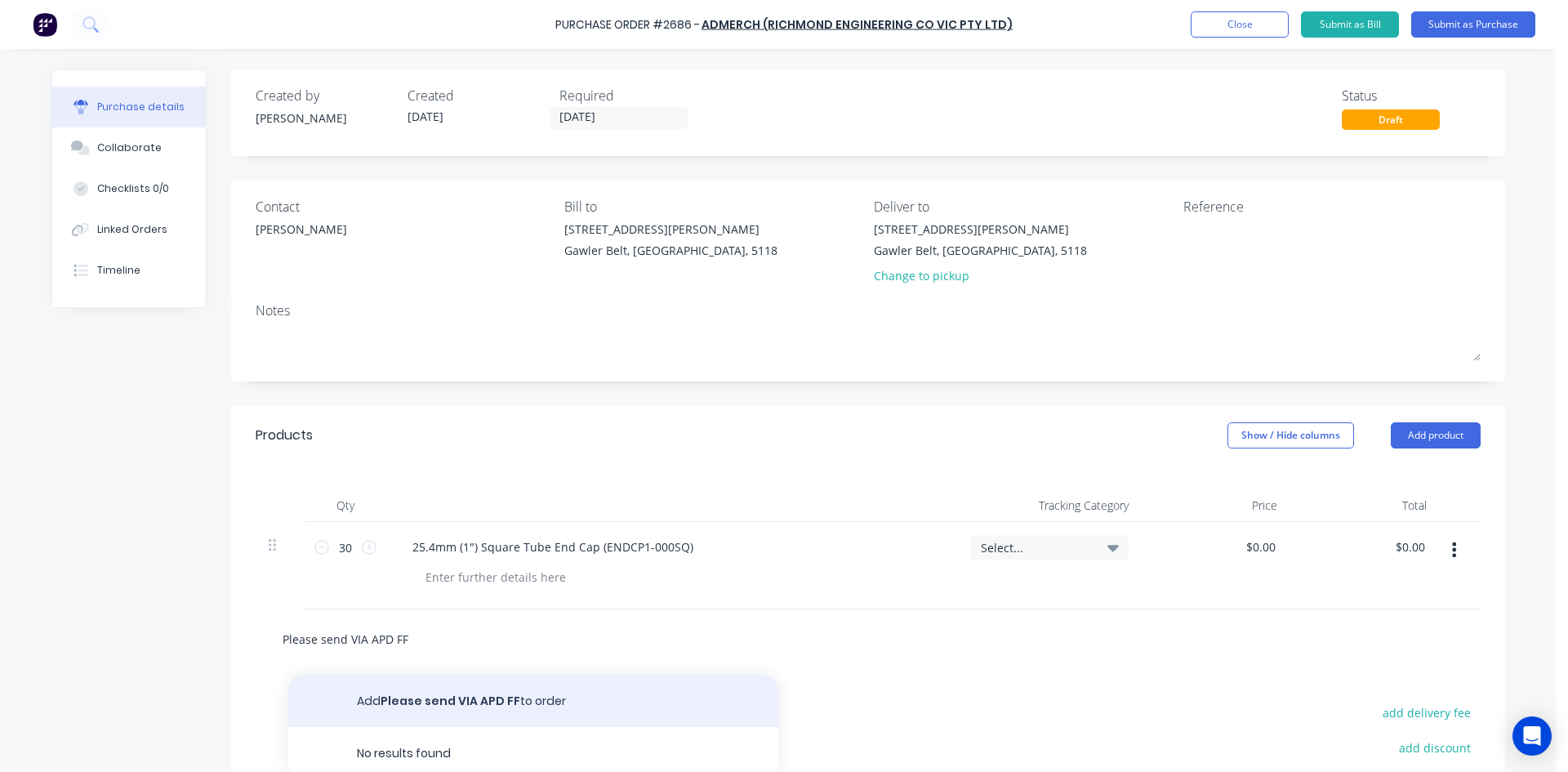
type input "Please send VIA APD FF"
click at [422, 691] on button "Add Please send VIA APD FF to order" at bounding box center [533, 701] width 490 height 53
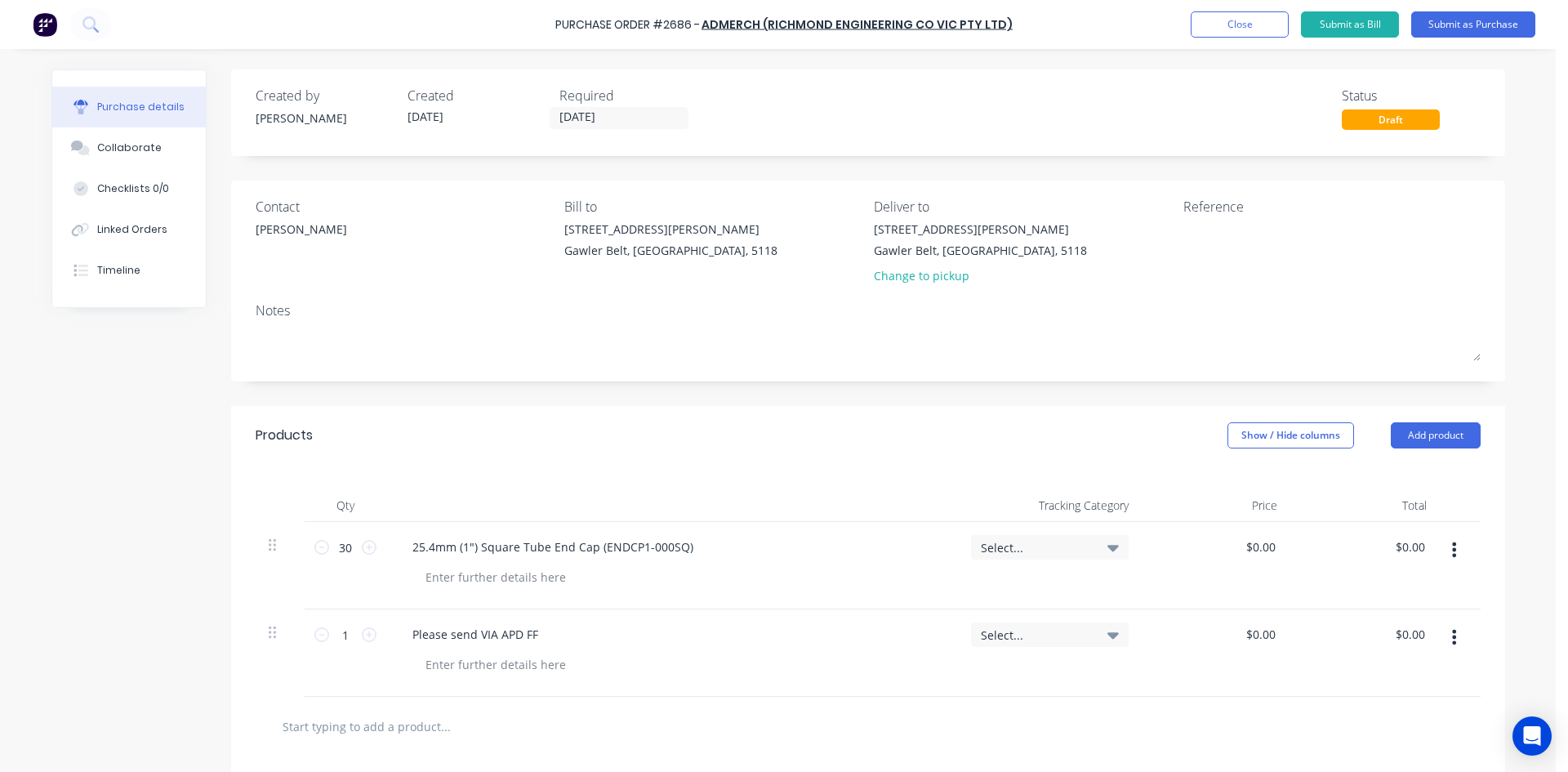
click at [816, 753] on div at bounding box center [868, 725] width 1225 height 59
click at [632, 116] on input "[DATE]" at bounding box center [619, 118] width 137 height 20
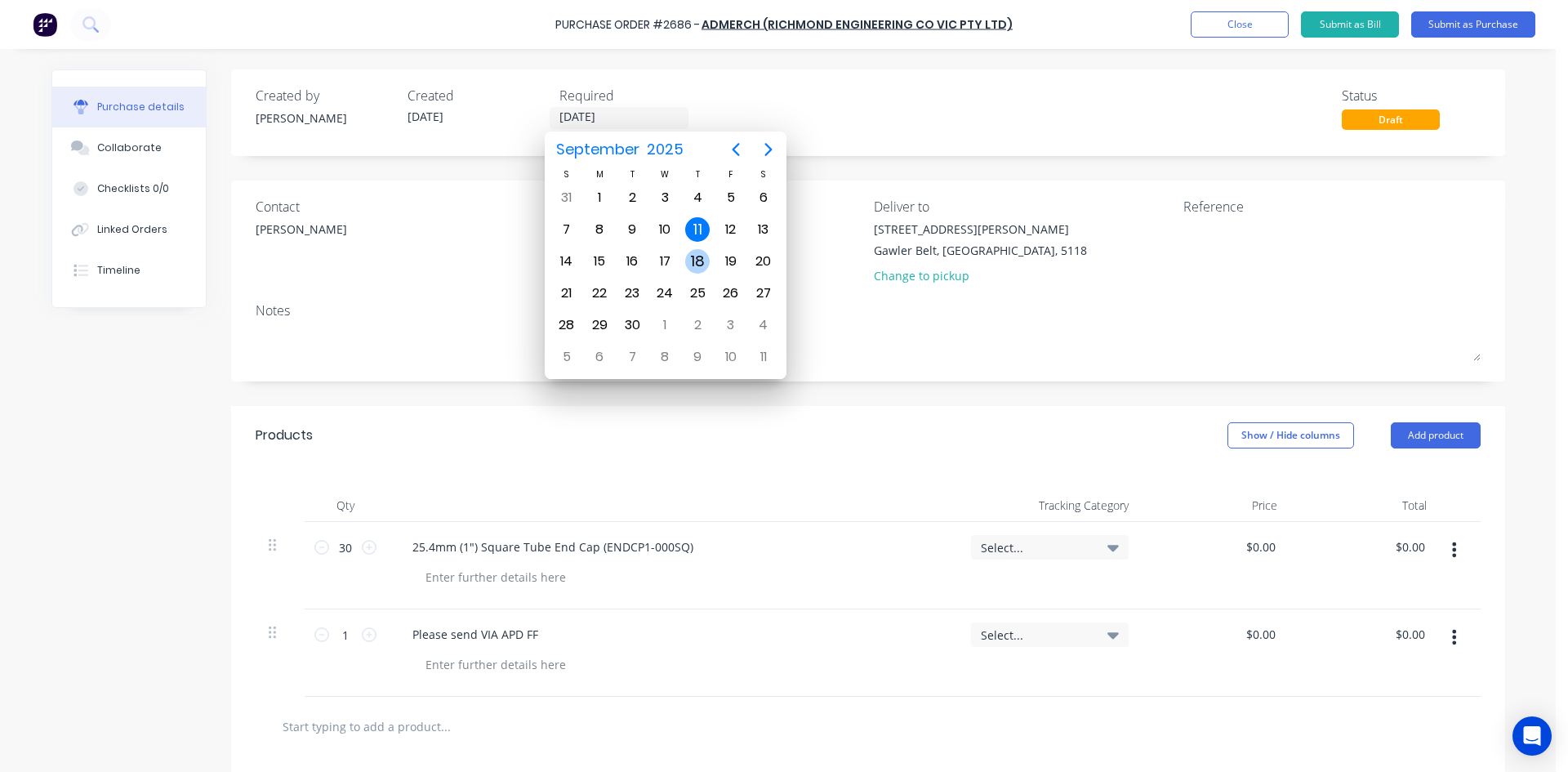
click at [701, 262] on div "18" at bounding box center [697, 260] width 24 height 24
type input "[DATE]"
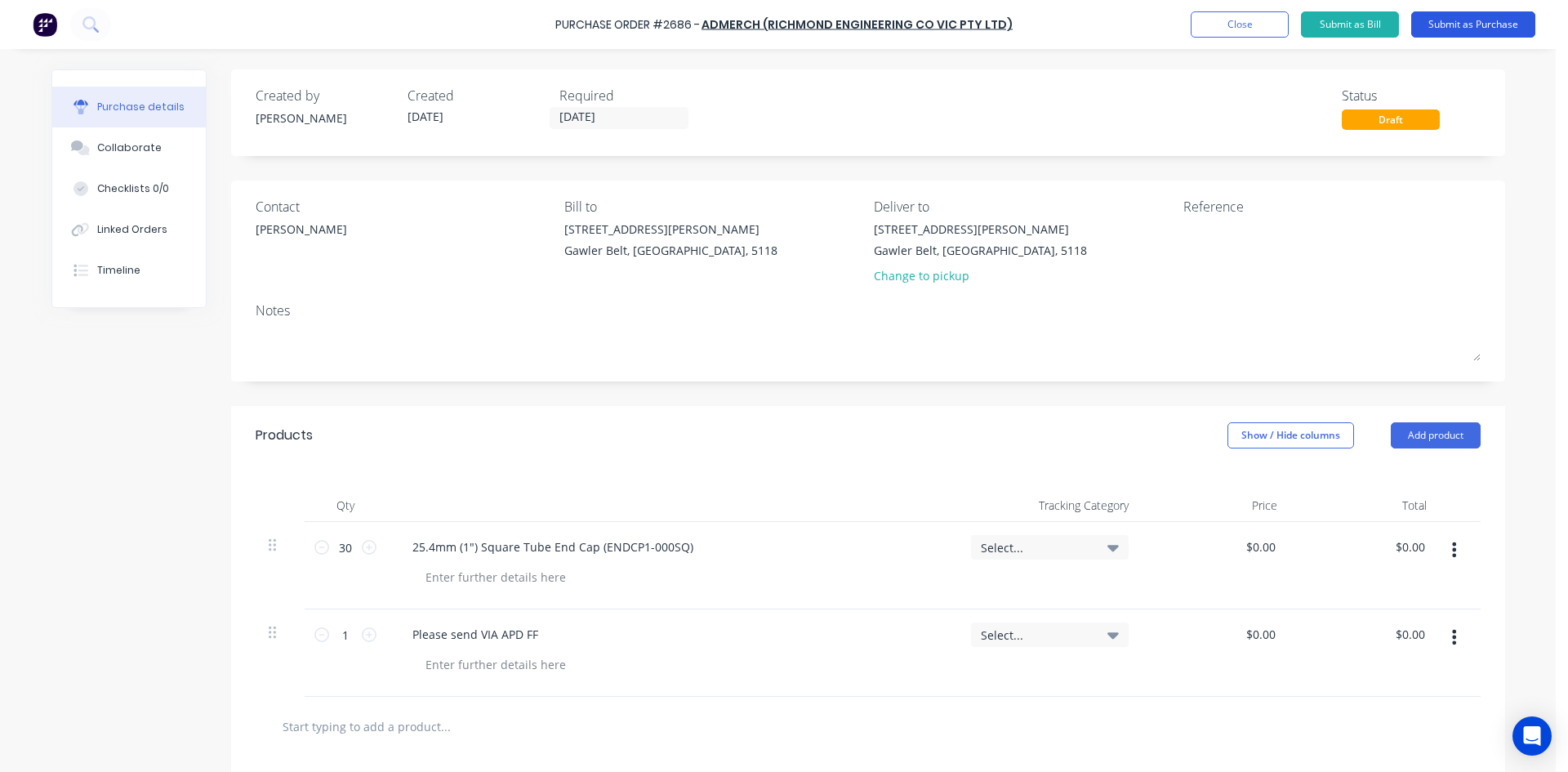
click at [1478, 27] on button "Submit as Purchase" at bounding box center [1472, 24] width 124 height 26
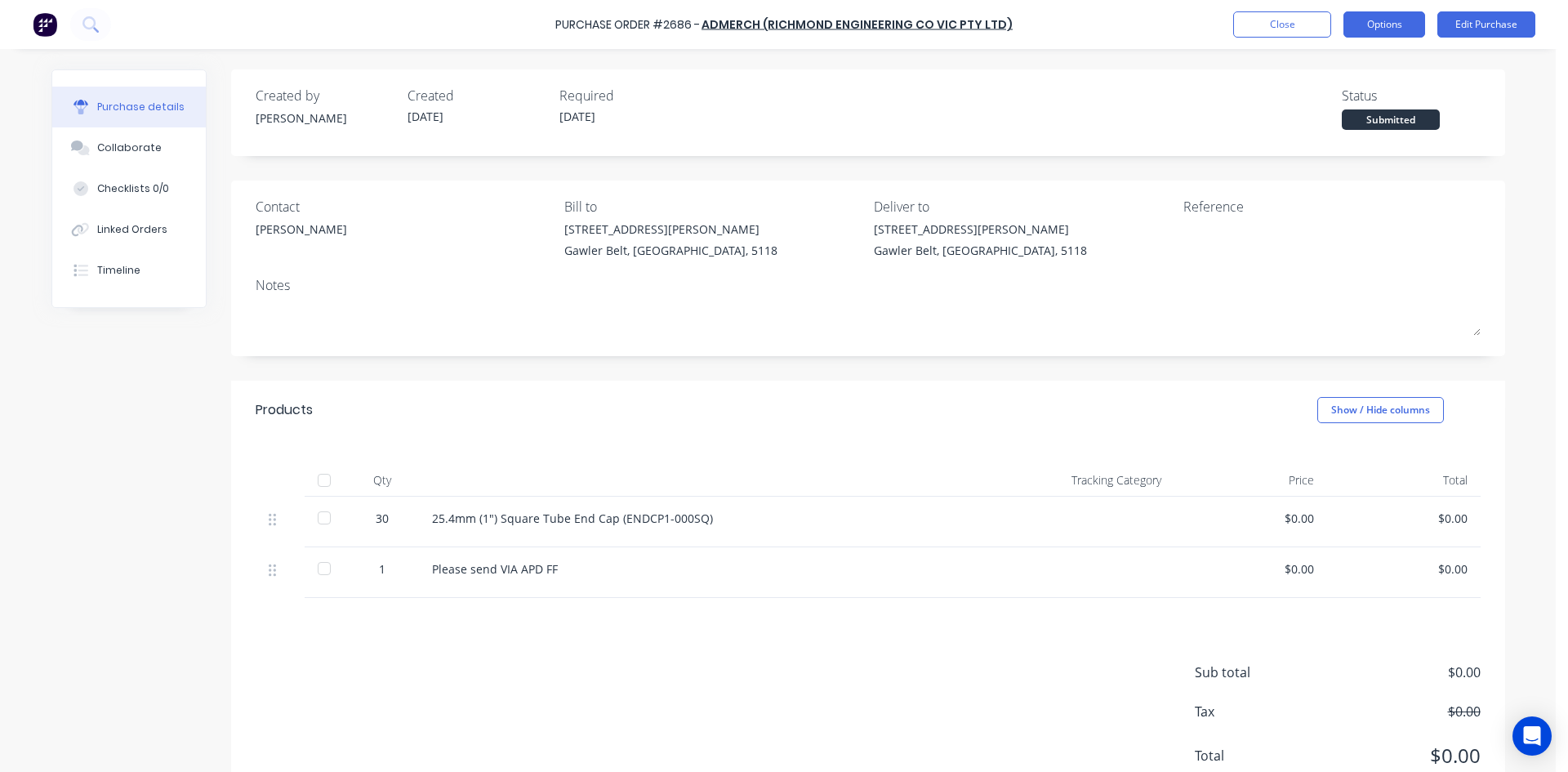
click at [1390, 29] on button "Options" at bounding box center [1385, 24] width 82 height 26
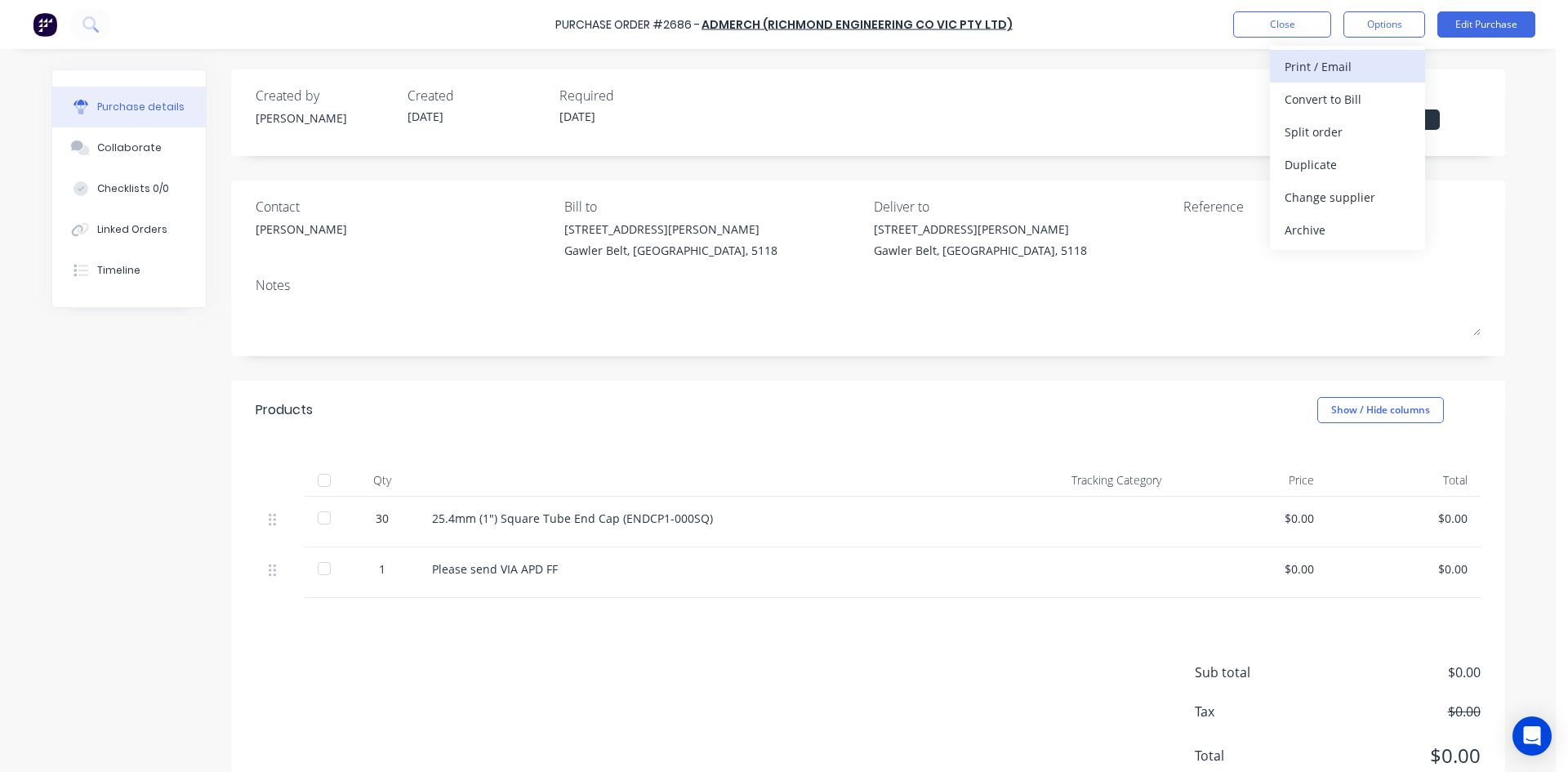
click at [1335, 77] on div "Print / Email" at bounding box center [1348, 66] width 126 height 23
click at [140, 227] on div "Linked Orders" at bounding box center [133, 229] width 70 height 15
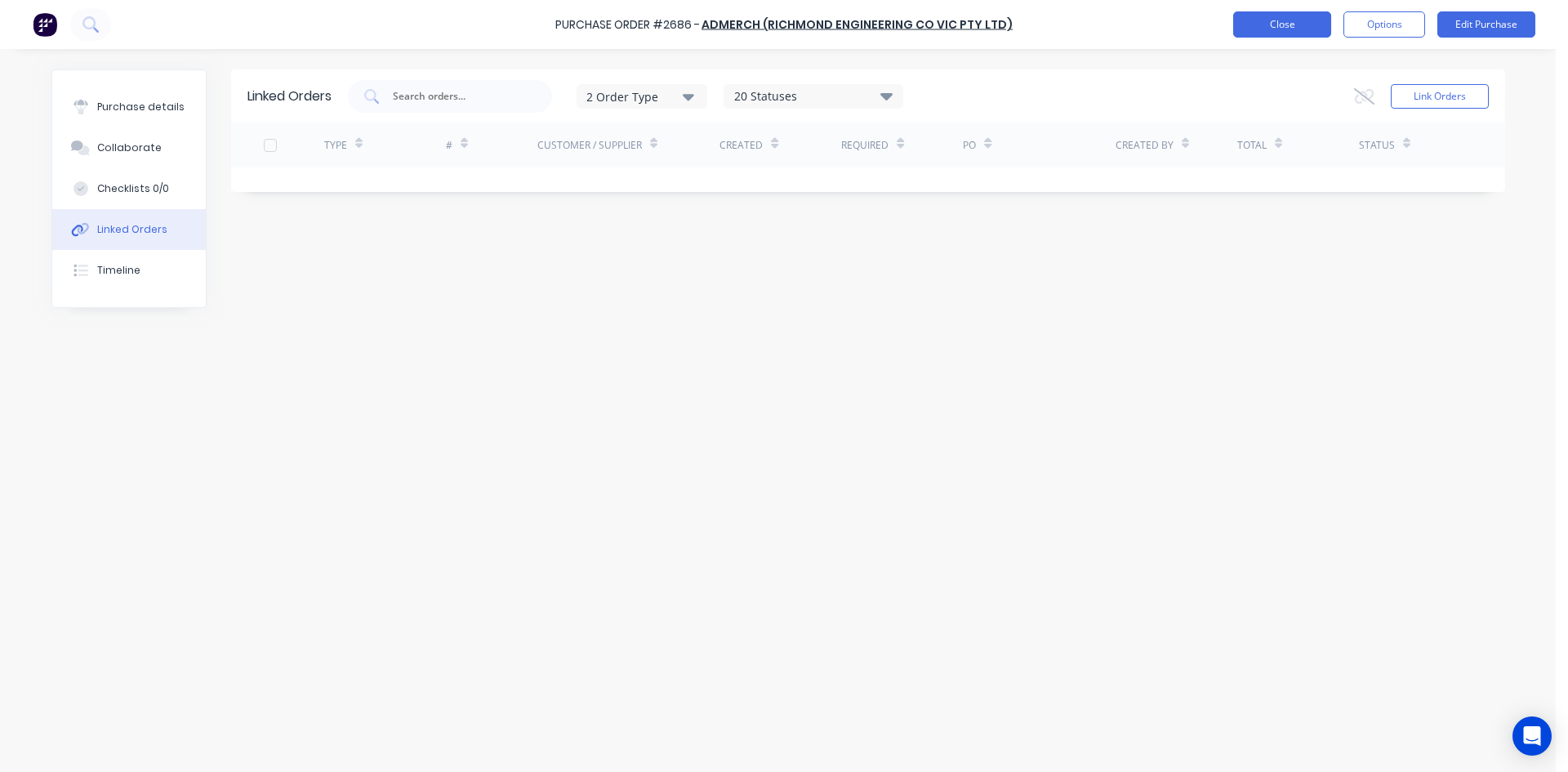
click at [1297, 27] on button "Close" at bounding box center [1282, 24] width 98 height 26
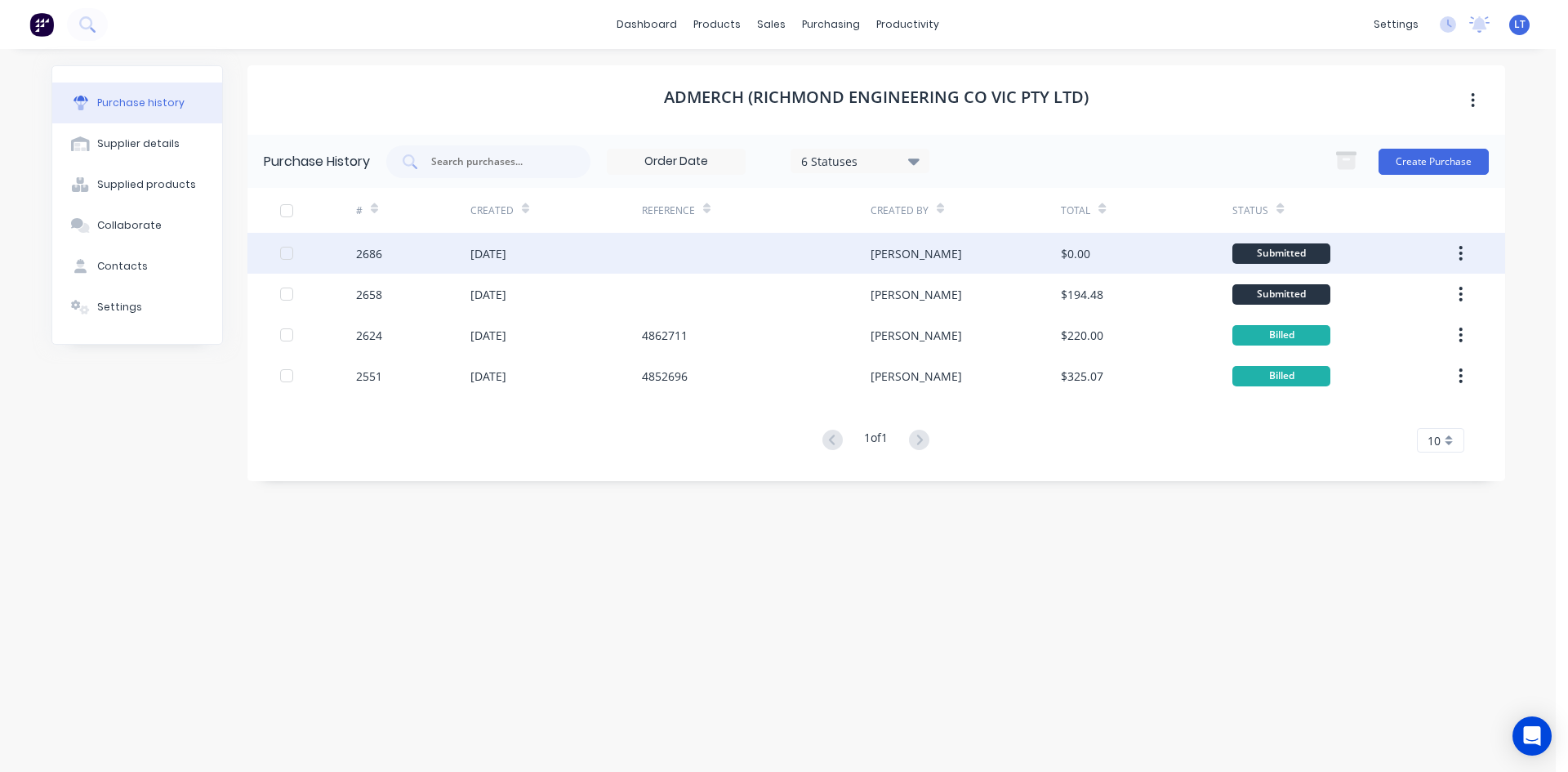
click at [766, 259] on div at bounding box center [756, 253] width 229 height 41
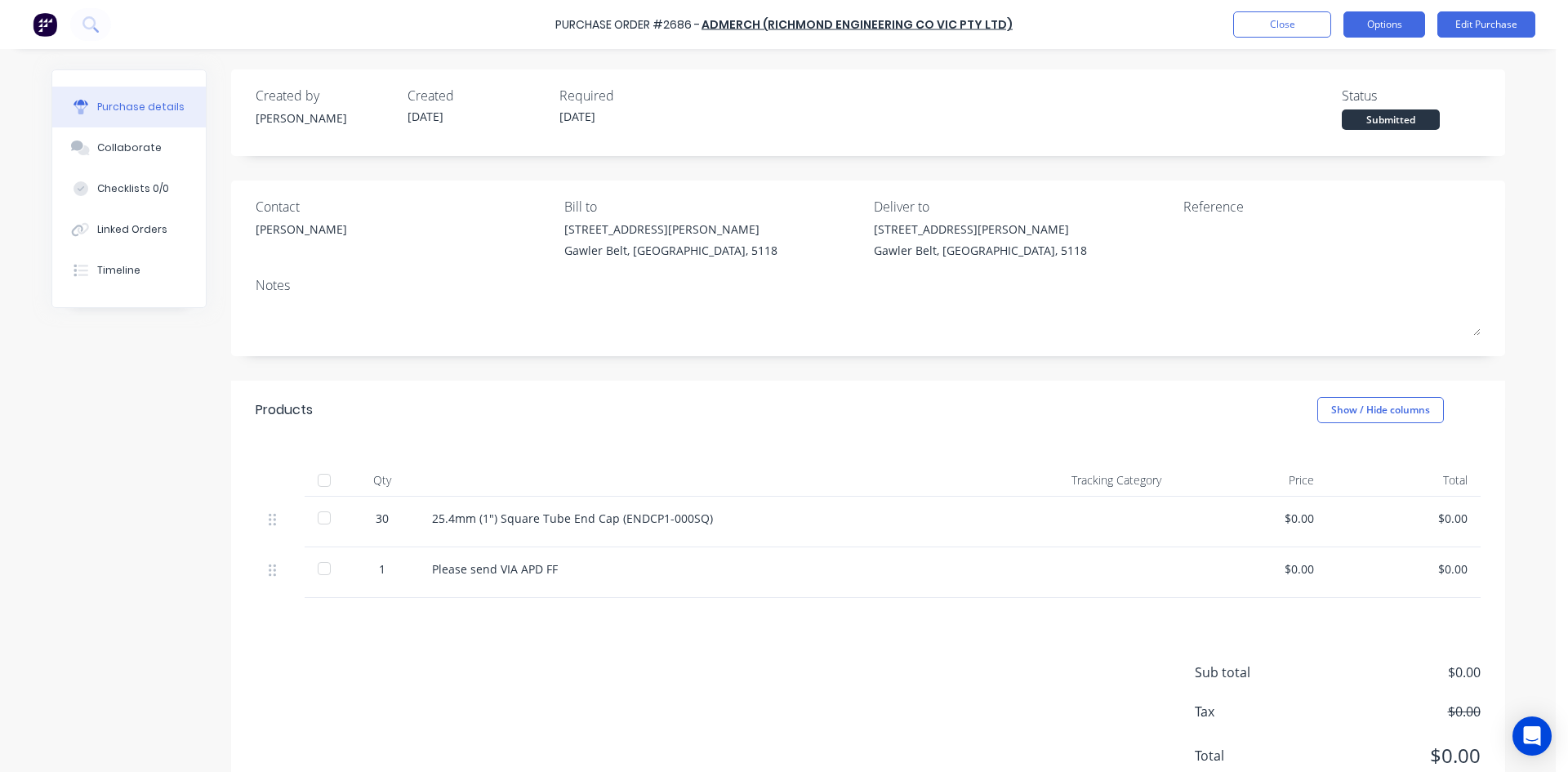
click at [1366, 26] on button "Options" at bounding box center [1385, 24] width 82 height 26
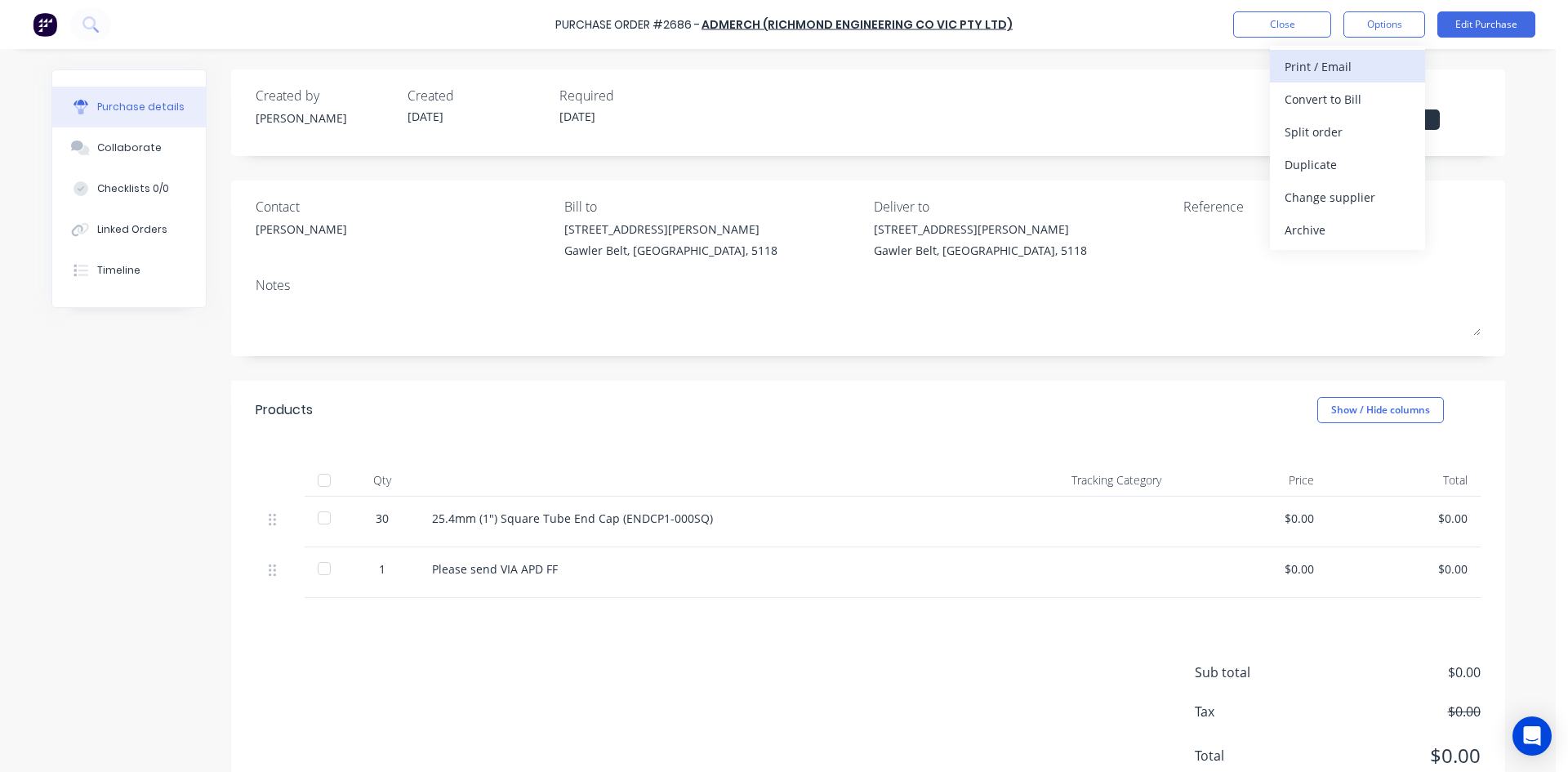
click at [1357, 74] on div "Print / Email" at bounding box center [1348, 66] width 126 height 23
click at [1341, 93] on div "With pricing" at bounding box center [1348, 99] width 126 height 23
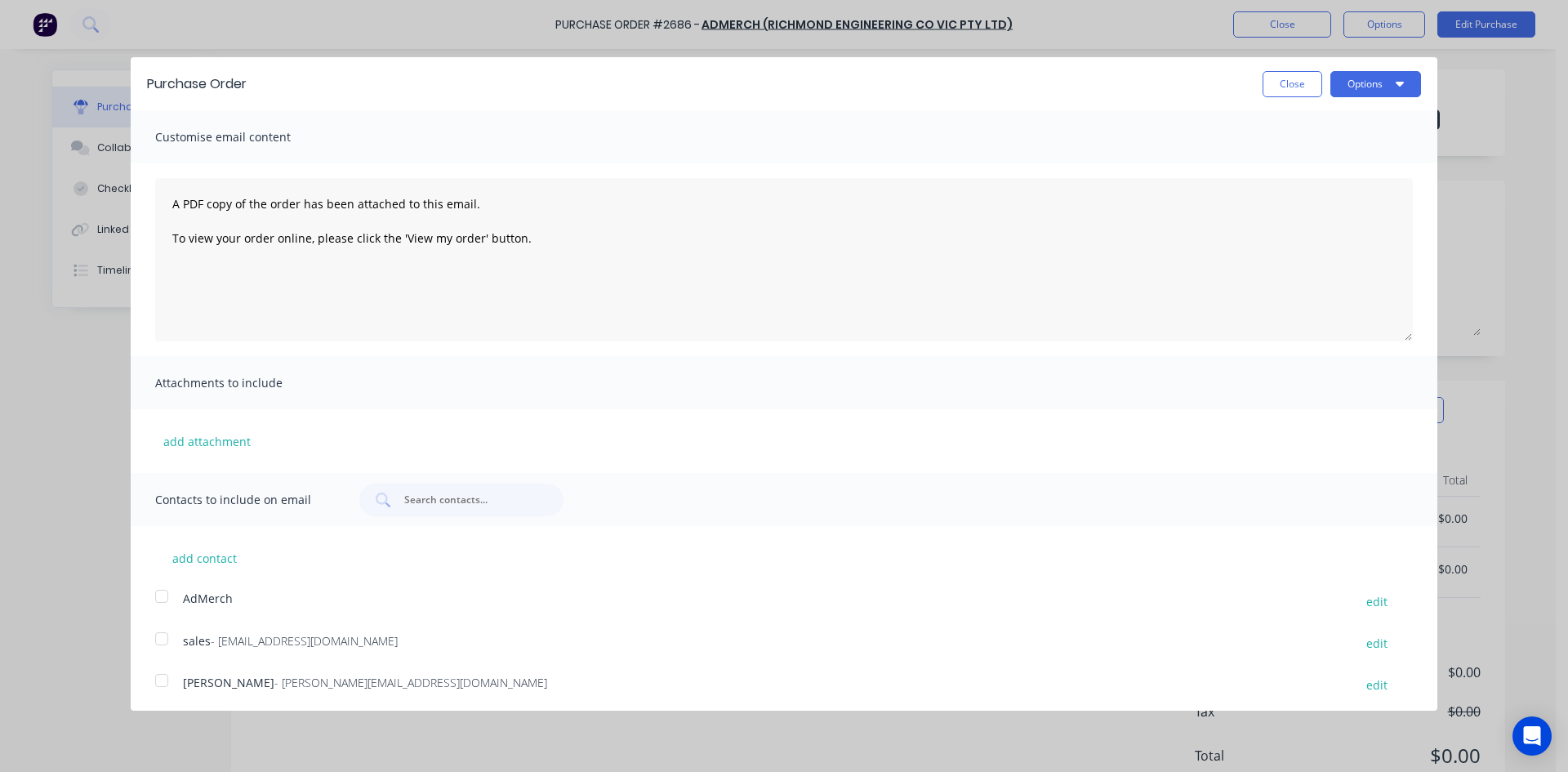
drag, startPoint x: 164, startPoint y: 681, endPoint x: 395, endPoint y: 631, distance: 236.3
click at [166, 681] on div at bounding box center [162, 680] width 33 height 33
click at [1364, 92] on button "Options" at bounding box center [1375, 84] width 91 height 26
click at [1305, 155] on div "Email" at bounding box center [1343, 158] width 126 height 23
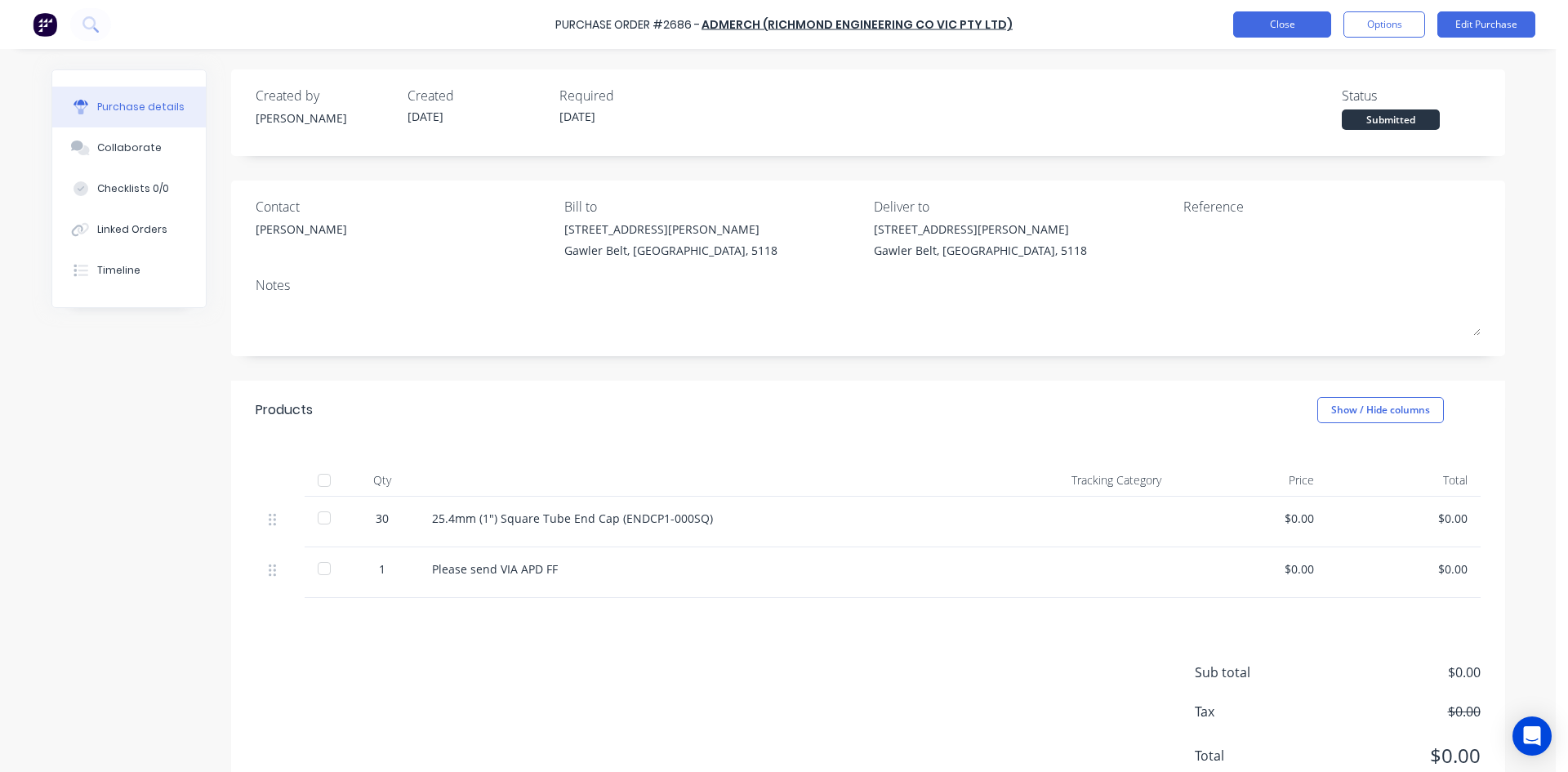
click at [1285, 21] on button "Close" at bounding box center [1282, 24] width 98 height 26
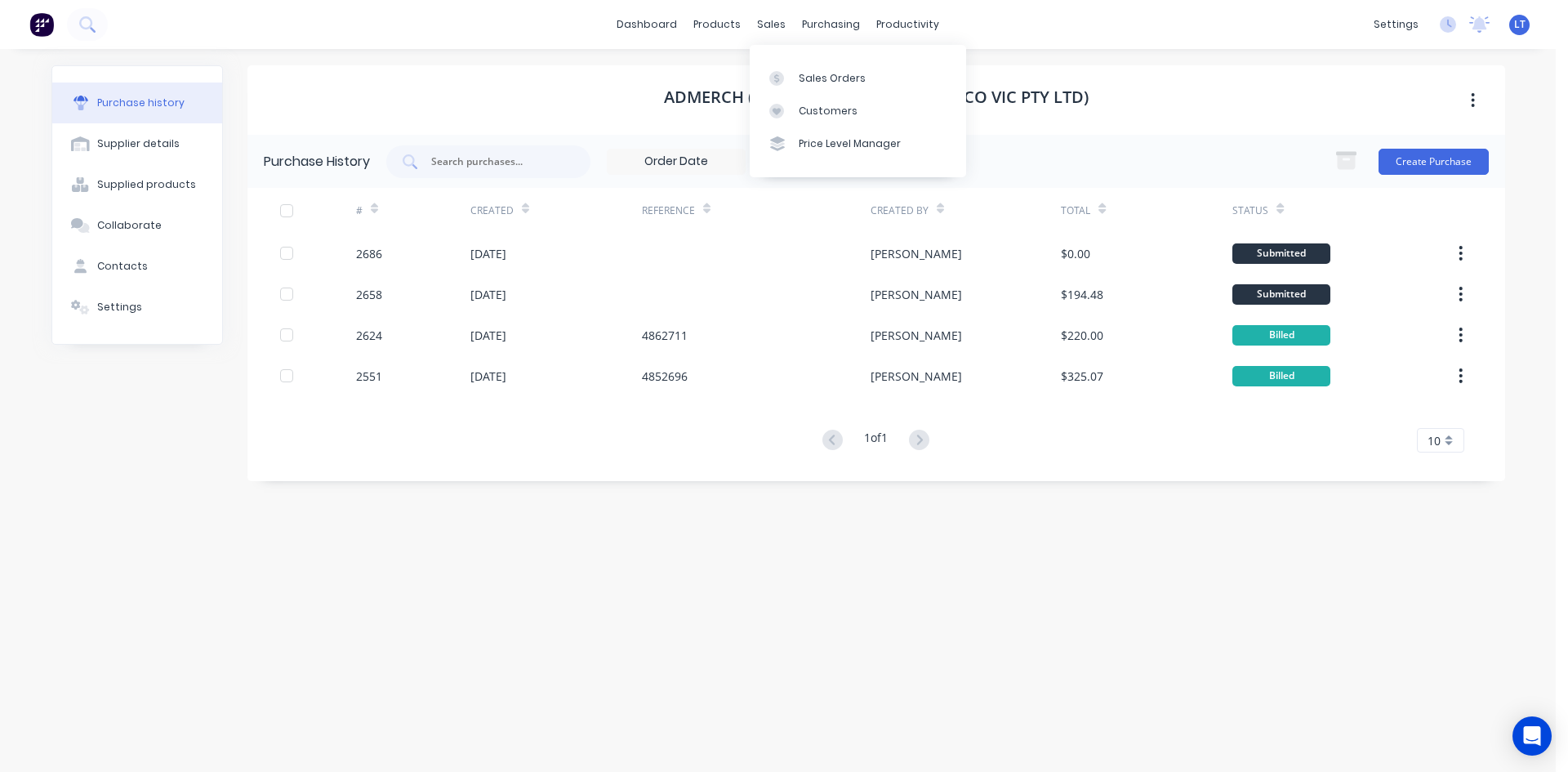
click at [745, 6] on div "dashboard products sales purchasing productivity dashboard products Product Cat…" at bounding box center [778, 24] width 1556 height 49
drag, startPoint x: 766, startPoint y: 23, endPoint x: 861, endPoint y: 98, distance: 121.0
click at [786, 46] on body "dashboard products sales purchasing productivity dashboard products Product Cat…" at bounding box center [784, 386] width 1568 height 772
click at [764, 24] on div "sales" at bounding box center [771, 24] width 45 height 24
click at [856, 78] on div "Sales Orders" at bounding box center [832, 78] width 67 height 15
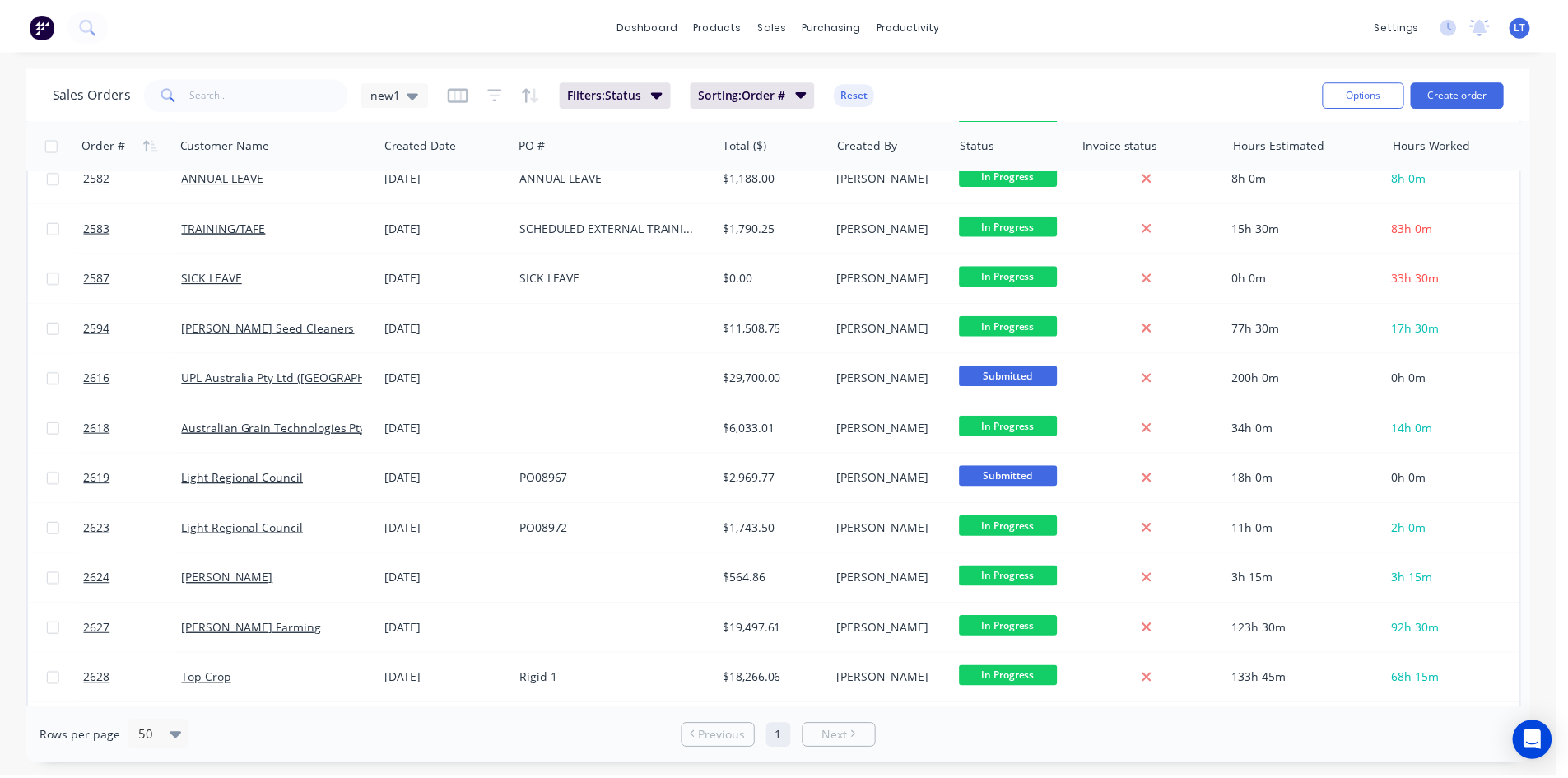
scroll to position [664, 0]
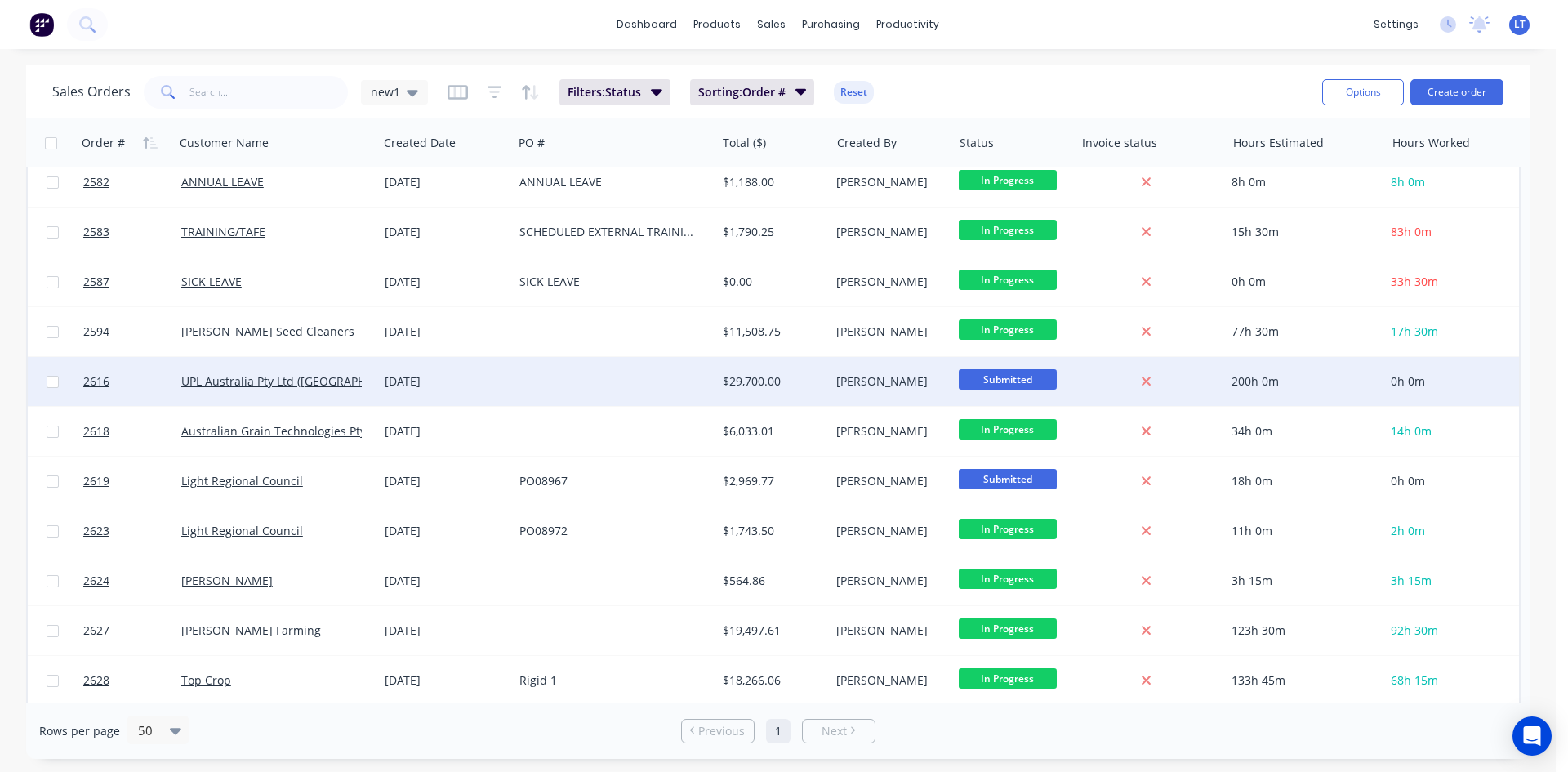
click at [535, 395] on div at bounding box center [614, 381] width 204 height 49
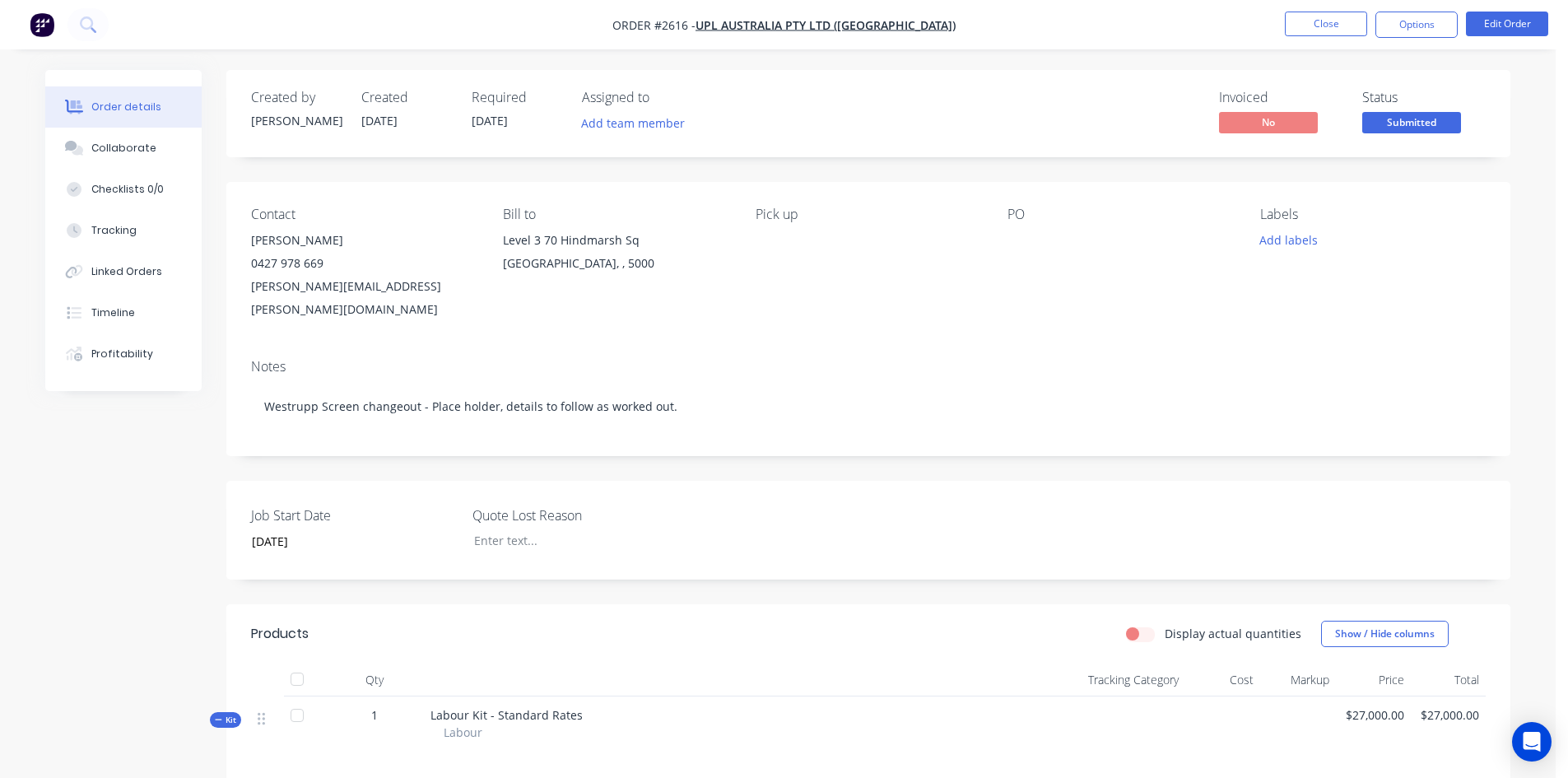
scroll to position [247, 0]
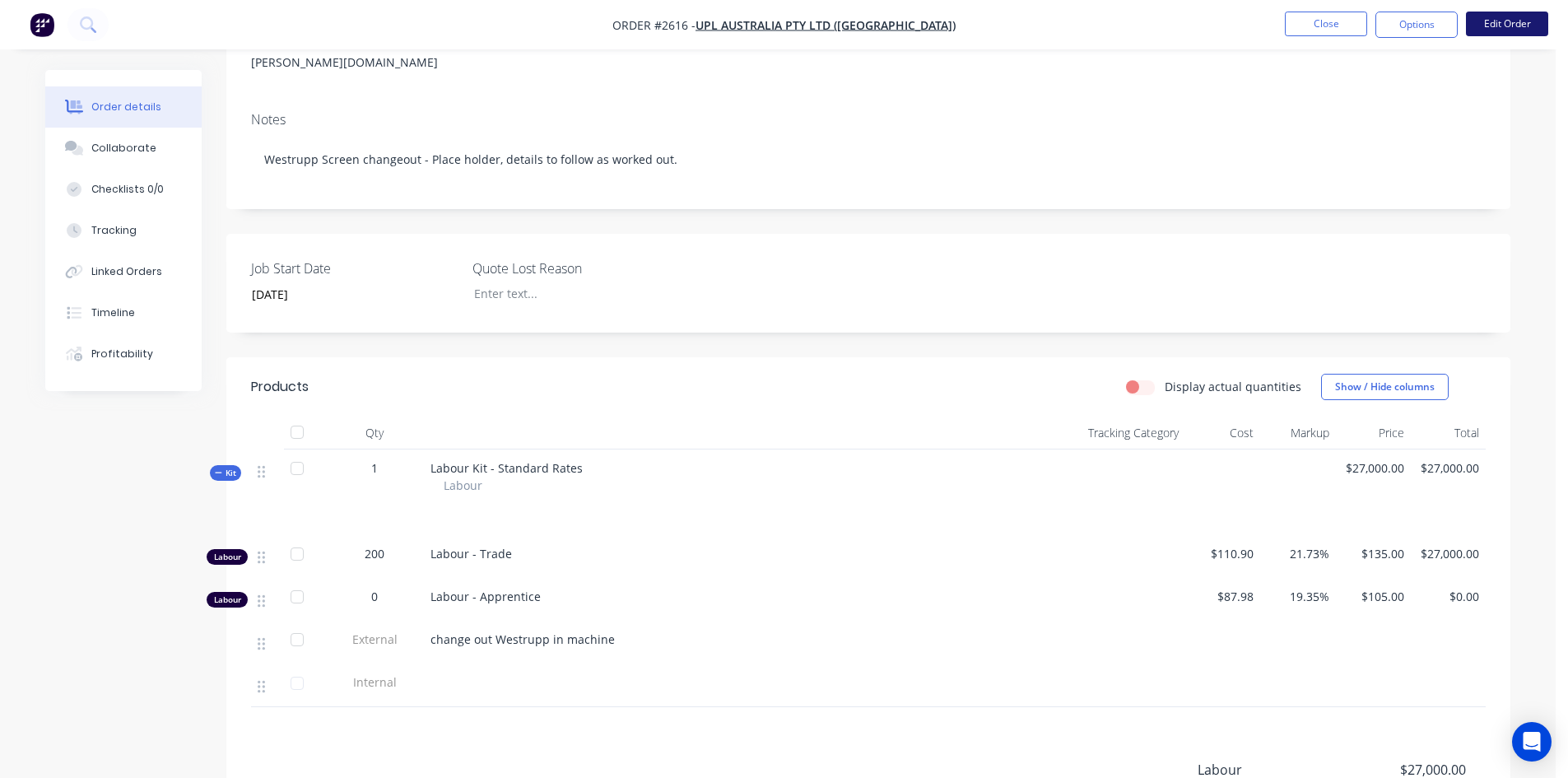
click at [1491, 20] on button "Edit Order" at bounding box center [1507, 24] width 83 height 25
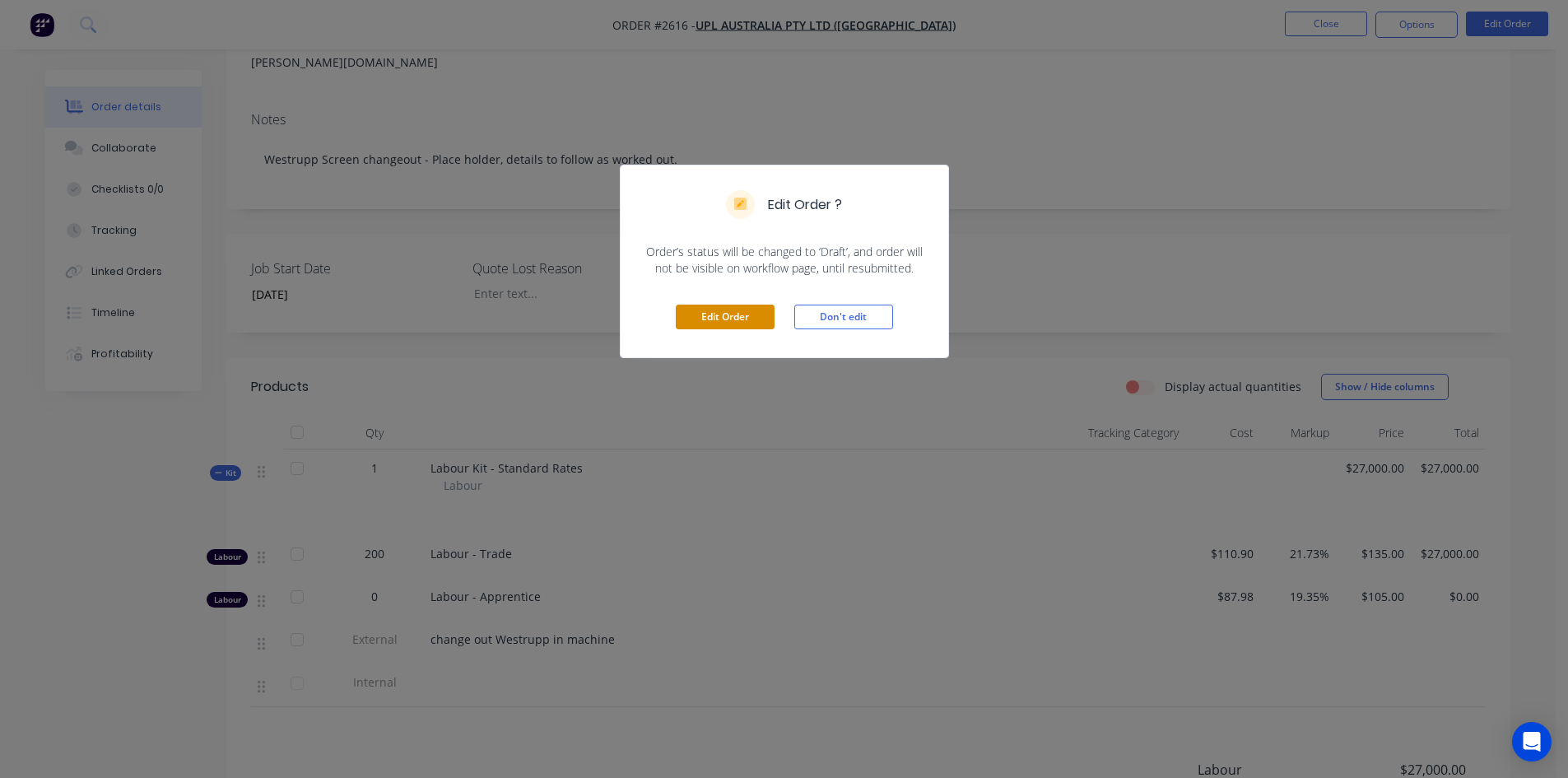
click at [718, 314] on button "Edit Order" at bounding box center [725, 316] width 99 height 25
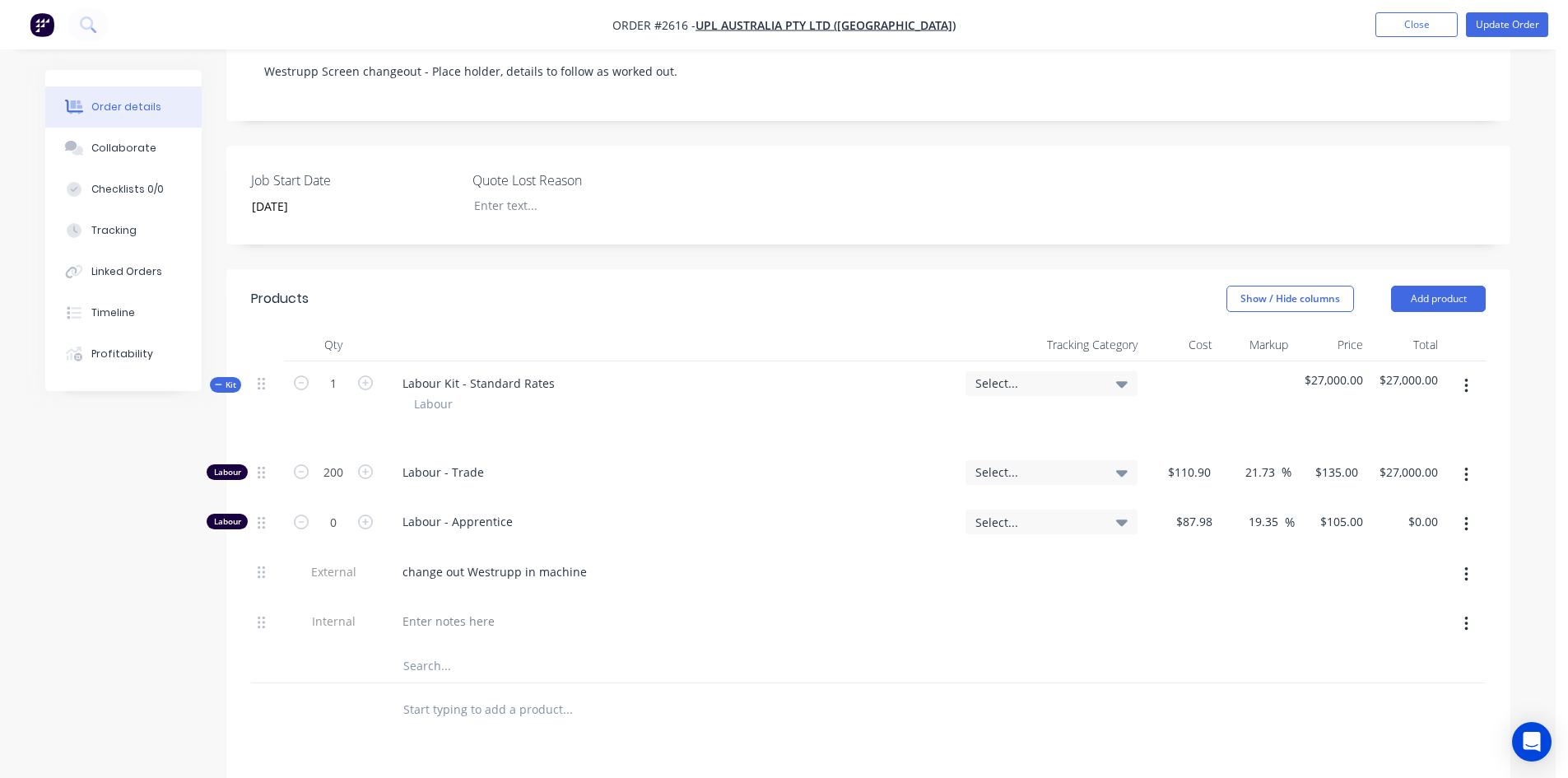
scroll to position [412, 0]
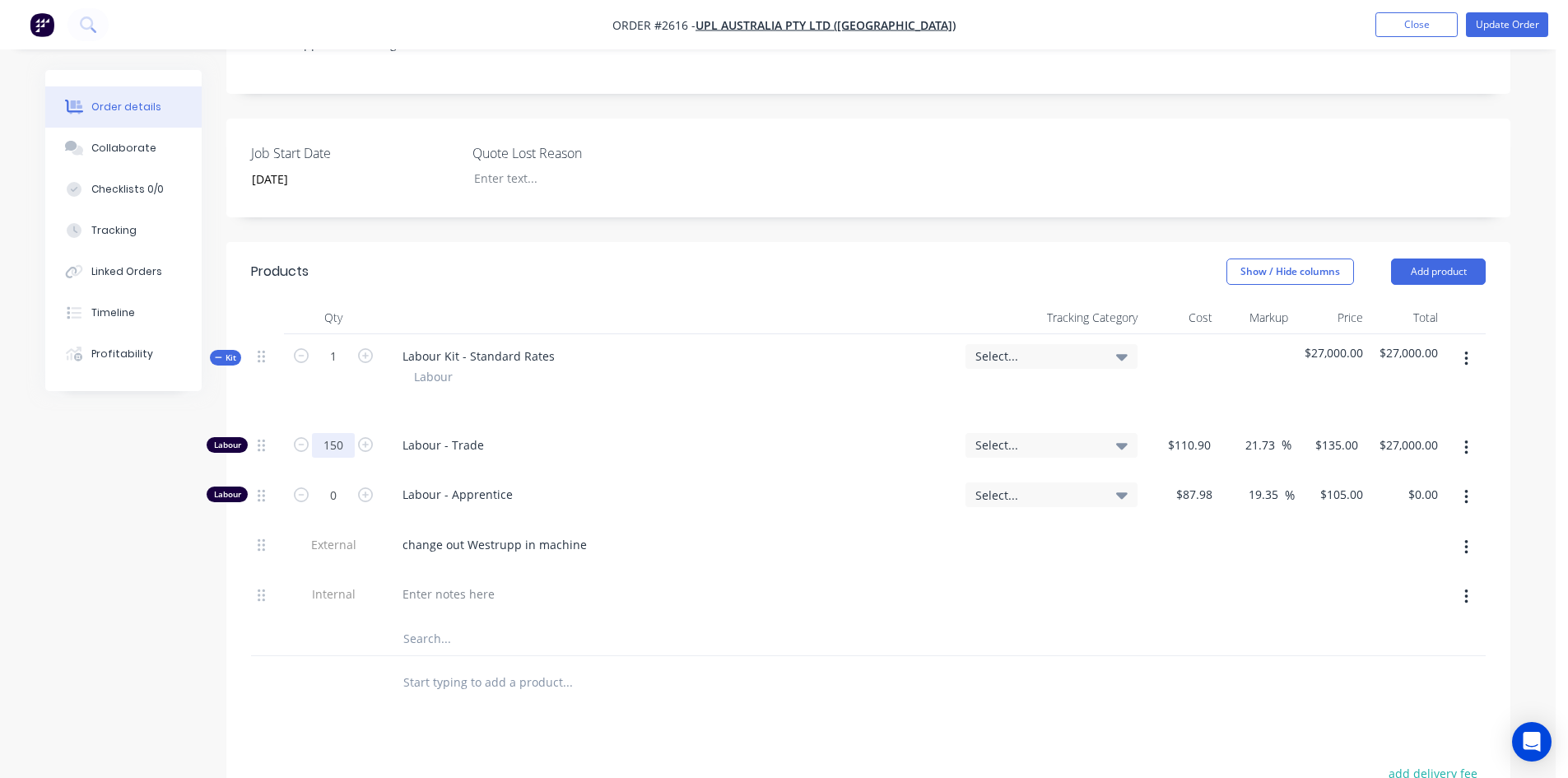
type input "150"
type input "$20,250.00"
click at [838, 622] on div at bounding box center [636, 639] width 494 height 33
click at [1520, 24] on button "Update Order" at bounding box center [1507, 25] width 83 height 25
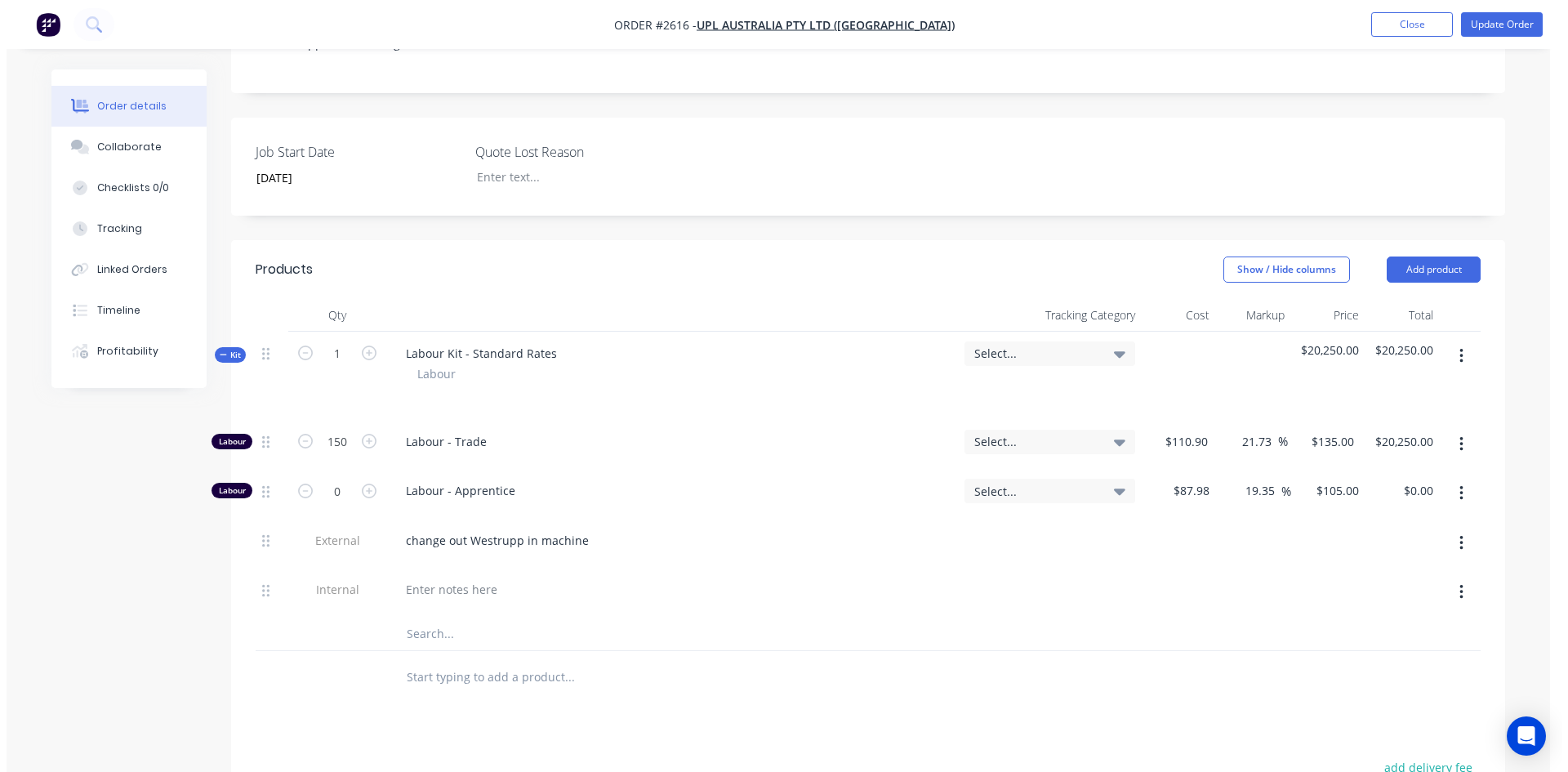
scroll to position [0, 0]
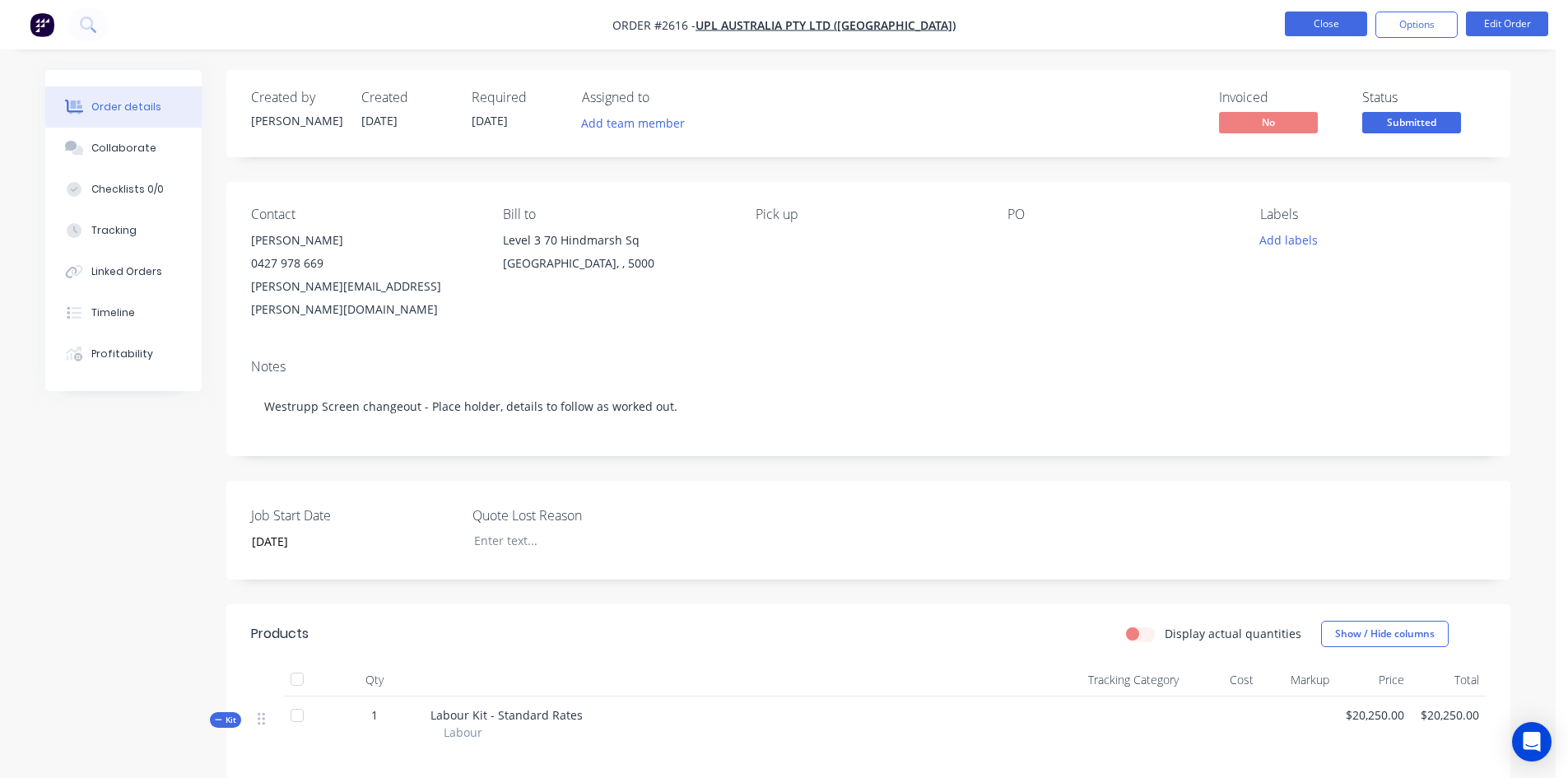
click at [1336, 21] on button "Close" at bounding box center [1325, 24] width 83 height 25
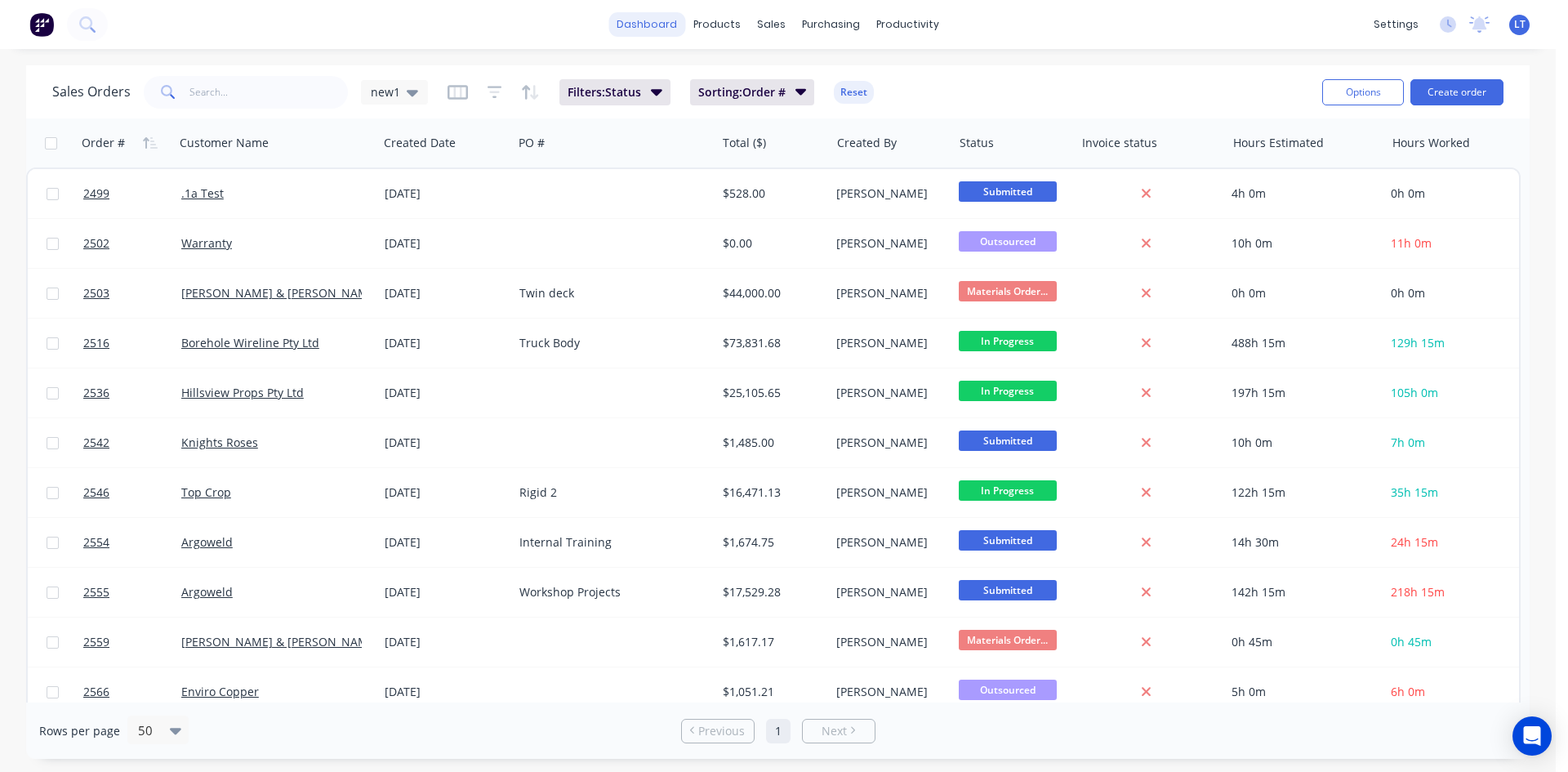
click at [665, 23] on link "dashboard" at bounding box center [647, 24] width 77 height 24
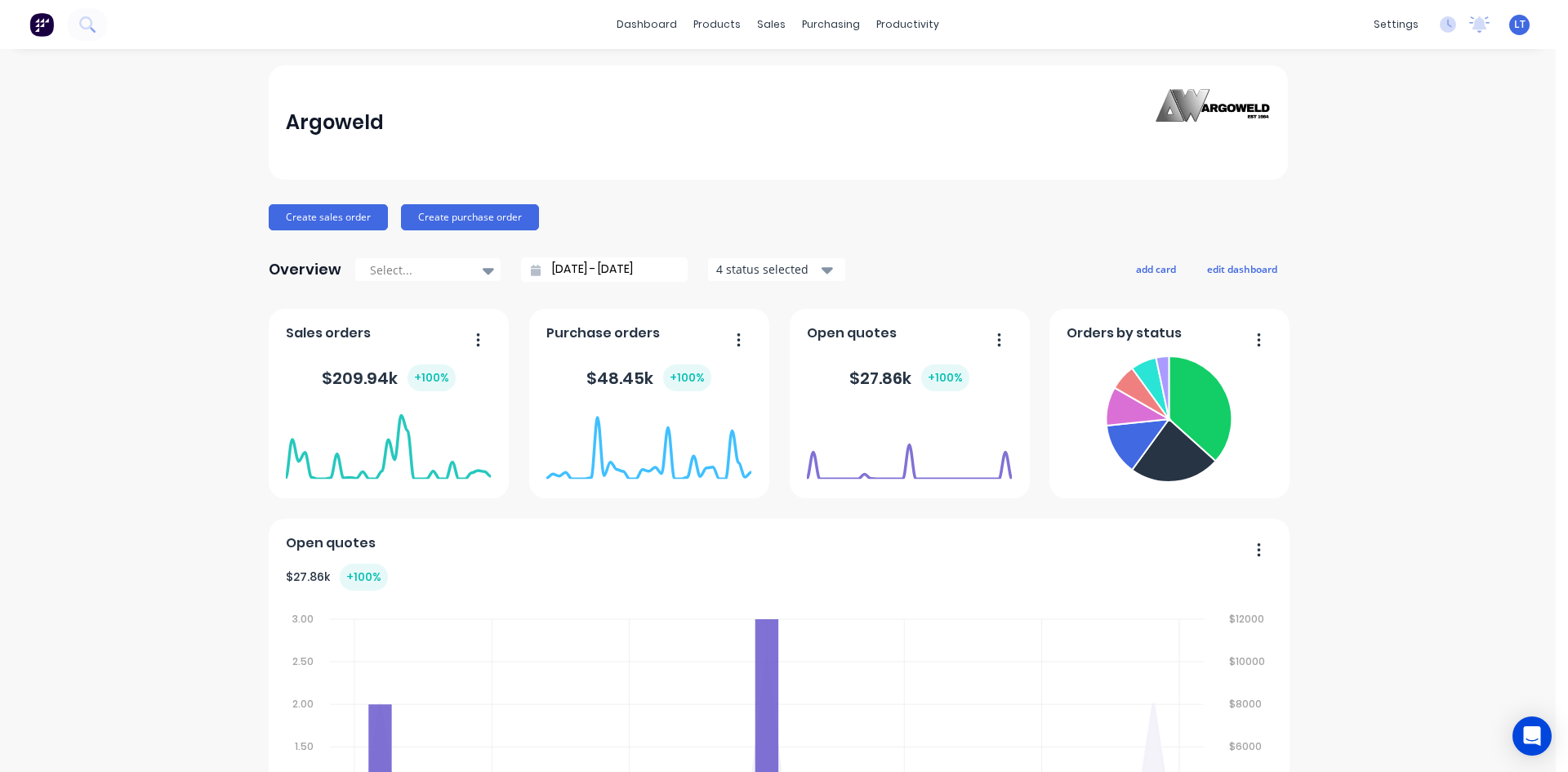
click at [822, 264] on icon "button" at bounding box center [828, 269] width 12 height 18
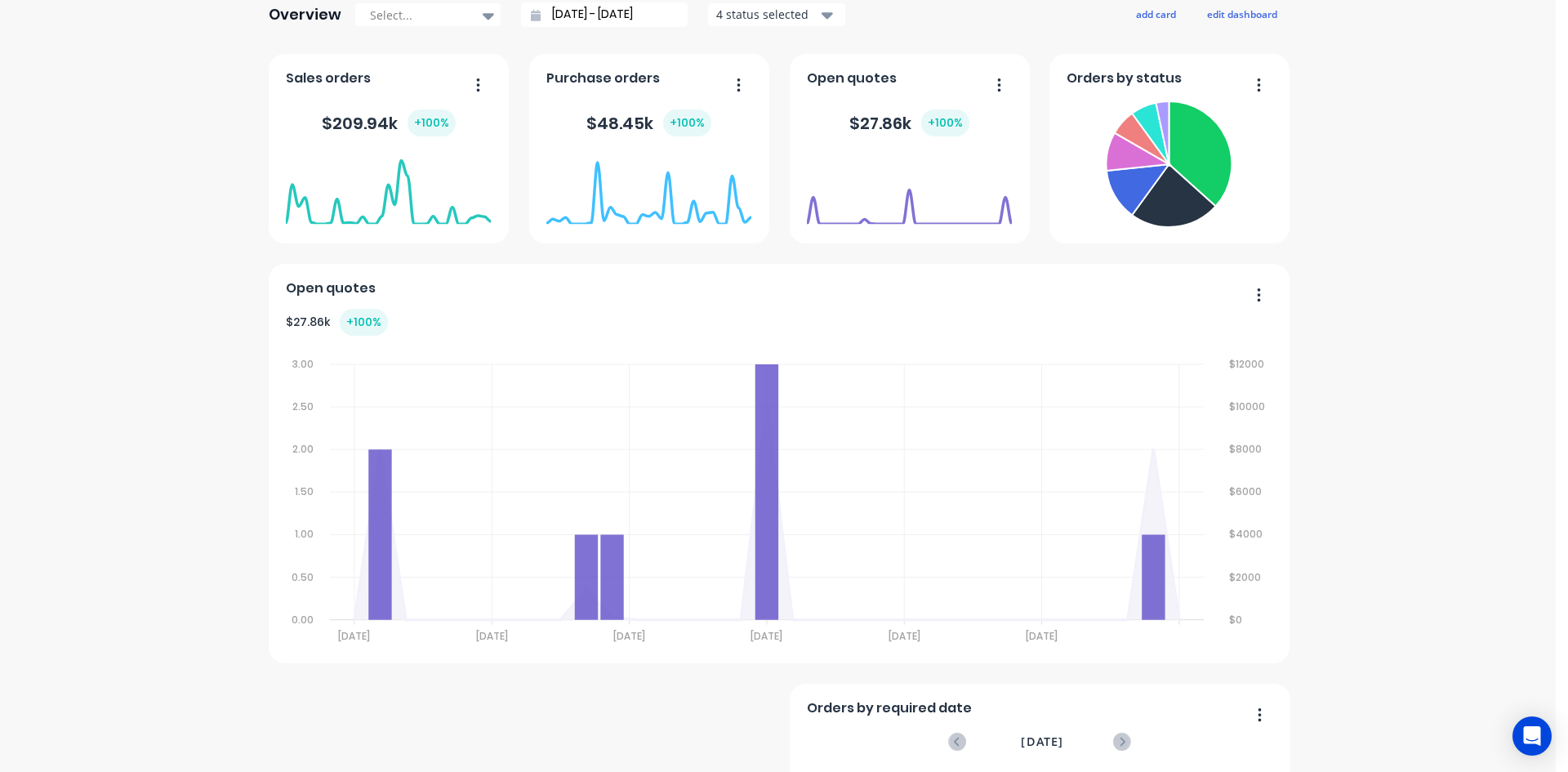
scroll to position [82, 0]
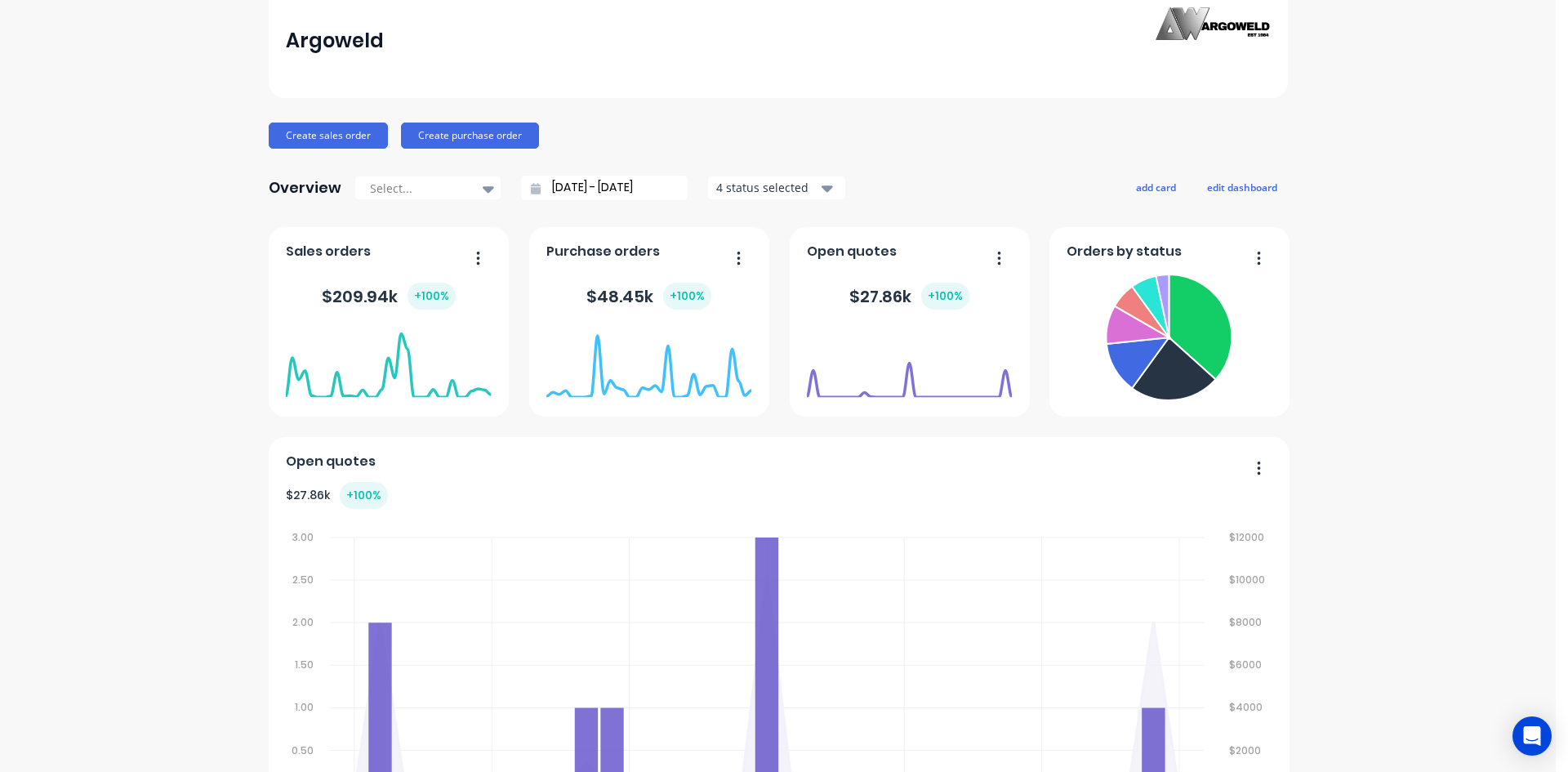
click at [822, 189] on icon "button" at bounding box center [828, 187] width 12 height 18
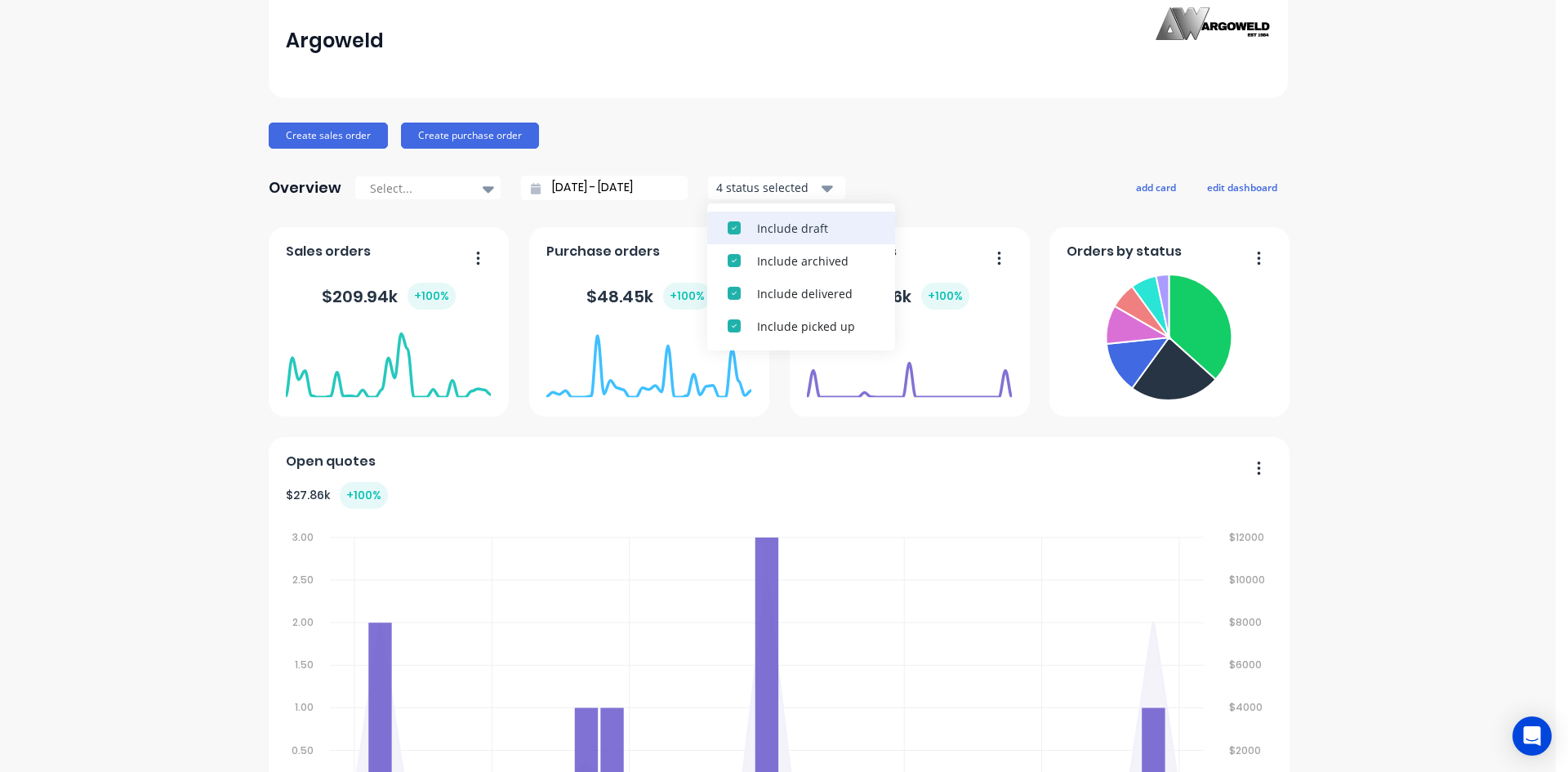
click at [725, 229] on div "button" at bounding box center [734, 228] width 33 height 33
click at [489, 187] on div at bounding box center [488, 188] width 24 height 27
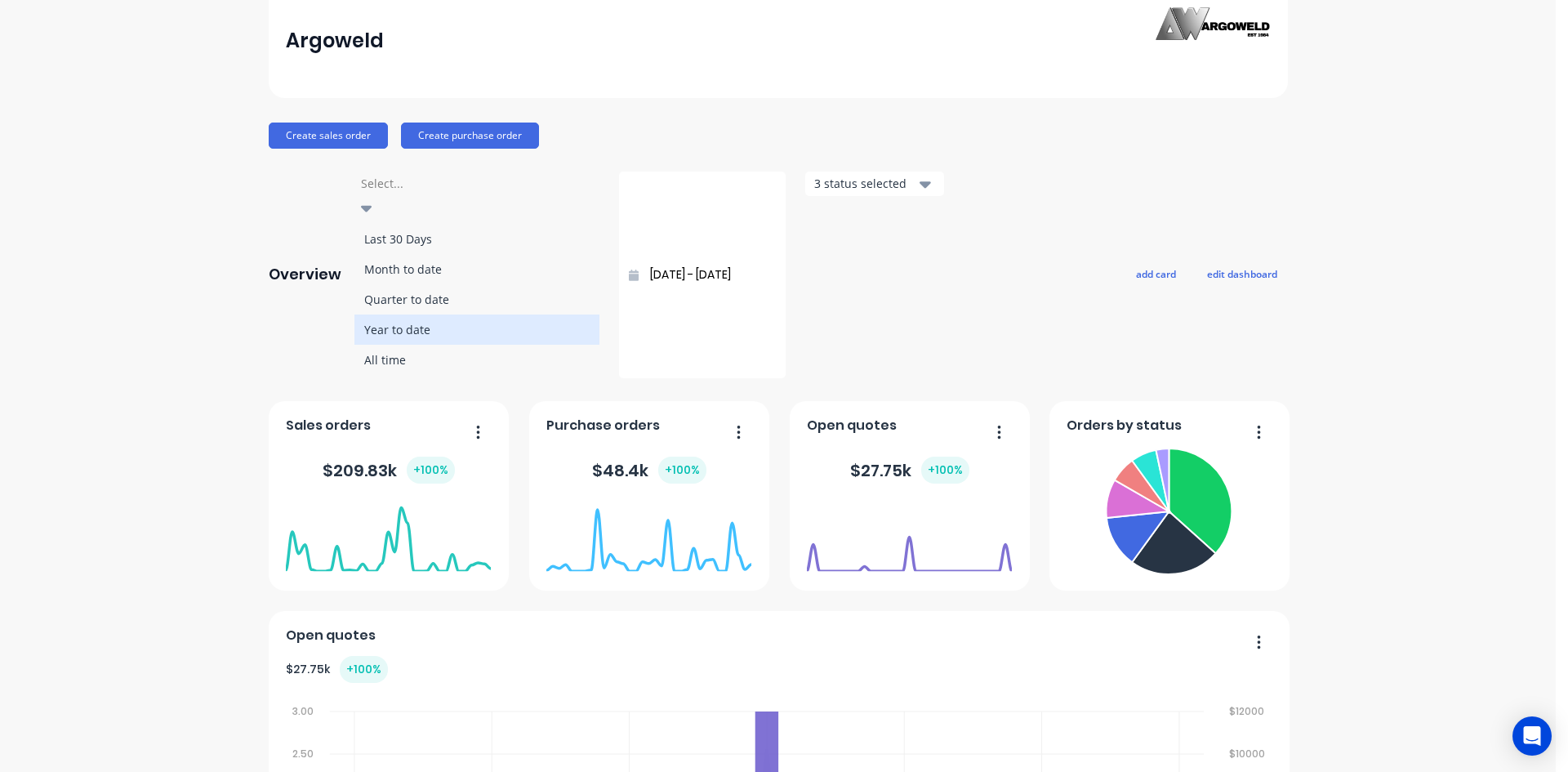
click at [433, 314] on div "Year to date" at bounding box center [477, 328] width 245 height 30
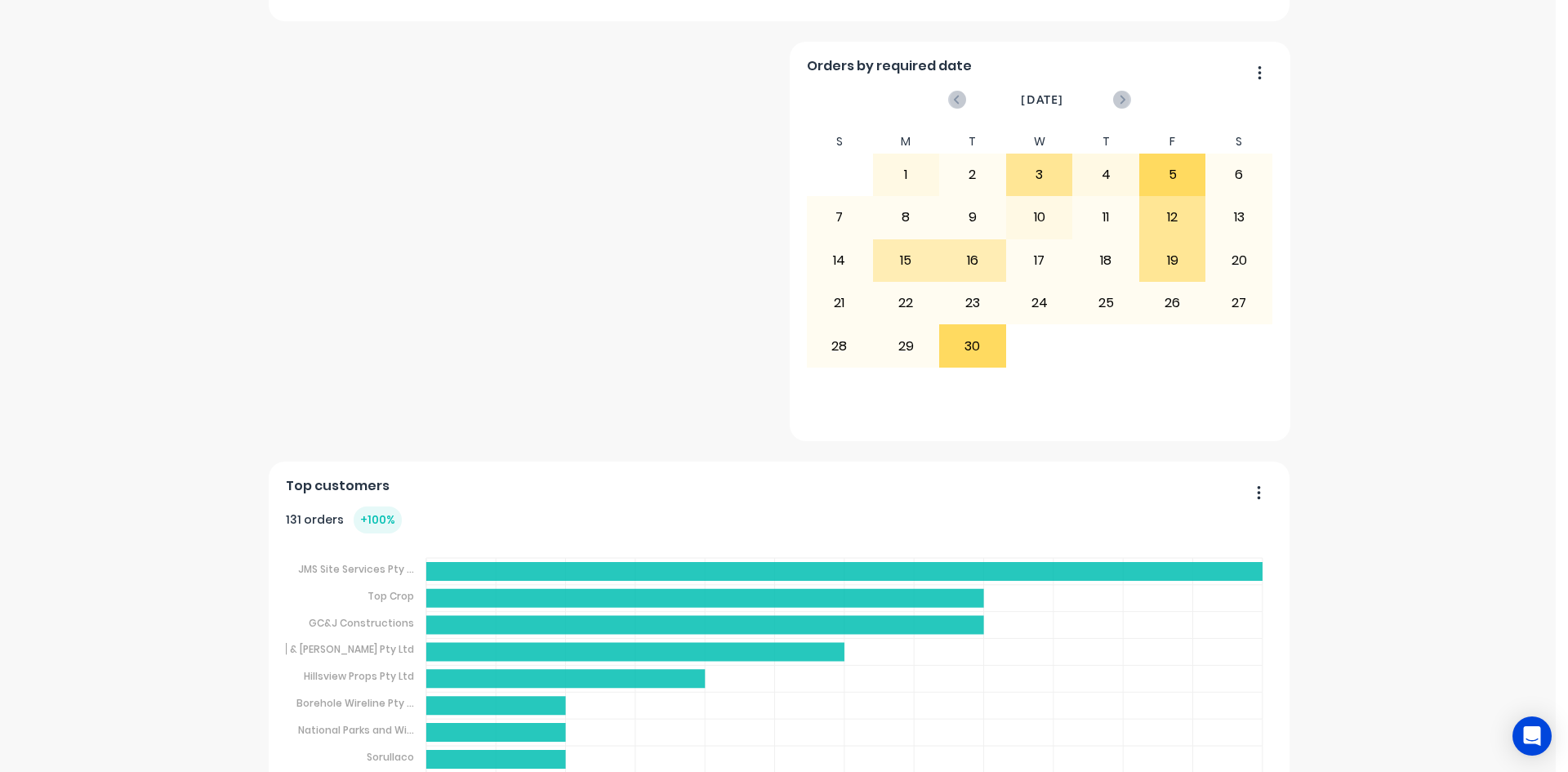
scroll to position [898, 0]
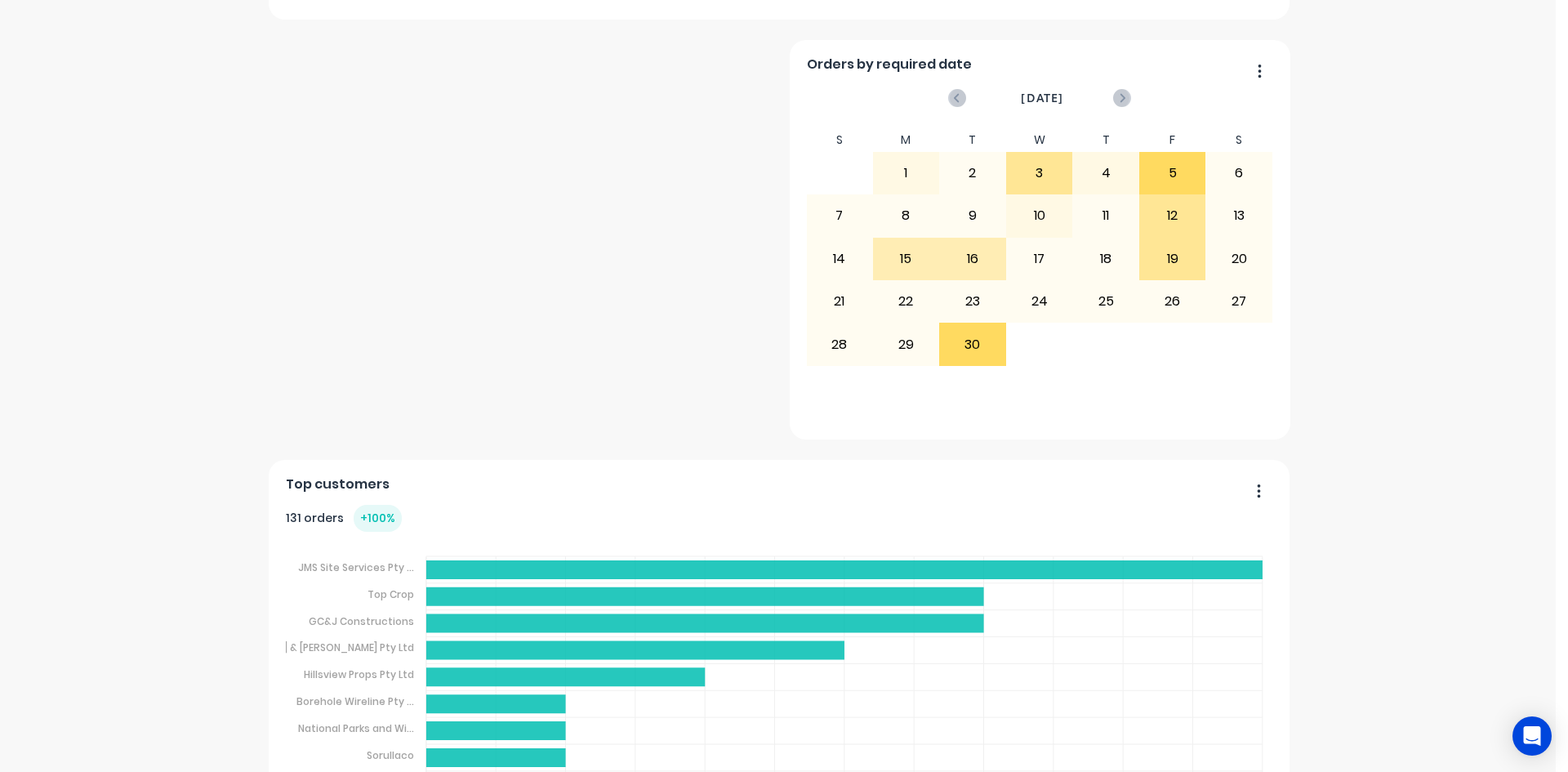
click at [1258, 69] on icon "button" at bounding box center [1259, 69] width 3 height 13
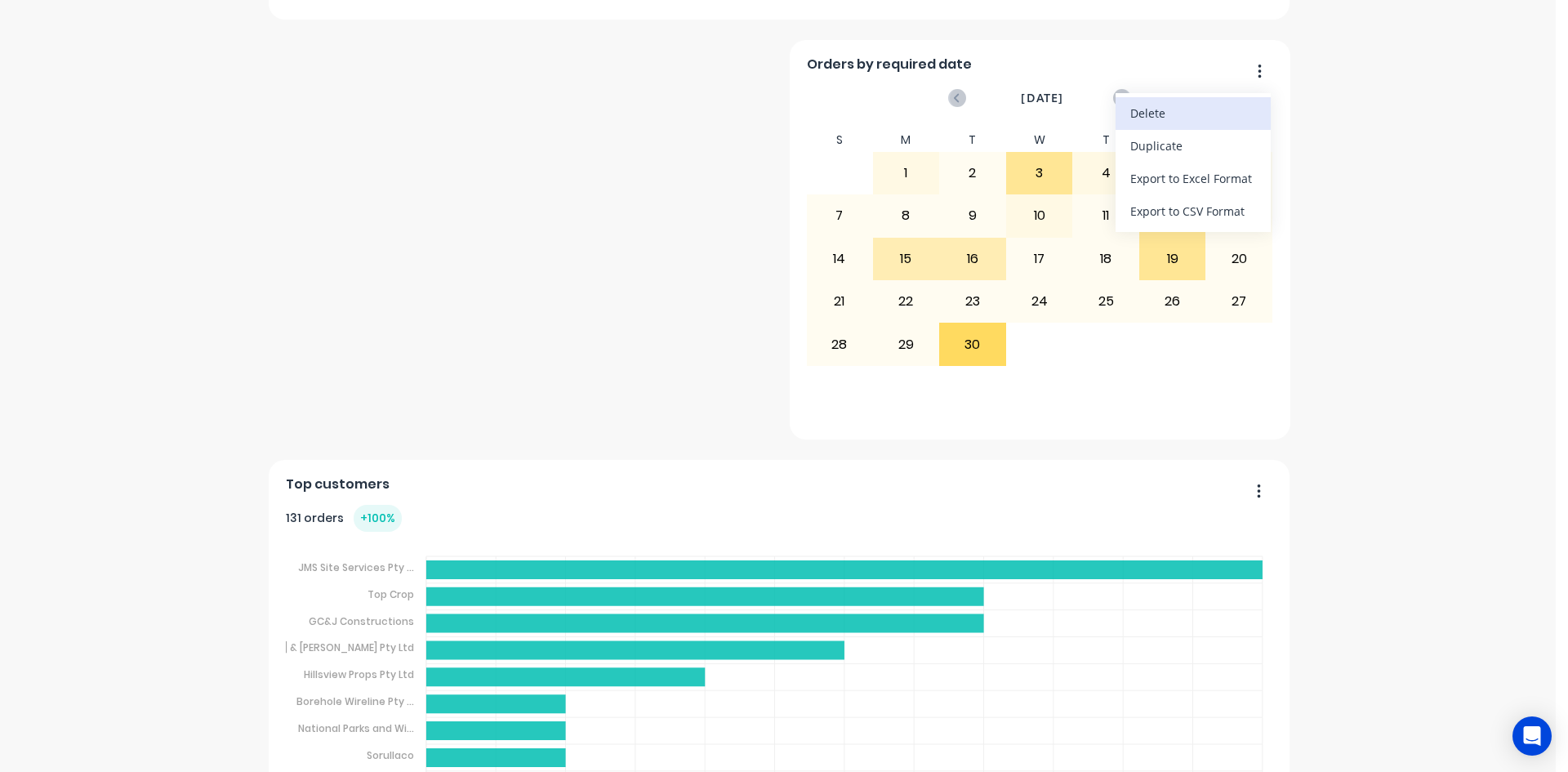
click at [1185, 106] on div "Delete" at bounding box center [1193, 113] width 126 height 23
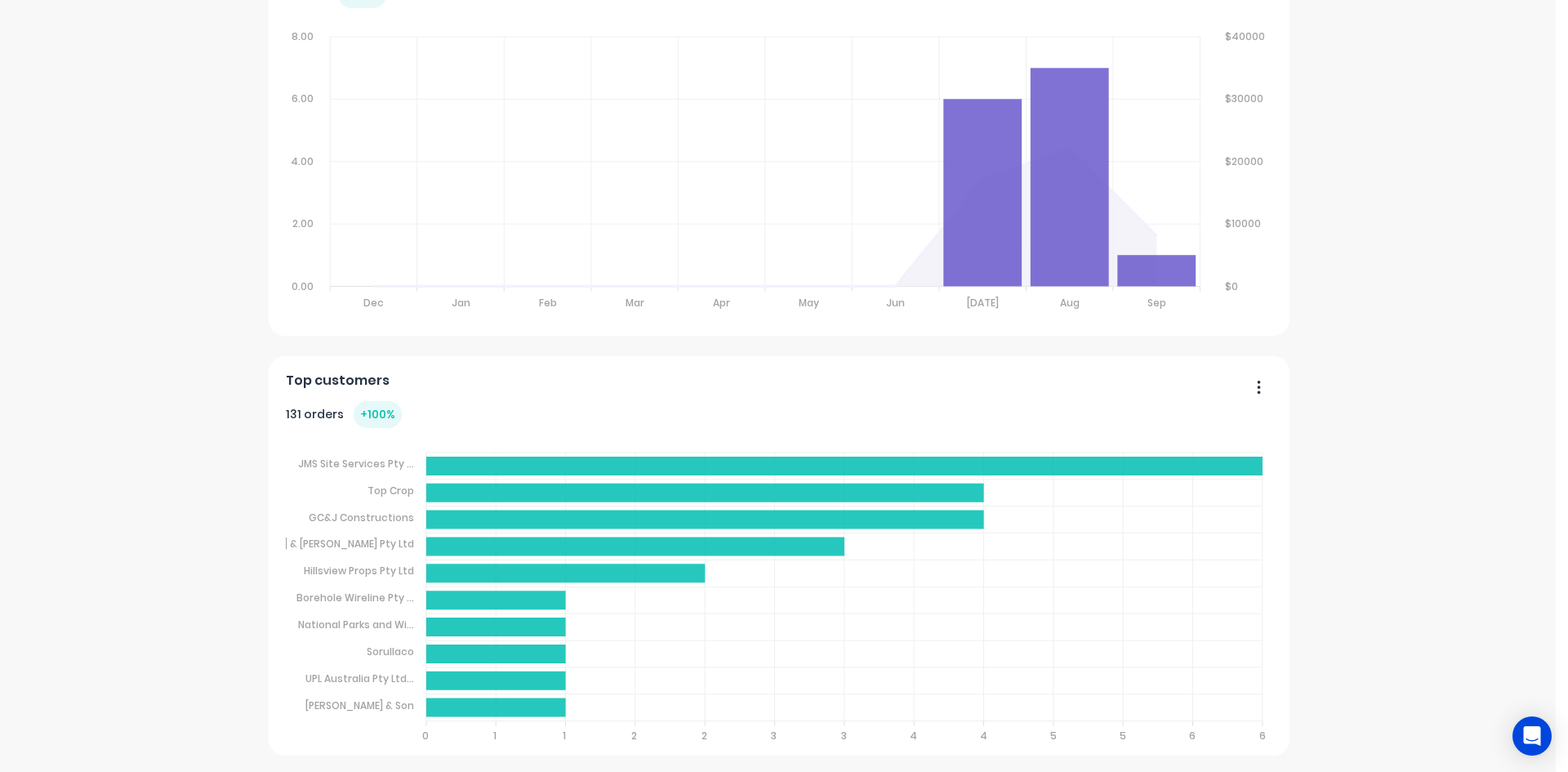
scroll to position [582, 0]
click at [1240, 387] on button "button" at bounding box center [1252, 388] width 34 height 25
click at [1437, 590] on div "Argoweld Create sales order Create purchase order Overview Year to date [DATE] …" at bounding box center [778, 119] width 1556 height 1272
click at [927, 393] on div "Top customers" at bounding box center [778, 385] width 986 height 23
click at [304, 377] on span "Top customers" at bounding box center [337, 380] width 103 height 19
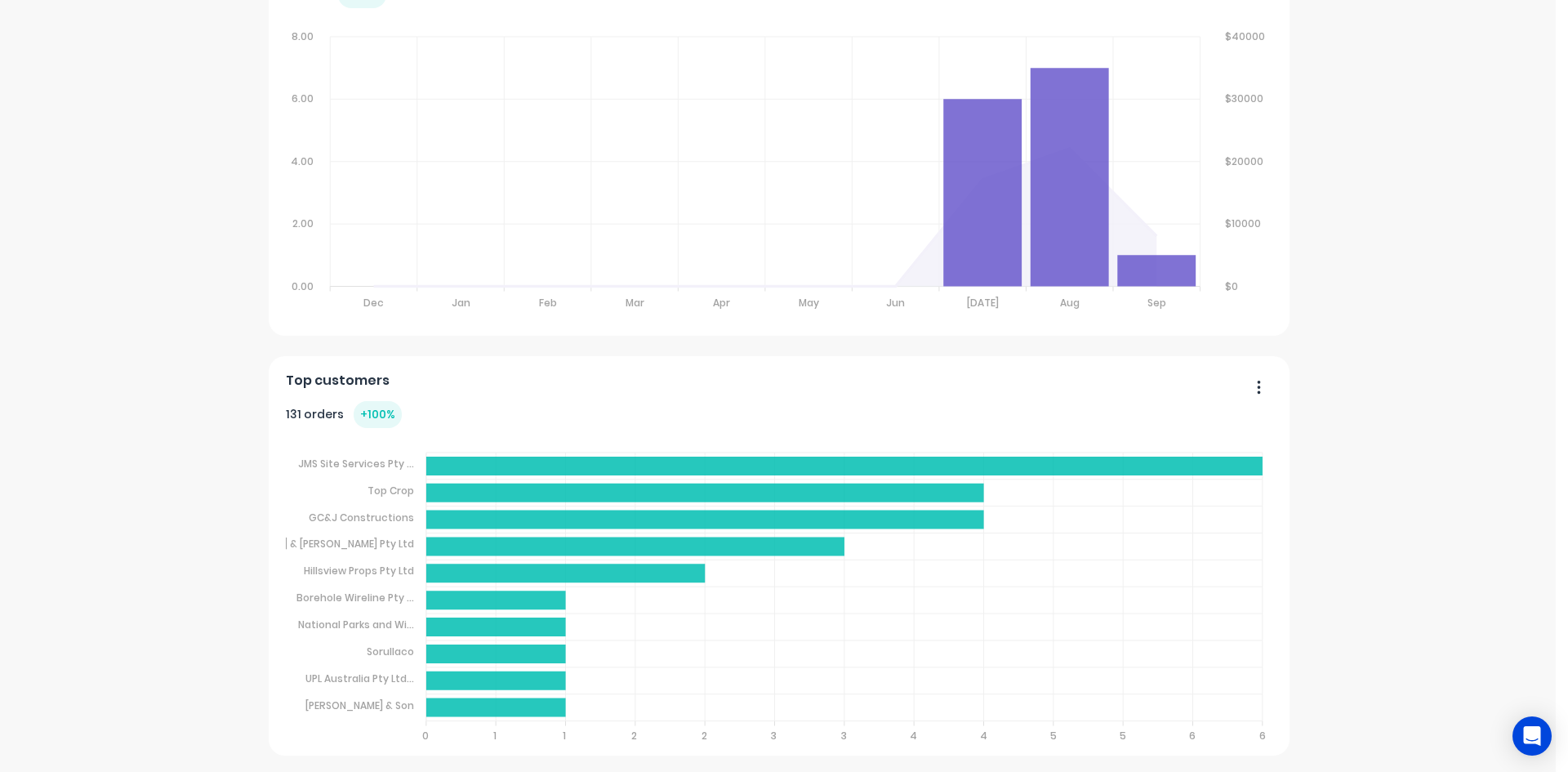
scroll to position [11, 0]
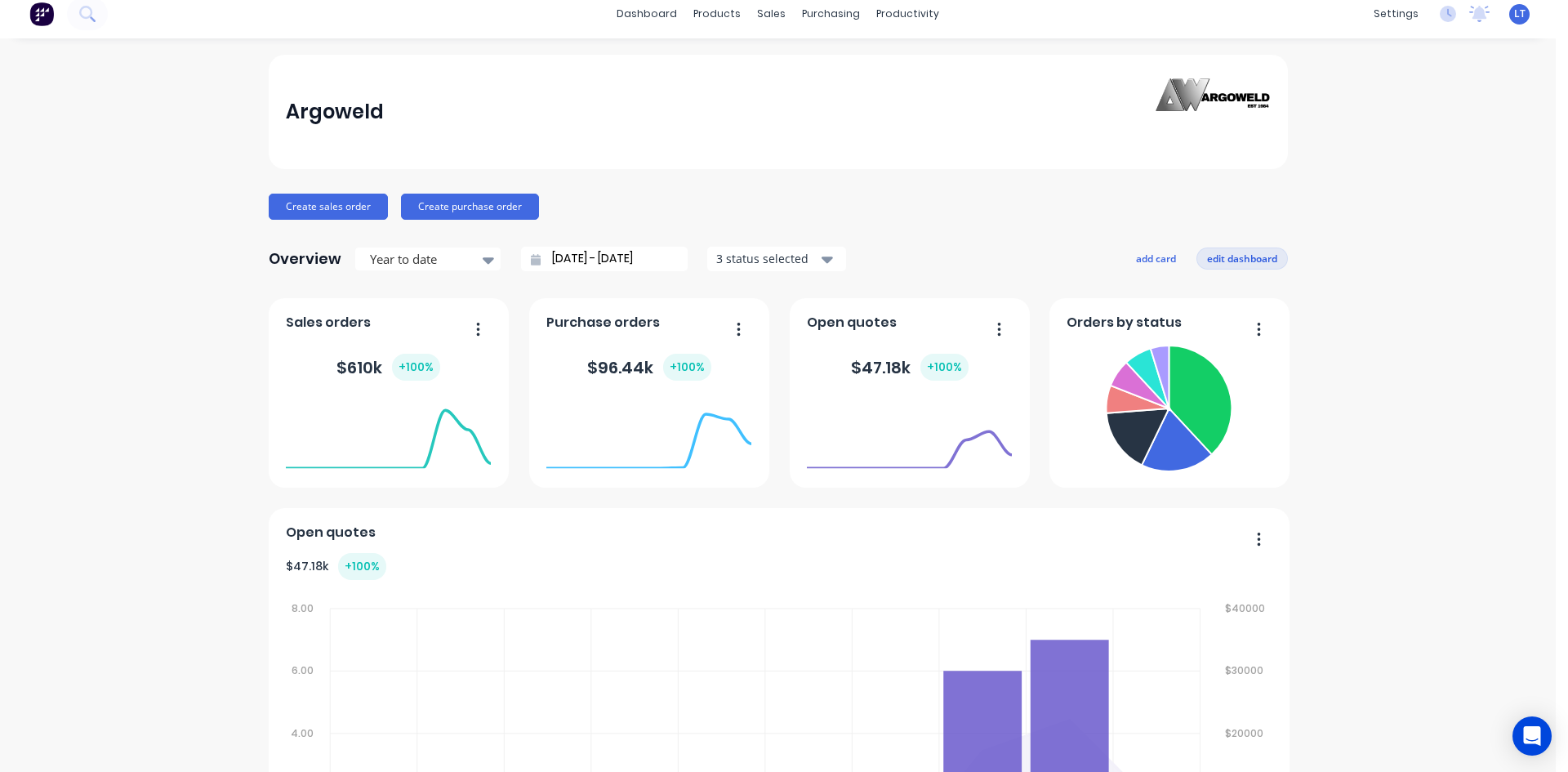
click at [1207, 256] on button "edit dashboard" at bounding box center [1242, 258] width 92 height 21
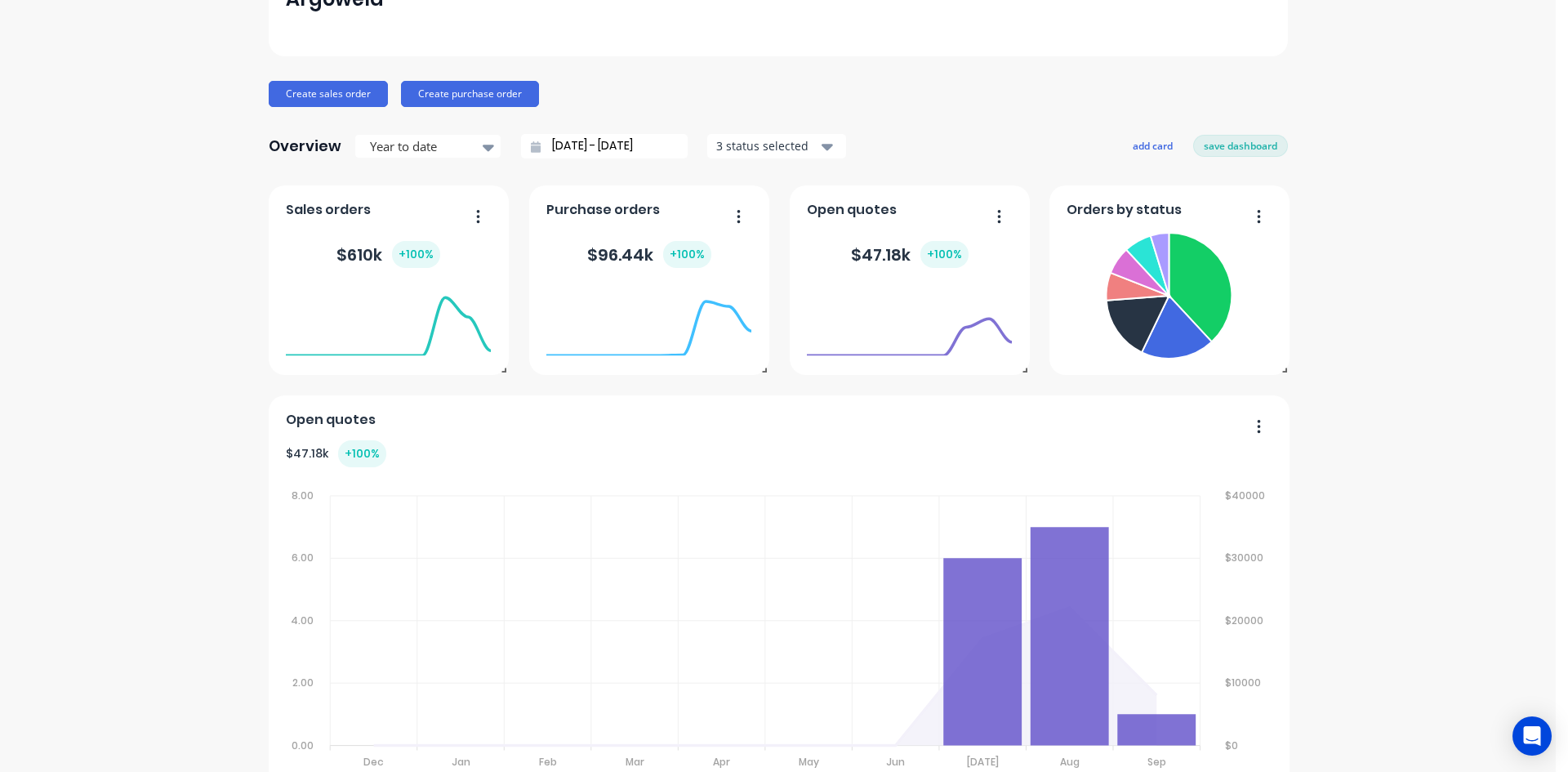
scroll to position [93, 0]
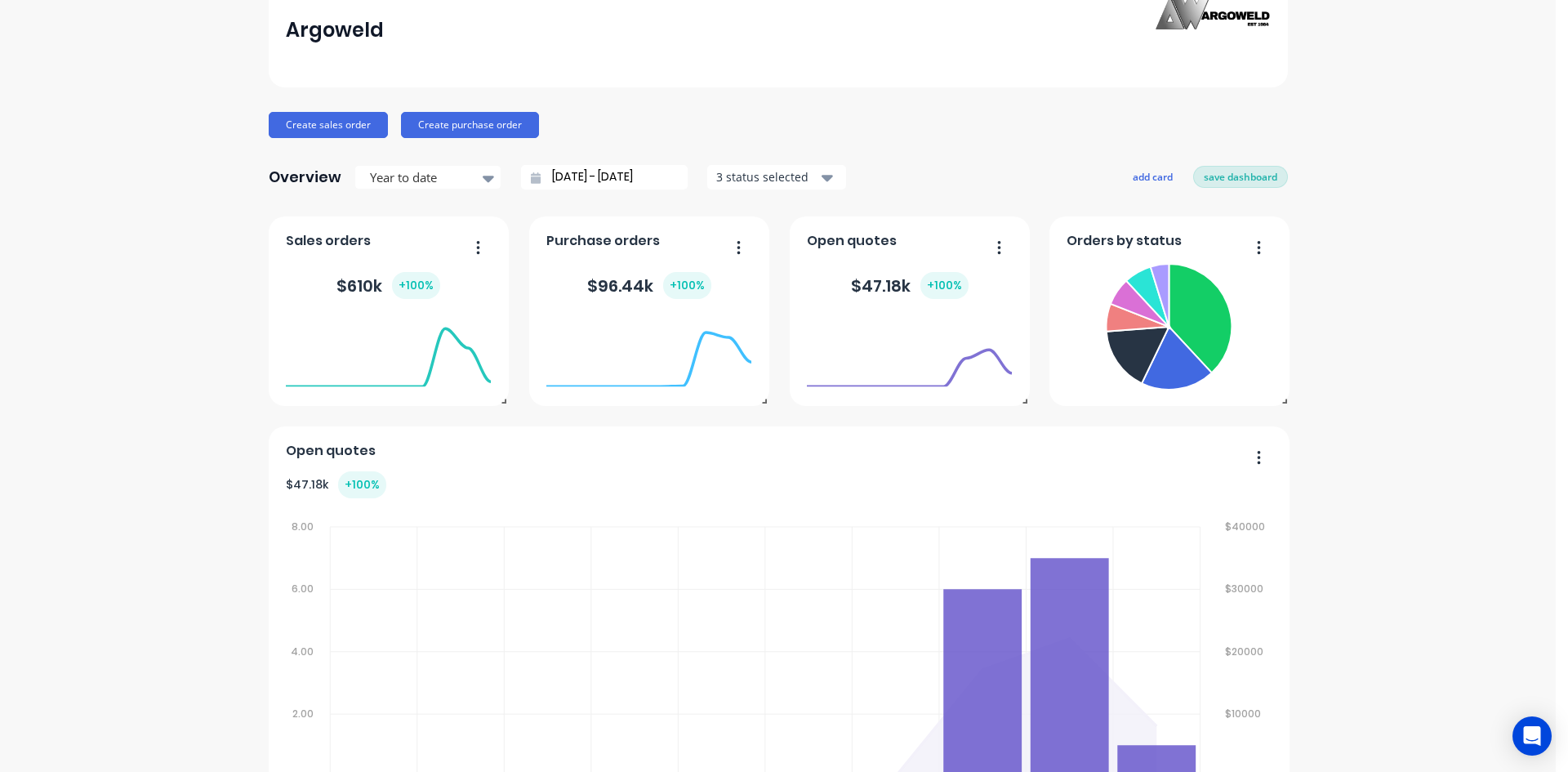
click at [1251, 174] on button "save dashboard" at bounding box center [1240, 176] width 95 height 21
click at [530, 181] on icon at bounding box center [535, 178] width 10 height 12
click at [638, 172] on input "[DATE] - [DATE]" at bounding box center [610, 176] width 140 height 24
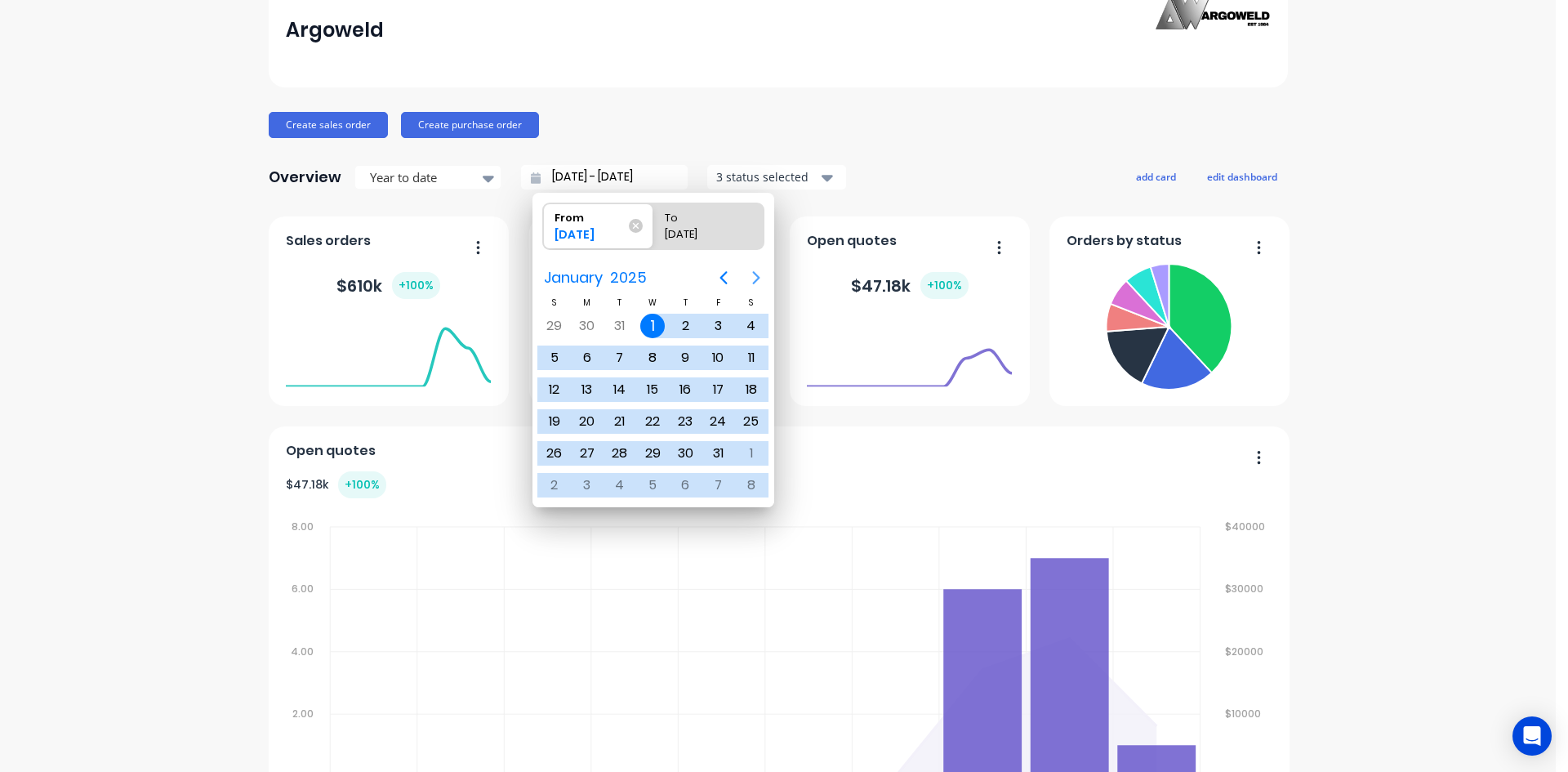
click at [757, 278] on icon "Next page" at bounding box center [757, 278] width 20 height 19
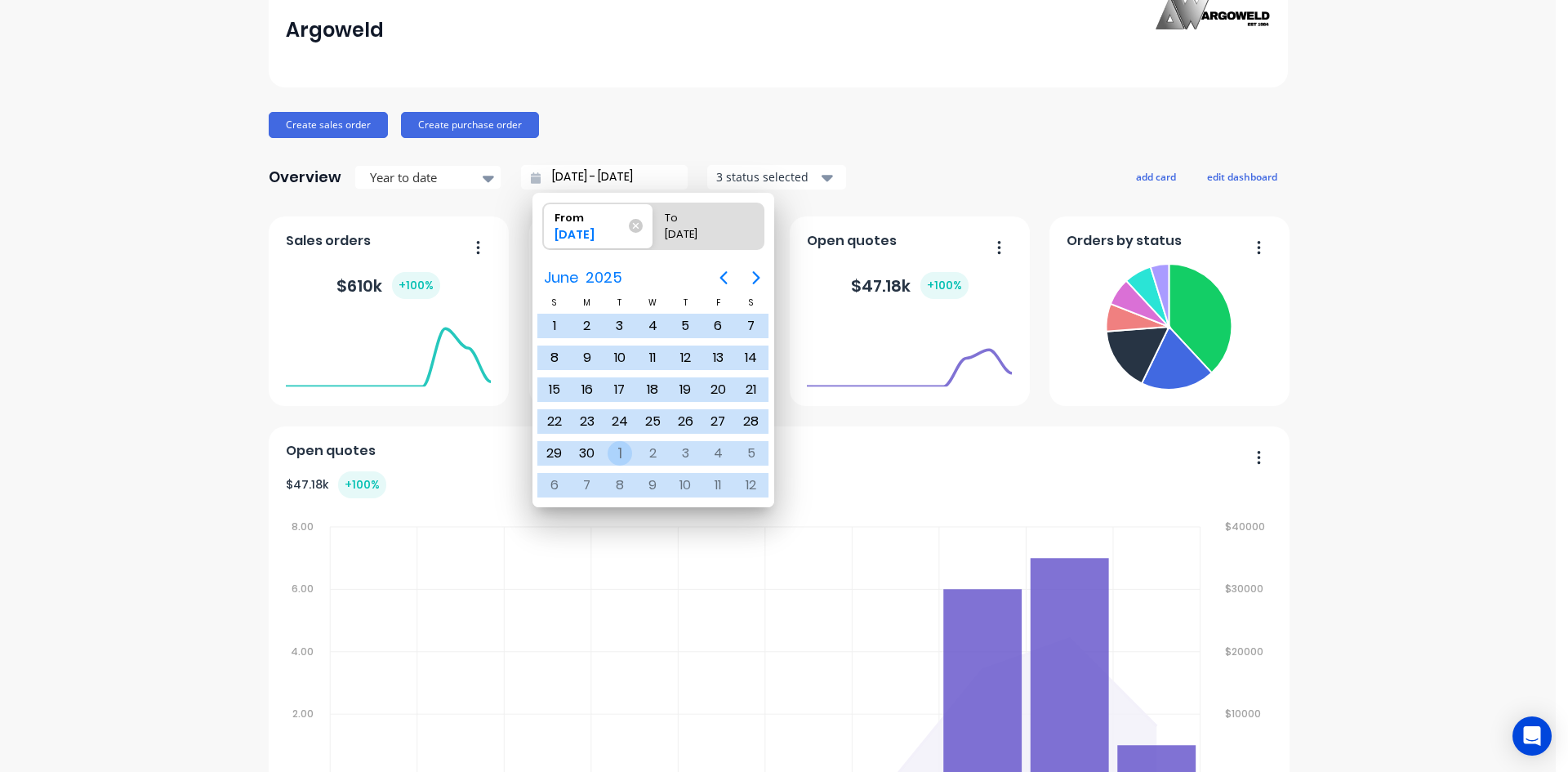
click at [621, 458] on div "1" at bounding box center [619, 452] width 24 height 24
type input "[DATE] - [DATE]"
radio input "false"
radio input "true"
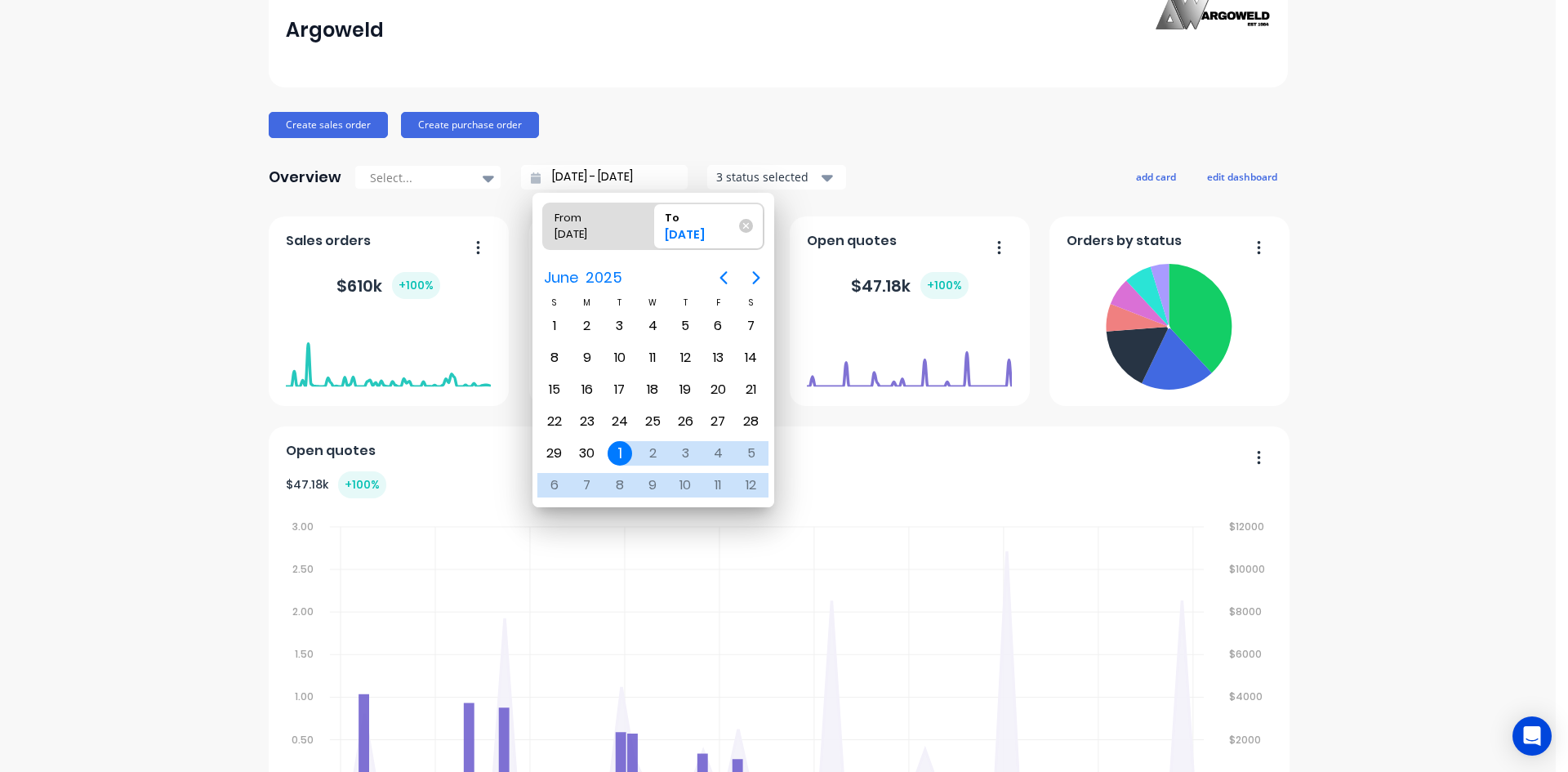
click at [886, 131] on div "Create sales order Create purchase order" at bounding box center [778, 125] width 1019 height 26
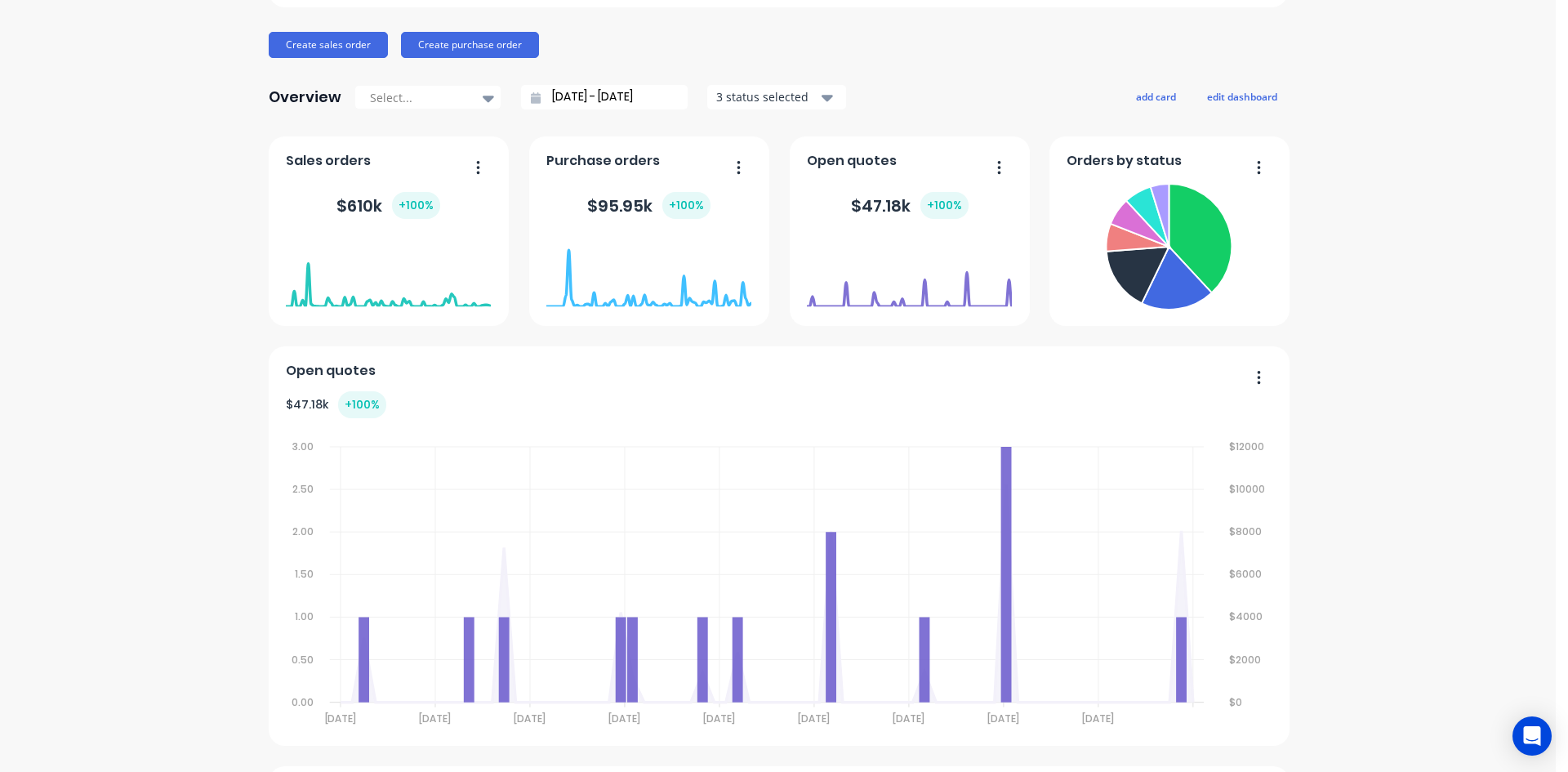
scroll to position [0, 0]
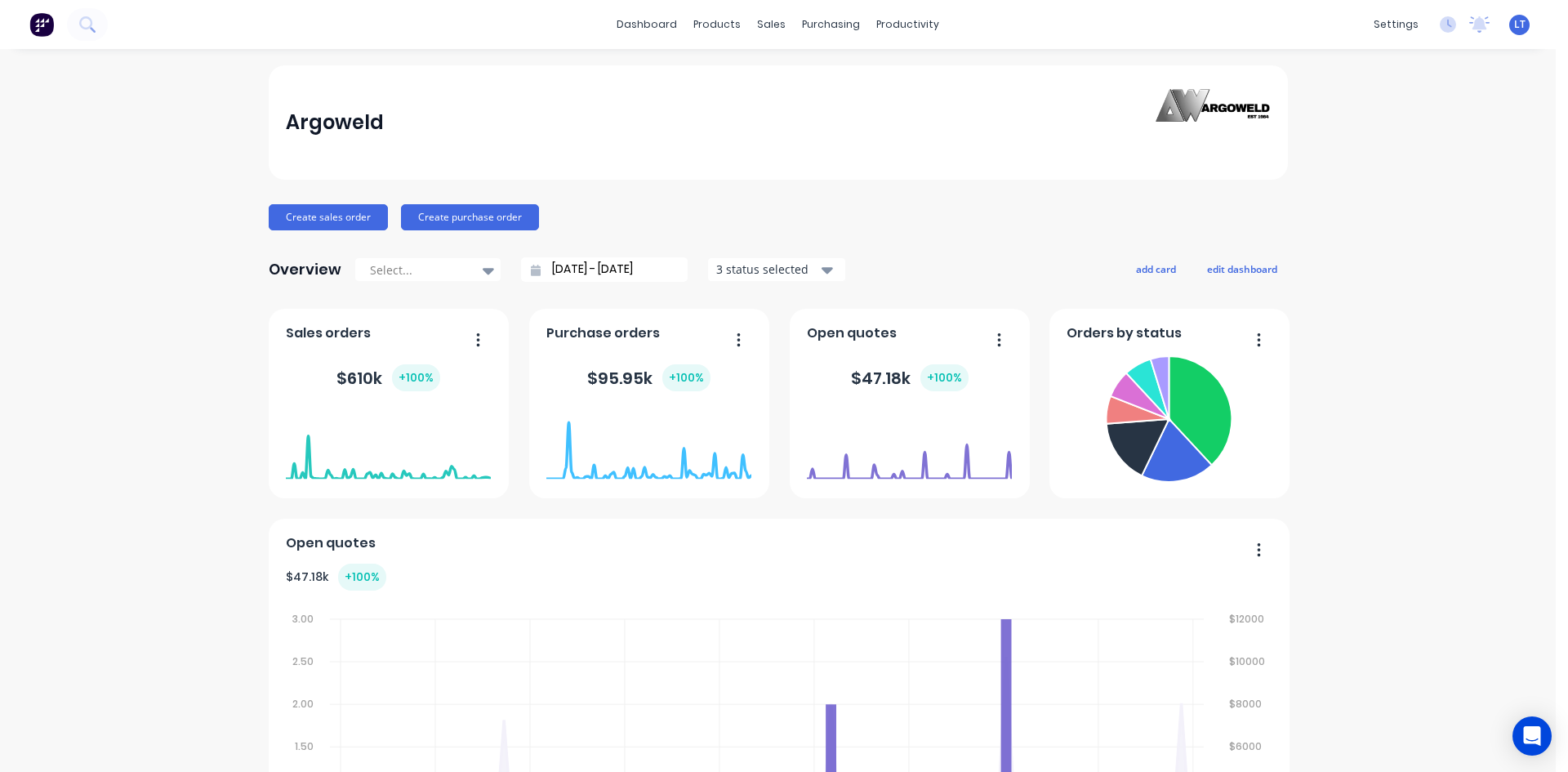
click at [822, 266] on icon "button" at bounding box center [828, 269] width 12 height 18
click at [729, 304] on div "button" at bounding box center [734, 310] width 33 height 33
click at [727, 404] on div "button" at bounding box center [734, 407] width 33 height 33
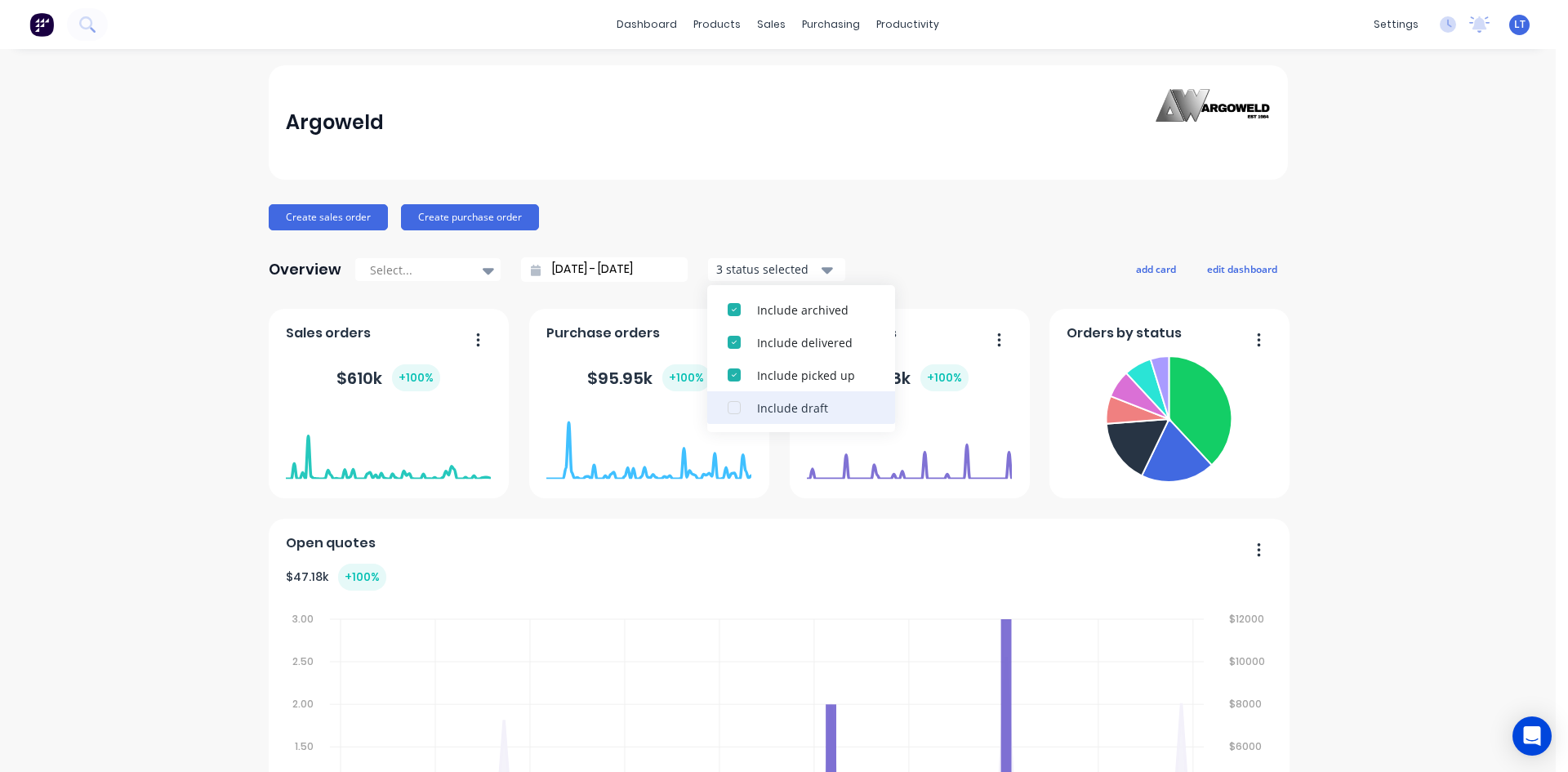
click at [729, 405] on div "button" at bounding box center [734, 407] width 33 height 33
drag, startPoint x: 1386, startPoint y: 467, endPoint x: 1405, endPoint y: 450, distance: 25.5
click at [1387, 467] on div "Argoweld Create sales order Create purchase order Overview Select... [DATE] - […" at bounding box center [778, 701] width 1556 height 1272
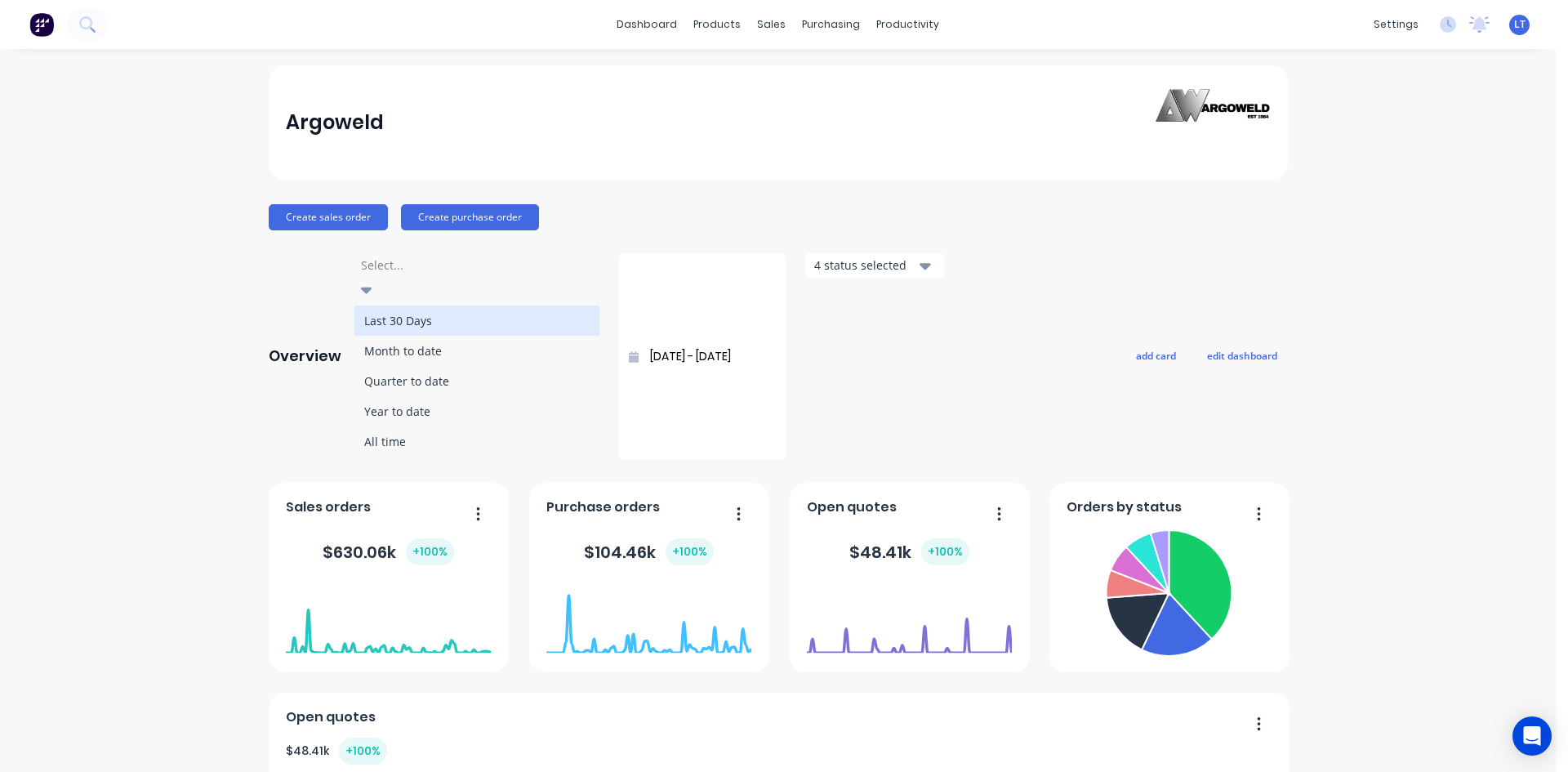
click at [372, 288] on icon at bounding box center [366, 290] width 12 height 7
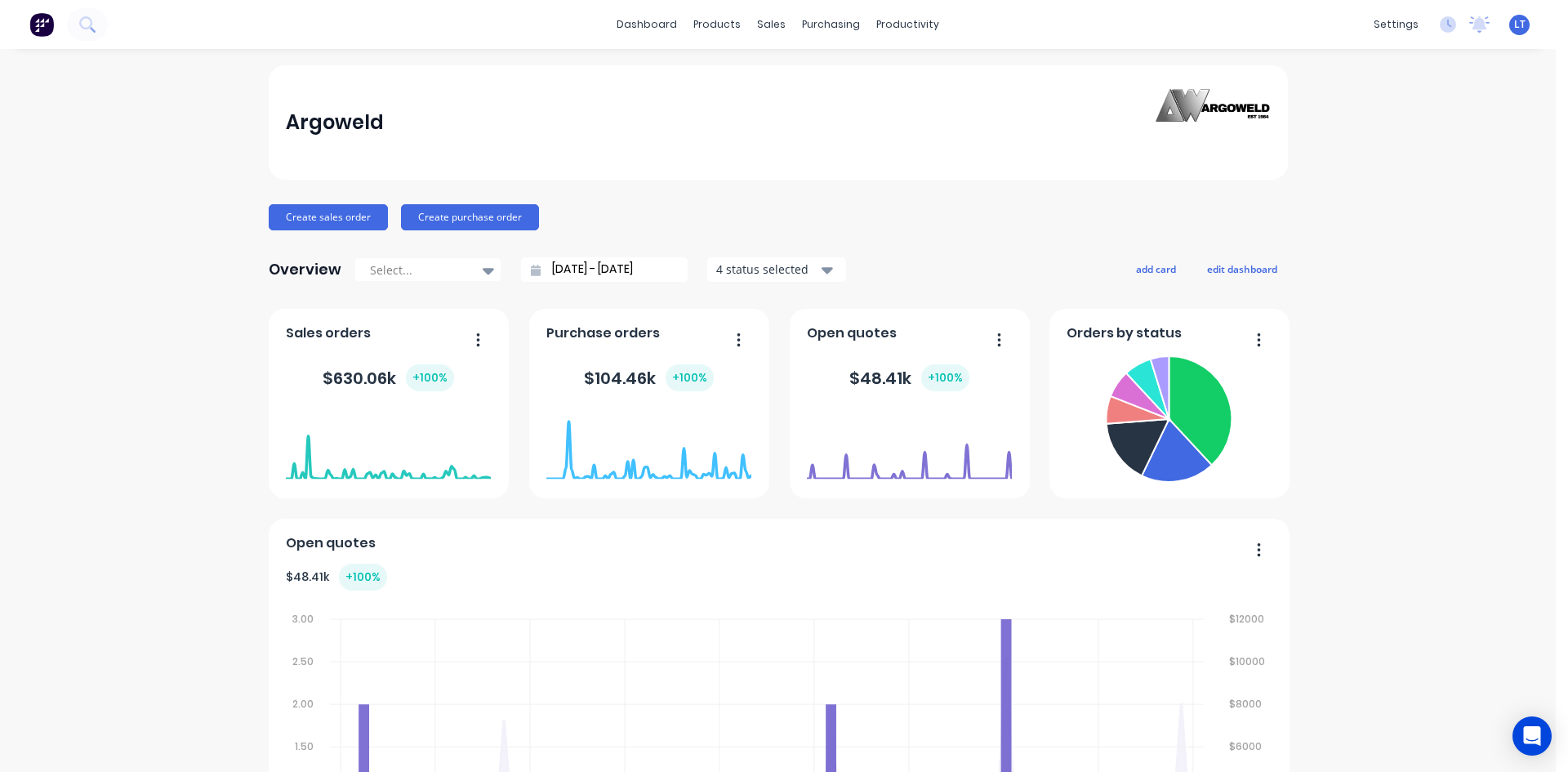
click at [1026, 230] on div "Argoweld Create sales order Create purchase order Overview Select... [DATE] - […" at bounding box center [778, 701] width 1019 height 1272
click at [1536, 460] on div "Argoweld Create sales order Create purchase order Overview Select... [DATE] - […" at bounding box center [778, 701] width 1556 height 1272
click at [845, 76] on div "Purchase Orders" at bounding box center [878, 78] width 87 height 15
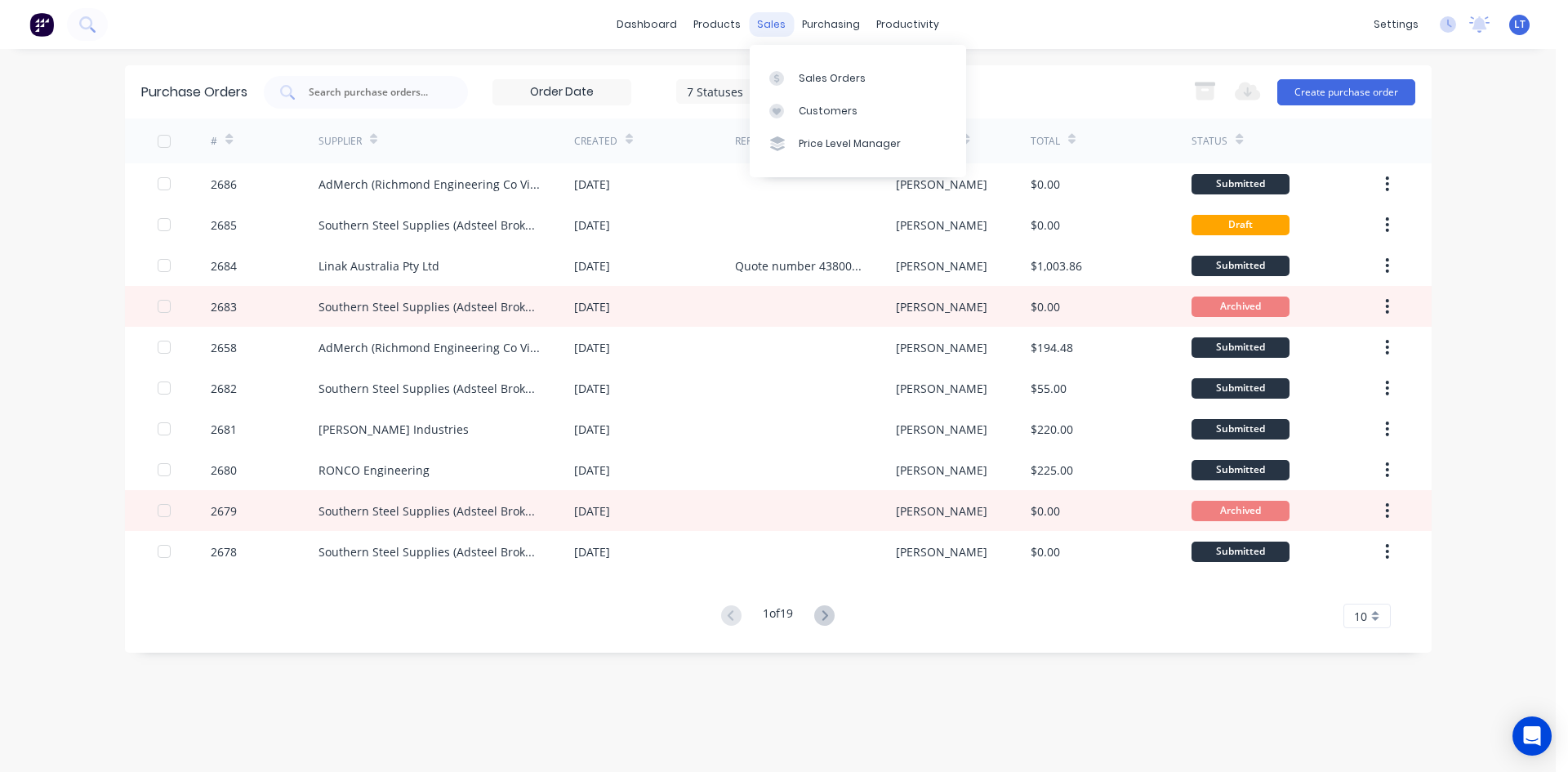
click at [769, 23] on div "sales" at bounding box center [771, 24] width 45 height 24
click at [830, 76] on div "Sales Orders" at bounding box center [832, 78] width 67 height 15
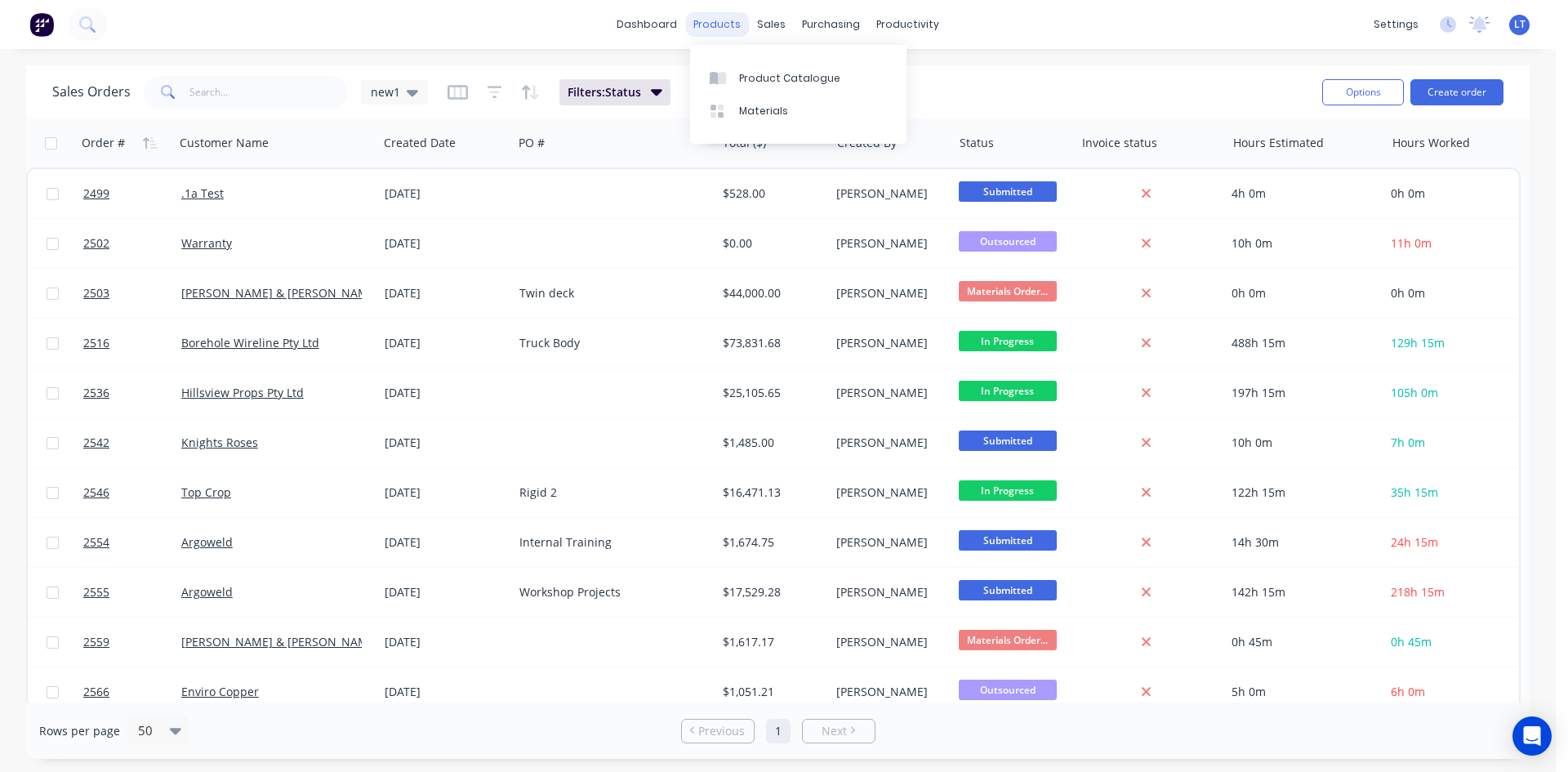
click at [717, 30] on div "products" at bounding box center [717, 24] width 63 height 24
click at [795, 76] on div "Product Catalogue" at bounding box center [790, 78] width 101 height 15
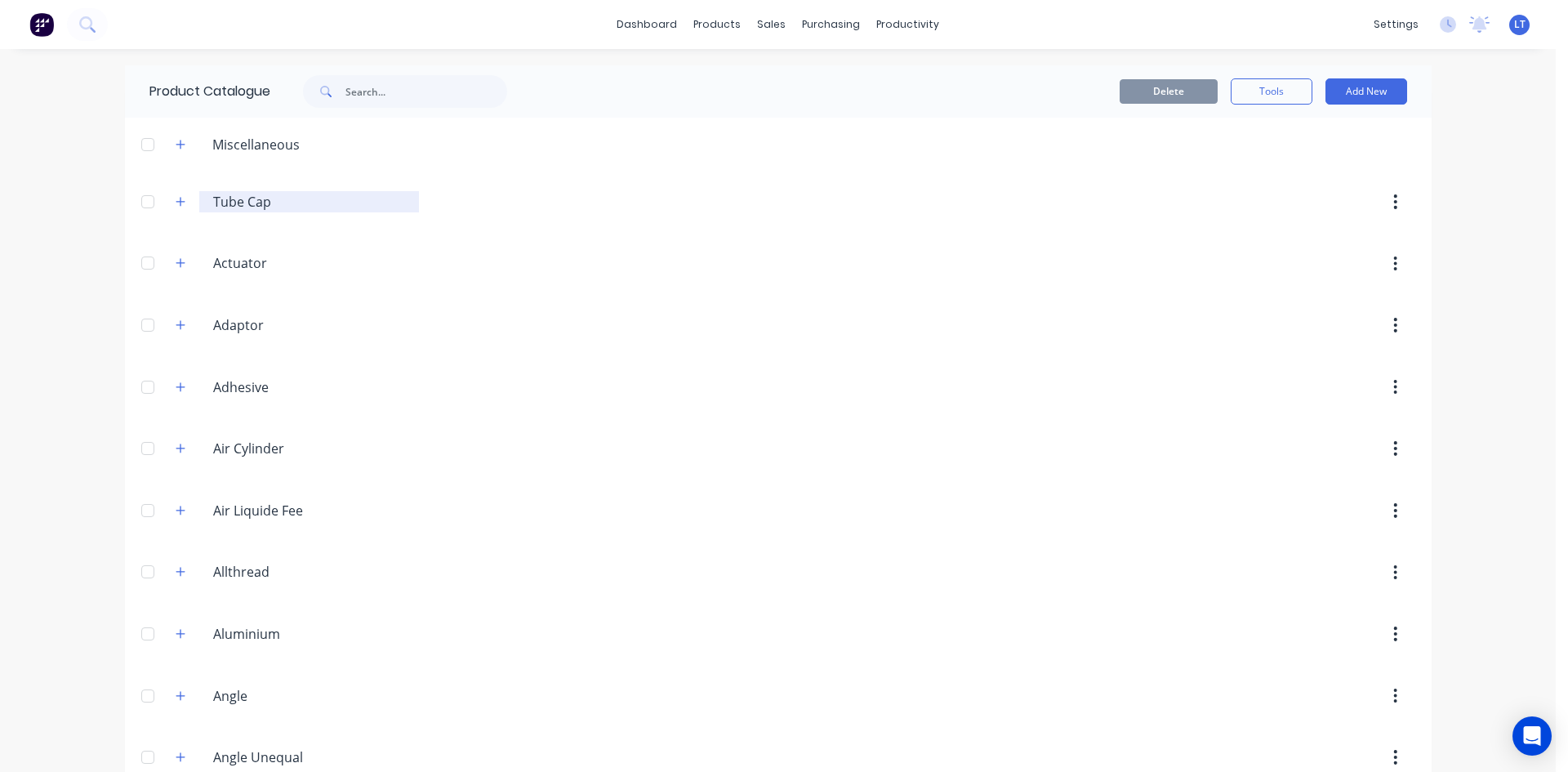
click at [256, 202] on input "Tube Cap" at bounding box center [310, 202] width 194 height 19
click at [179, 205] on button "button" at bounding box center [180, 201] width 20 height 20
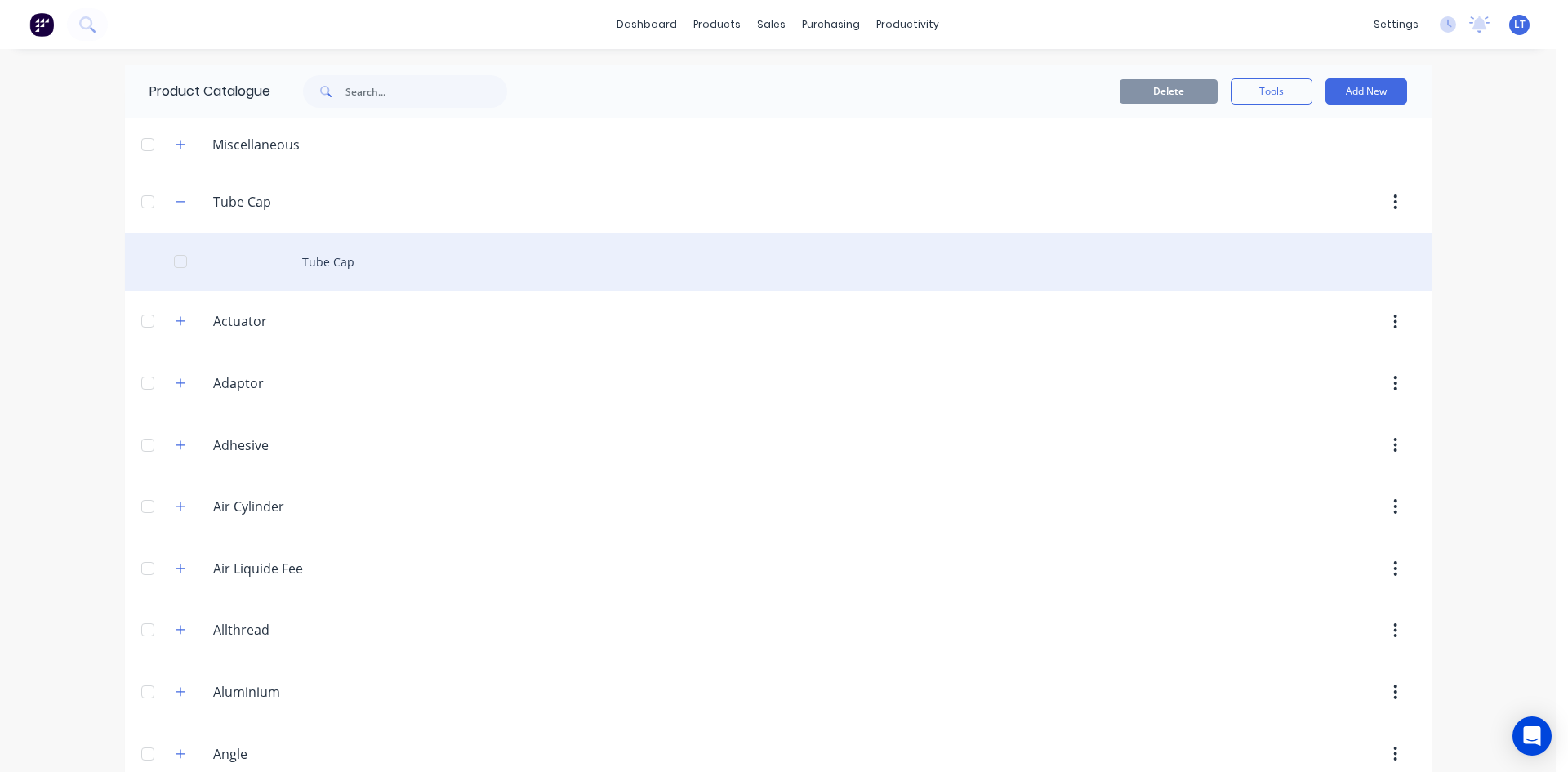
click at [334, 259] on div "Tube Cap" at bounding box center [778, 261] width 1307 height 58
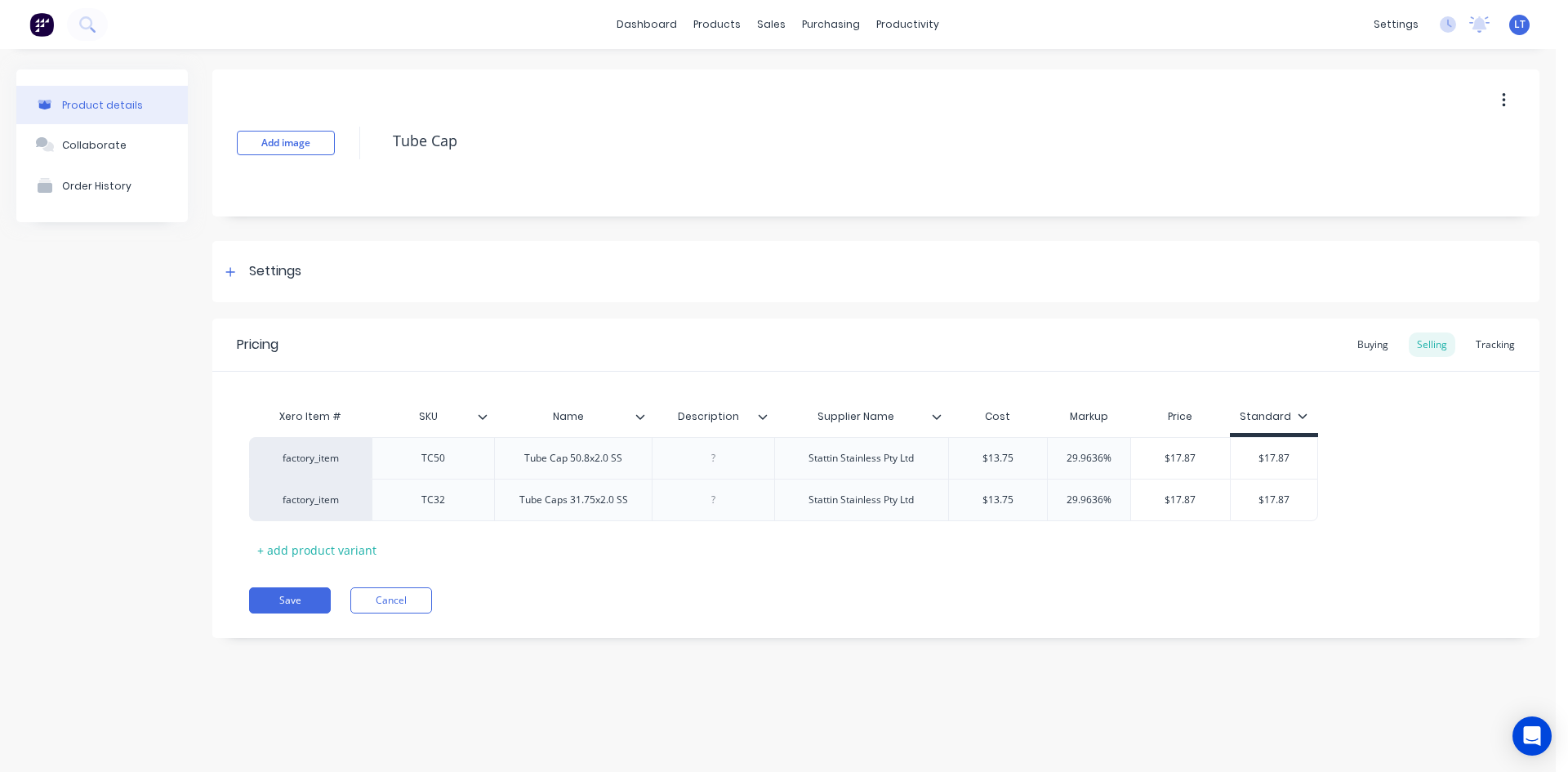
type textarea "x"
click at [1367, 355] on div "Buying" at bounding box center [1373, 344] width 48 height 24
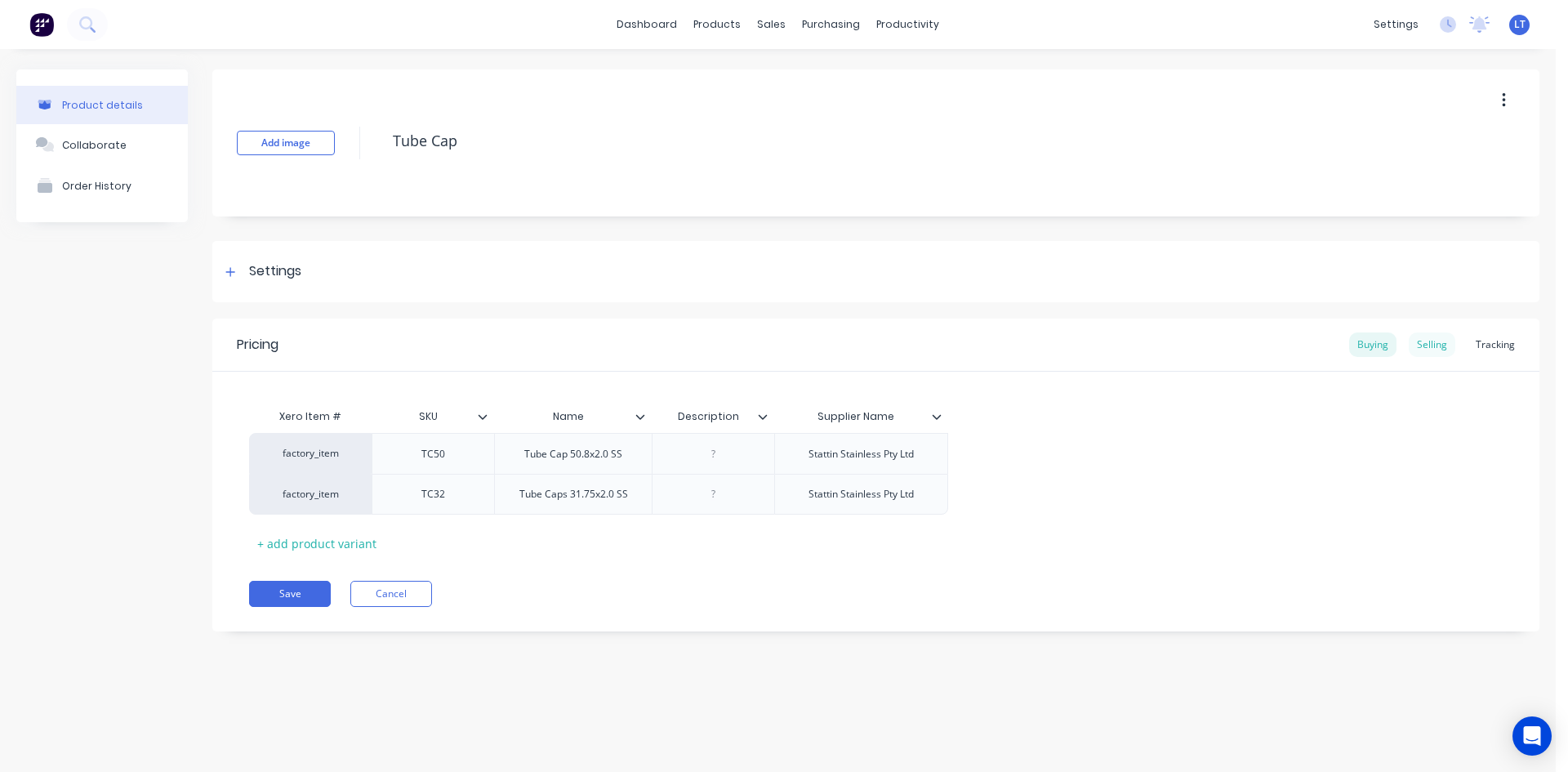
drag, startPoint x: 1434, startPoint y: 352, endPoint x: 1466, endPoint y: 338, distance: 34.9
click at [1434, 351] on div "Selling" at bounding box center [1432, 344] width 47 height 24
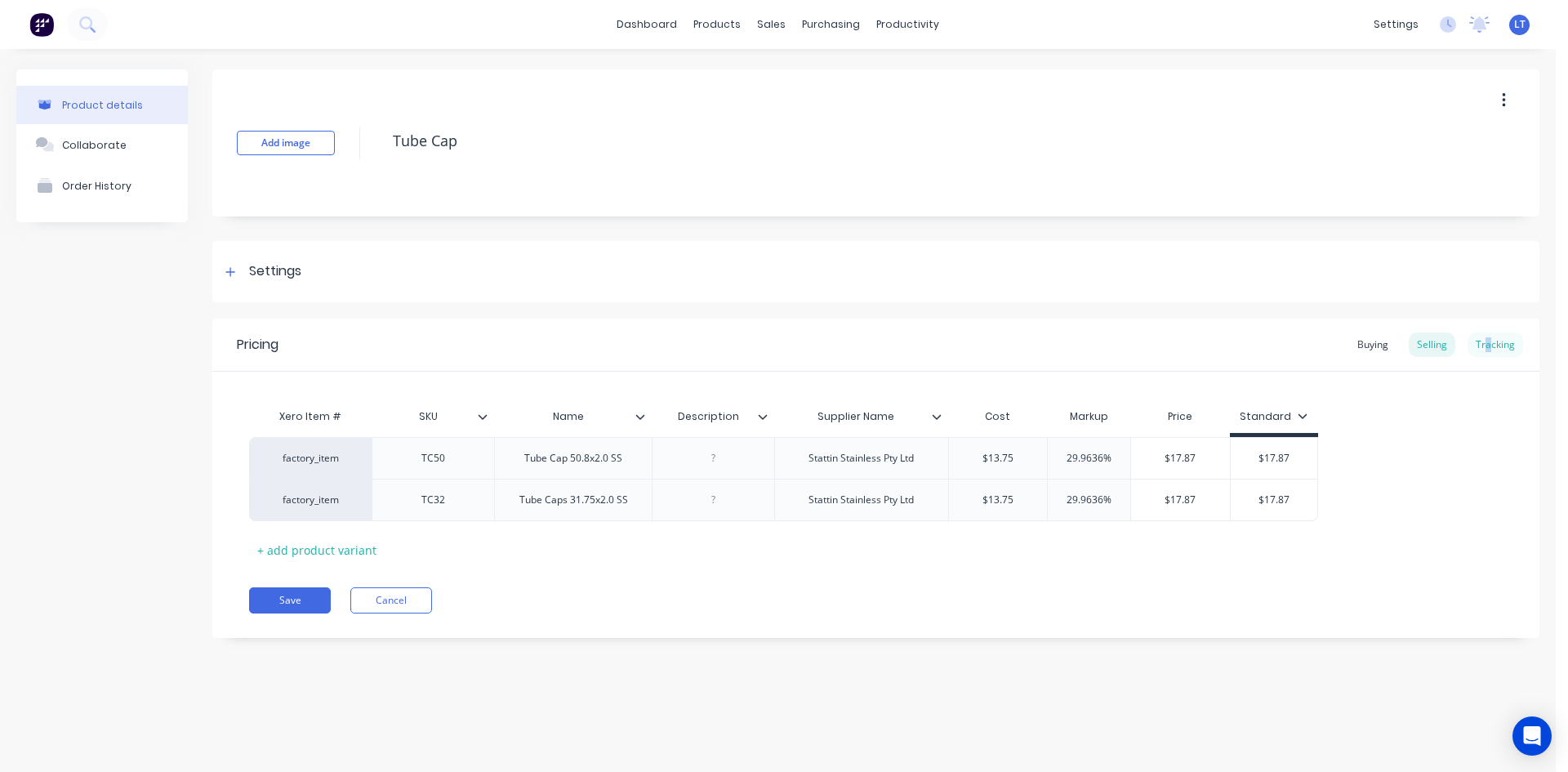
click at [1487, 337] on div "Tracking" at bounding box center [1495, 344] width 56 height 24
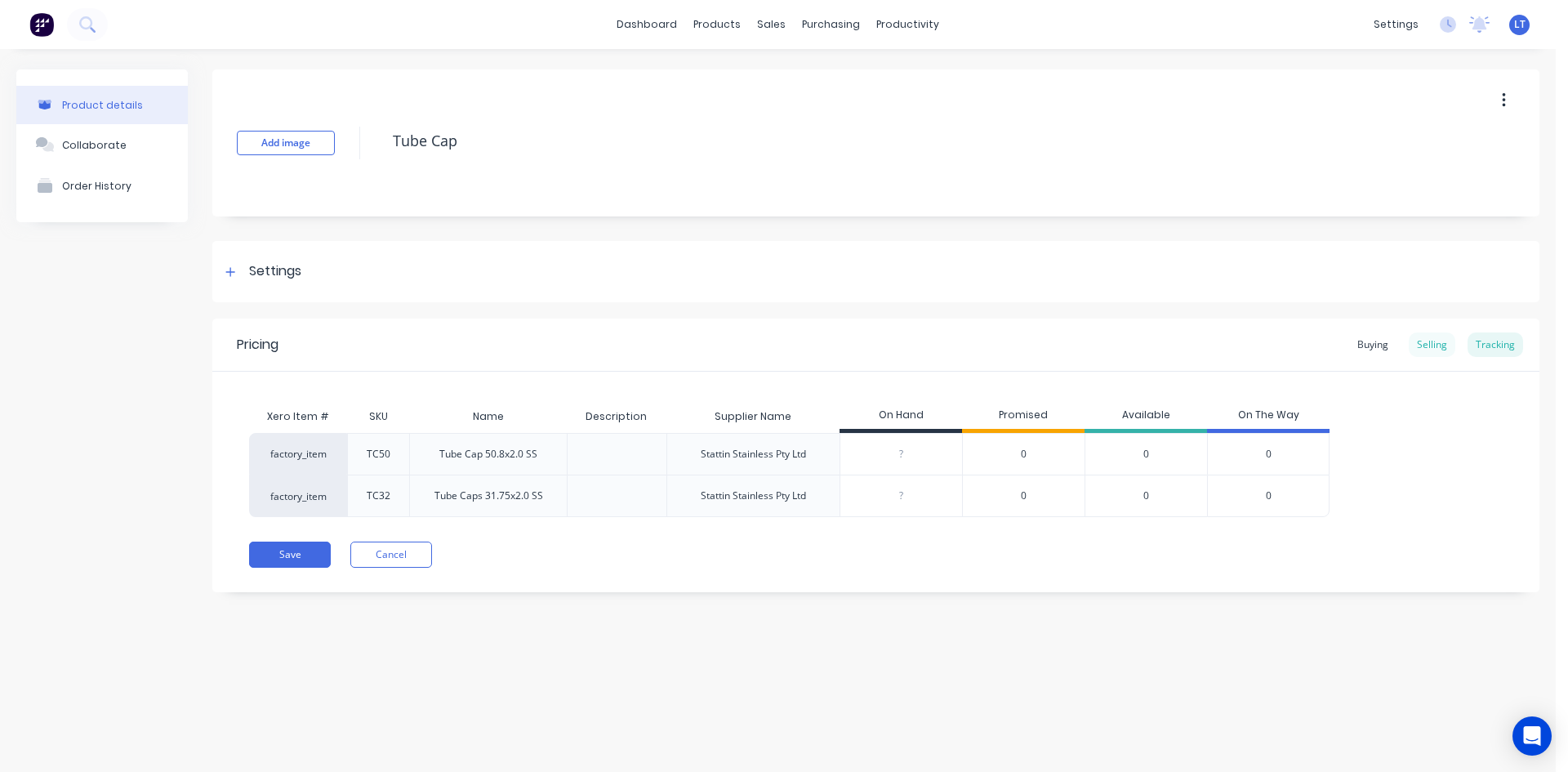
click at [1439, 346] on div "Selling" at bounding box center [1432, 344] width 47 height 24
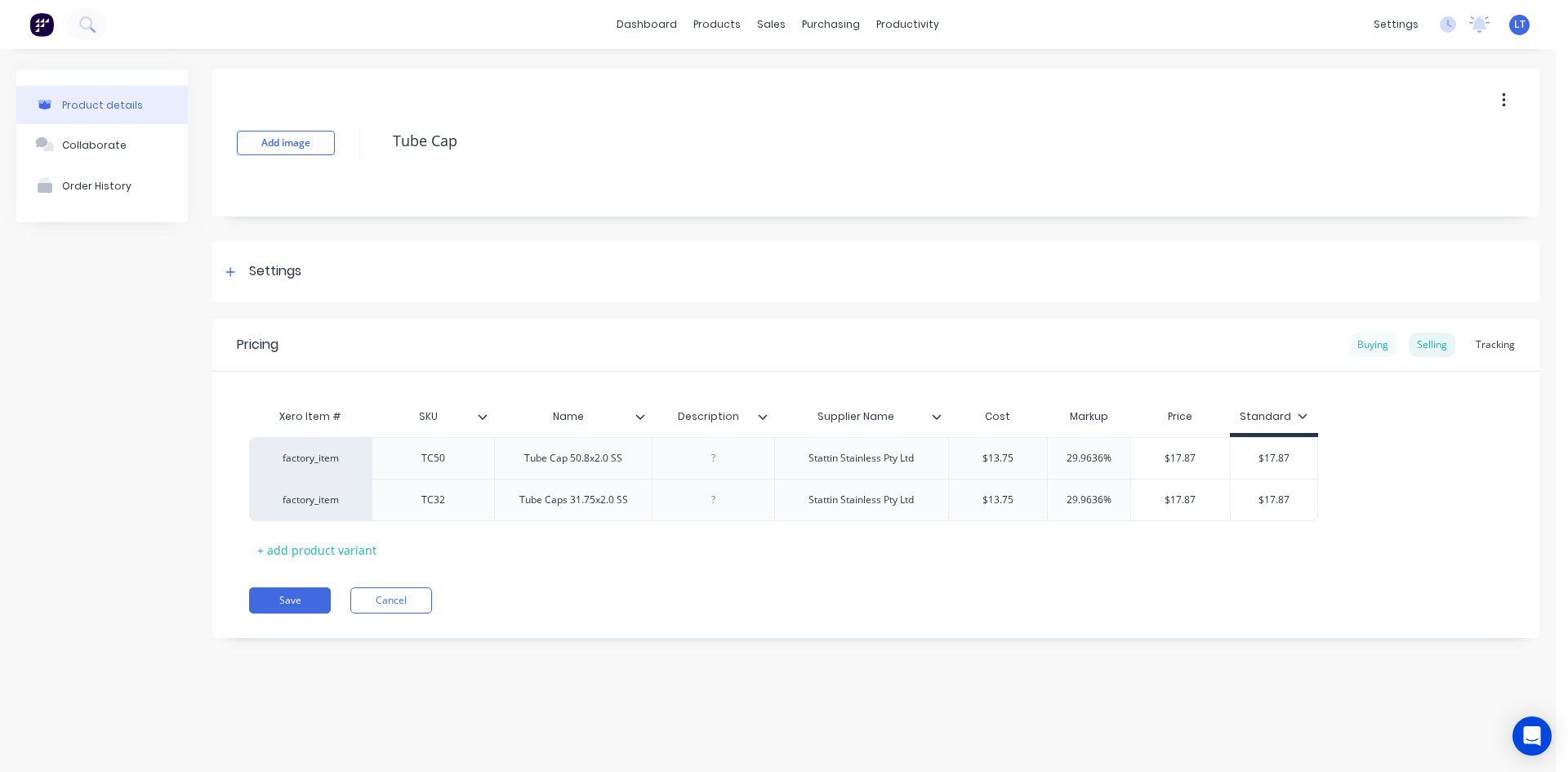
click at [1366, 341] on div "Buying" at bounding box center [1373, 344] width 48 height 24
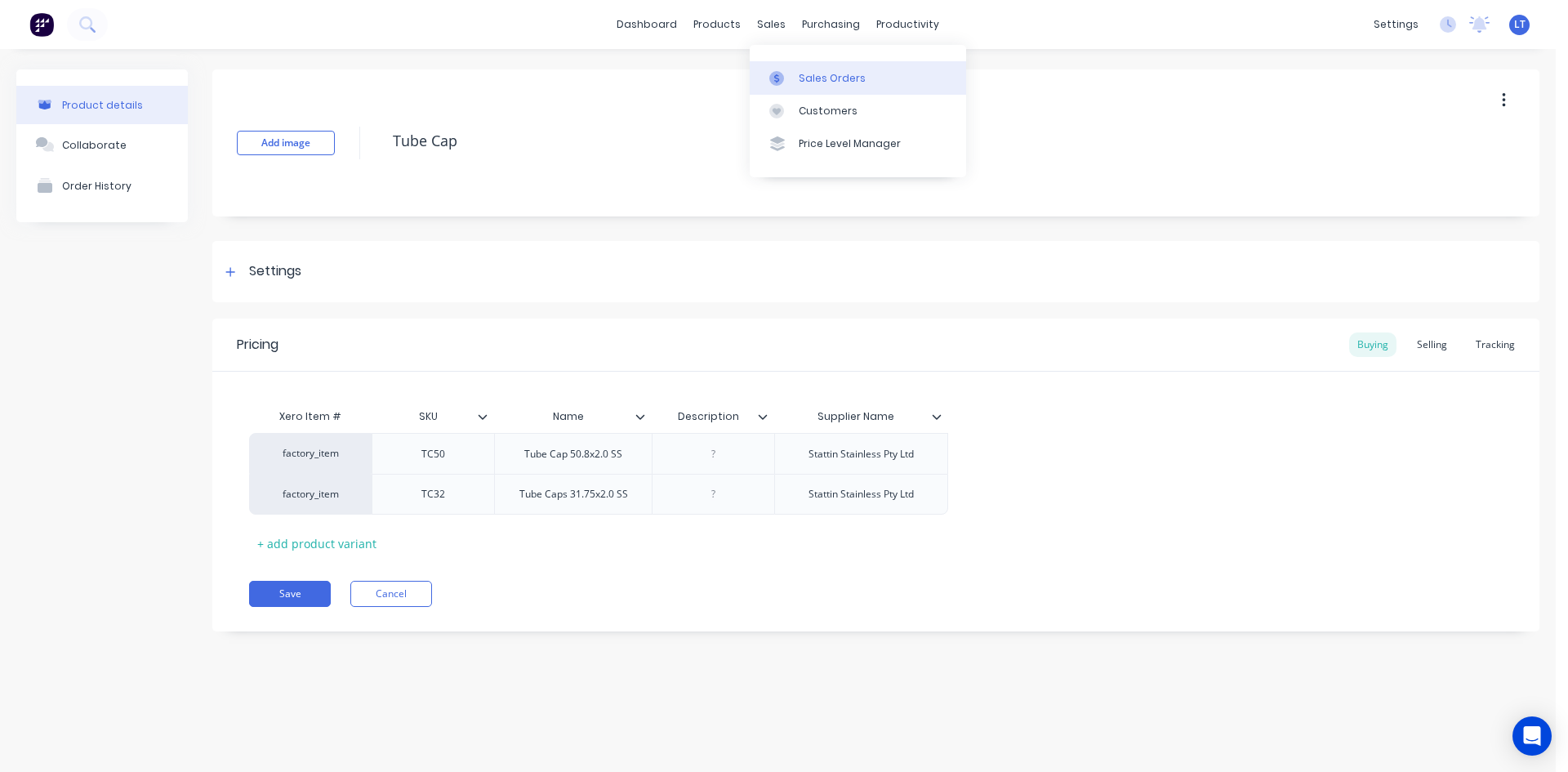
click at [829, 76] on div "Sales Orders" at bounding box center [832, 78] width 67 height 15
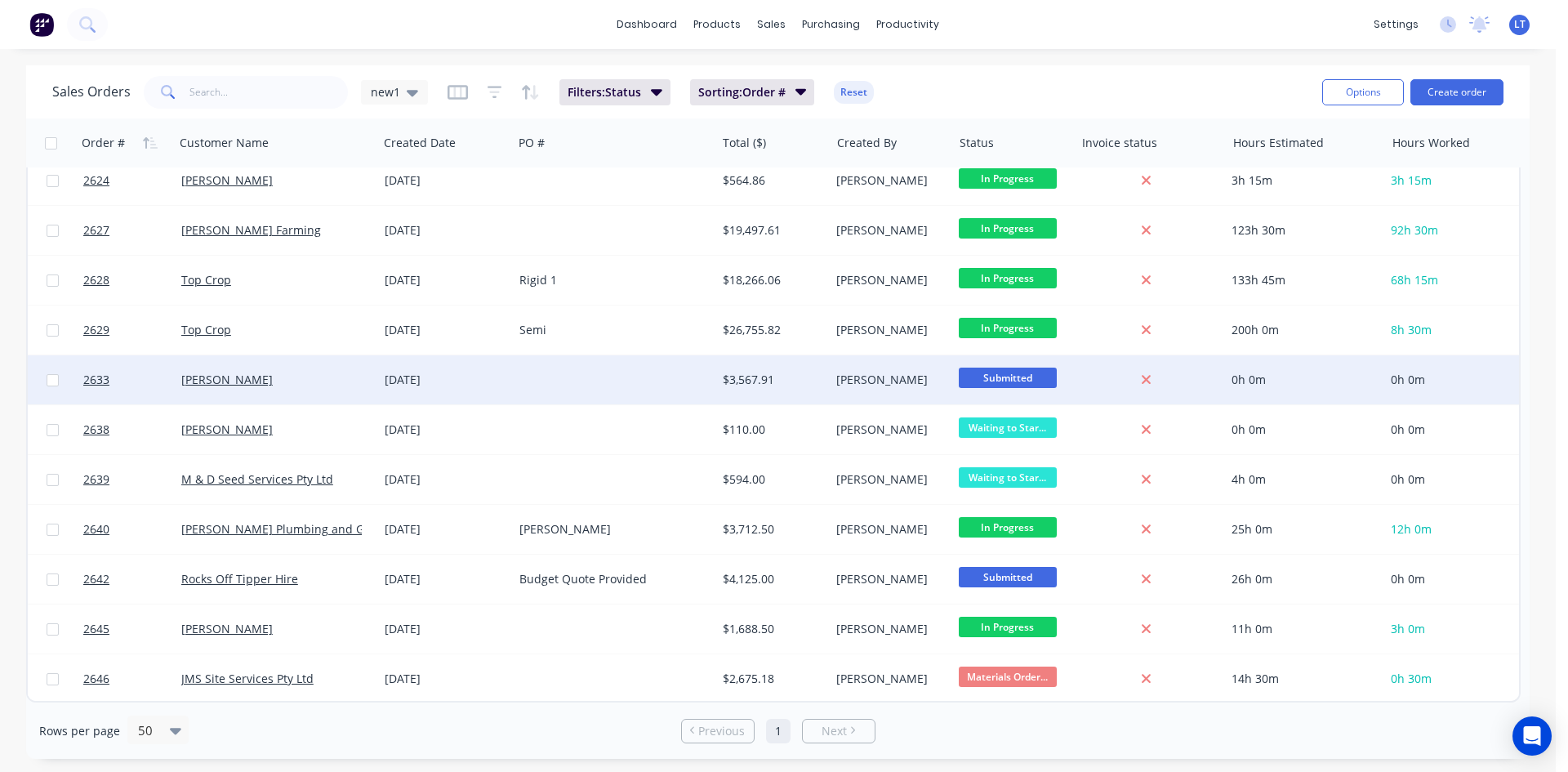
scroll to position [1067, 0]
